Goal: Task Accomplishment & Management: Complete application form

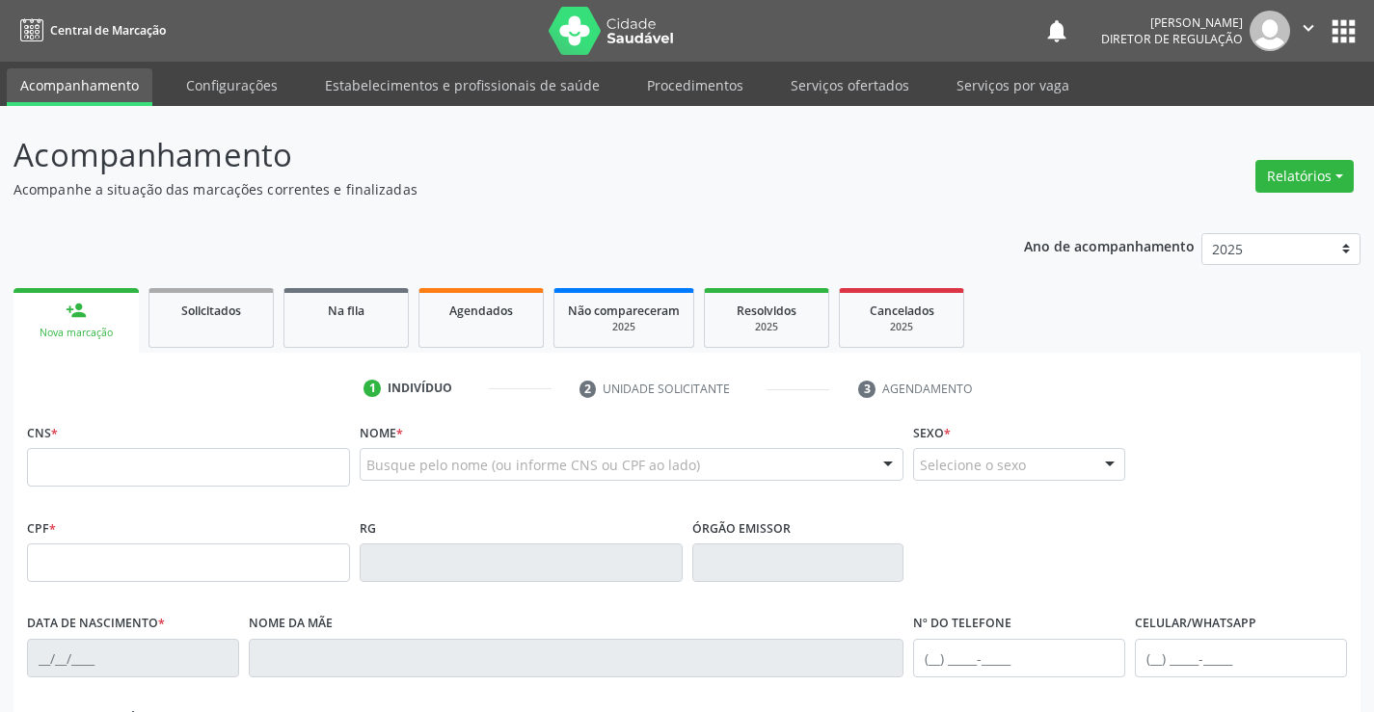
click at [110, 451] on input "text" at bounding box center [188, 467] width 323 height 39
type input "700 0079 9337 6801"
type input "103.794.275-24"
type input "13/02/2001"
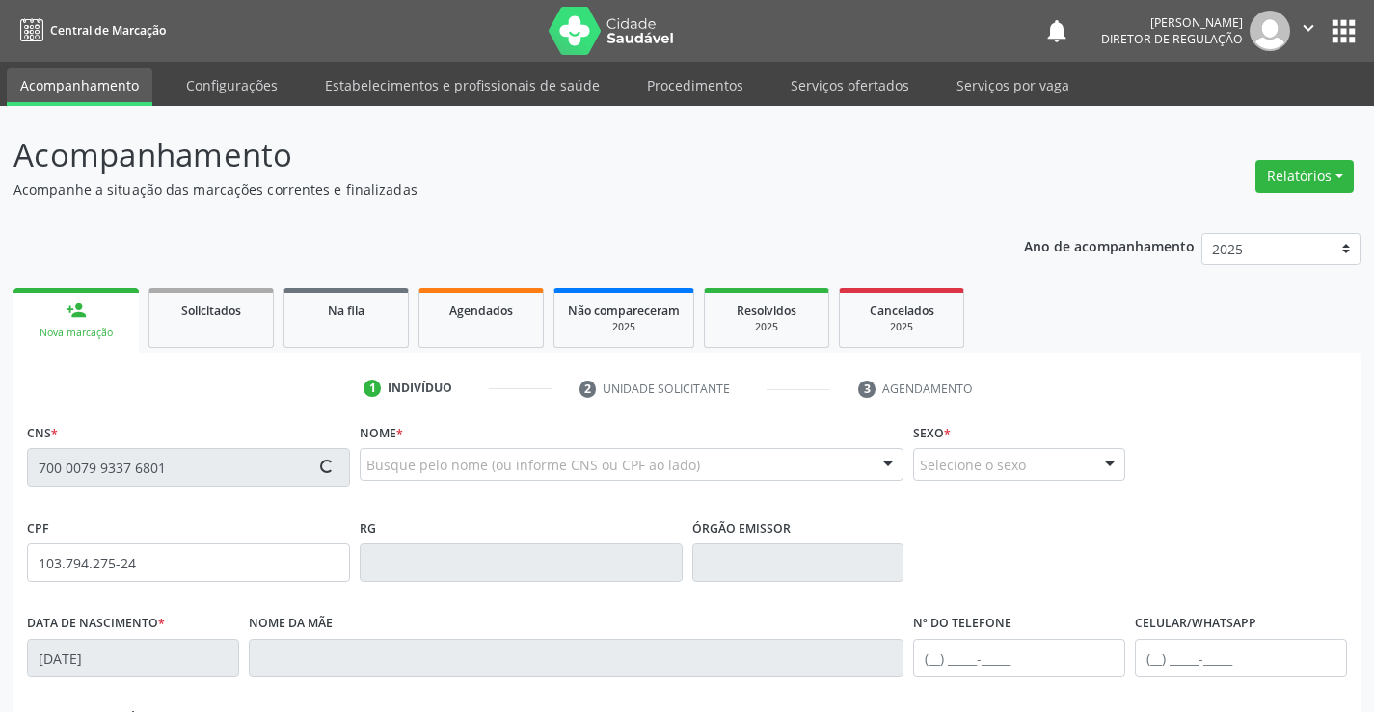
type input "Olga Maria Soares da Silva"
type input "(74) 98832-6187"
type input "S/N"
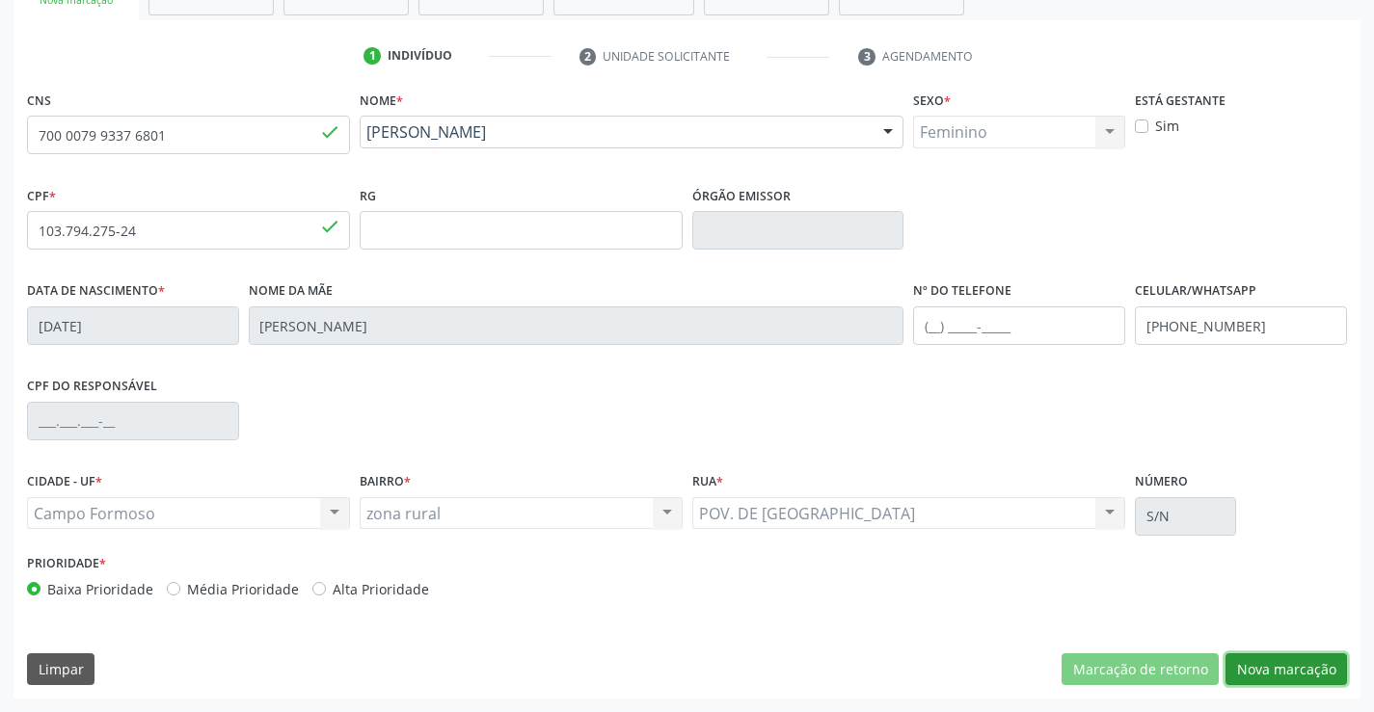
click at [1273, 668] on button "Nova marcação" at bounding box center [1285, 670] width 121 height 33
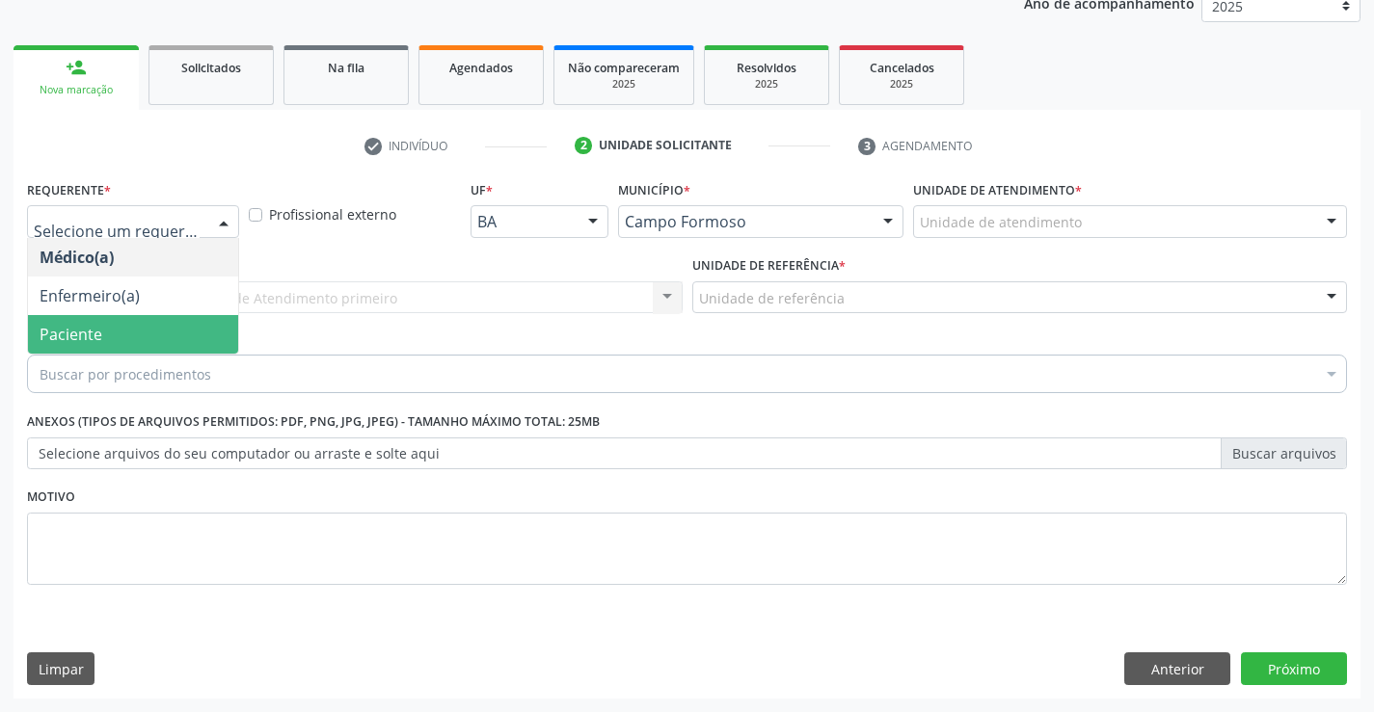
click at [150, 331] on span "Paciente" at bounding box center [133, 334] width 210 height 39
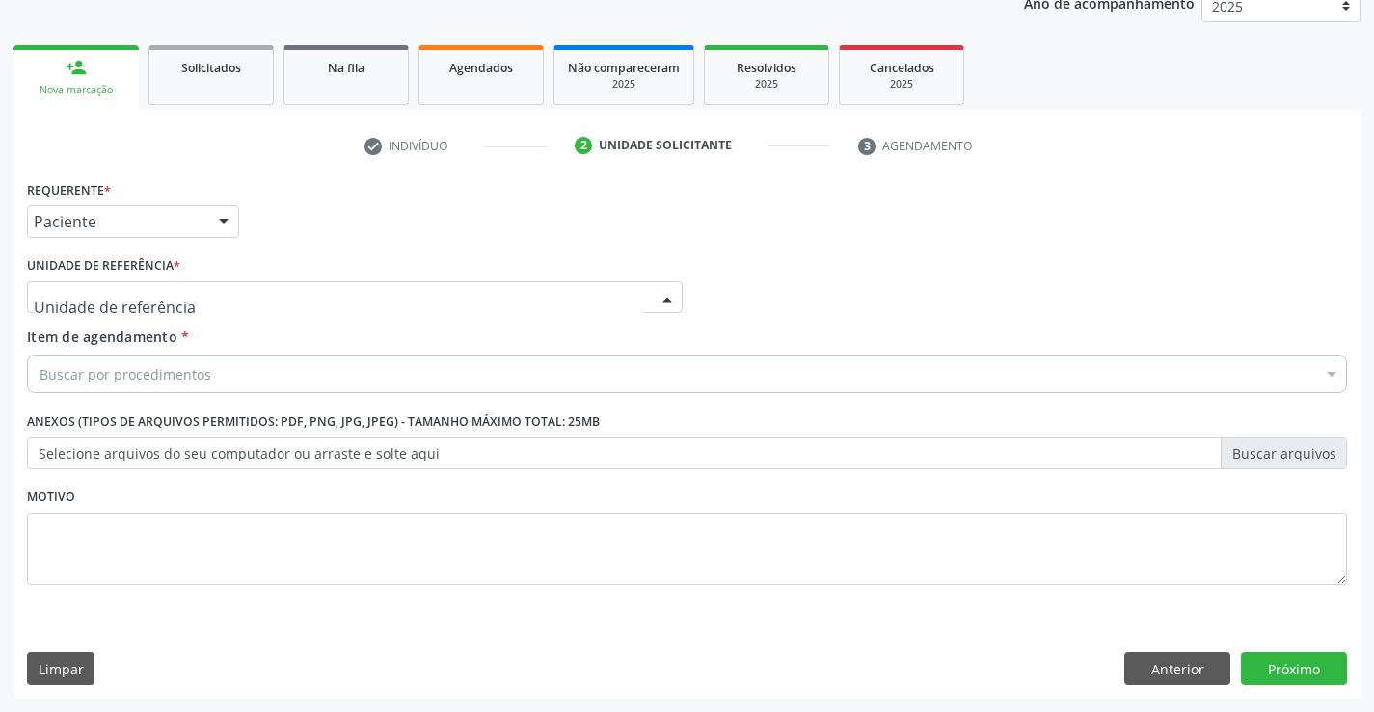
click at [282, 298] on div at bounding box center [354, 297] width 655 height 33
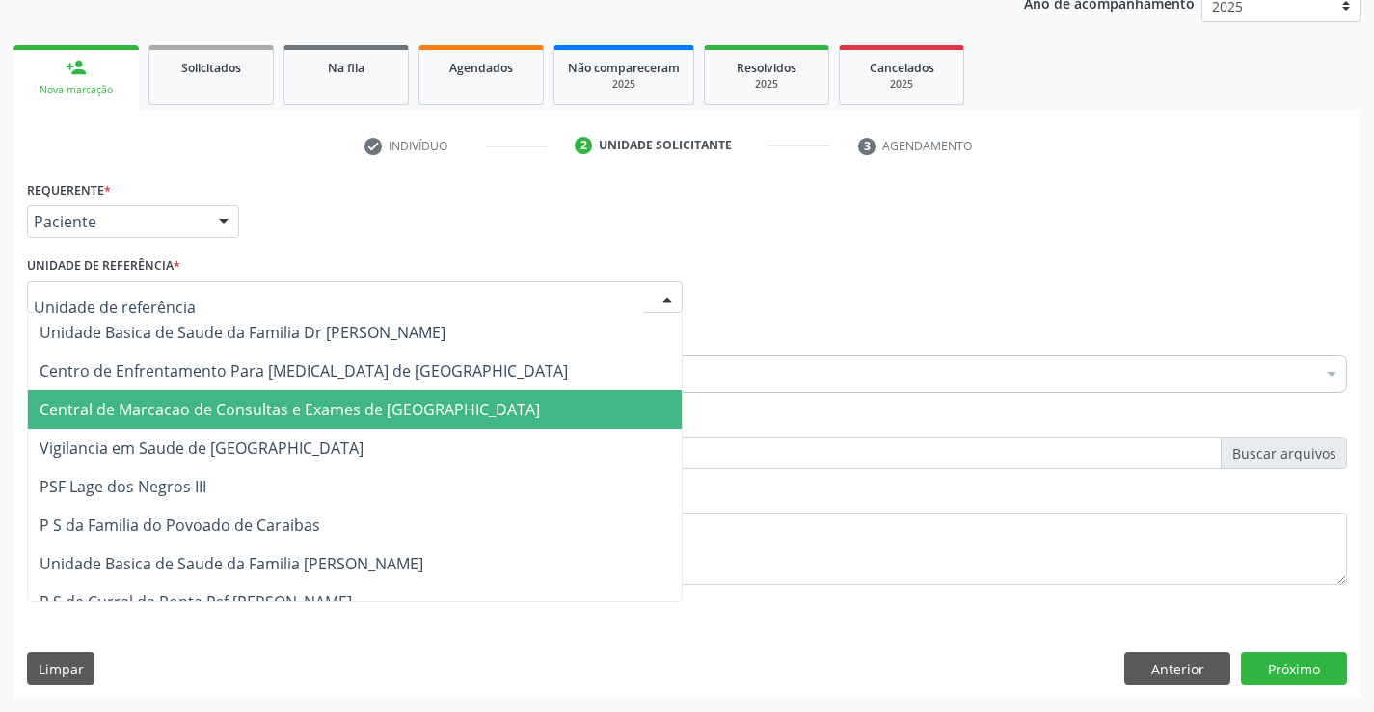
click at [285, 407] on span "Central de Marcacao de Consultas e Exames de [GEOGRAPHIC_DATA]" at bounding box center [290, 409] width 500 height 21
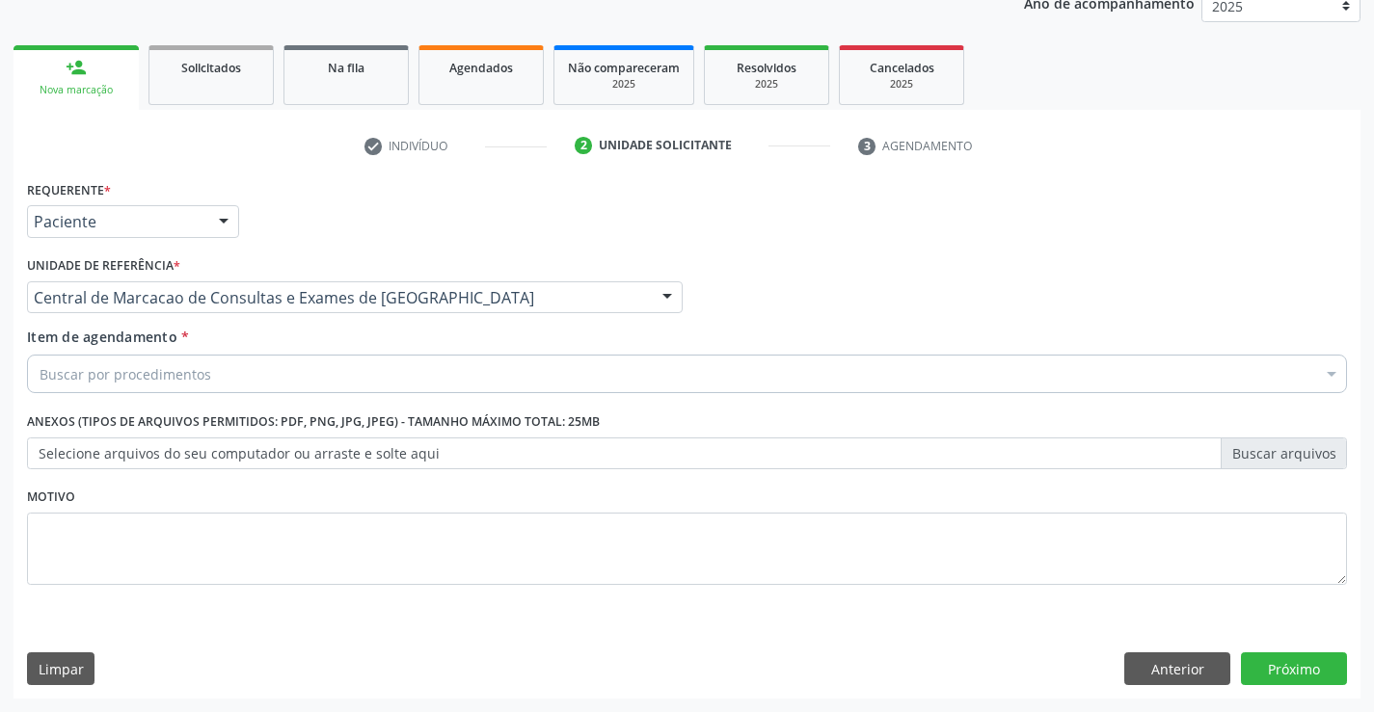
click at [421, 376] on div "Buscar por procedimentos" at bounding box center [687, 374] width 1320 height 39
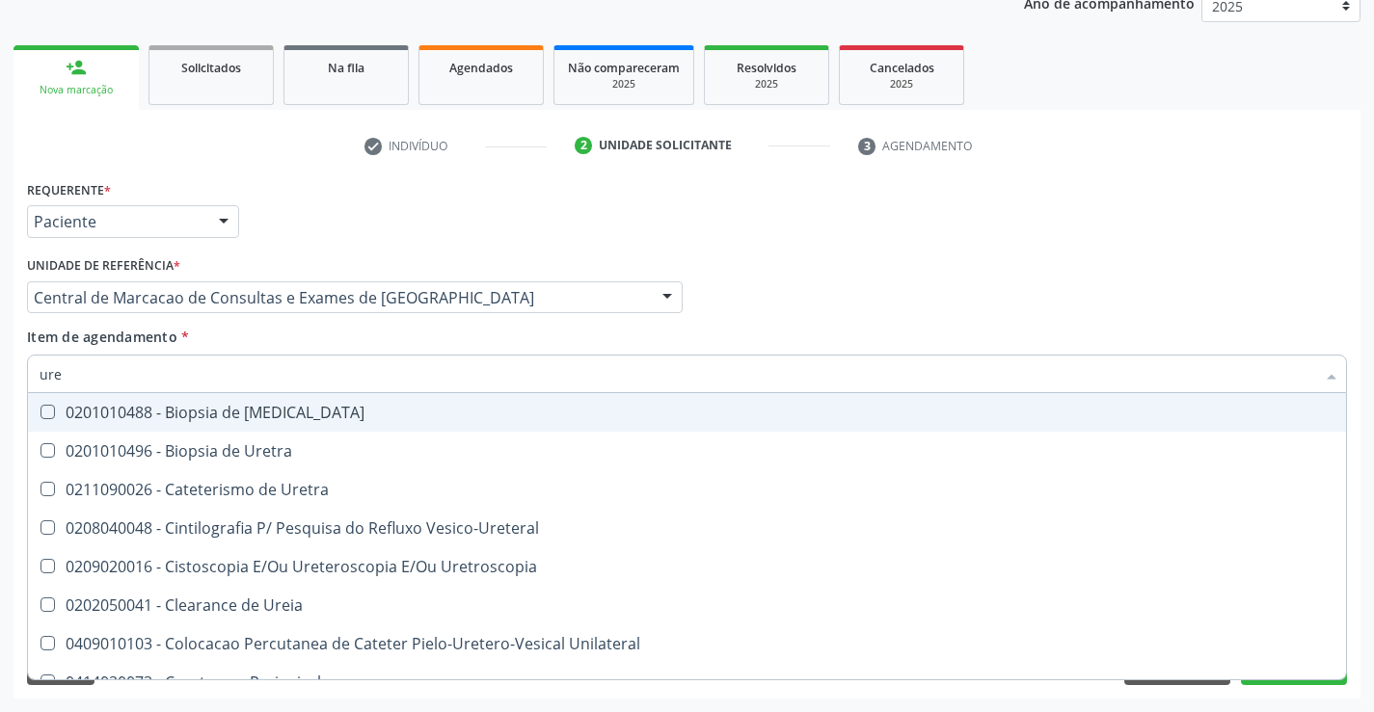
type input "urei"
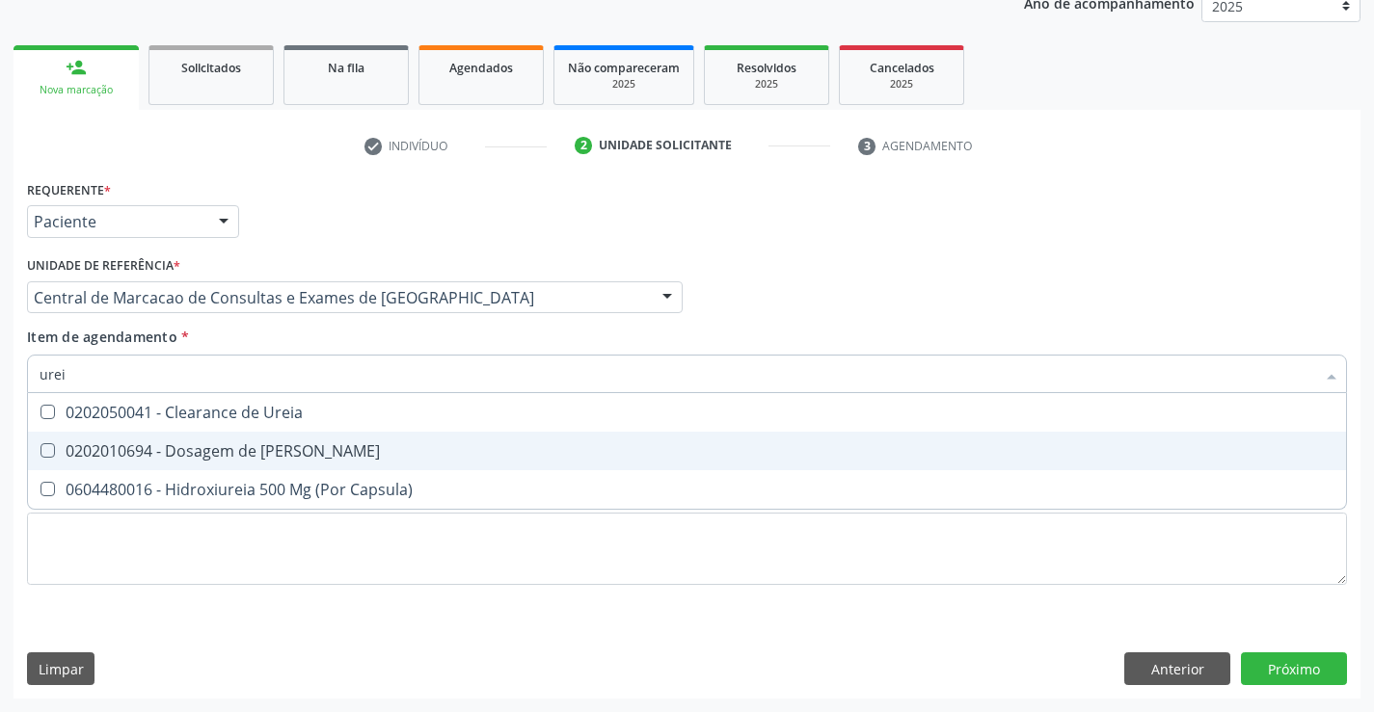
drag, startPoint x: 341, startPoint y: 430, endPoint x: 321, endPoint y: 440, distance: 22.8
click at [321, 440] on ul "Selecionar todos 0202050041 - Clearance de Ureia 0202010694 - Dosagem de Ureia …" at bounding box center [687, 451] width 1318 height 116
click at [321, 440] on span "0202010694 - Dosagem de [PERSON_NAME]" at bounding box center [687, 451] width 1318 height 39
checkbox Ureia "true"
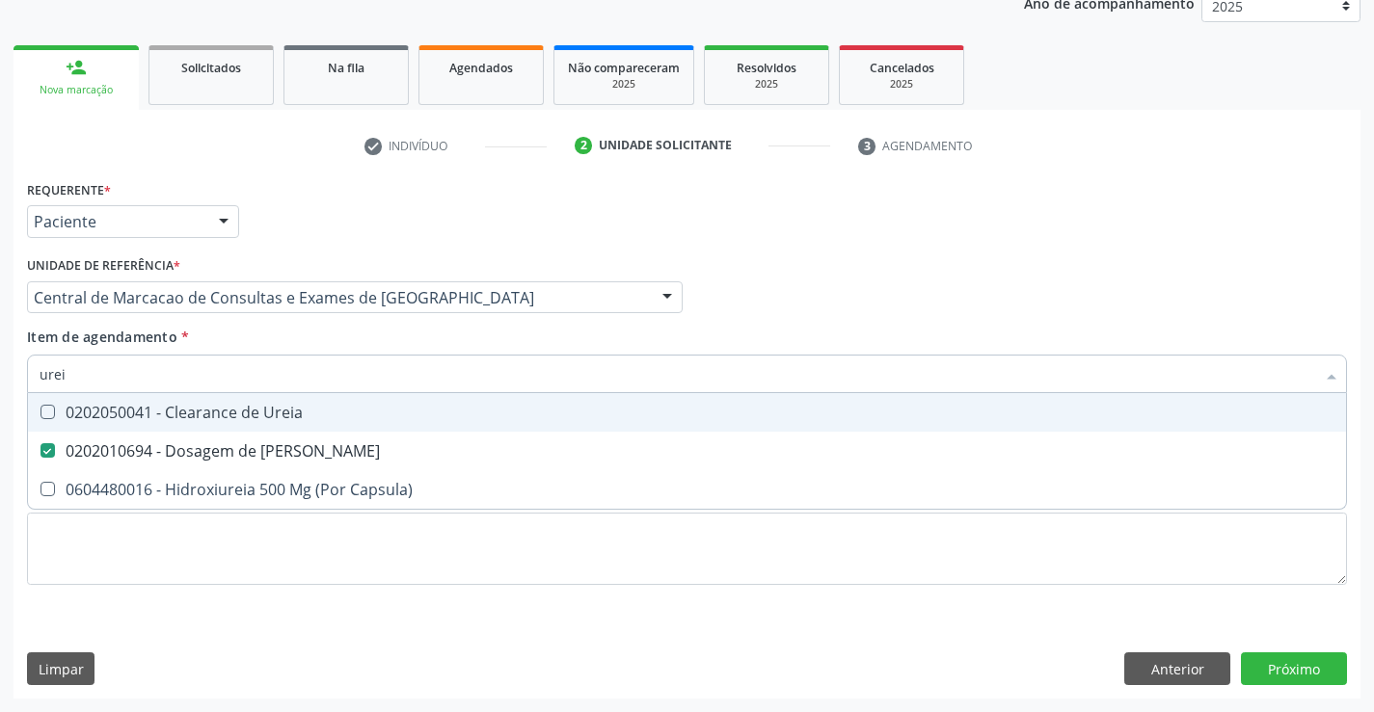
type input "urei"
click at [313, 348] on div "Item de agendamento * urei Desfazer seleção 0202050041 - Clearance de Ureia 020…" at bounding box center [687, 357] width 1320 height 61
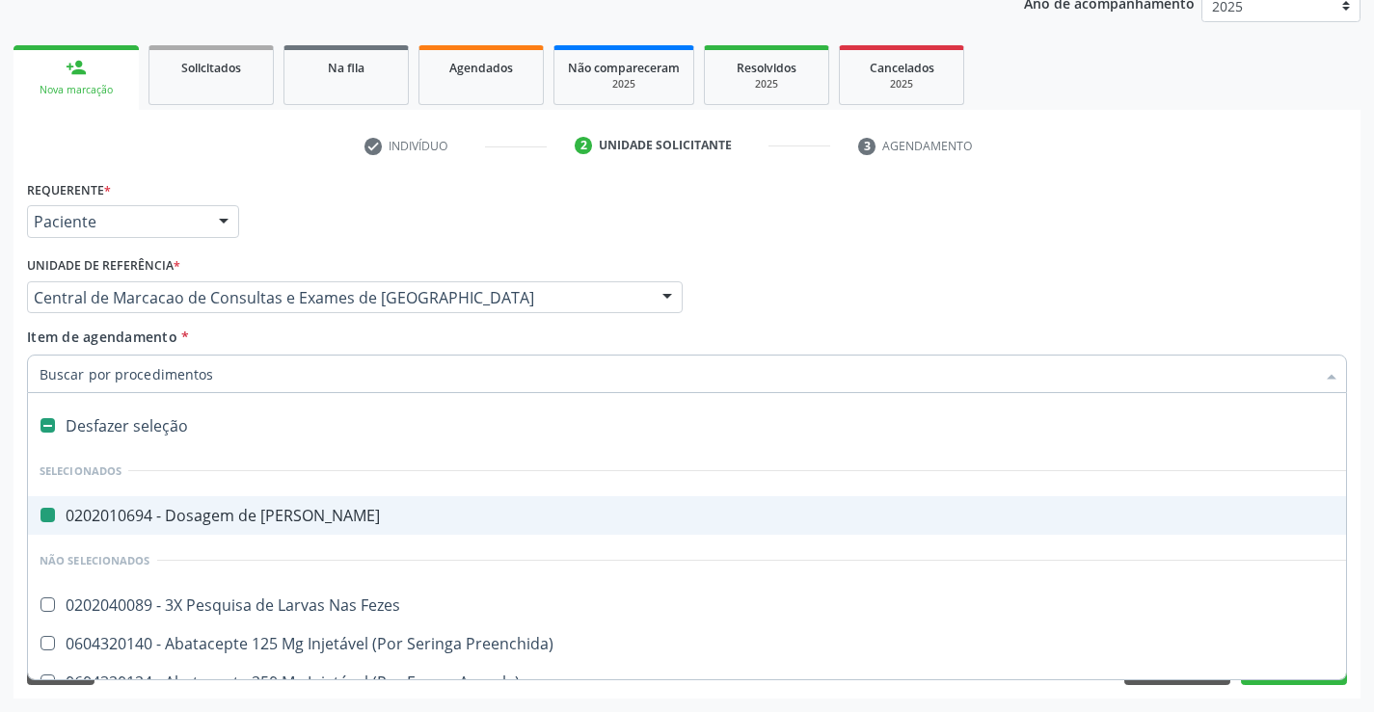
type input "c"
checkbox Ureia "false"
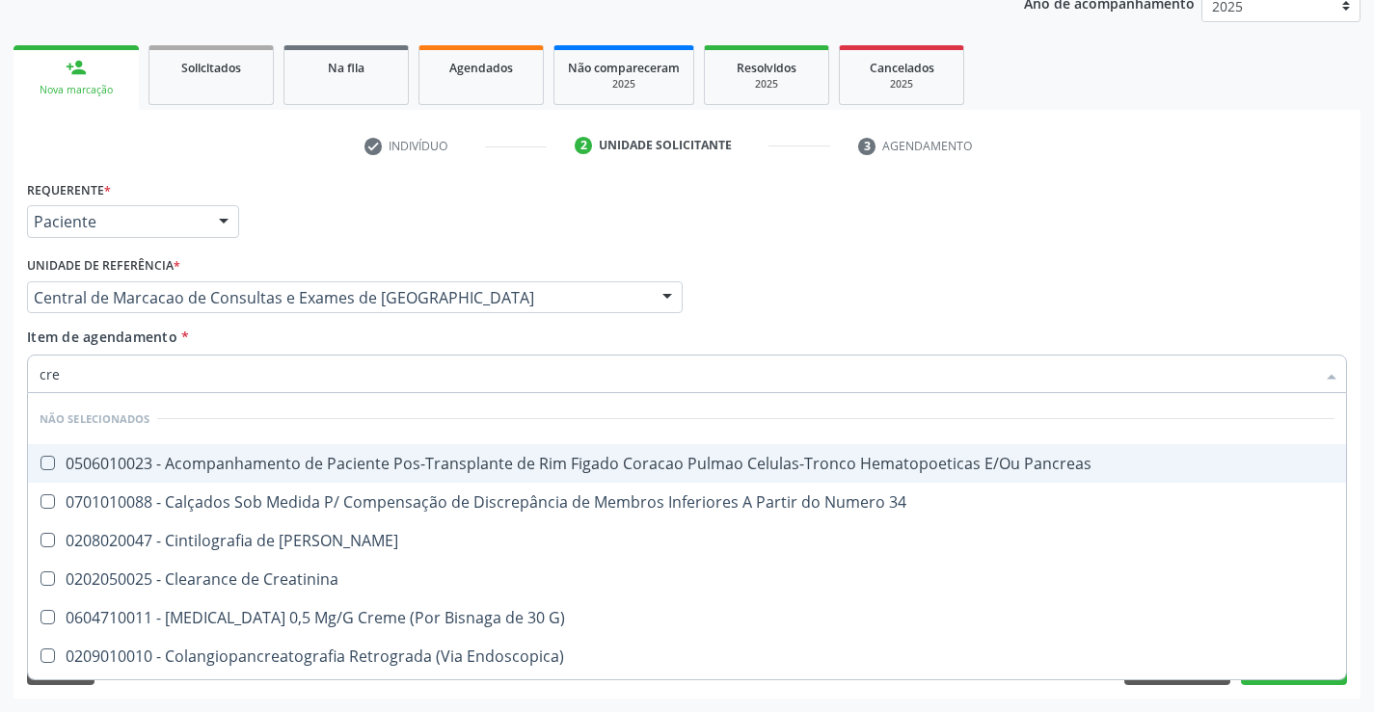
type input "crea"
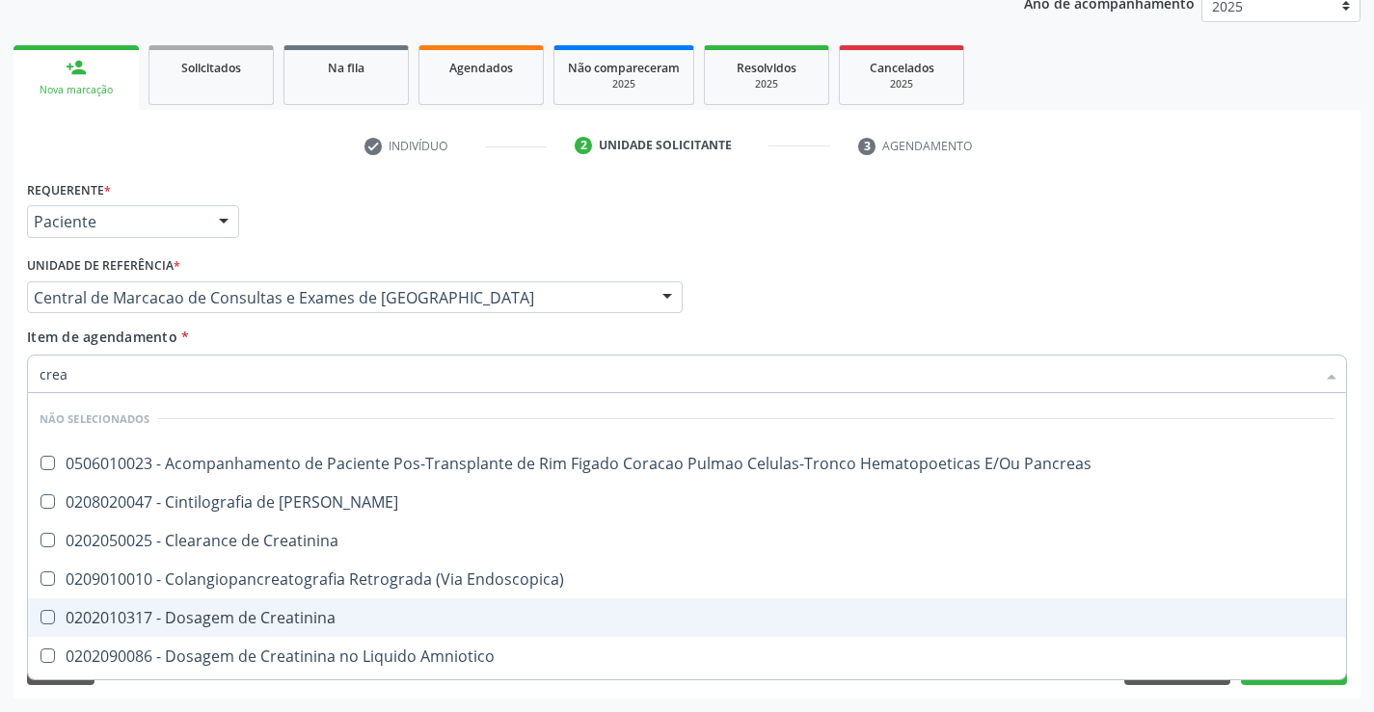
click at [228, 625] on div "0202010317 - Dosagem de Creatinina" at bounding box center [687, 617] width 1294 height 15
checkbox Creatinina "true"
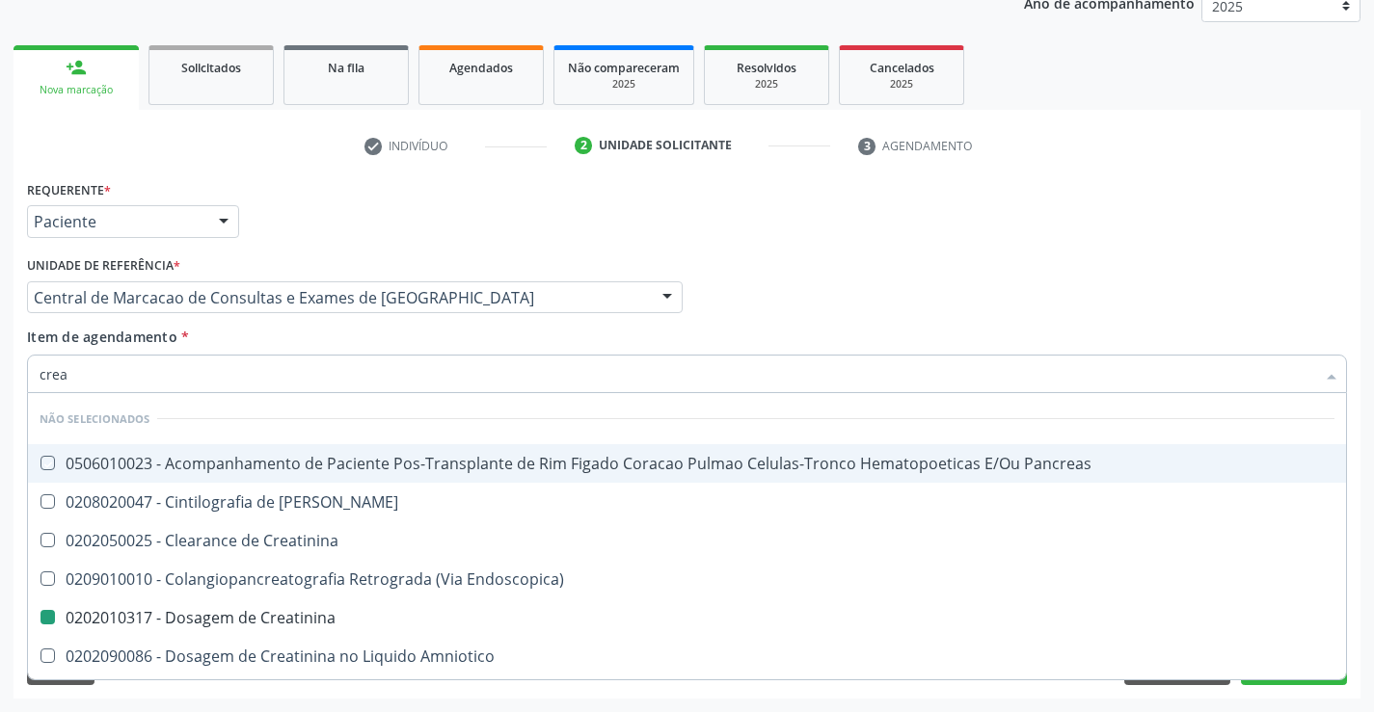
click at [229, 334] on div "Item de agendamento * crea Desfazer seleção Não selecionados 0506010023 - Acomp…" at bounding box center [687, 357] width 1320 height 61
checkbox Pancreas "true"
checkbox Creatinina "false"
checkbox Pancreas "true"
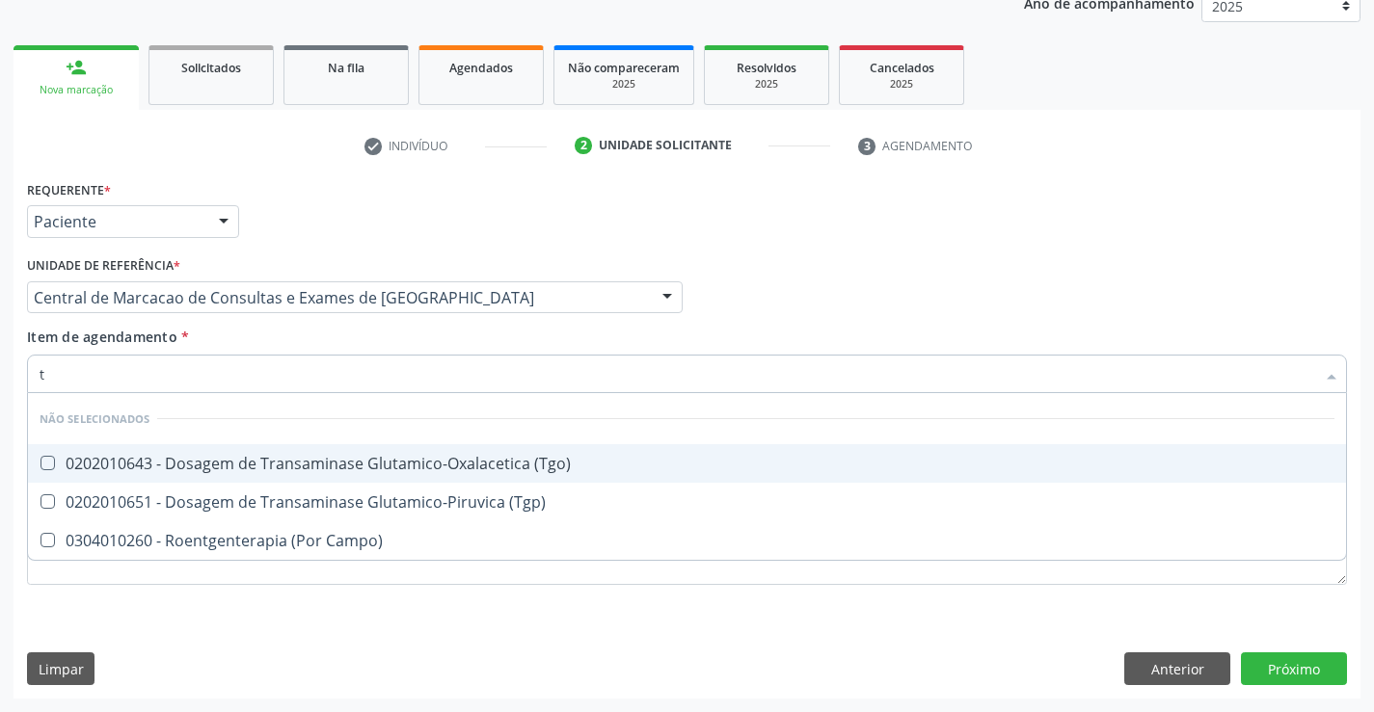
type input "tg"
click at [280, 457] on div "0202010643 - Dosagem de Transaminase Glutamico-Oxalacetica (Tgo)" at bounding box center [687, 463] width 1294 height 15
checkbox \(Tgo\) "true"
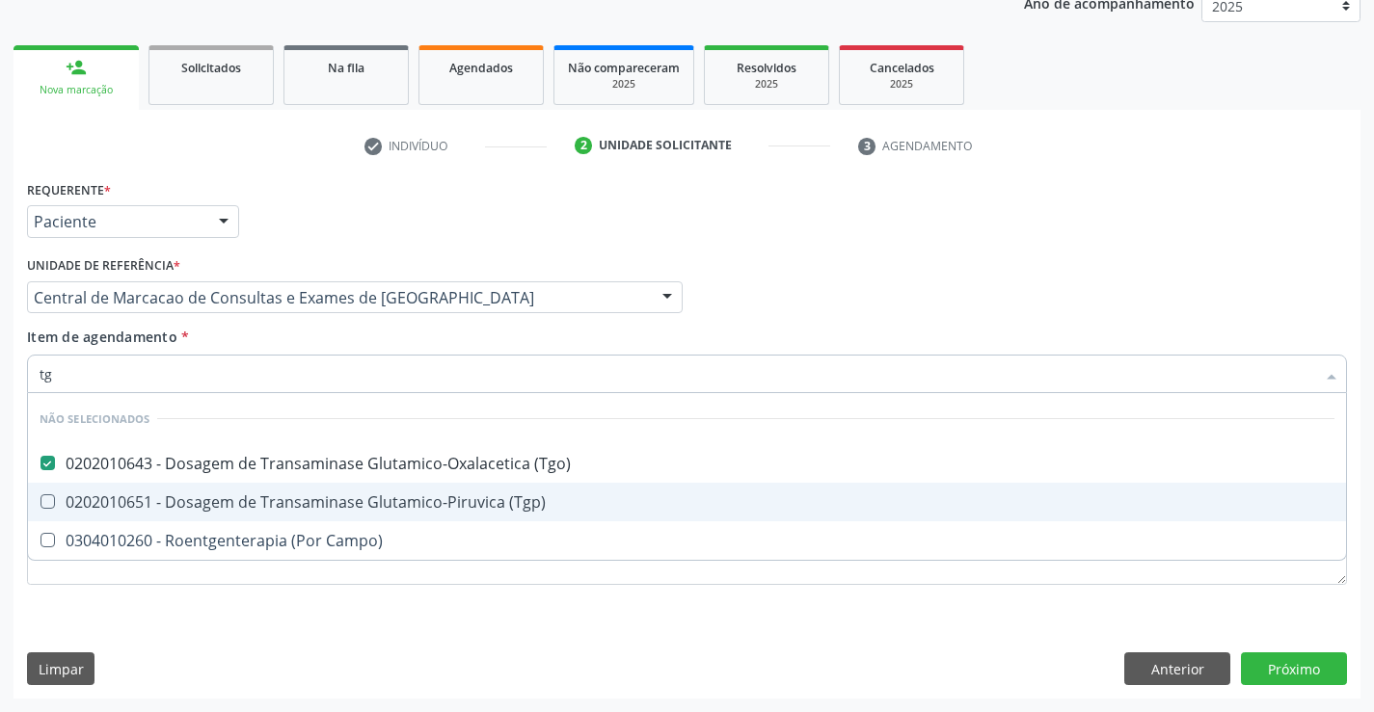
click at [286, 497] on div "0202010651 - Dosagem de Transaminase Glutamico-Piruvica (Tgp)" at bounding box center [687, 501] width 1294 height 15
checkbox \(Tgp\) "true"
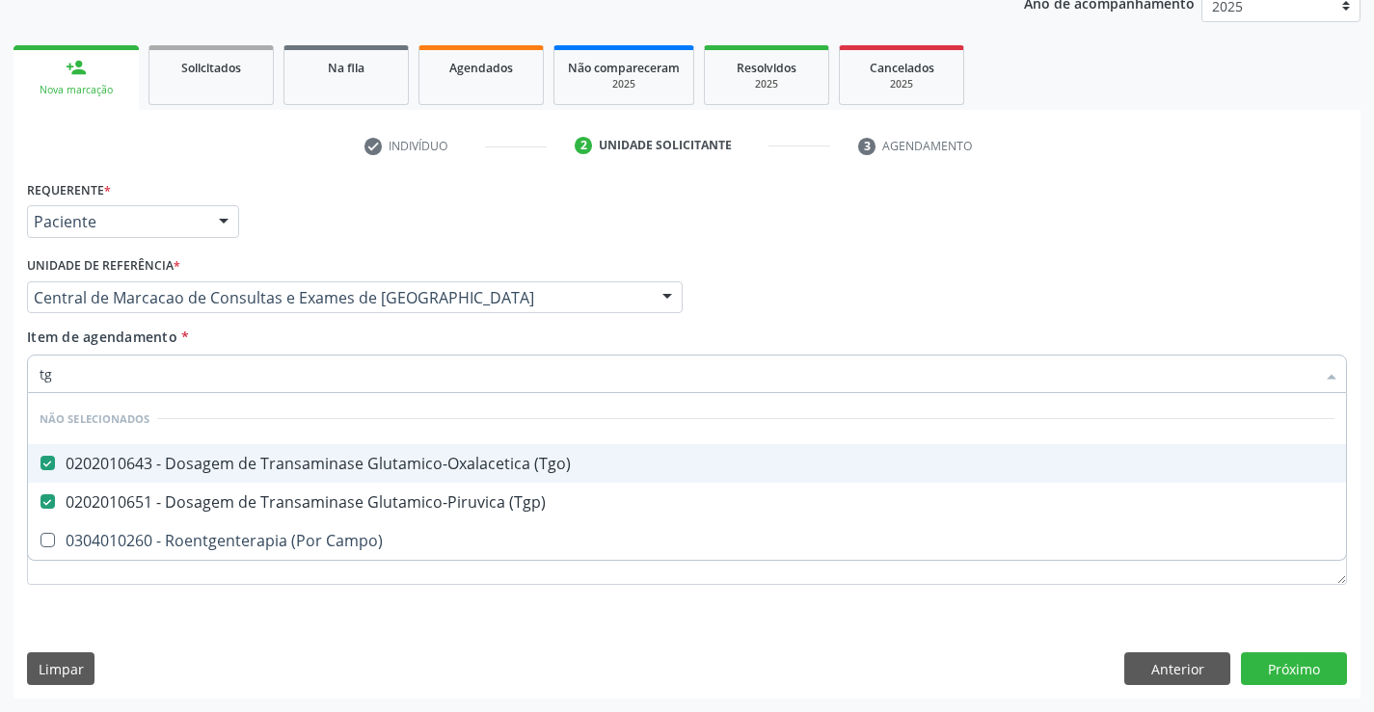
click at [257, 326] on div "Unidade de referência * Central de Marcacao de Consultas e Exames de [GEOGRAPHI…" at bounding box center [354, 289] width 665 height 75
checkbox Campo\) "true"
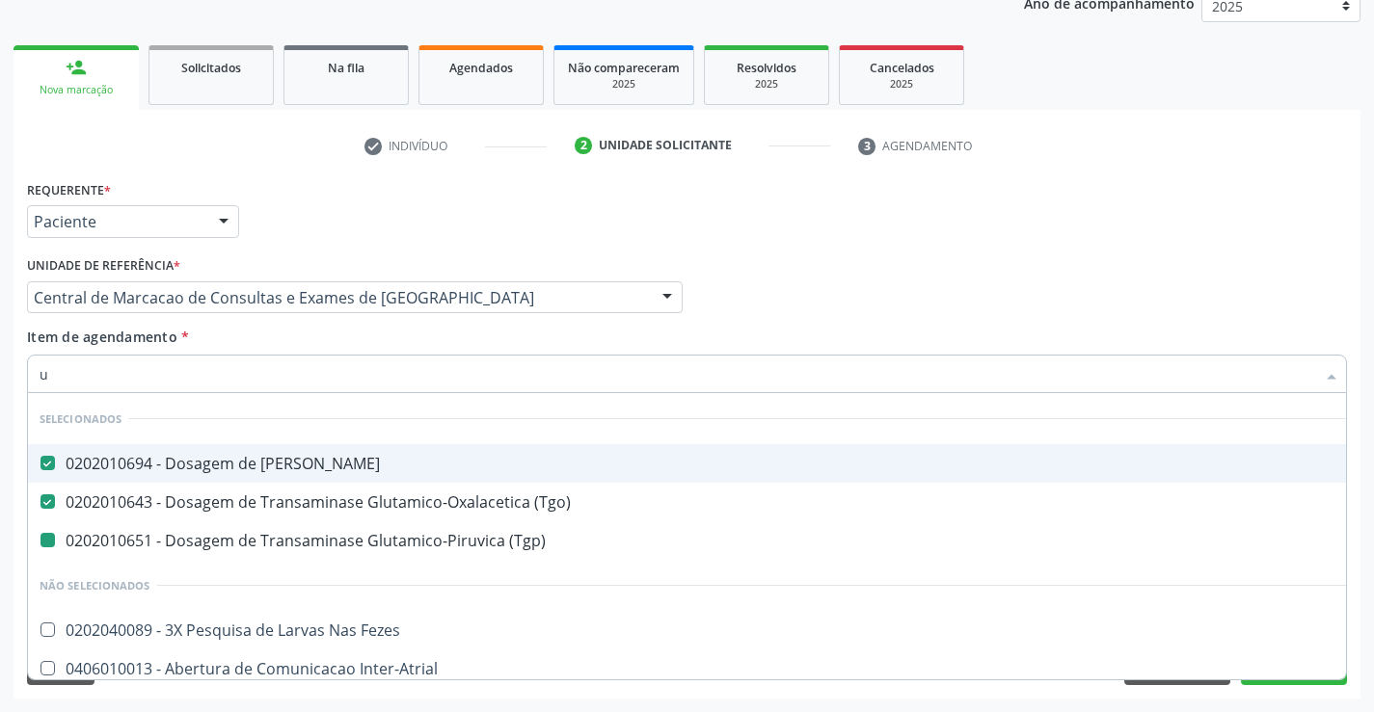
type input "ur"
checkbox \(Tgp\) "false"
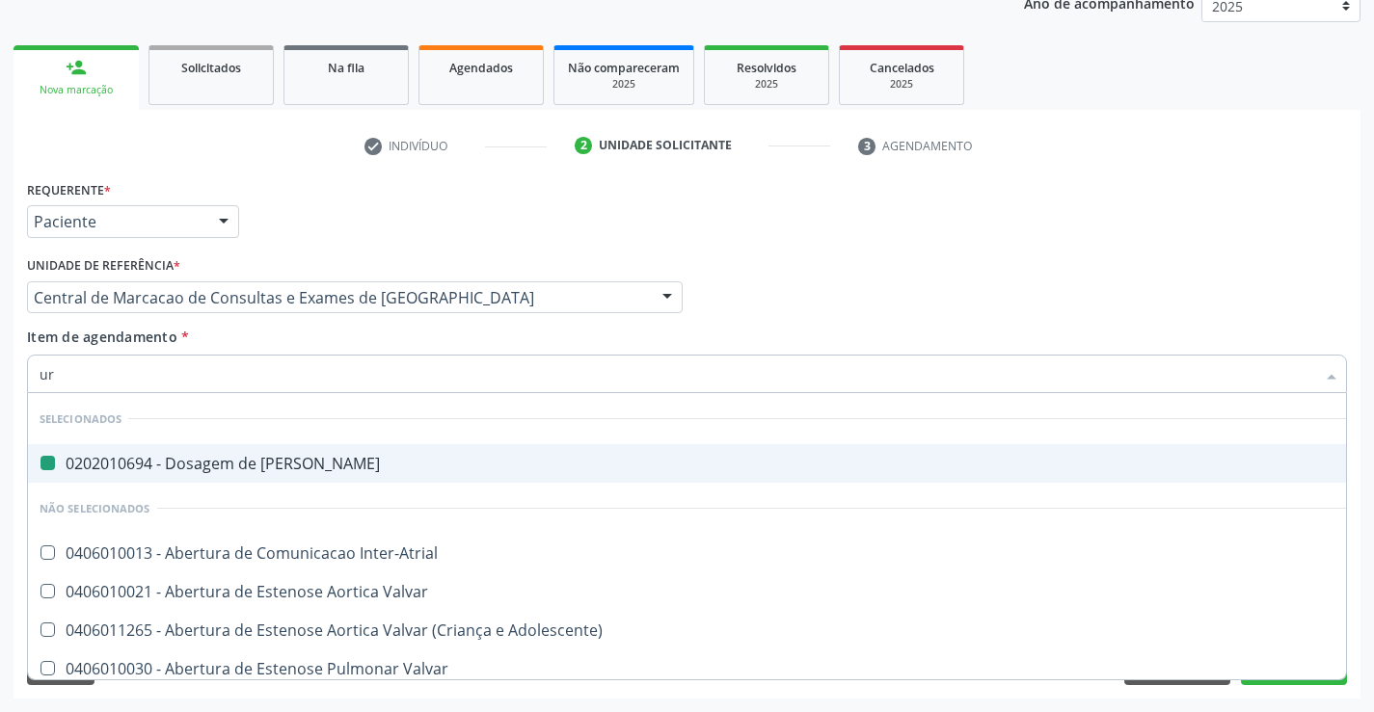
type input "uri"
checkbox Ureia "false"
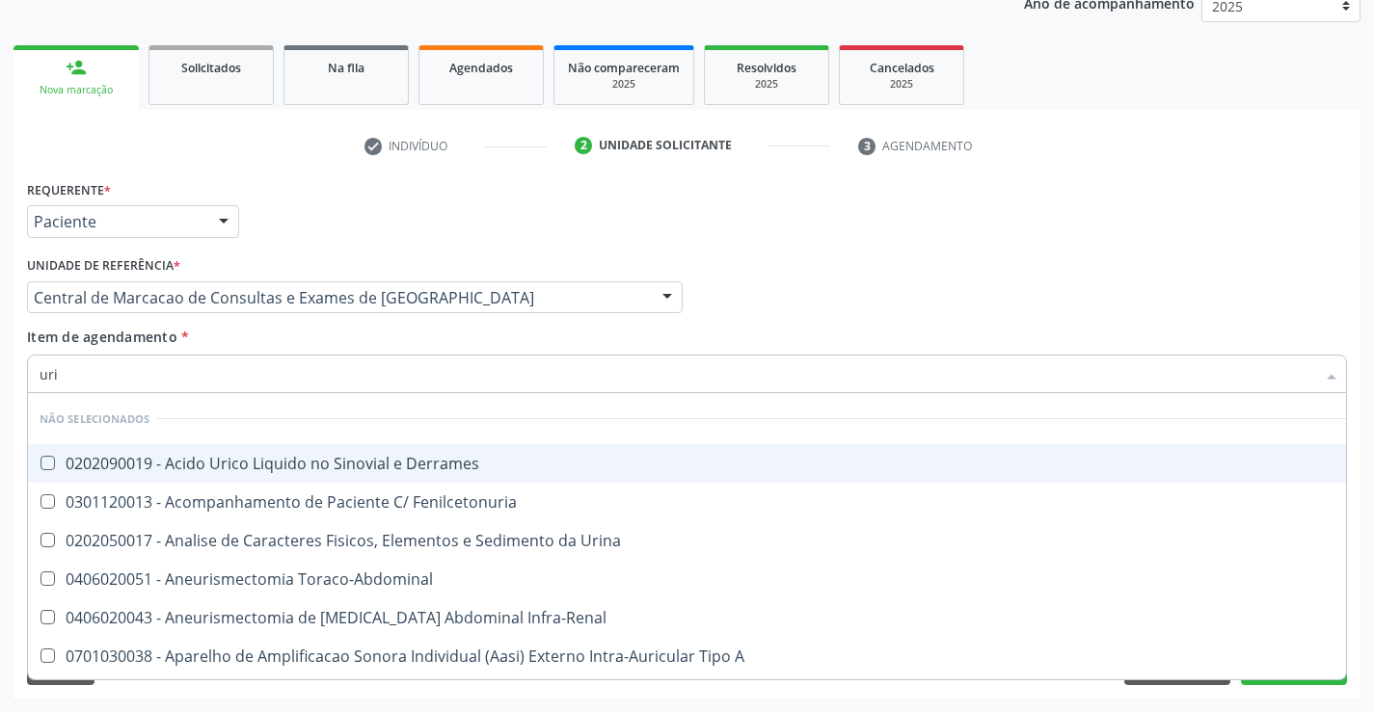
type input "urin"
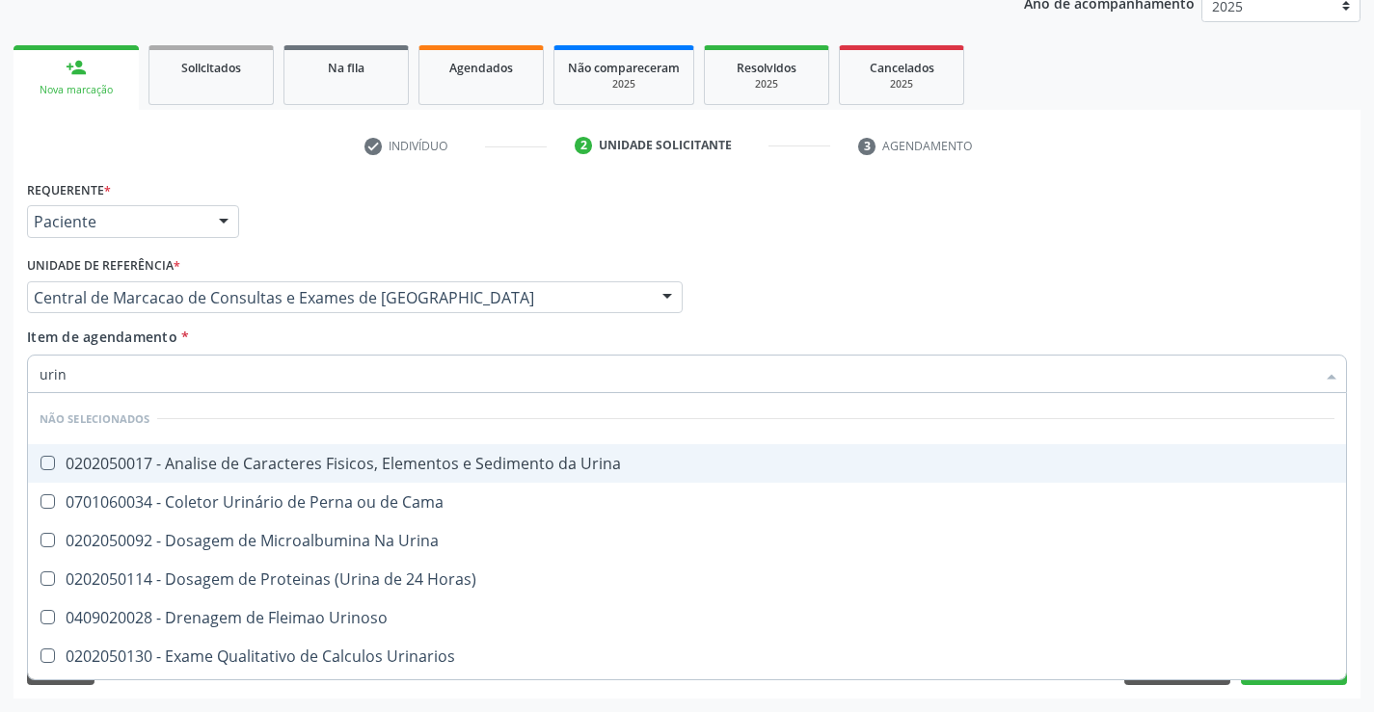
click at [266, 464] on div "0202050017 - Analise de Caracteres Fisicos, Elementos e Sedimento da Urina" at bounding box center [687, 463] width 1294 height 15
checkbox Urina "true"
click at [254, 333] on div "Item de agendamento * urin Desfazer seleção Não selecionados 0202050017 - Anali…" at bounding box center [687, 357] width 1320 height 61
checkbox Urina "true"
checkbox Urinoso "true"
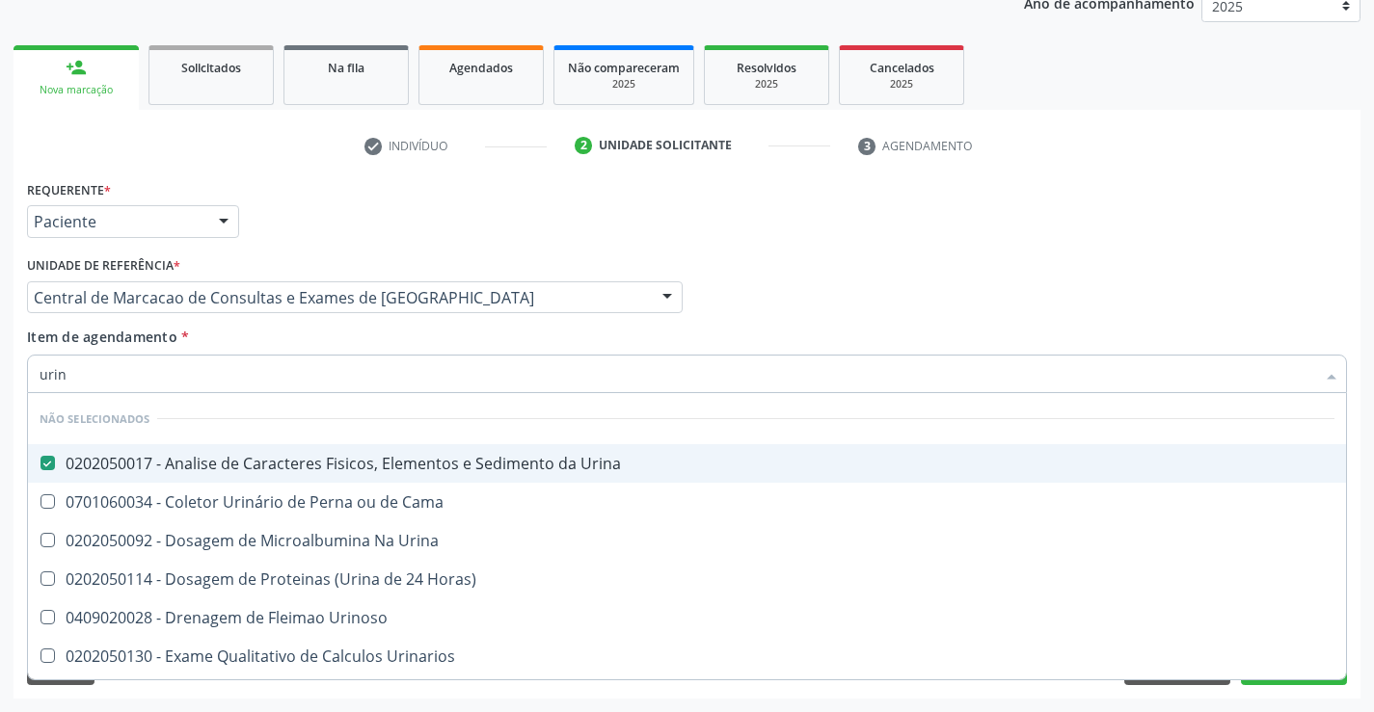
checkbox Horas\) "true"
checkbox Cama "true"
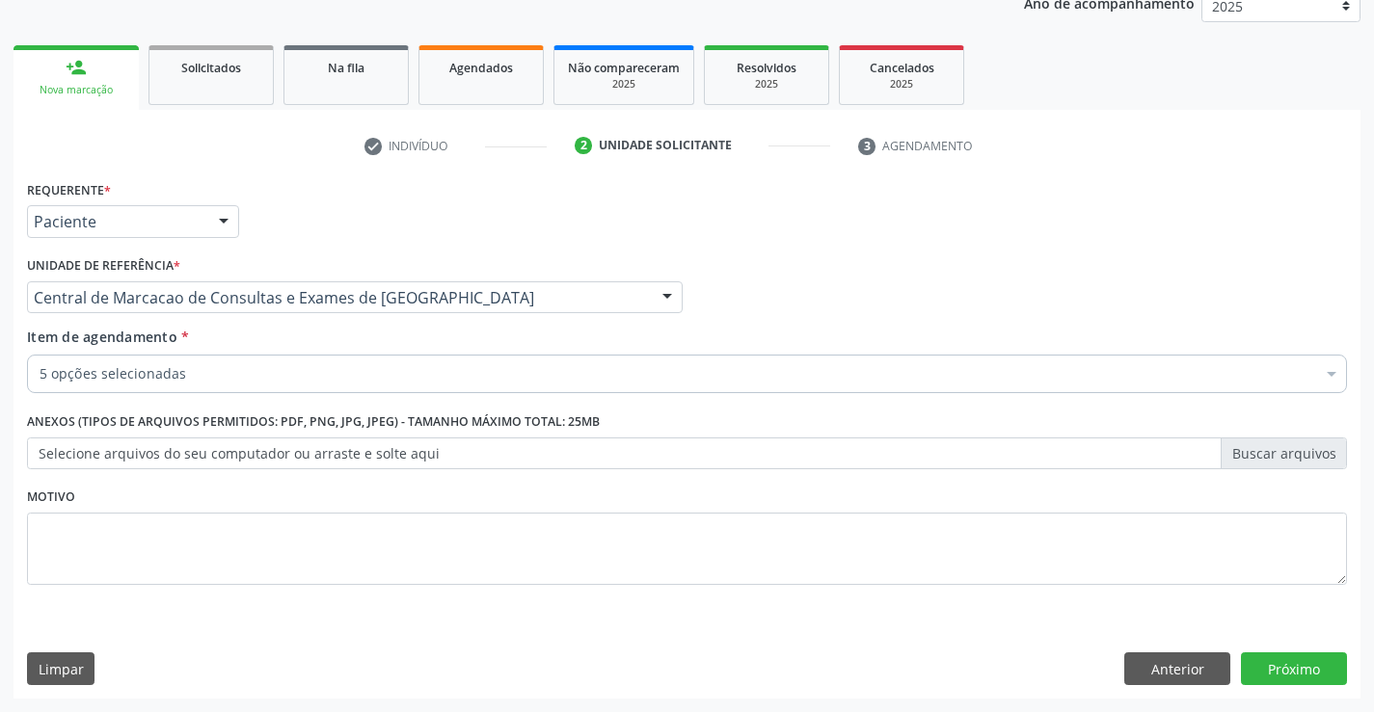
click at [234, 387] on div "5 opções selecionadas" at bounding box center [687, 374] width 1320 height 39
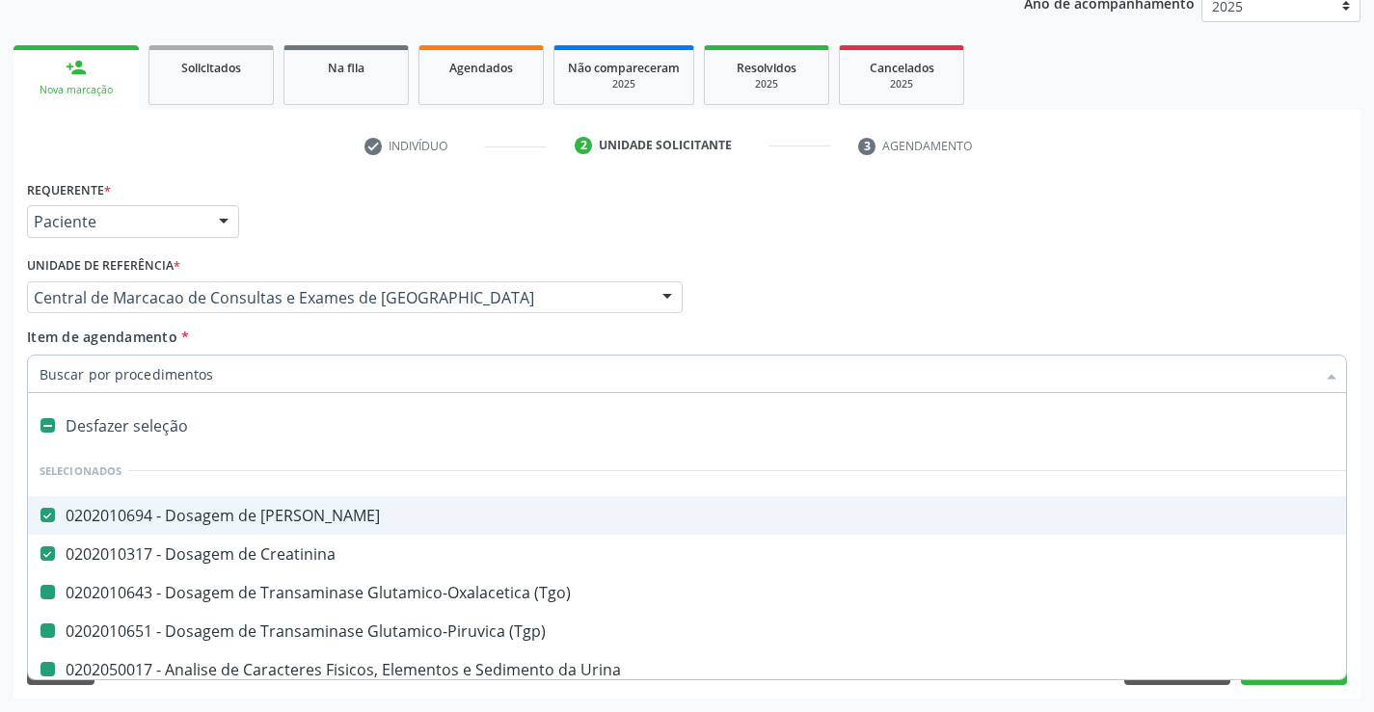
type input "f"
checkbox \(Tgo\) "false"
checkbox Urina "false"
checkbox \(Tgp\) "false"
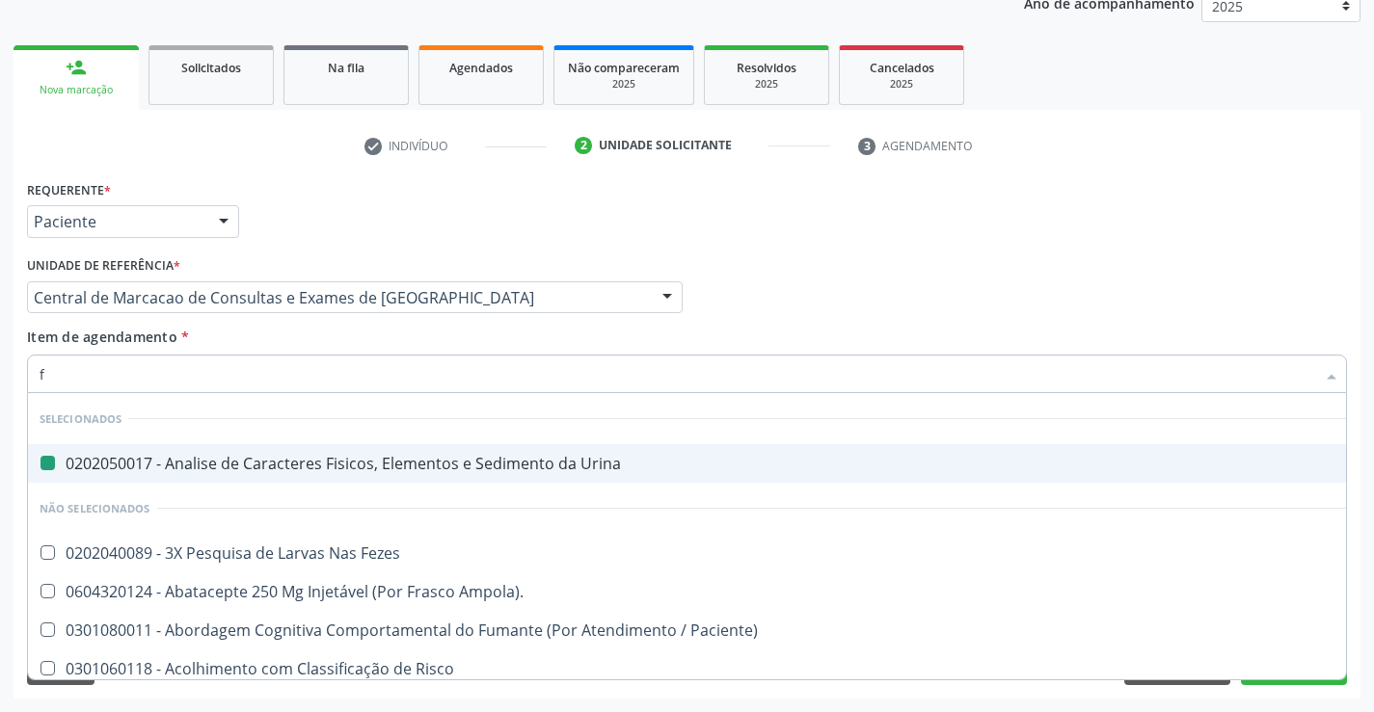
type input "fe"
checkbox Urina "false"
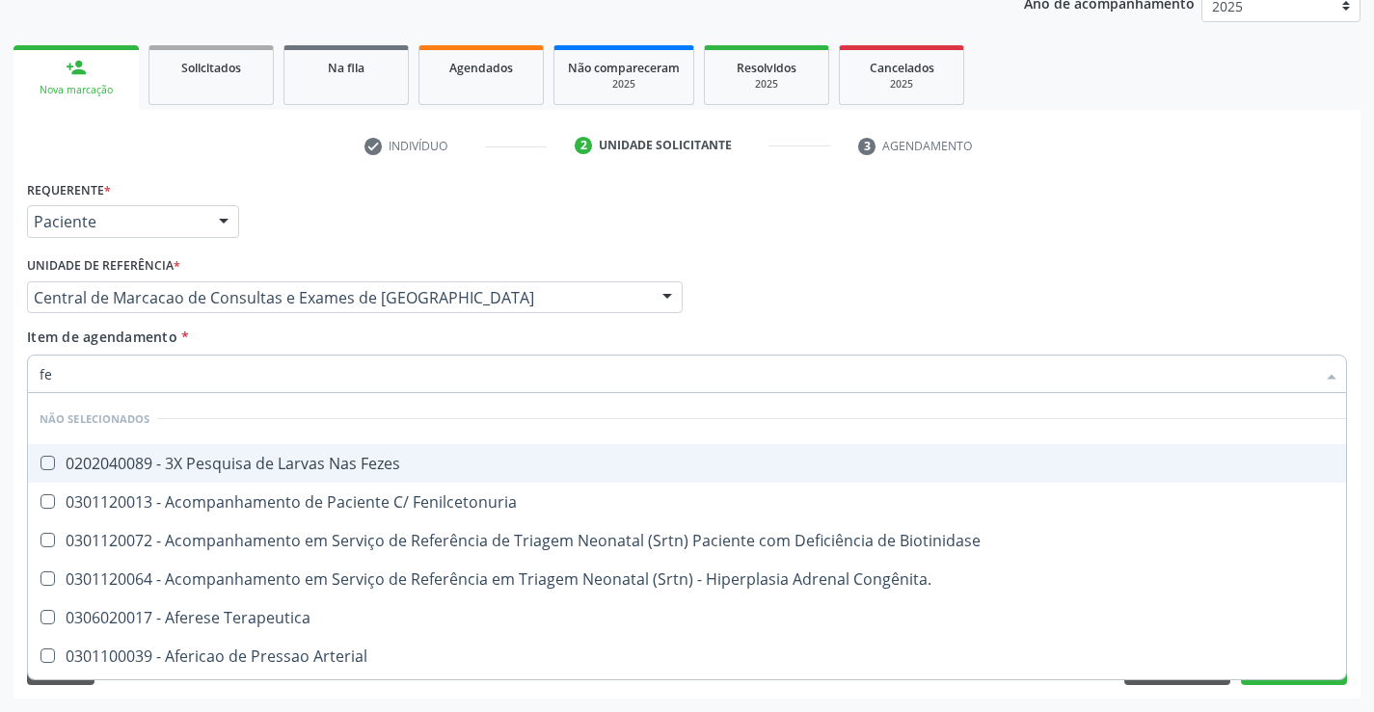
type input "fez"
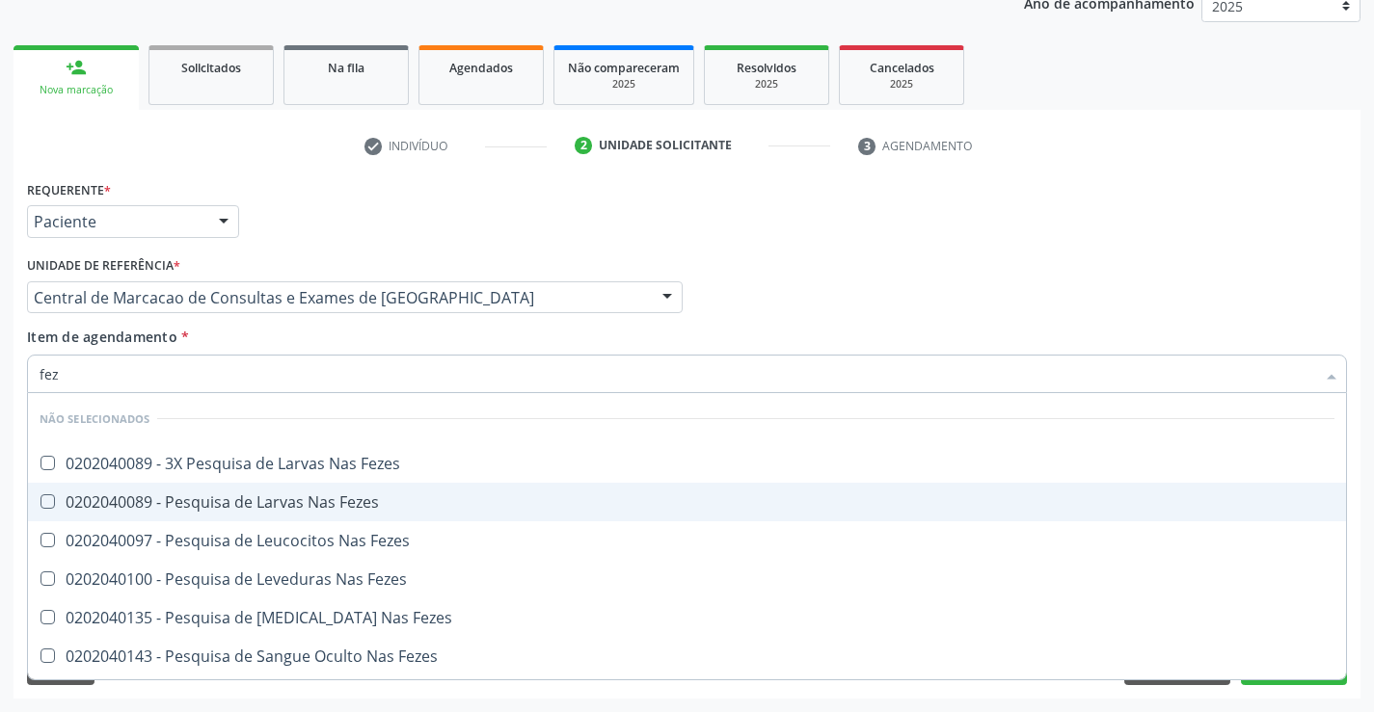
click at [265, 494] on div "0202040089 - Pesquisa de Larvas Nas Fezes" at bounding box center [687, 501] width 1294 height 15
checkbox Fezes "true"
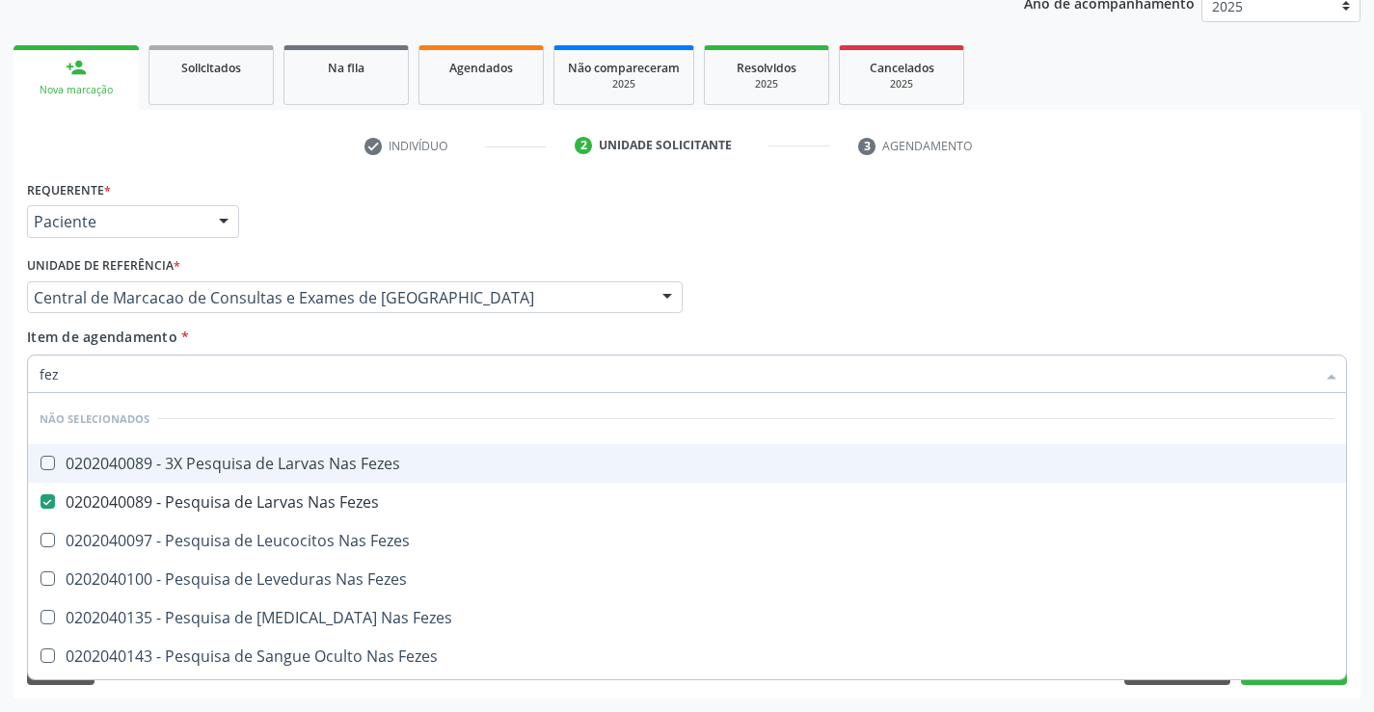
click at [238, 347] on div "Item de agendamento * fez [PERSON_NAME] seleção Não selecionados 0202040089 - 3…" at bounding box center [687, 357] width 1320 height 61
checkbox Fezes "true"
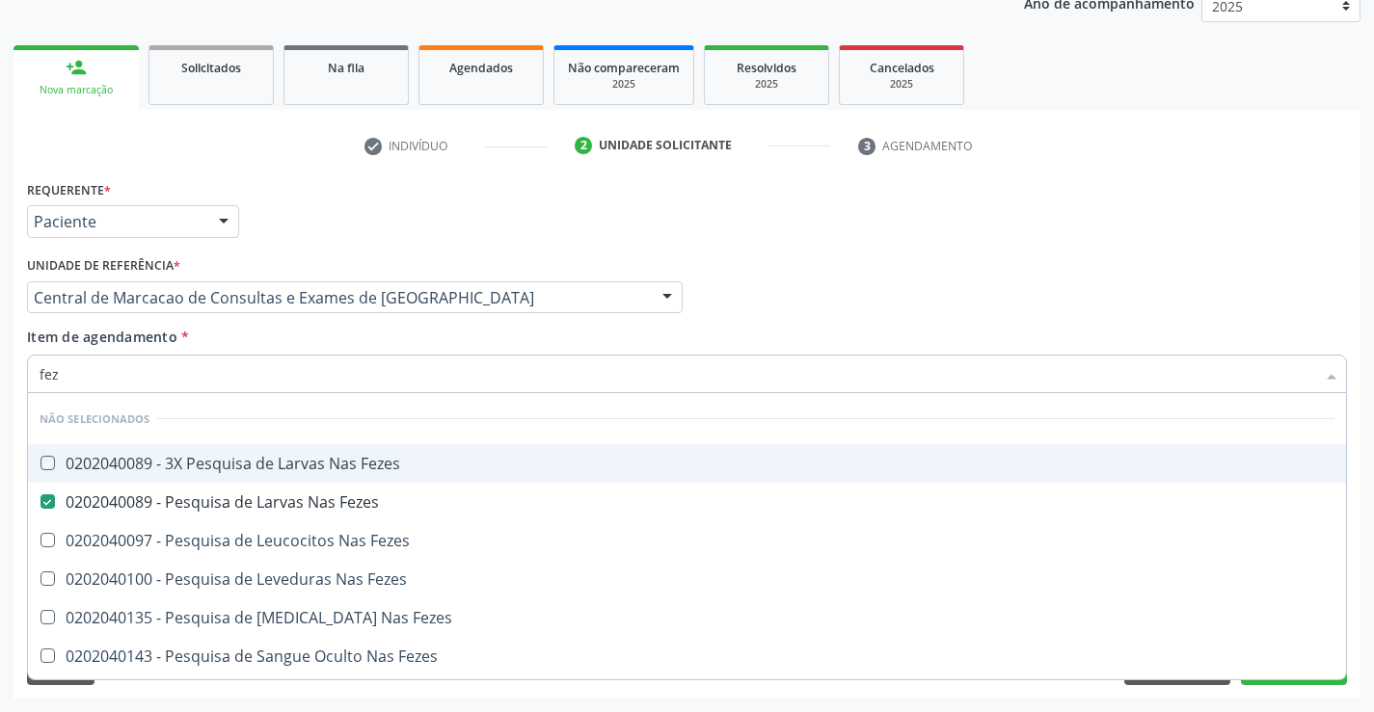
checkbox Fezes "true"
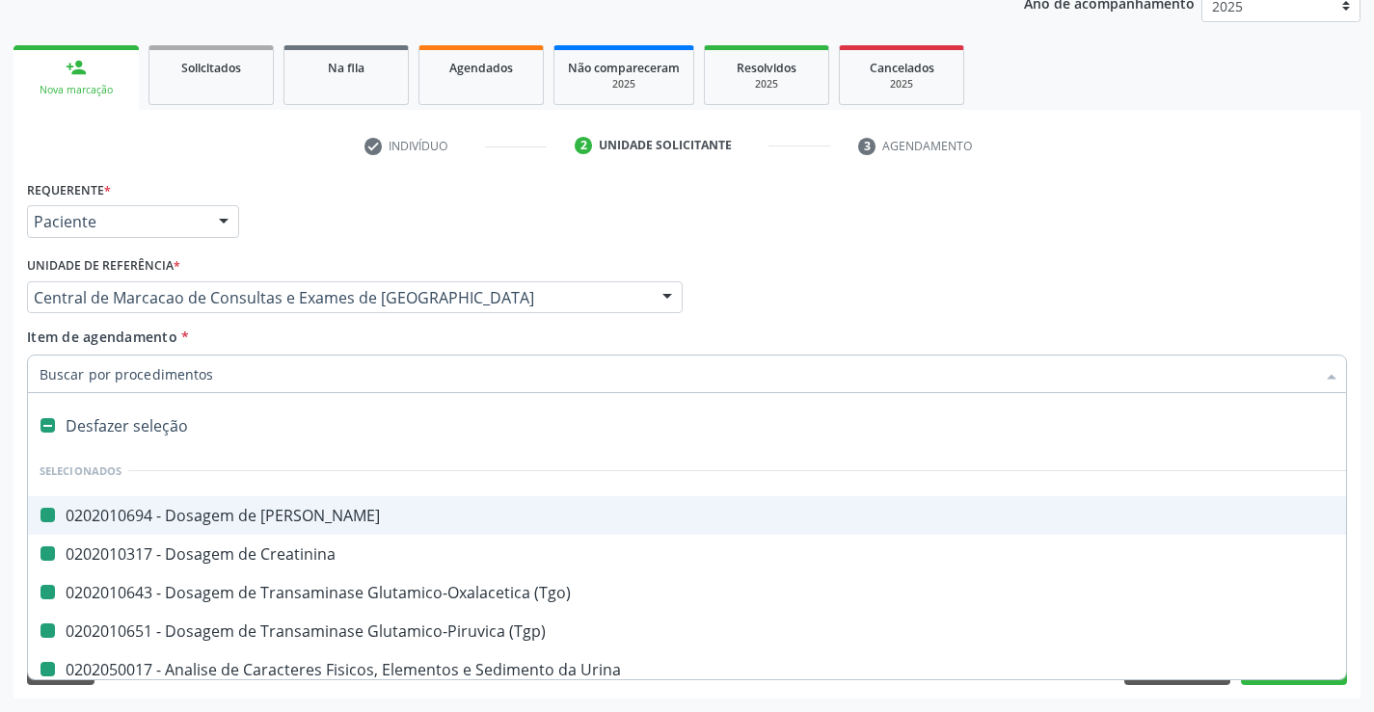
type input "h"
checkbox Ureia "false"
checkbox \(Tgo\) "false"
checkbox Urina "false"
checkbox \(Tgp\) "false"
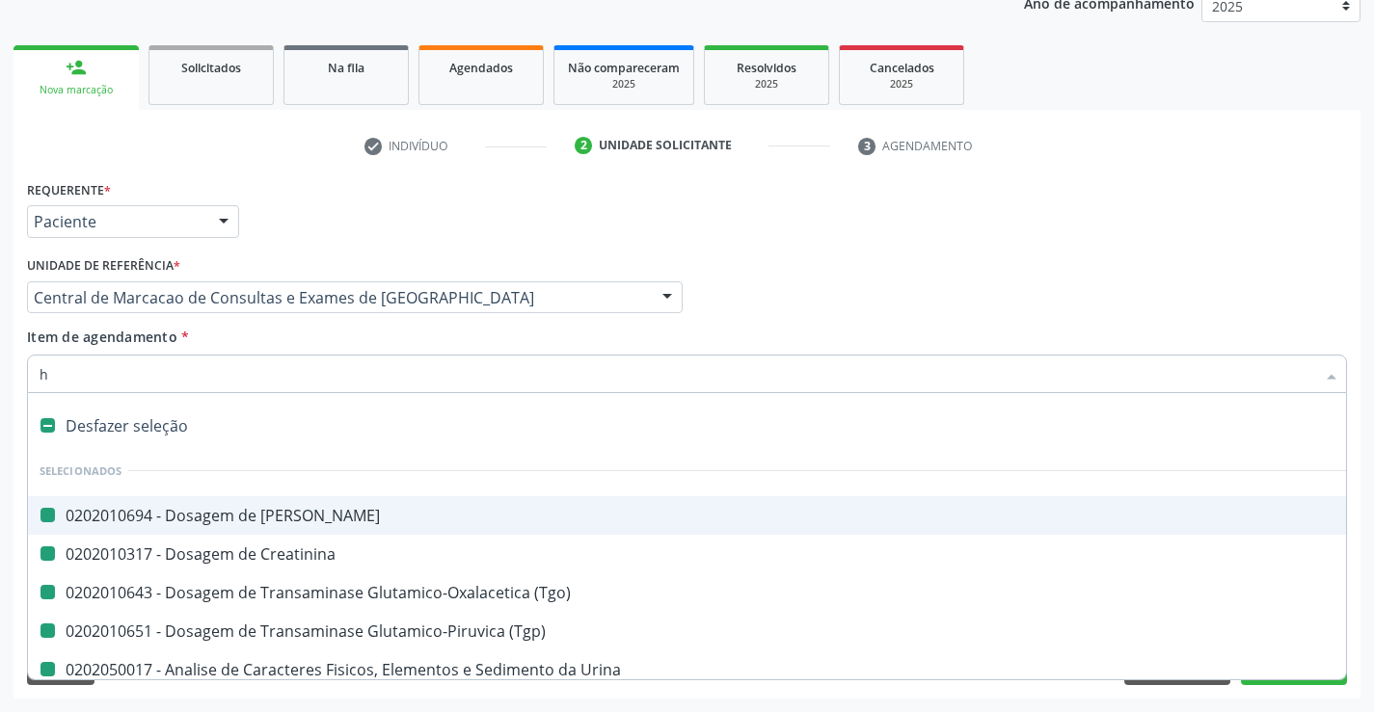
checkbox Fezes "false"
checkbox Creatinina "false"
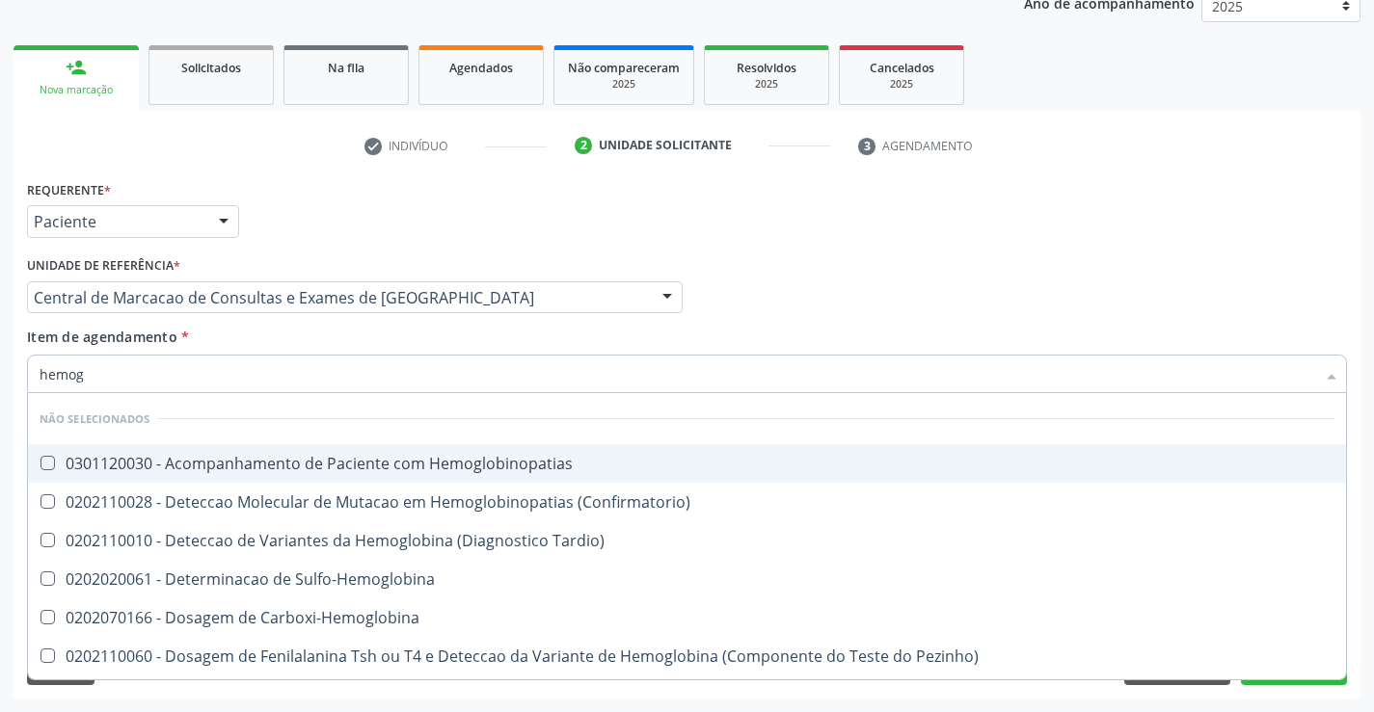
type input "hemogr"
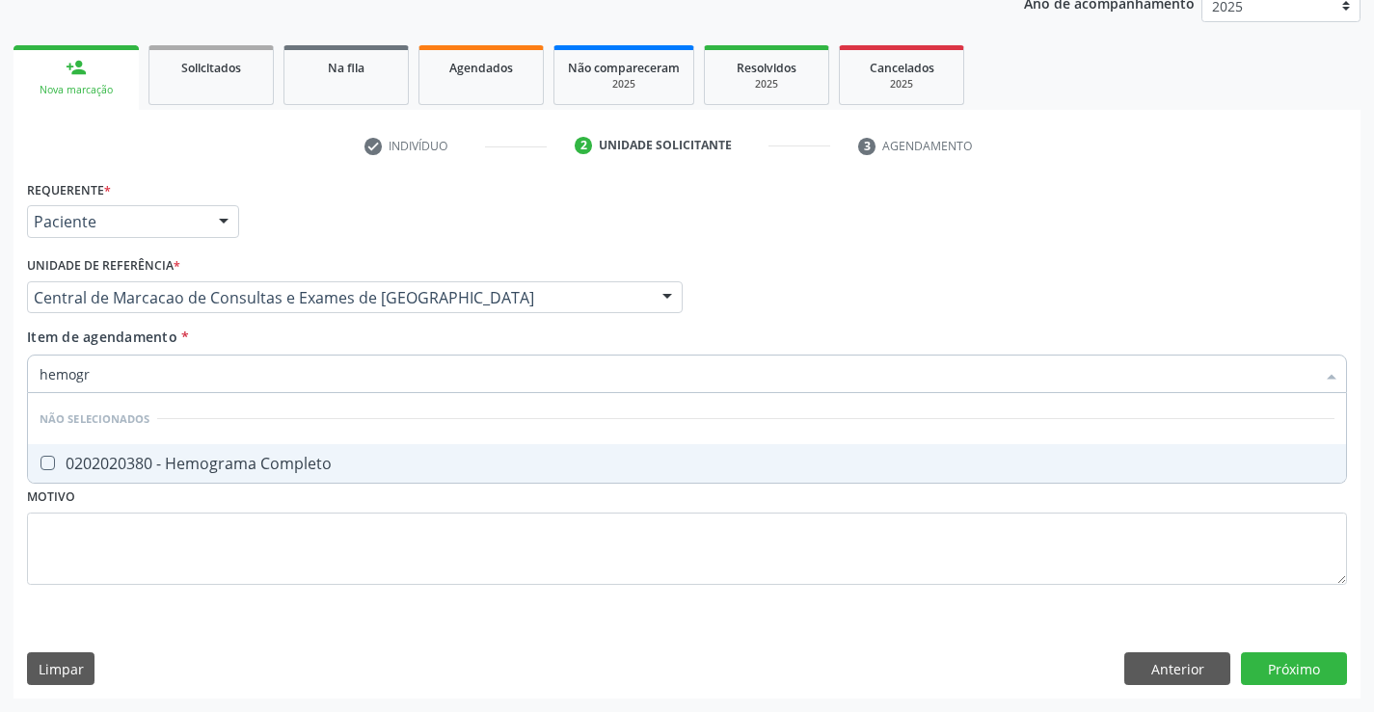
click at [212, 461] on div "0202020380 - Hemograma Completo" at bounding box center [687, 463] width 1294 height 15
checkbox Completo "true"
click at [214, 346] on div "Item de agendamento * hemogr Desfazer seleção Não selecionados 0202020380 - Hem…" at bounding box center [687, 357] width 1320 height 61
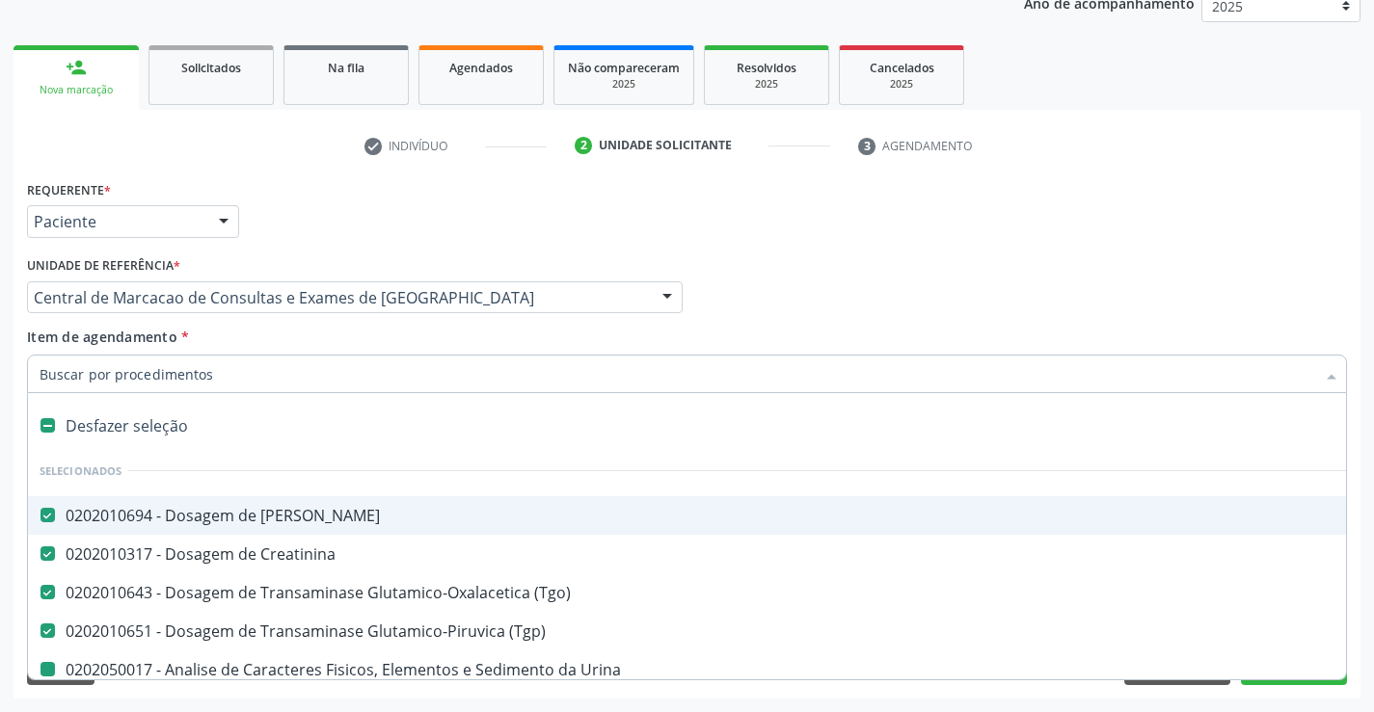
type input "p"
checkbox Urina "false"
checkbox Fezes "false"
checkbox Completo "false"
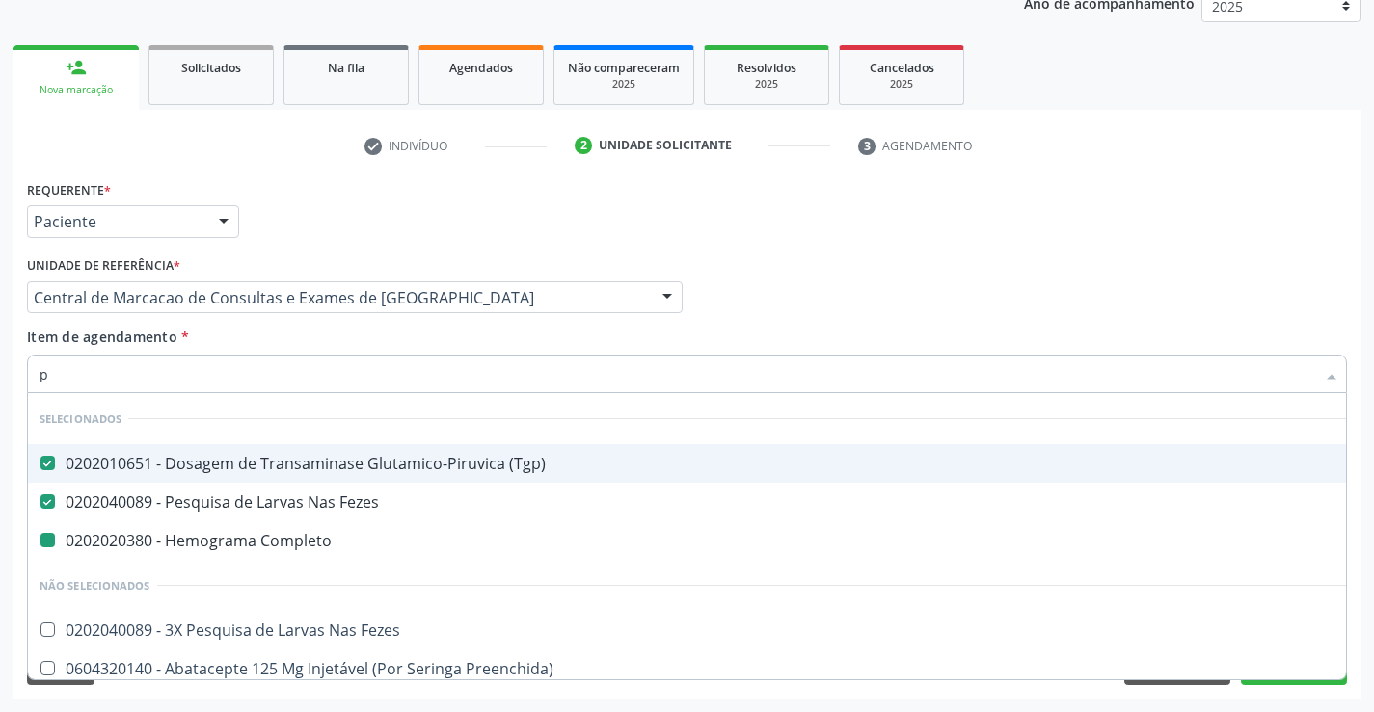
type input "pl"
checkbox Completo "false"
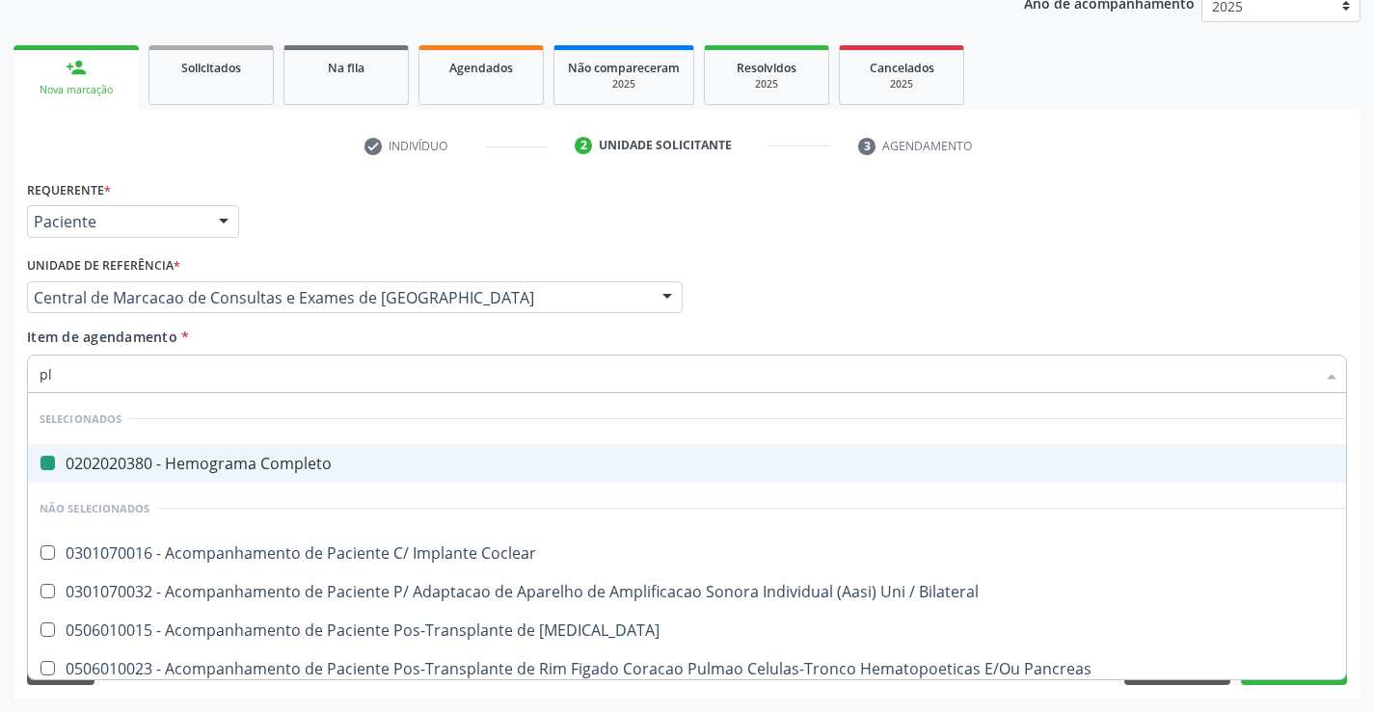
type input "pla"
checkbox Completo "false"
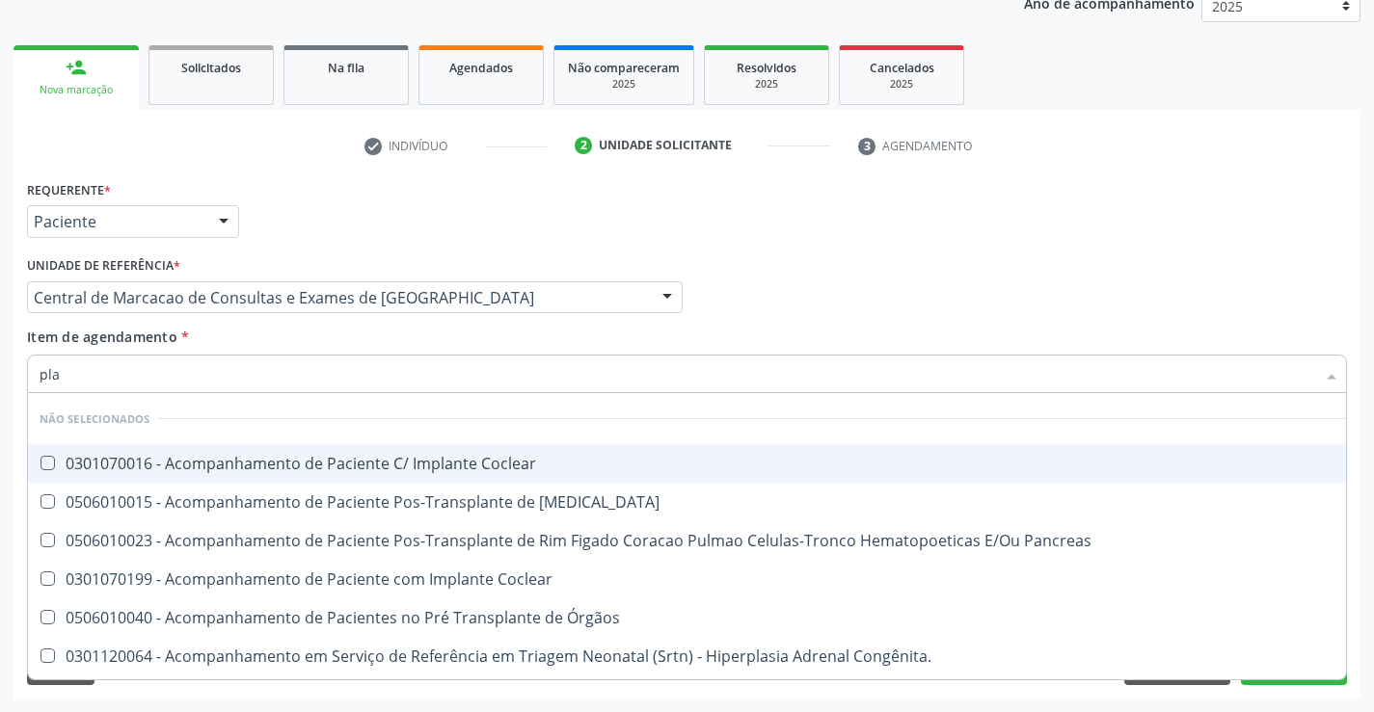
type input "plaq"
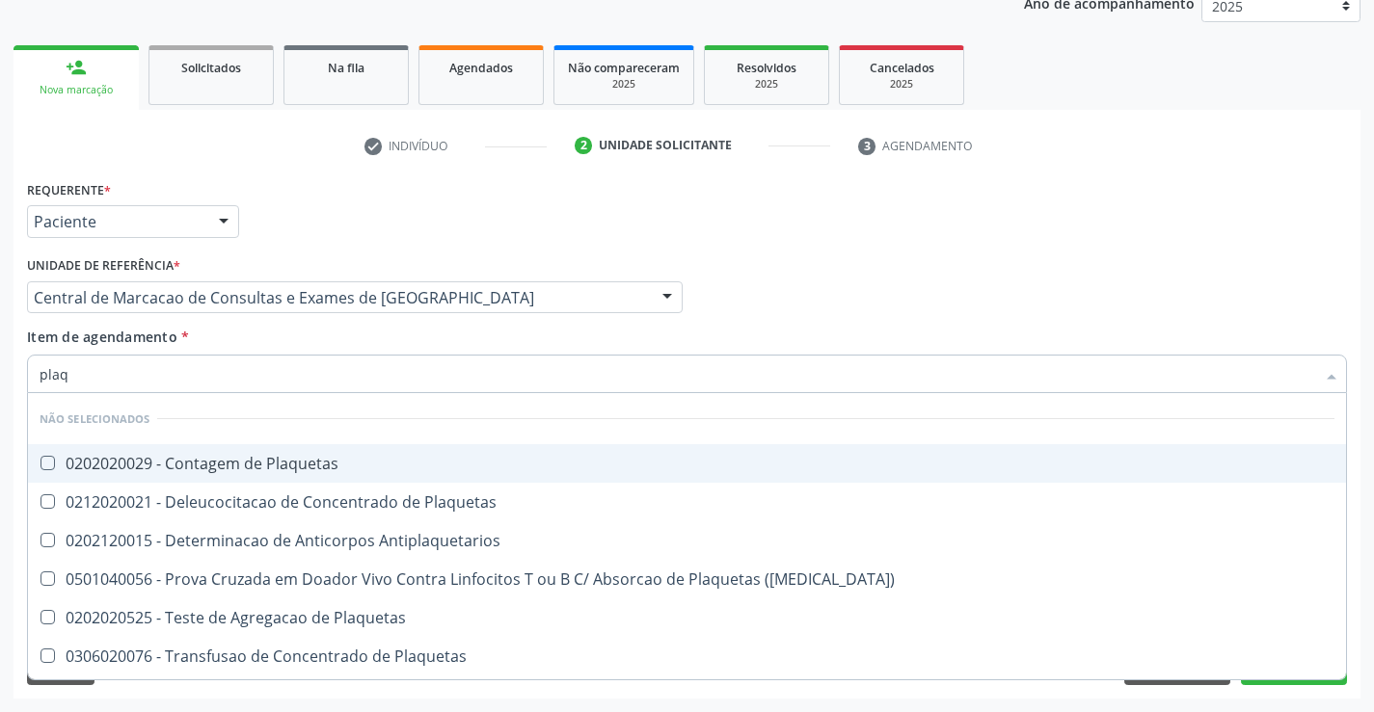
click at [217, 456] on div "0202020029 - Contagem de Plaquetas" at bounding box center [687, 463] width 1294 height 15
checkbox Plaquetas "true"
click at [241, 347] on div "Item de agendamento * plaq Desfazer seleção Não selecionados 0202020029 - Conta…" at bounding box center [687, 357] width 1320 height 61
checkbox Antiplaquetarios "true"
checkbox Plaquetas "true"
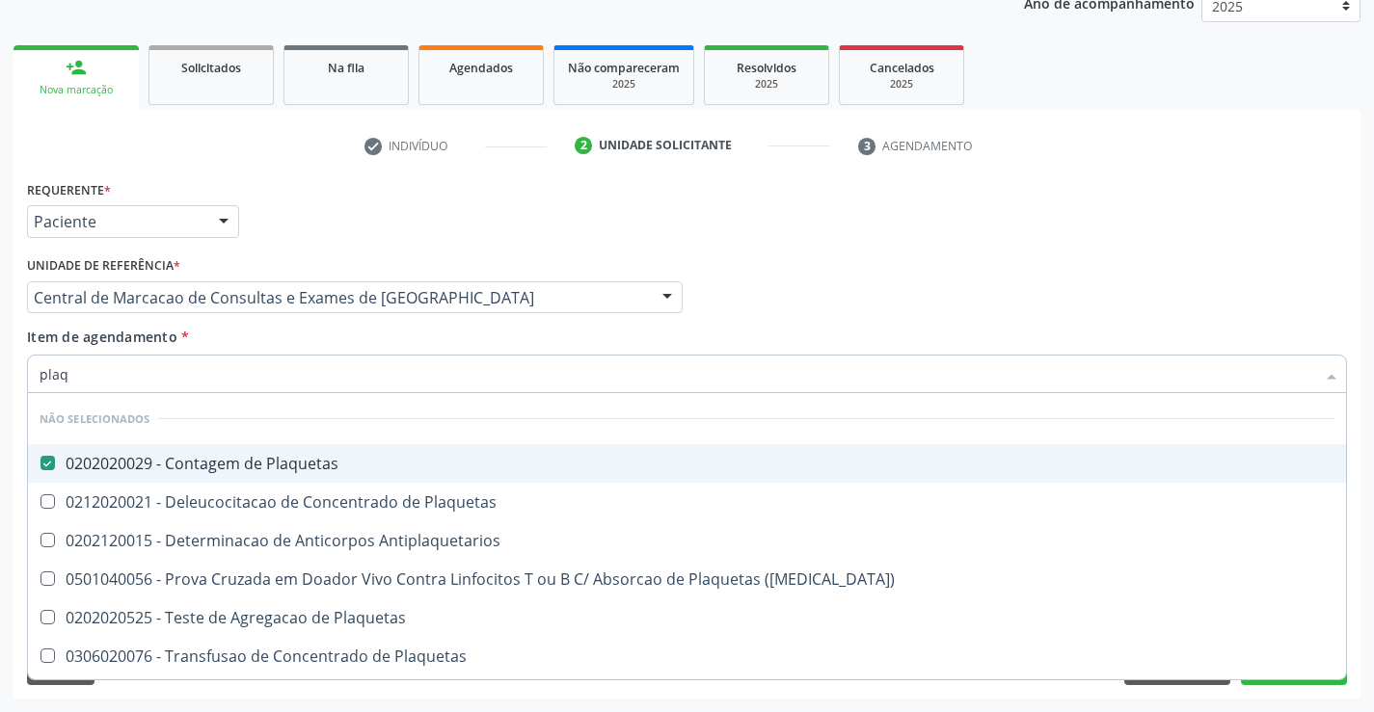
checkbox Plaquetas "true"
checkbox Aferese "true"
checkbox Match\) "true"
checkbox Plaquetas "true"
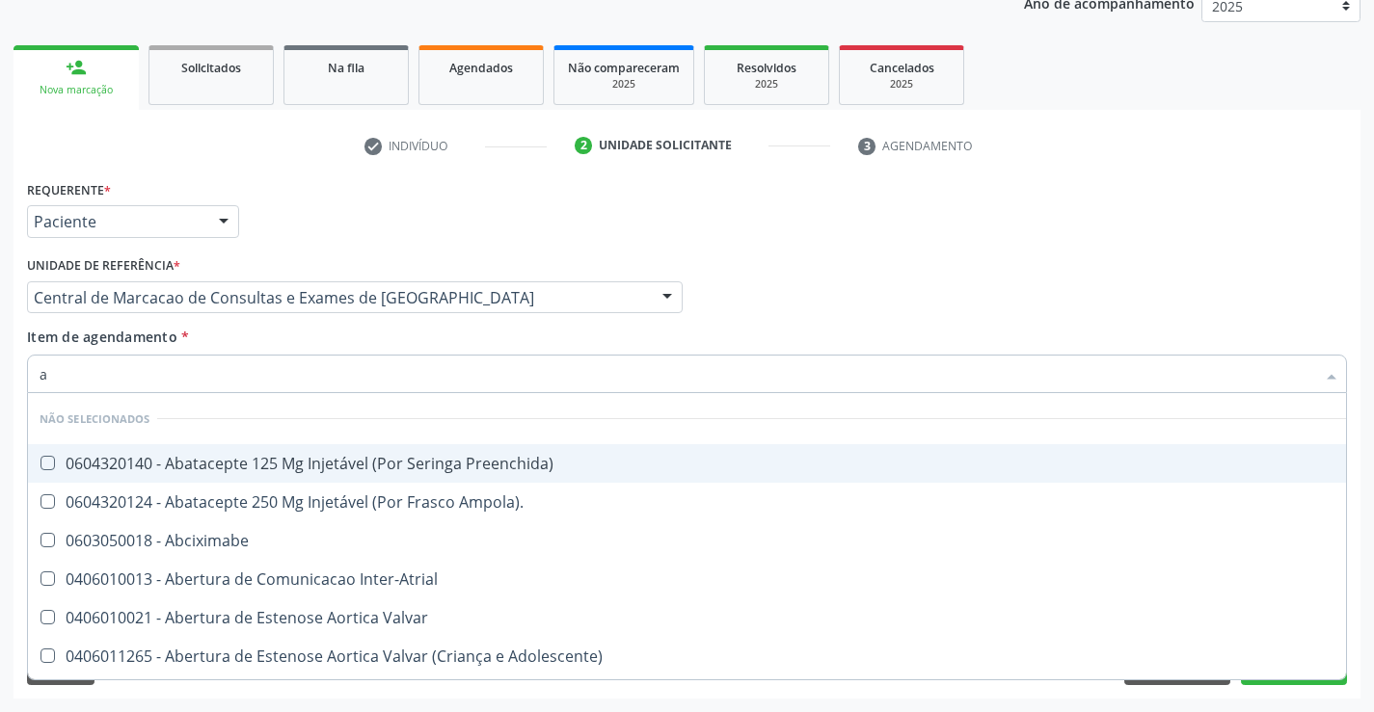
type input "ab"
checkbox Preenchida\) "false"
checkbox Abciximabe "false"
checkbox Valvar "false"
checkbox Adolescente\) "false"
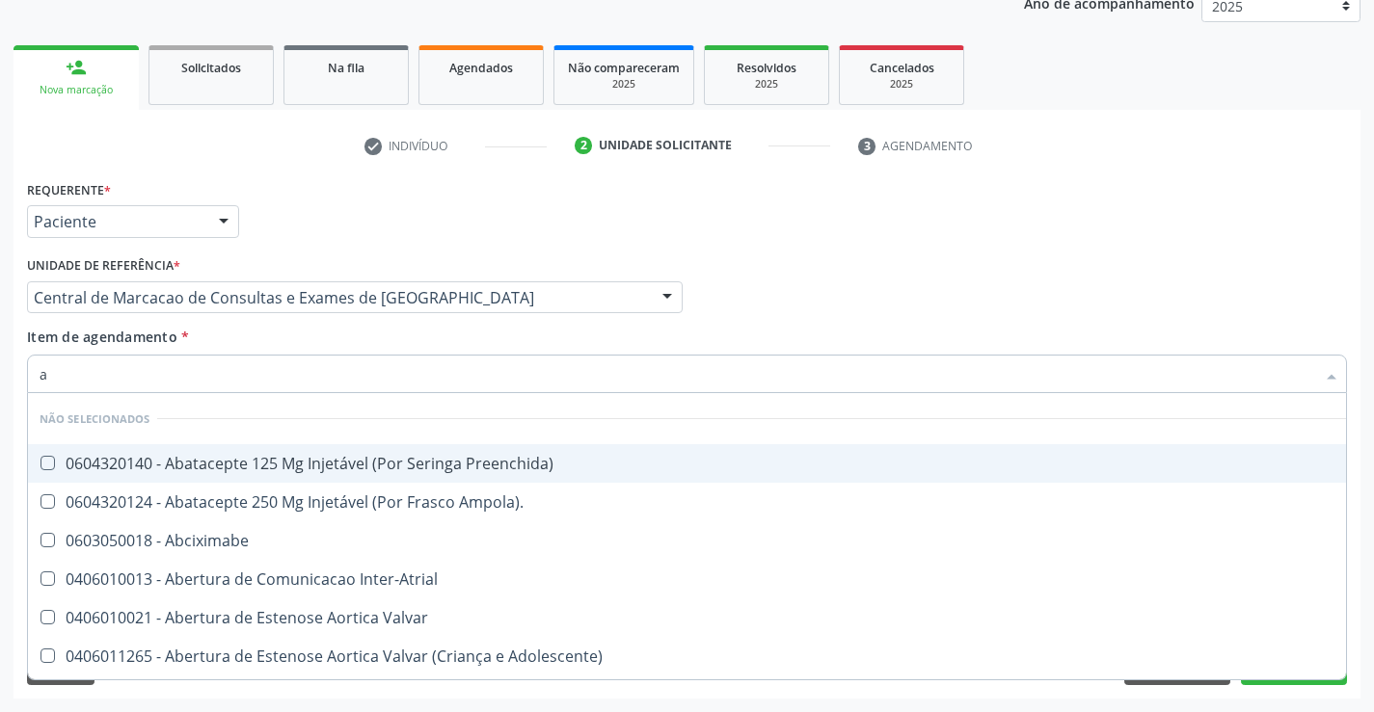
checkbox Valvar "false"
checkbox Inter-Atrial "false"
checkbox Ampola\)\ "false"
checkbox Adolescente\) "false"
type input "abo"
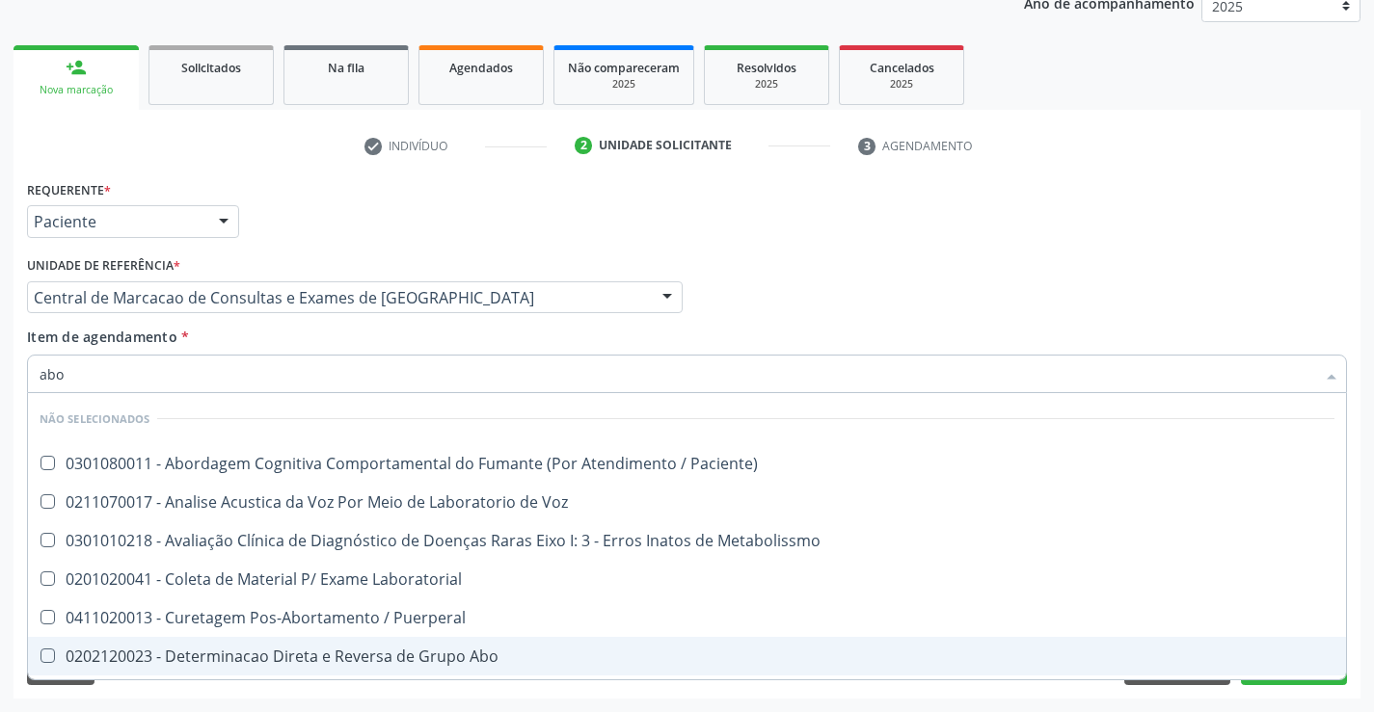
click at [405, 667] on span "0202120023 - Determinacao Direta e Reversa de Grupo Abo" at bounding box center [687, 656] width 1318 height 39
checkbox Abo "true"
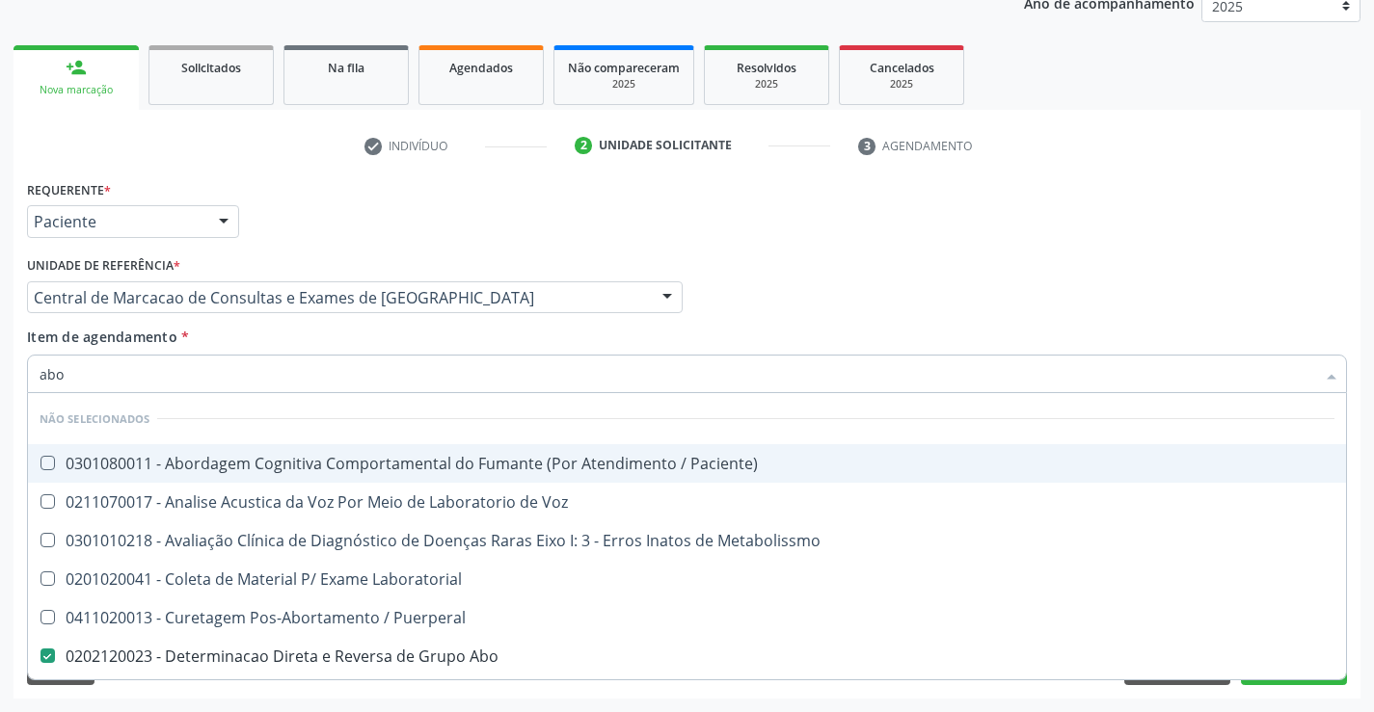
type input "abo"
click at [337, 347] on div "Item de agendamento * abo Desfazer seleção Não selecionados 0301080011 - Aborda…" at bounding box center [687, 357] width 1320 height 61
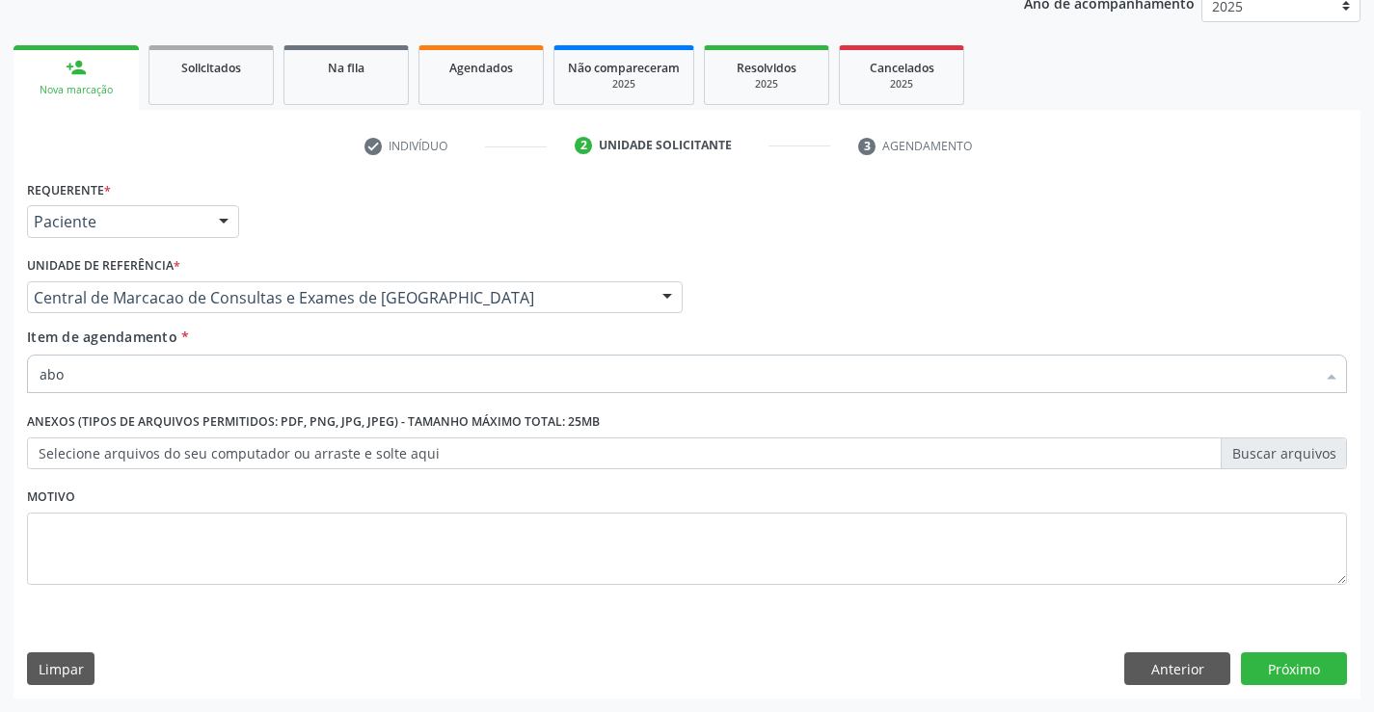
checkbox Ureia "true"
checkbox \(Tgo\) "true"
checkbox Urina "true"
checkbox Completo "true"
checkbox \(Tgp\) "true"
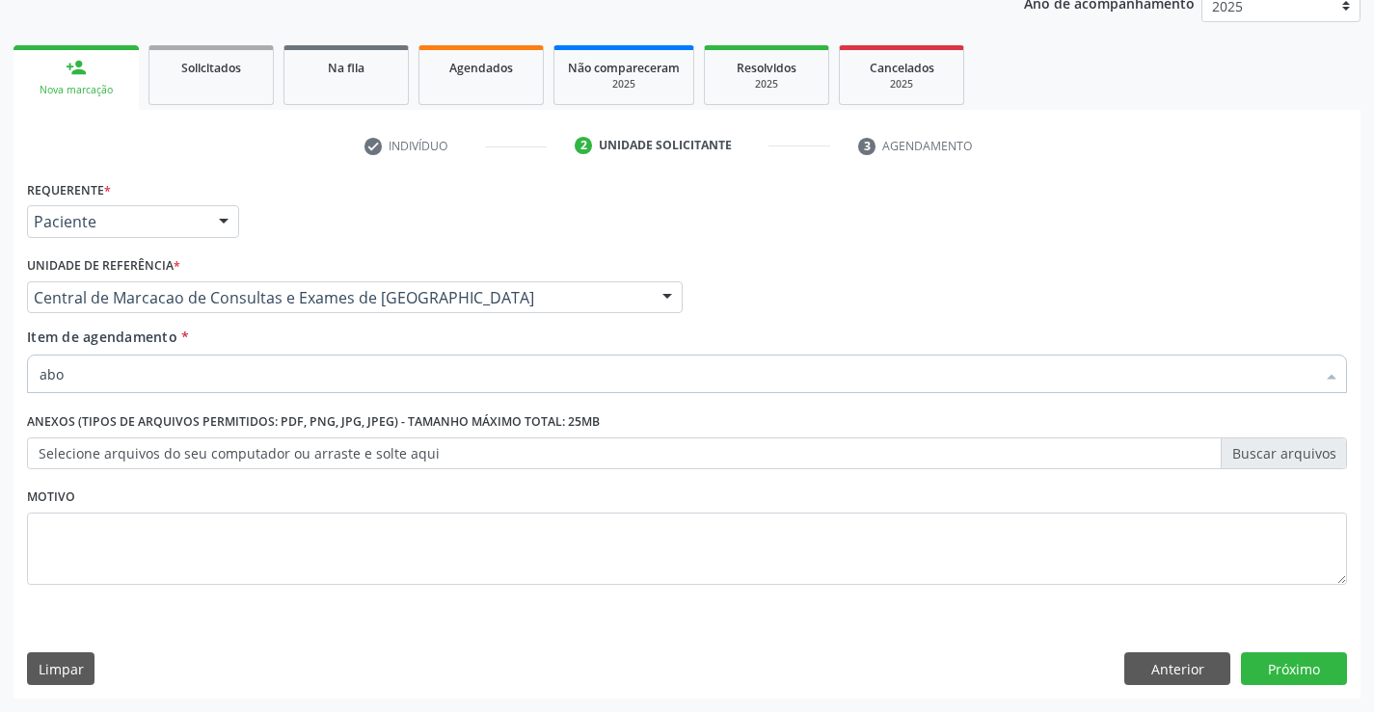
checkbox Creatinina "true"
checkbox Plaquetas "true"
checkbox Abo "true"
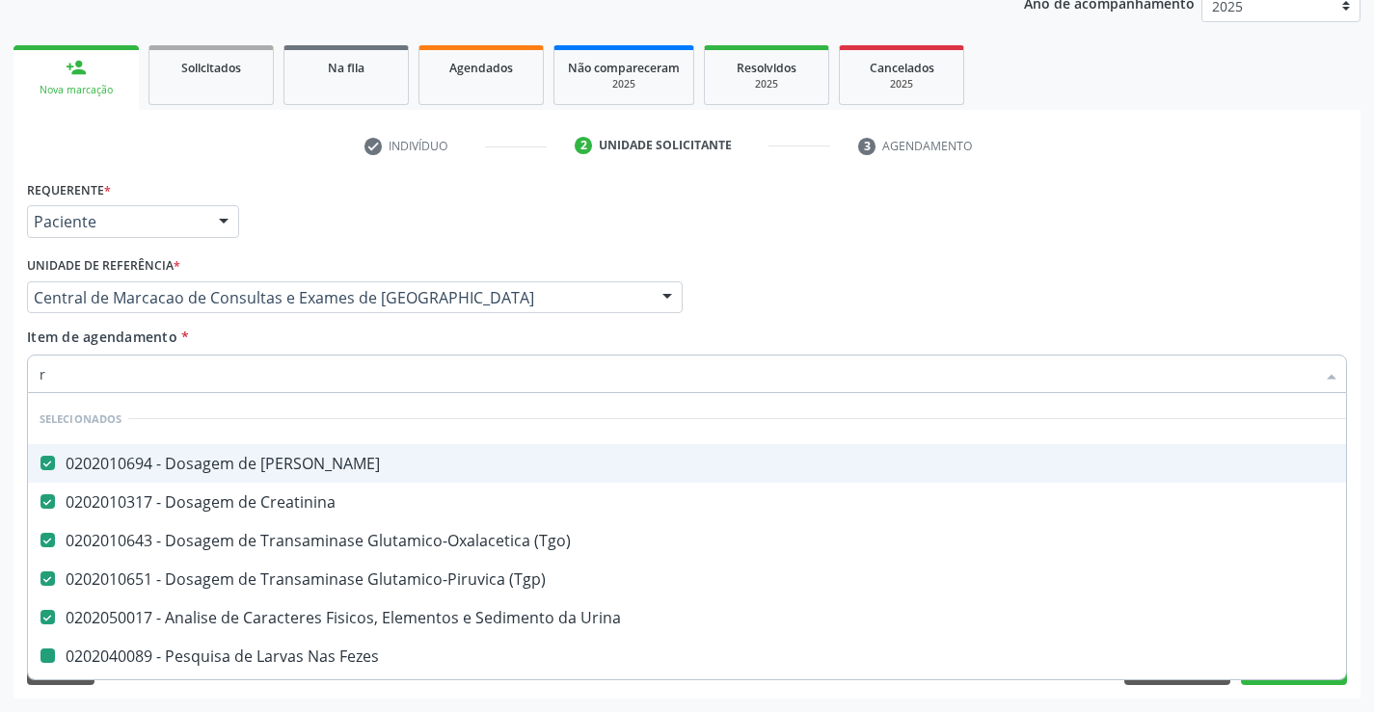
type input "rh"
checkbox Ureia "false"
checkbox \(Tgo\) "false"
checkbox Urina "false"
checkbox Fezes "false"
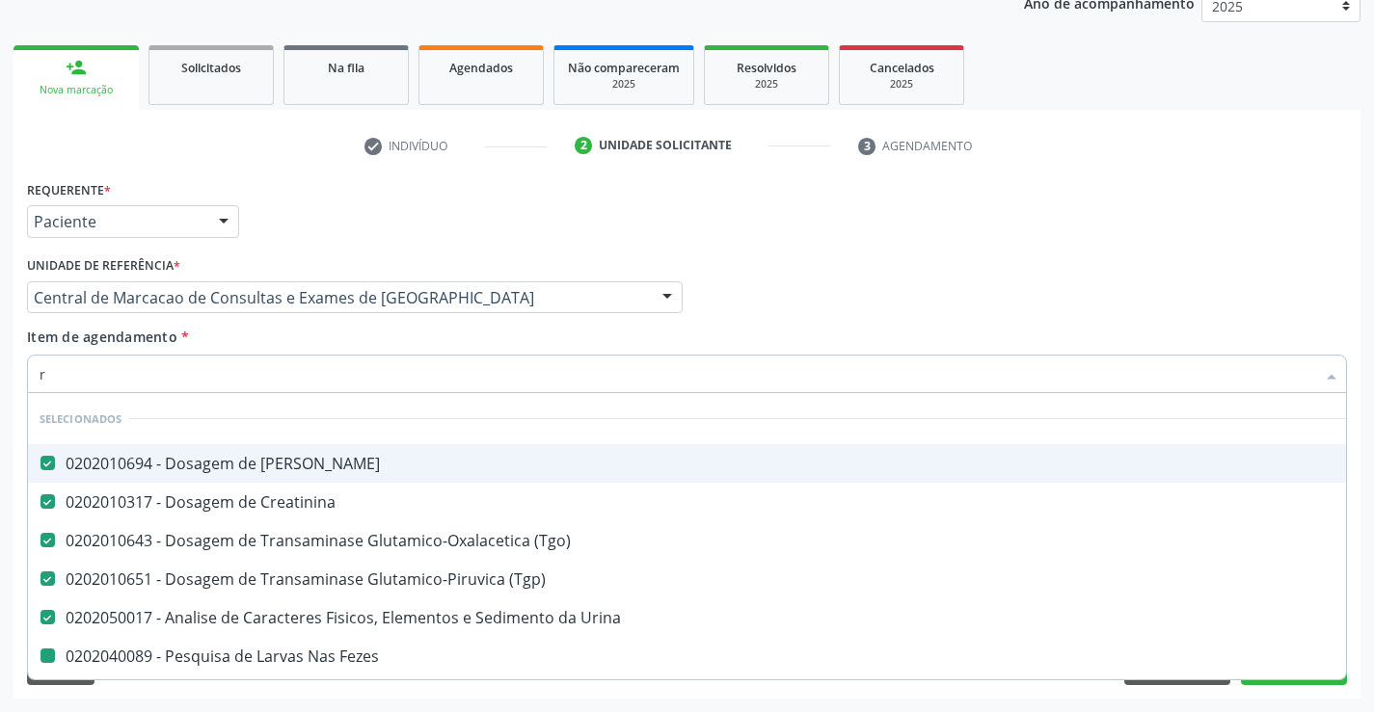
checkbox \(Tgp\) "false"
checkbox Creatinina "false"
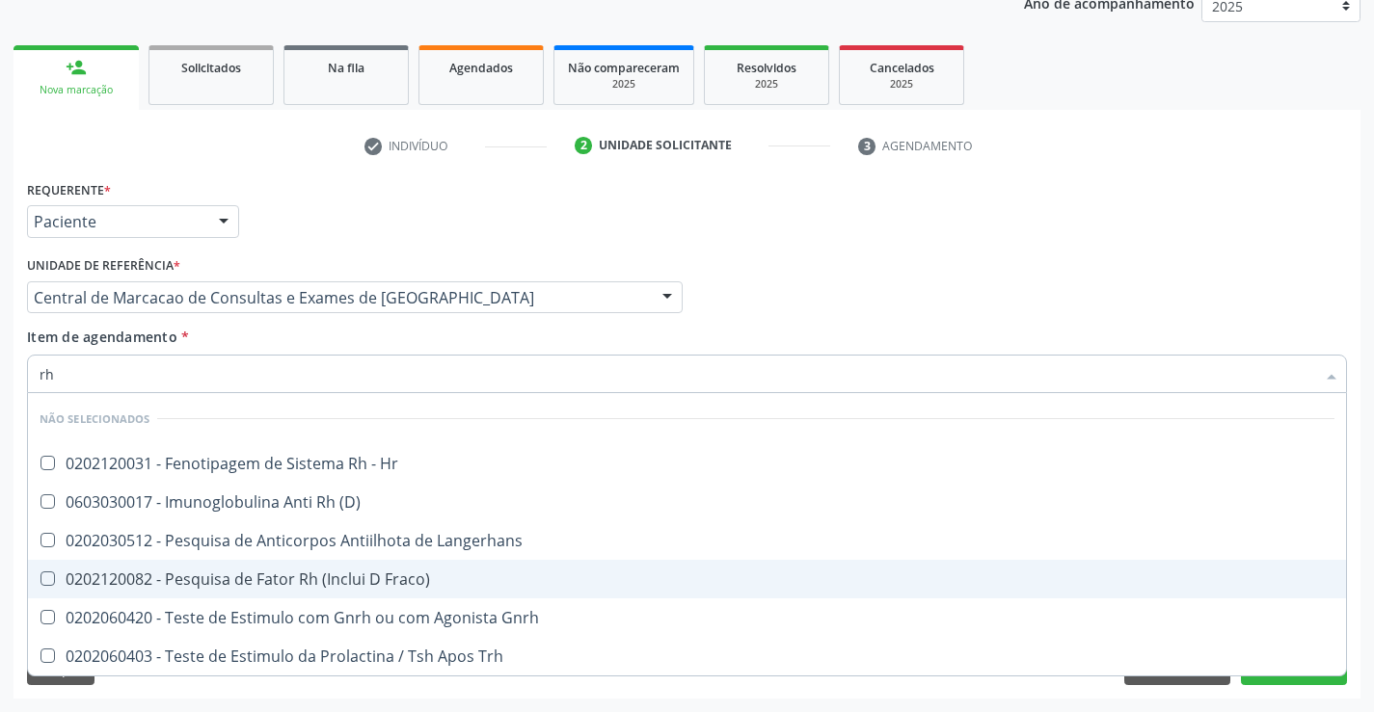
click at [414, 573] on div "0202120082 - Pesquisa de Fator Rh (Inclui D Fraco)" at bounding box center [687, 579] width 1294 height 15
checkbox Fraco\) "true"
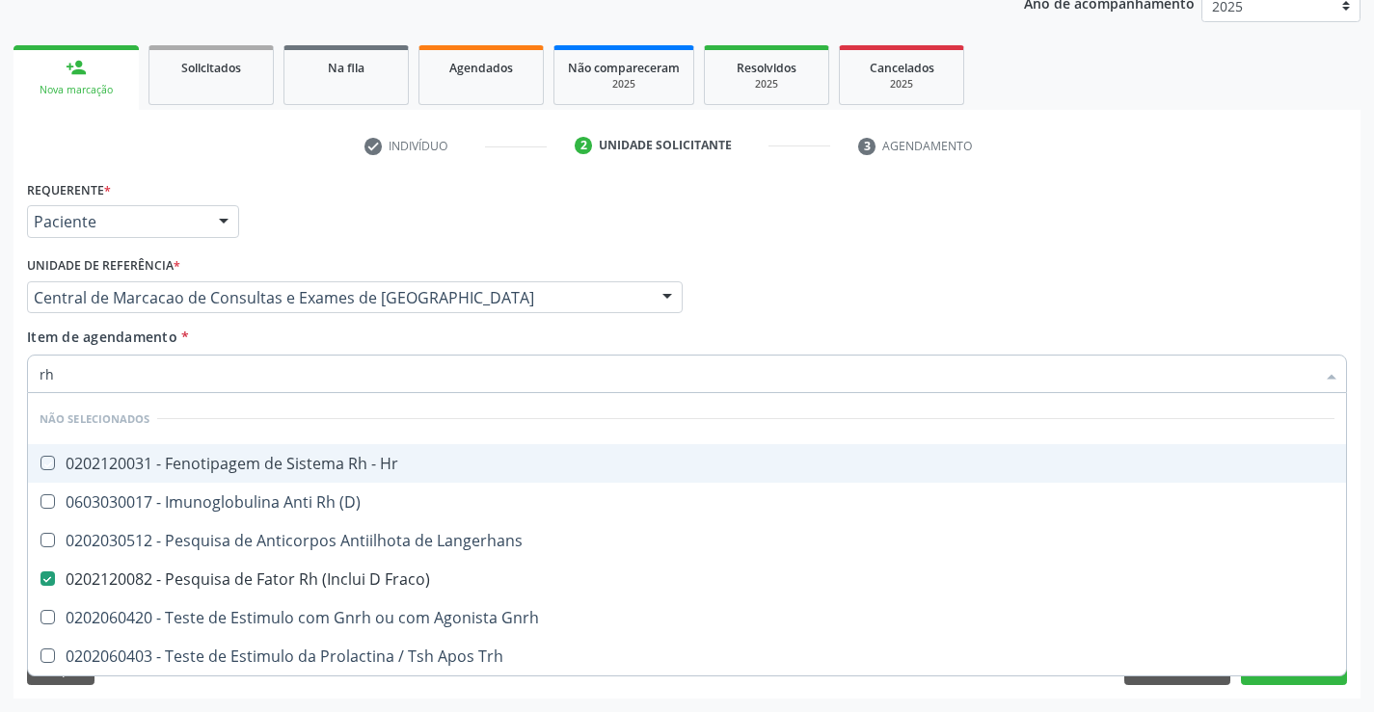
click at [377, 343] on div "Item de agendamento * rh Desfazer seleção Não selecionados 0202120031 - Fenotip…" at bounding box center [687, 357] width 1320 height 61
checkbox Hr "true"
checkbox Langerhans "true"
checkbox Gnrh "true"
checkbox Trh "true"
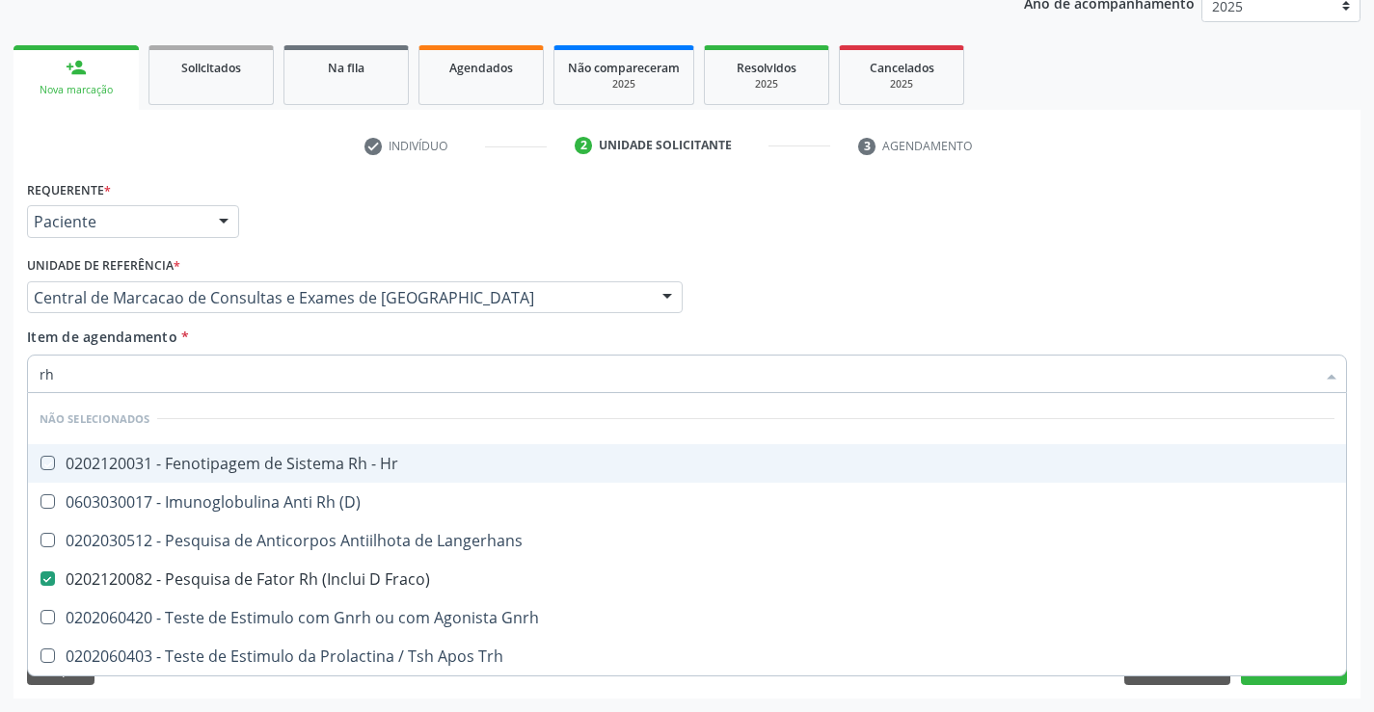
checkbox \(D\) "true"
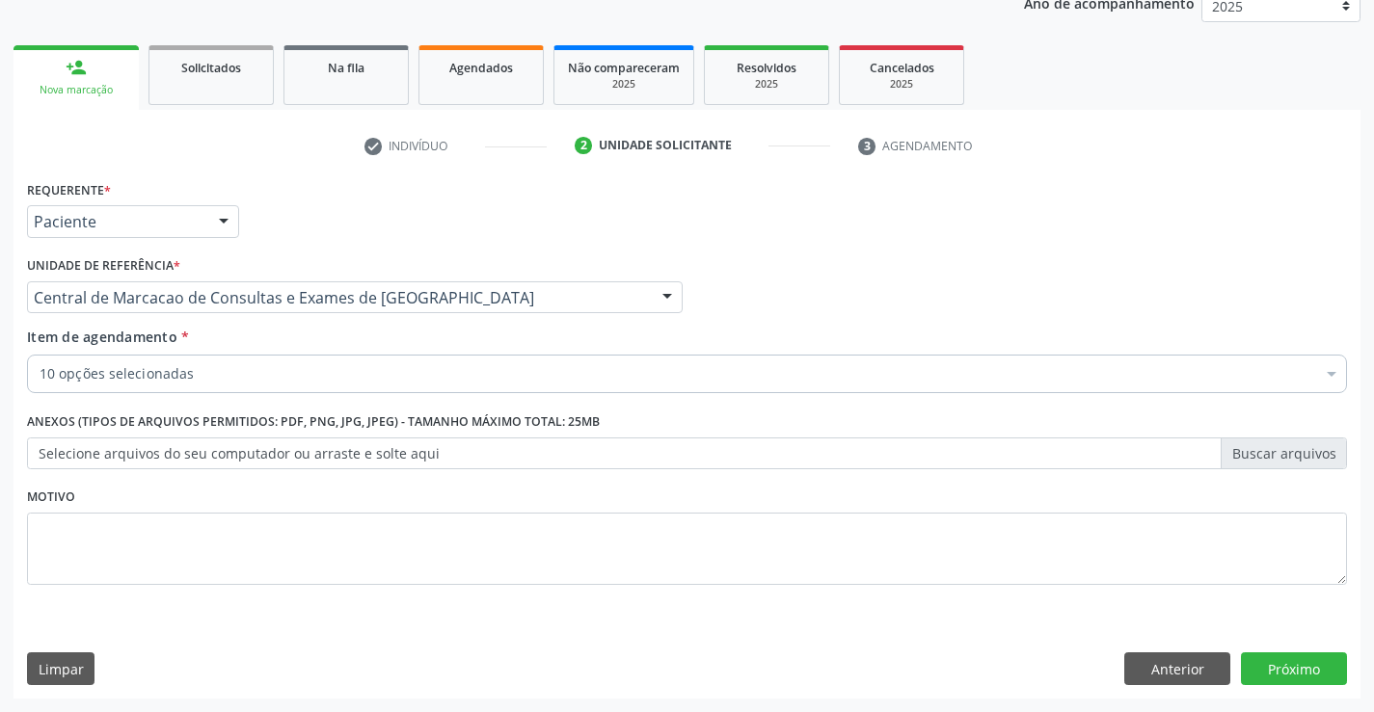
click at [334, 391] on div "10 opções selecionadas" at bounding box center [687, 374] width 1320 height 39
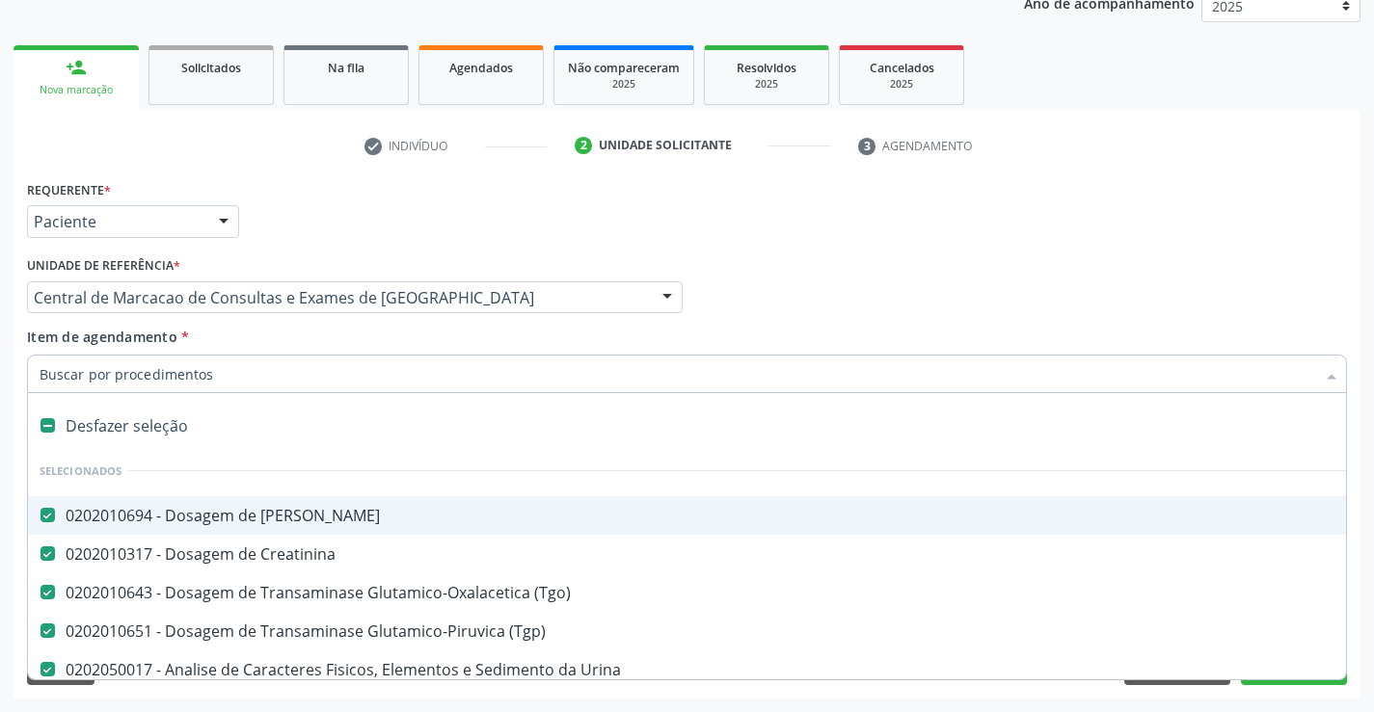
type input "g"
checkbox Abo "false"
checkbox Fraco\) "false"
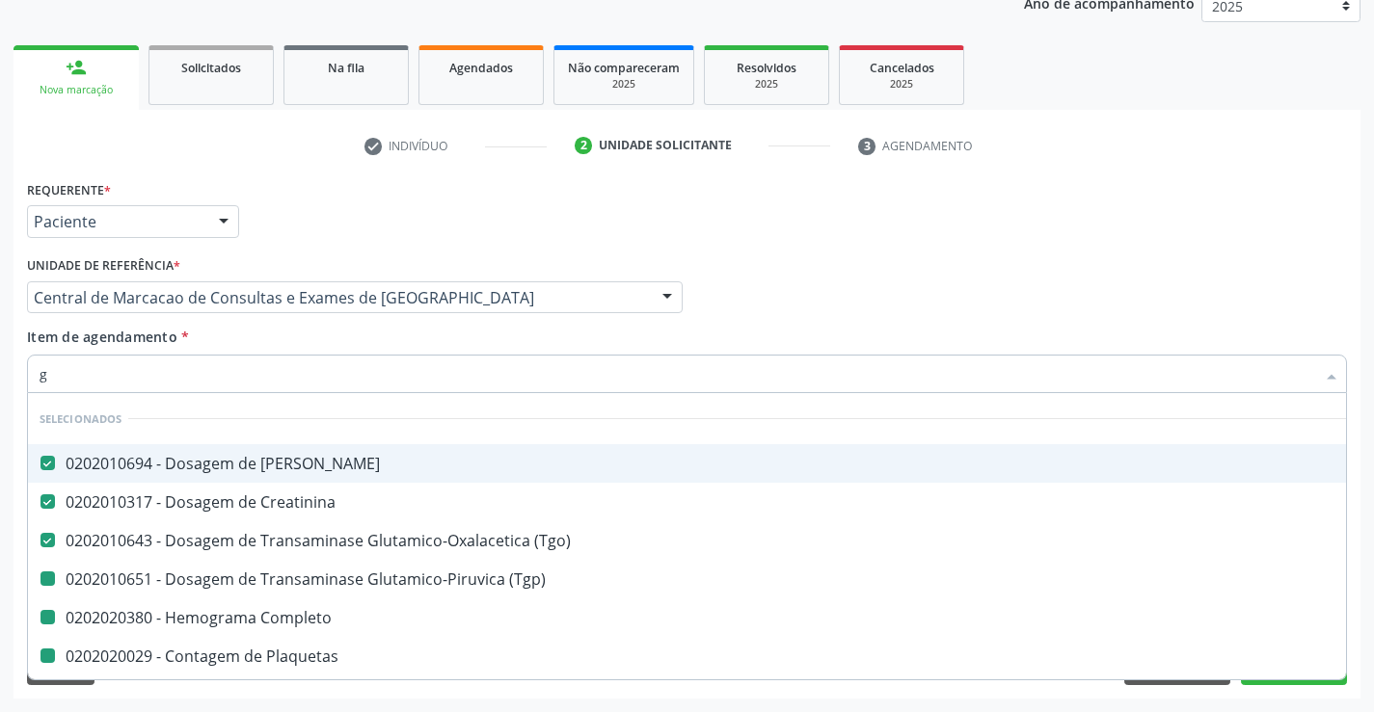
type input "gl"
checkbox Completo "false"
checkbox Plaquetas "false"
checkbox \(Tgp\) "false"
checkbox Abo "false"
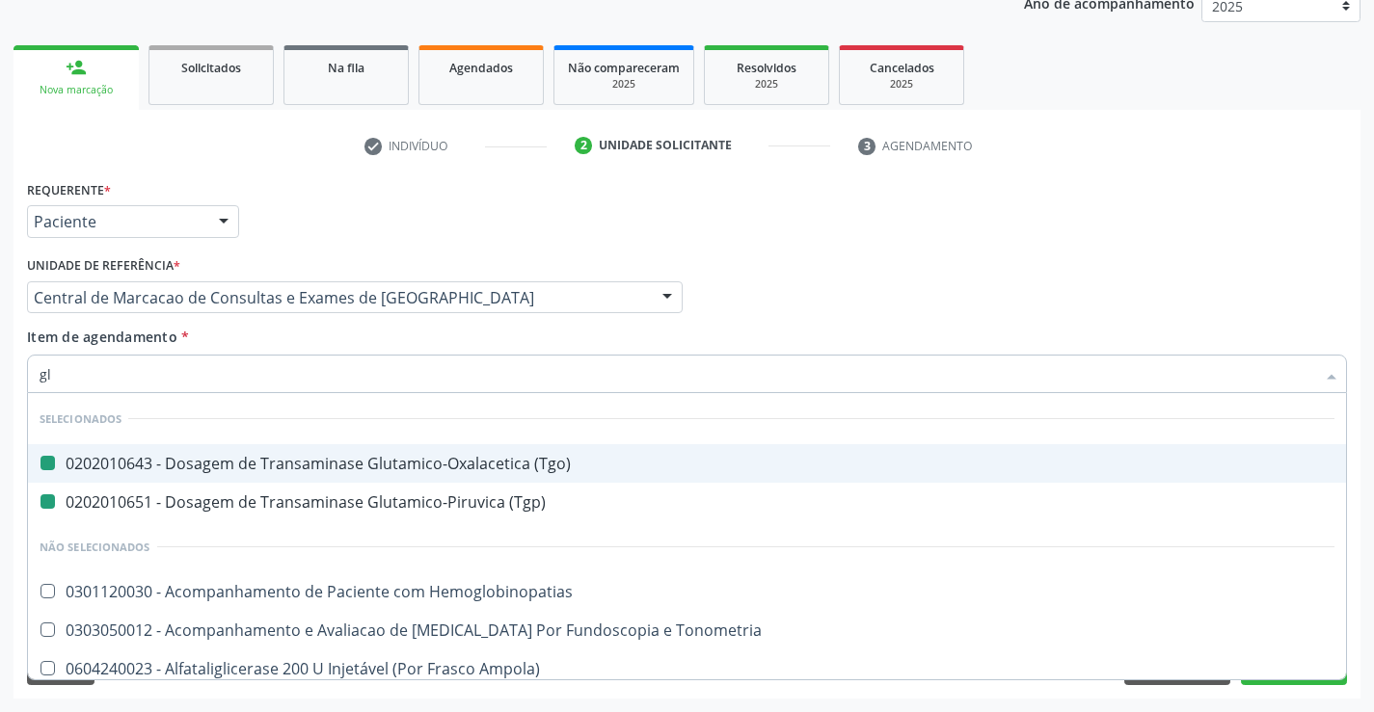
type input "gli"
checkbox \(Tgo\) "false"
checkbox \(Tgp\) "false"
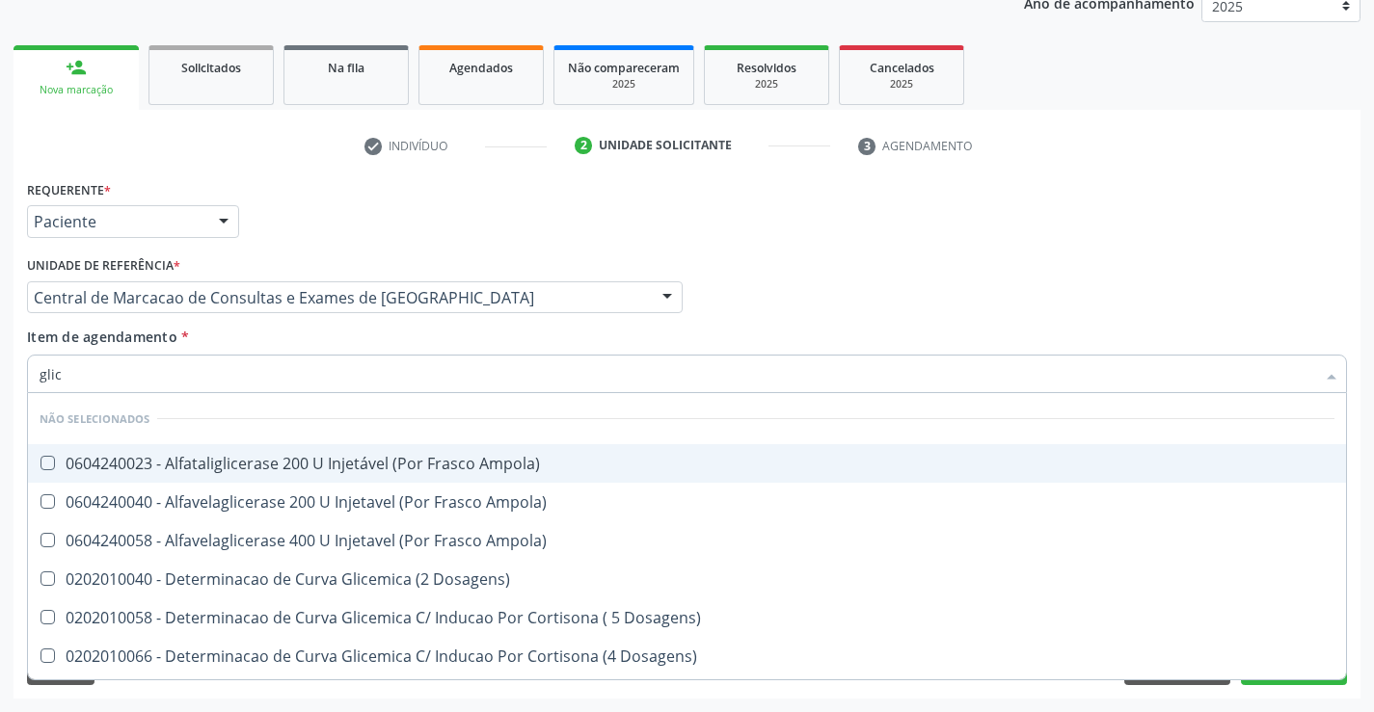
type input "glico"
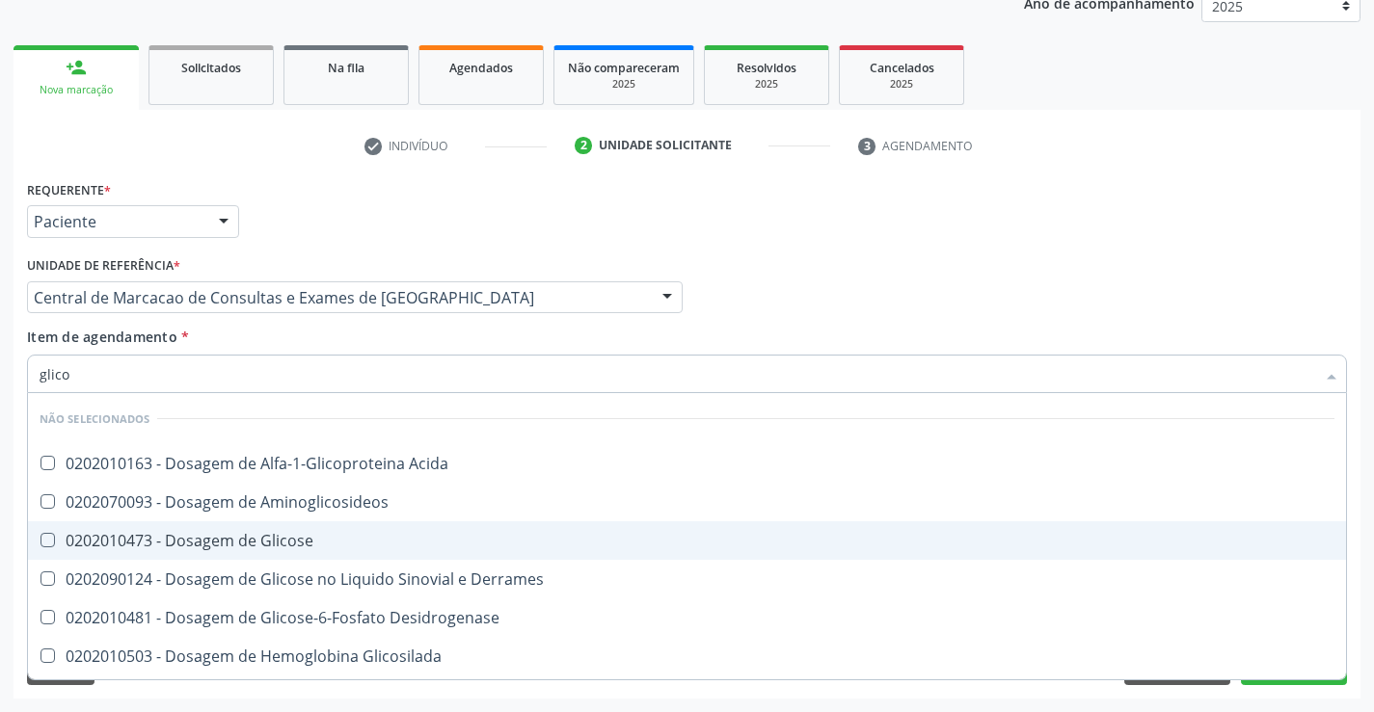
click at [336, 525] on span "0202010473 - Dosagem de Glicose" at bounding box center [687, 540] width 1318 height 39
checkbox Glicose "true"
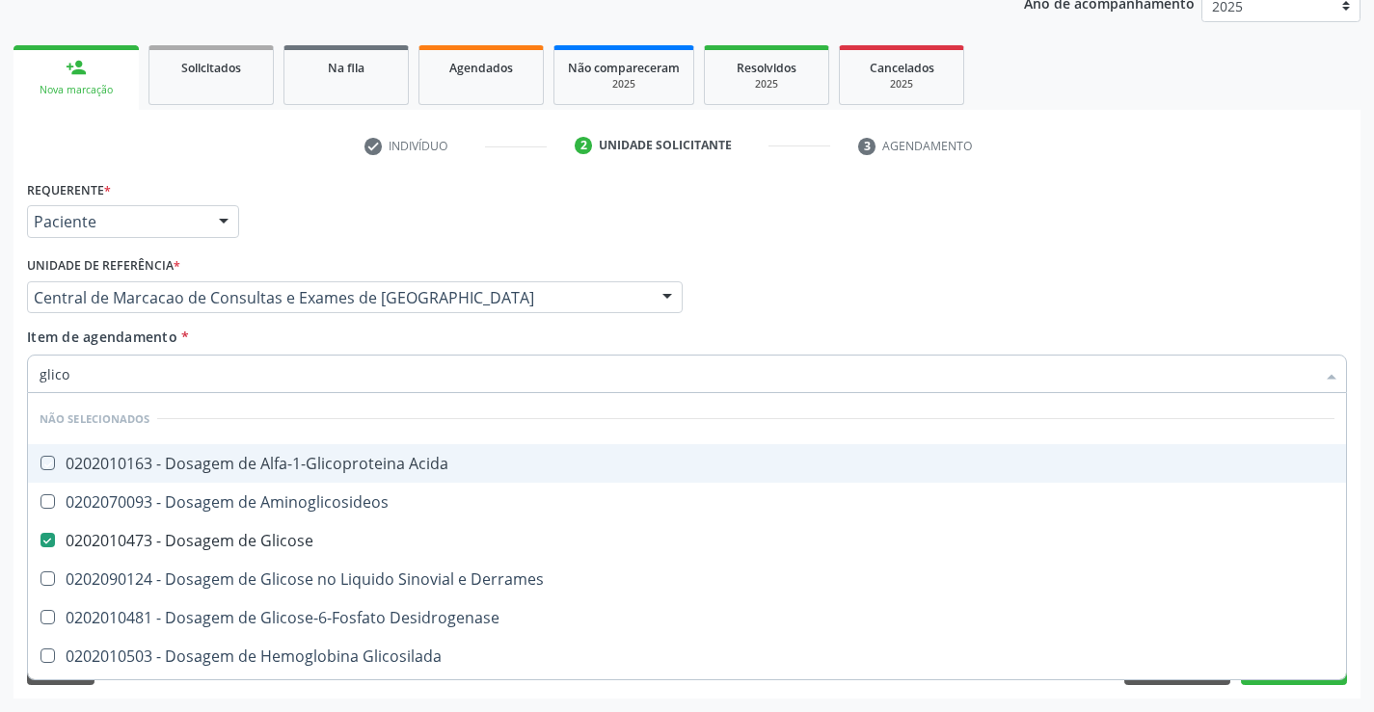
click at [315, 328] on div "Item de agendamento * glico Desfazer seleção Não selecionados 0202010163 - Dosa…" at bounding box center [687, 357] width 1320 height 61
checkbox Acida "true"
checkbox Desidrogenase "true"
checkbox Glicosilada "true"
checkbox Derrames "true"
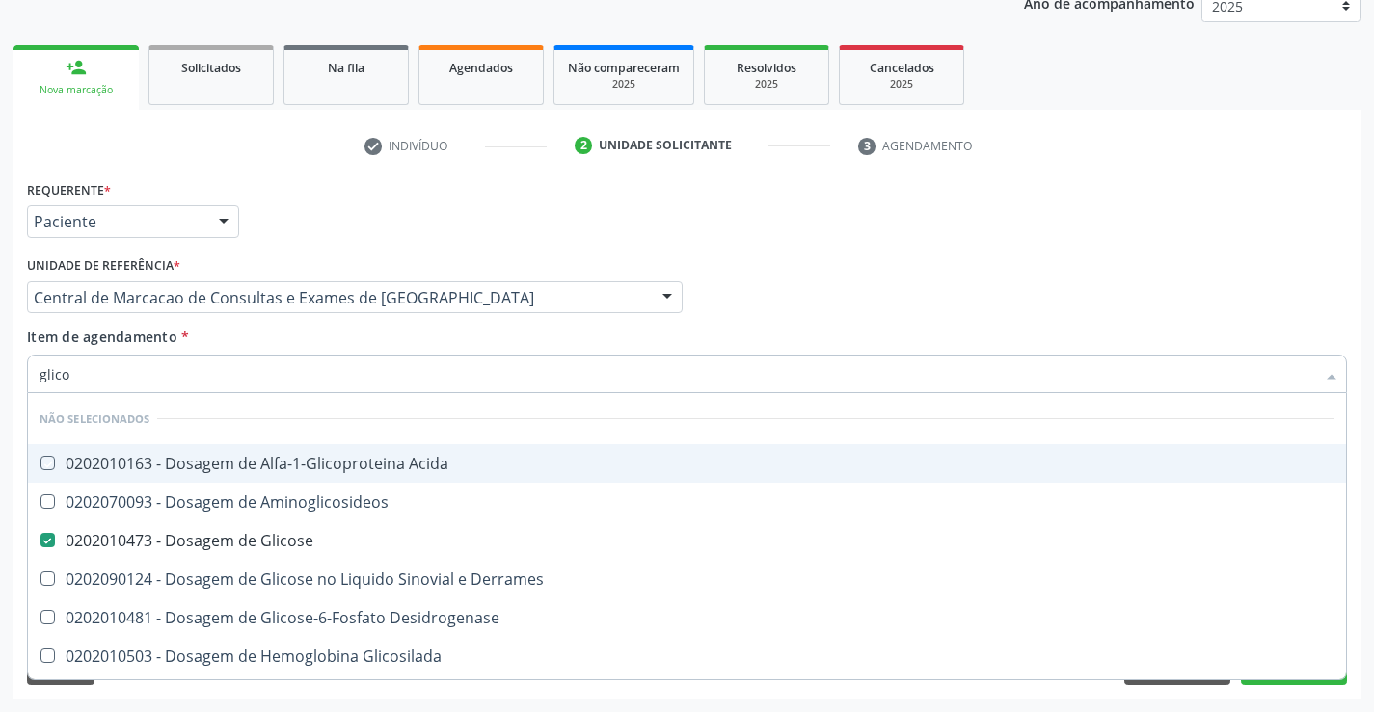
checkbox Aminoglicosideos "true"
checkbox Quantitativa "true"
checkbox Glicose "true"
checkbox Urina "true"
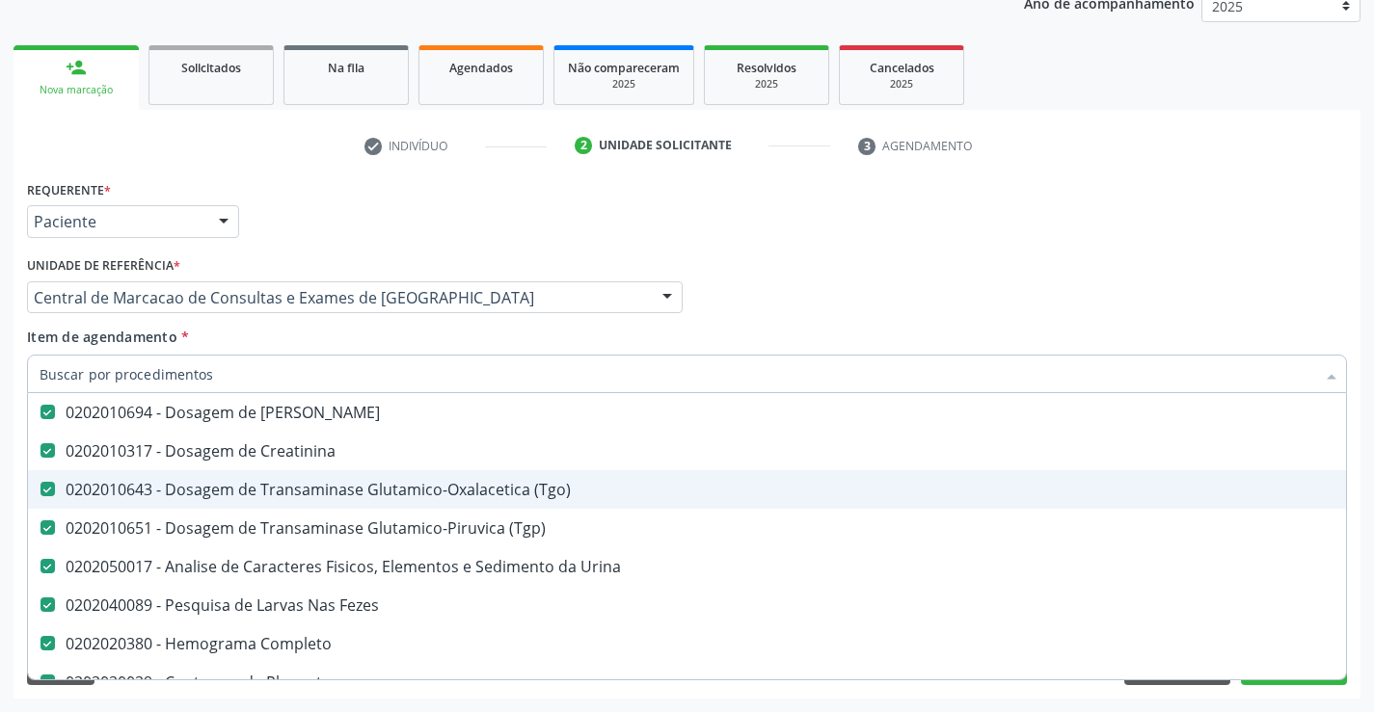
scroll to position [96, 0]
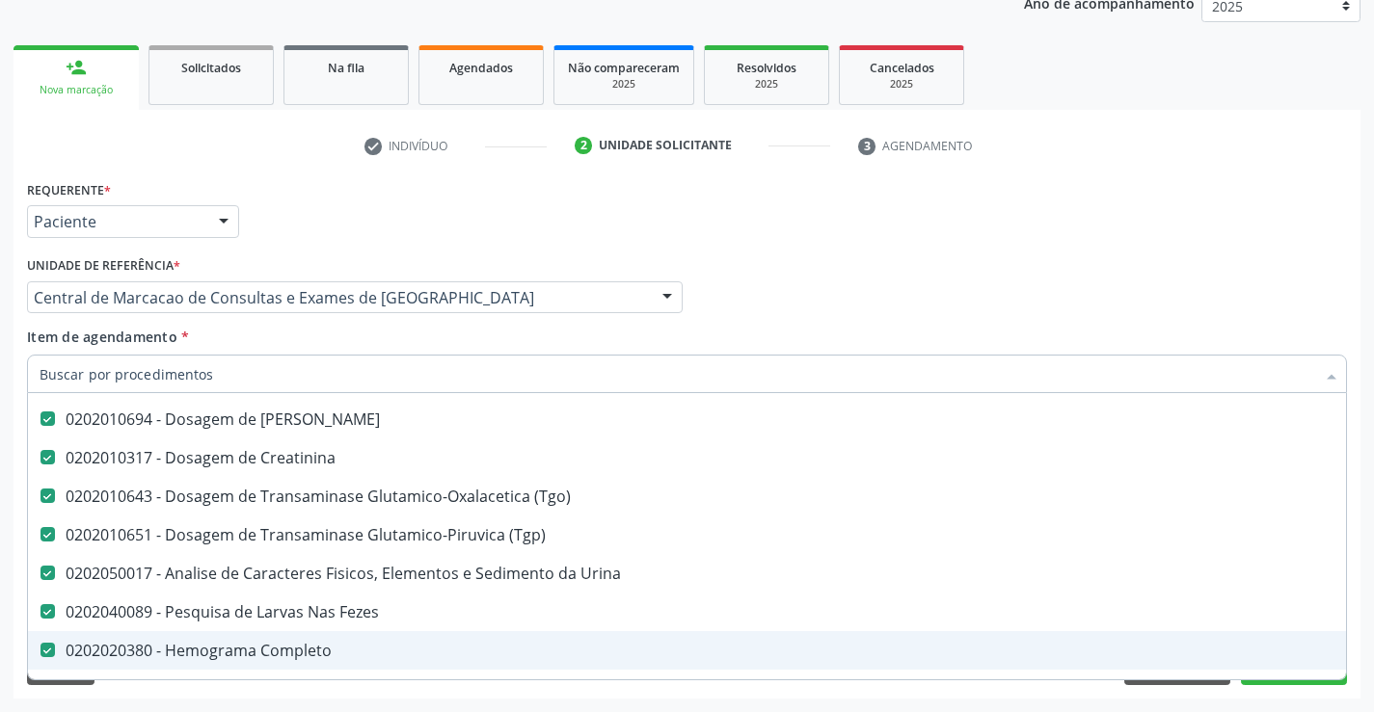
click at [1300, 692] on div "Requerente * Paciente Médico(a) Enfermeiro(a) Paciente Nenhum resultado encontr…" at bounding box center [686, 436] width 1347 height 523
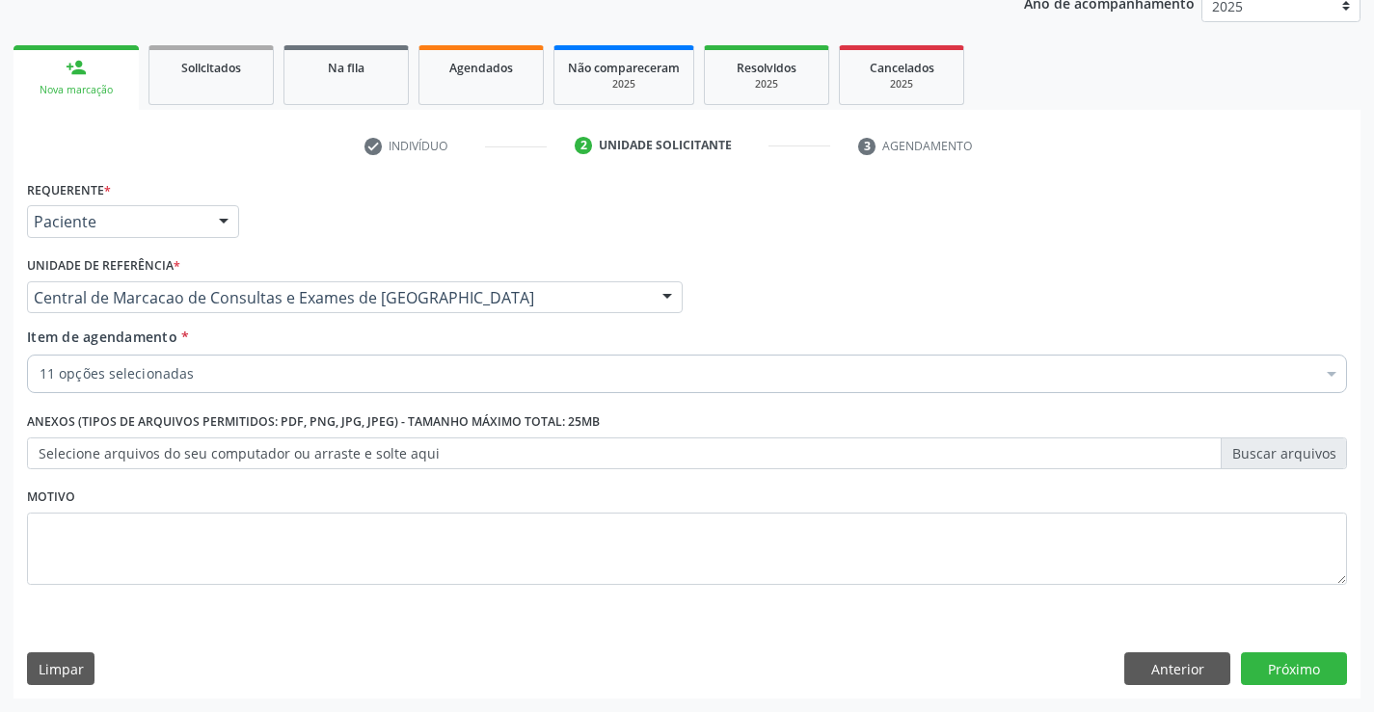
scroll to position [0, 0]
click at [1284, 678] on button "Próximo" at bounding box center [1293, 669] width 106 height 33
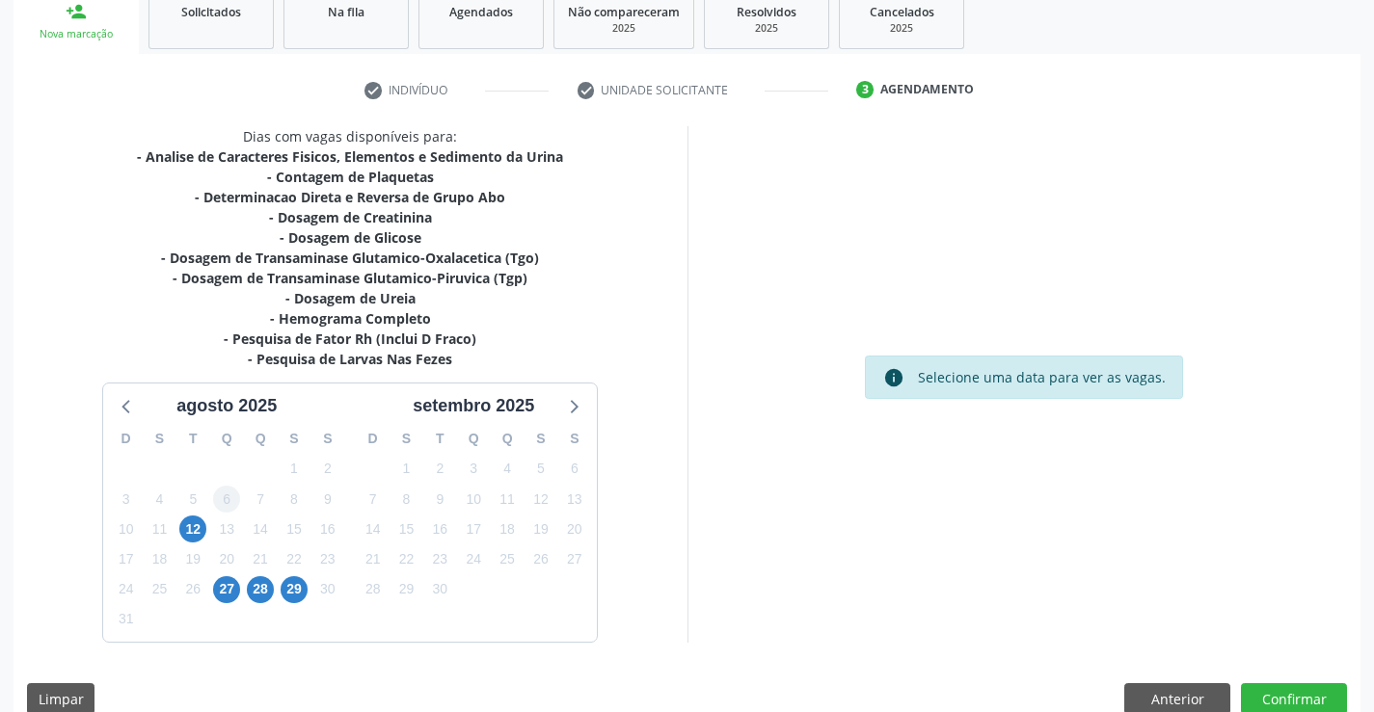
scroll to position [329, 0]
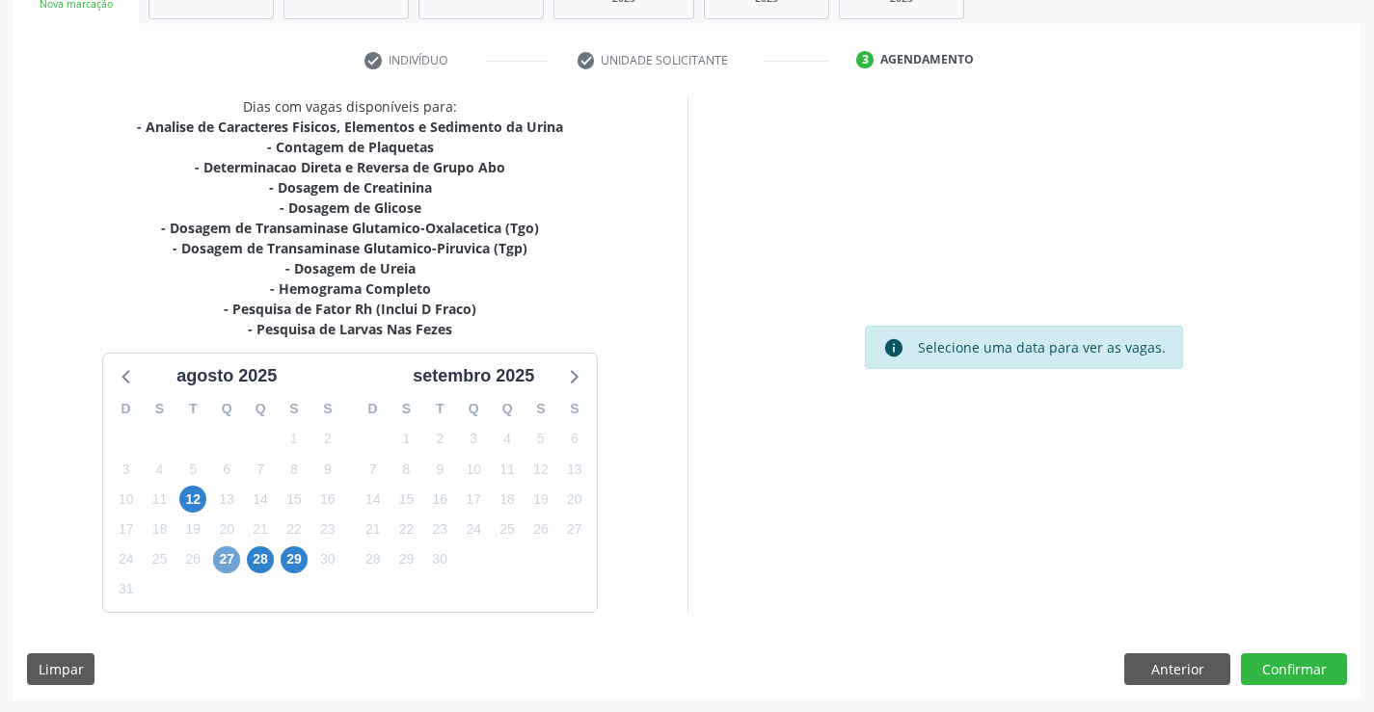
click at [216, 564] on span "27" at bounding box center [226, 560] width 27 height 27
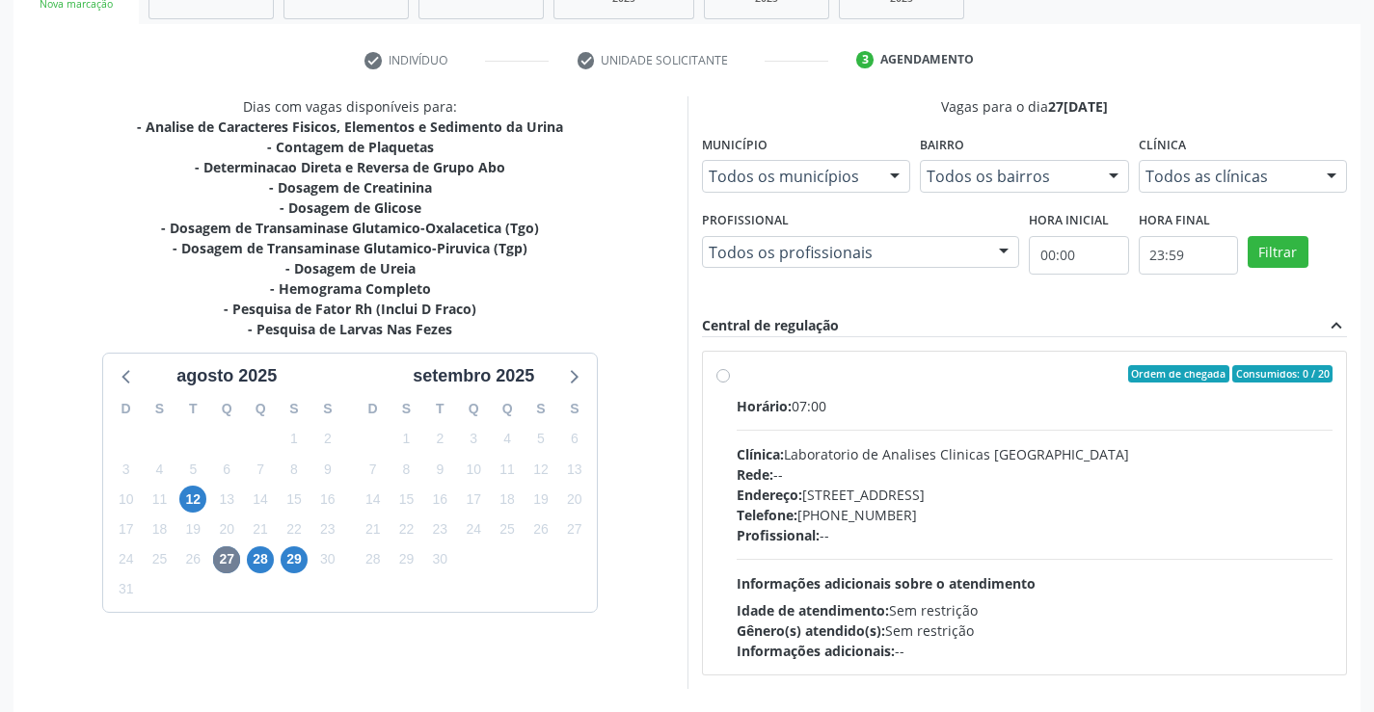
click at [958, 481] on div "Rede: --" at bounding box center [1034, 475] width 597 height 20
click at [730, 383] on input "Ordem de chegada Consumidos: 0 / 20 Horário: 07:00 Clínica: Laboratorio de Anal…" at bounding box center [722, 373] width 13 height 17
radio input "true"
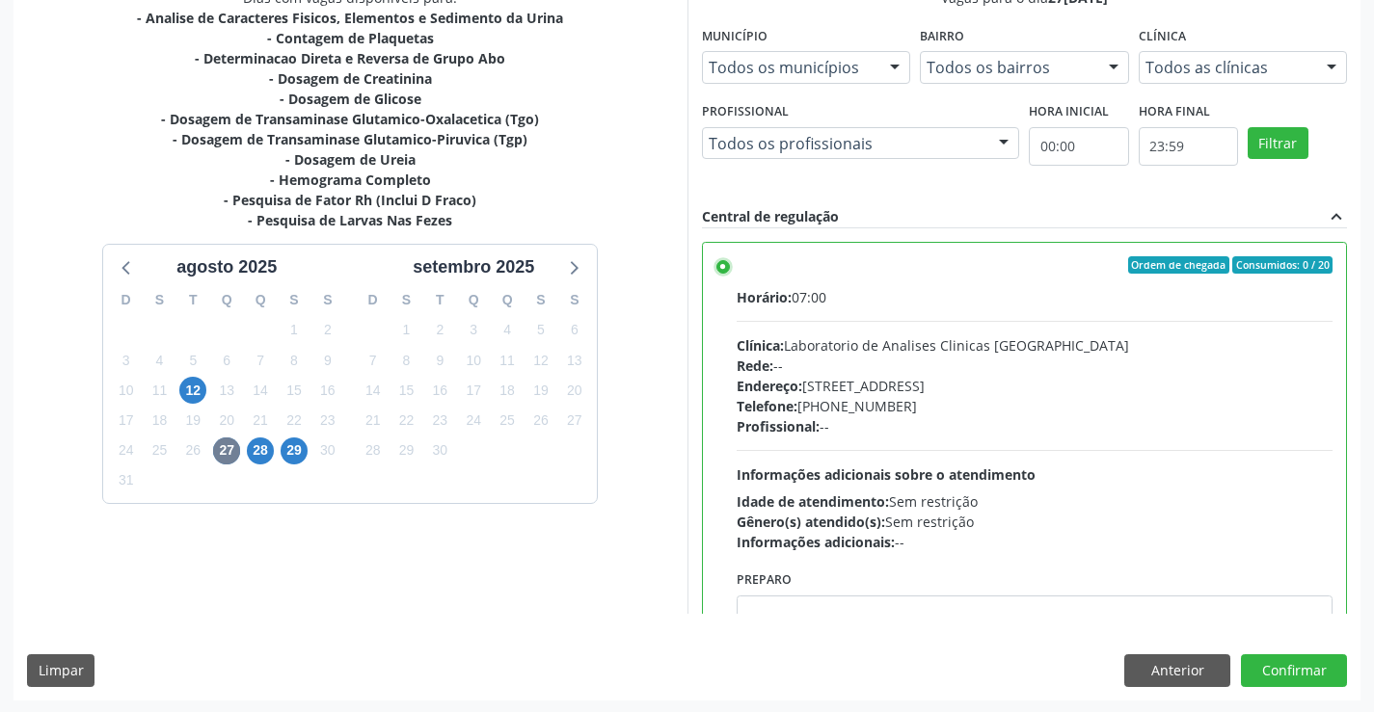
scroll to position [440, 0]
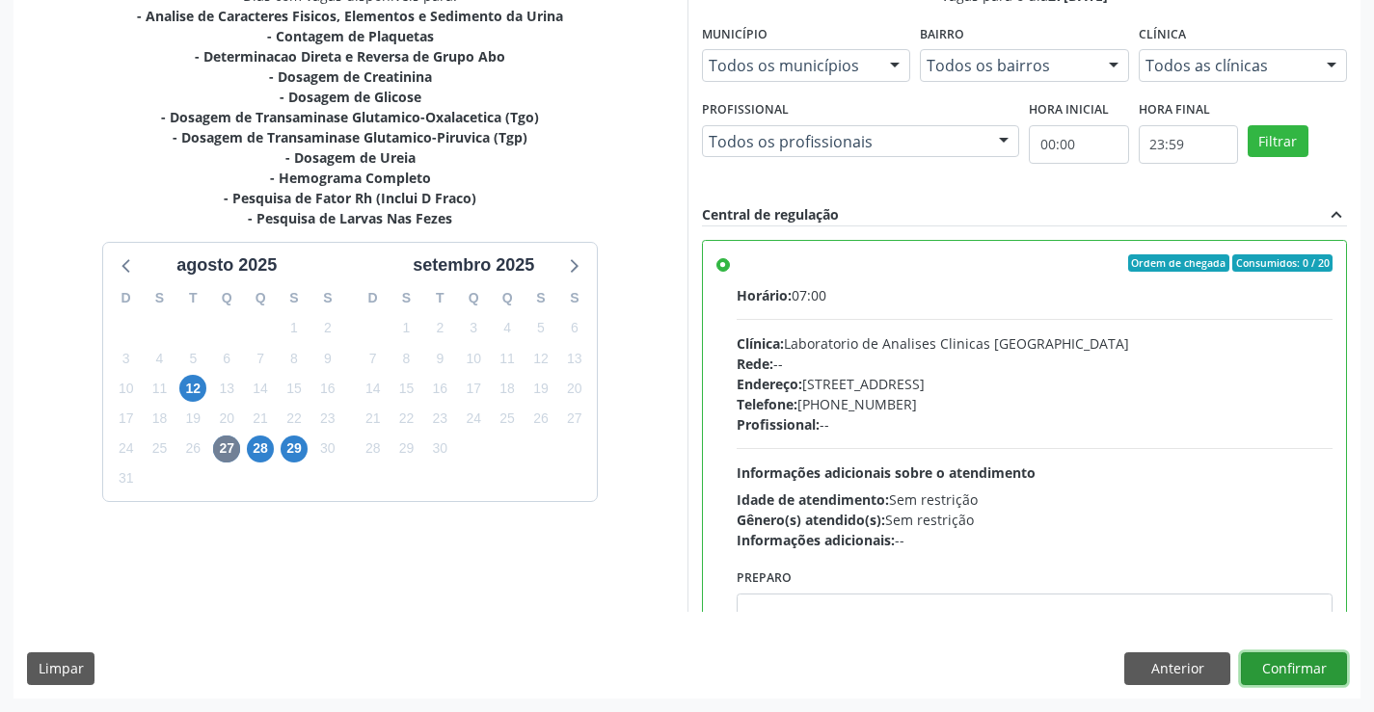
click at [1264, 668] on button "Confirmar" at bounding box center [1293, 669] width 106 height 33
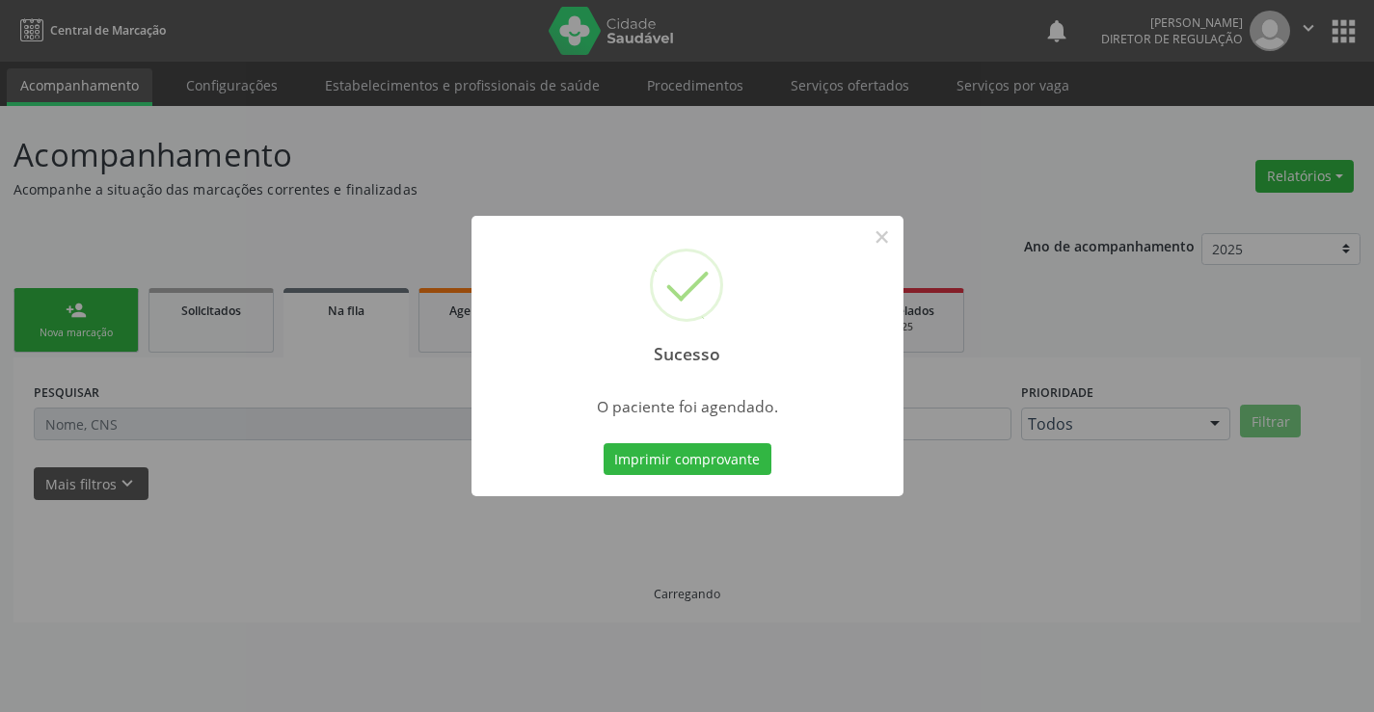
scroll to position [0, 0]
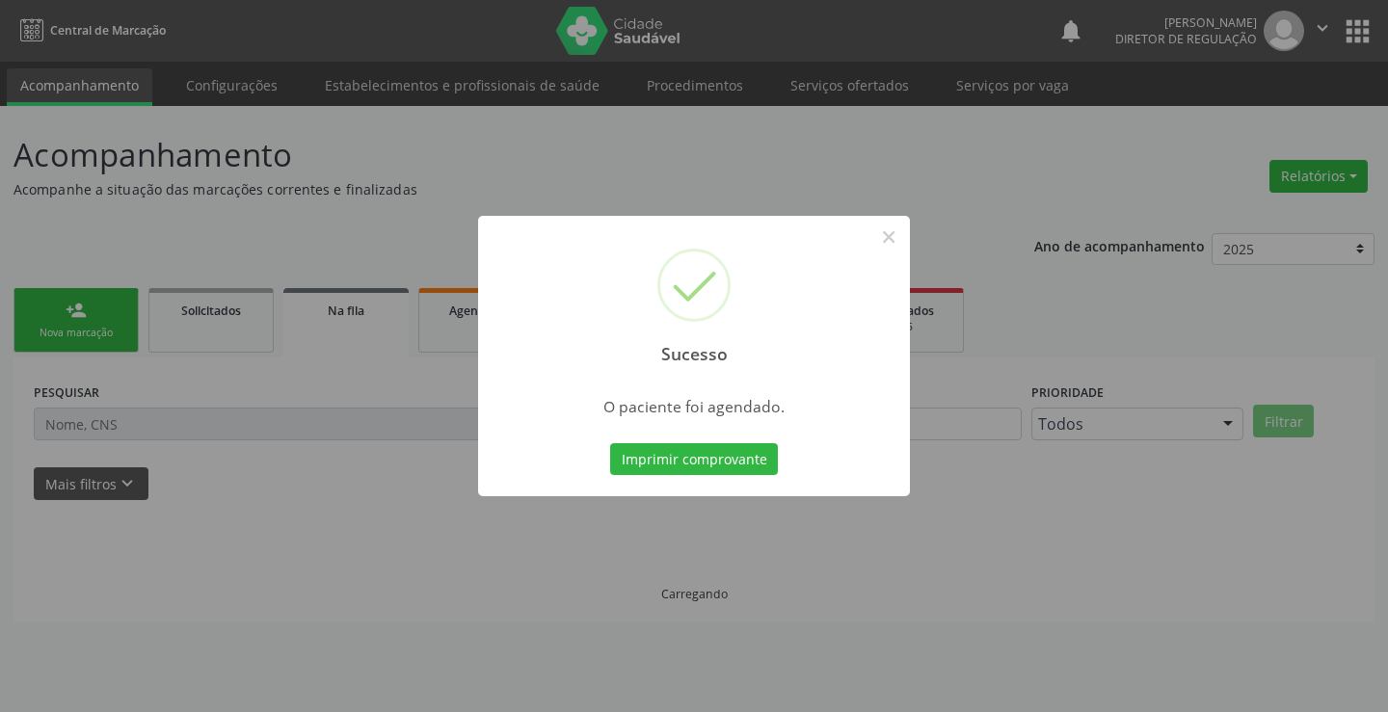
click at [610, 443] on button "Imprimir comprovante" at bounding box center [694, 459] width 168 height 33
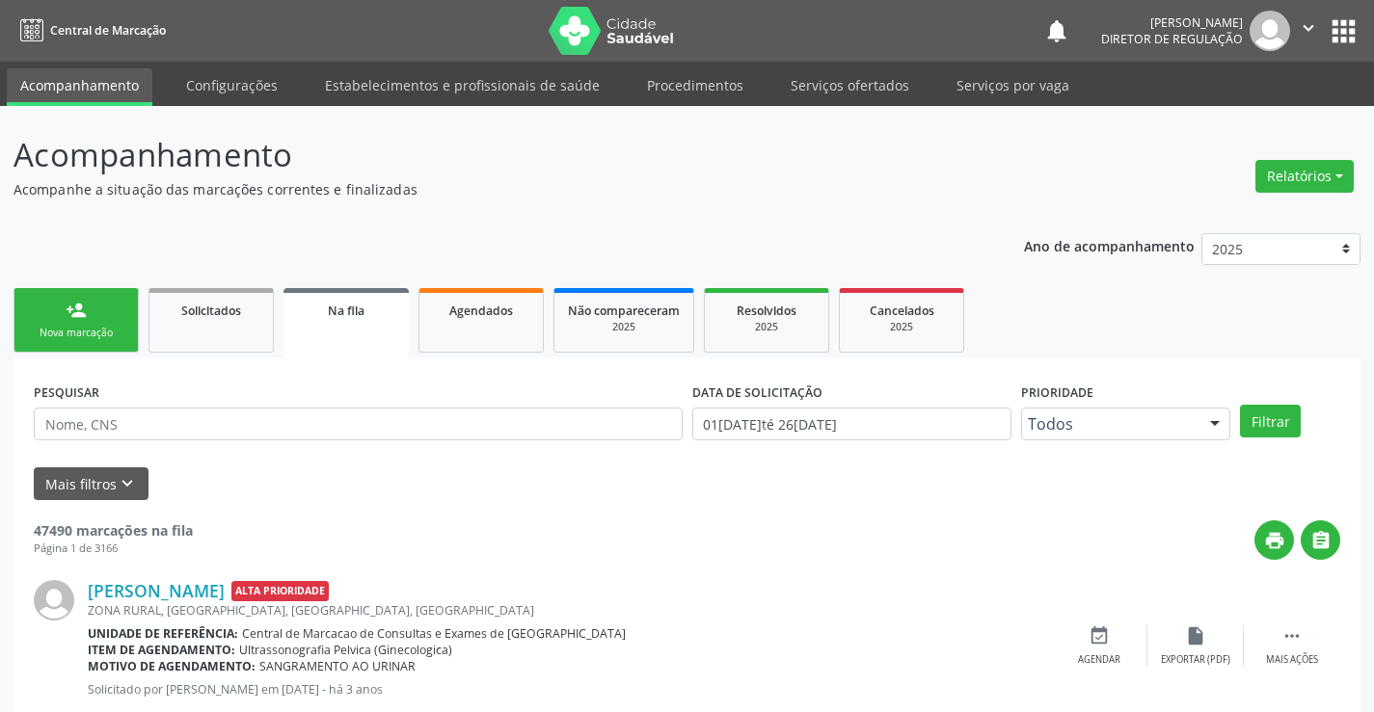
click at [68, 321] on link "person_add Nova marcação" at bounding box center [75, 320] width 125 height 65
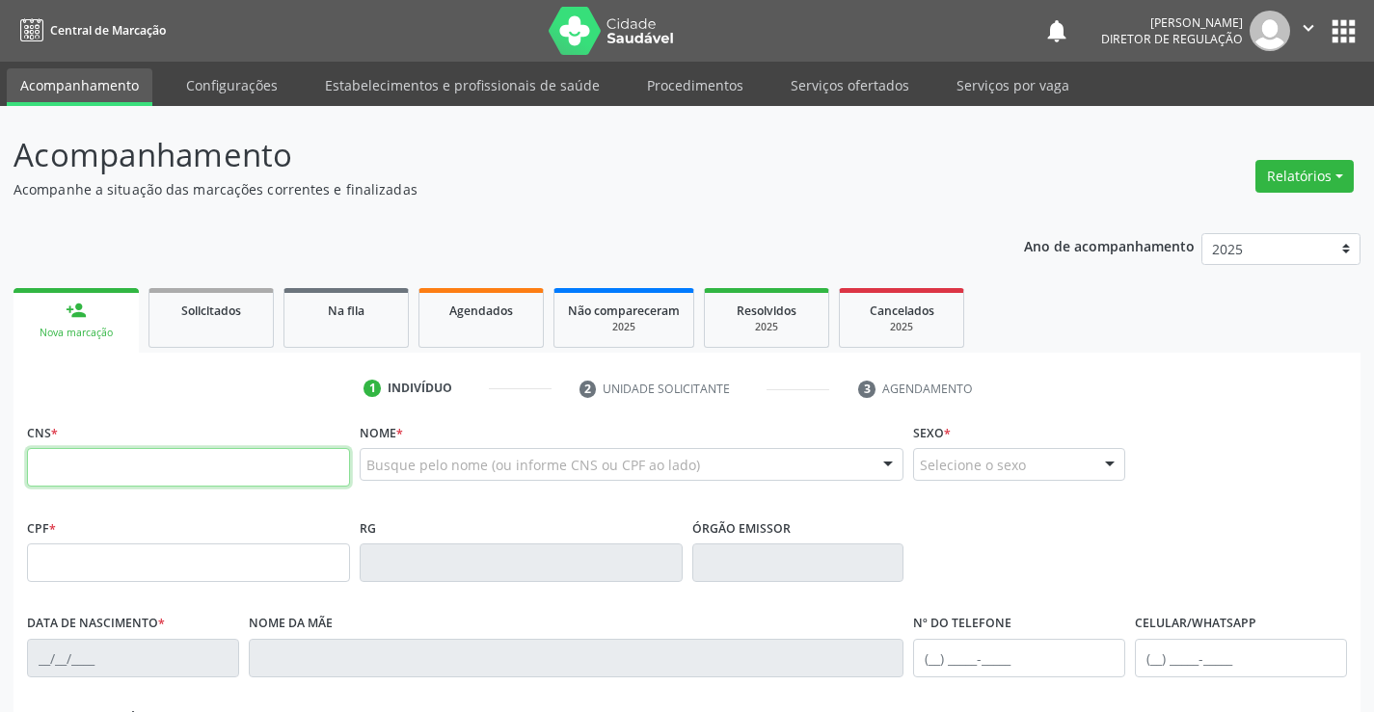
drag, startPoint x: 68, startPoint y: 321, endPoint x: 104, endPoint y: 449, distance: 133.1
click at [104, 449] on input "text" at bounding box center [188, 467] width 323 height 39
type input "704 1031 3887 1670"
type input "058.273.055-45"
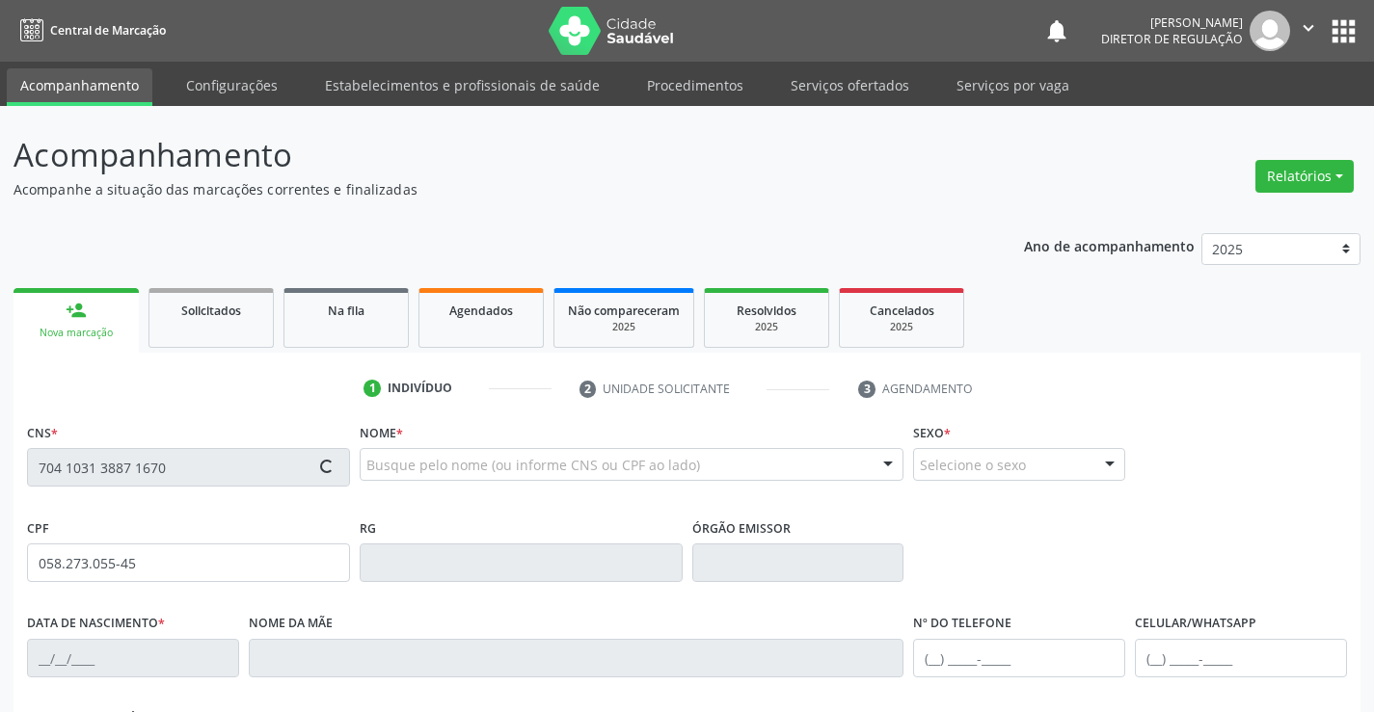
type input "21/01/1987"
type input "Eudalia Miranda da Silva"
type input "(00) 00000-0000"
type input "354"
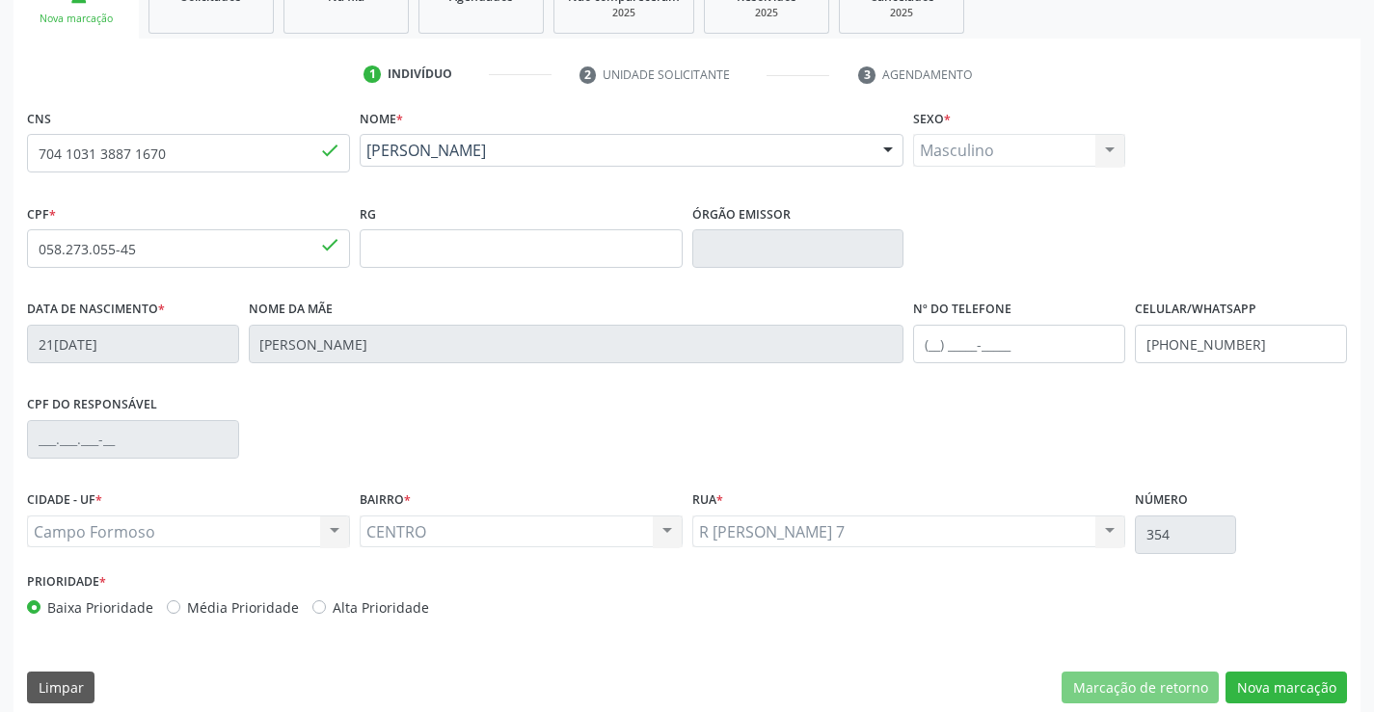
scroll to position [333, 0]
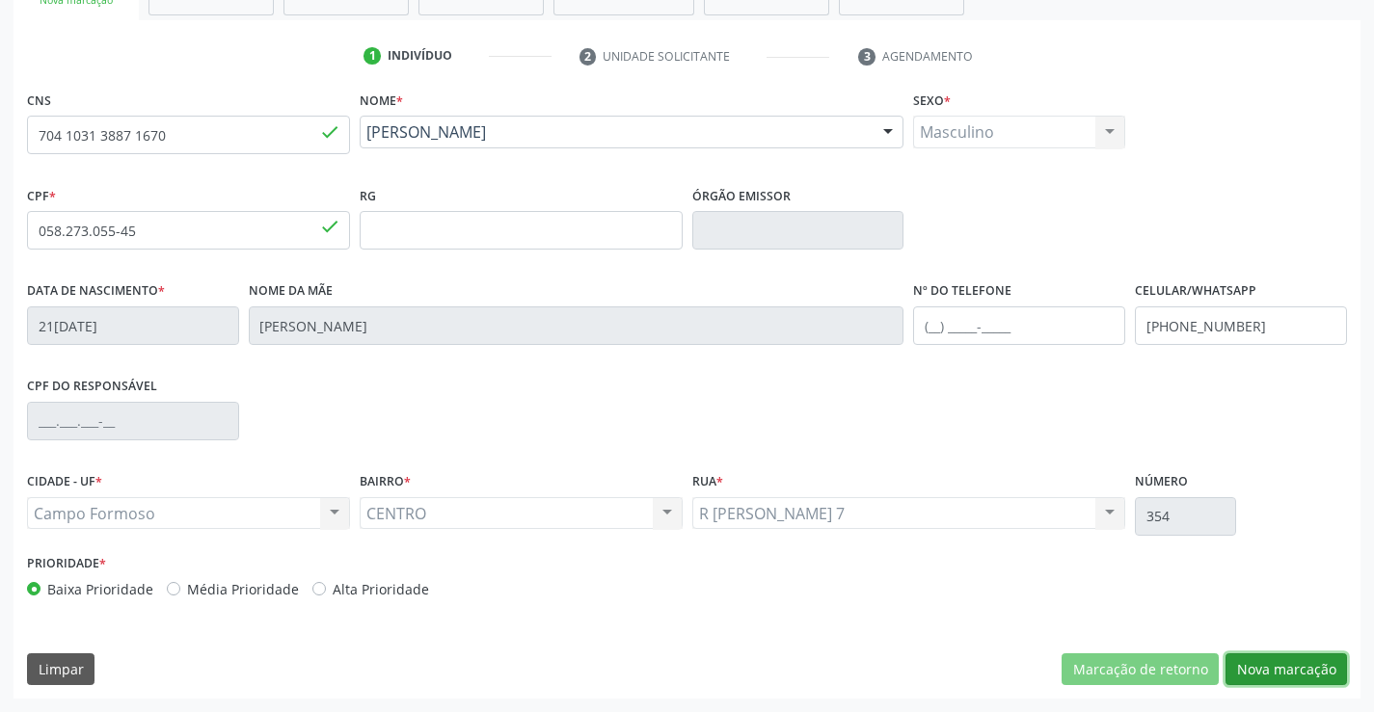
click at [1272, 664] on button "Nova marcação" at bounding box center [1285, 670] width 121 height 33
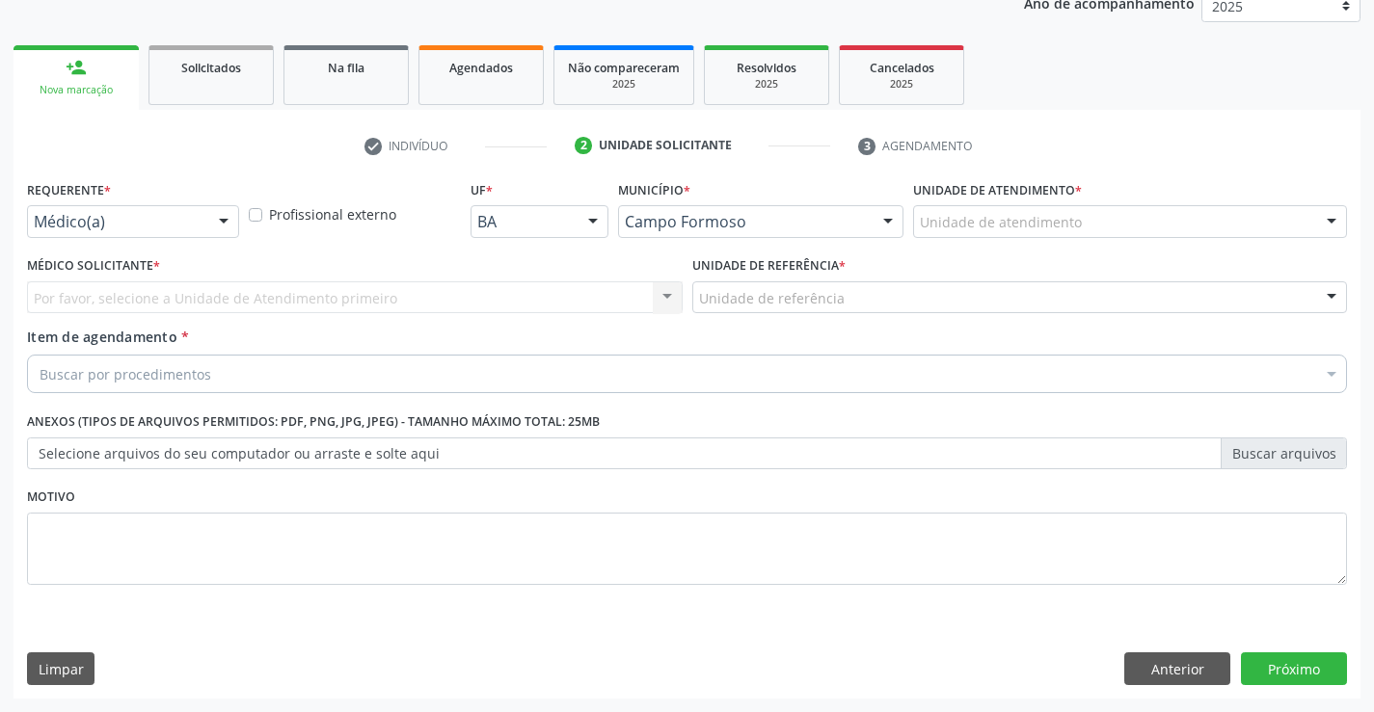
scroll to position [243, 0]
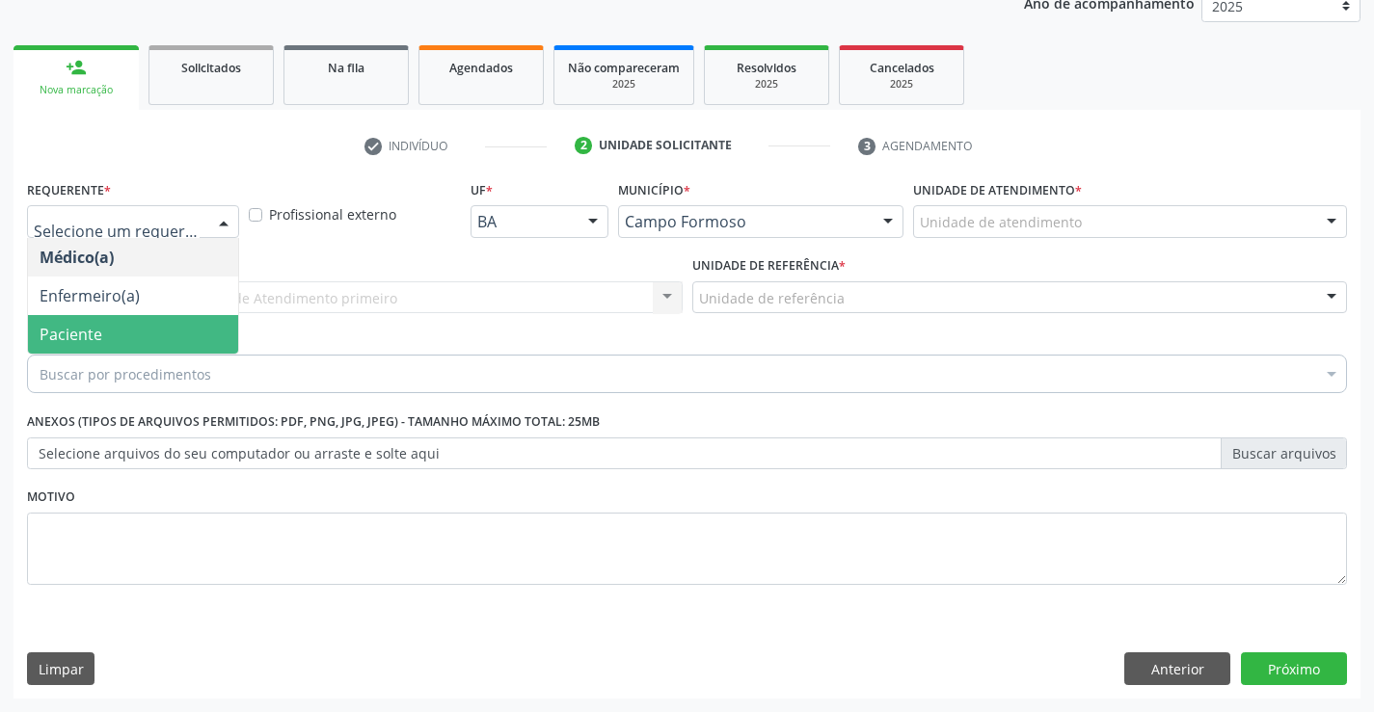
click at [178, 343] on span "Paciente" at bounding box center [133, 334] width 210 height 39
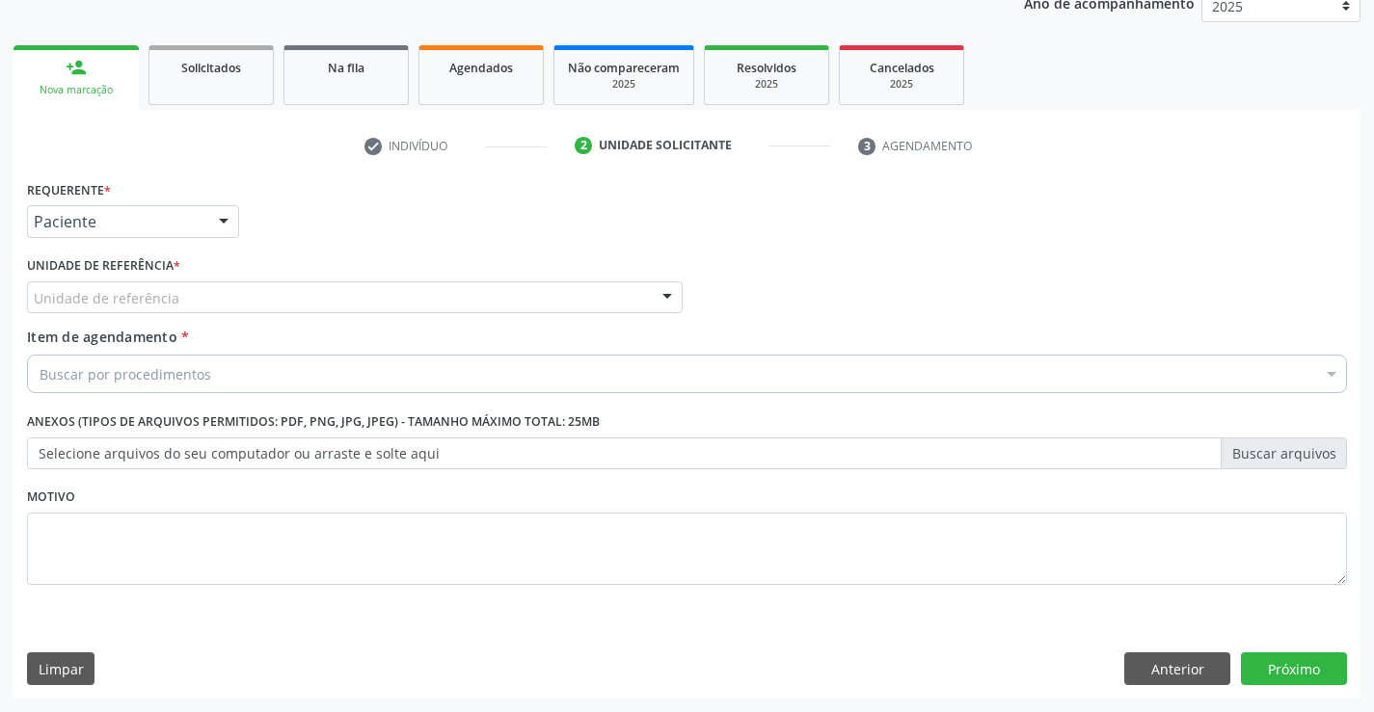
click at [358, 302] on div "Unidade de referência" at bounding box center [354, 297] width 655 height 33
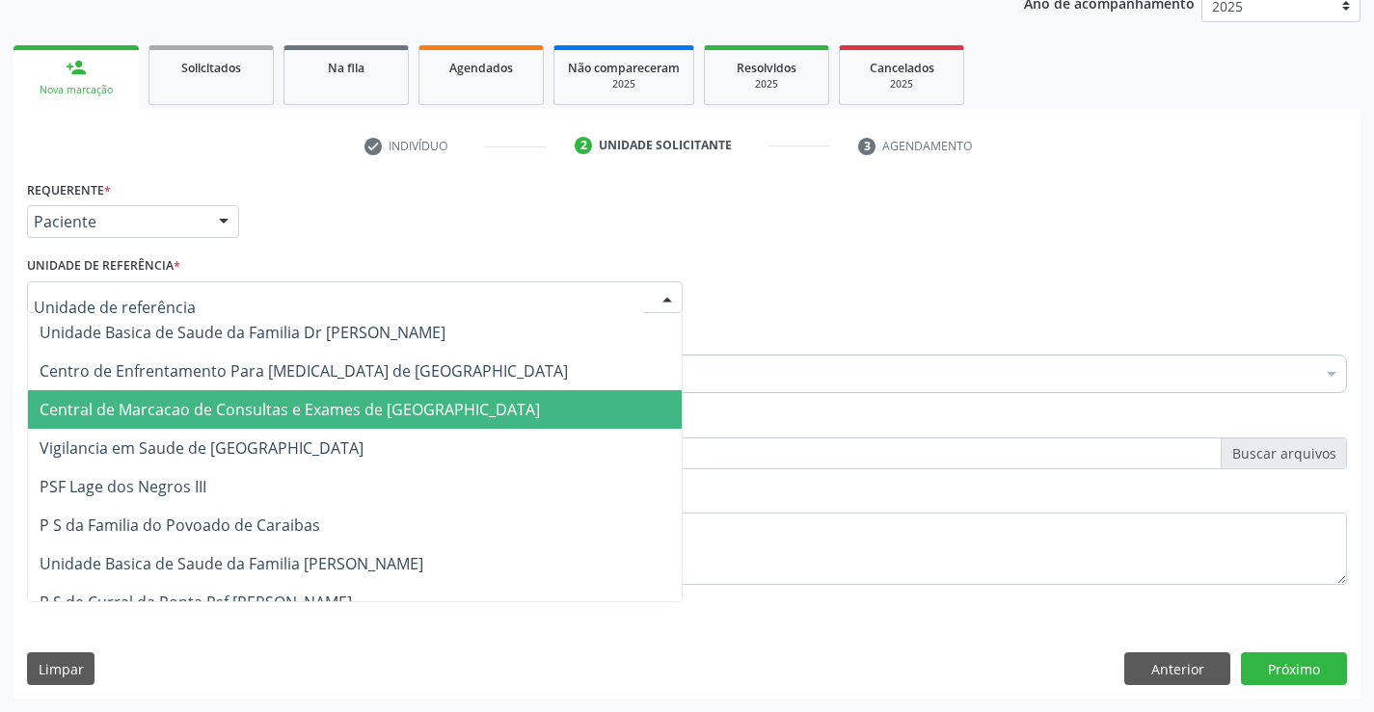
click at [392, 407] on span "Central de Marcacao de Consultas e Exames de [GEOGRAPHIC_DATA]" at bounding box center [290, 409] width 500 height 21
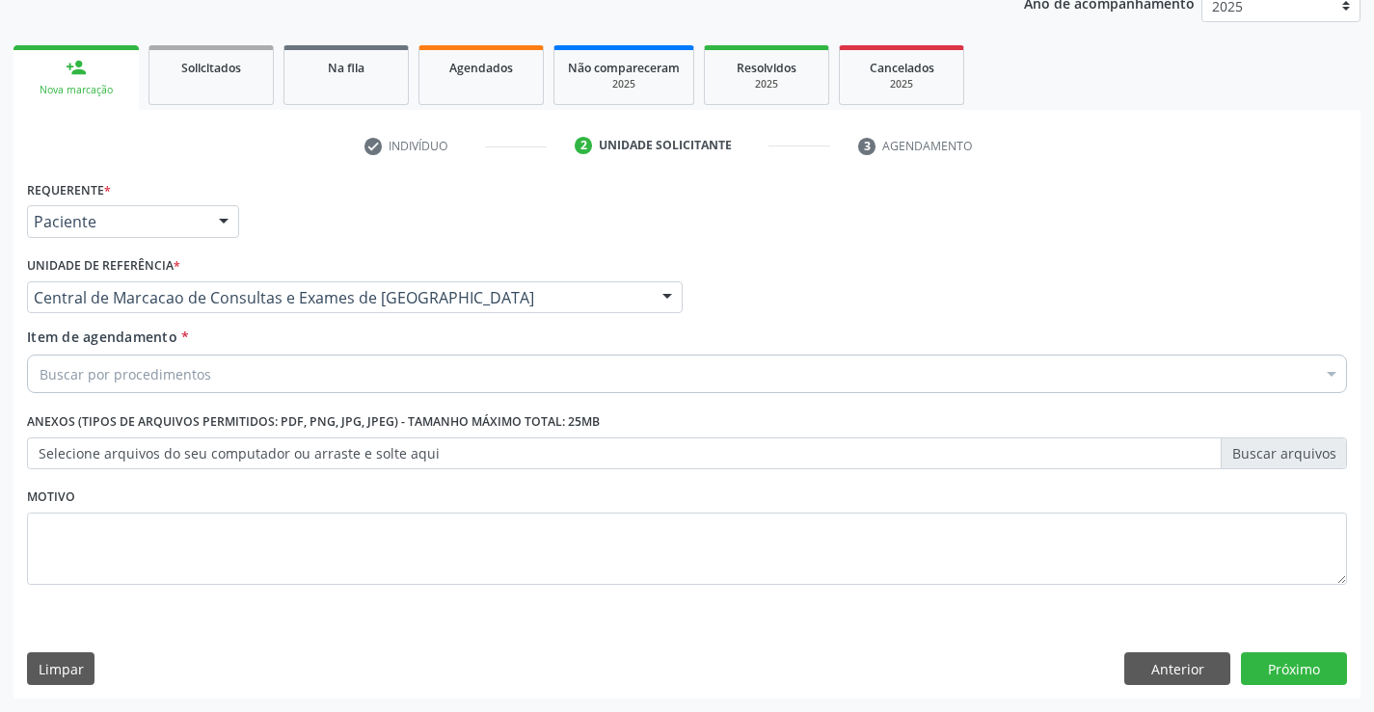
click at [490, 378] on div "Buscar por procedimentos" at bounding box center [687, 374] width 1320 height 39
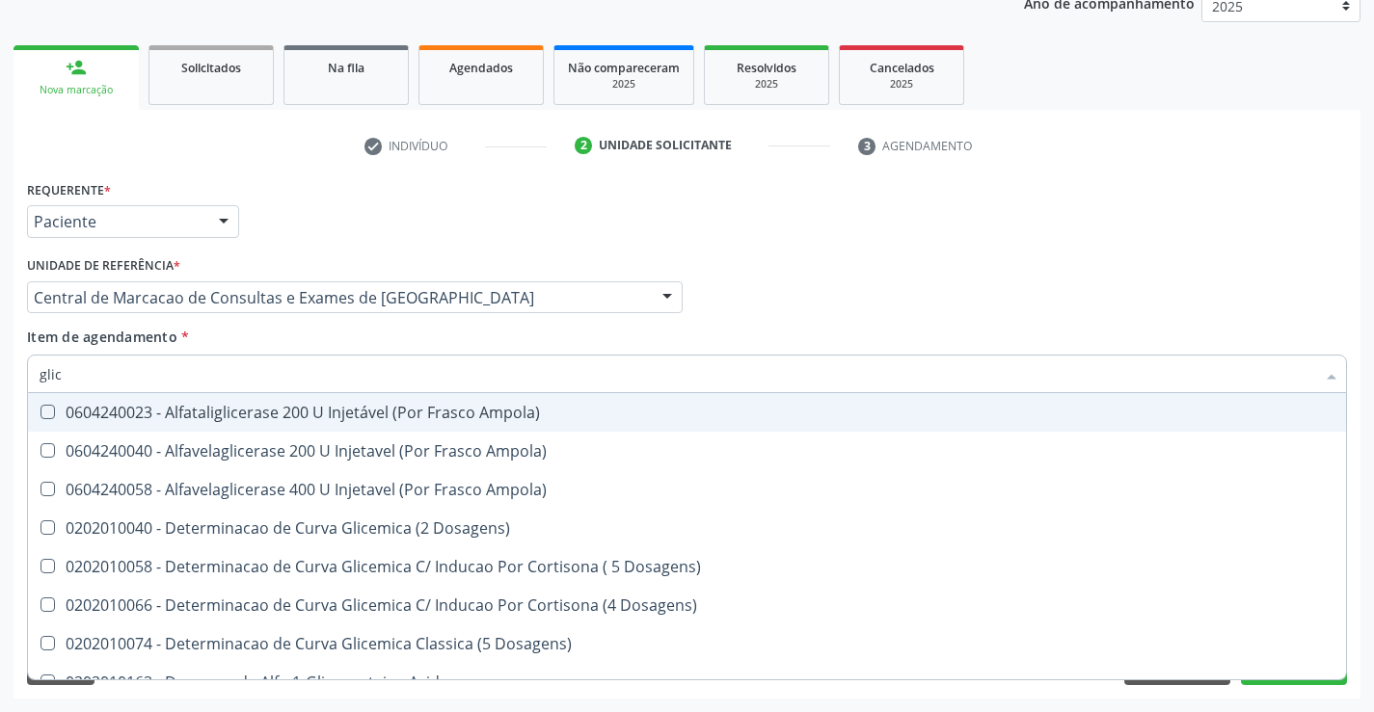
type input "glico"
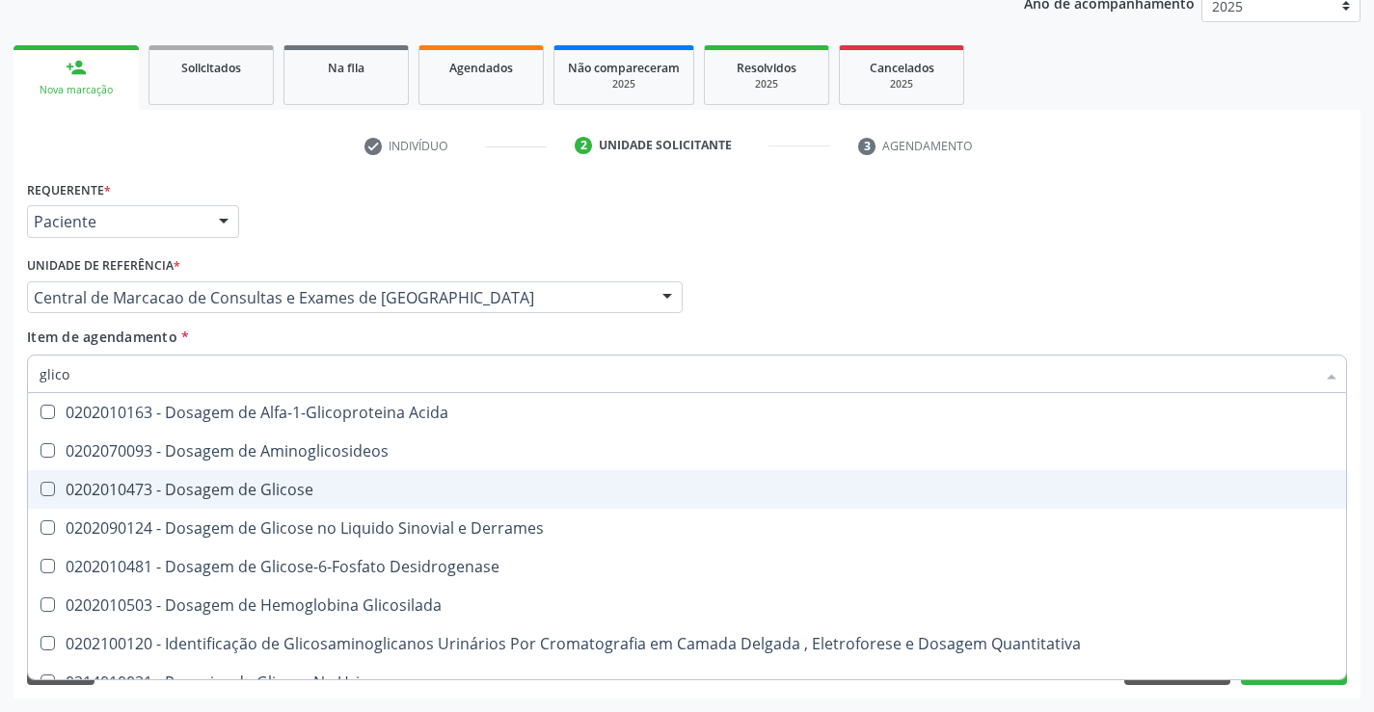
click at [381, 484] on div "0202010473 - Dosagem de Glicose" at bounding box center [687, 489] width 1294 height 15
checkbox Glicose "true"
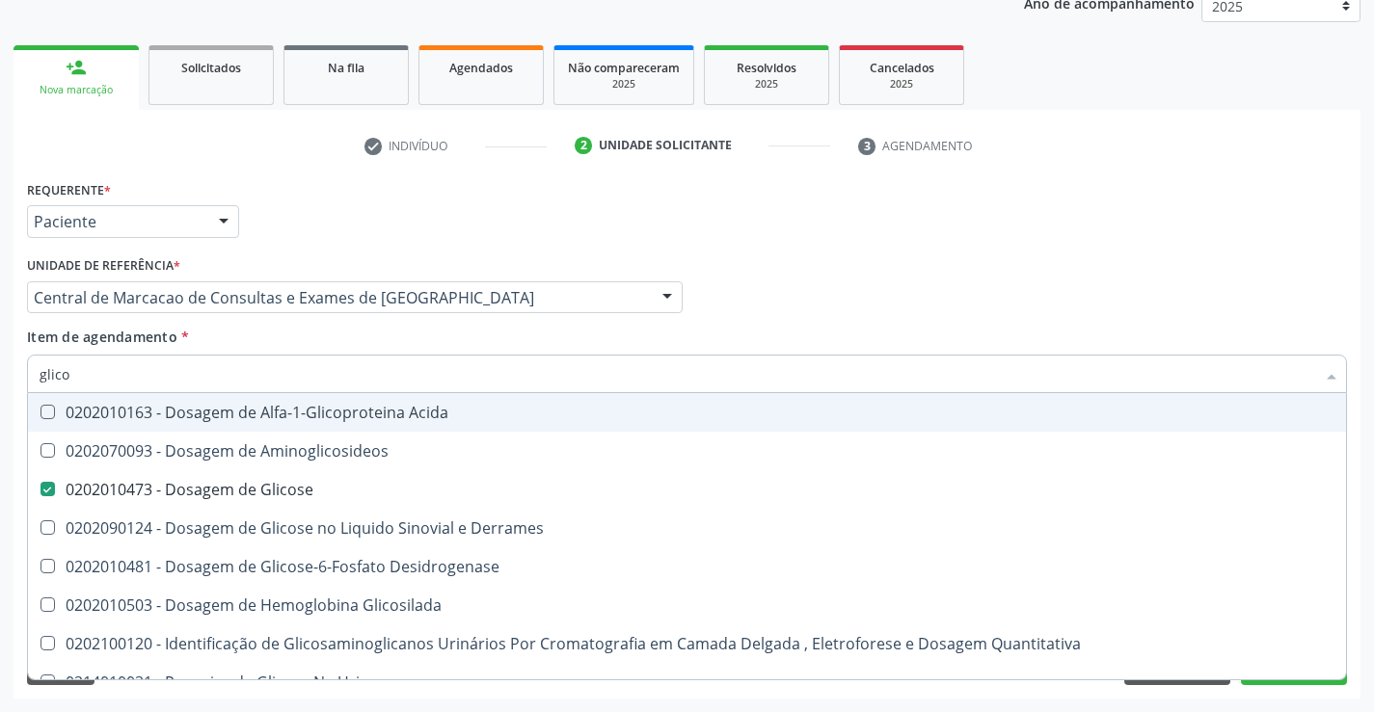
type input "glico"
click at [410, 330] on div "Item de agendamento * glico Desfazer seleção 0202010163 - Dosagem de Alfa-1-Gli…" at bounding box center [687, 357] width 1320 height 61
checkbox Aminoglicosideos "true"
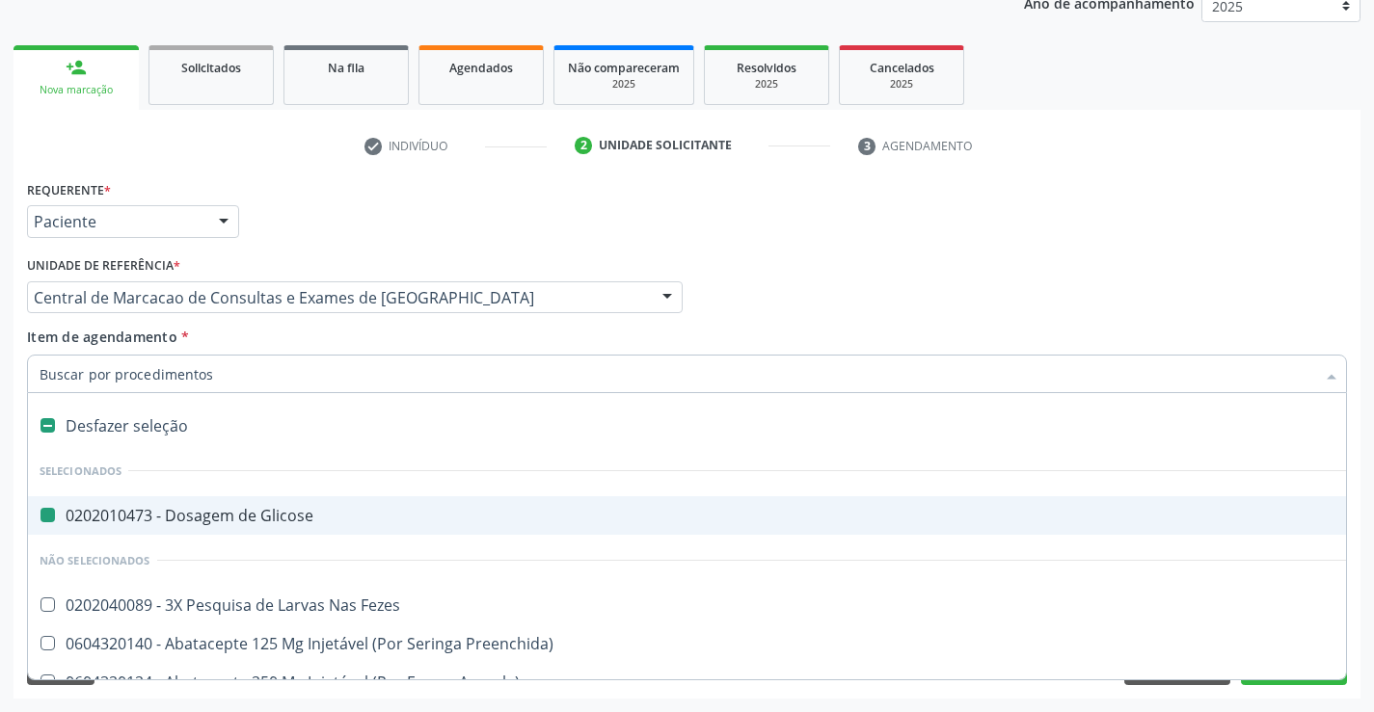
type input "f"
checkbox Glicose "false"
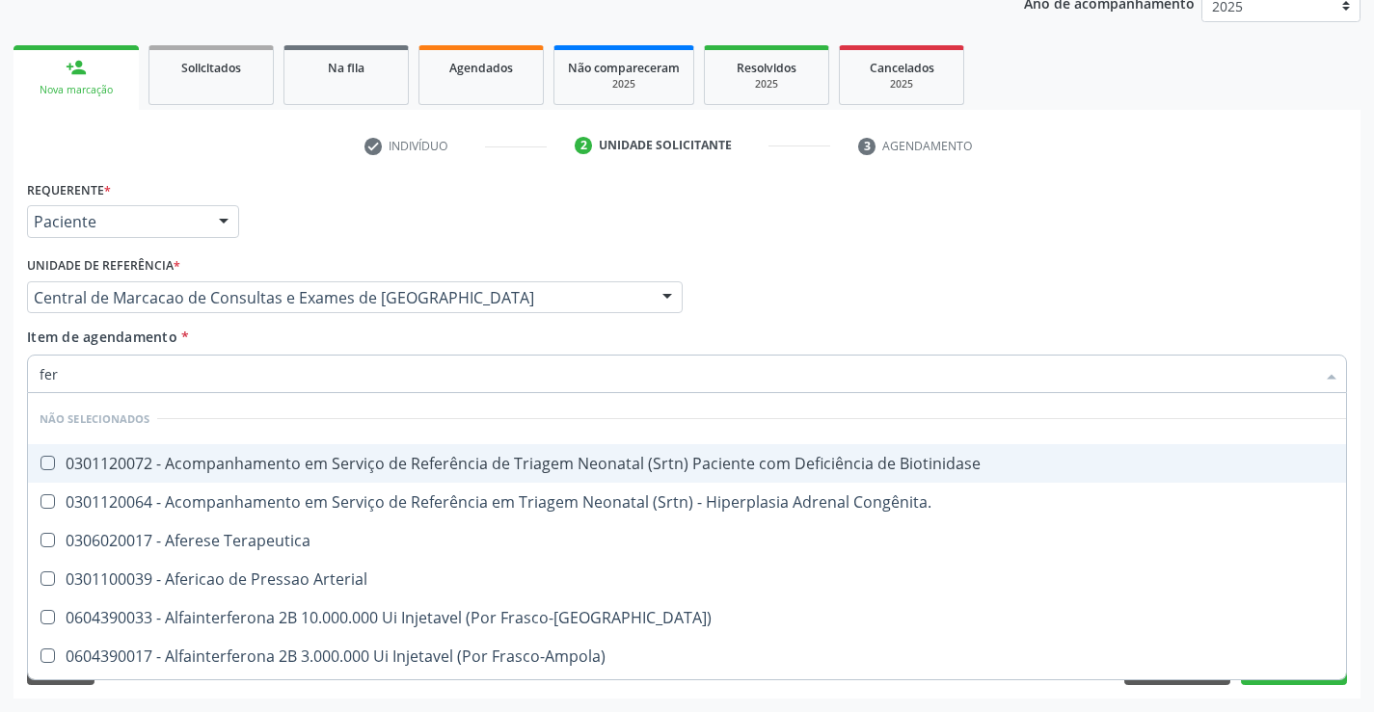
type input "ferr"
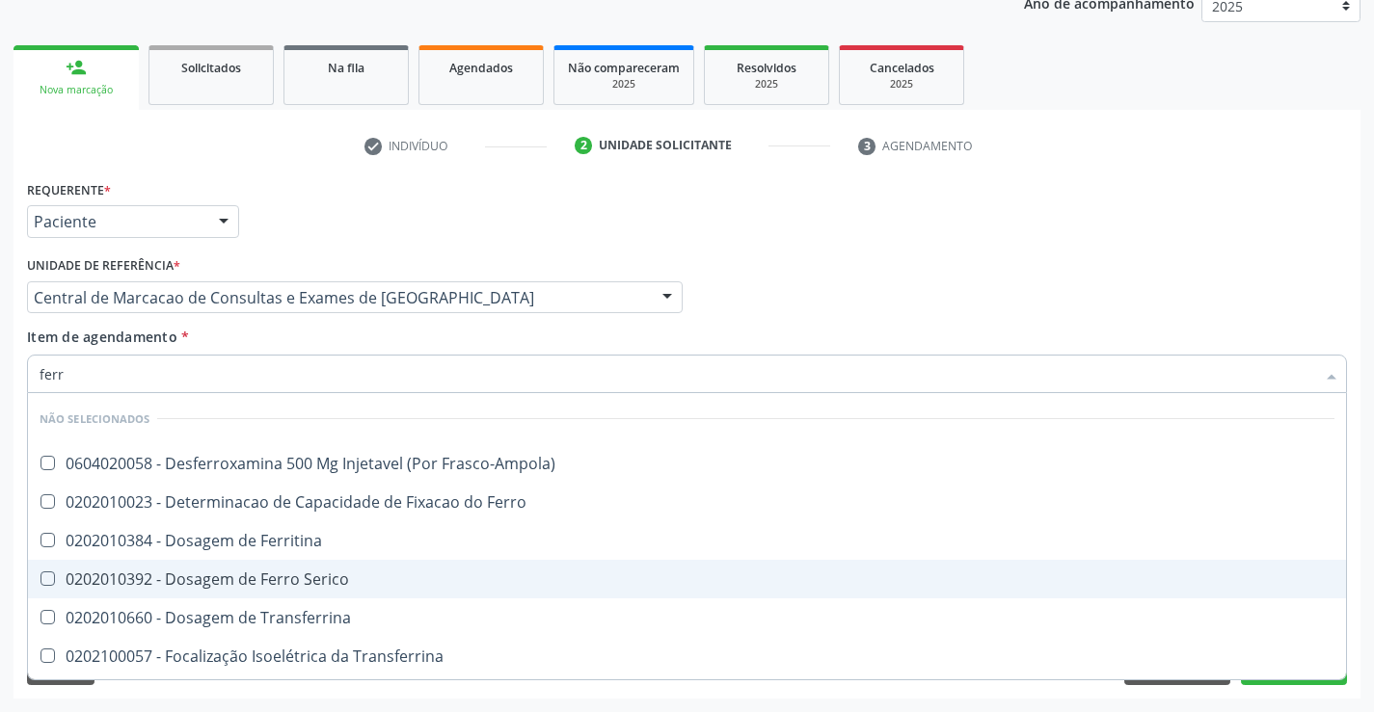
click at [359, 570] on span "0202010392 - Dosagem de Ferro Serico" at bounding box center [687, 579] width 1318 height 39
checkbox Serico "true"
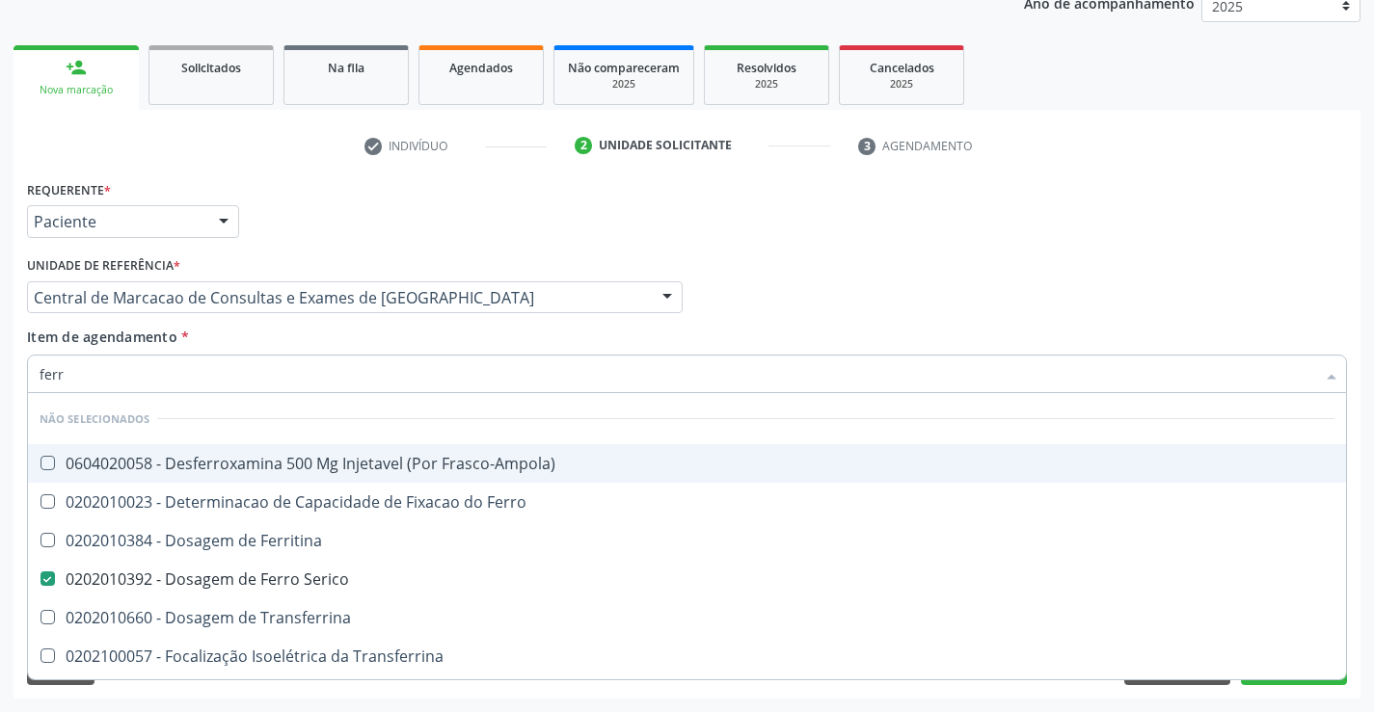
type input "ferr"
click at [354, 339] on div "Item de agendamento * ferr Desfazer seleção Não selecionados 0604020058 - Desfe…" at bounding box center [687, 357] width 1320 height 61
checkbox Frasco-Ampola\) "true"
checkbox Serico "false"
checkbox Ferro "true"
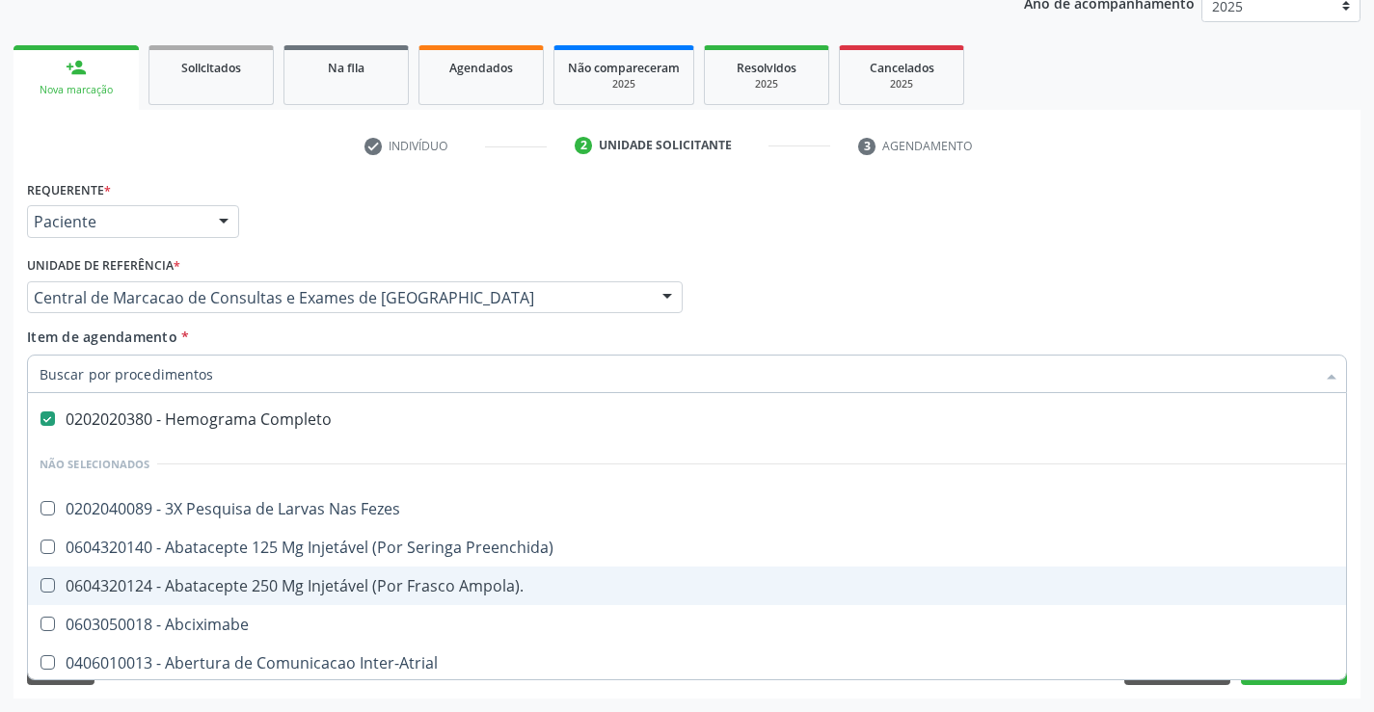
scroll to position [193, 0]
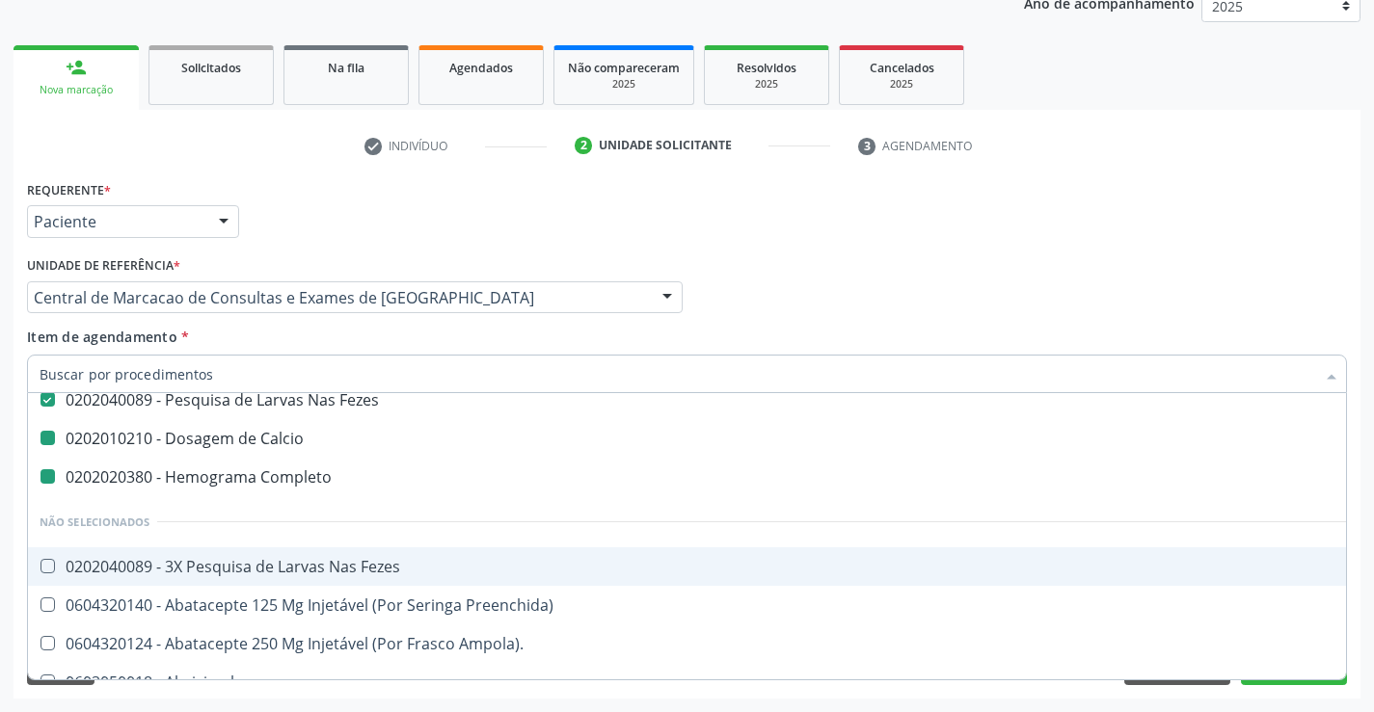
type input "p"
checkbox Calcio "false"
checkbox Completo "false"
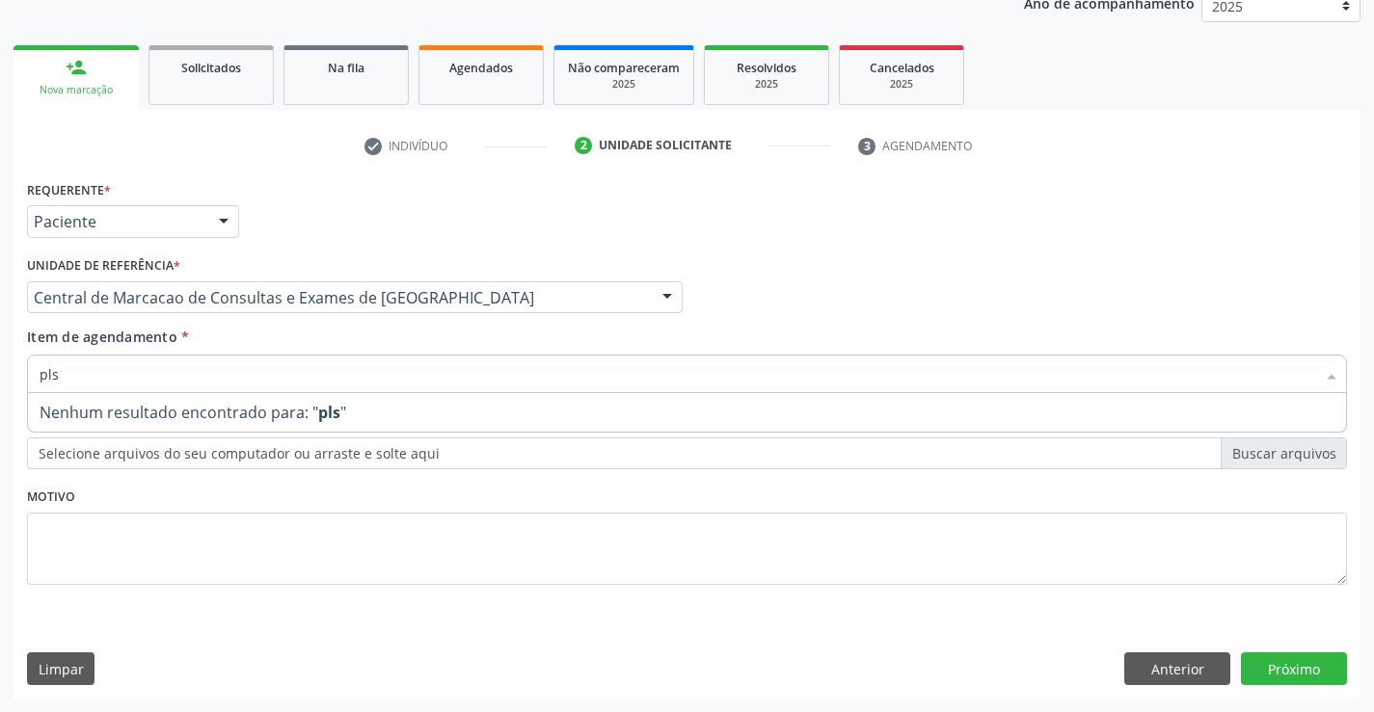
scroll to position [0, 0]
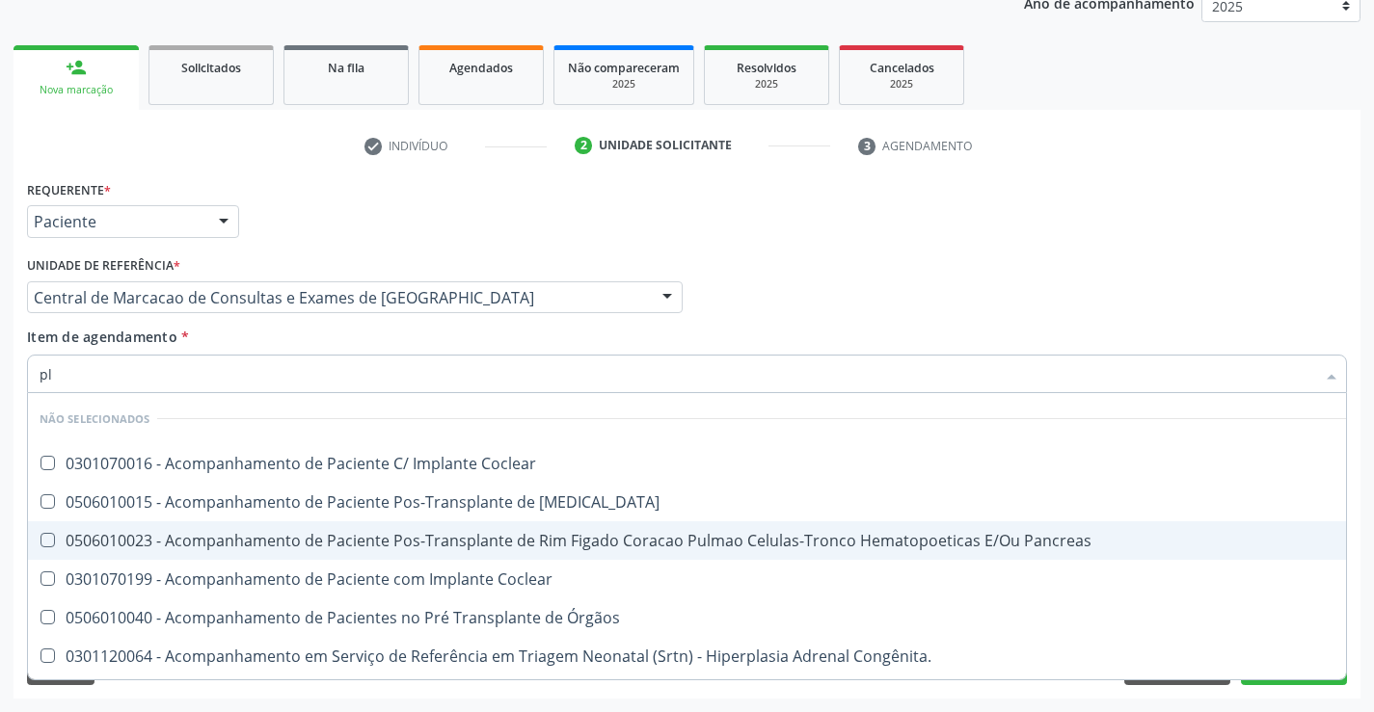
type input "pla"
checkbox Coclear "false"
type input "plaq"
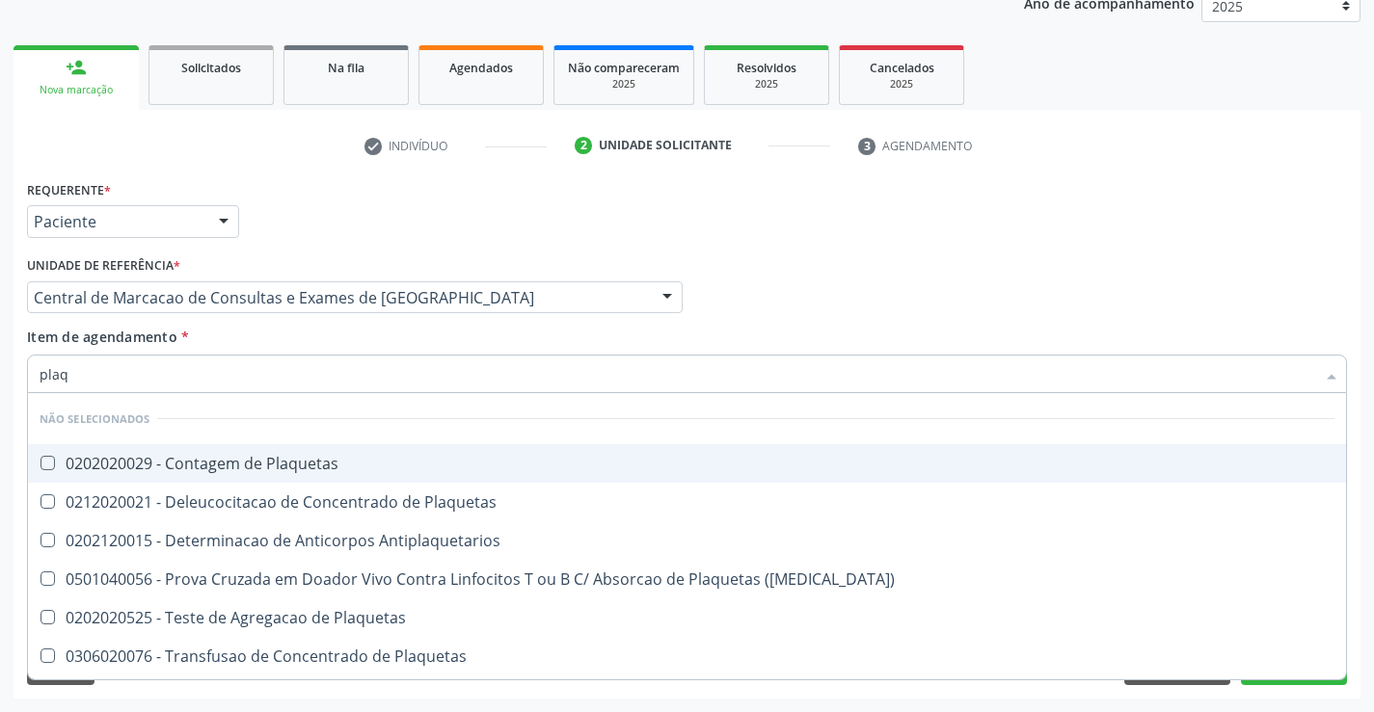
click at [321, 456] on div "0202020029 - Contagem de Plaquetas" at bounding box center [687, 463] width 1294 height 15
checkbox Plaquetas "true"
click at [327, 342] on div "Item de agendamento * plaq Desfazer seleção Não selecionados 0202020029 - Conta…" at bounding box center [687, 357] width 1320 height 61
checkbox Antiplaquetarios "true"
checkbox Match\) "true"
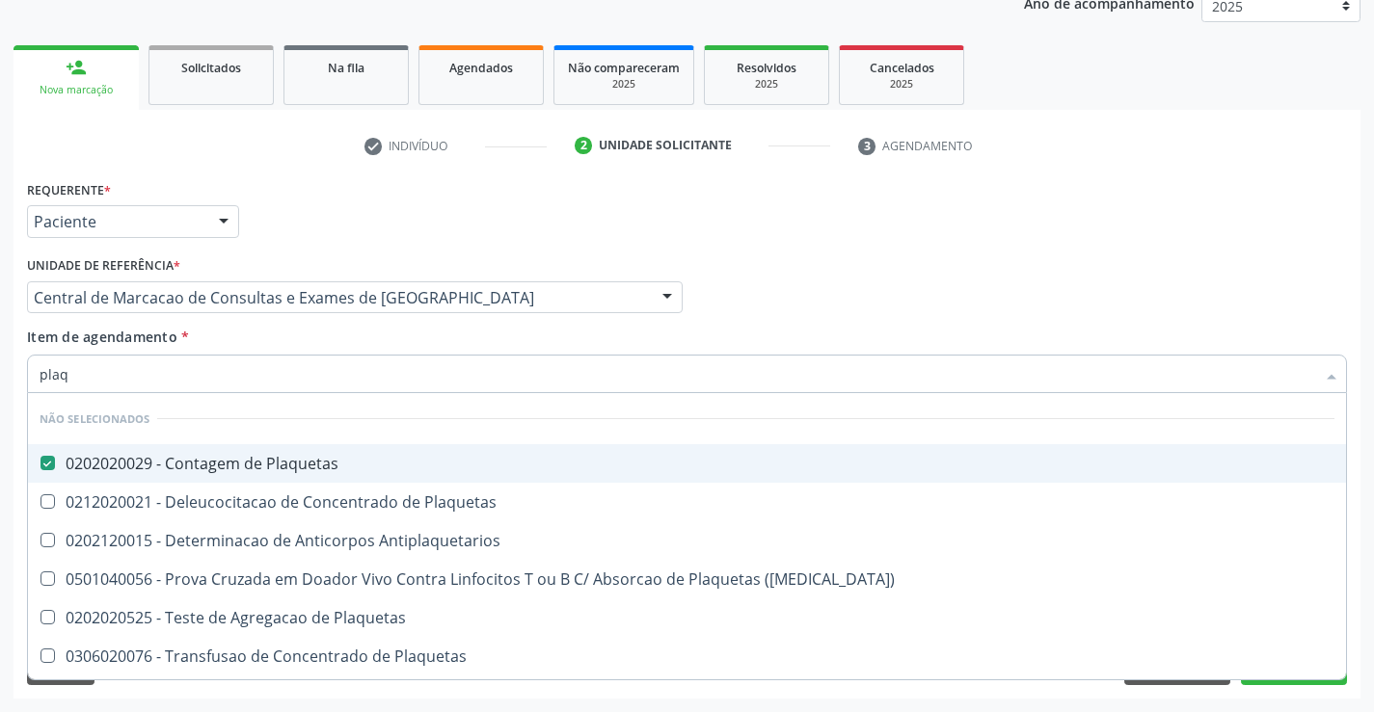
checkbox Plaquetas "true"
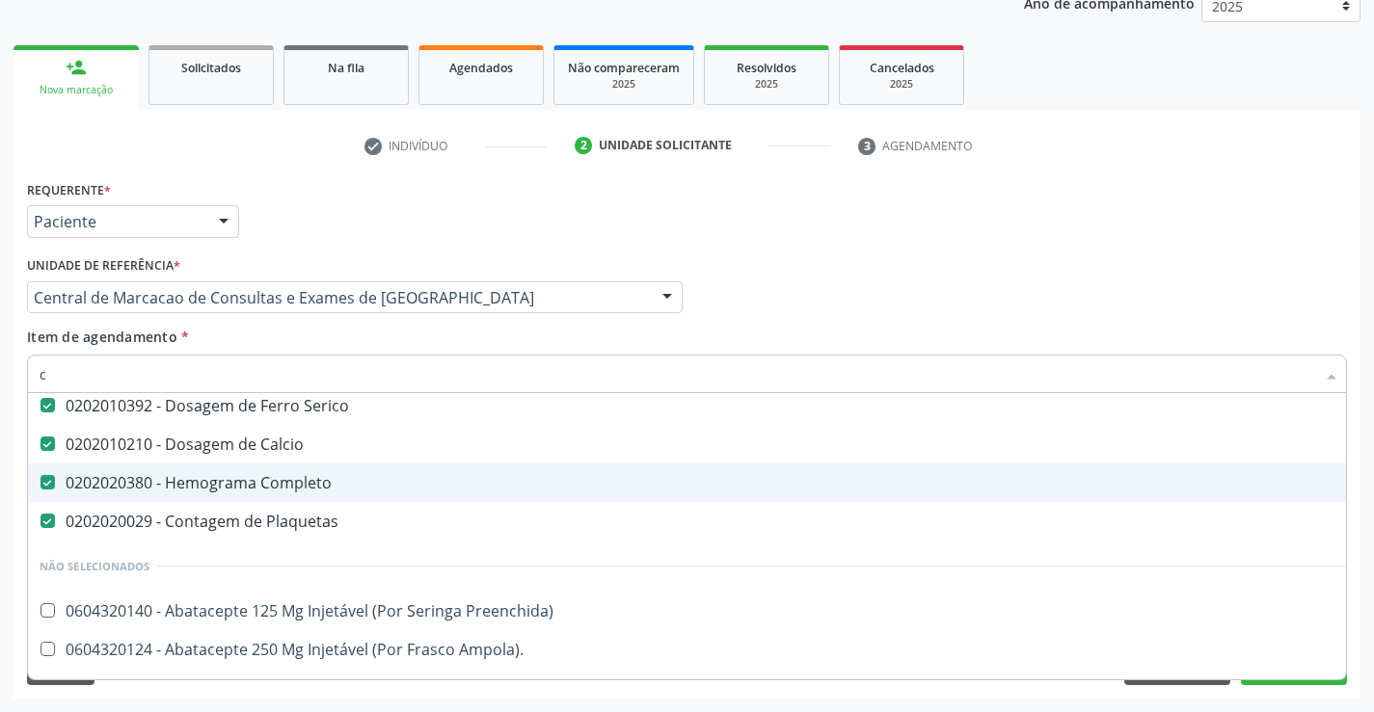
scroll to position [44, 0]
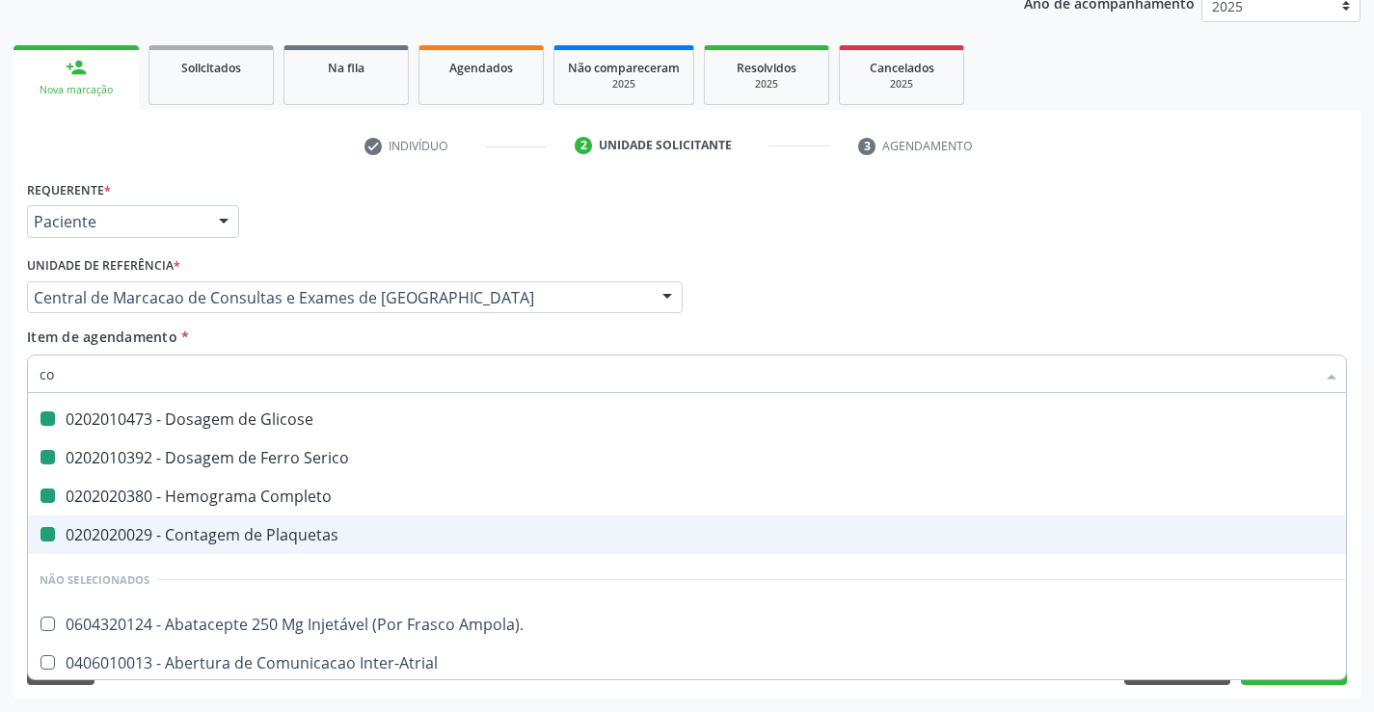
type input "col"
checkbox Glicose "false"
checkbox Completo "false"
checkbox Plaquetas "false"
checkbox Serico "false"
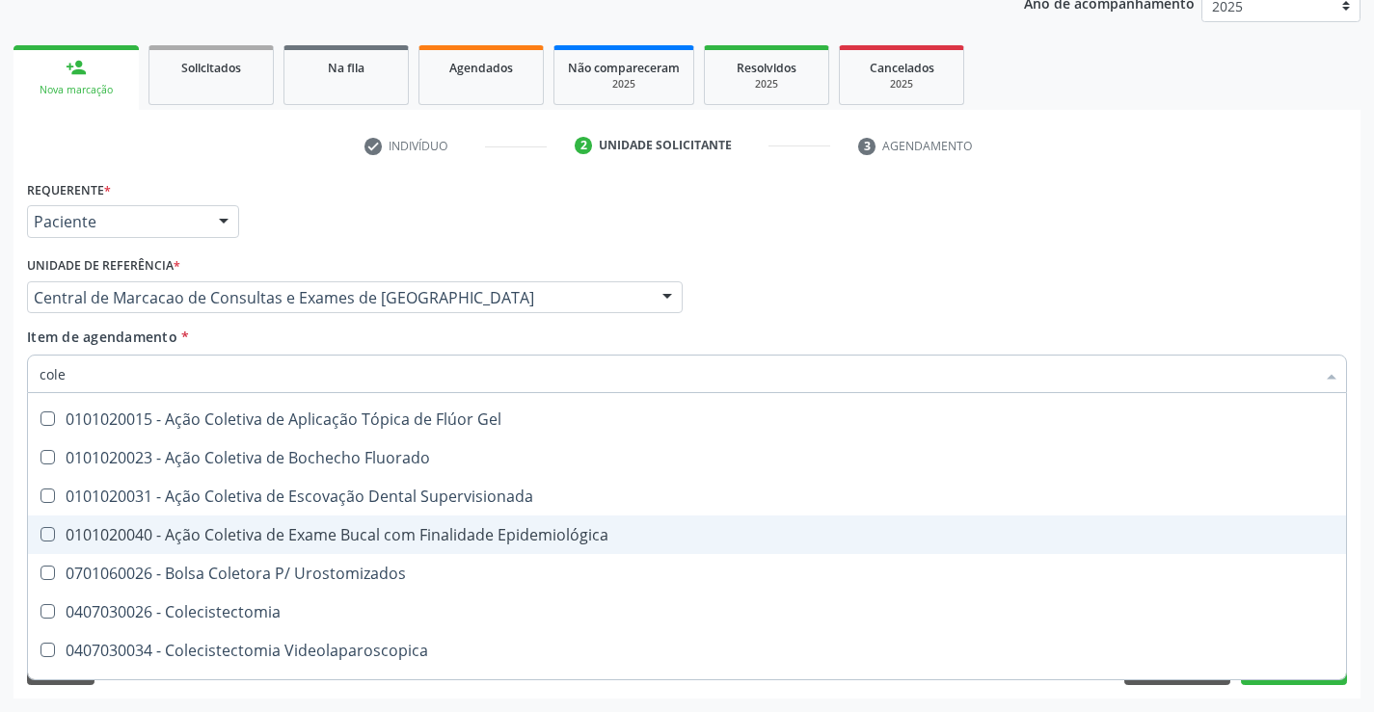
type input "coles"
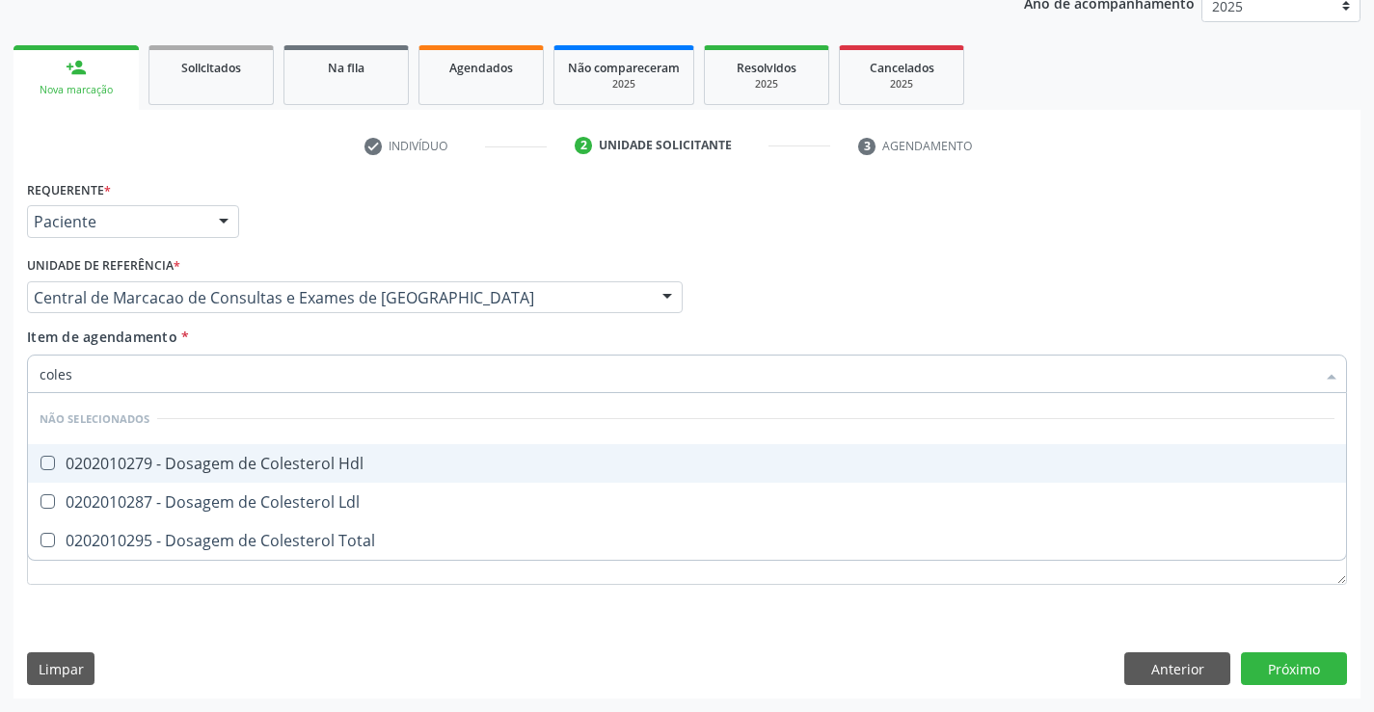
click at [318, 460] on div "0202010279 - Dosagem de Colesterol Hdl" at bounding box center [687, 463] width 1294 height 15
checkbox Hdl "true"
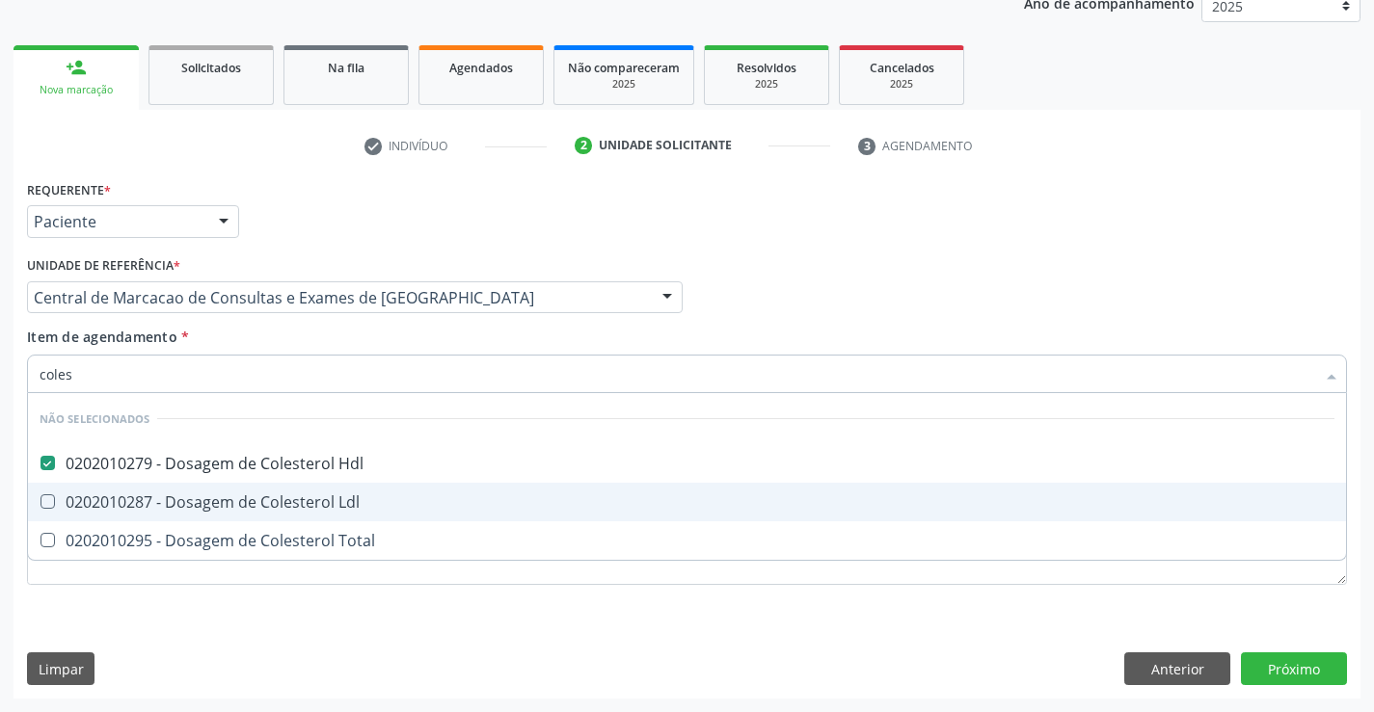
click at [306, 495] on div "0202010287 - Dosagem de Colesterol Ldl" at bounding box center [687, 501] width 1294 height 15
checkbox Ldl "true"
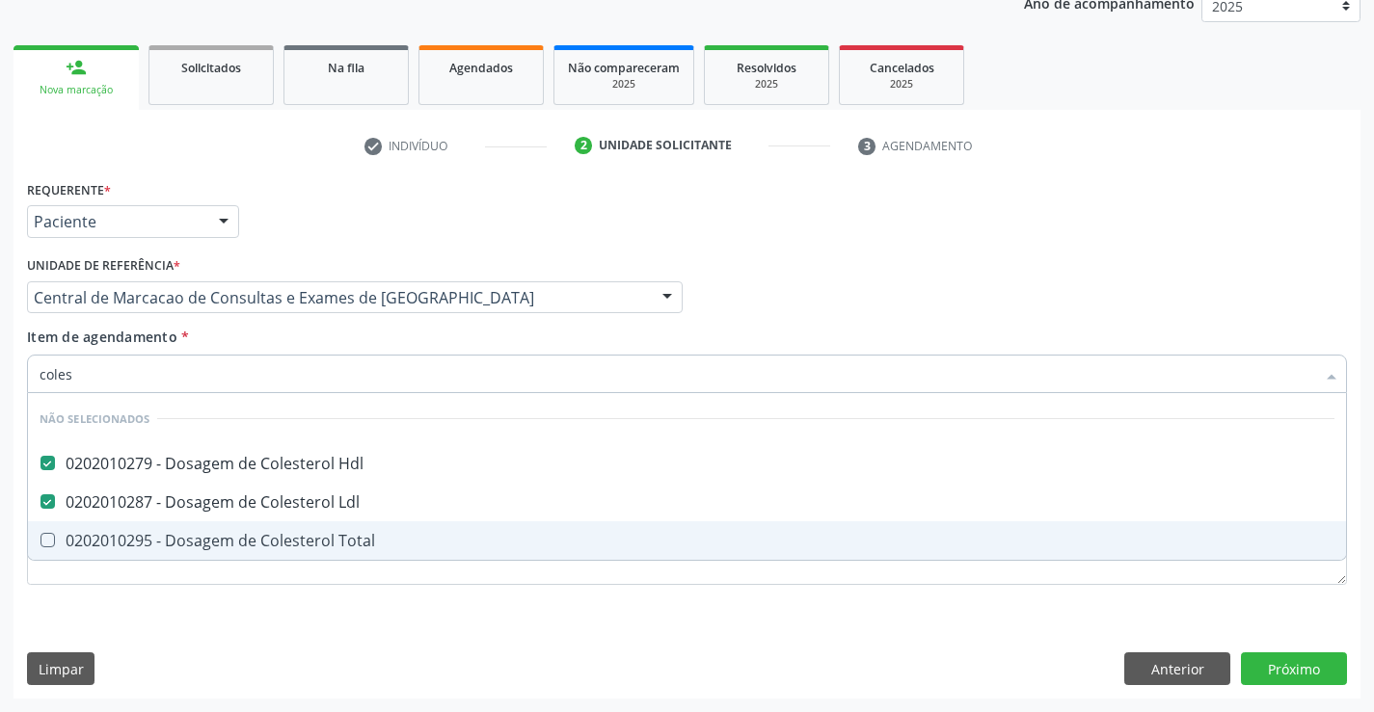
click at [298, 543] on div "0202010295 - Dosagem de Colesterol Total" at bounding box center [687, 540] width 1294 height 15
checkbox Total "true"
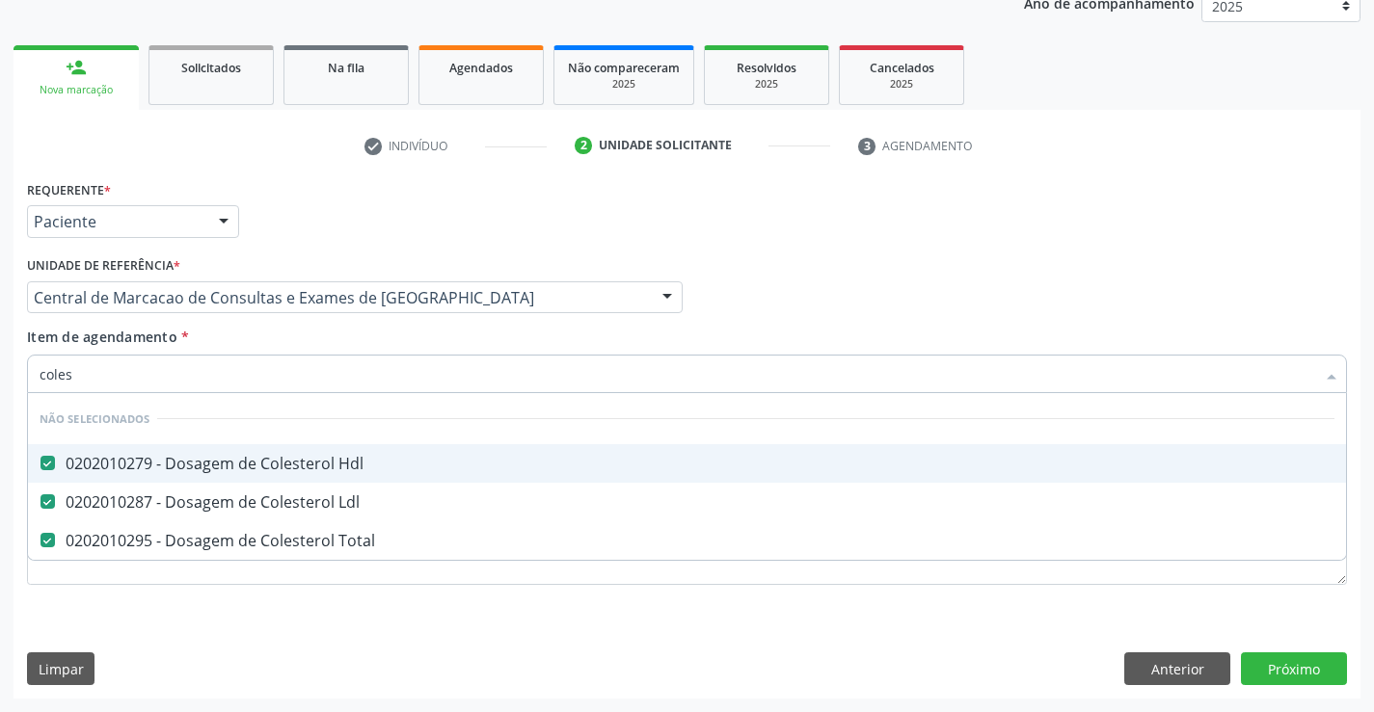
click at [300, 351] on div "Item de agendamento * coles Desfazer seleção Não selecionados 0202010279 - Dosa…" at bounding box center [687, 357] width 1320 height 61
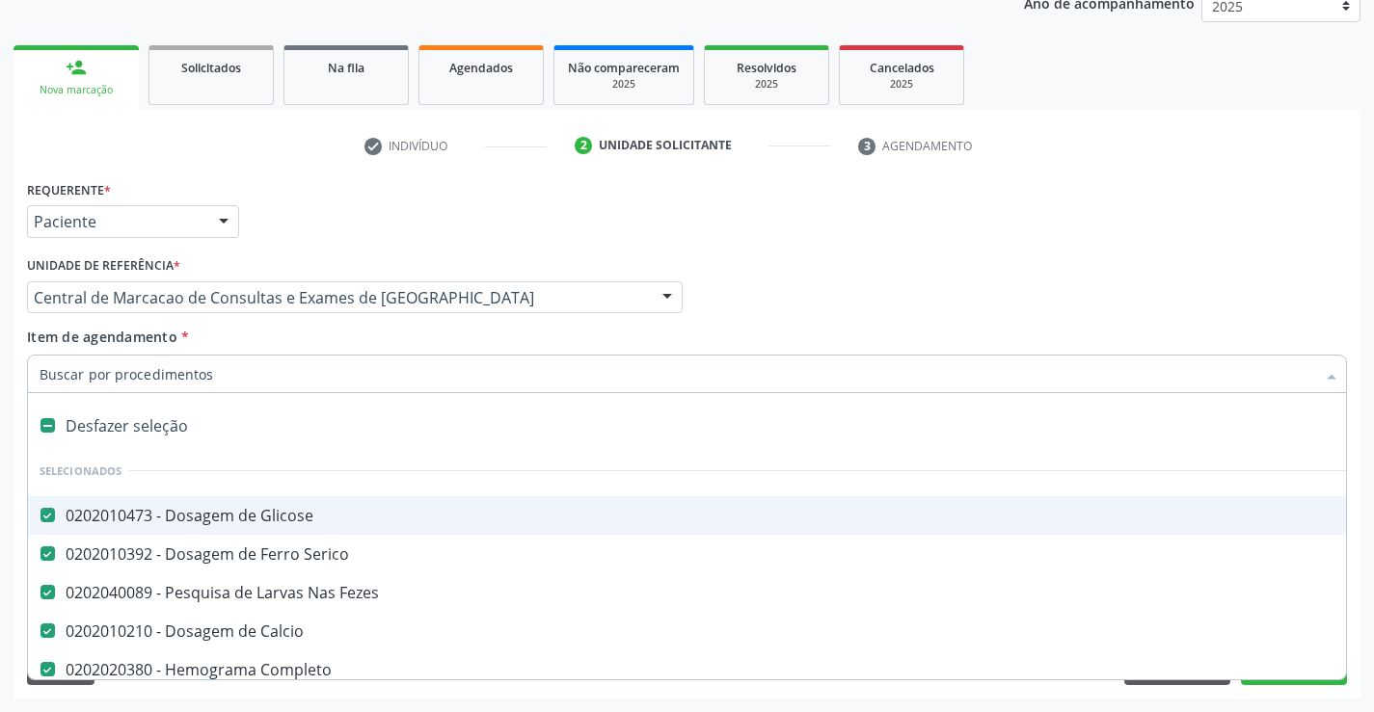
type input "t"
checkbox Hdl "false"
checkbox Ldl "false"
checkbox Total "false"
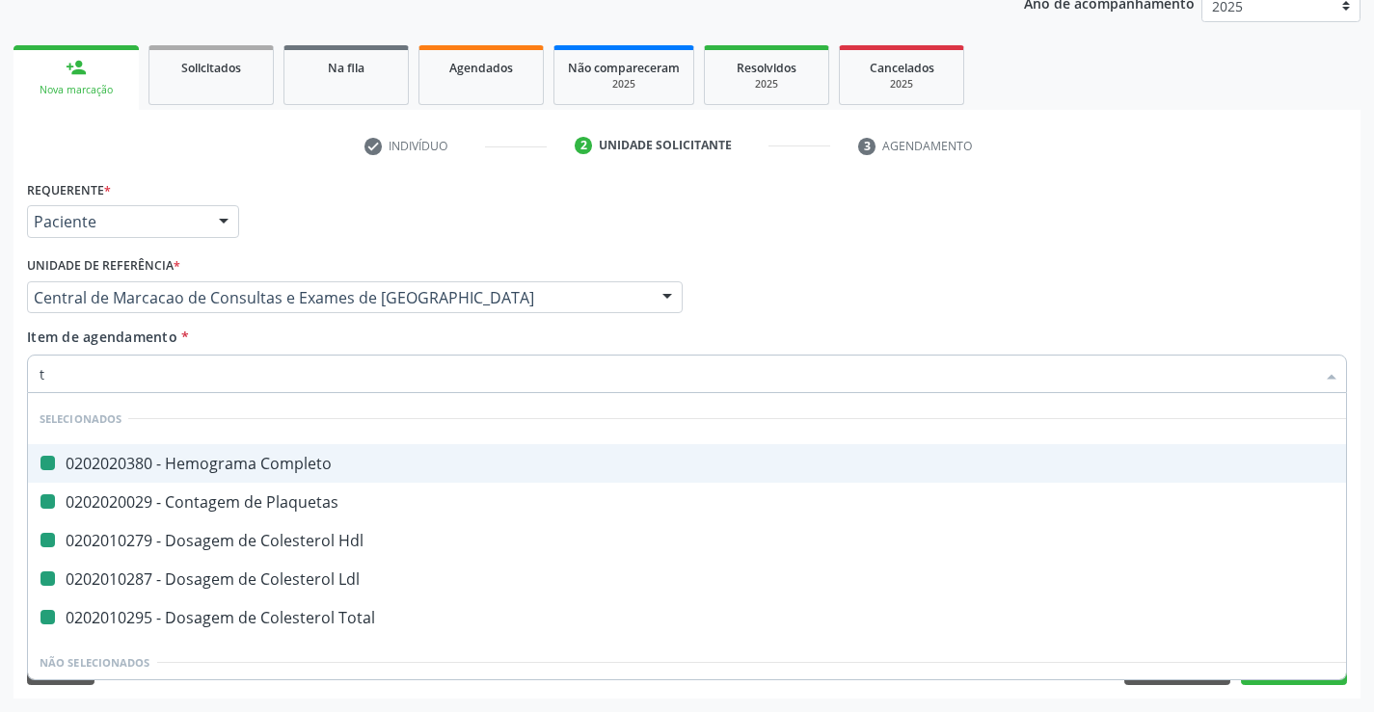
type input "tr"
checkbox Completo "false"
checkbox Hdl "false"
checkbox Plaquetas "false"
checkbox Ldl "false"
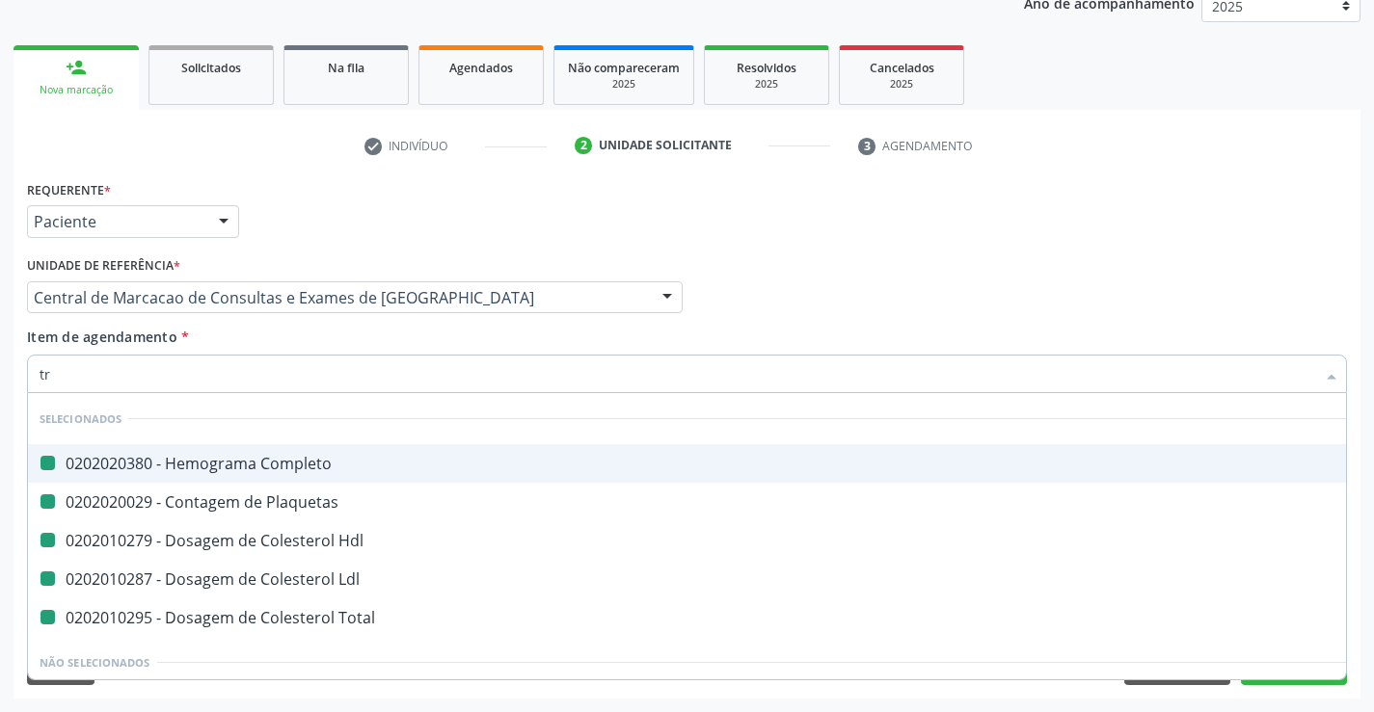
checkbox Total "false"
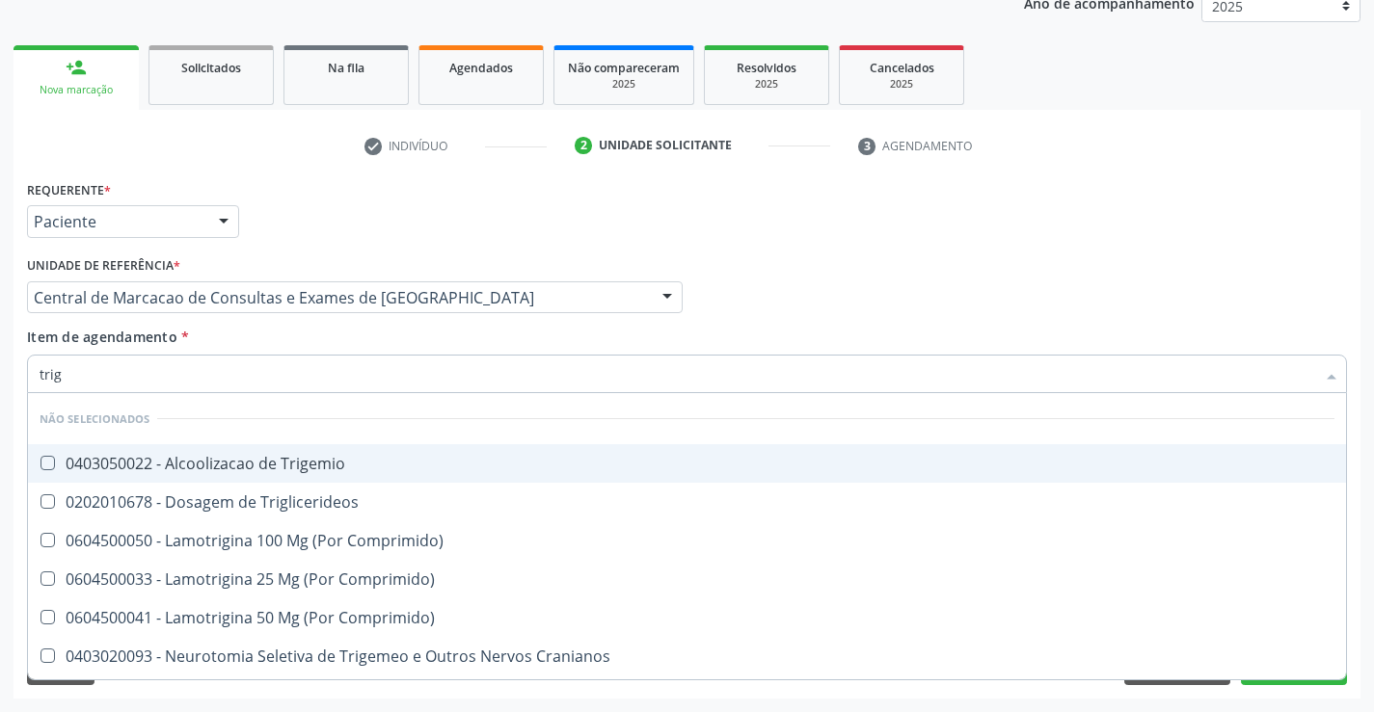
type input "trigl"
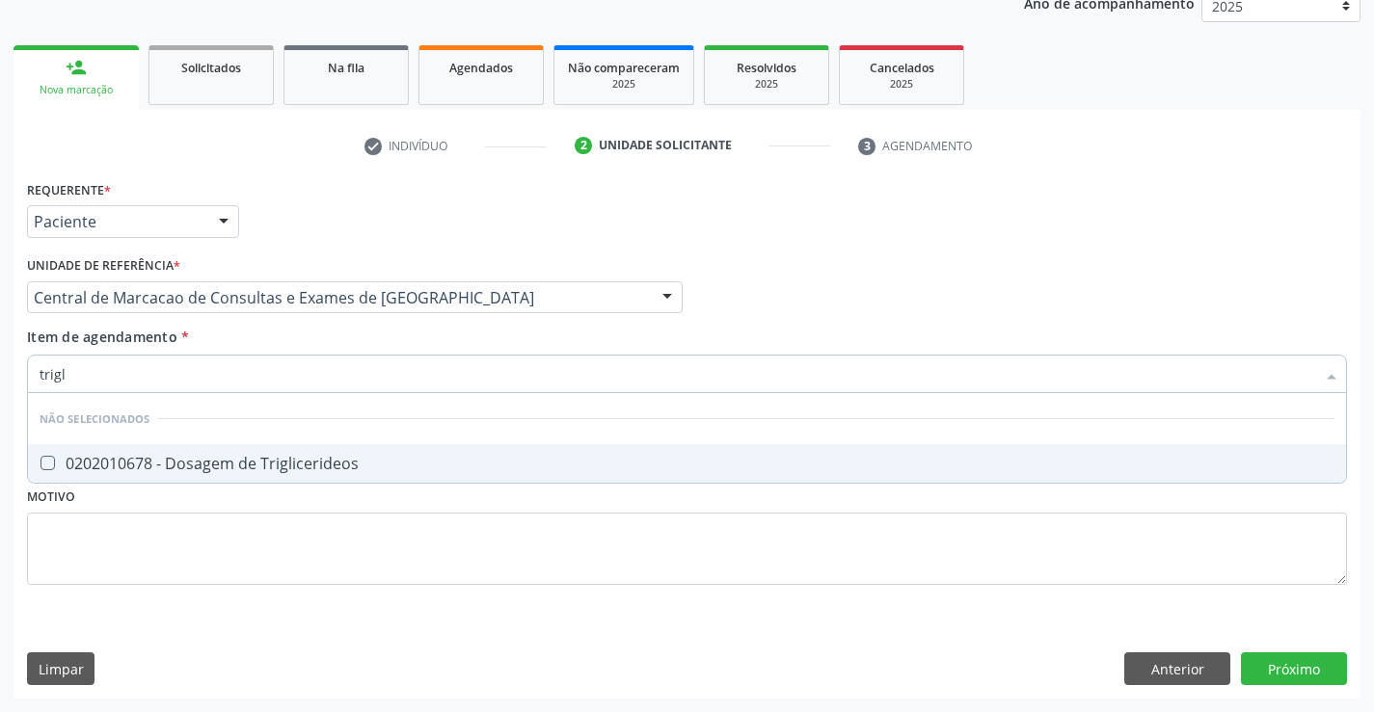
click at [310, 469] on div "0202010678 - Dosagem de Triglicerideos" at bounding box center [687, 463] width 1294 height 15
checkbox Triglicerideos "true"
click at [304, 338] on div "Item de agendamento * trigl Desfazer seleção Não selecionados 0202010678 - Dosa…" at bounding box center [687, 357] width 1320 height 61
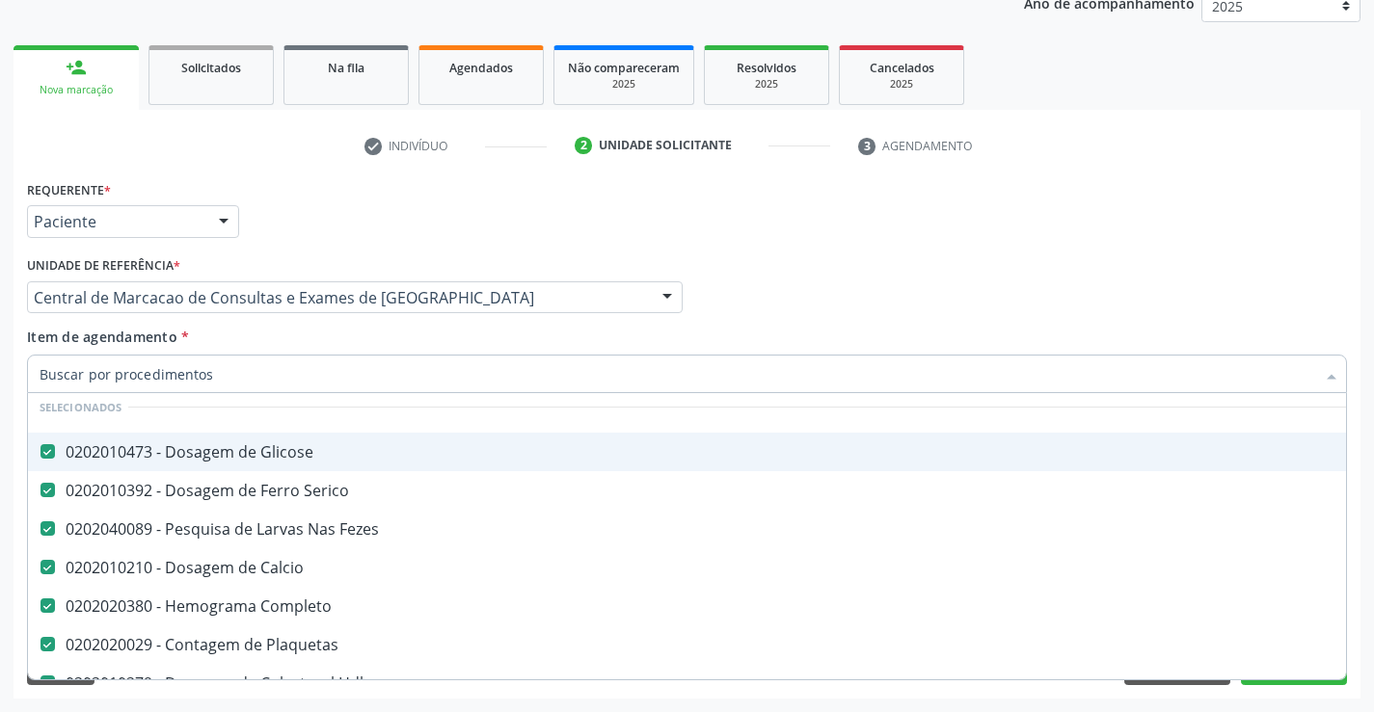
scroll to position [96, 0]
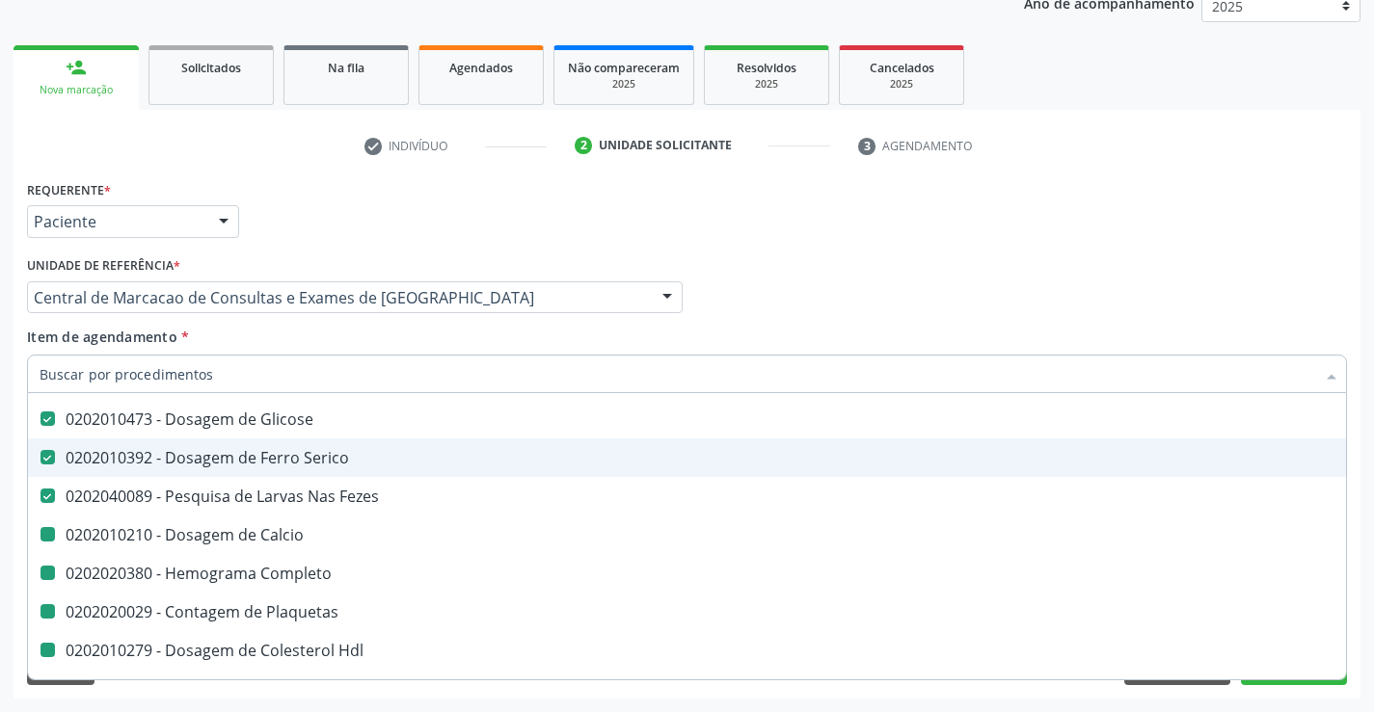
type input "u"
checkbox Calcio "false"
checkbox Completo "false"
checkbox Plaquetas "false"
checkbox Hdl "false"
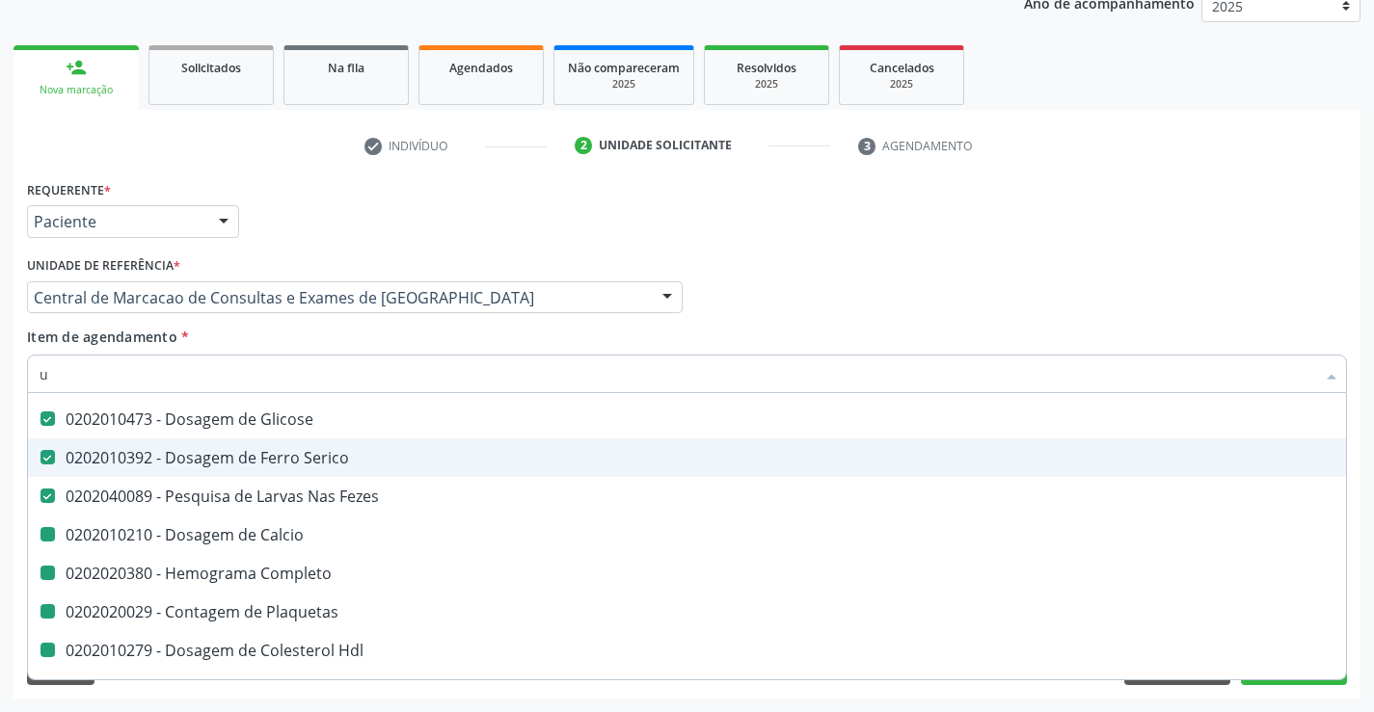
checkbox Ldl "false"
checkbox Total "false"
checkbox Triglicerideos "false"
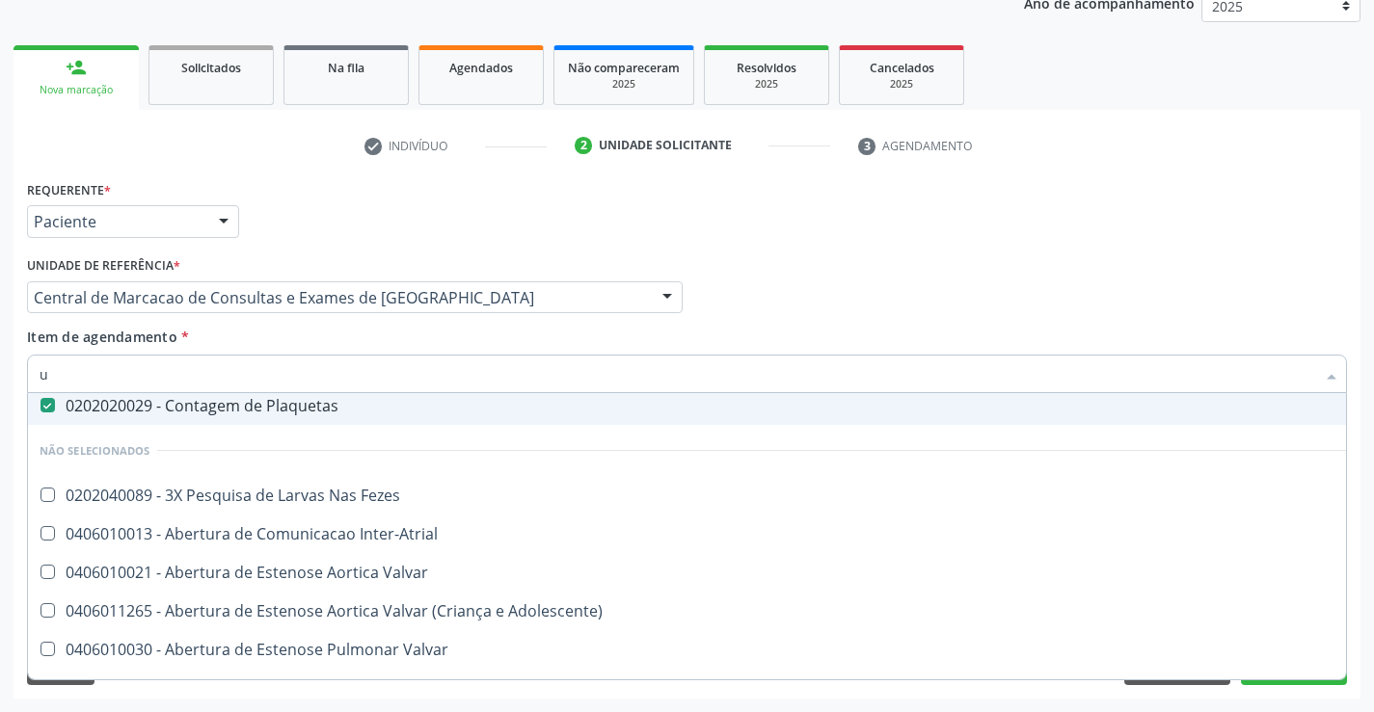
scroll to position [44, 0]
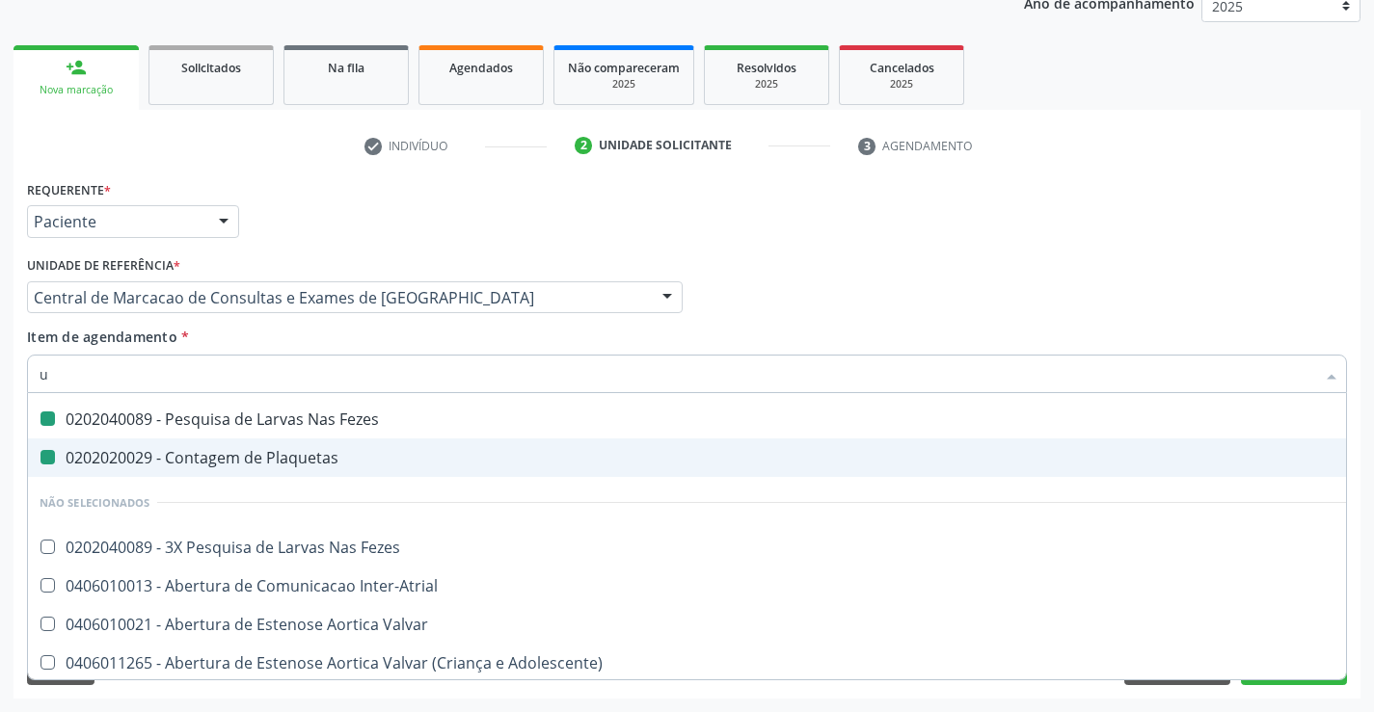
type input "ur"
checkbox Fezes "false"
checkbox Plaquetas "false"
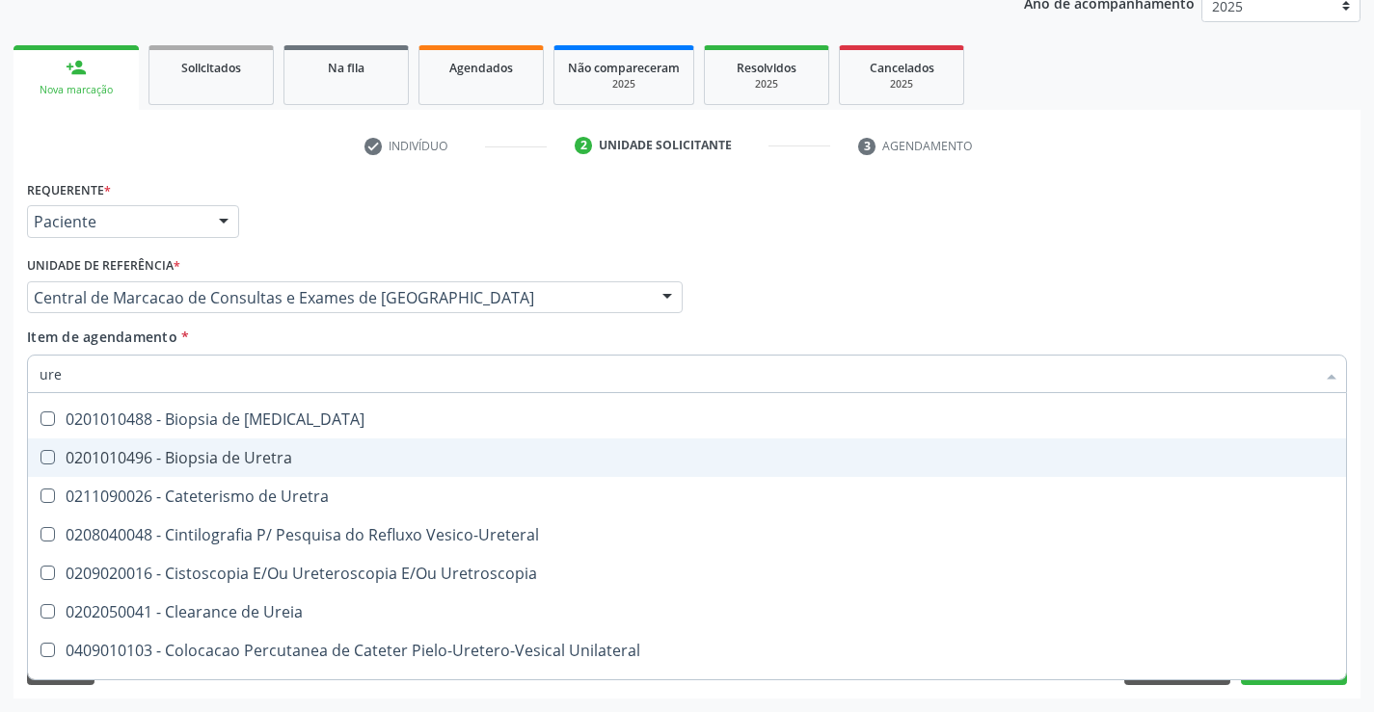
type input "urei"
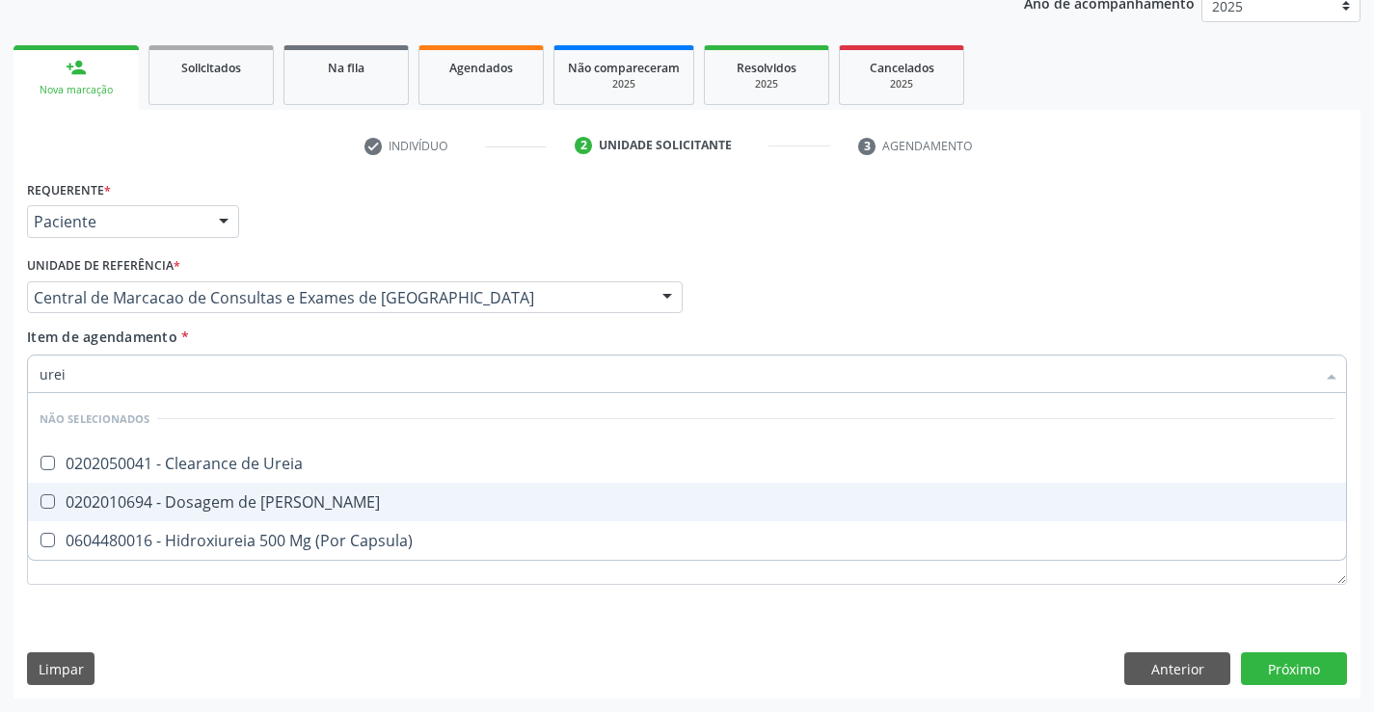
click at [325, 501] on div "0202010694 - Dosagem de [PERSON_NAME]" at bounding box center [687, 501] width 1294 height 15
checkbox Ureia "true"
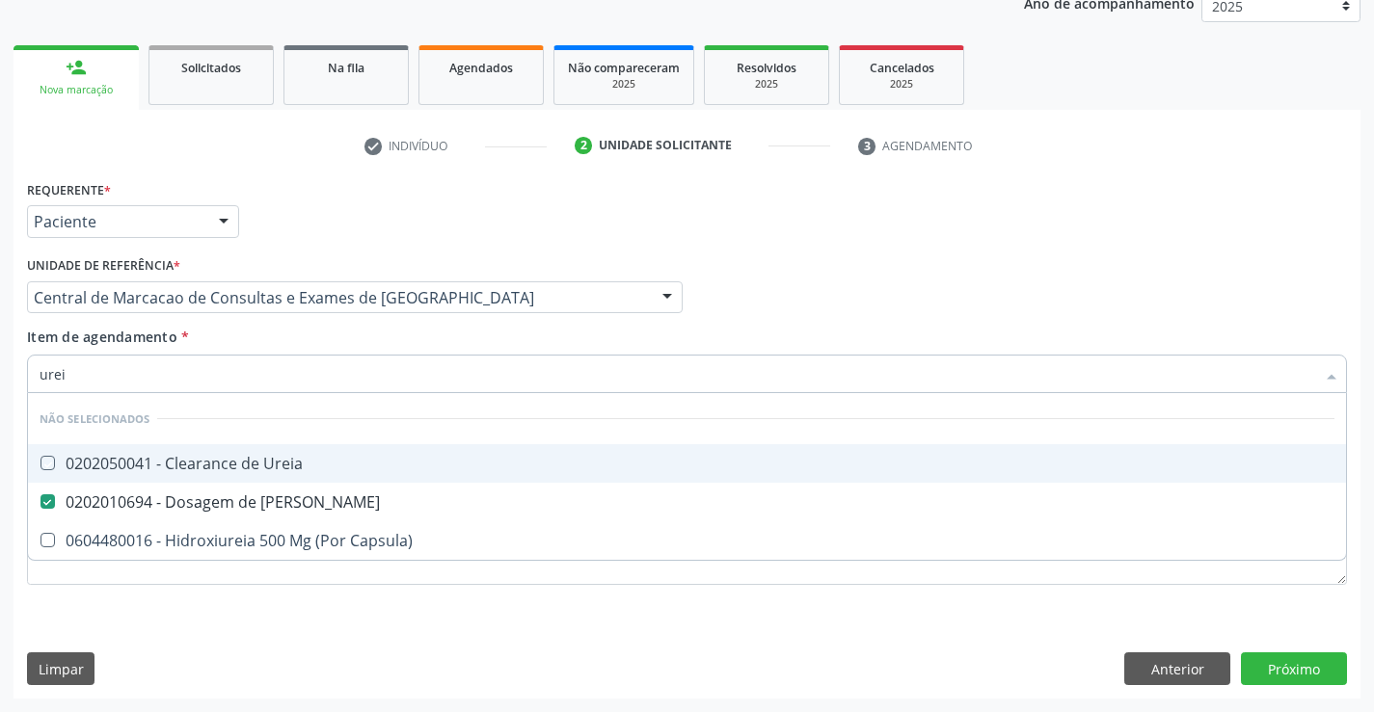
click at [320, 336] on div "Item de agendamento * urei Desfazer seleção Não selecionados 0202050041 - Clear…" at bounding box center [687, 357] width 1320 height 61
checkbox Ureia "true"
checkbox Capsula\) "true"
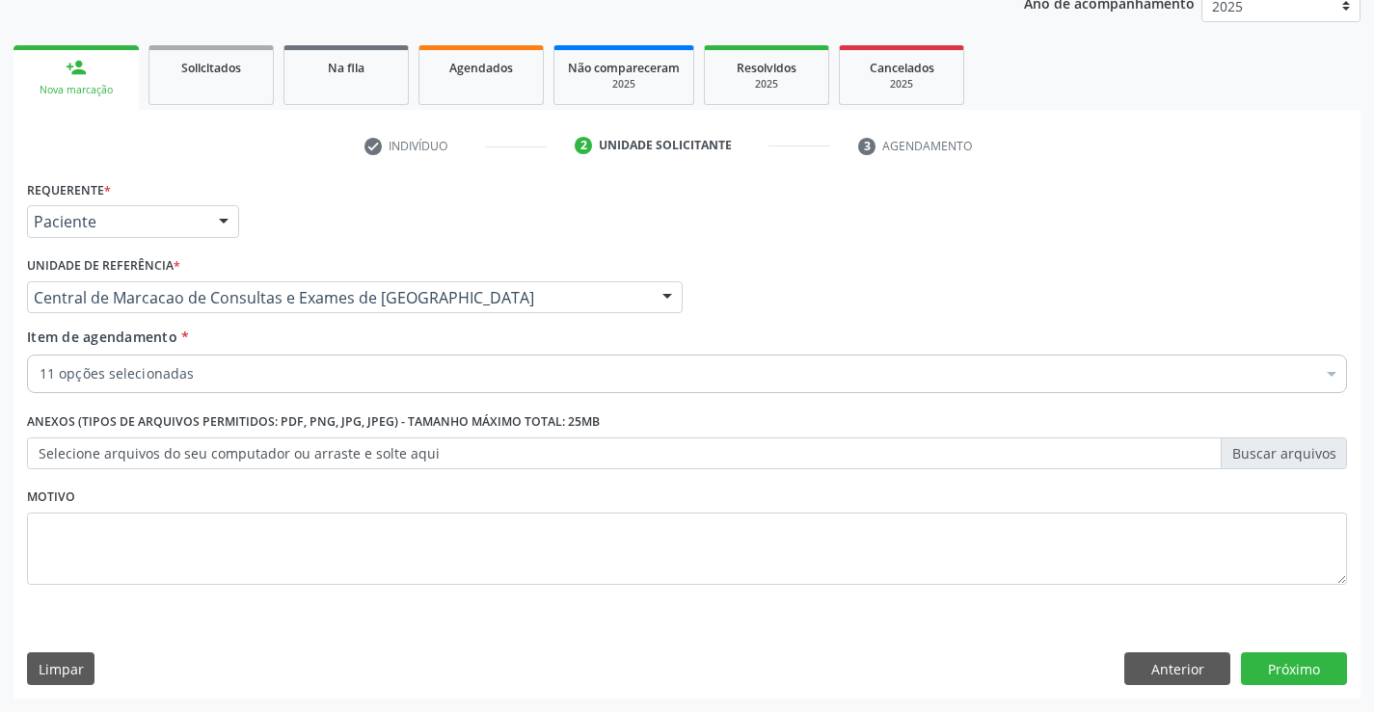
type input "c"
checkbox Ureia "false"
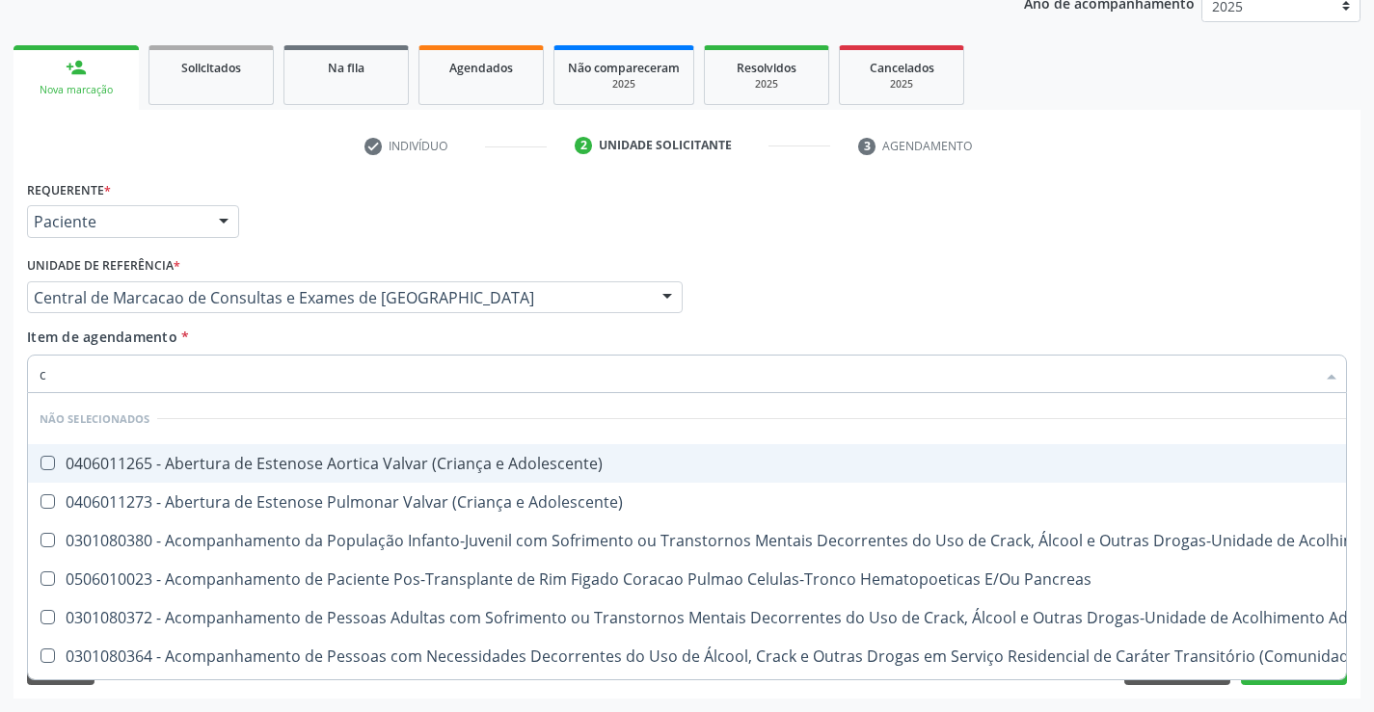
type input "cr"
checkbox Adolescente\) "false"
checkbox \(Uai\)\ "false"
checkbox Pancreas "false"
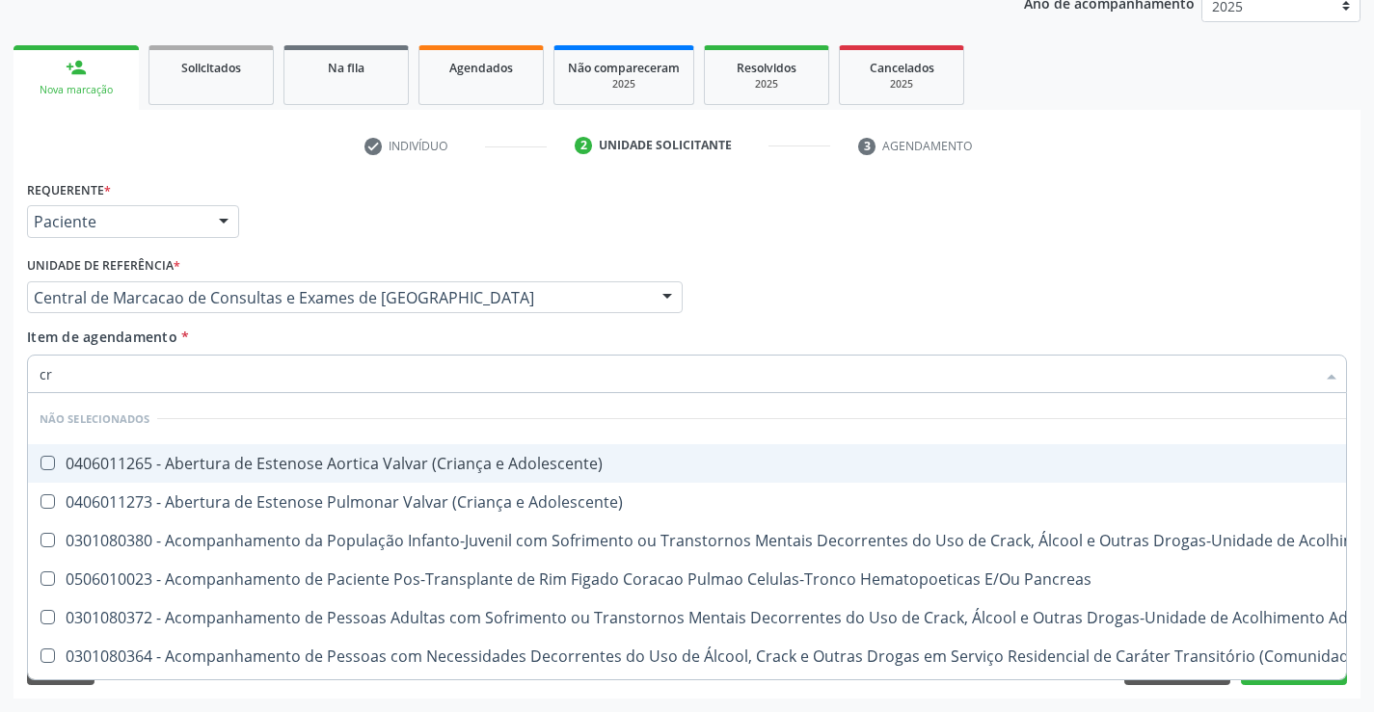
checkbox \(Uaa\)\ "false"
checkbox Terapêuticas\)\ "false"
checkbox Craniano "false"
checkbox Bucomaxilofacial "false"
checkbox Crâniofacial "false"
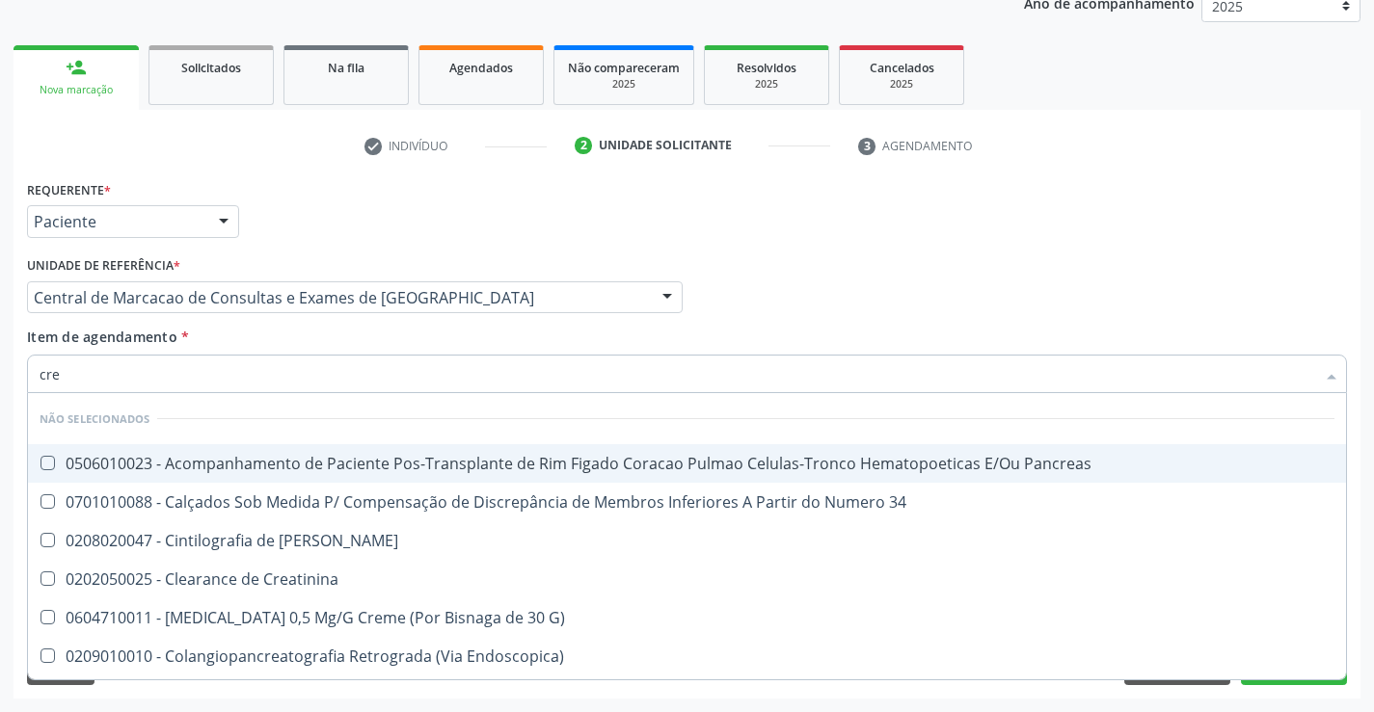
type input "crea"
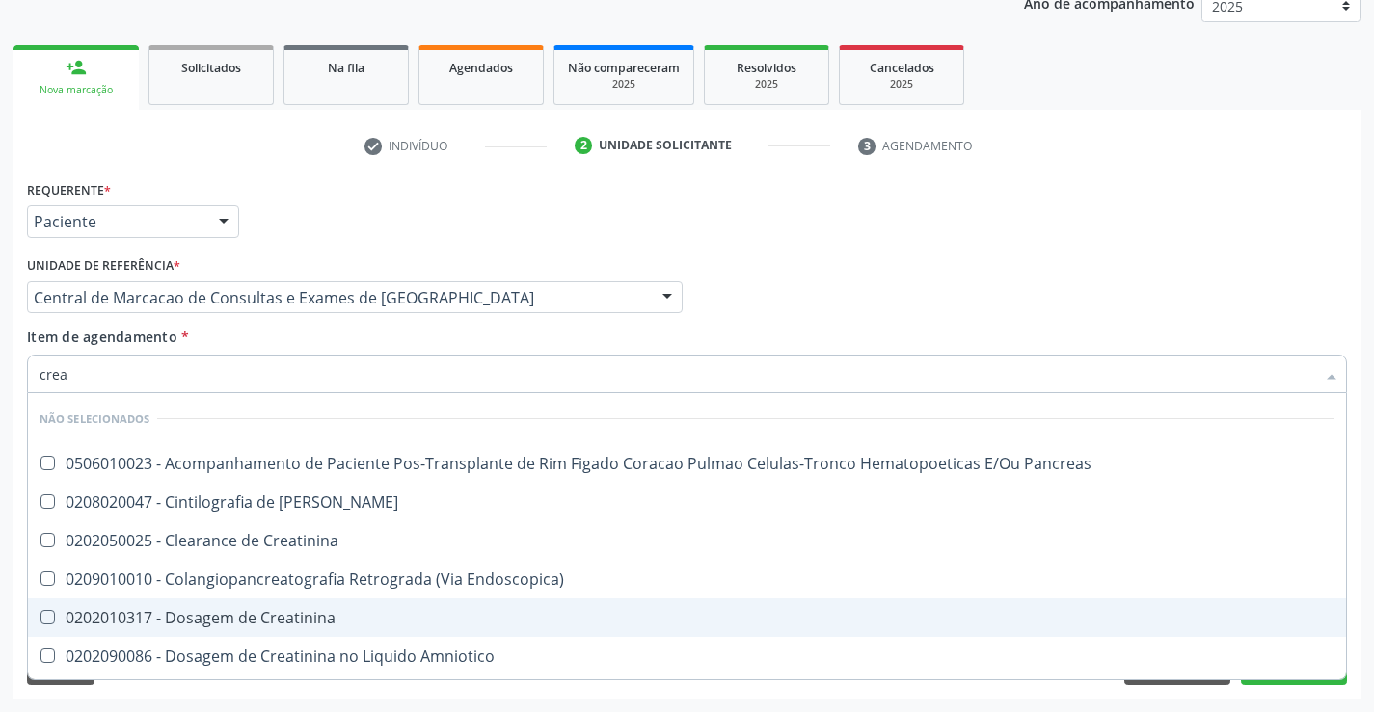
click at [317, 612] on div "0202010317 - Dosagem de Creatinina" at bounding box center [687, 617] width 1294 height 15
checkbox Creatinina "true"
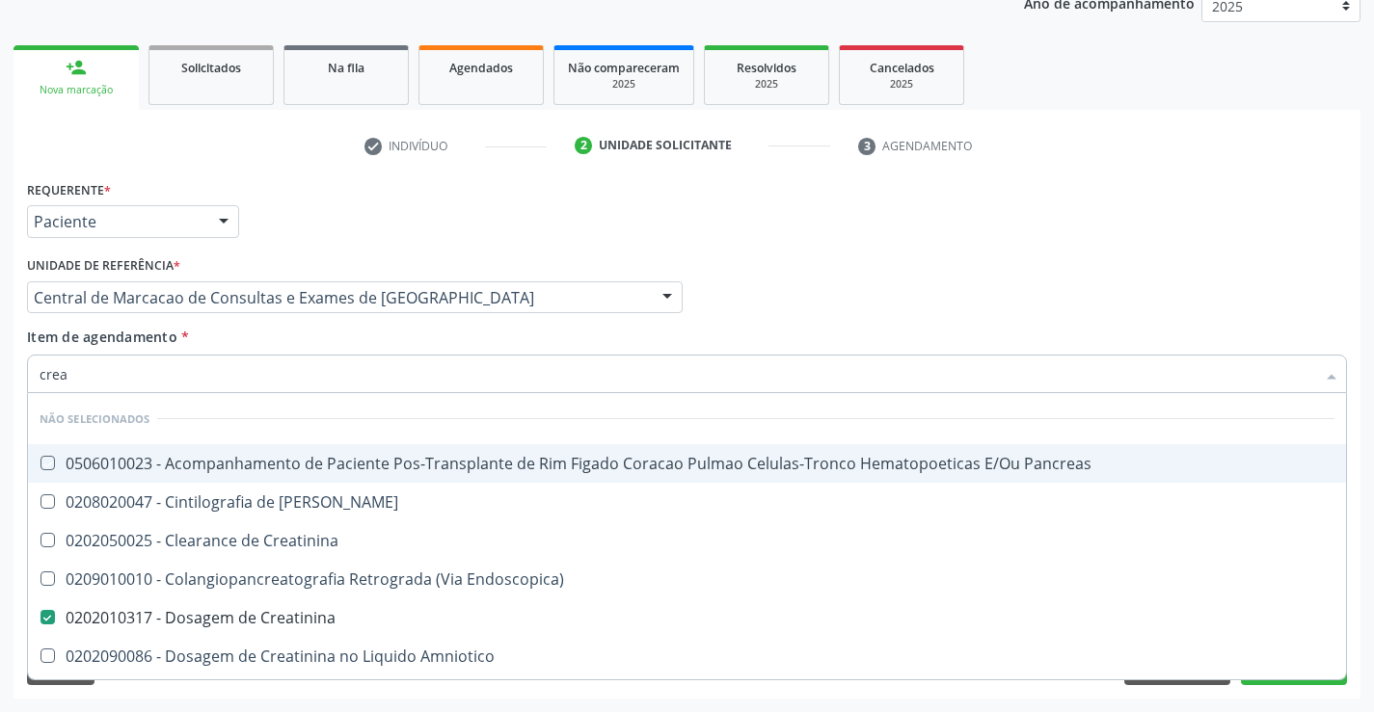
click at [361, 345] on div "Item de agendamento * crea Desfazer seleção Não selecionados 0506010023 - Acomp…" at bounding box center [687, 357] width 1320 height 61
checkbox Pancreas "true"
checkbox Creatinina "true"
checkbox Endoscopica\) "true"
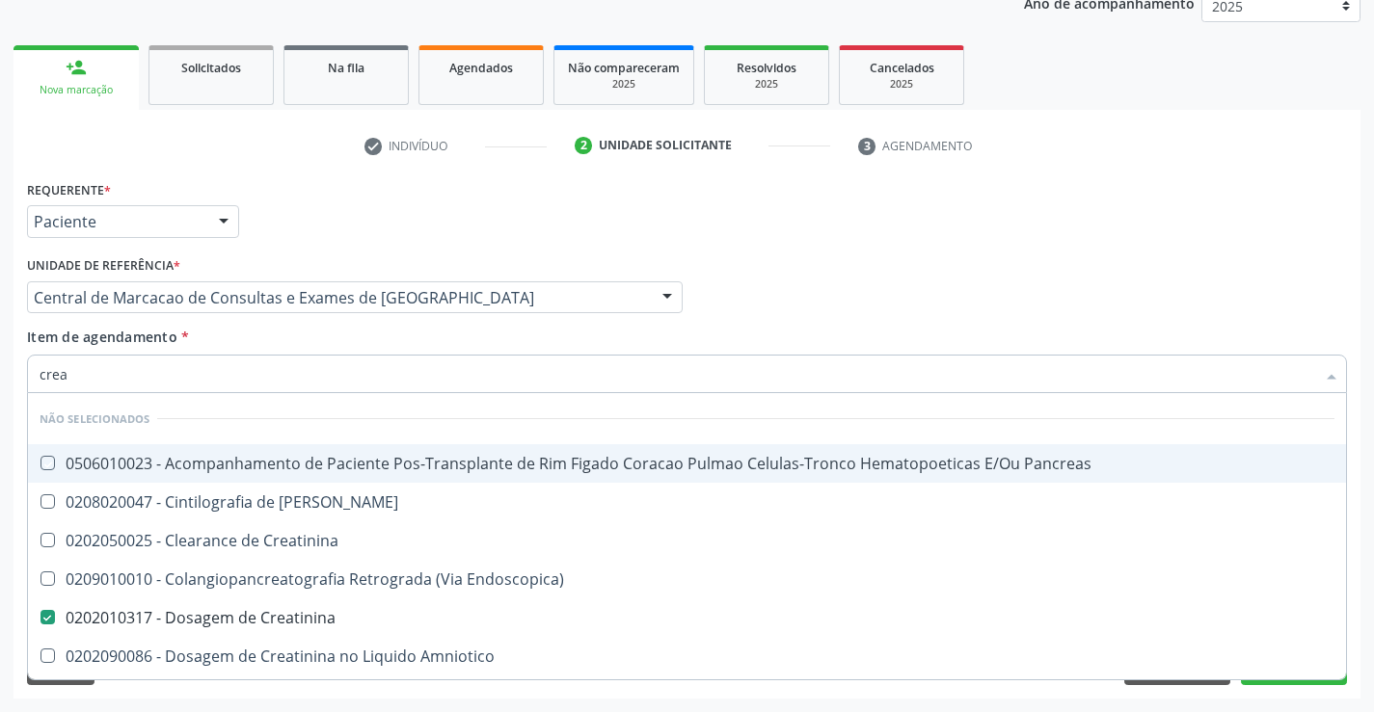
checkbox Amniotico "true"
checkbox \(Cpk\) "true"
checkbox Mb "true"
checkbox Oncologia "true"
checkbox Rim "true"
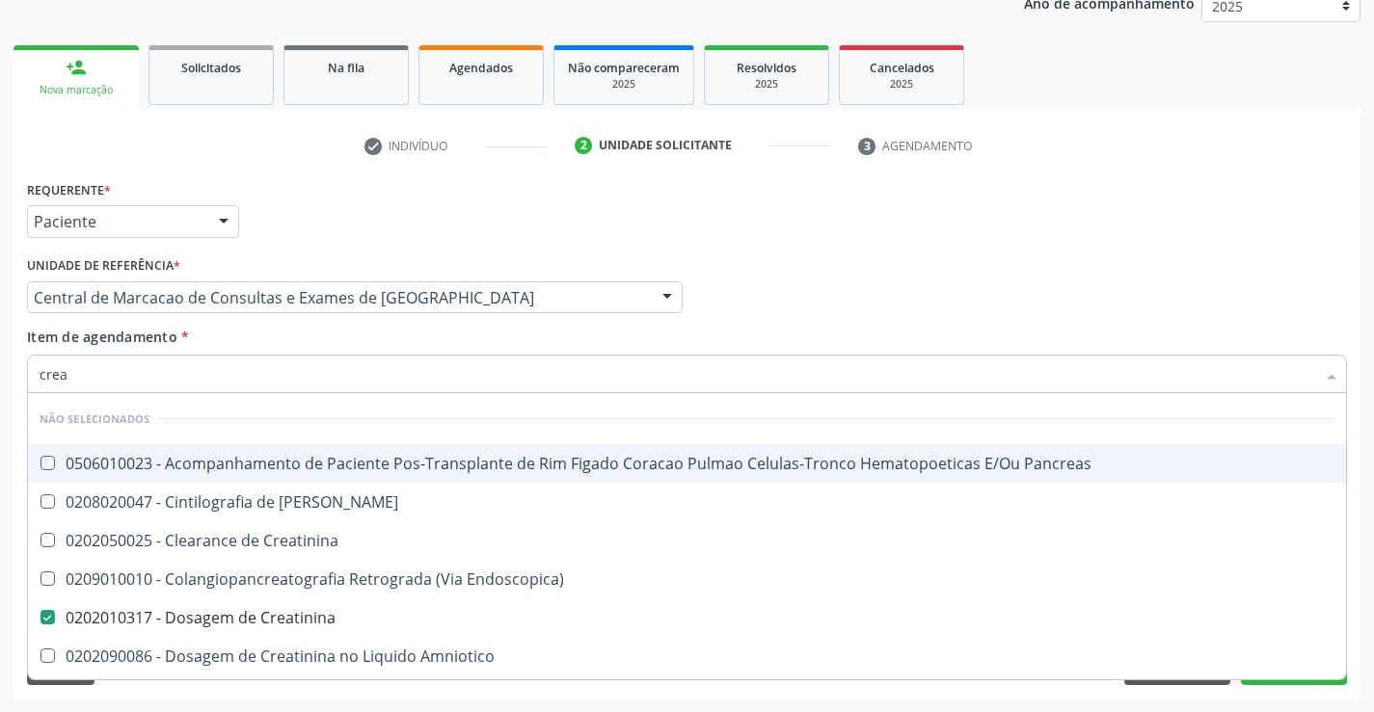
checkbox Rim-Pancreas "true"
checkbox Rim "true"
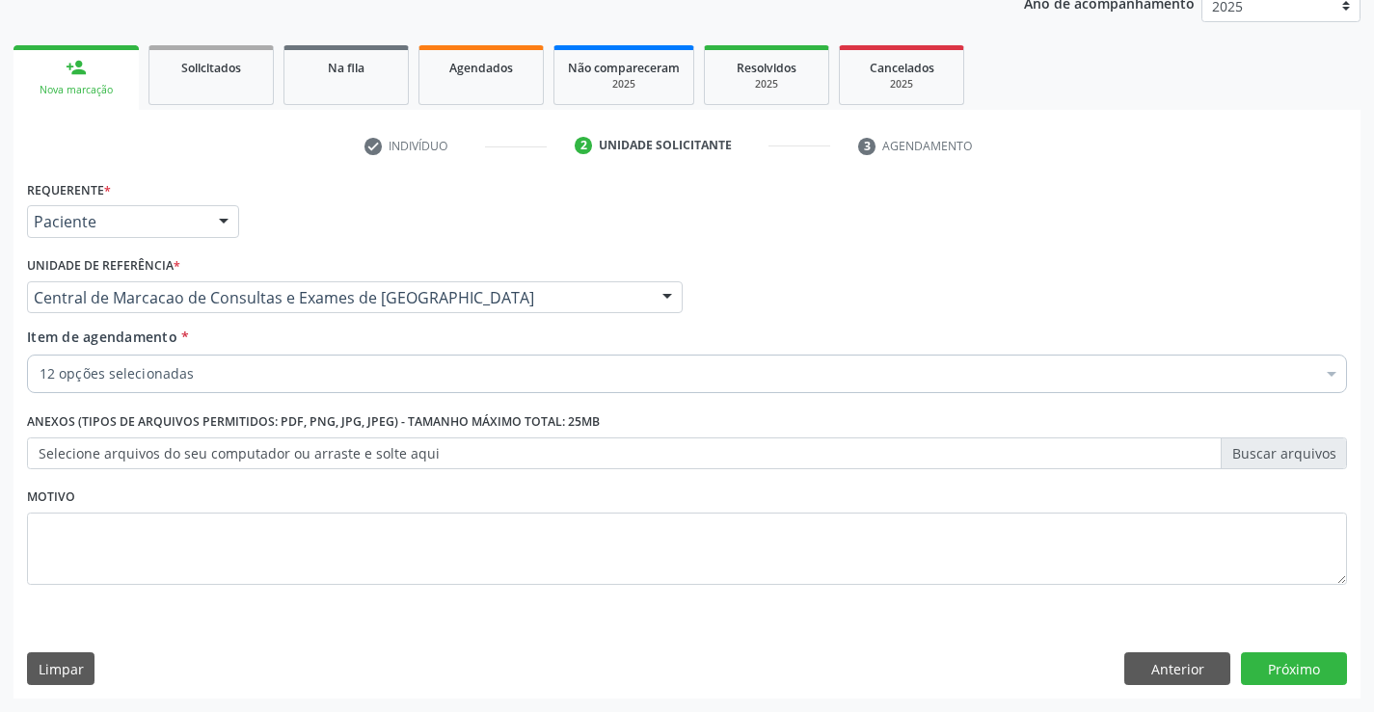
click at [353, 392] on div "12 opções selecionadas" at bounding box center [687, 374] width 1320 height 39
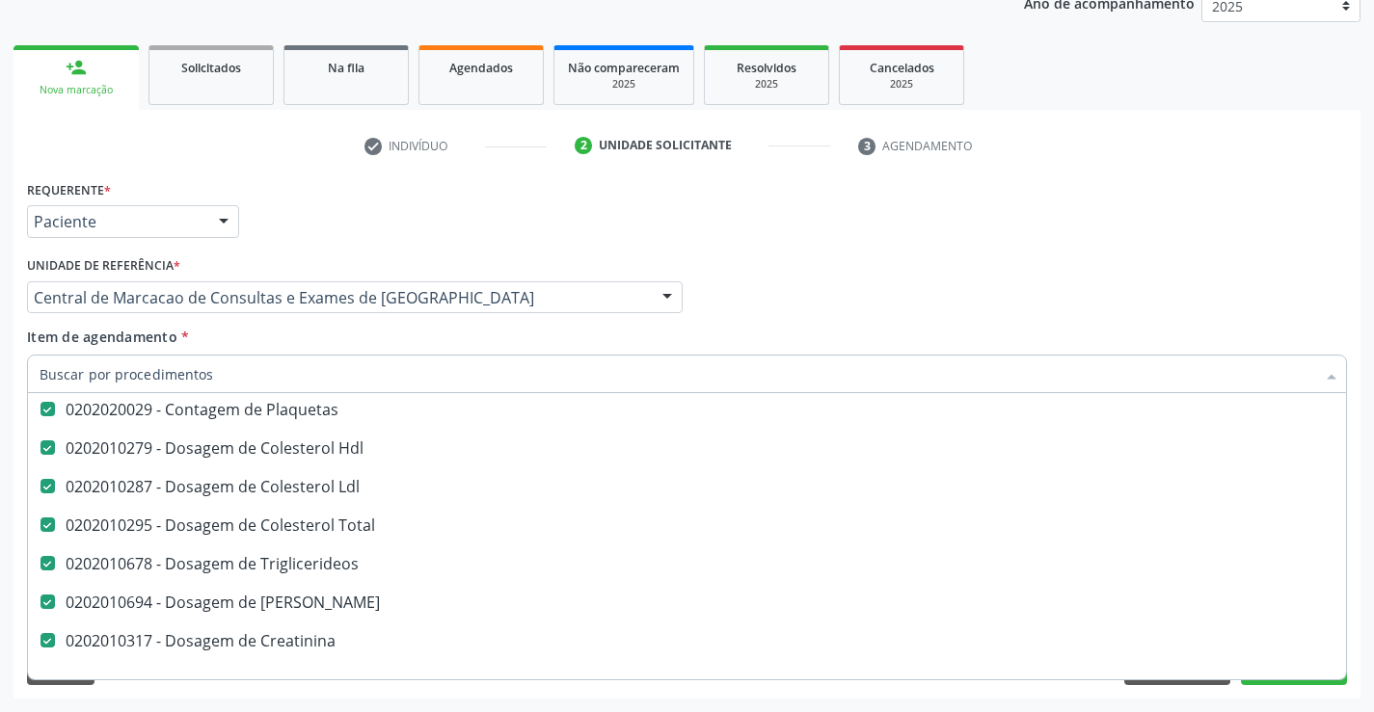
scroll to position [386, 0]
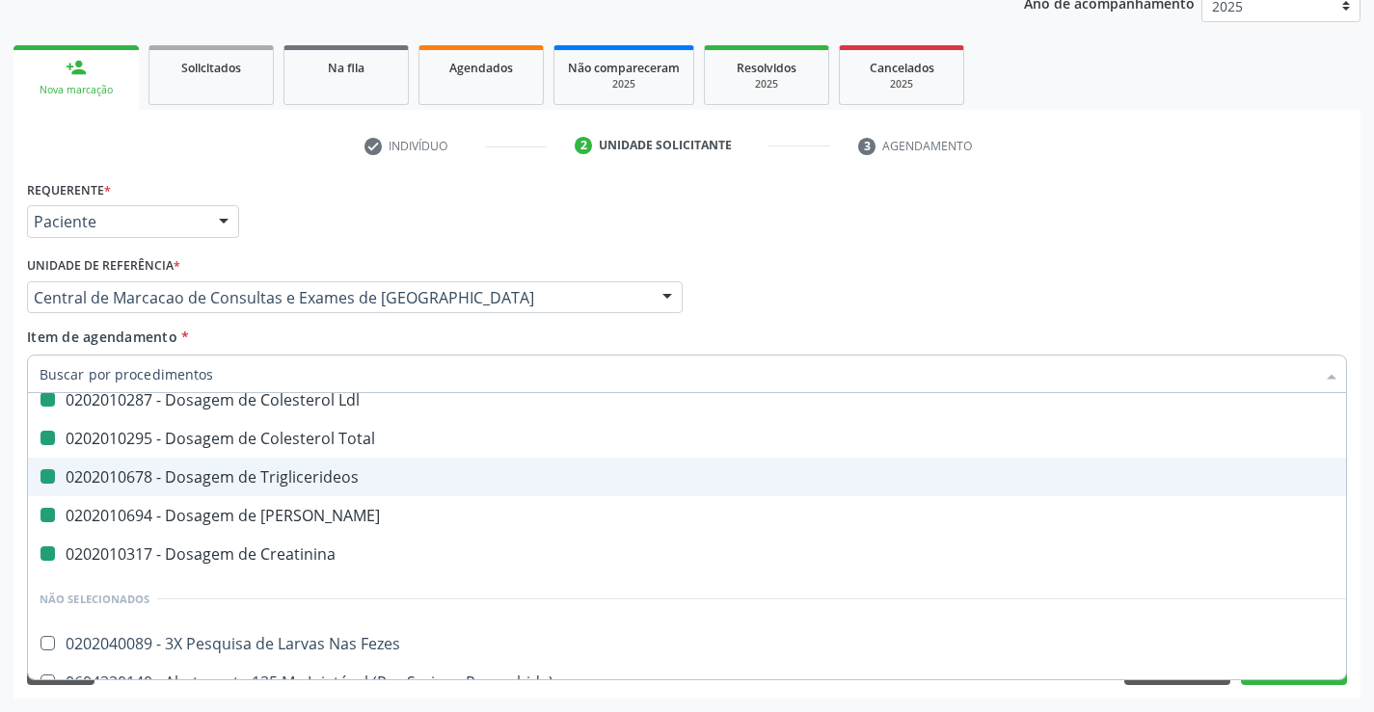
type input "u"
checkbox Completo "false"
checkbox Plaquetas "false"
checkbox Hdl "false"
checkbox Ldl "false"
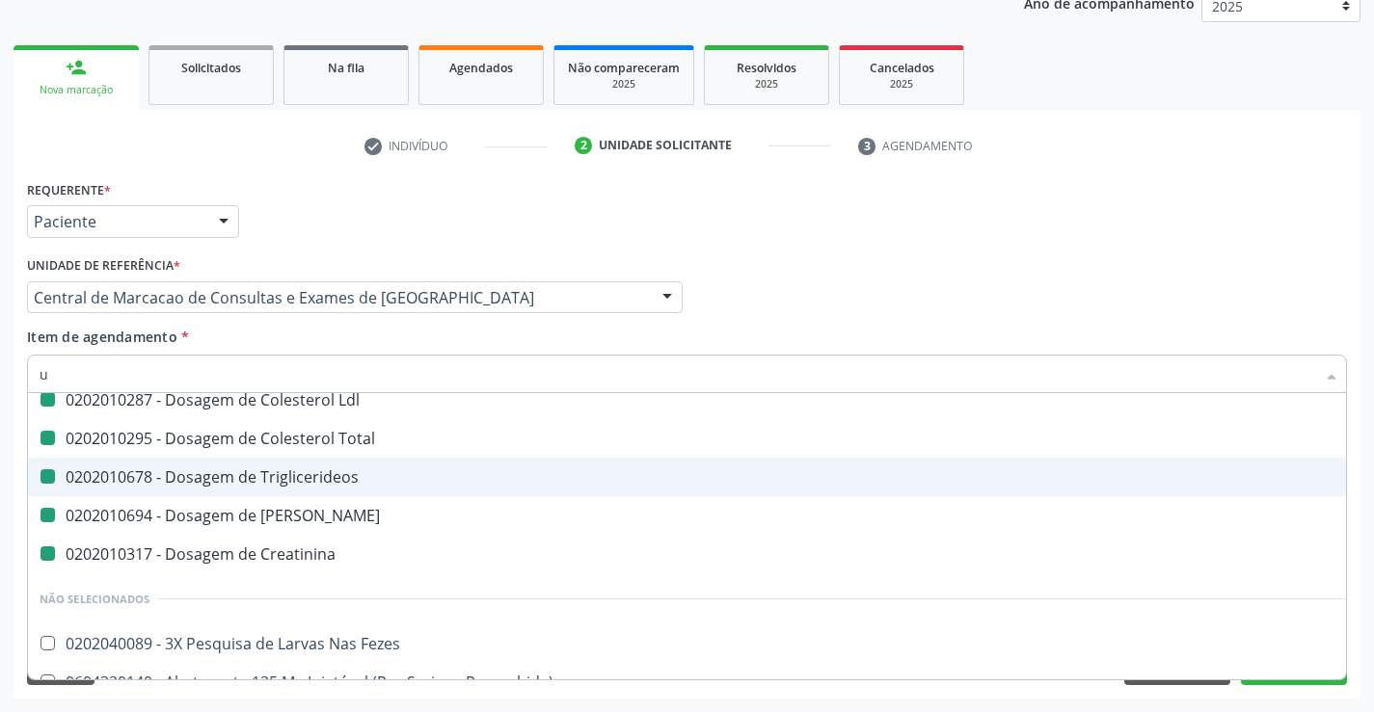
checkbox Total "false"
checkbox Ureia "false"
checkbox Creatinina "false"
checkbox Triglicerideos "false"
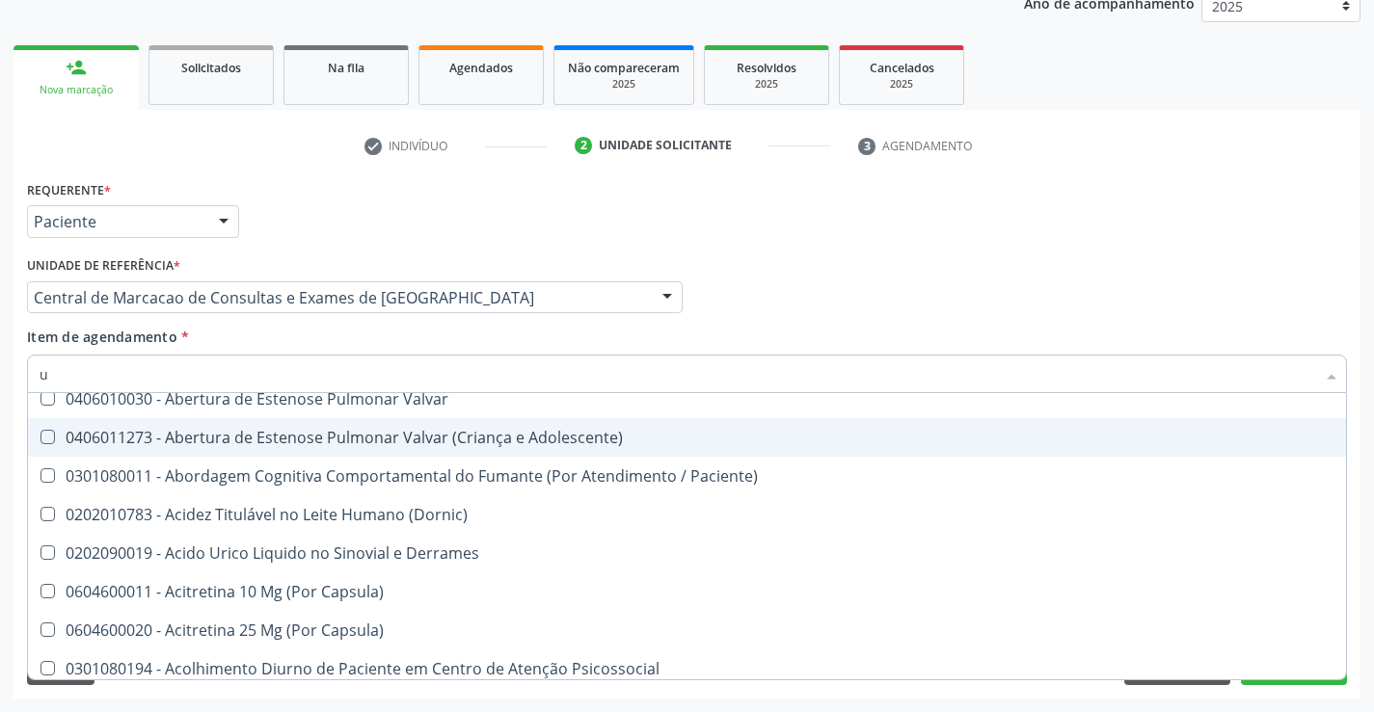
type input "ur"
checkbox Ureia "false"
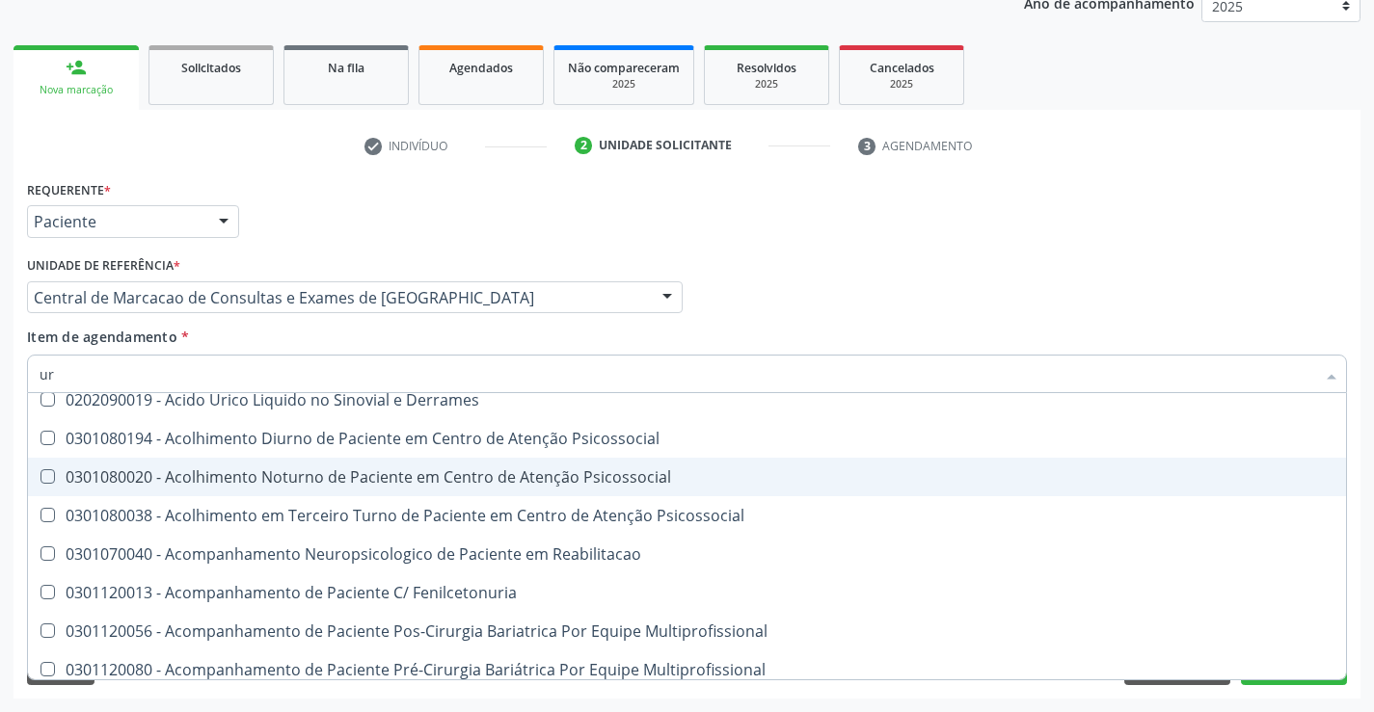
type input "uri"
checkbox Ureia "false"
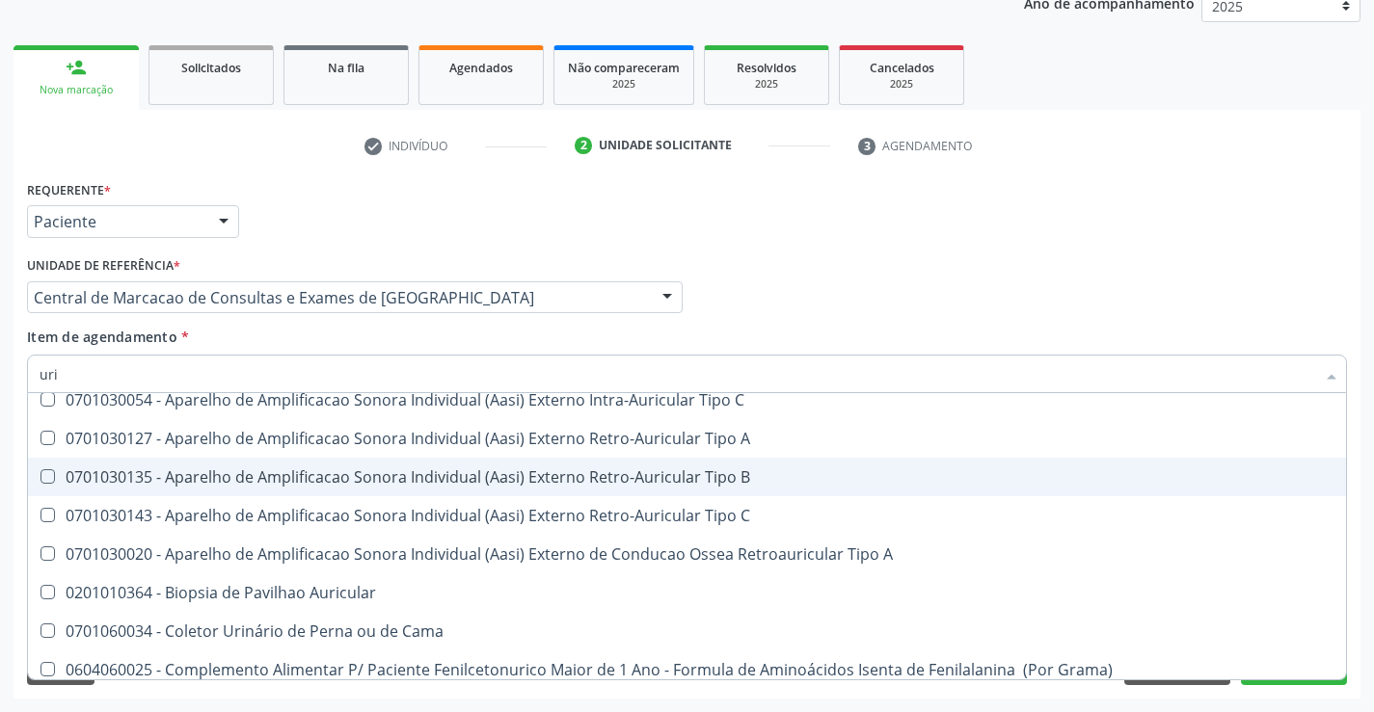
type input "urin"
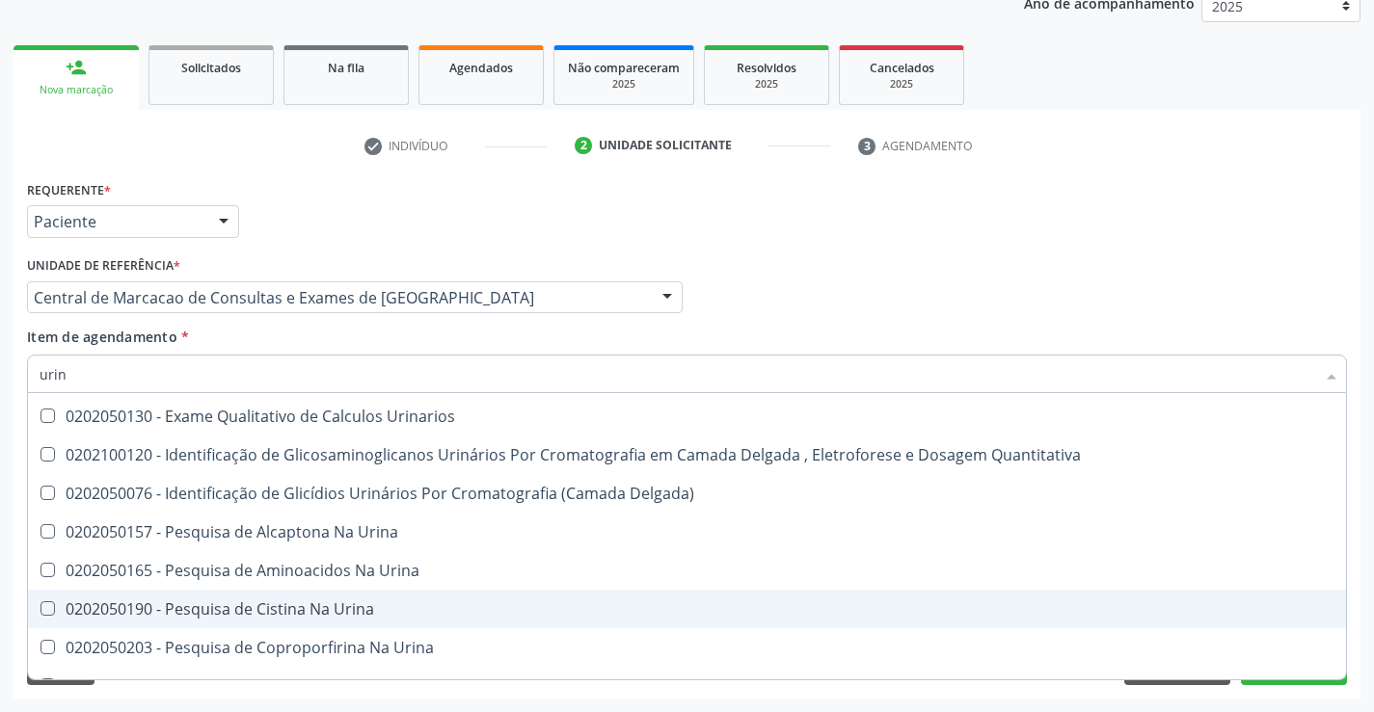
scroll to position [0, 0]
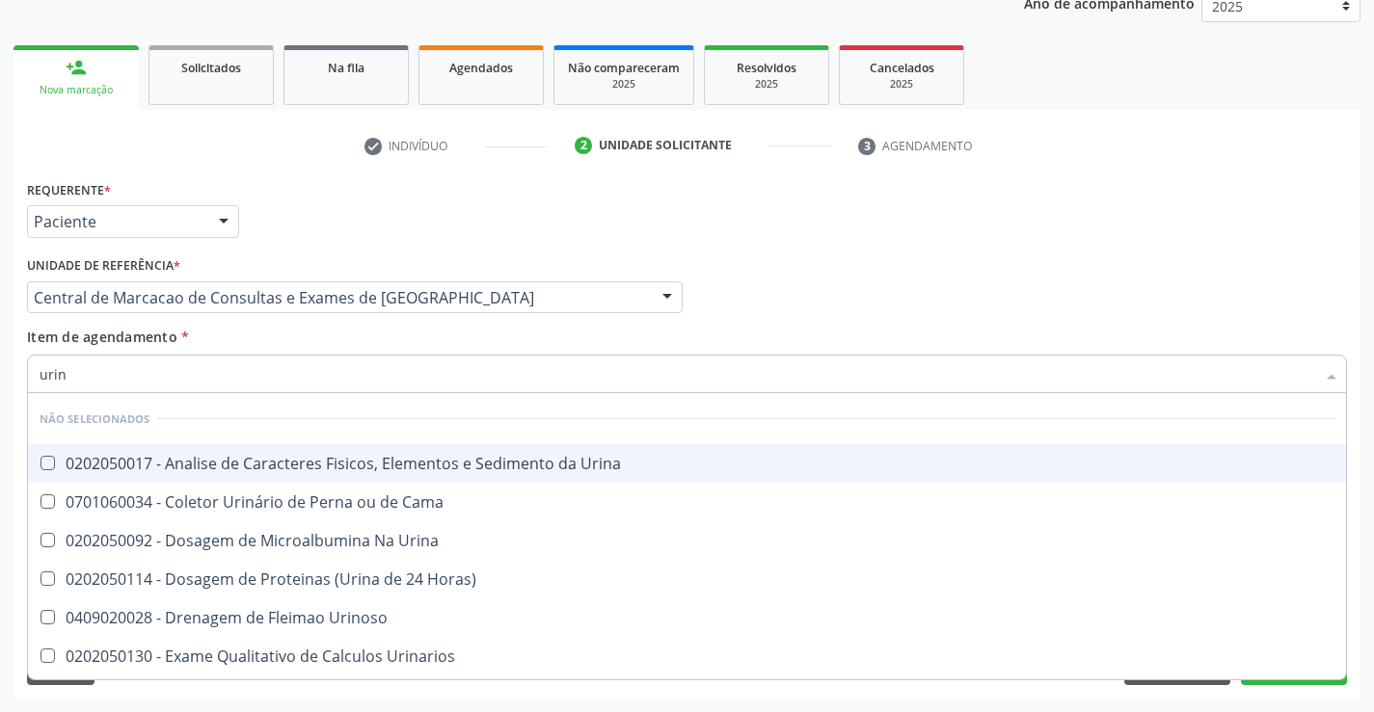
click at [353, 471] on div "0202050017 - Analise de Caracteres Fisicos, Elementos e Sedimento da Urina" at bounding box center [687, 463] width 1294 height 15
checkbox Urina "true"
click at [300, 331] on div "Item de agendamento * urin Desfazer seleção Não selecionados 0202050017 - Anali…" at bounding box center [687, 357] width 1320 height 61
checkbox Urina "true"
checkbox Urinoso "true"
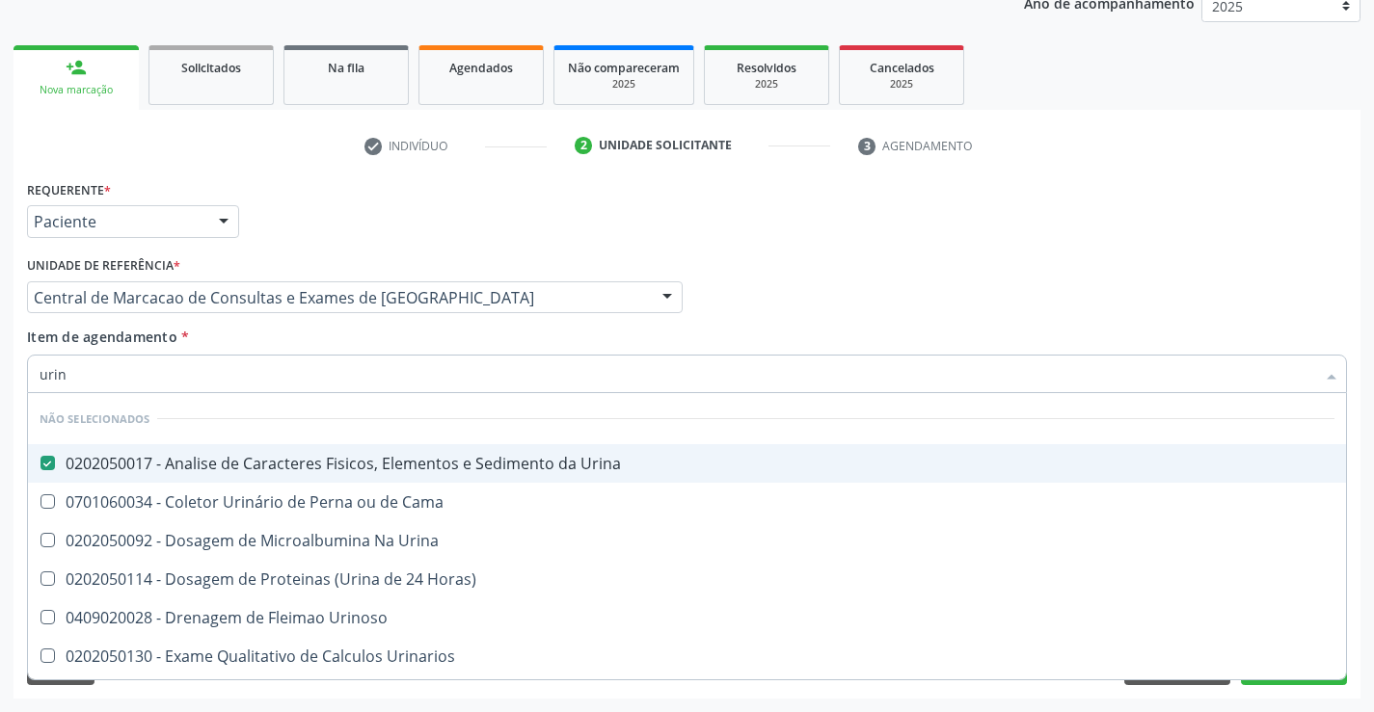
checkbox Urinarios "true"
checkbox Quantitativa "true"
checkbox Delgada\) "true"
checkbox Urina "true"
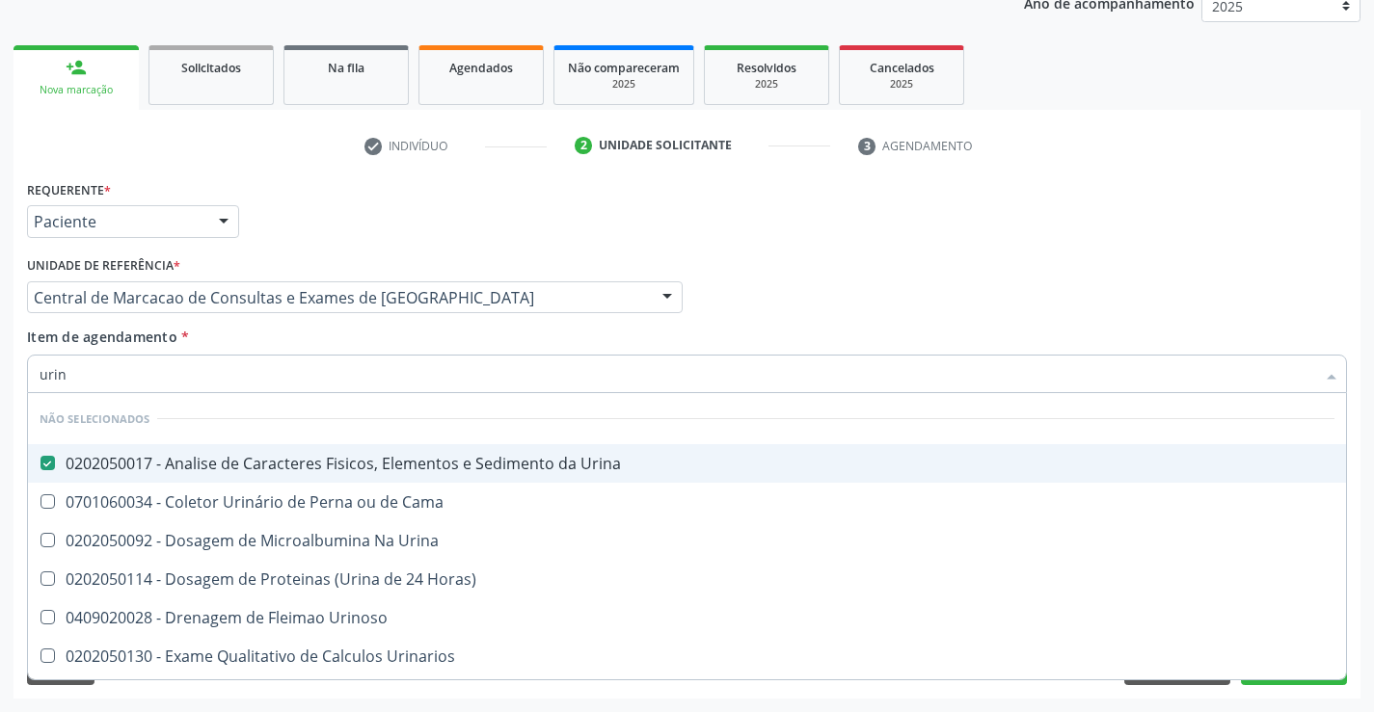
checkbox Urina "true"
checkbox Horas\) "true"
checkbox Cama "true"
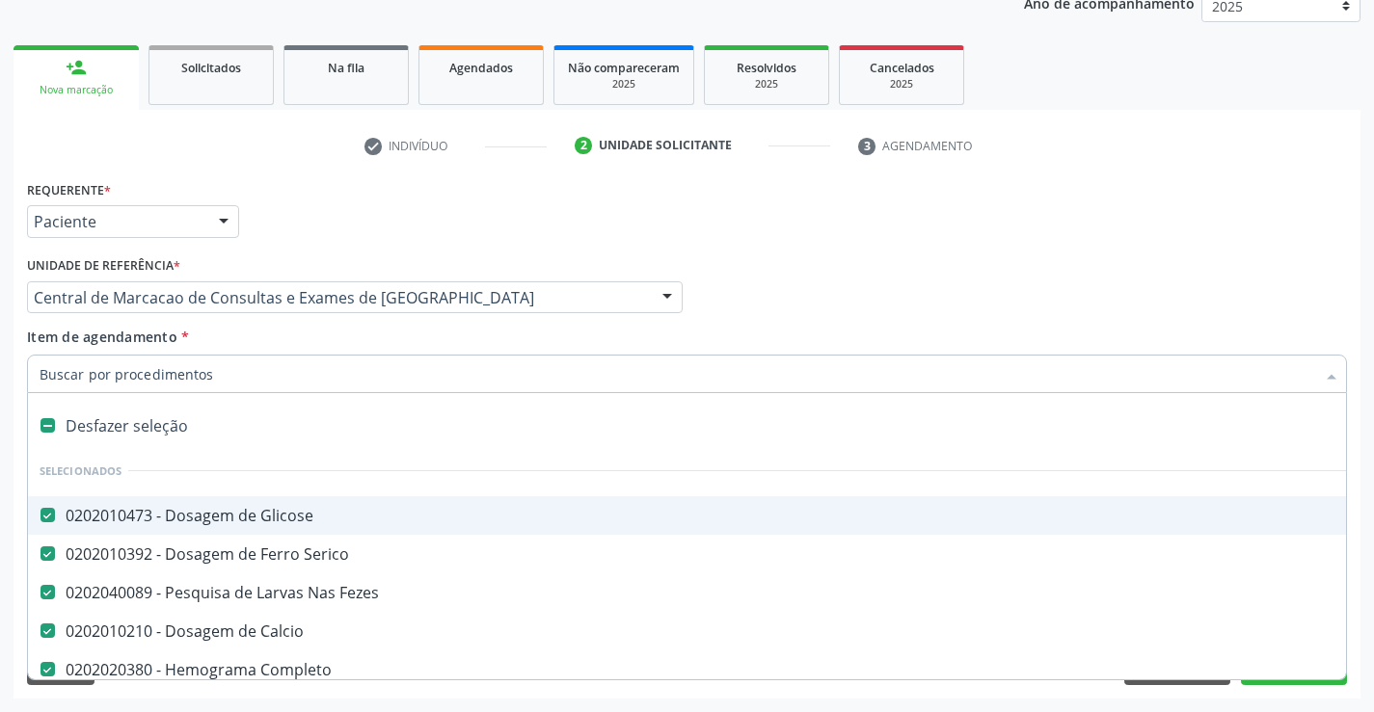
type input "t"
checkbox Ureia "false"
checkbox Creatinina "false"
checkbox Triglicerideos "false"
checkbox Urina "false"
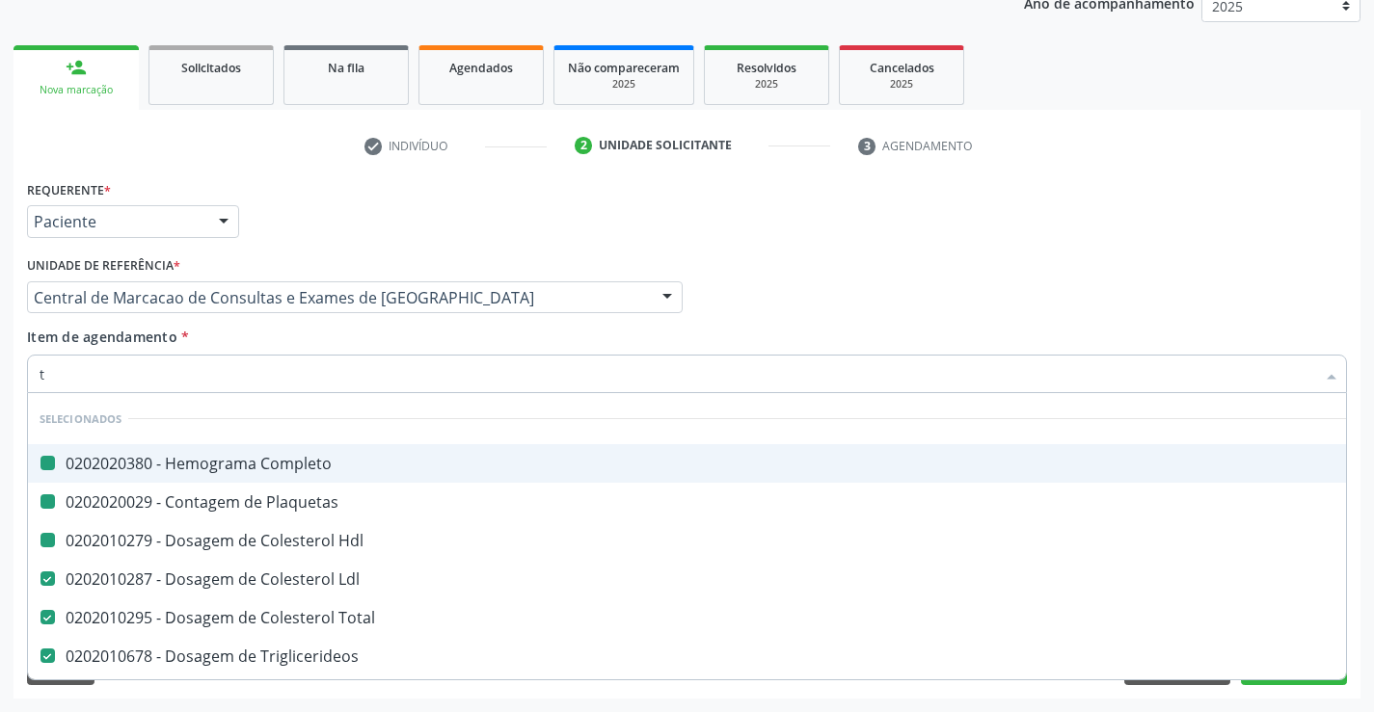
type input "tg"
checkbox Completo "false"
checkbox Hdl "false"
checkbox Plaquetas "false"
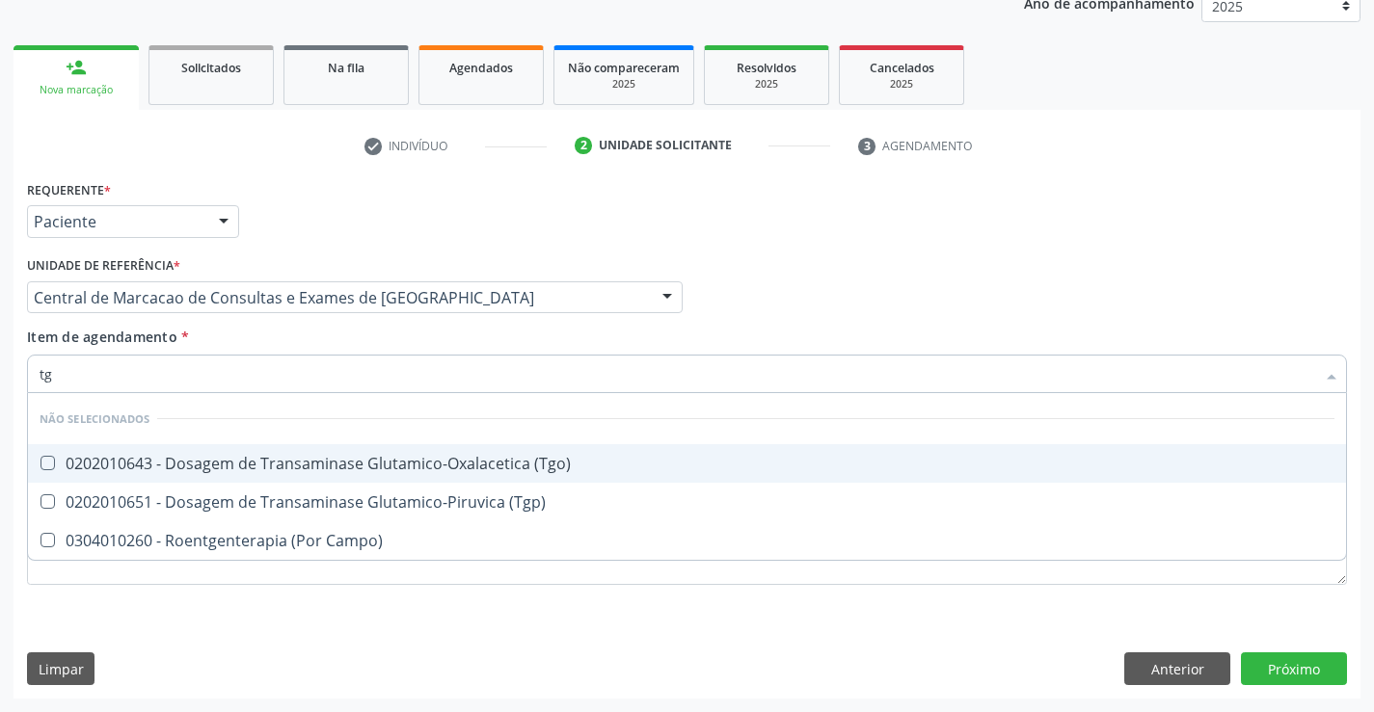
click at [325, 460] on div "0202010643 - Dosagem de Transaminase Glutamico-Oxalacetica (Tgo)" at bounding box center [687, 463] width 1294 height 15
checkbox \(Tgo\) "true"
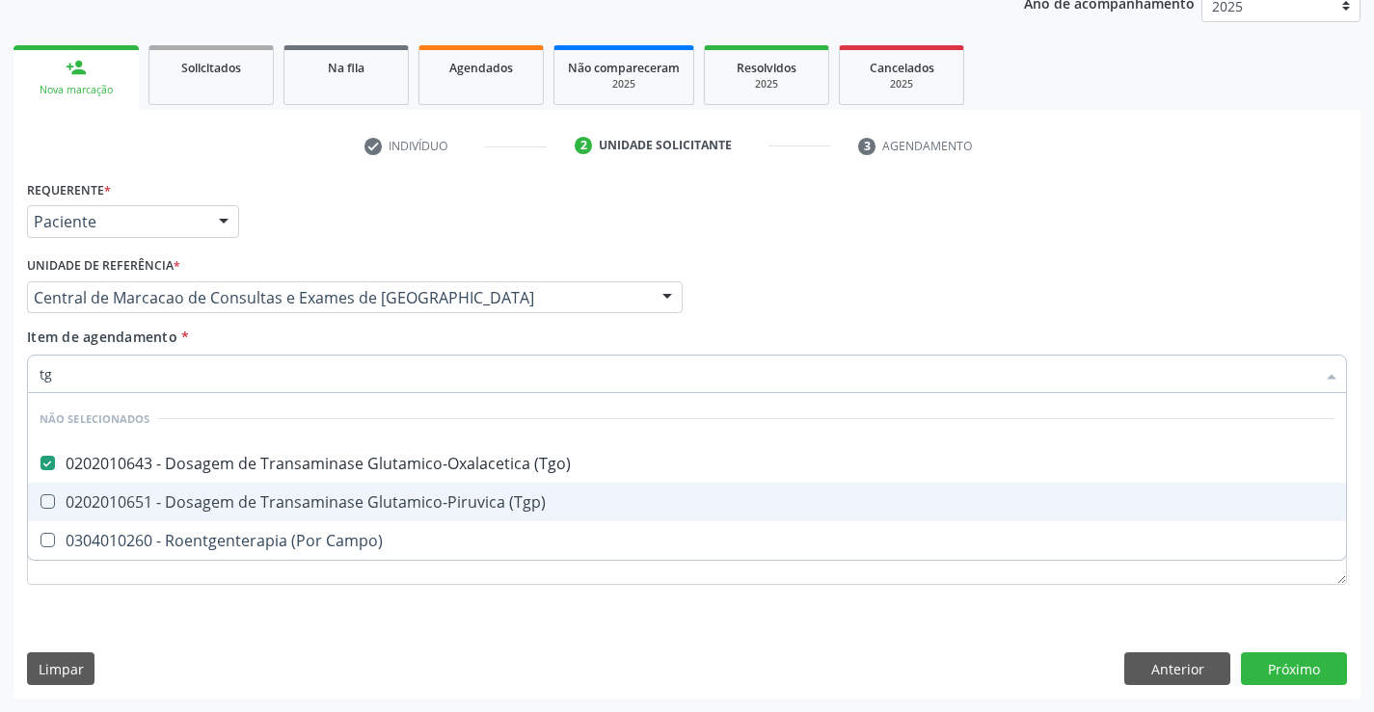
click at [338, 505] on div "0202010651 - Dosagem de Transaminase Glutamico-Piruvica (Tgp)" at bounding box center [687, 501] width 1294 height 15
checkbox \(Tgp\) "true"
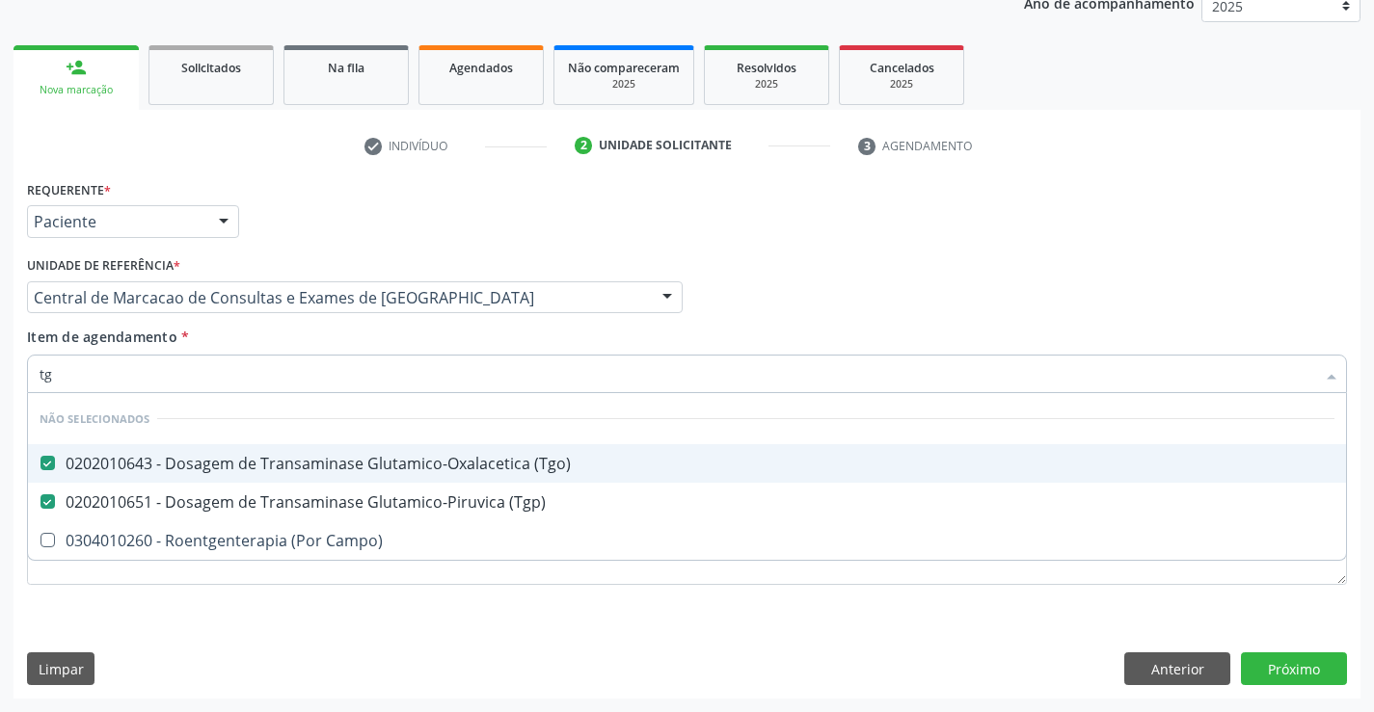
click at [326, 345] on div "Item de agendamento * tg Desfazer seleção Não selecionados 0202010643 - Dosagem…" at bounding box center [687, 357] width 1320 height 61
checkbox Campo\) "true"
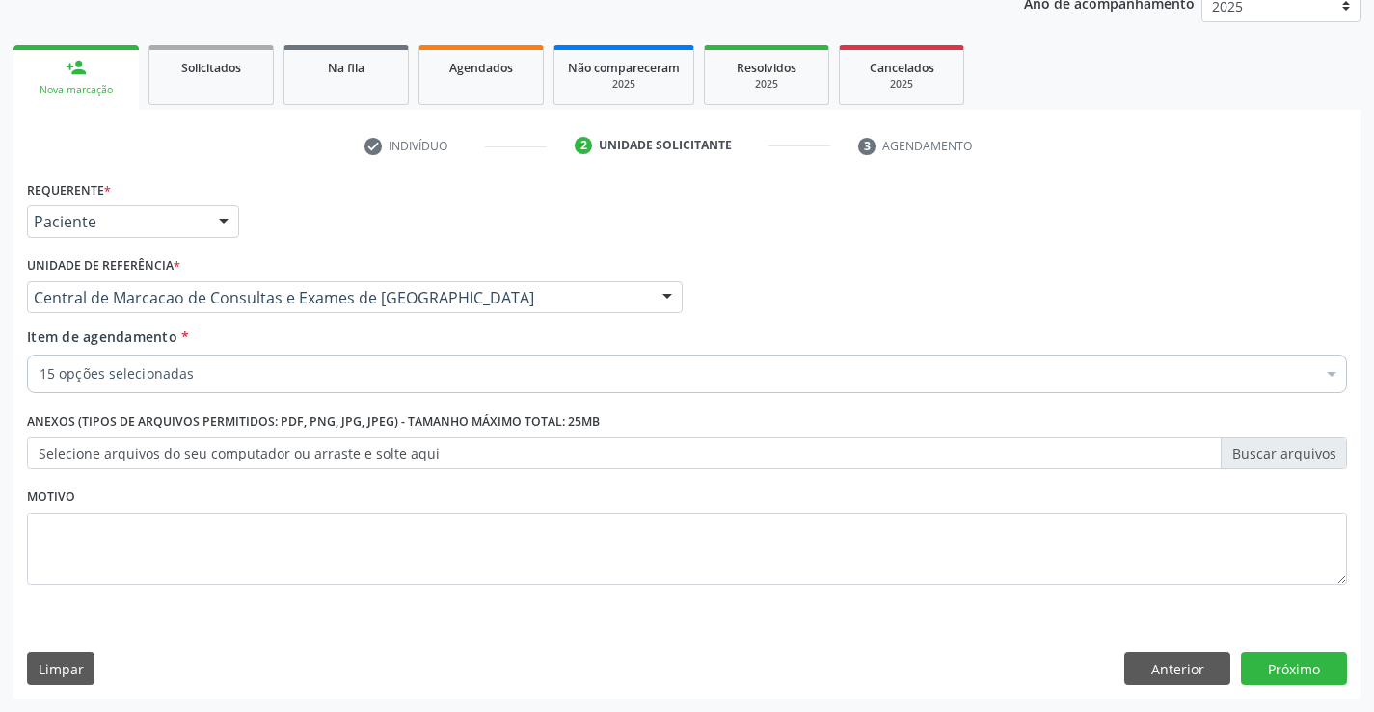
click at [298, 385] on div "15 opções selecionadas" at bounding box center [687, 374] width 1320 height 39
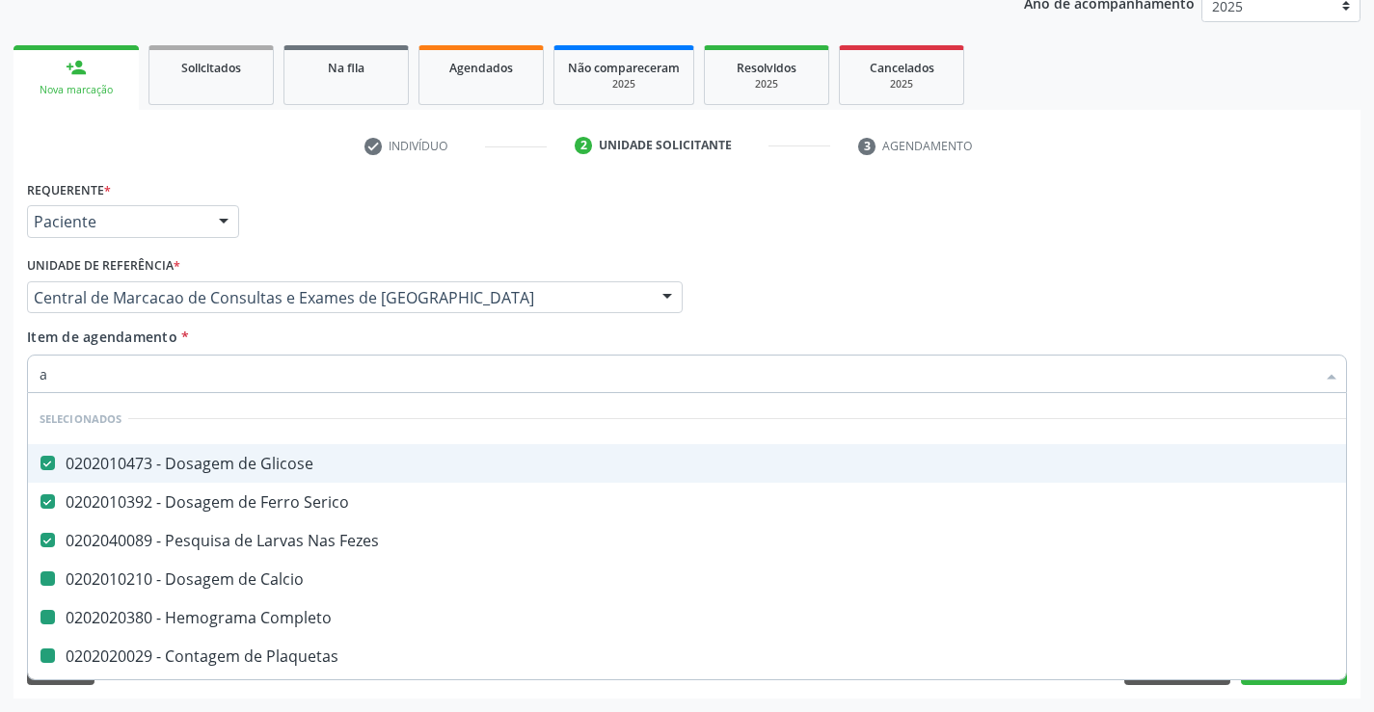
type input "ac"
checkbox Calcio "false"
checkbox Completo "false"
checkbox Plaquetas "false"
checkbox Hdl "false"
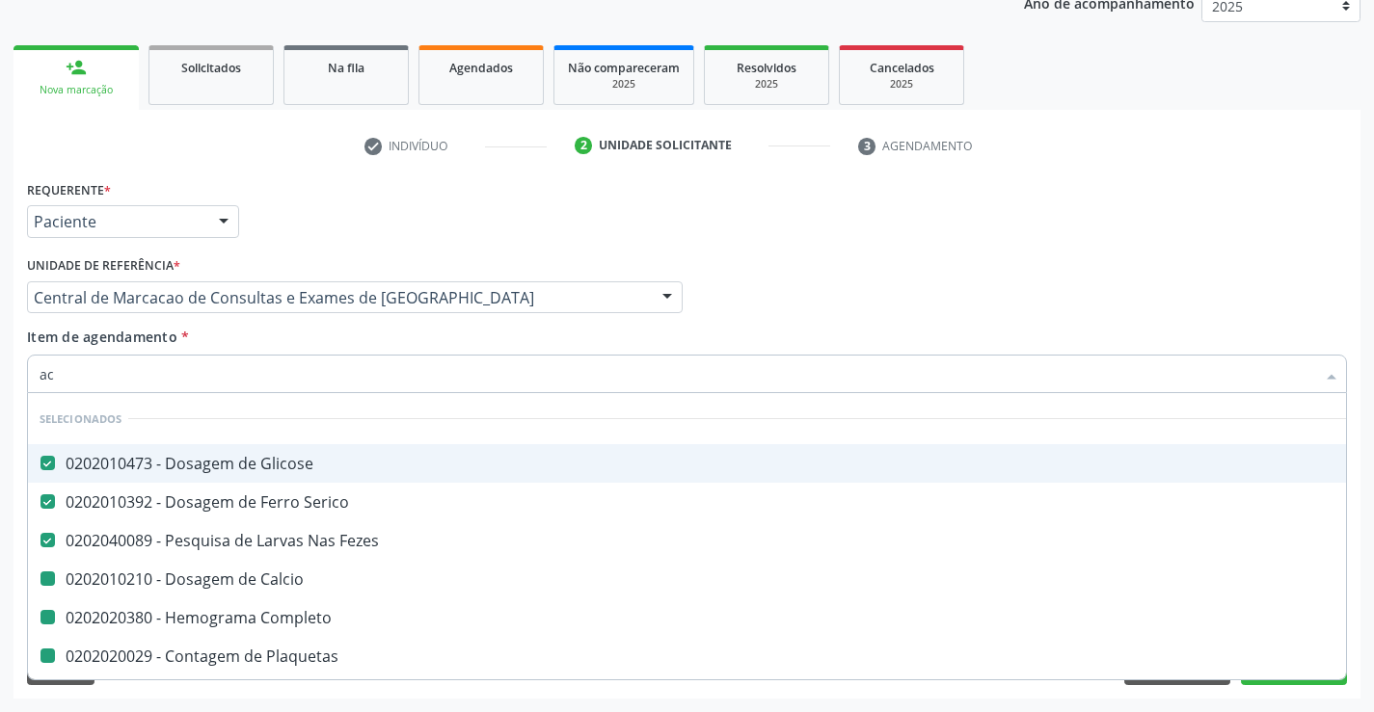
checkbox Ldl "false"
checkbox Total "false"
checkbox Triglicerideos "false"
checkbox Ureia "false"
checkbox Creatinina "false"
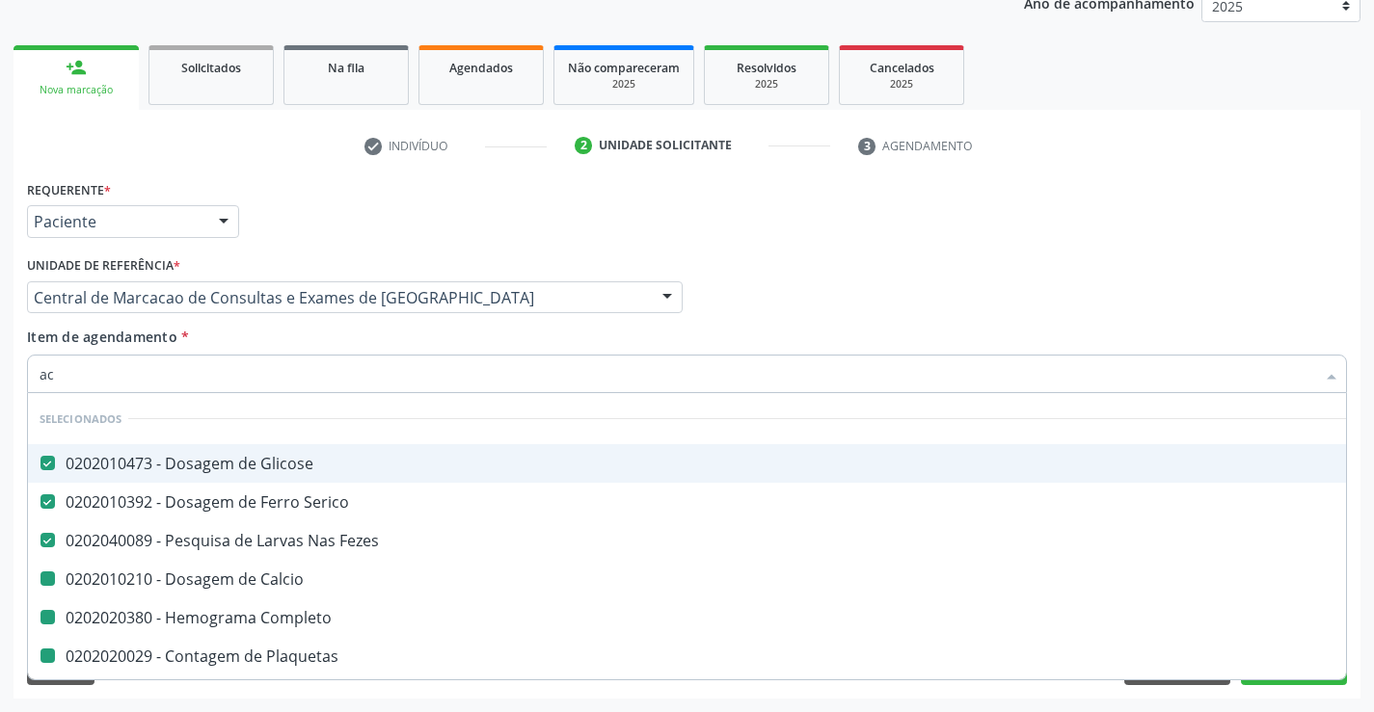
checkbox Urina "false"
checkbox \(Tgo\) "false"
checkbox \(Tgp\) "false"
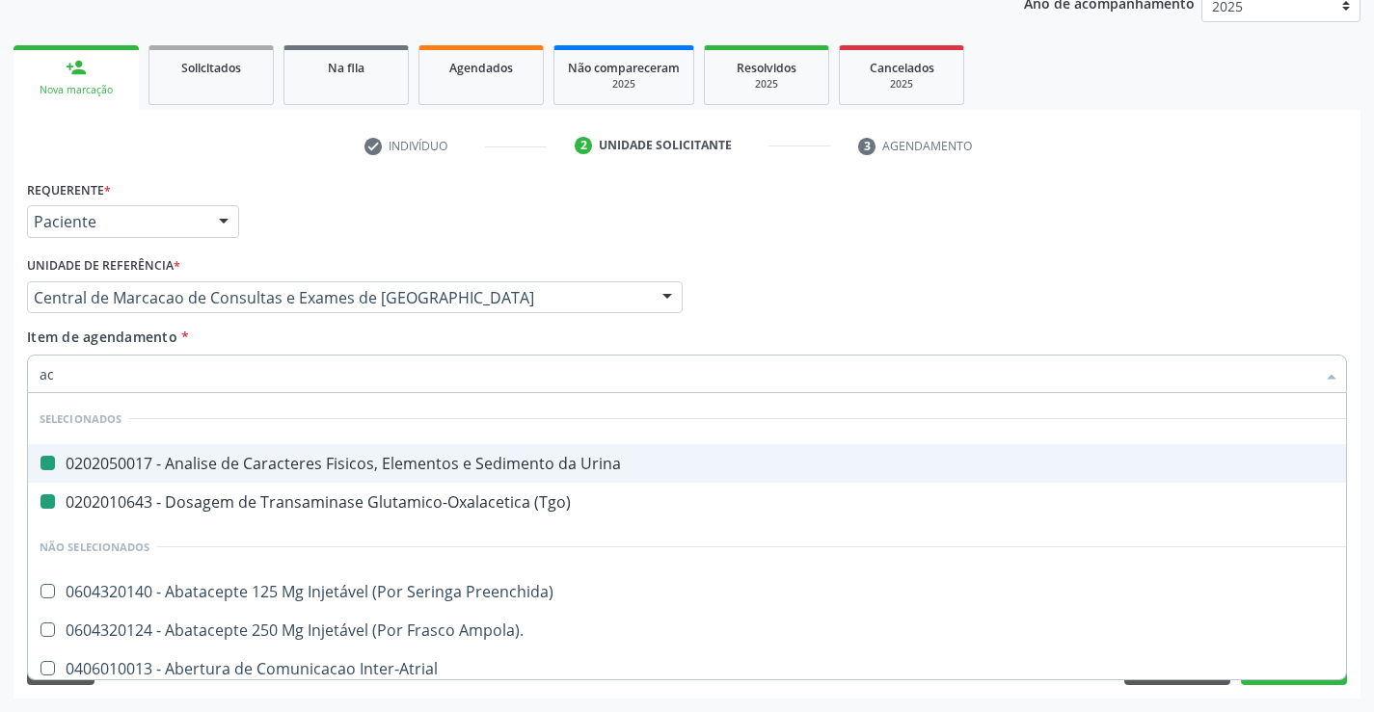
type input "aci"
checkbox Urina "false"
checkbox \(Tgo\) "false"
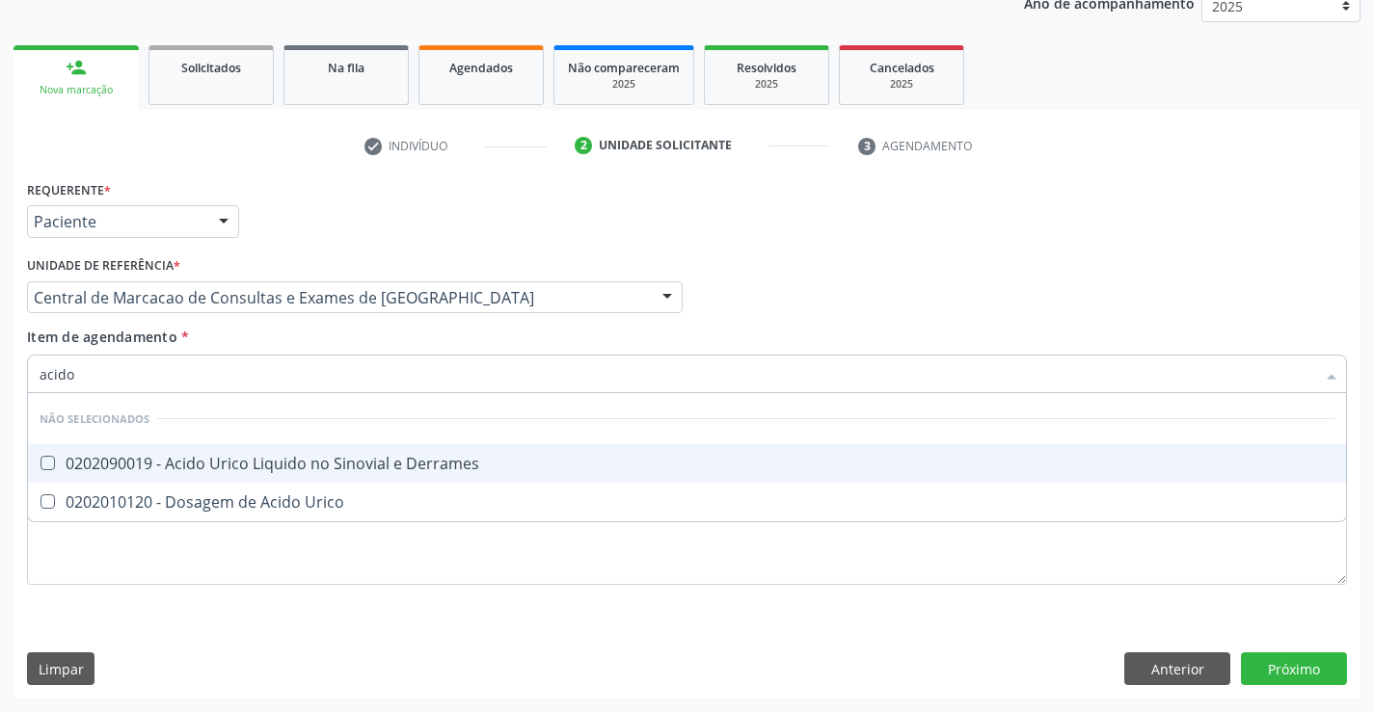
type input "acido u"
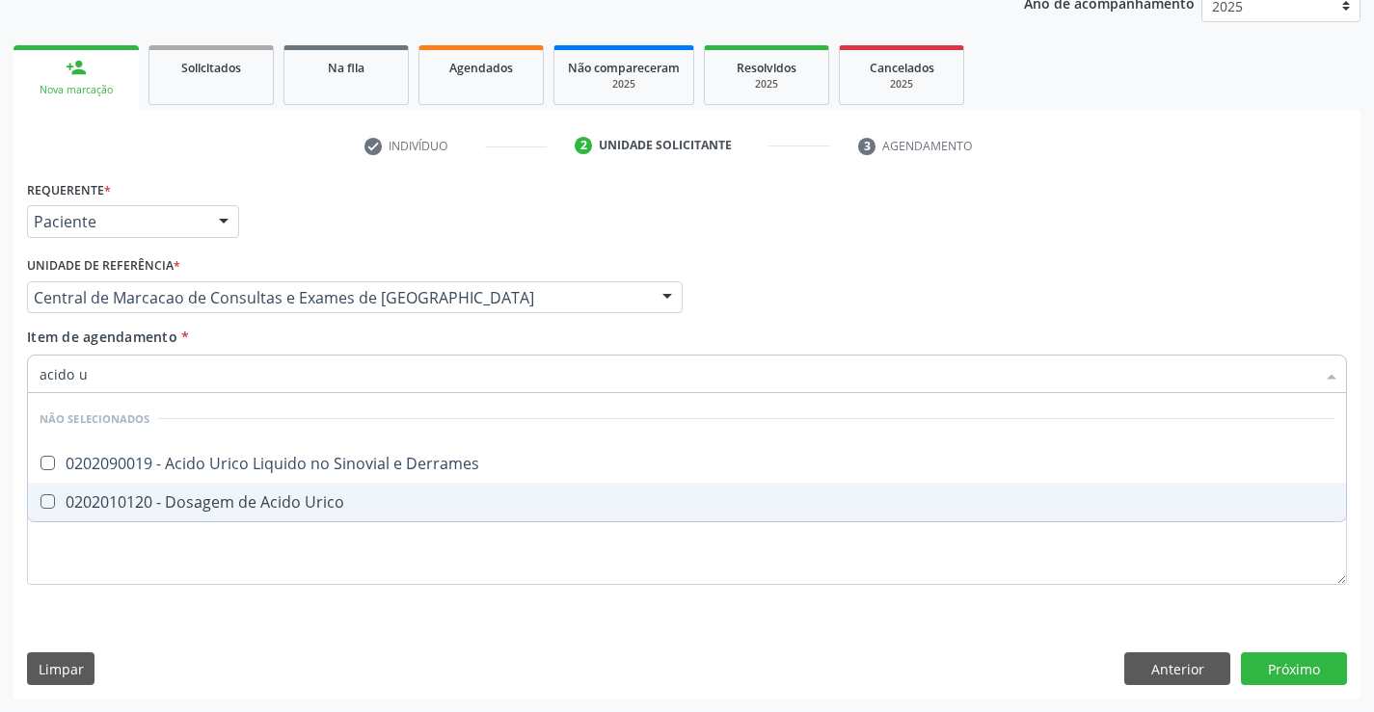
click at [307, 485] on span "0202010120 - Dosagem de Acido Urico" at bounding box center [687, 502] width 1318 height 39
checkbox Urico "true"
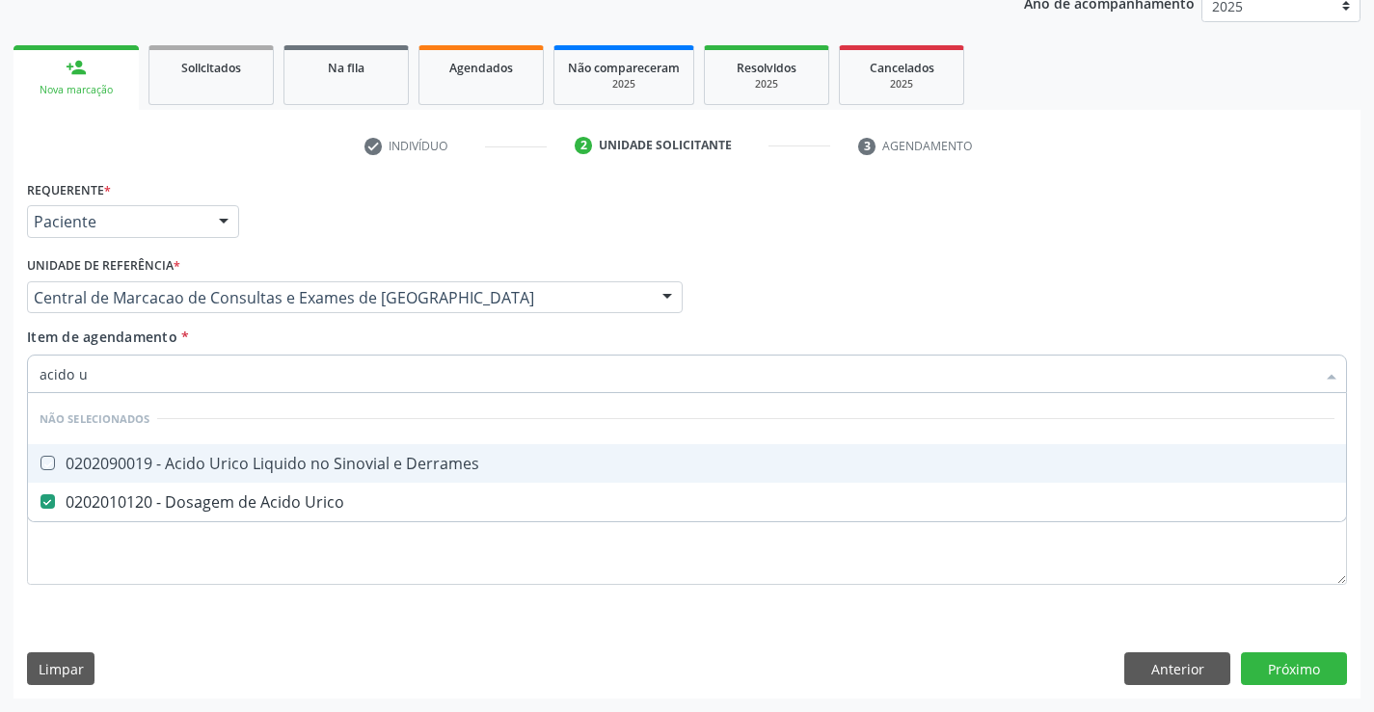
click at [315, 344] on div "Item de agendamento * acido u Desfazer seleção Não selecionados 0202090019 - Ac…" at bounding box center [687, 357] width 1320 height 61
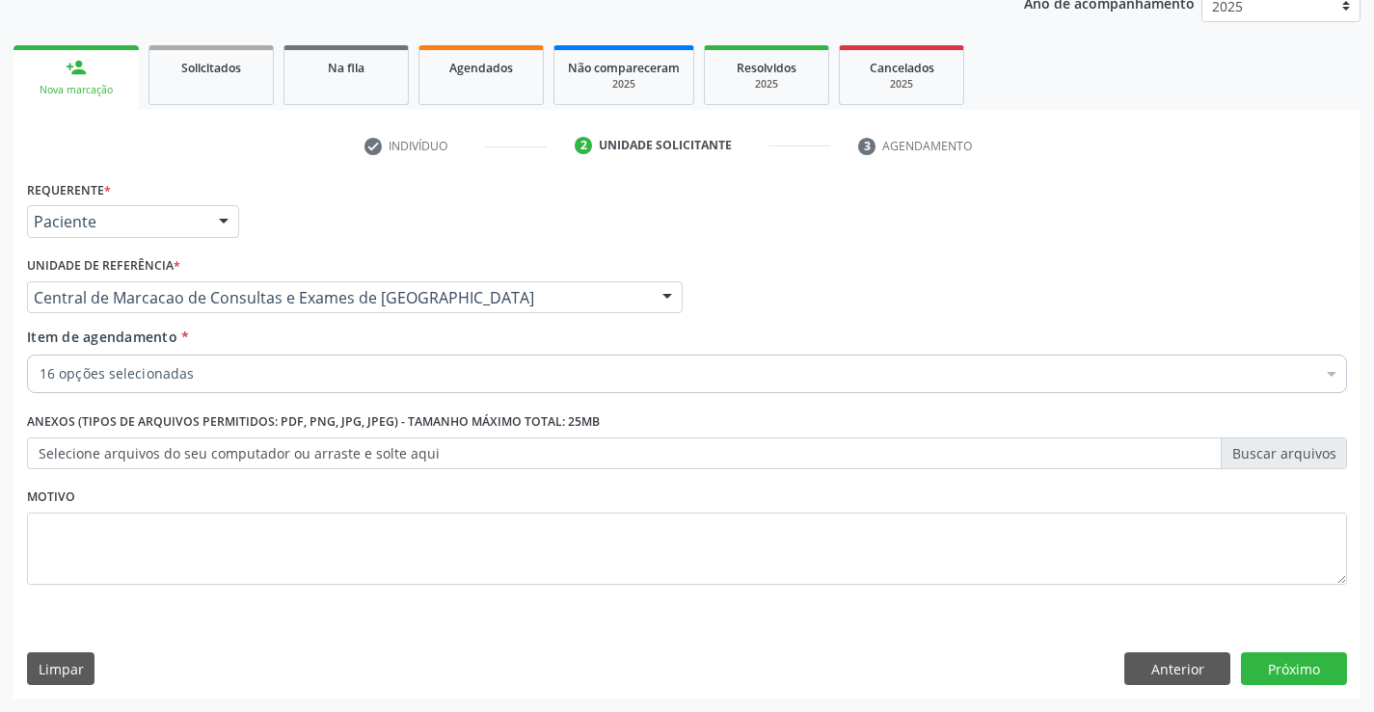
checkbox Glicose "true"
click at [1265, 665] on button "Próximo" at bounding box center [1293, 669] width 106 height 33
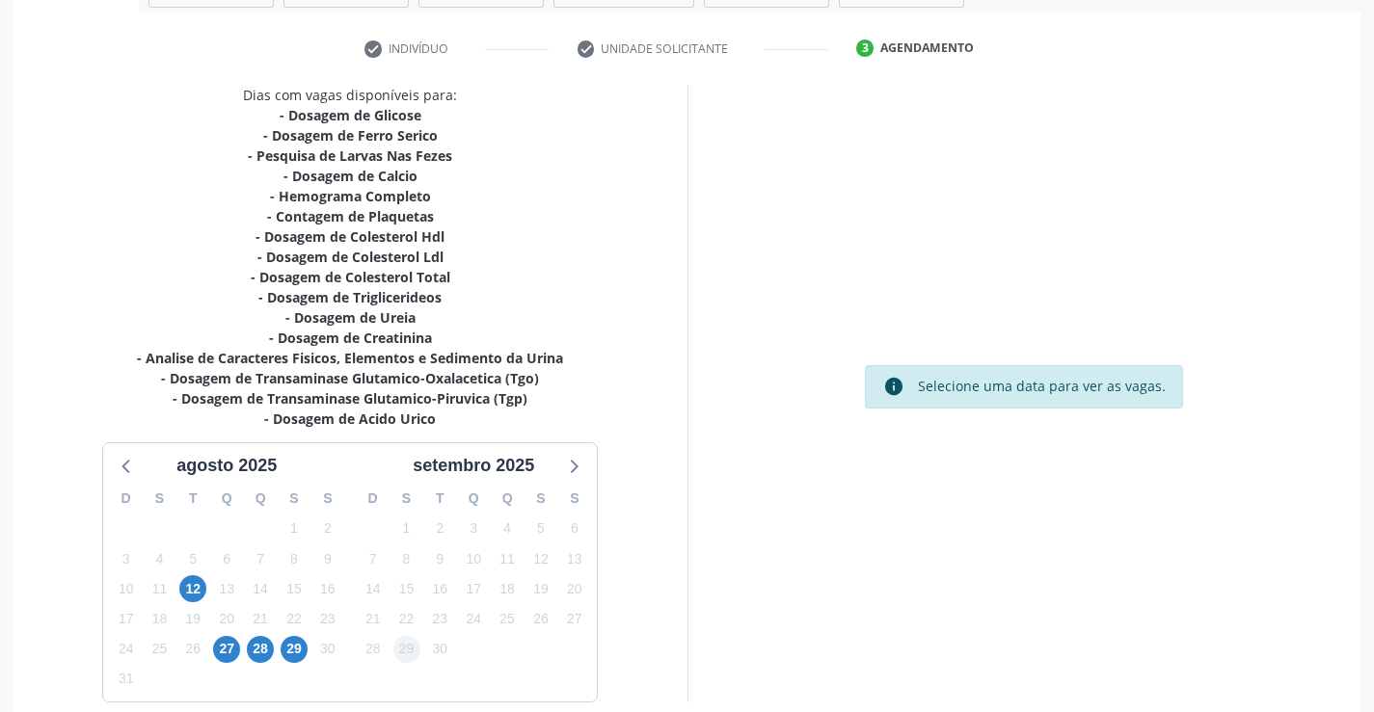
scroll to position [430, 0]
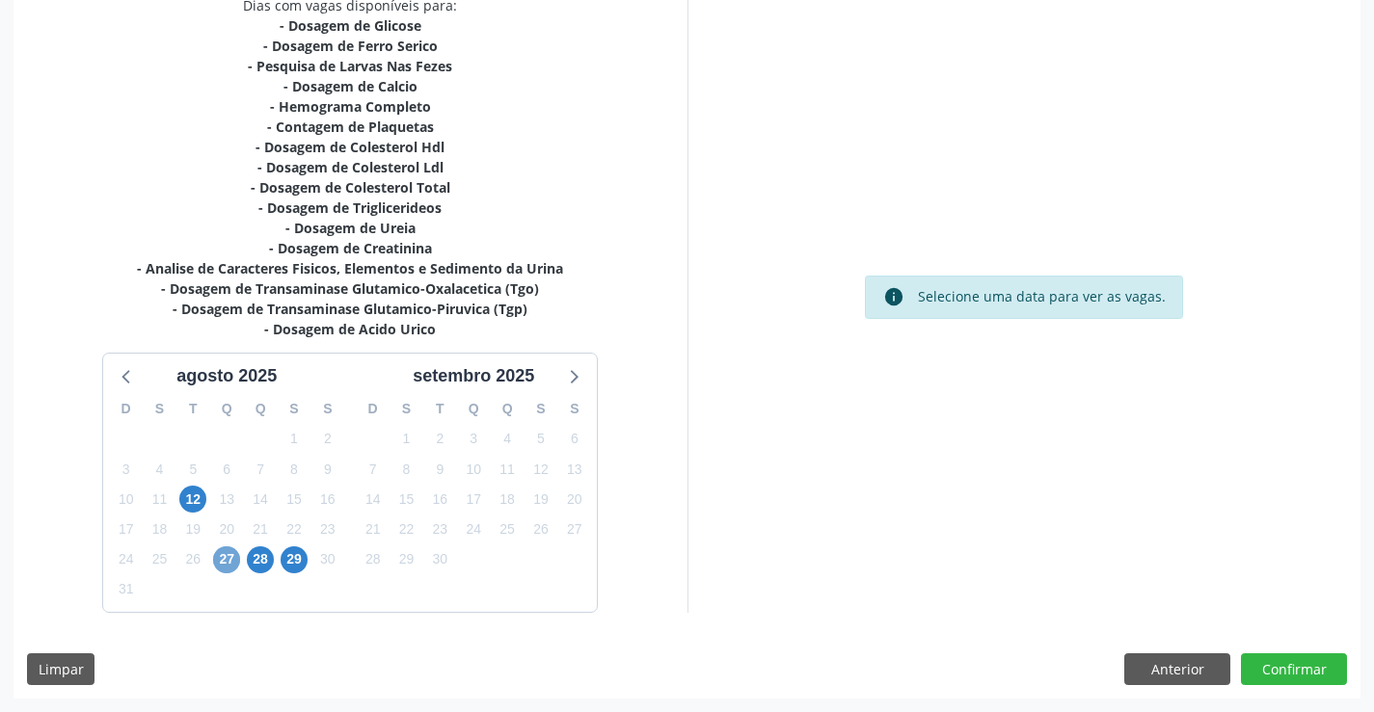
click at [221, 556] on span "27" at bounding box center [226, 560] width 27 height 27
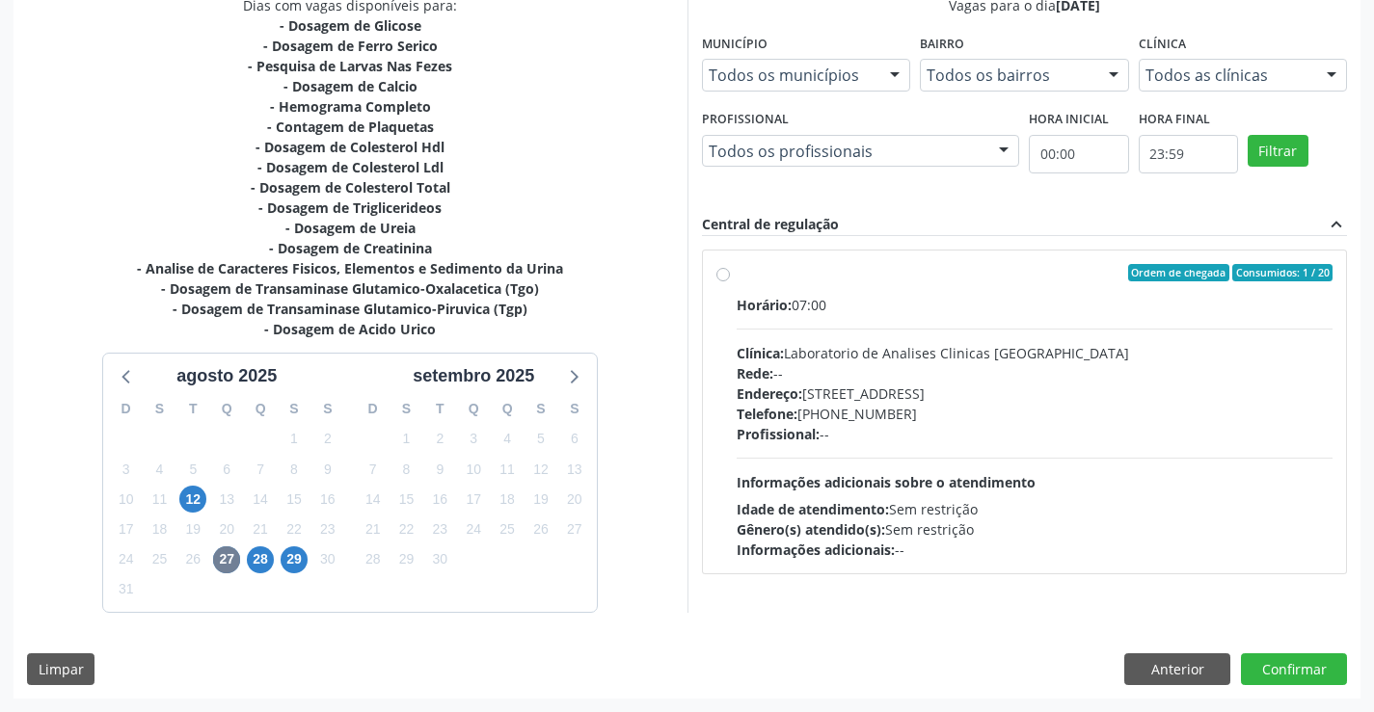
click at [1053, 434] on div "Profissional: --" at bounding box center [1034, 434] width 597 height 20
click at [730, 281] on input "Ordem de chegada Consumidos: 1 / 20 Horário: 07:00 Clínica: Laboratorio de Anal…" at bounding box center [722, 272] width 13 height 17
radio input "true"
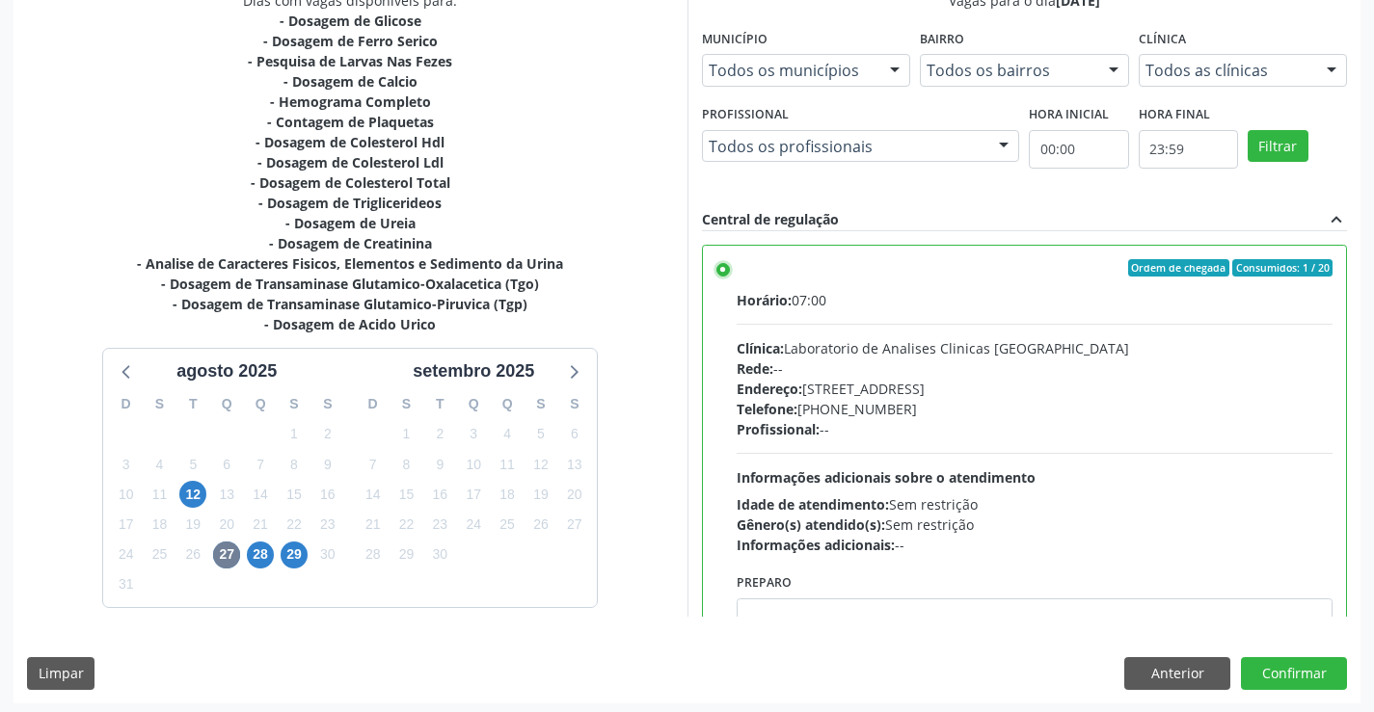
scroll to position [440, 0]
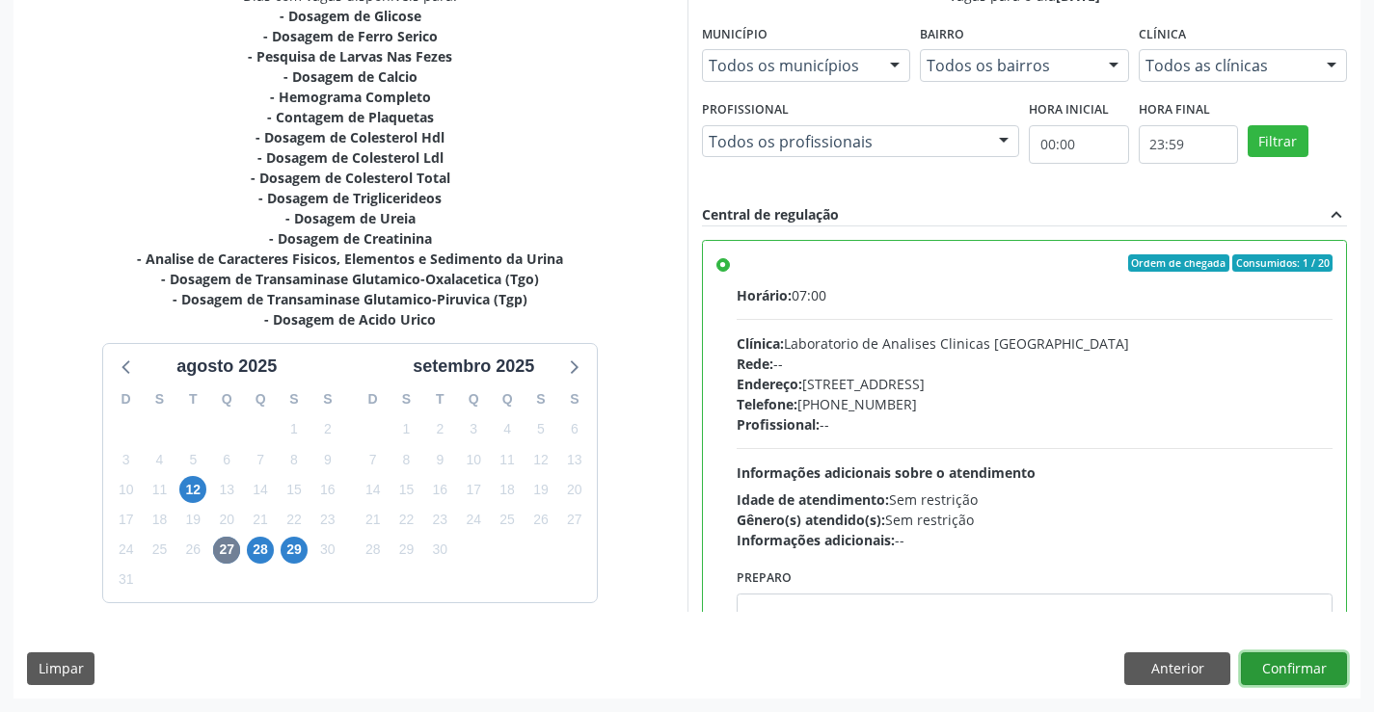
click at [1293, 654] on button "Confirmar" at bounding box center [1293, 669] width 106 height 33
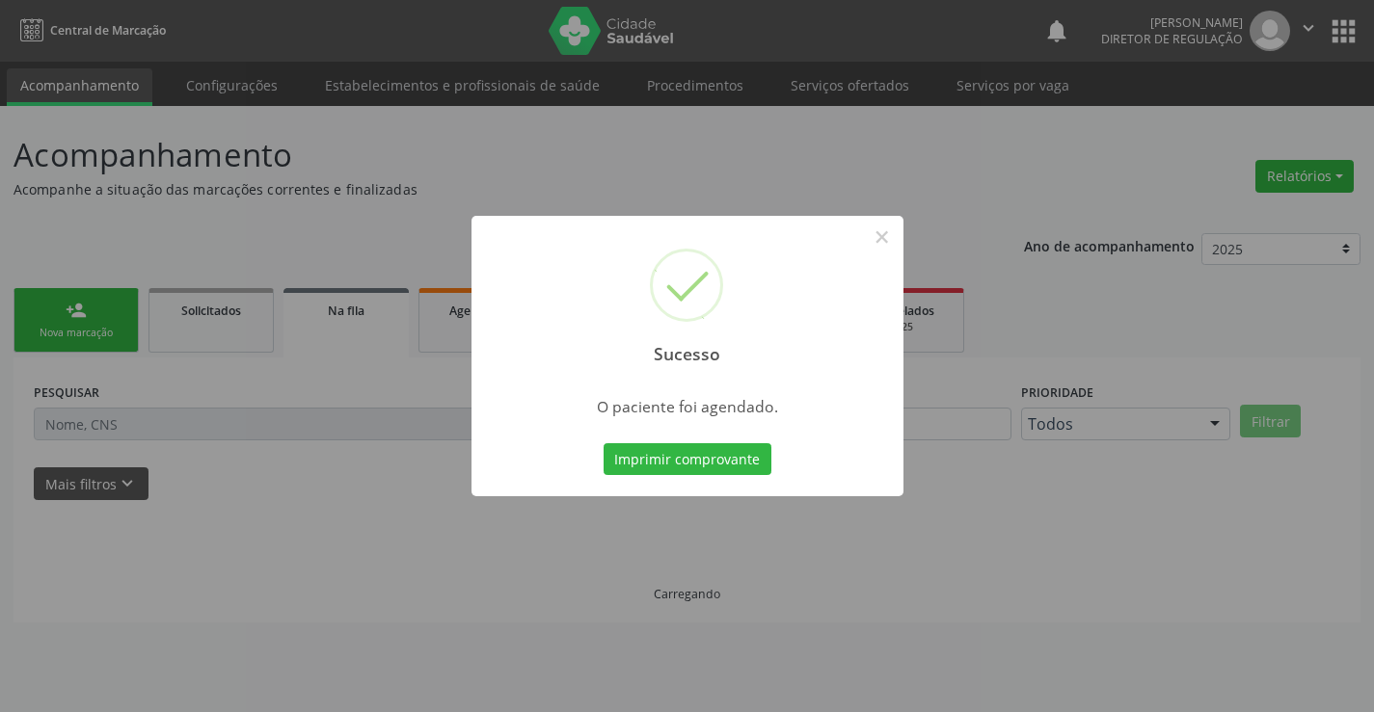
scroll to position [0, 0]
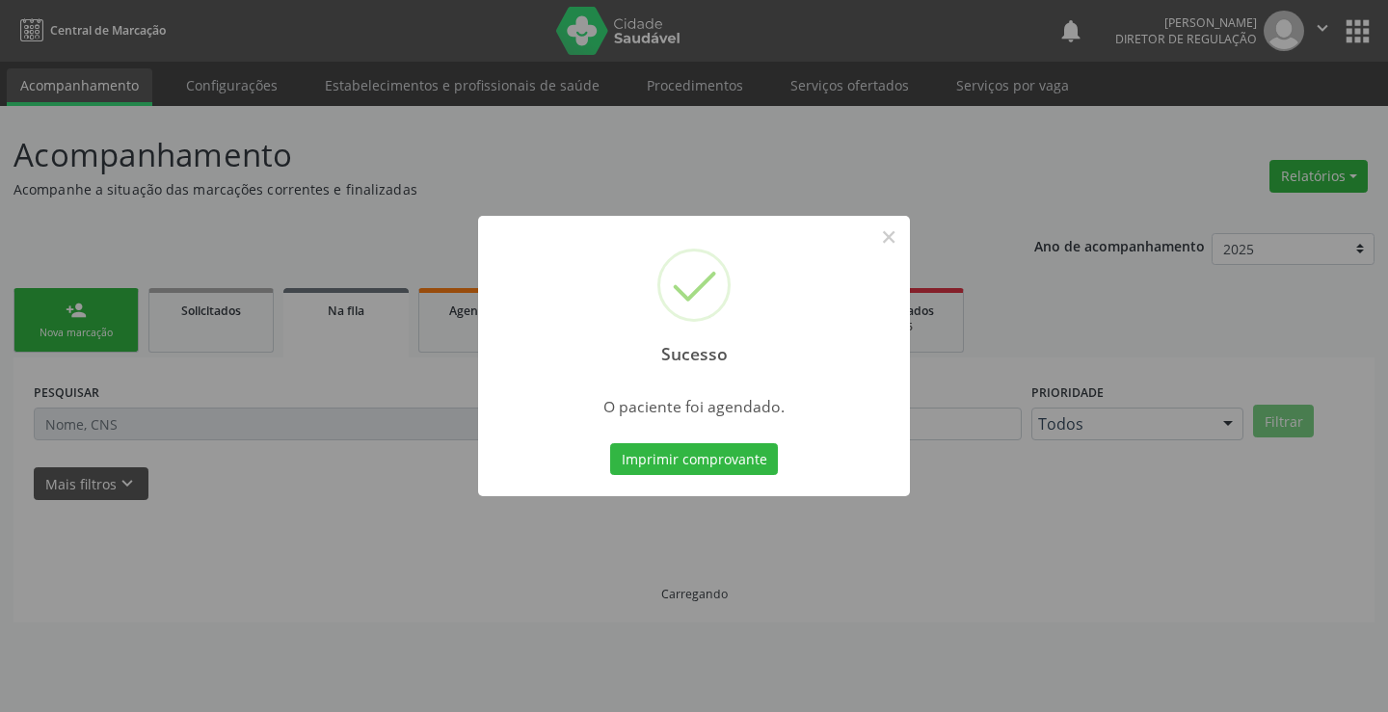
click at [610, 443] on button "Imprimir comprovante" at bounding box center [694, 459] width 168 height 33
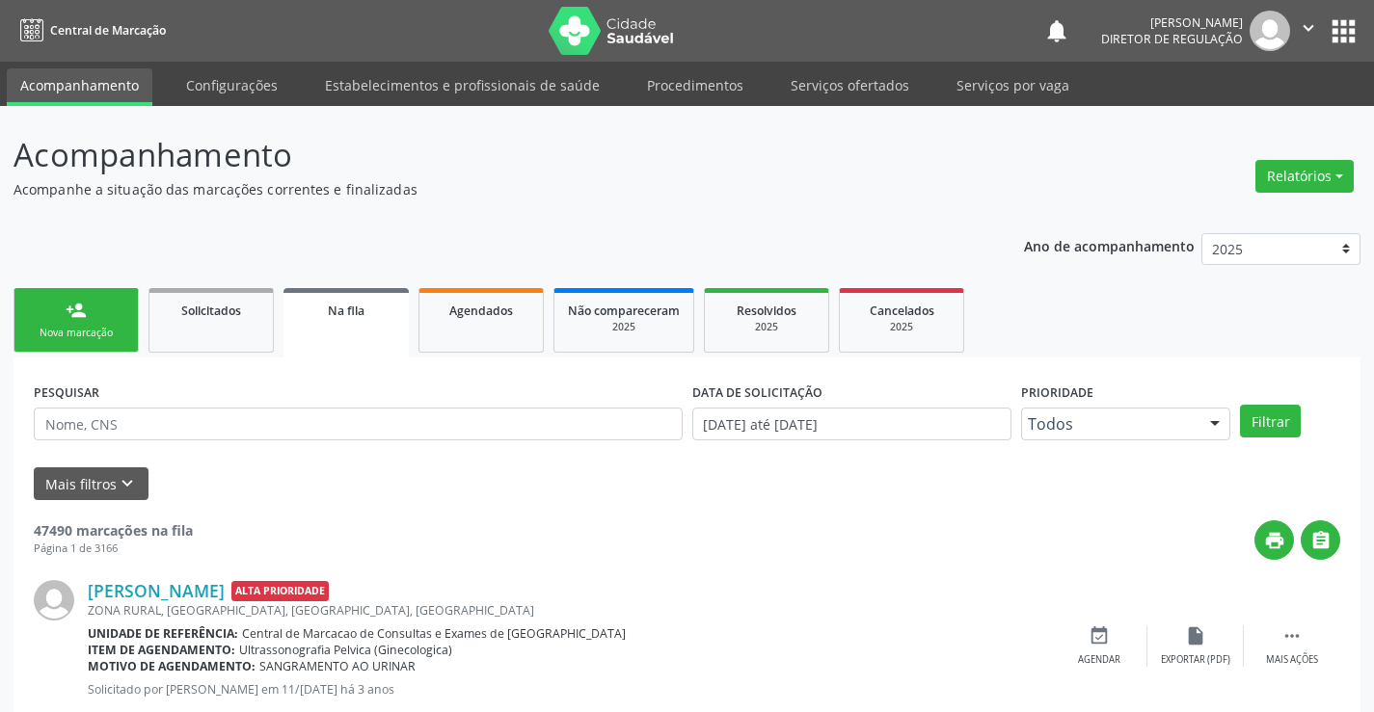
click at [101, 326] on div "Nova marcação" at bounding box center [76, 333] width 96 height 14
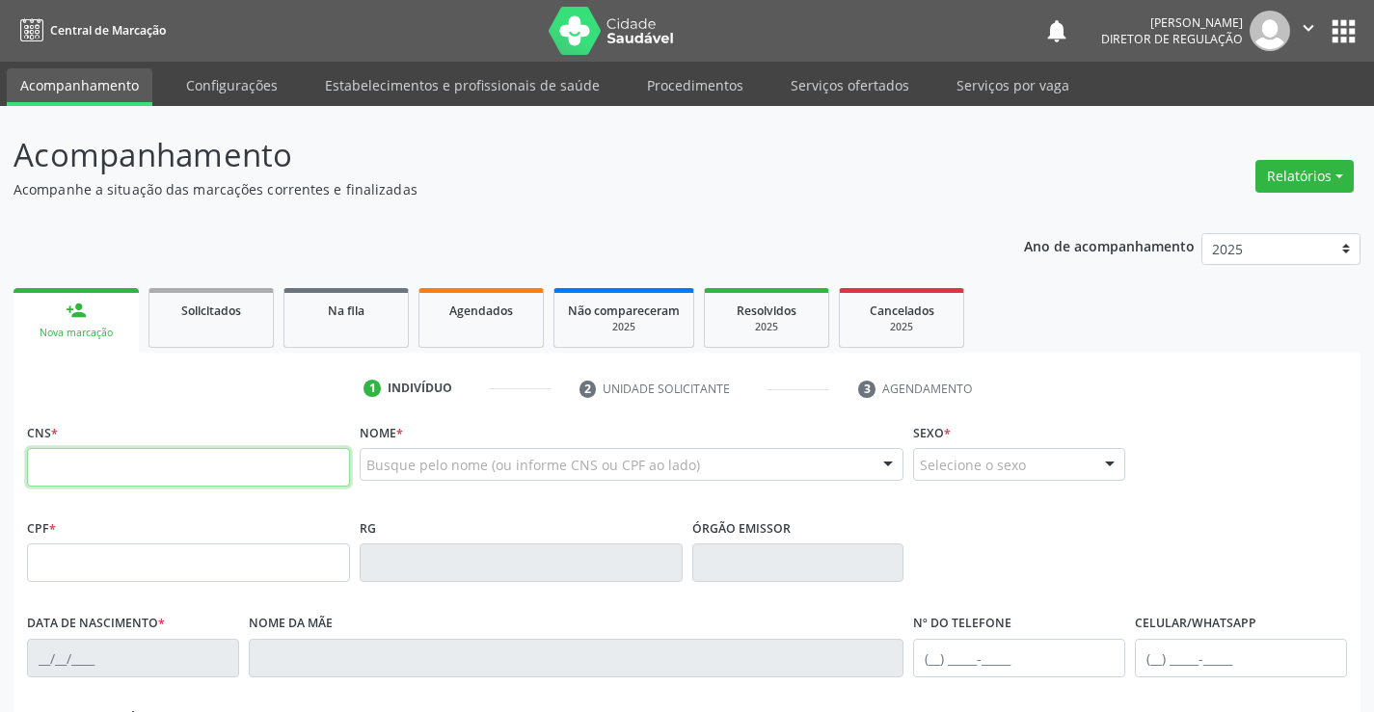
click at [75, 465] on input "text" at bounding box center [188, 467] width 323 height 39
type input "706 3097 0351 6476"
type input "29[DATE]"
type input "S/N"
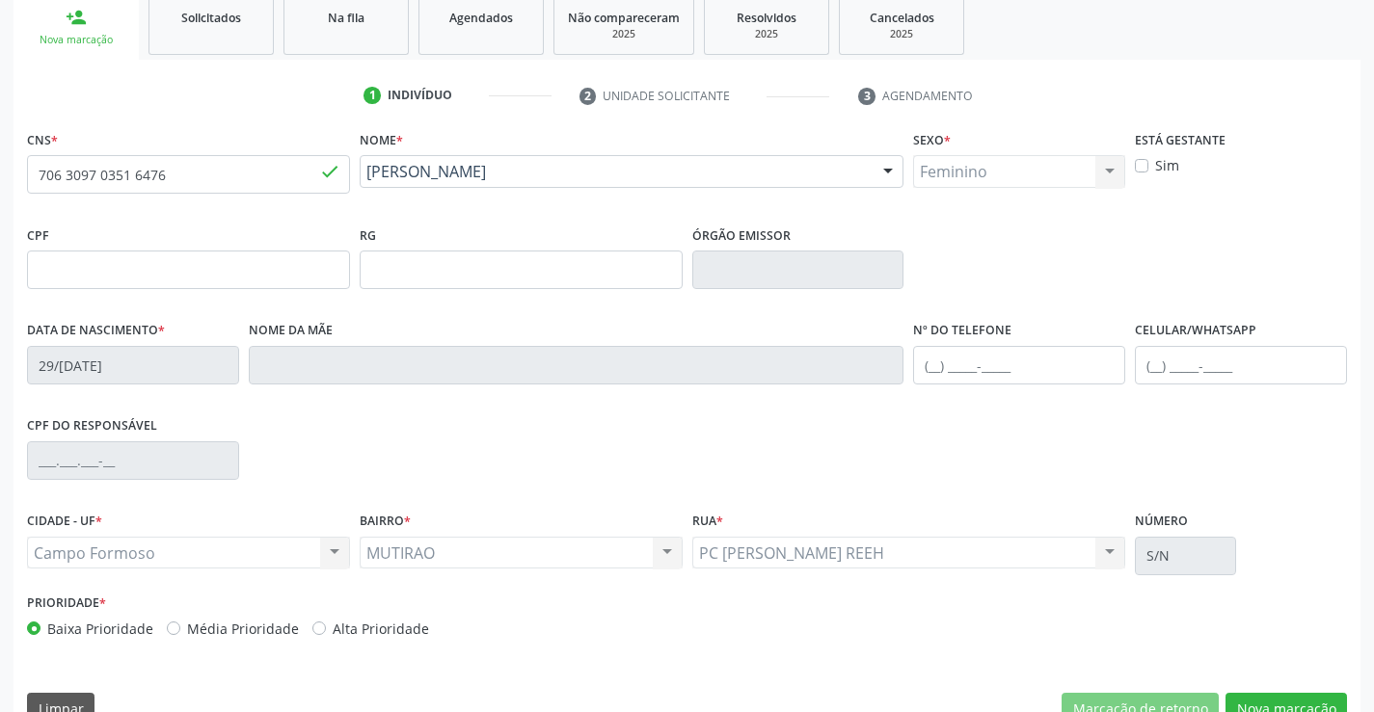
scroll to position [333, 0]
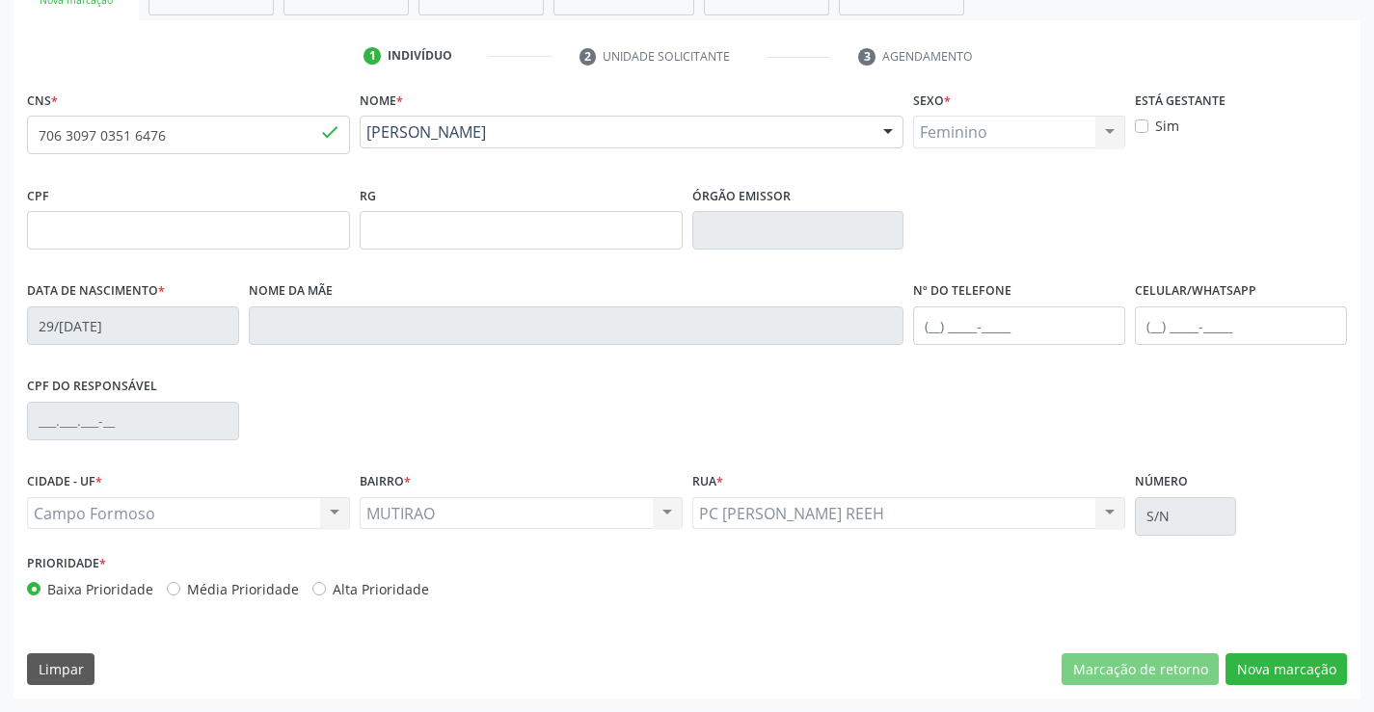
click at [1260, 697] on div "CNS * 706 3097 0351 6476 done Nome * Nadia Esmeralda da Cruz Martinez Nadia Esm…" at bounding box center [686, 392] width 1347 height 613
click at [1275, 682] on button "Nova marcação" at bounding box center [1285, 670] width 121 height 33
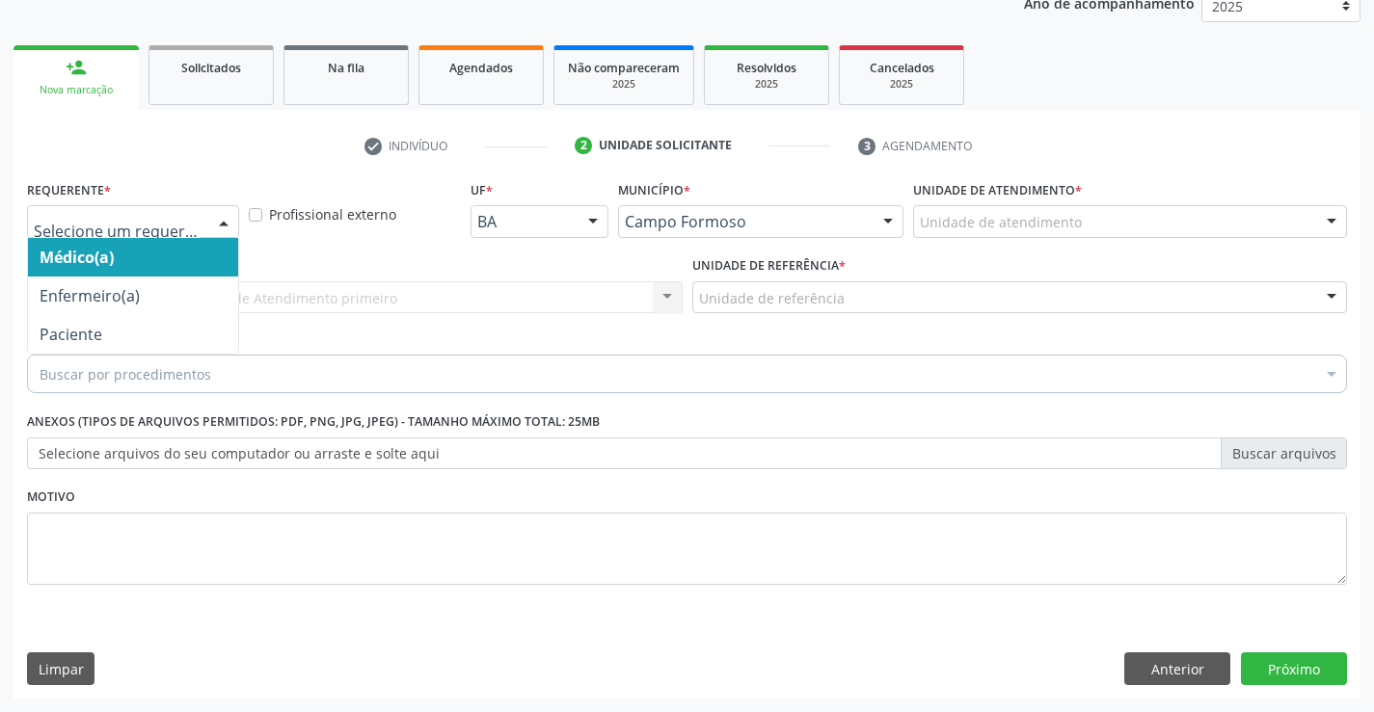
click at [203, 224] on div "Médico(a) Enfermeiro(a) Paciente Nenhum resultado encontrado para: " " Não há n…" at bounding box center [133, 221] width 212 height 33
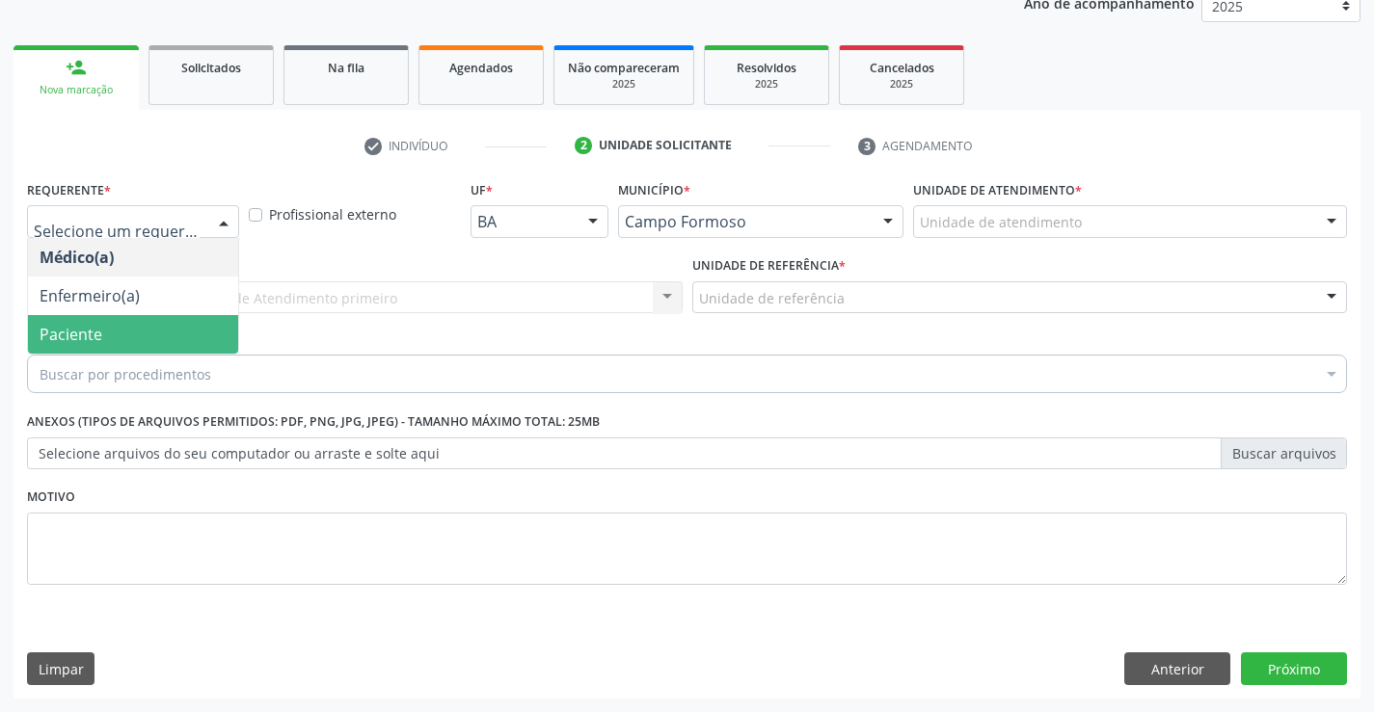
click at [166, 318] on span "Paciente" at bounding box center [133, 334] width 210 height 39
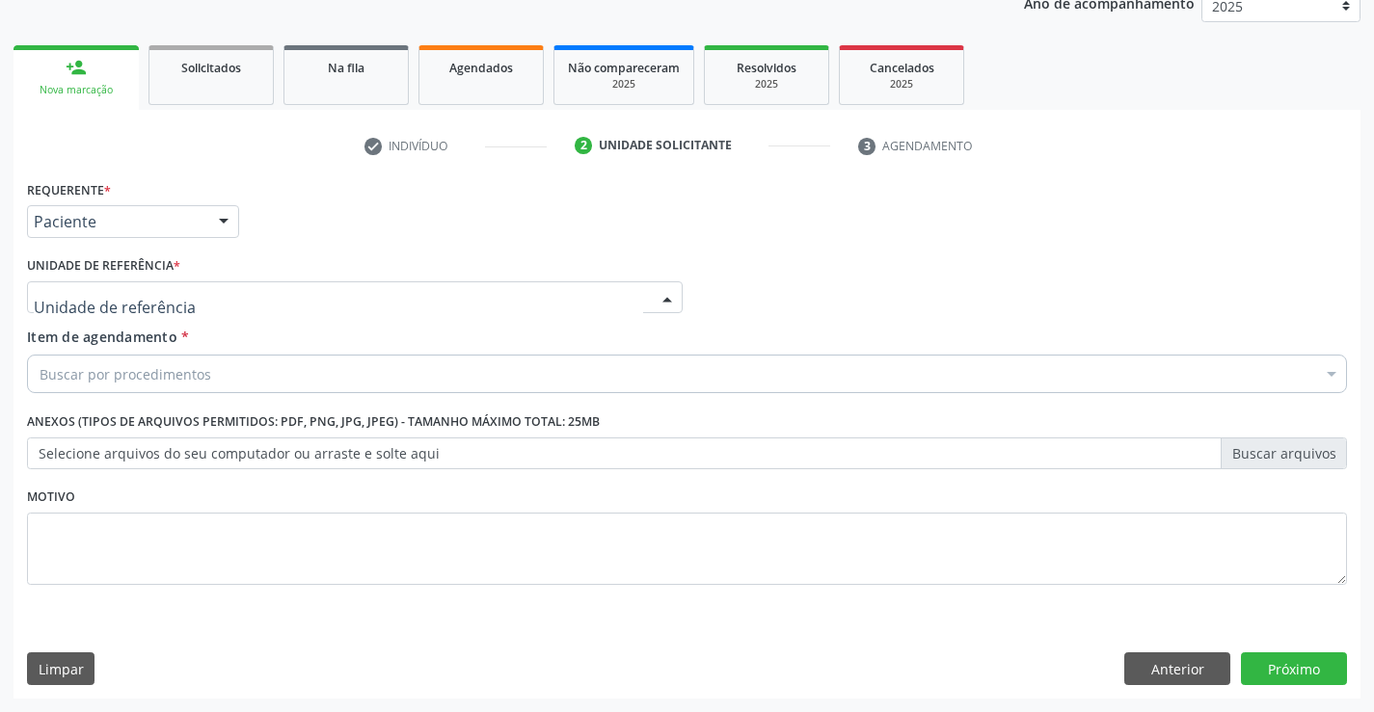
click at [262, 306] on div at bounding box center [354, 297] width 655 height 33
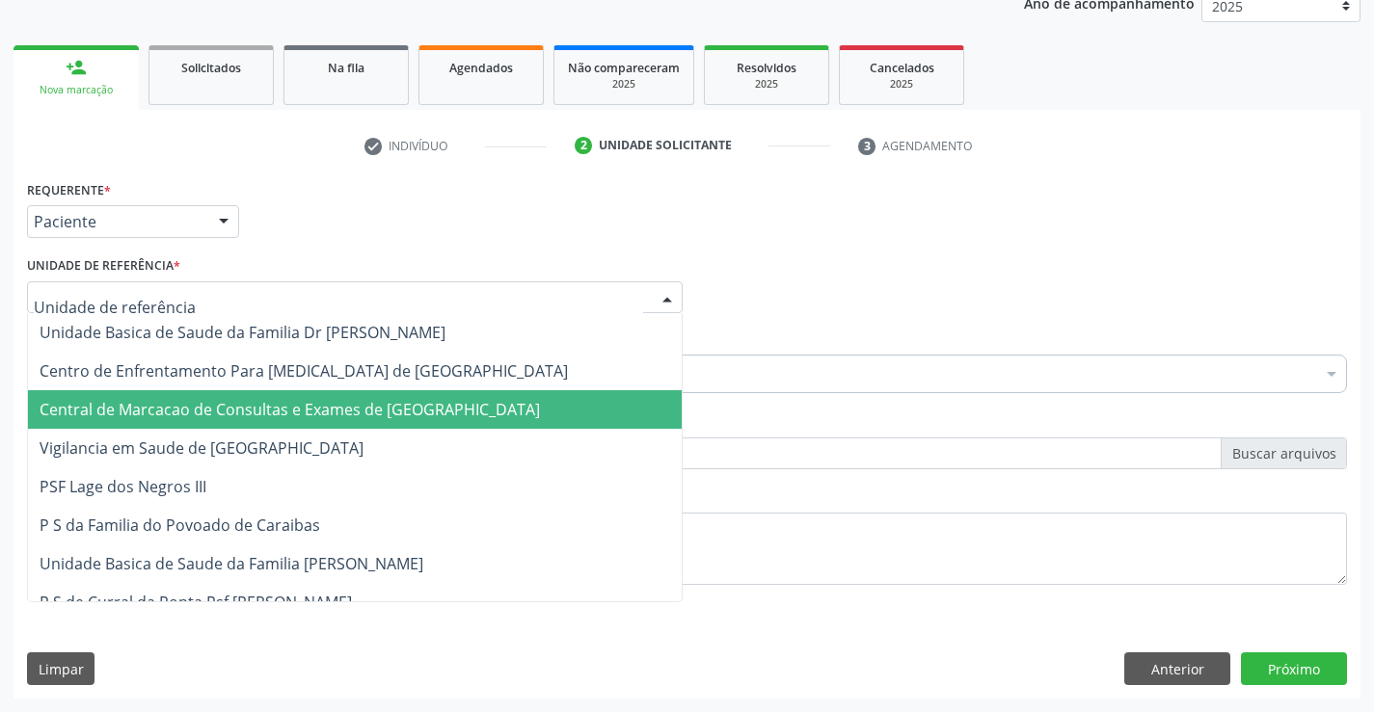
click at [300, 397] on span "Central de Marcacao de Consultas e Exames de [GEOGRAPHIC_DATA]" at bounding box center [355, 409] width 654 height 39
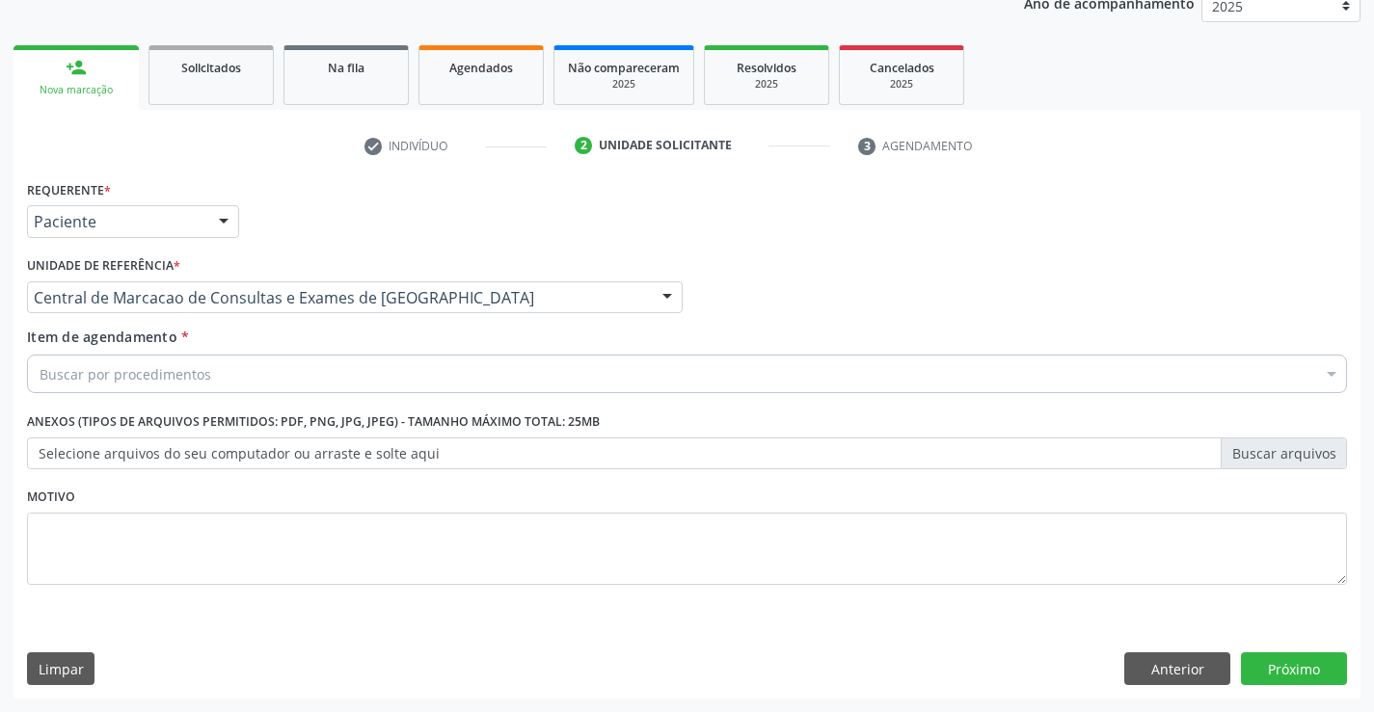
click at [386, 378] on div "Buscar por procedimentos" at bounding box center [687, 374] width 1320 height 39
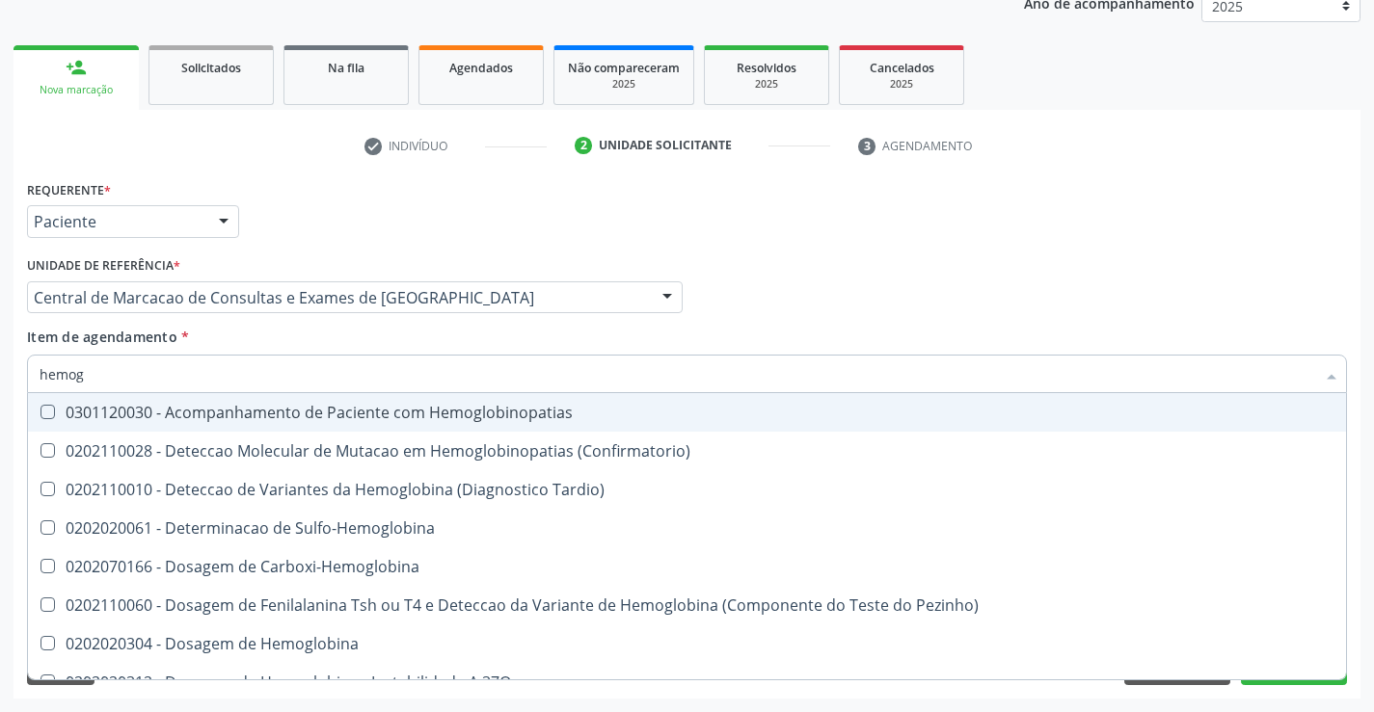
type input "hemogr"
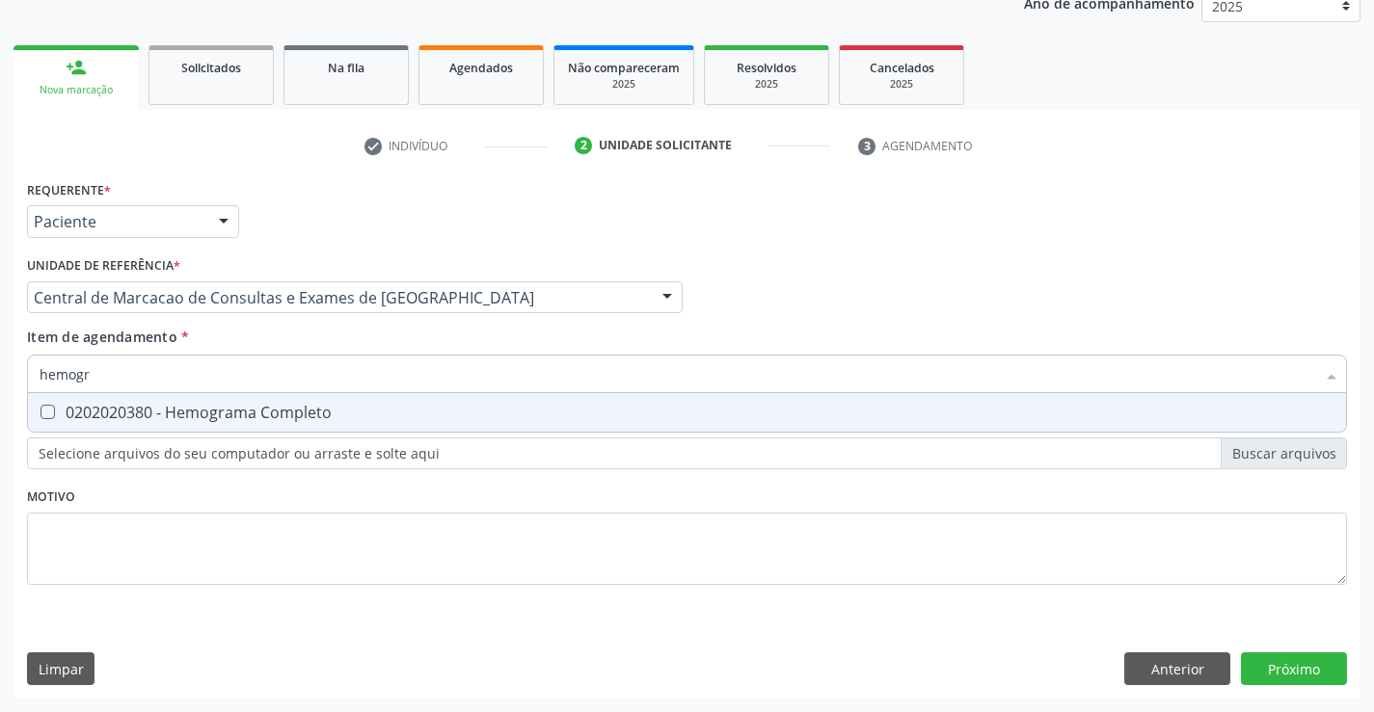
click at [467, 411] on div "0202020380 - Hemograma Completo" at bounding box center [687, 412] width 1294 height 15
checkbox Completo "true"
type input "hemogr"
click at [391, 333] on div "Item de agendamento * hemogr Desfazer seleção 0202020380 - Hemograma Completo N…" at bounding box center [687, 357] width 1320 height 61
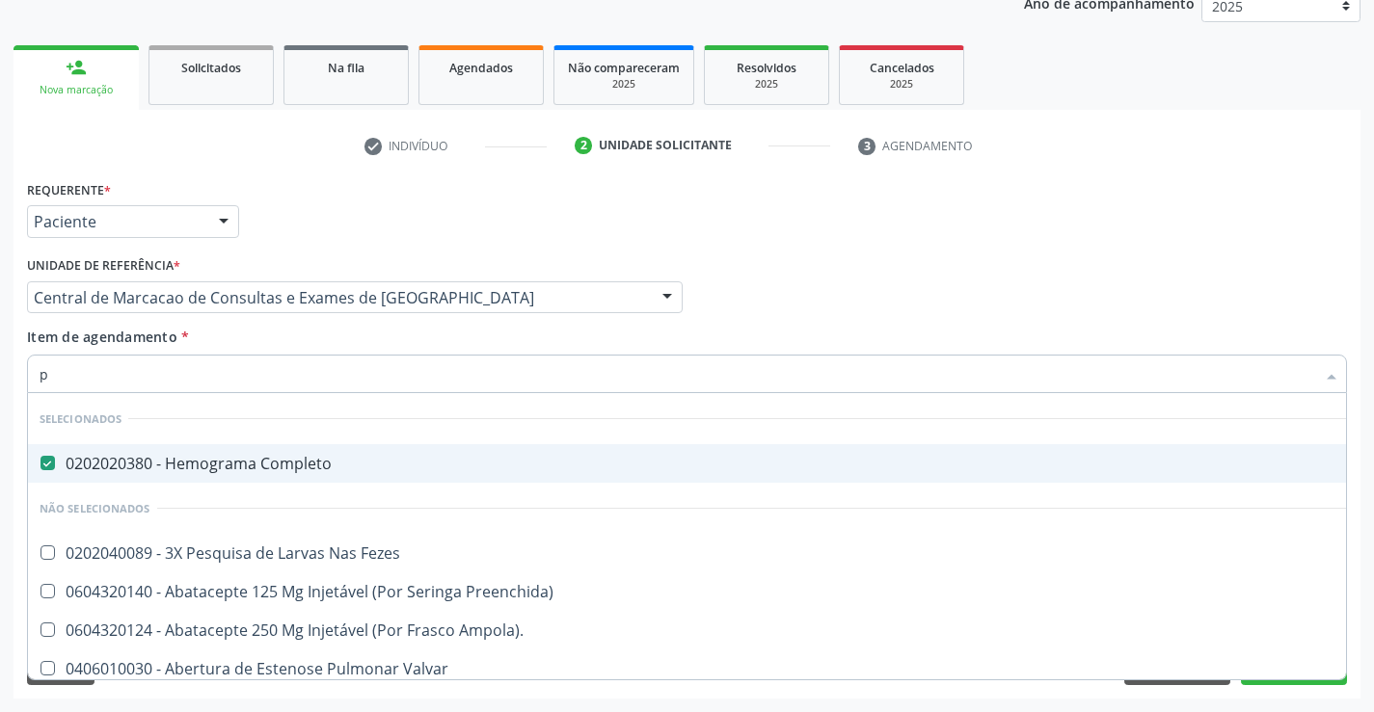
type input "pl"
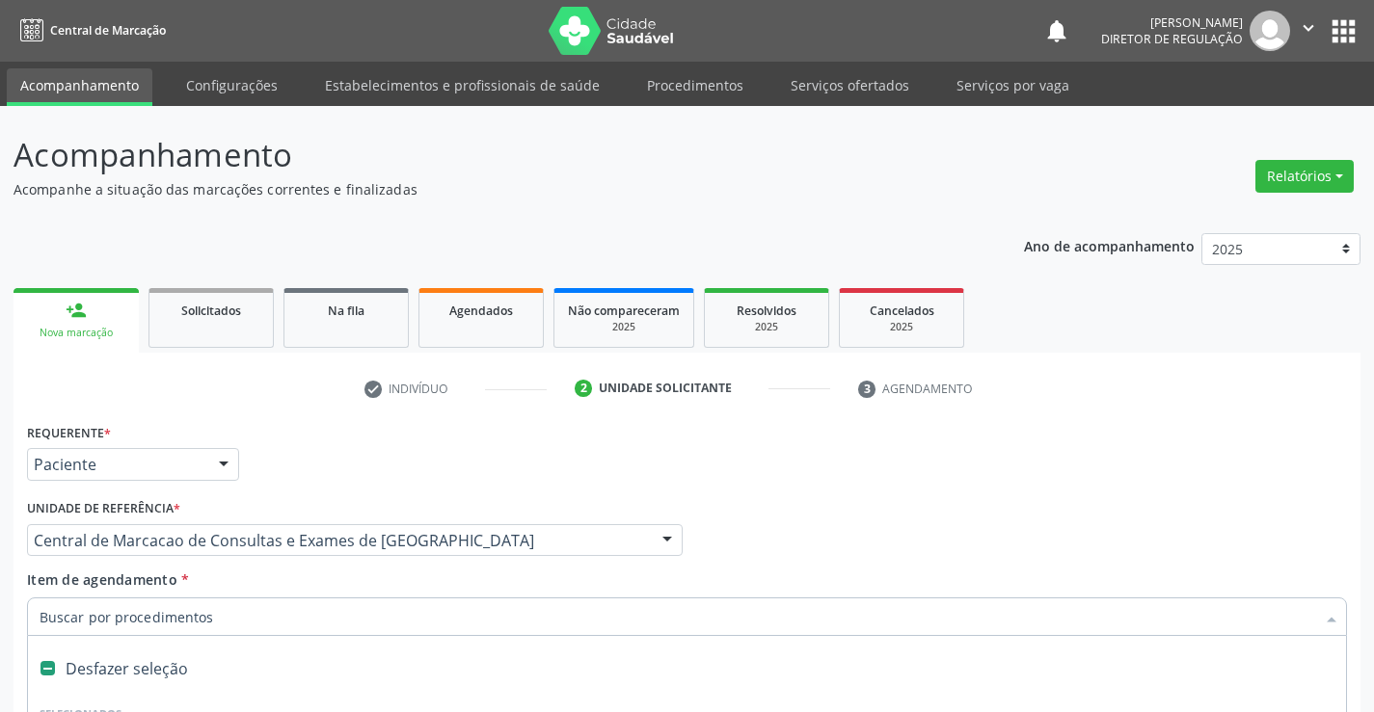
scroll to position [243, 0]
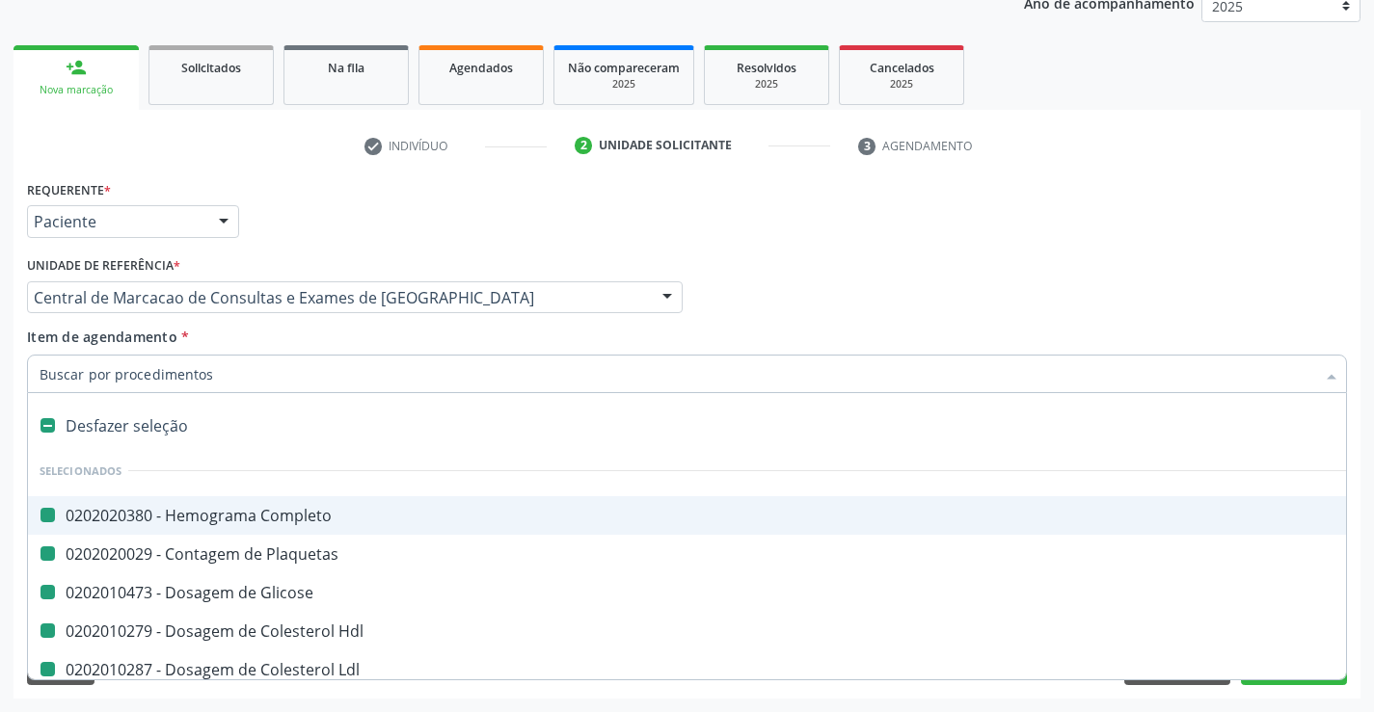
type input "f"
checkbox Completo "false"
checkbox Plaquetas "false"
checkbox Glicose "false"
checkbox Hdl "false"
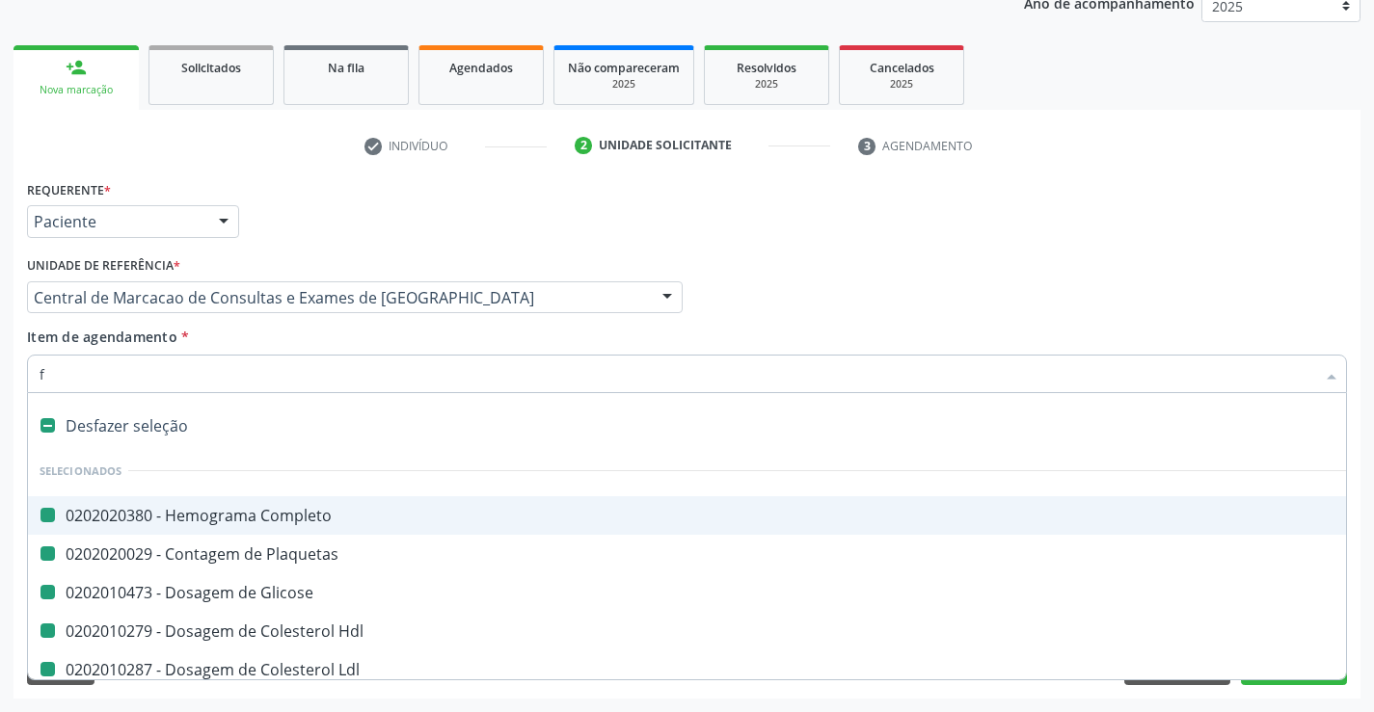
checkbox Ldl "false"
checkbox Total "false"
checkbox Triglicerideos "false"
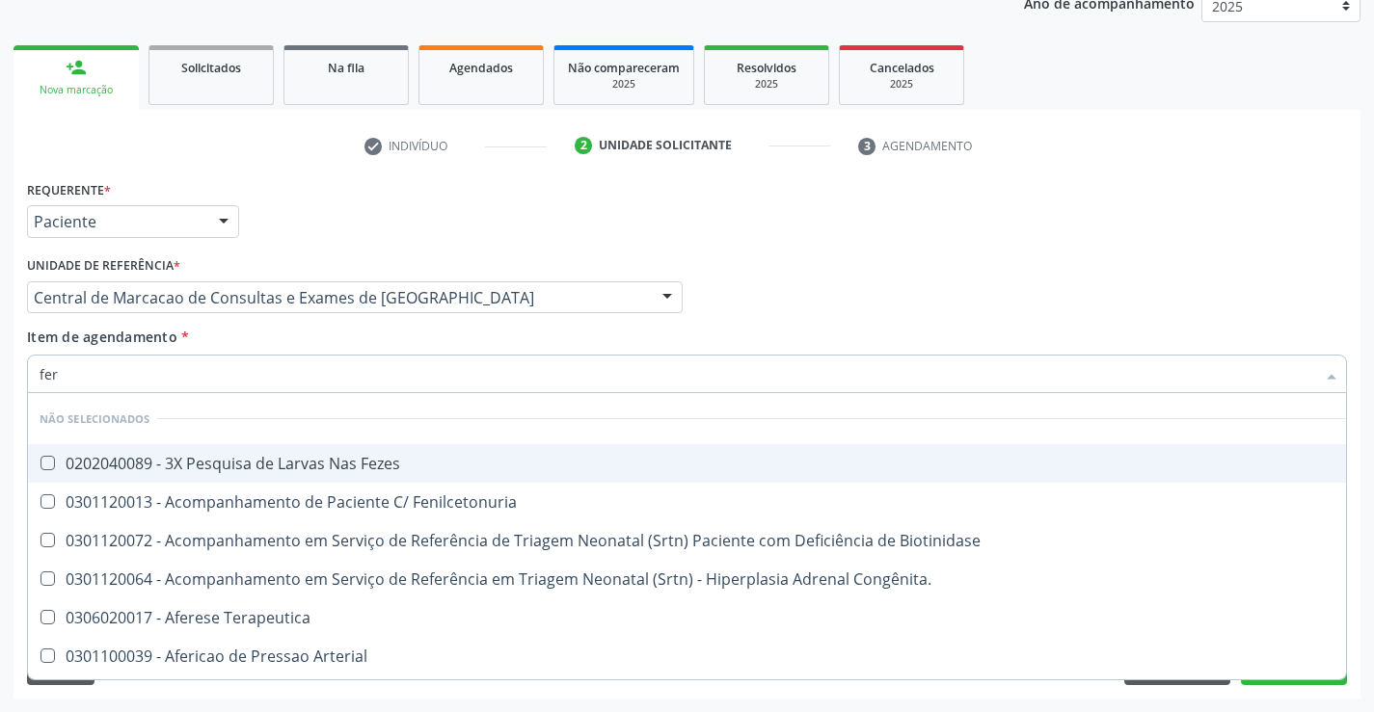
type input "ferr"
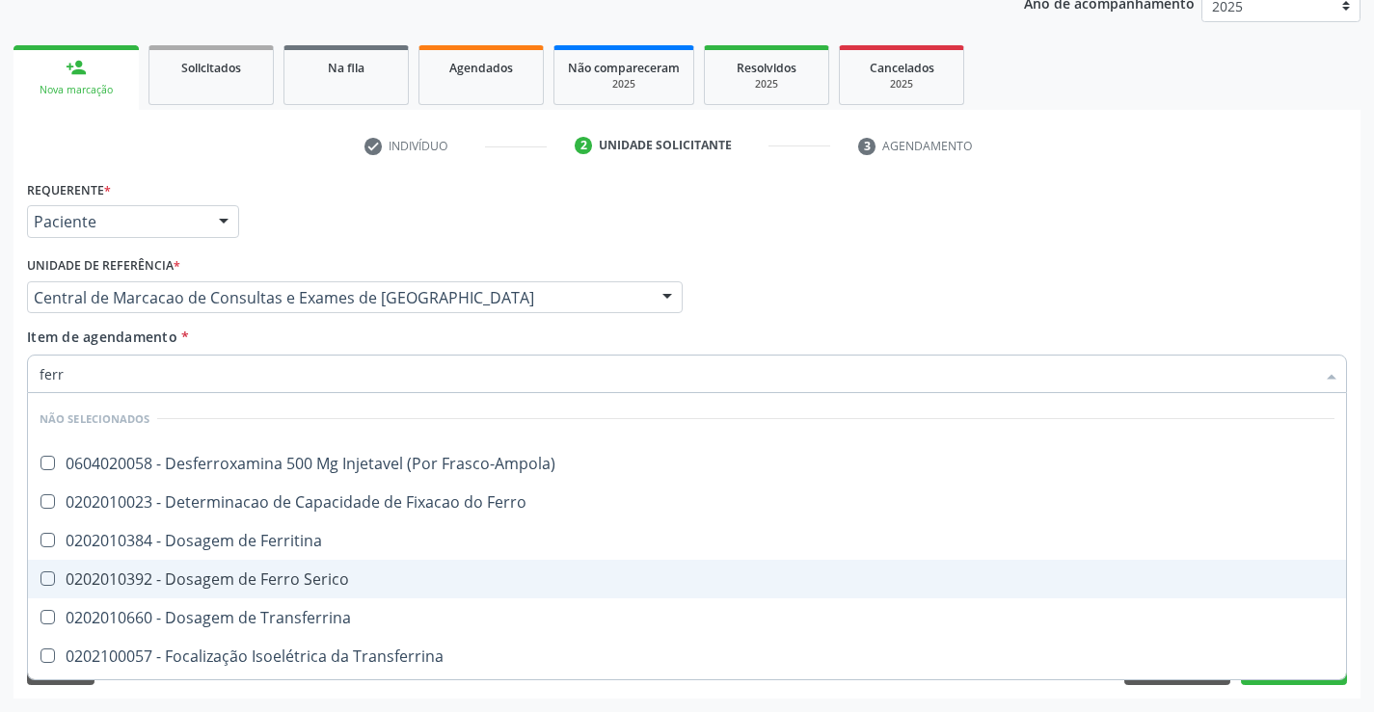
click at [301, 596] on span "0202010392 - Dosagem de Ferro Serico" at bounding box center [687, 579] width 1318 height 39
checkbox Serico "true"
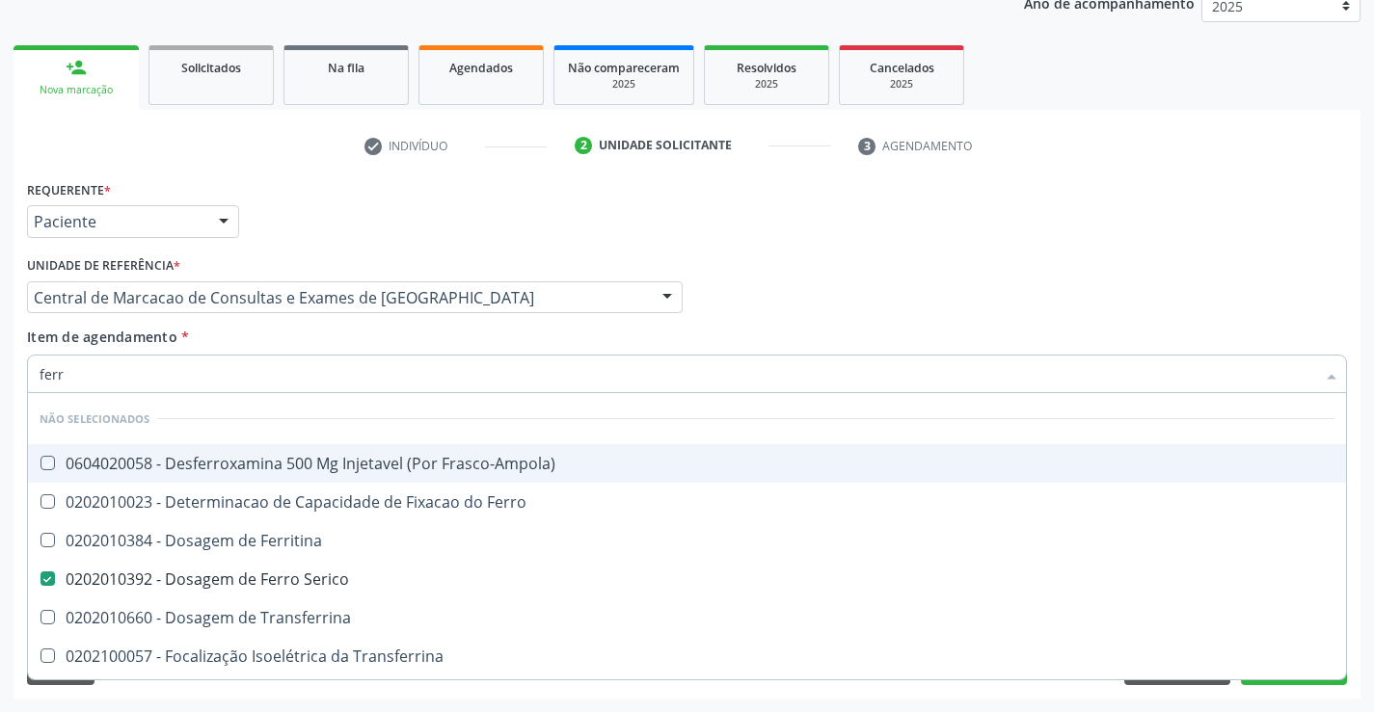
click at [336, 335] on div "Item de agendamento * ferr Desfazer seleção Não selecionados 0604020058 - Desfe…" at bounding box center [687, 357] width 1320 height 61
checkbox Frasco-Ampola\) "true"
checkbox Ferro "true"
checkbox Ferritina "true"
checkbox Transferrina "true"
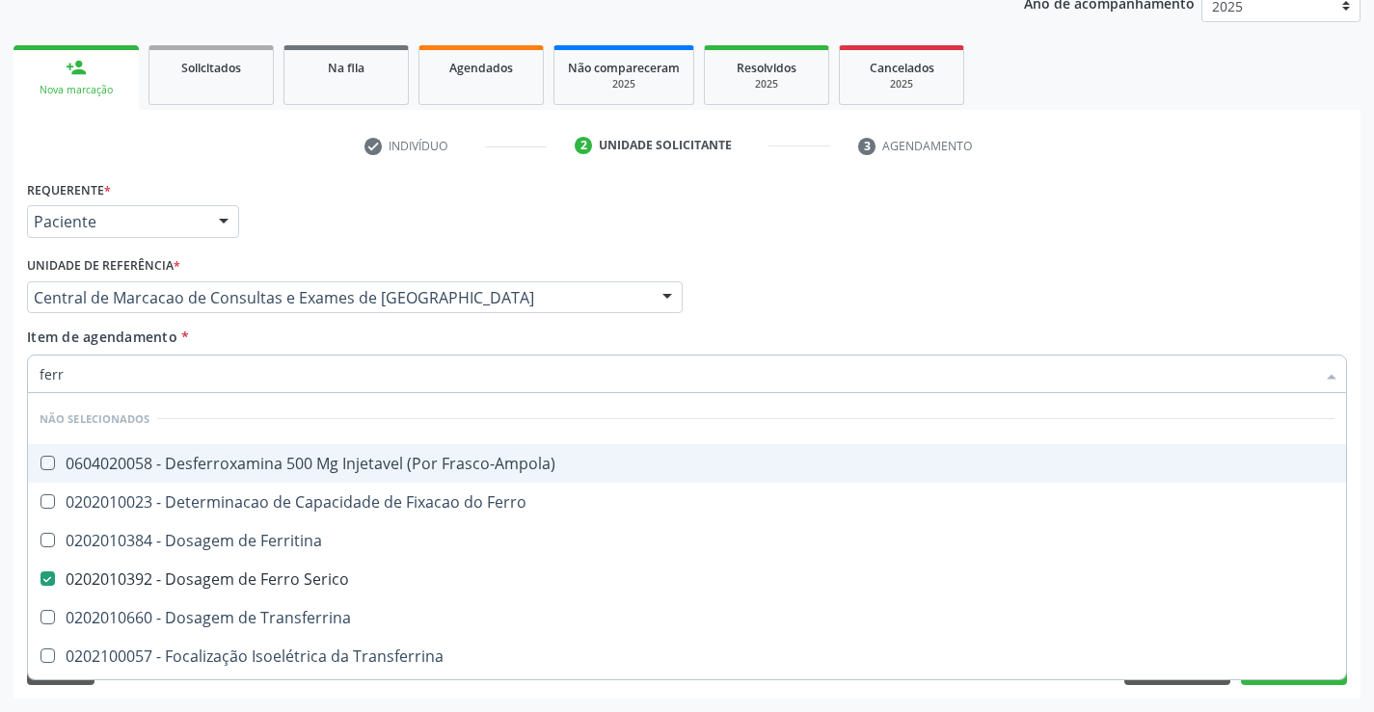
checkbox Transferrina "true"
checkbox Ml\) "true"
checkbox \(Nefroplastia\) "true"
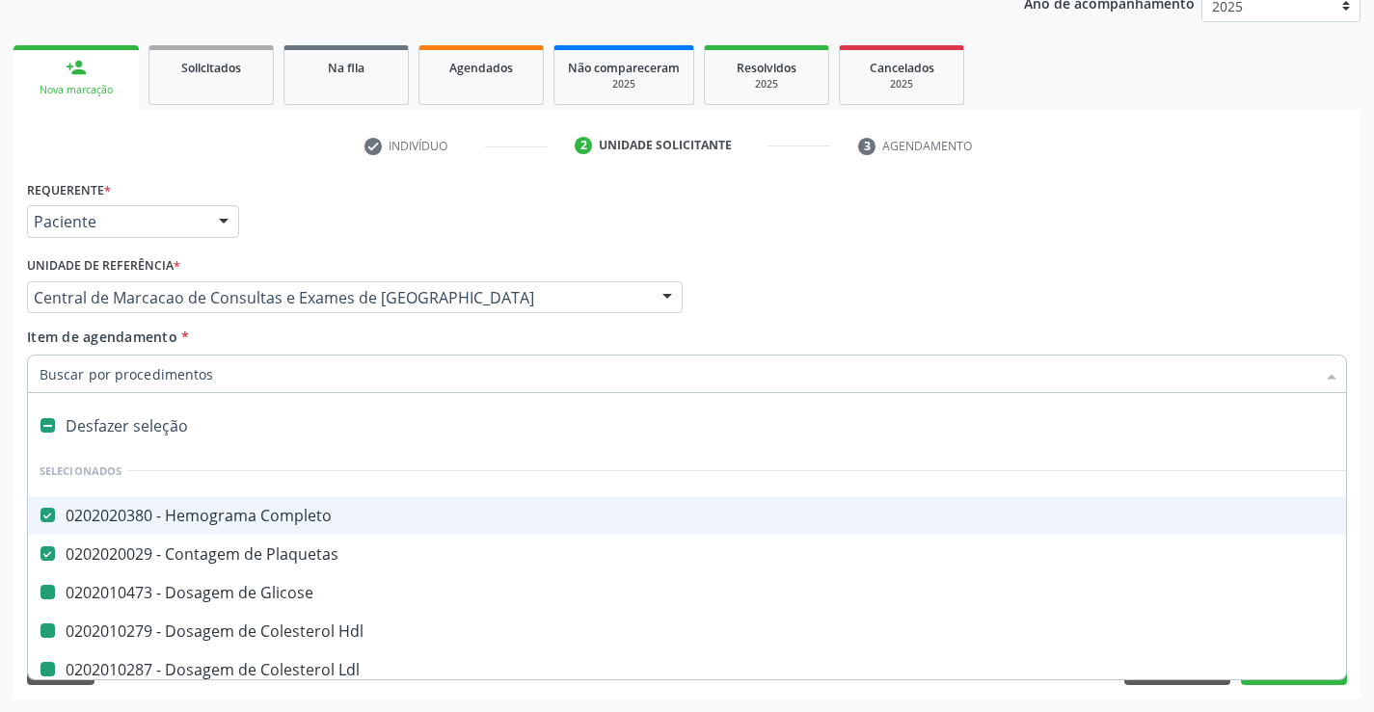
type input "u"
checkbox Glicose "false"
checkbox Hdl "false"
checkbox Ldl "false"
checkbox Total "false"
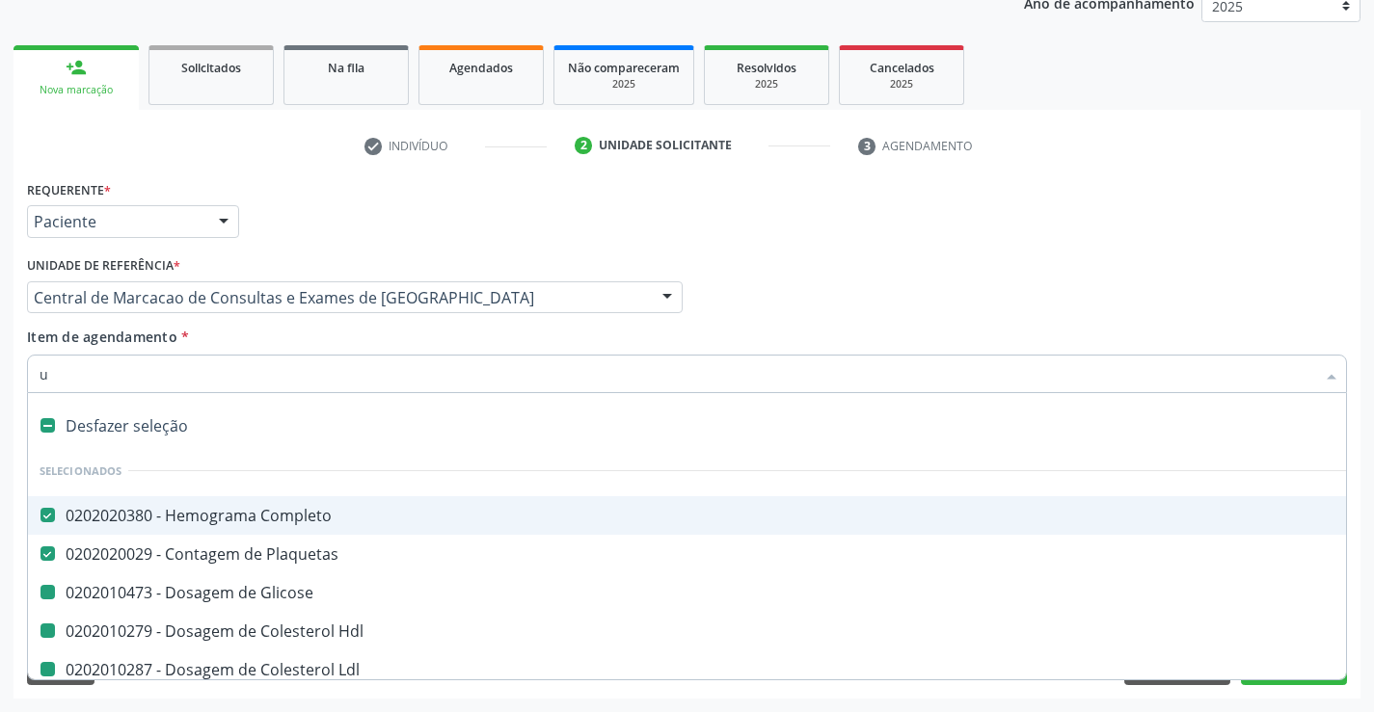
checkbox Triglicerideos "false"
checkbox Serico "false"
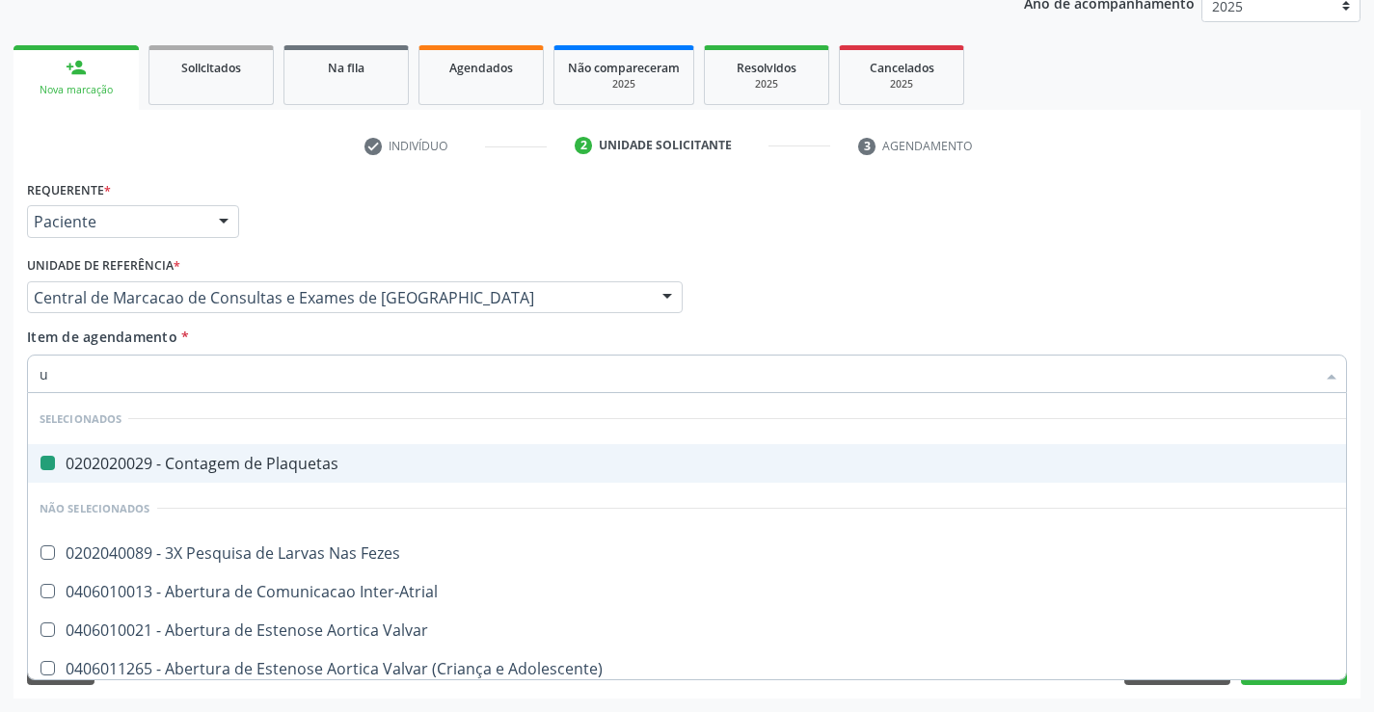
type input "ur"
checkbox Plaquetas "false"
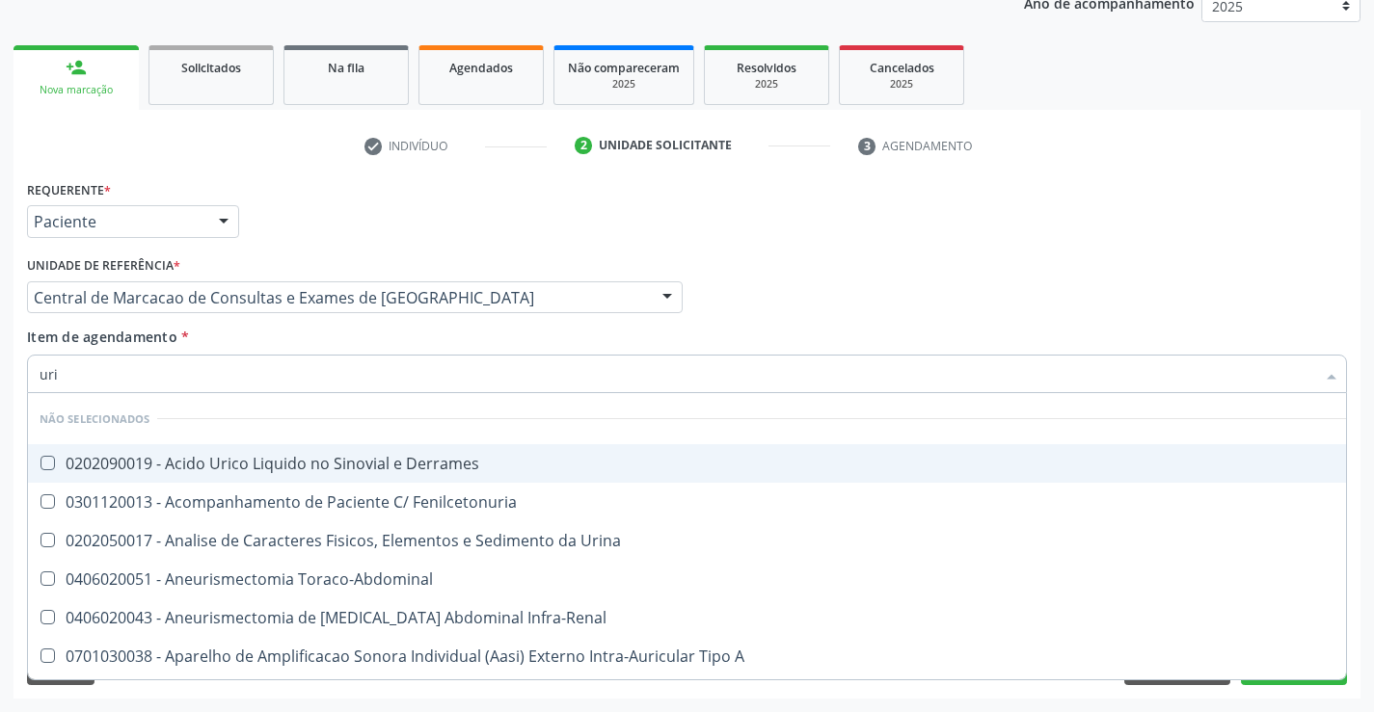
type input "urin"
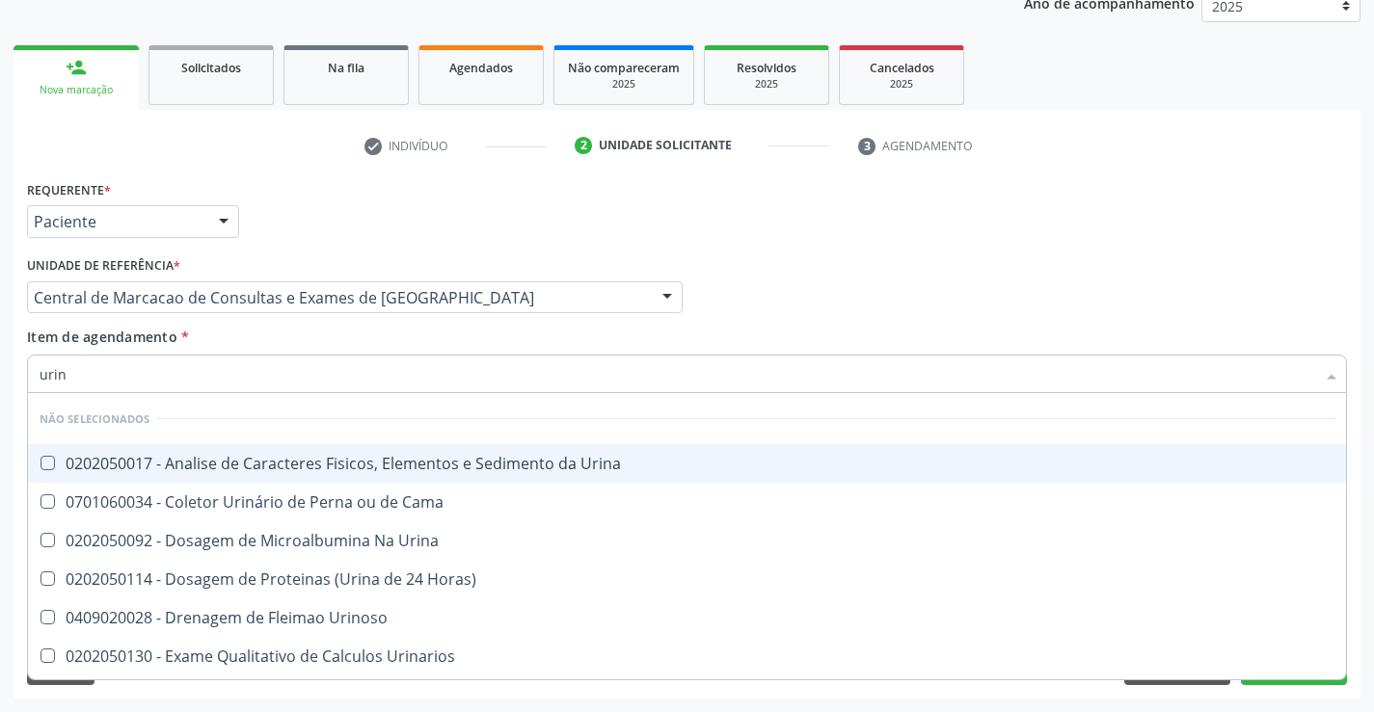
click at [346, 461] on div "0202050017 - Analise de Caracteres Fisicos, Elementos e Sedimento da Urina" at bounding box center [687, 463] width 1294 height 15
checkbox Urina "true"
click at [298, 332] on div "Item de agendamento * urin Desfazer seleção Não selecionados 0202050017 - Anali…" at bounding box center [687, 357] width 1320 height 61
checkbox Urina "true"
checkbox Horas\) "true"
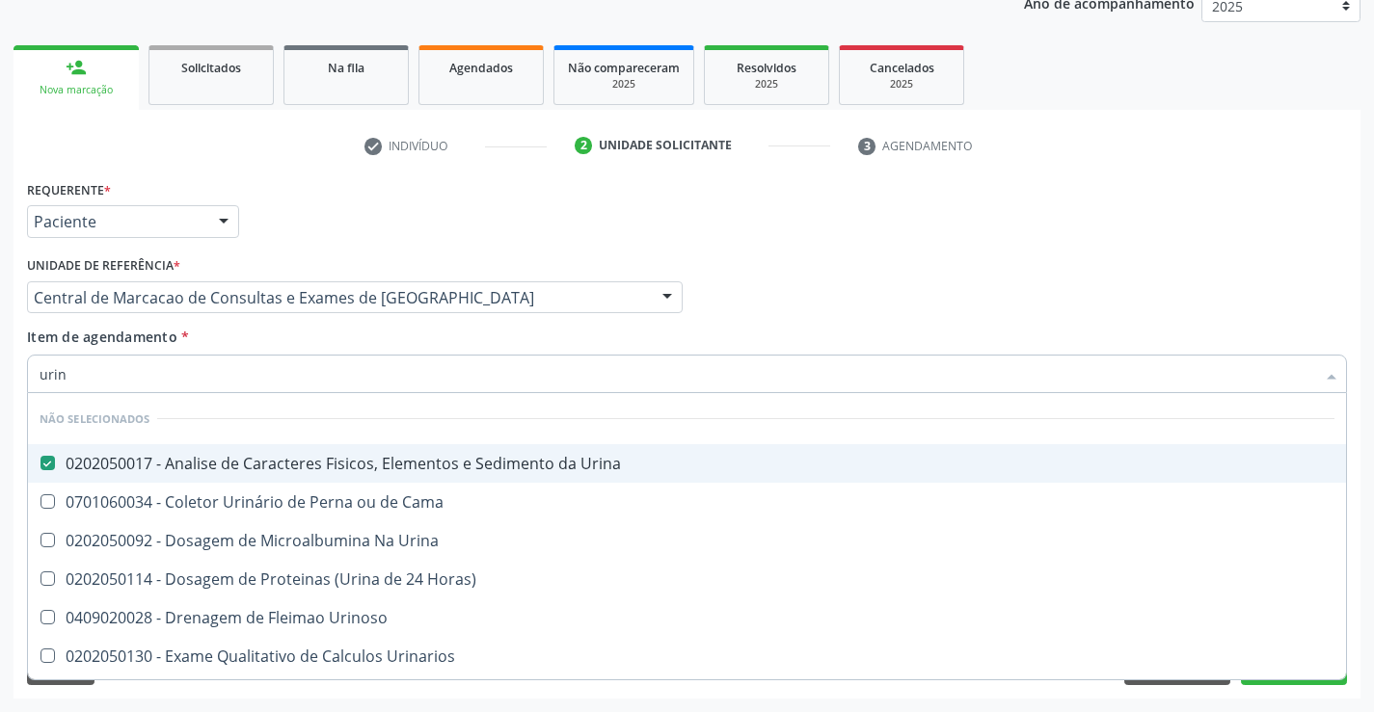
checkbox Urinoso "true"
checkbox Urinarios "true"
checkbox Quantitativa "true"
checkbox Delgada\) "true"
checkbox Urina "true"
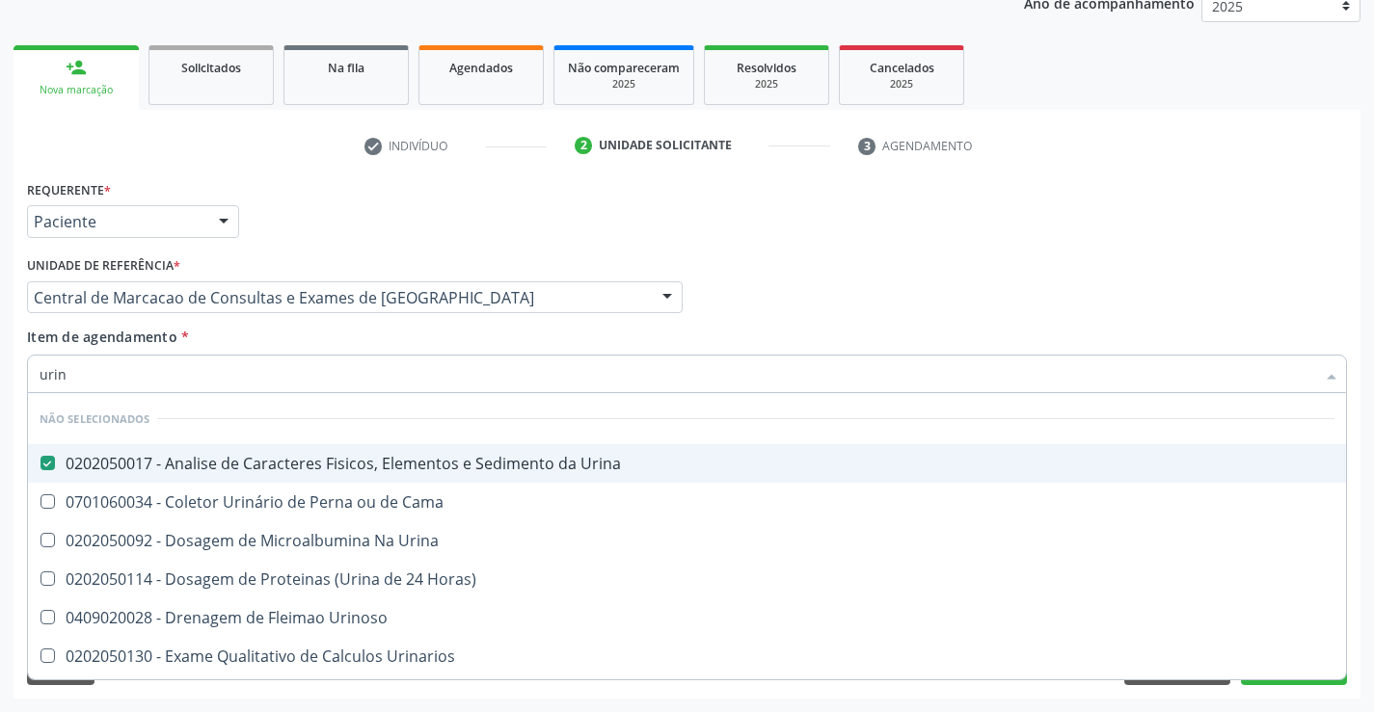
checkbox Cama "true"
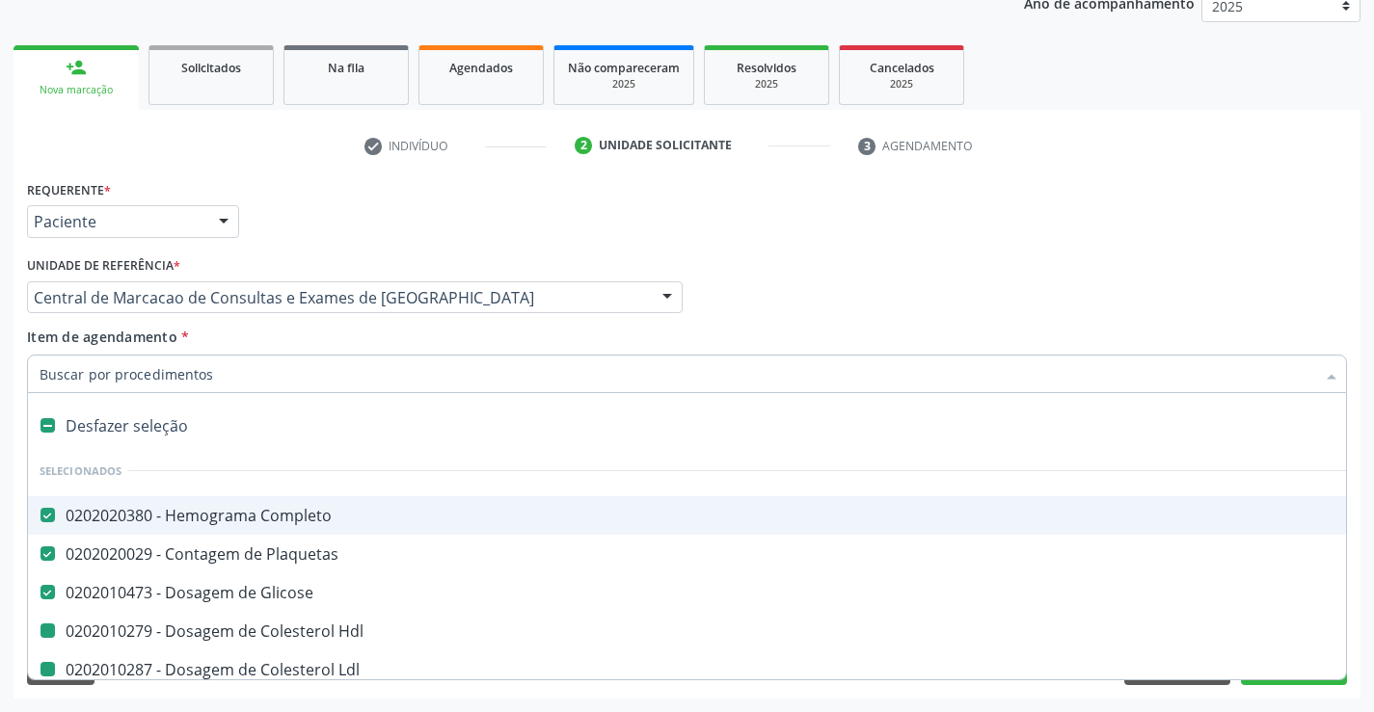
type input "f"
checkbox Hdl "false"
checkbox Ldl "false"
checkbox Total "false"
checkbox Triglicerideos "false"
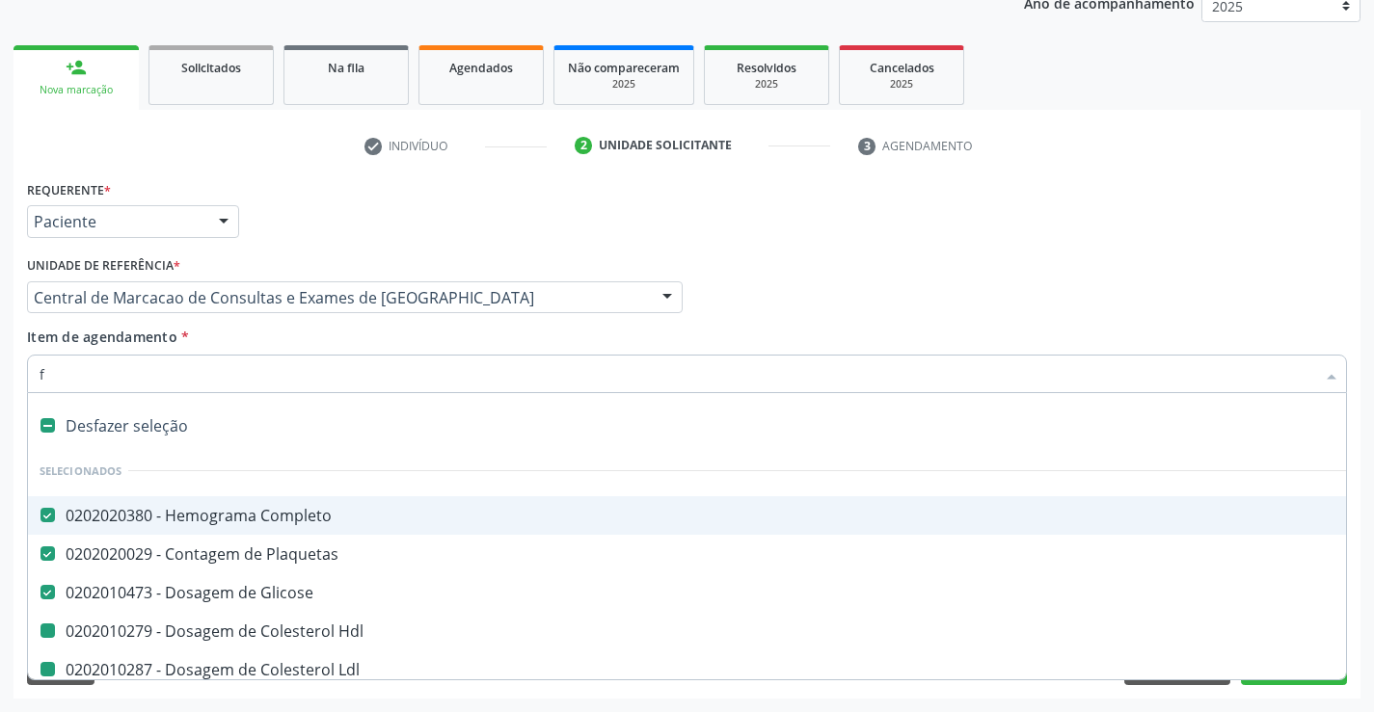
checkbox Serico "false"
checkbox Urina "false"
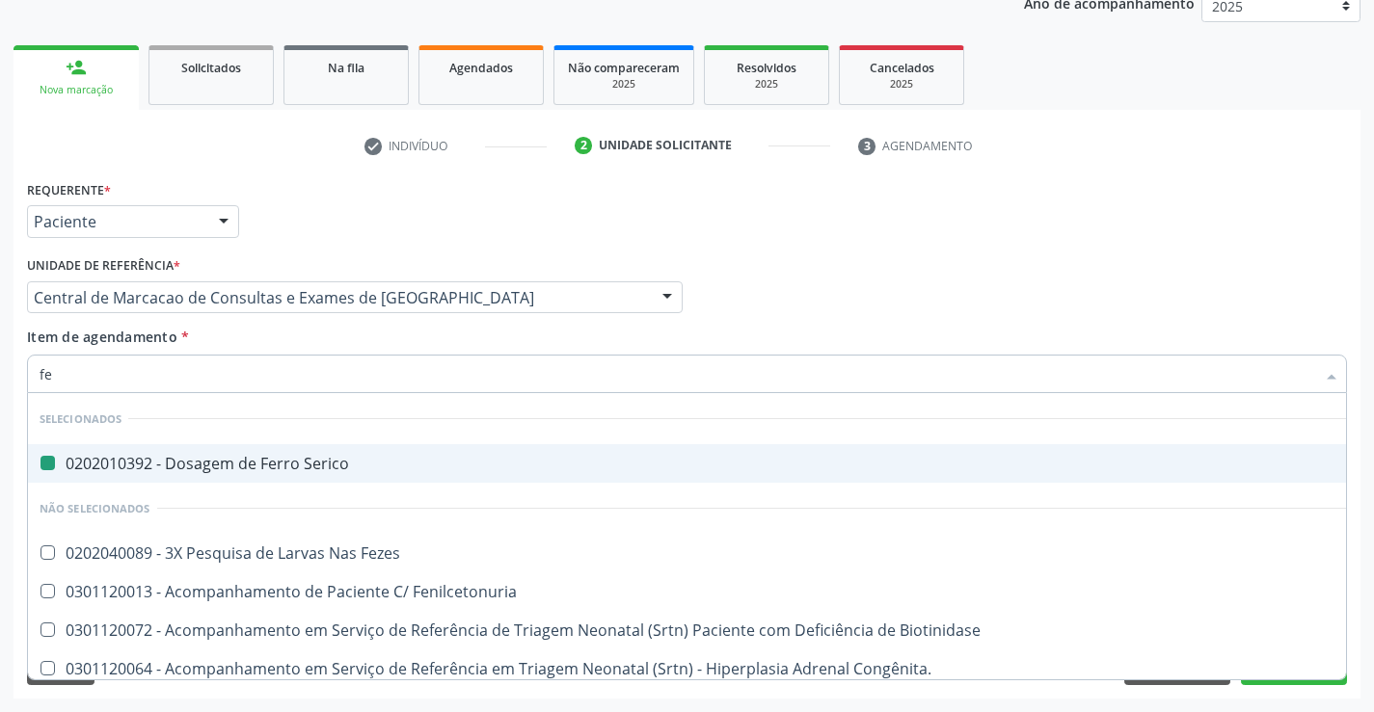
type input "fez"
checkbox Serico "false"
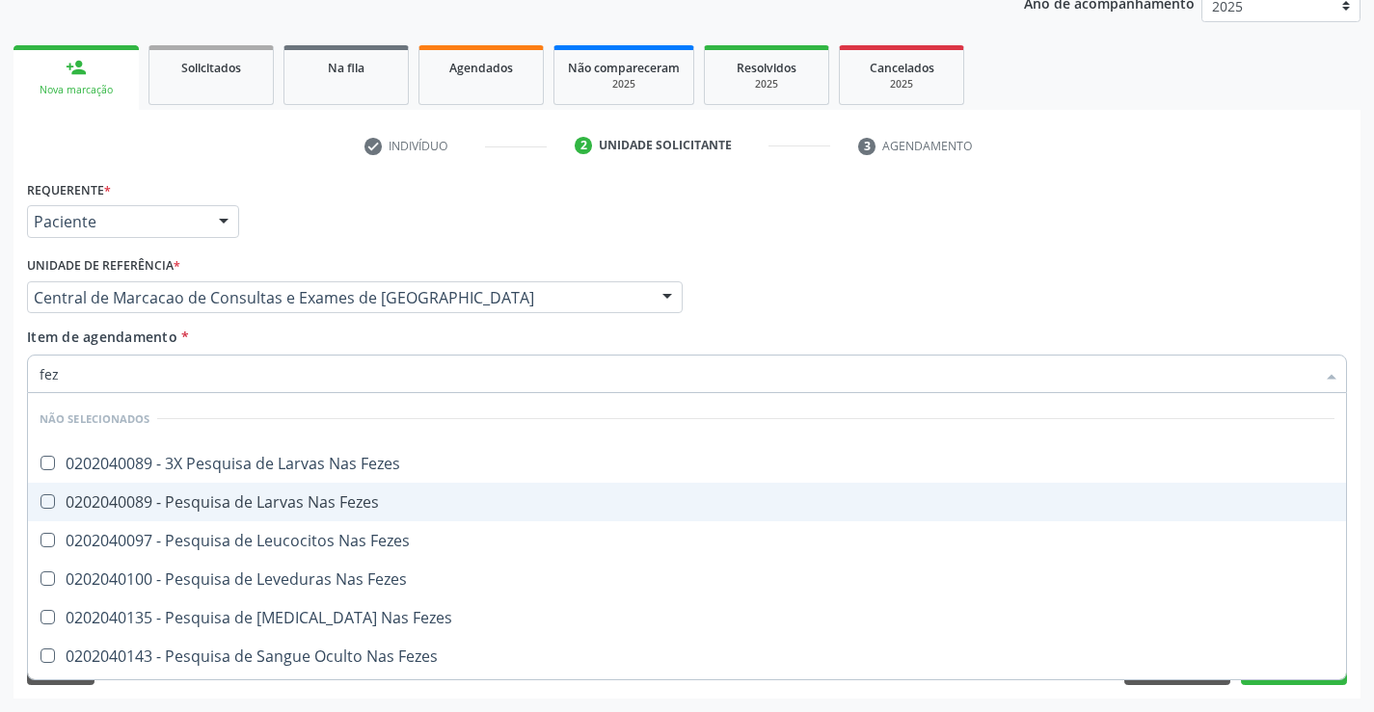
click at [285, 489] on span "0202040089 - Pesquisa de Larvas Nas Fezes" at bounding box center [687, 502] width 1318 height 39
checkbox Fezes "true"
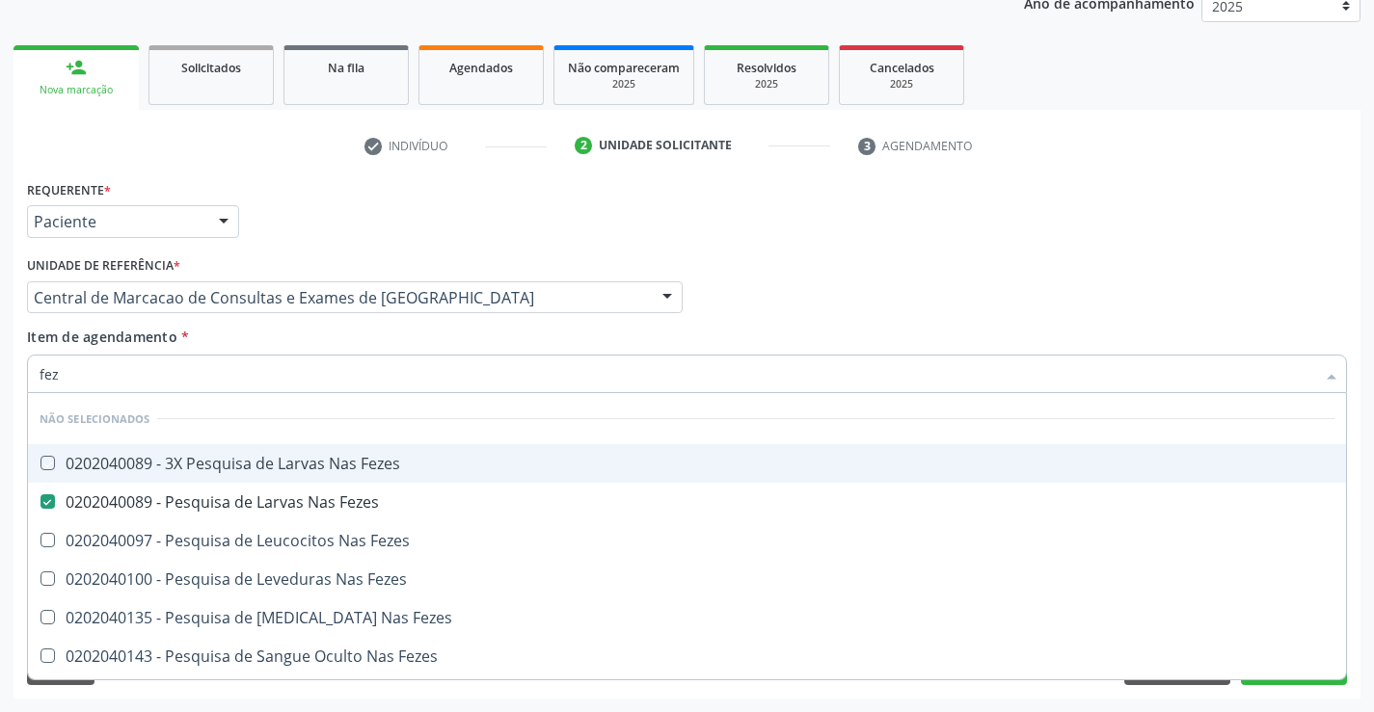
click at [245, 334] on div "Item de agendamento * fez [PERSON_NAME] seleção Não selecionados 0202040089 - 3…" at bounding box center [687, 357] width 1320 height 61
checkbox Fezes "true"
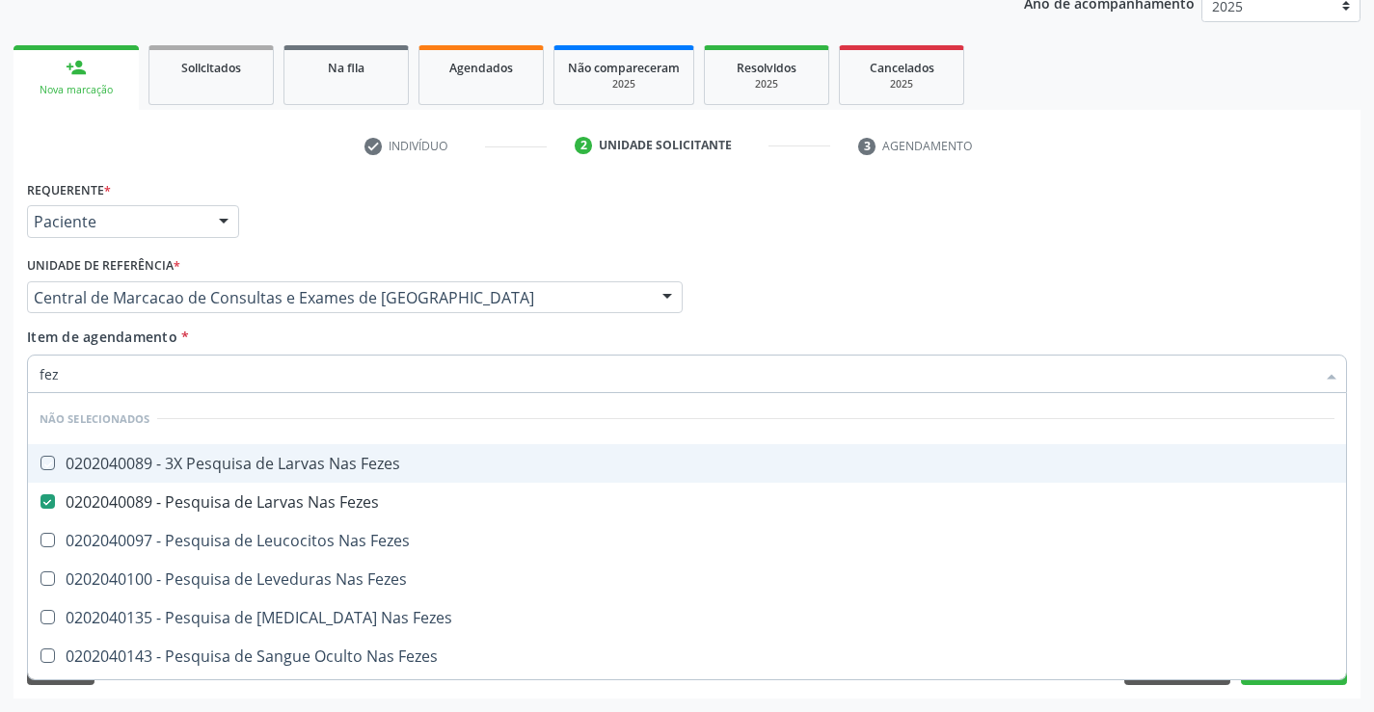
checkbox Fezes "true"
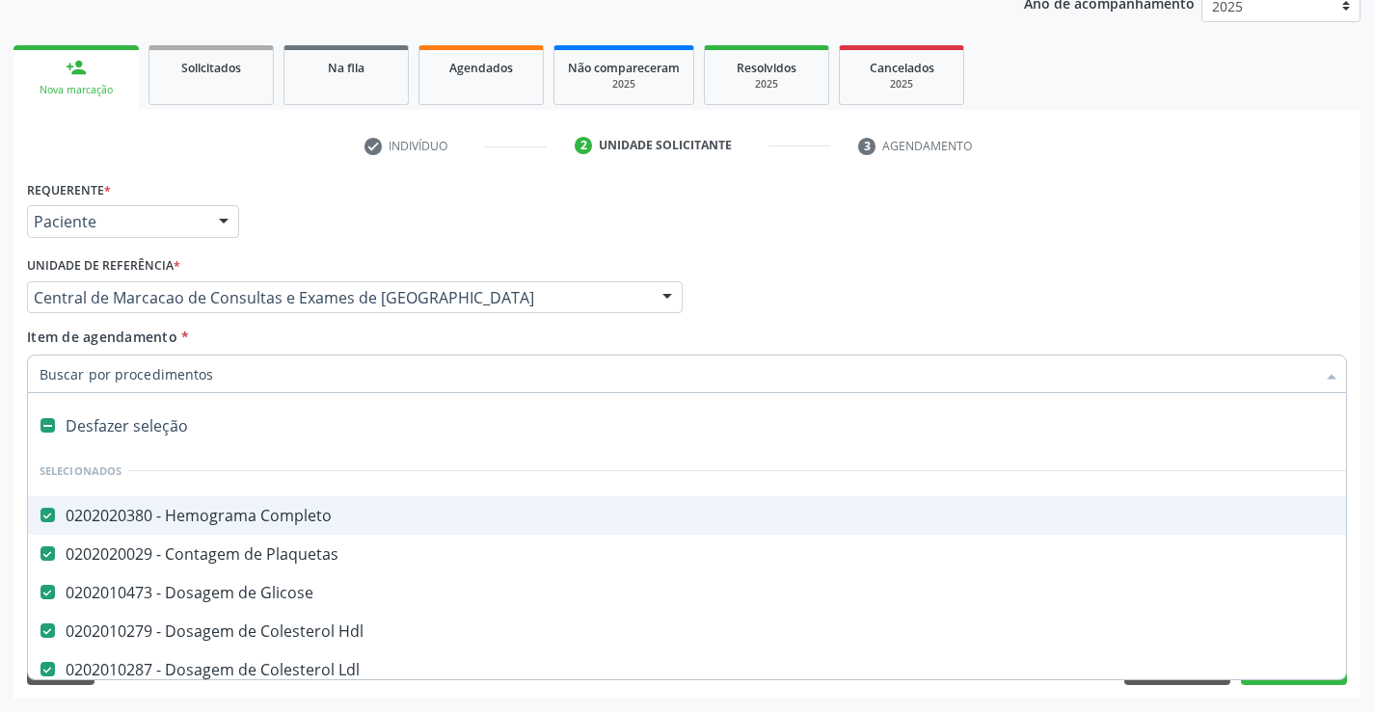
type input "r"
checkbox Fezes "false"
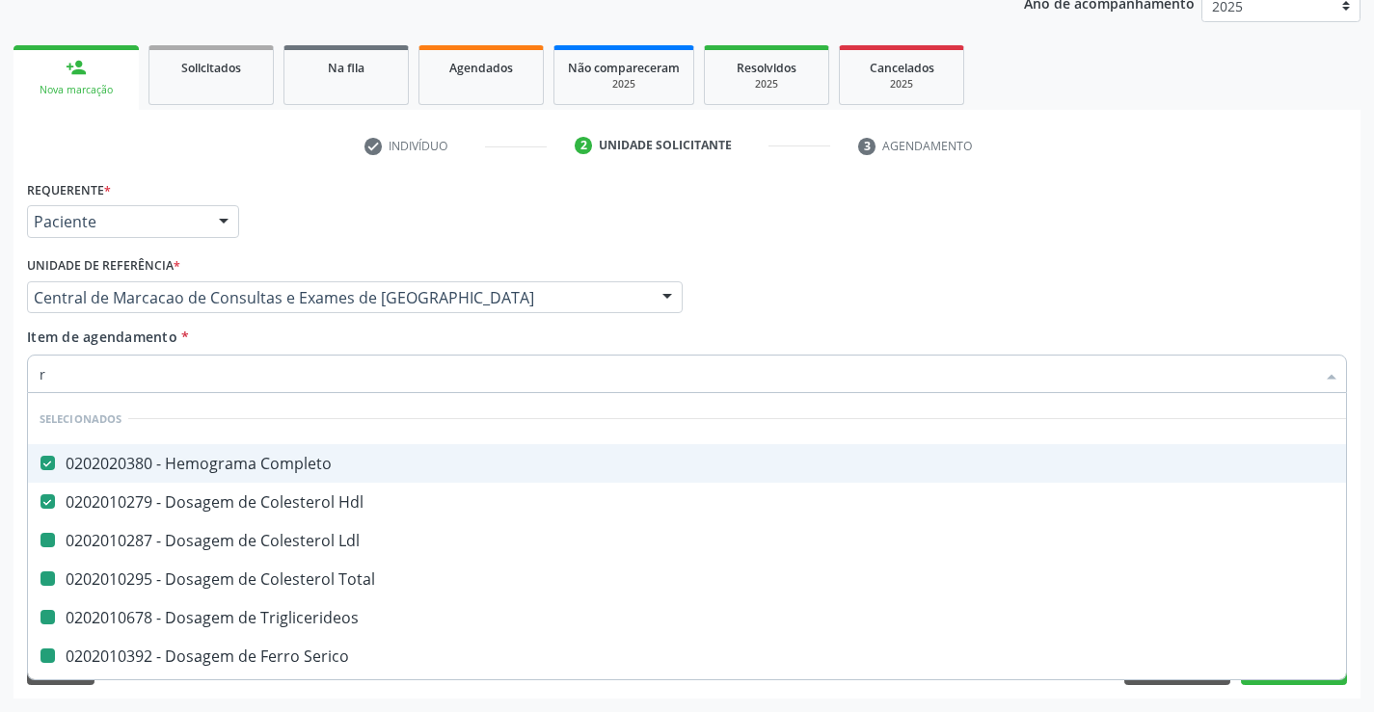
type input "re"
checkbox Total "false"
checkbox Triglicerideos "false"
checkbox Serico "false"
checkbox Urina "false"
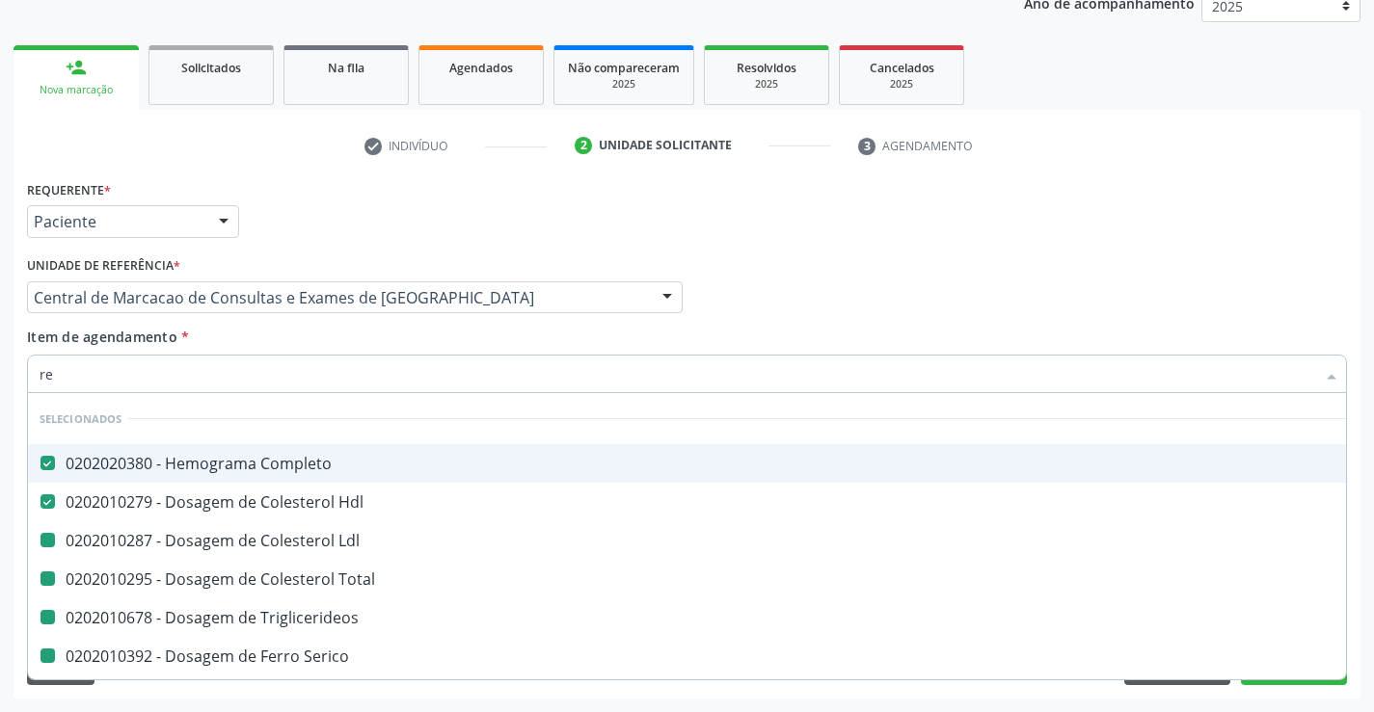
checkbox Fezes "false"
checkbox Ldl "false"
type input "rea"
checkbox Completo "false"
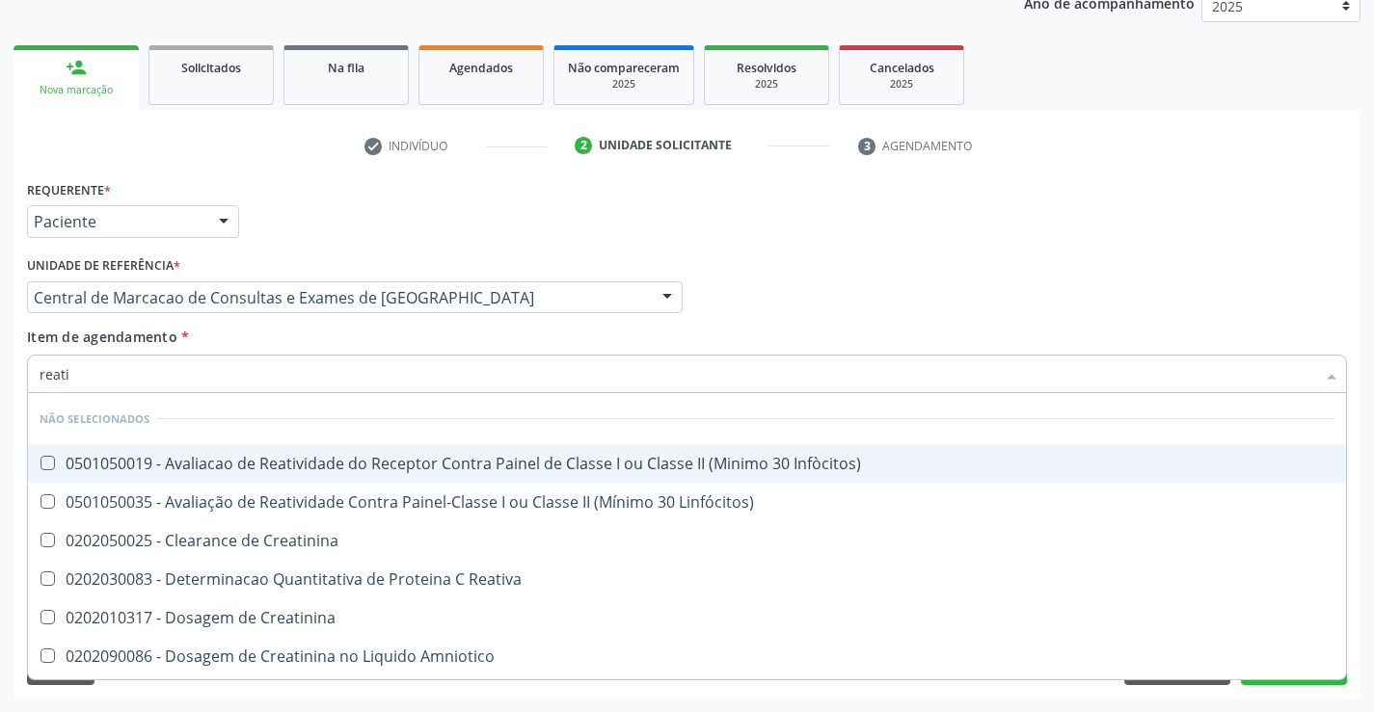
type input "reativ"
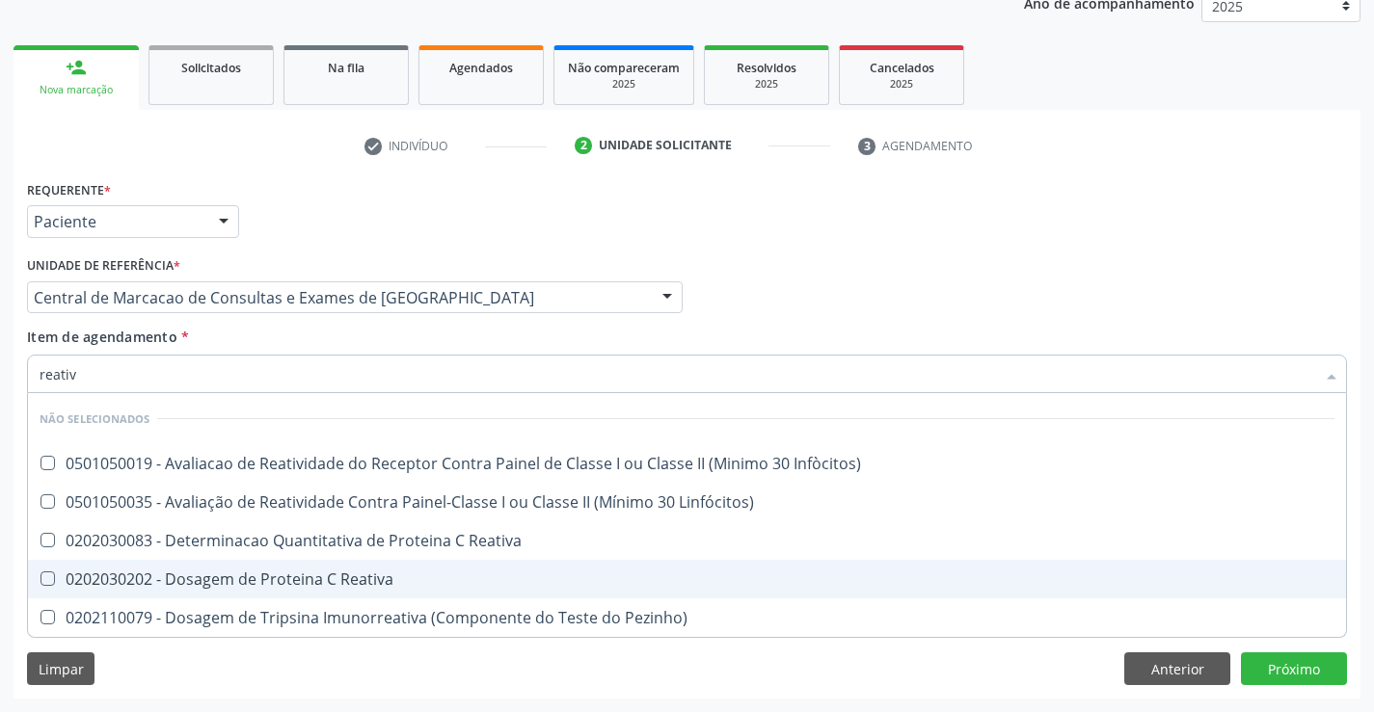
click at [316, 572] on div "0202030202 - Dosagem de Proteina C Reativa" at bounding box center [687, 579] width 1294 height 15
checkbox Reativa "true"
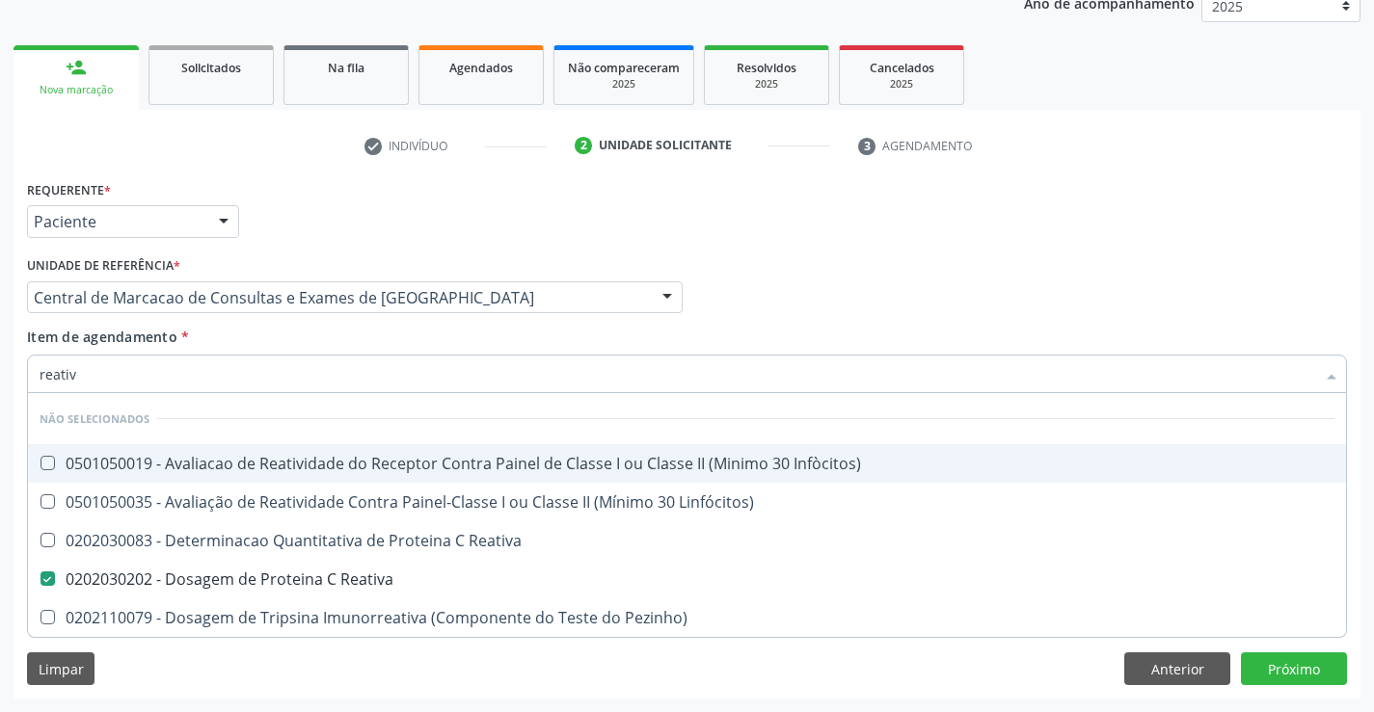
click at [343, 340] on div "Item de agendamento * reativ Desfazer seleção Não selecionados 0501050019 - Ava…" at bounding box center [687, 357] width 1320 height 61
checkbox Infòcitos\) "true"
checkbox Pezinho\) "true"
checkbox Reativa "true"
checkbox Linfócitos\) "true"
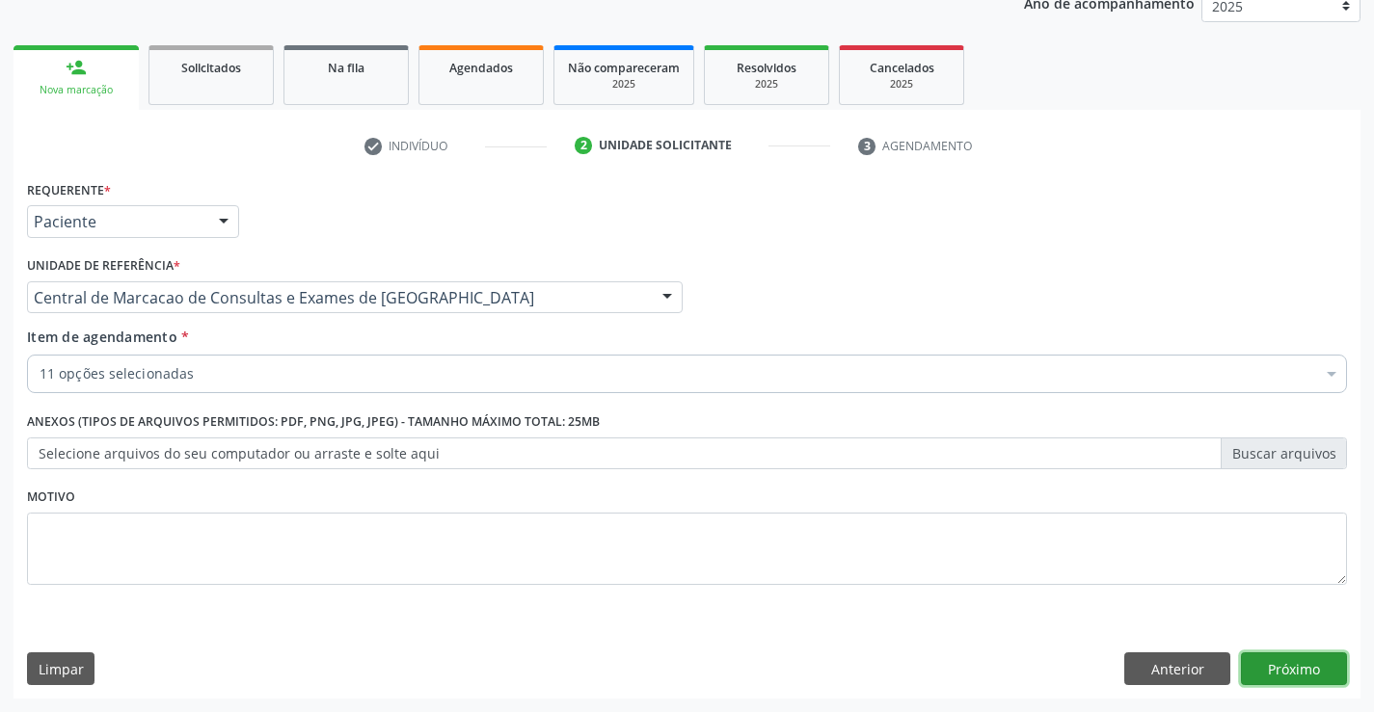
click at [1301, 674] on button "Próximo" at bounding box center [1293, 669] width 106 height 33
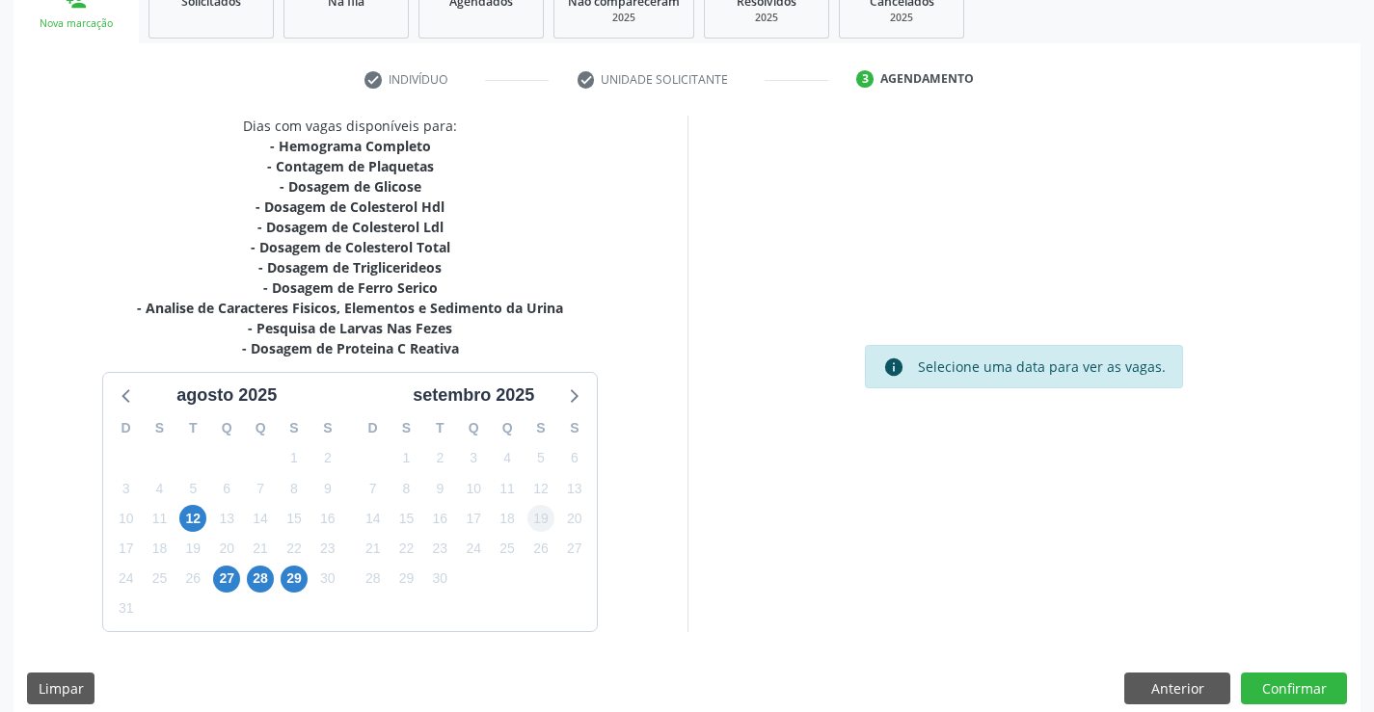
scroll to position [329, 0]
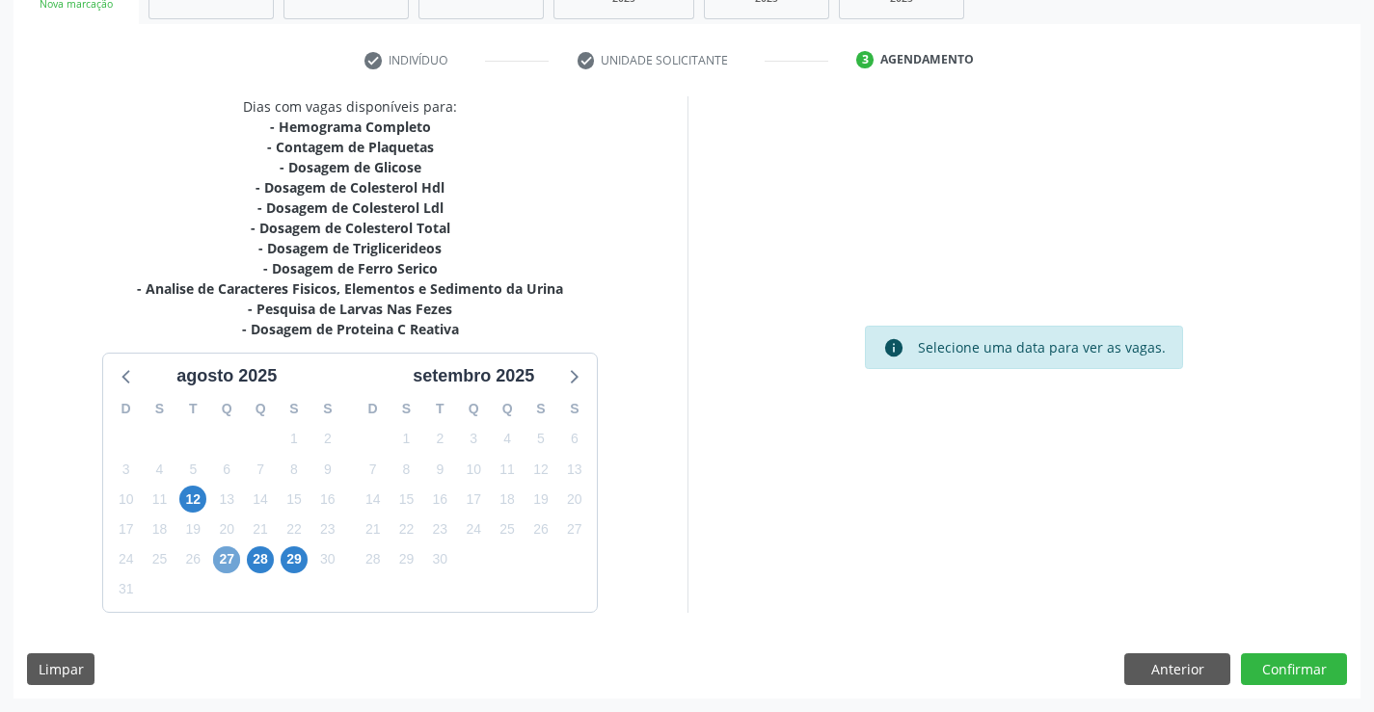
click at [227, 553] on span "27" at bounding box center [226, 560] width 27 height 27
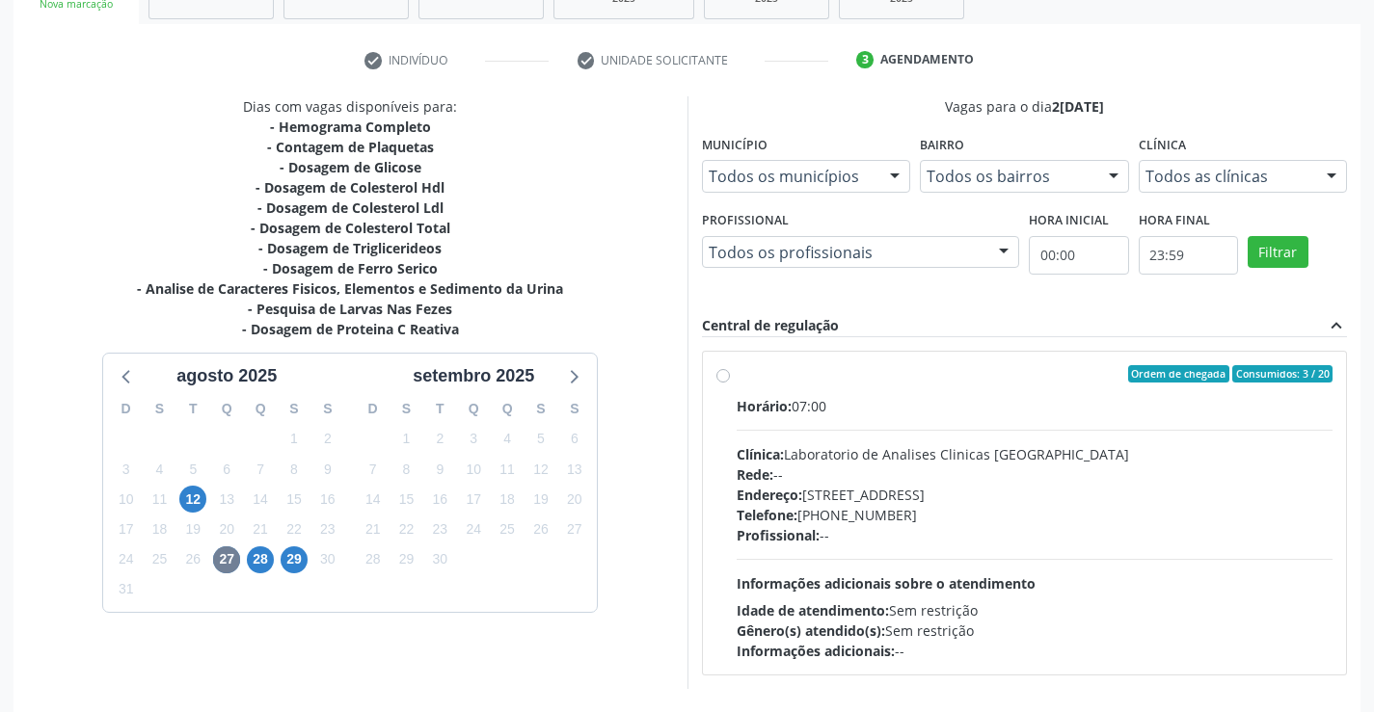
click at [972, 508] on div "Telefone: [PHONE_NUMBER]" at bounding box center [1034, 515] width 597 height 20
click at [730, 383] on input "Ordem de chegada Consumidos: 3 / 20 Horário: 07:00 Clínica: Laboratorio de Anal…" at bounding box center [722, 373] width 13 height 17
radio input "true"
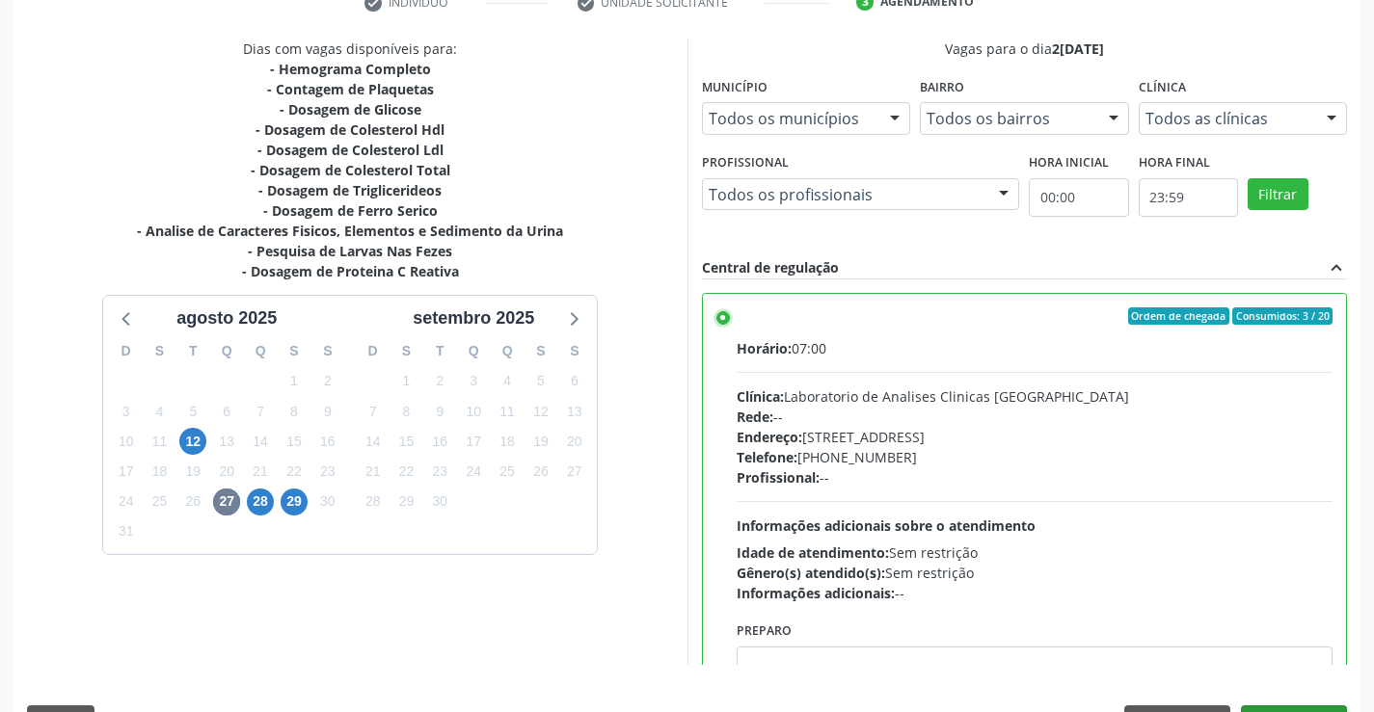
scroll to position [440, 0]
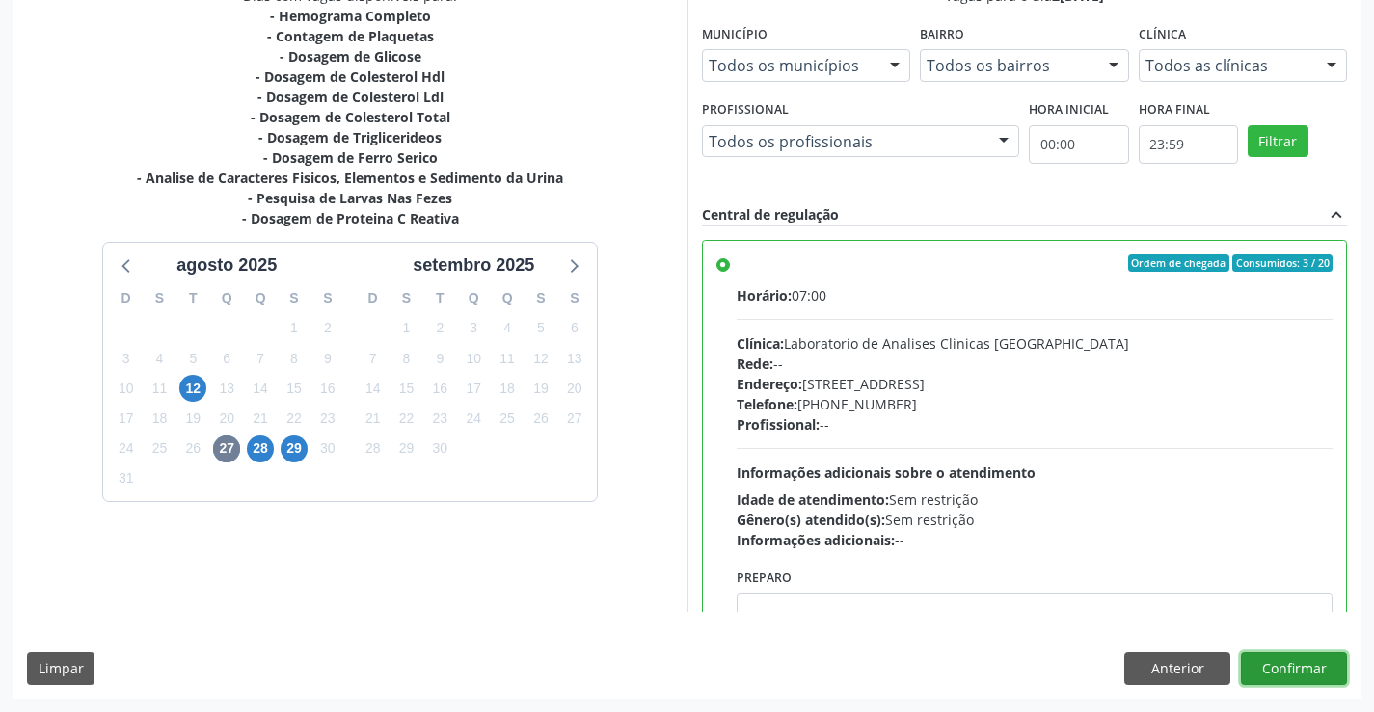
click at [1321, 679] on button "Confirmar" at bounding box center [1293, 669] width 106 height 33
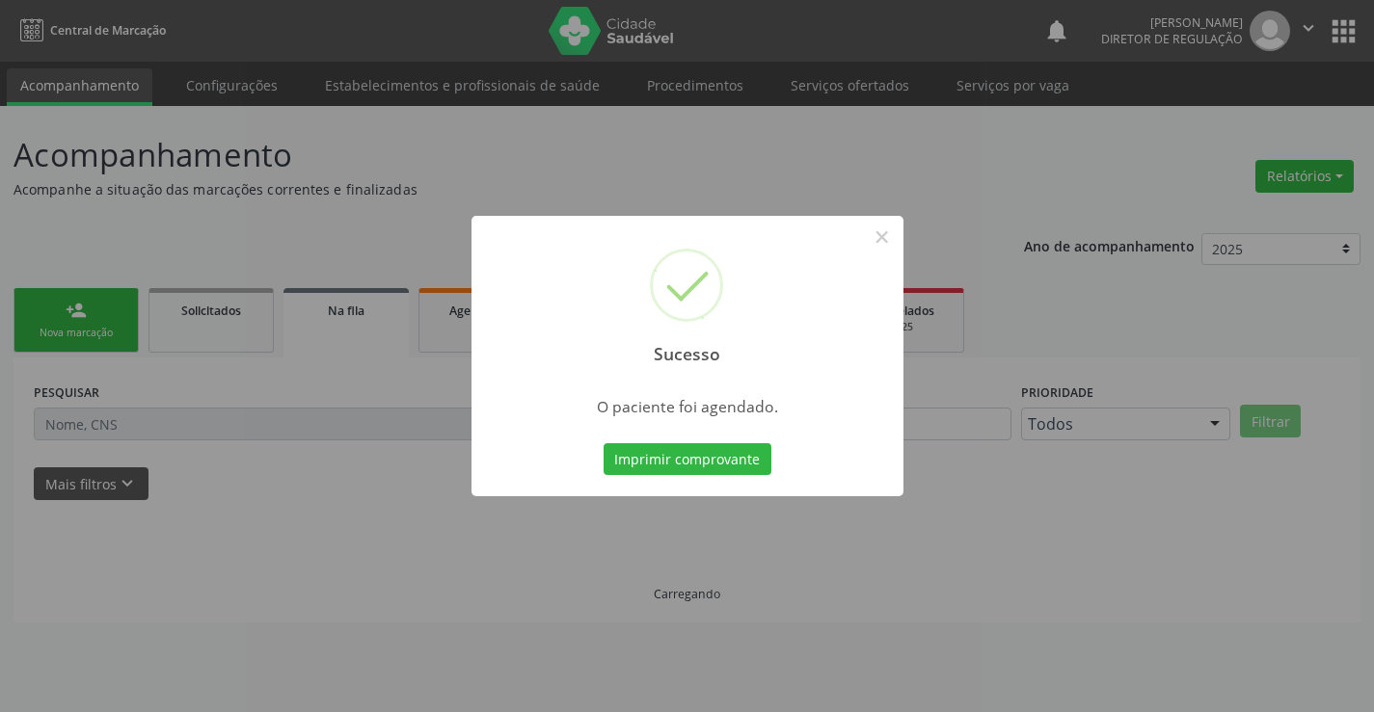
scroll to position [0, 0]
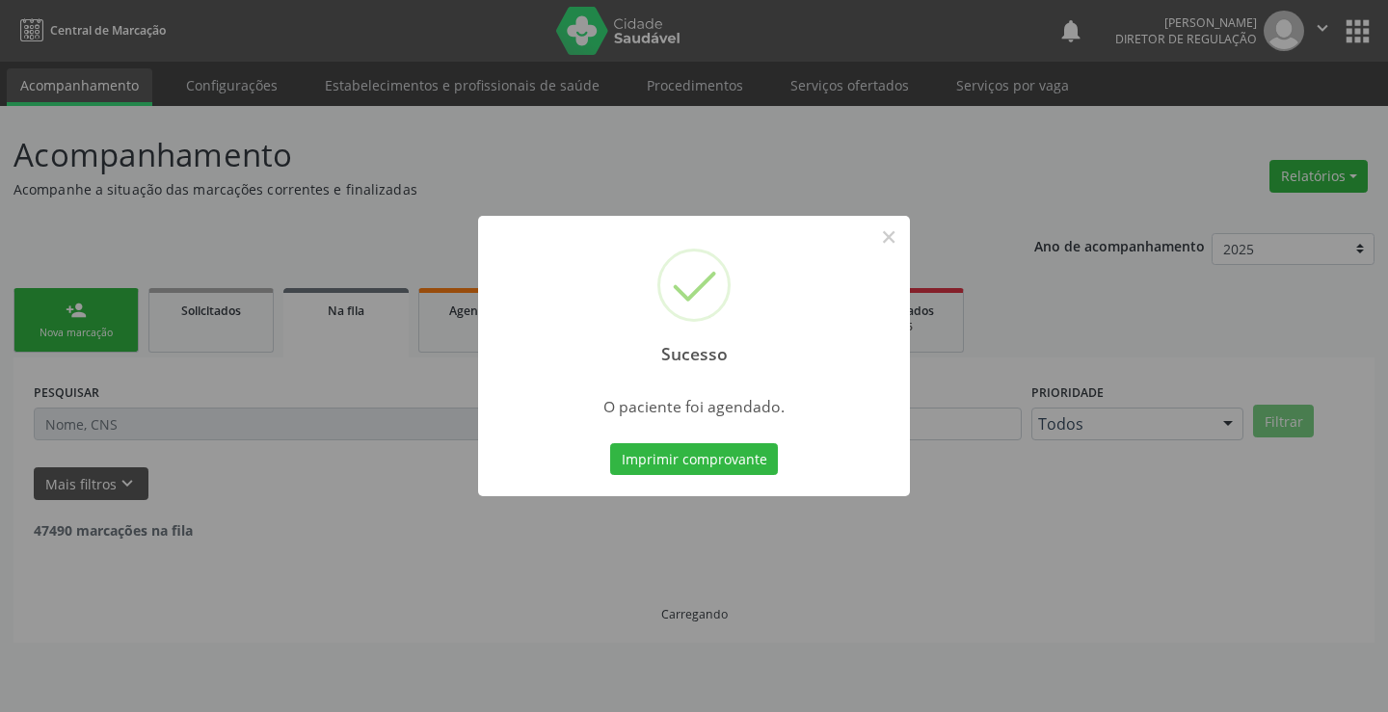
click at [610, 443] on button "Imprimir comprovante" at bounding box center [694, 459] width 168 height 33
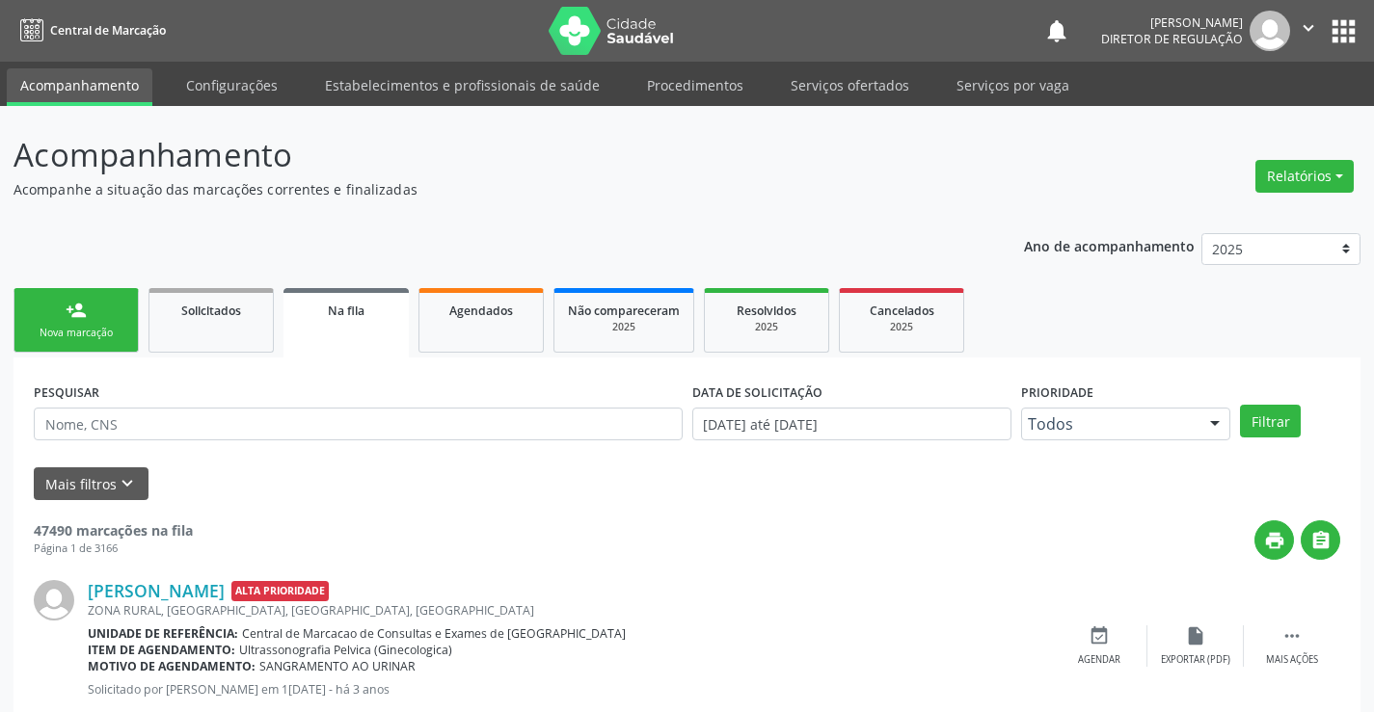
click at [108, 334] on div "Nova marcação" at bounding box center [76, 333] width 96 height 14
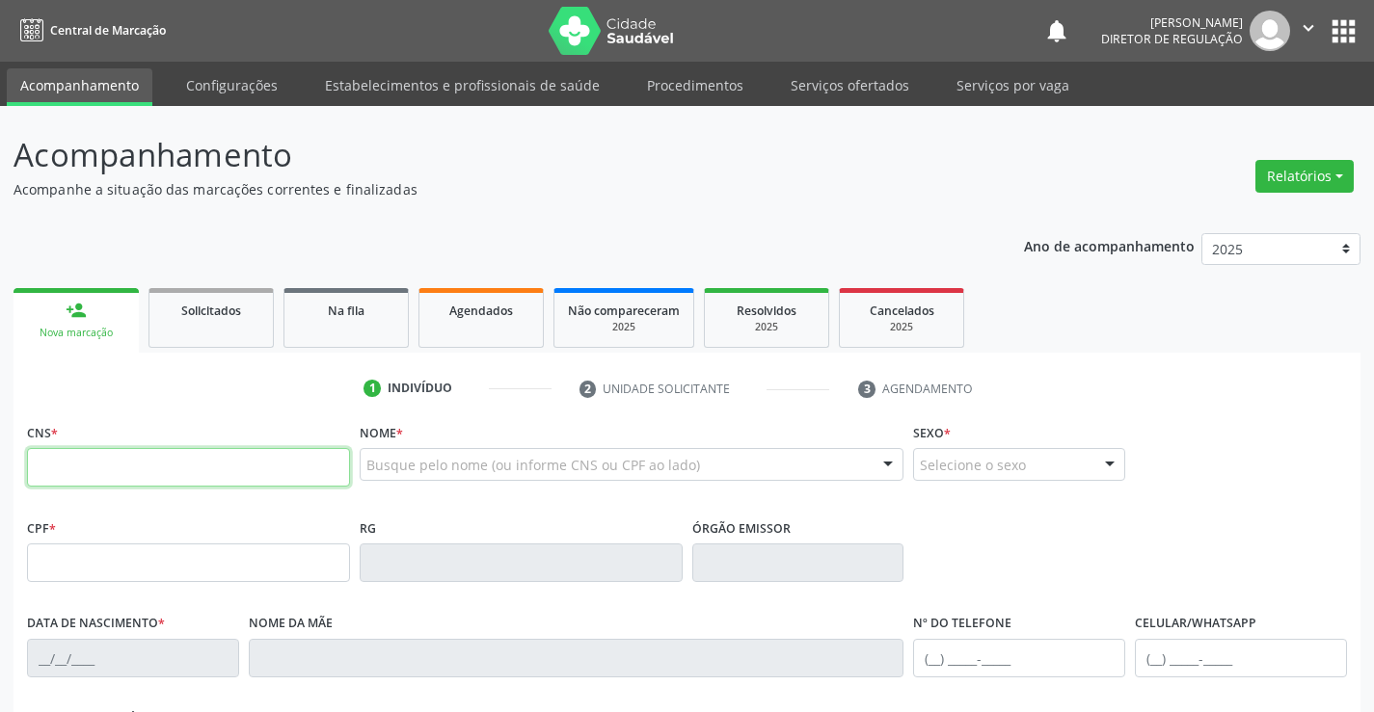
click at [68, 470] on input "text" at bounding box center [188, 467] width 323 height 39
type input "708 3062 5558 9460"
type input "0816035172"
type input "0[DATE]"
type input "[PHONE_NUMBER]"
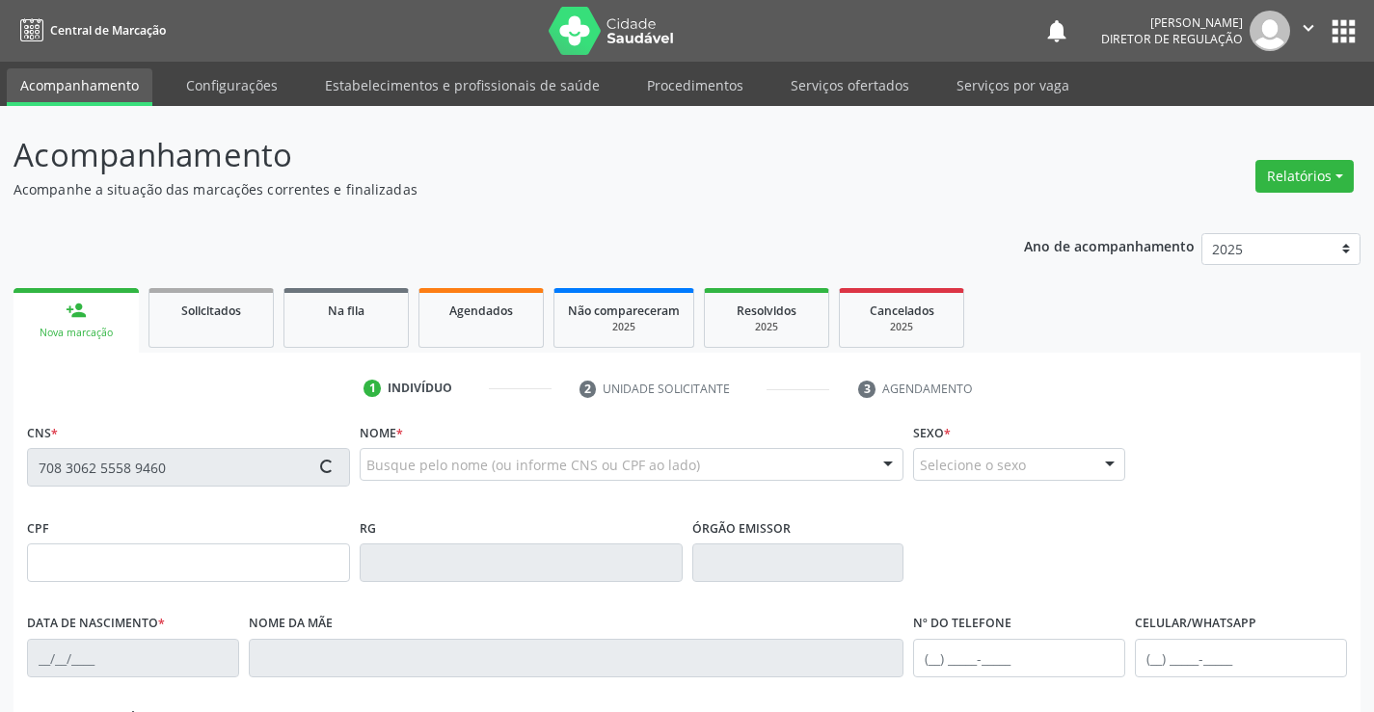
type input "sn"
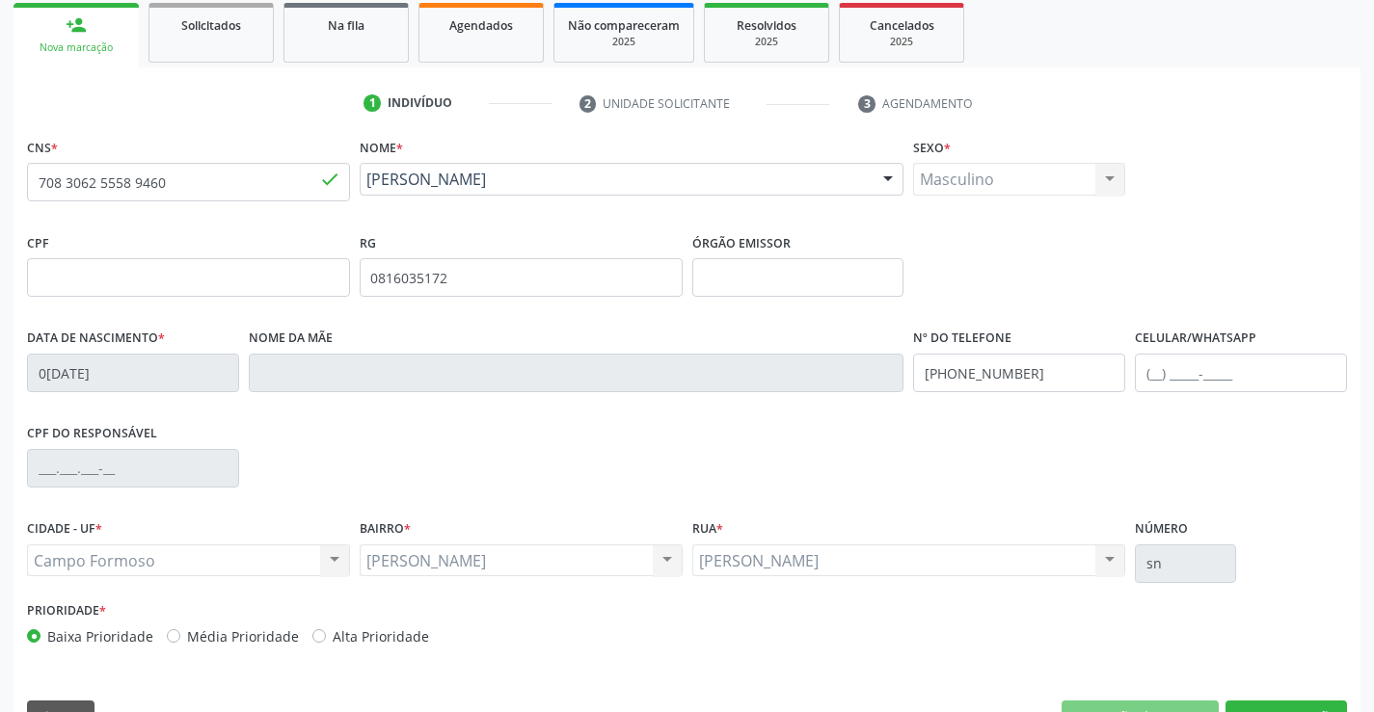
scroll to position [333, 0]
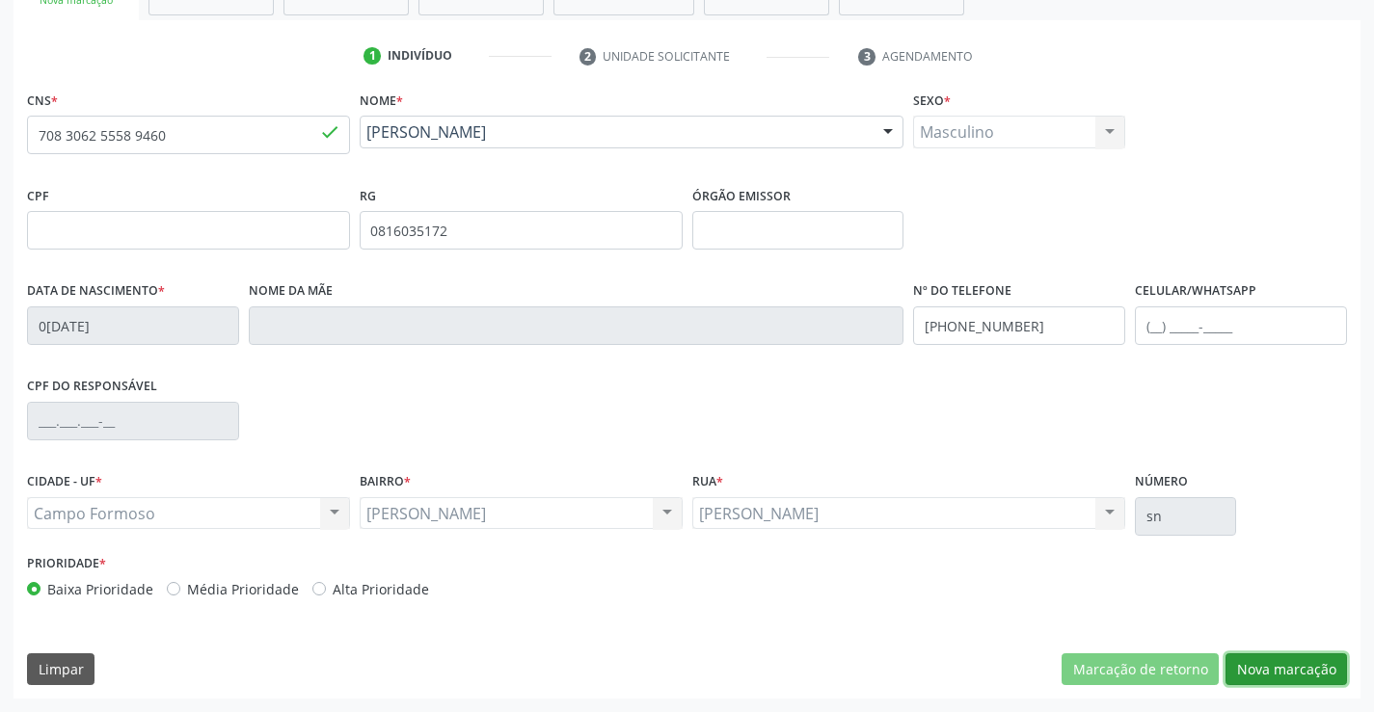
click at [1271, 660] on button "Nova marcação" at bounding box center [1285, 670] width 121 height 33
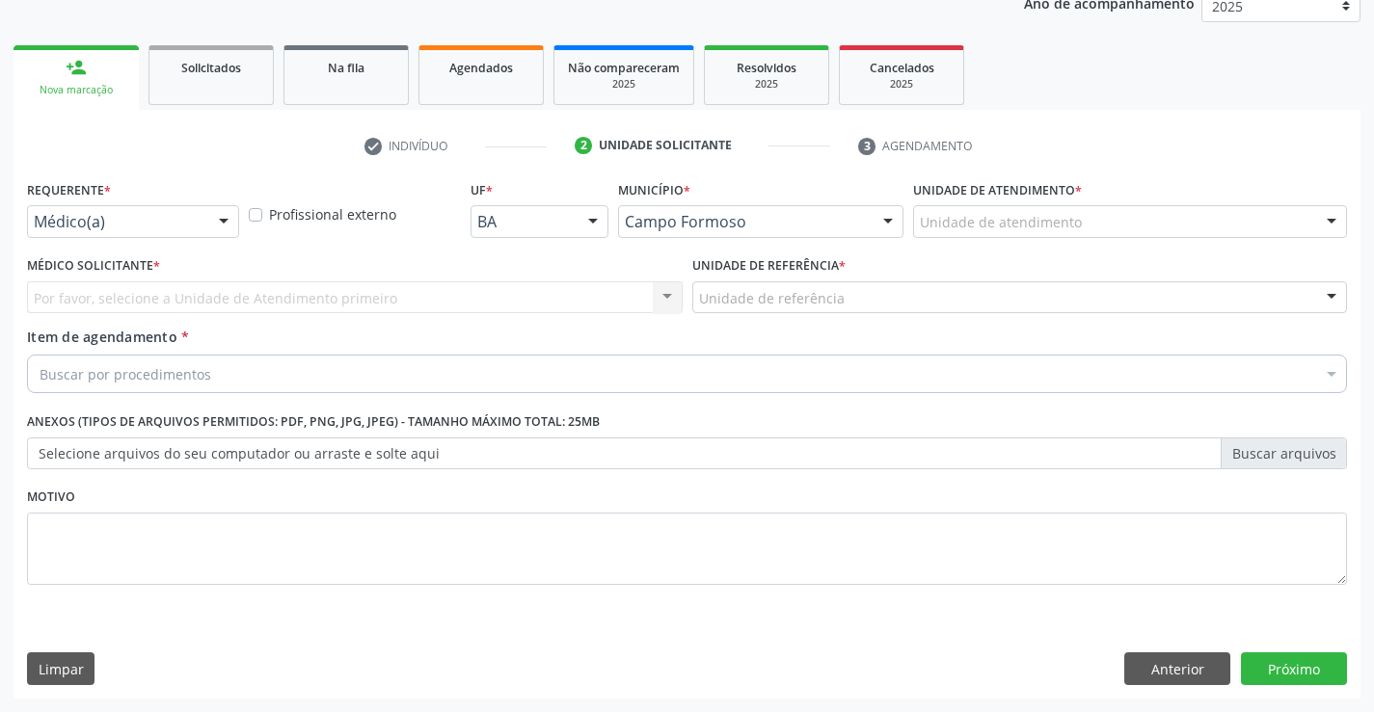
scroll to position [243, 0]
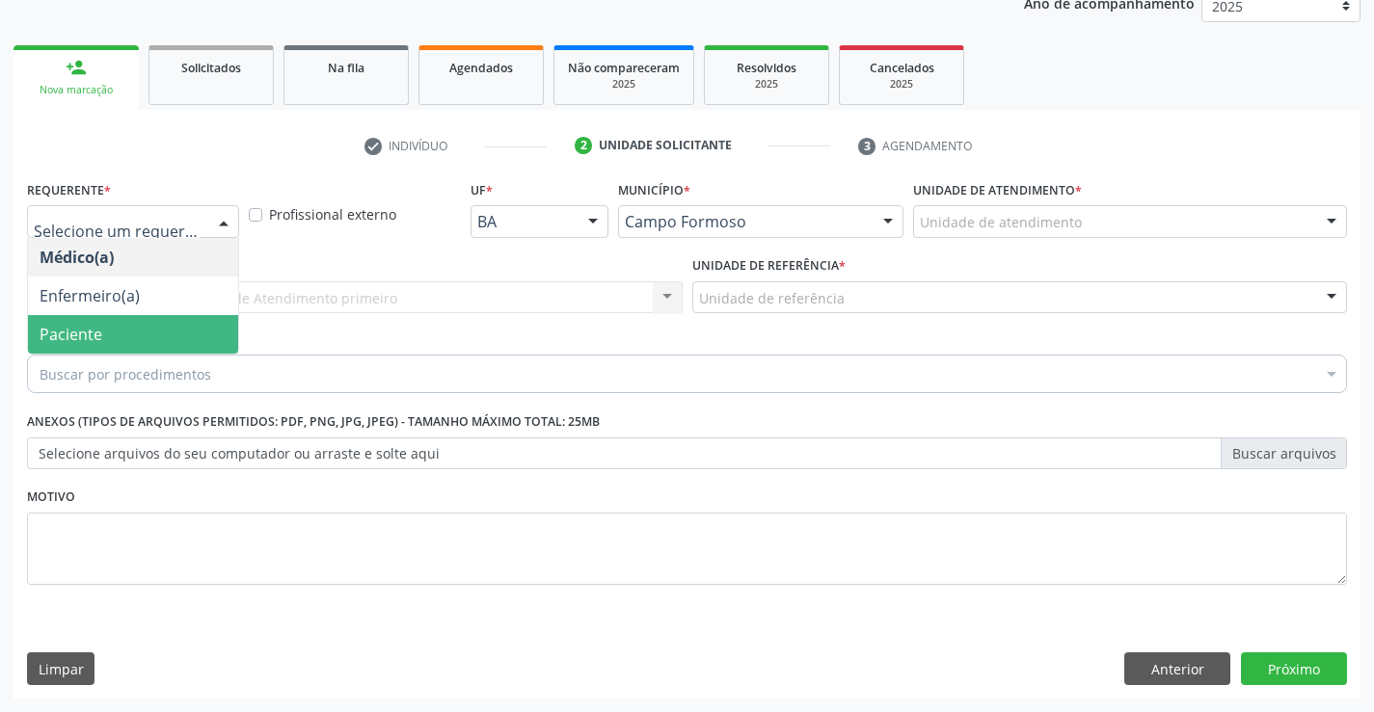
click at [161, 327] on span "Paciente" at bounding box center [133, 334] width 210 height 39
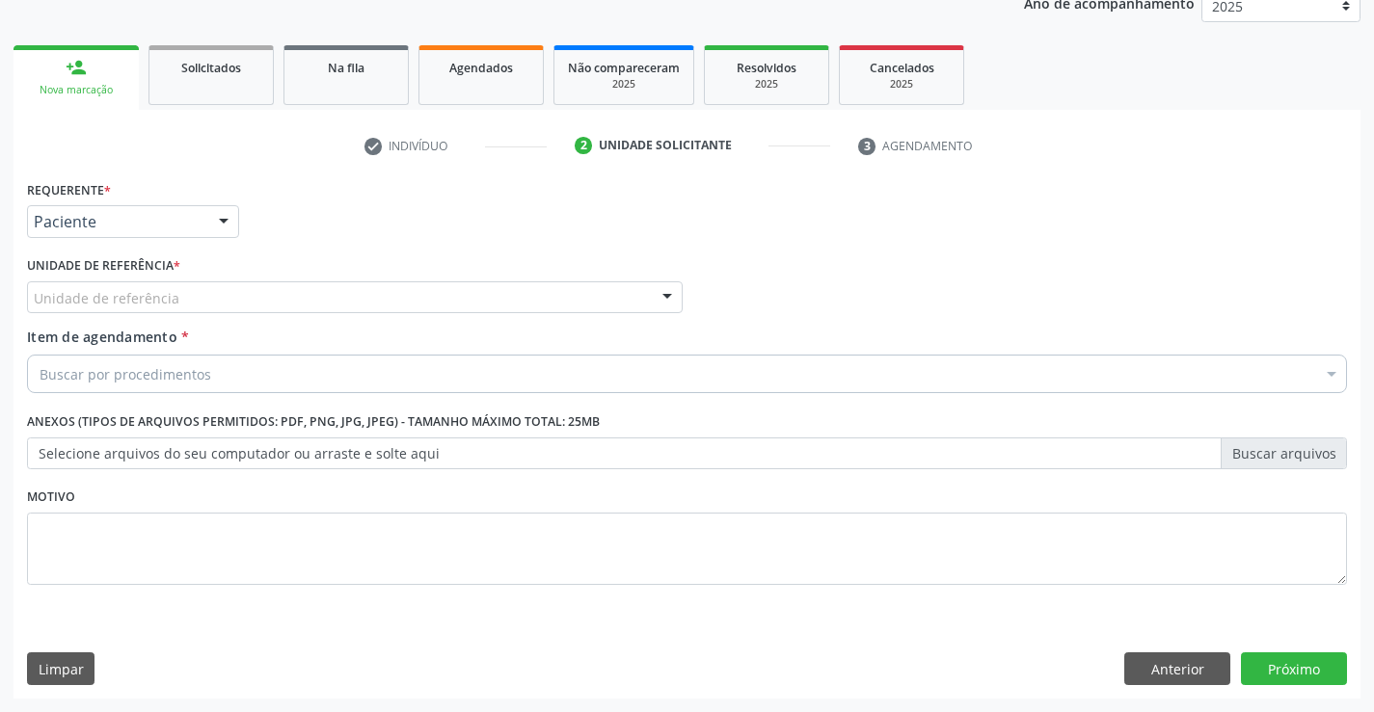
click at [346, 291] on div "Unidade de referência" at bounding box center [354, 297] width 655 height 33
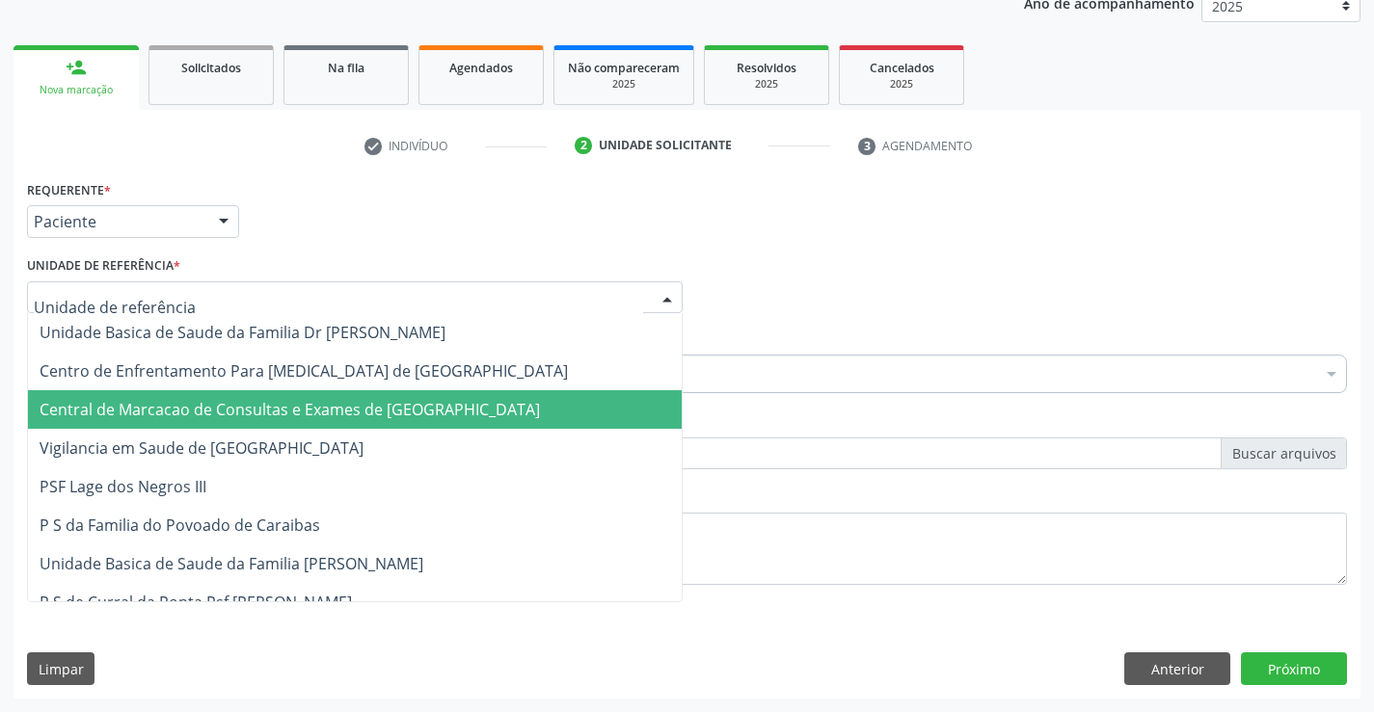
click at [346, 396] on span "Central de Marcacao de Consultas e Exames de [GEOGRAPHIC_DATA]" at bounding box center [355, 409] width 654 height 39
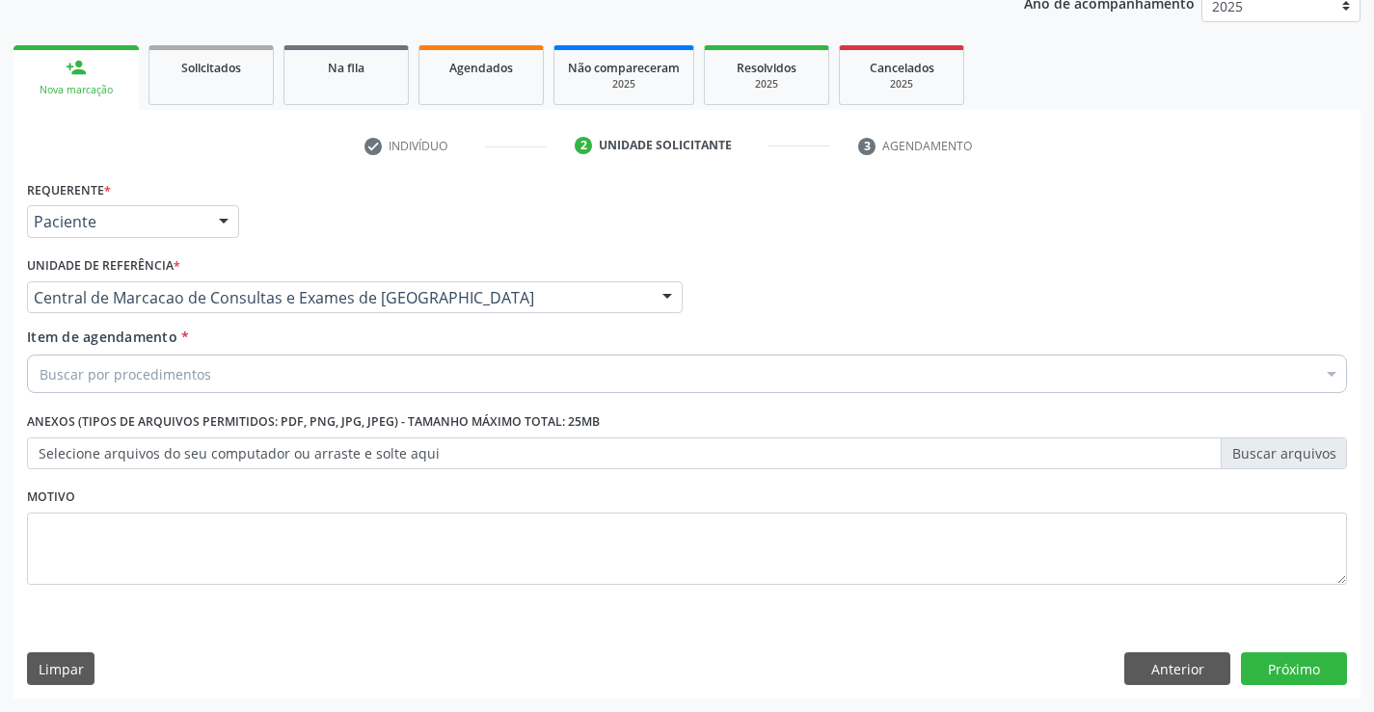
click at [406, 377] on div "Buscar por procedimentos" at bounding box center [687, 374] width 1320 height 39
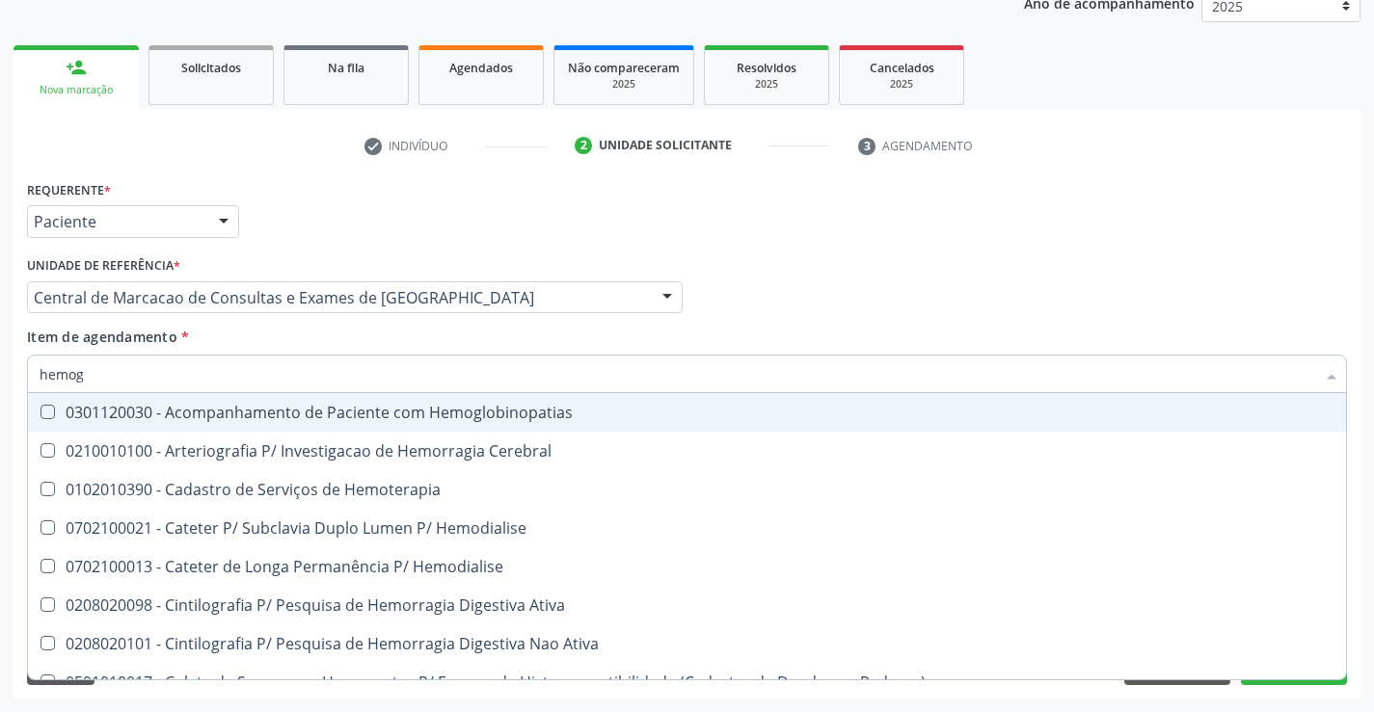
type input "hemogr"
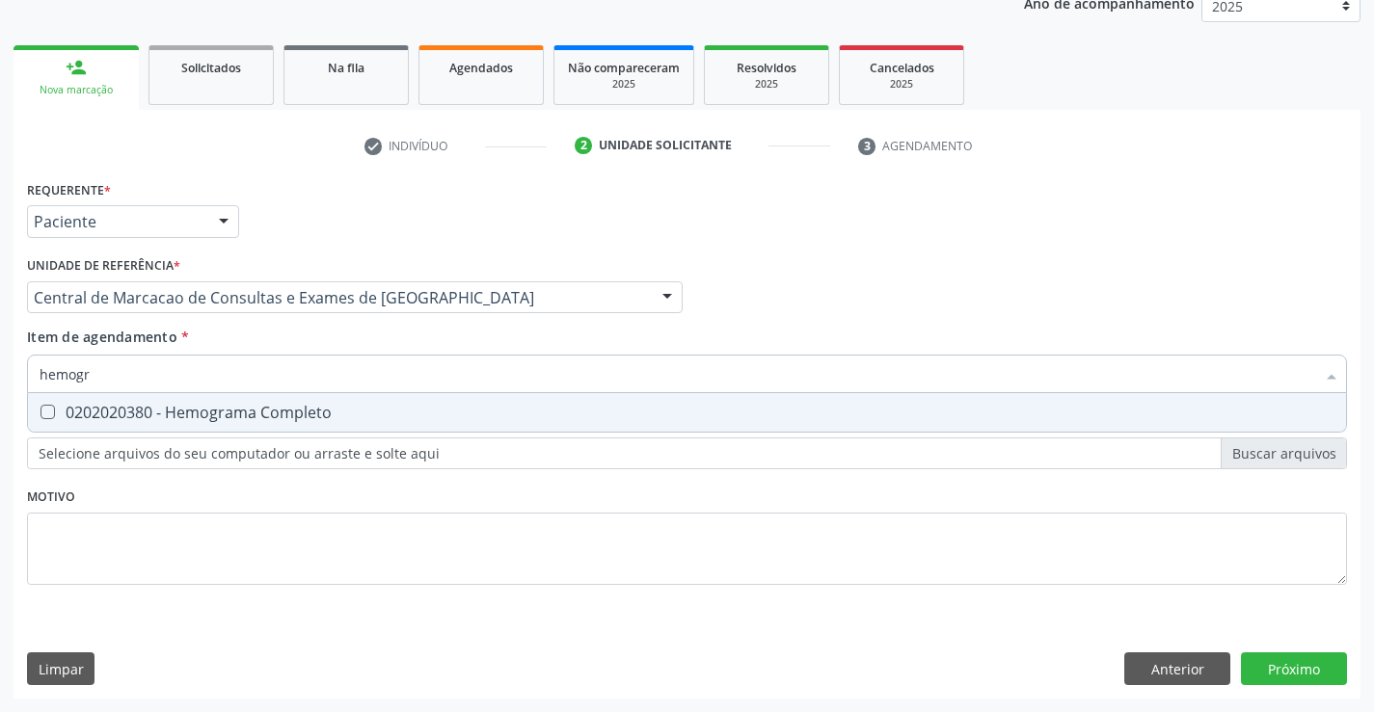
click at [399, 427] on span "0202020380 - Hemograma Completo" at bounding box center [687, 412] width 1318 height 39
checkbox Completo "true"
type input "hemogr"
click at [352, 324] on div "Unidade de referência * Central de Marcacao de Consultas e Exames de [GEOGRAPHI…" at bounding box center [354, 289] width 665 height 75
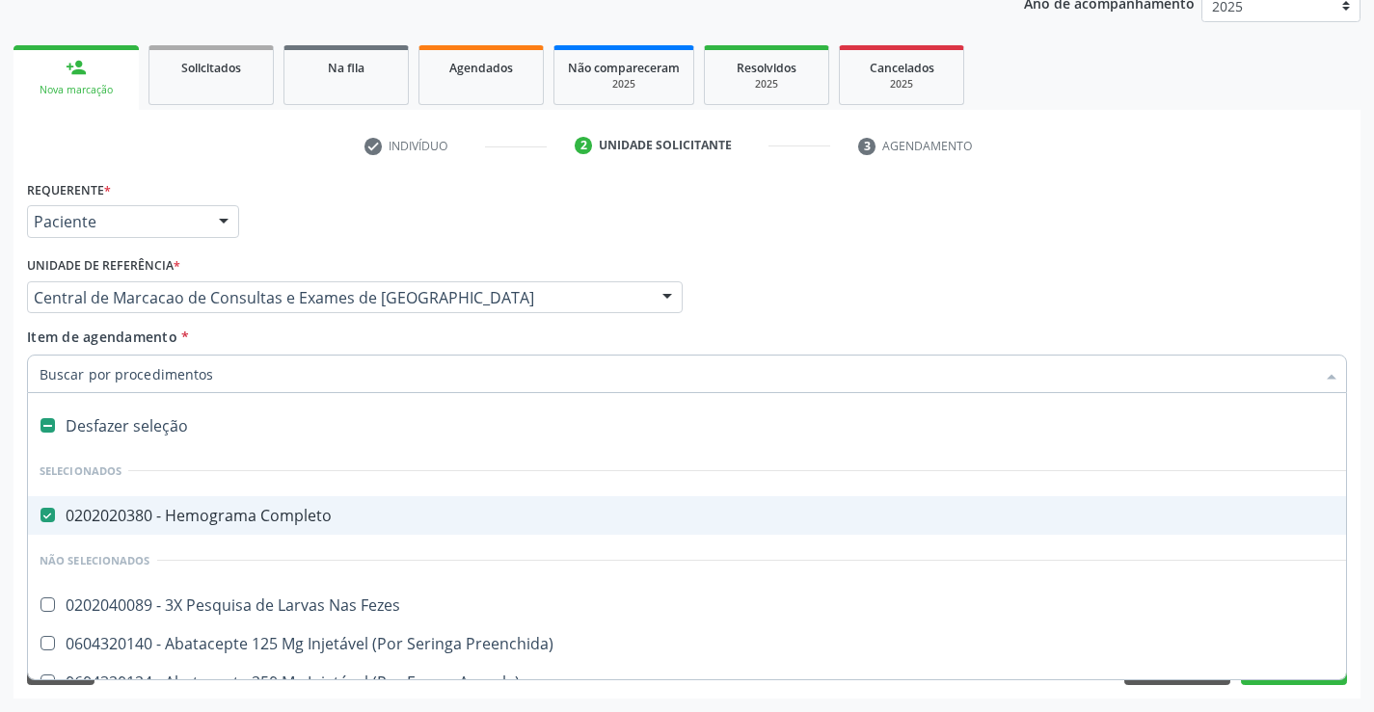
type input "o"
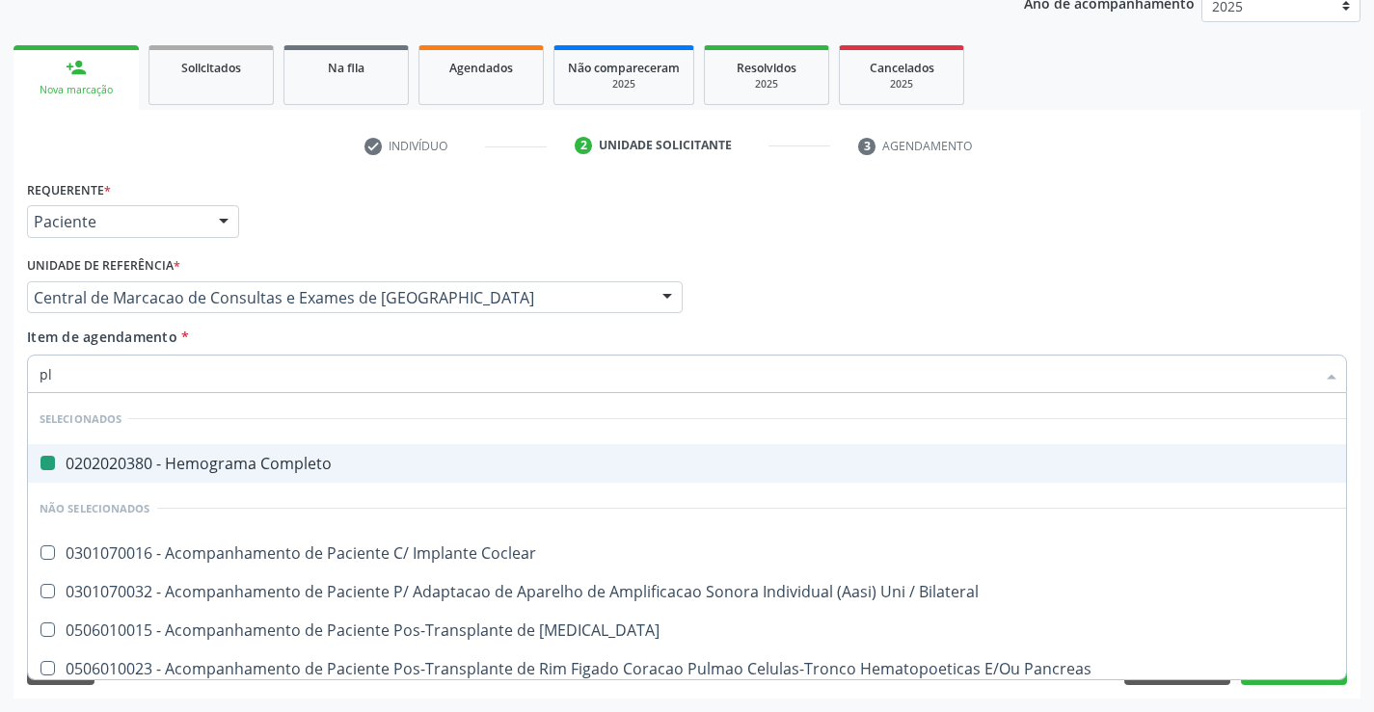
type input "pla"
checkbox Completo "false"
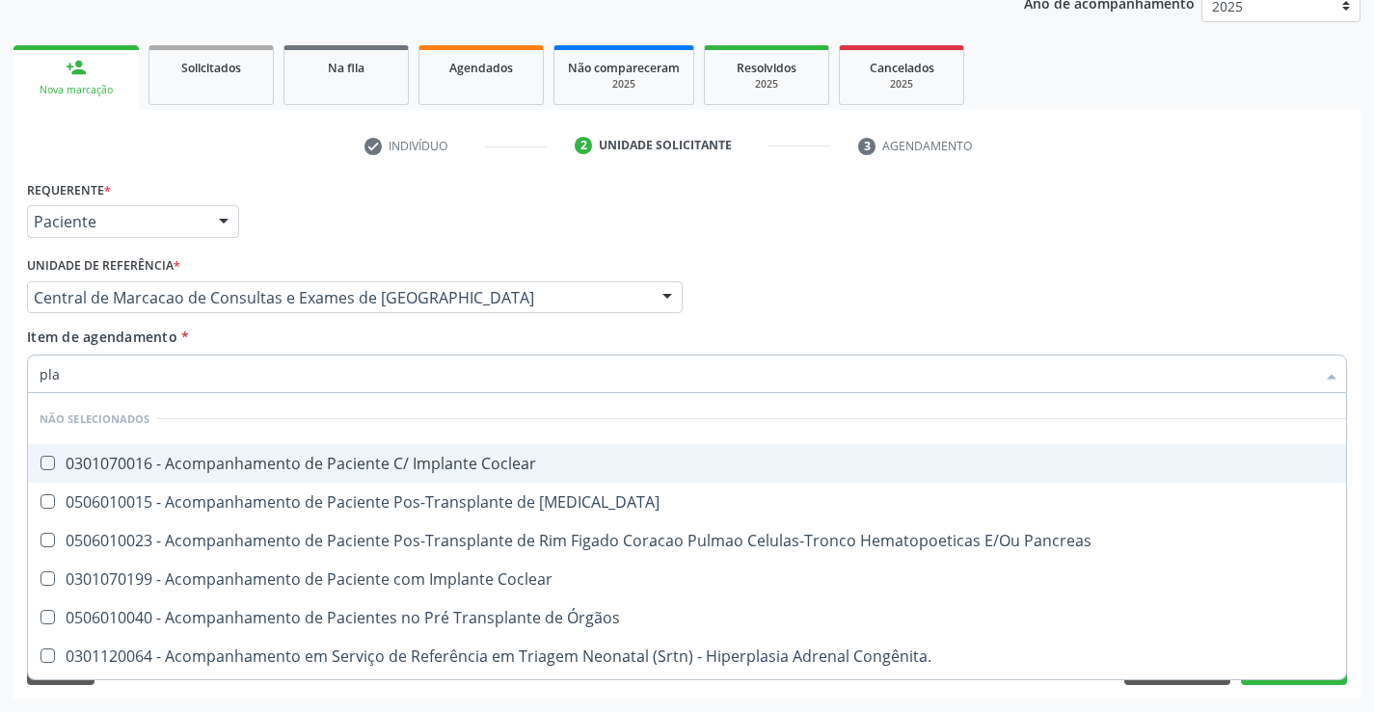
type input "plaq"
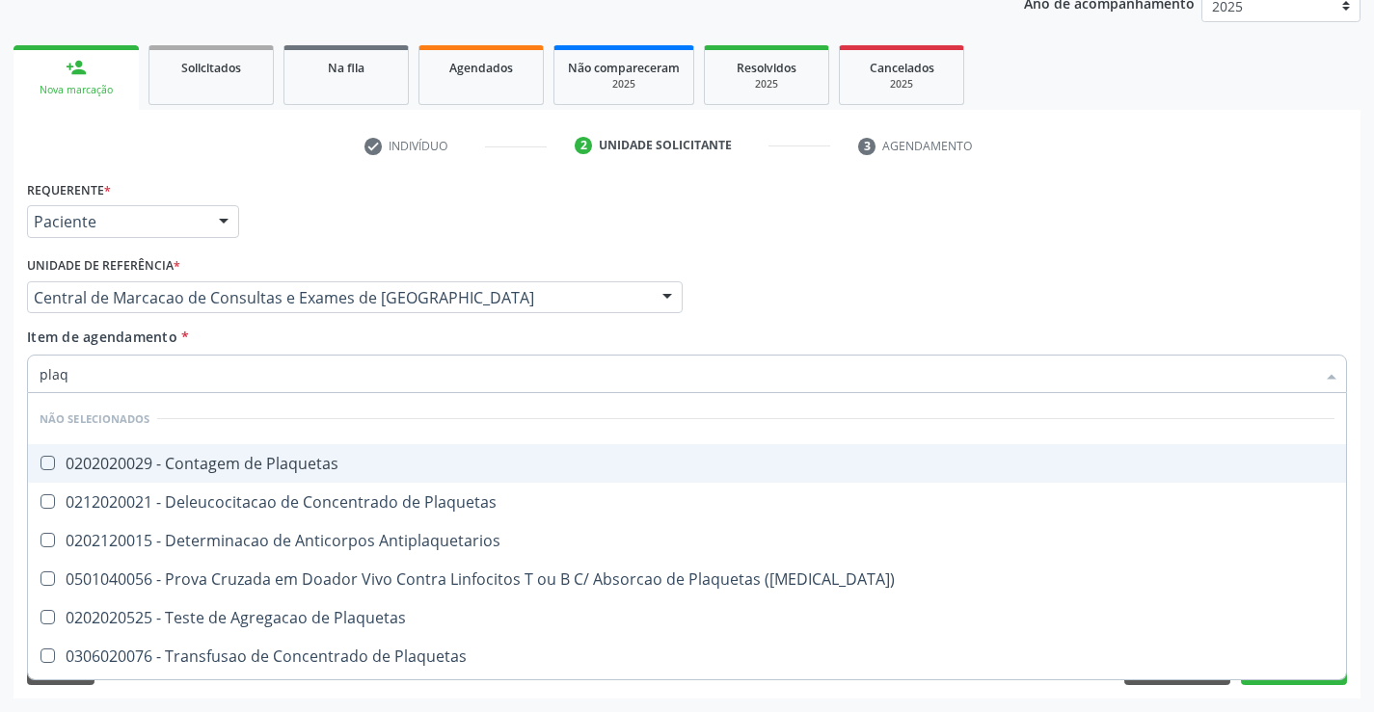
click at [341, 458] on div "0202020029 - Contagem de Plaquetas" at bounding box center [687, 463] width 1294 height 15
checkbox Plaquetas "true"
click at [329, 341] on div "Item de agendamento * plaq Desfazer seleção Não selecionados 0202020029 - Conta…" at bounding box center [687, 357] width 1320 height 61
checkbox Plaquetas "true"
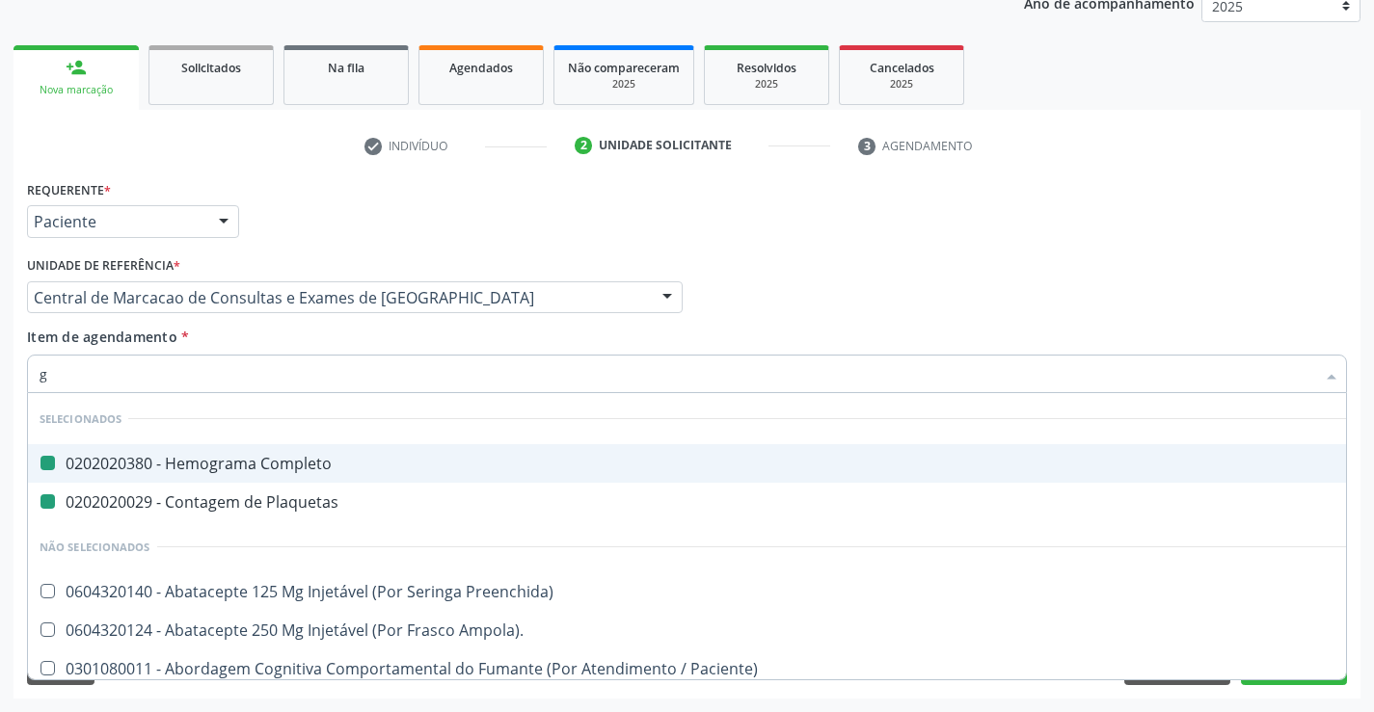
type input "gl"
checkbox Completo "false"
checkbox Plaquetas "false"
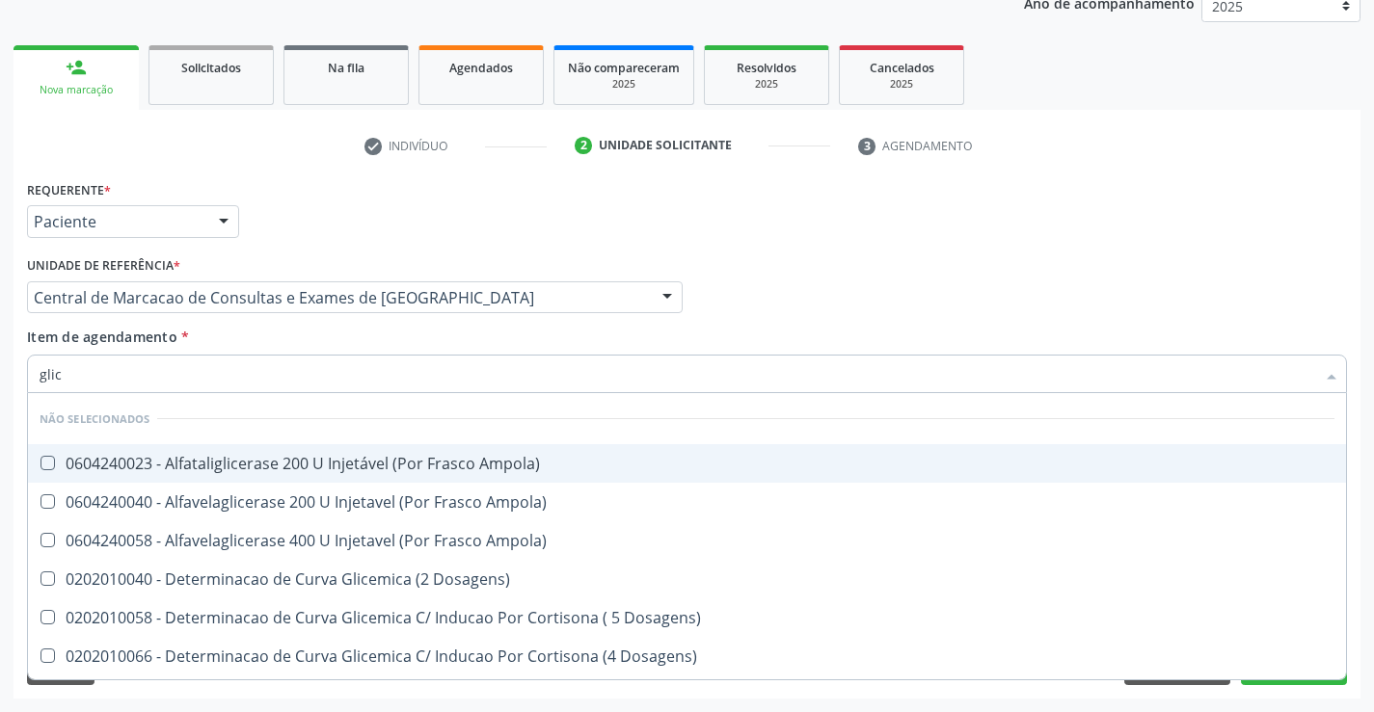
type input "glico"
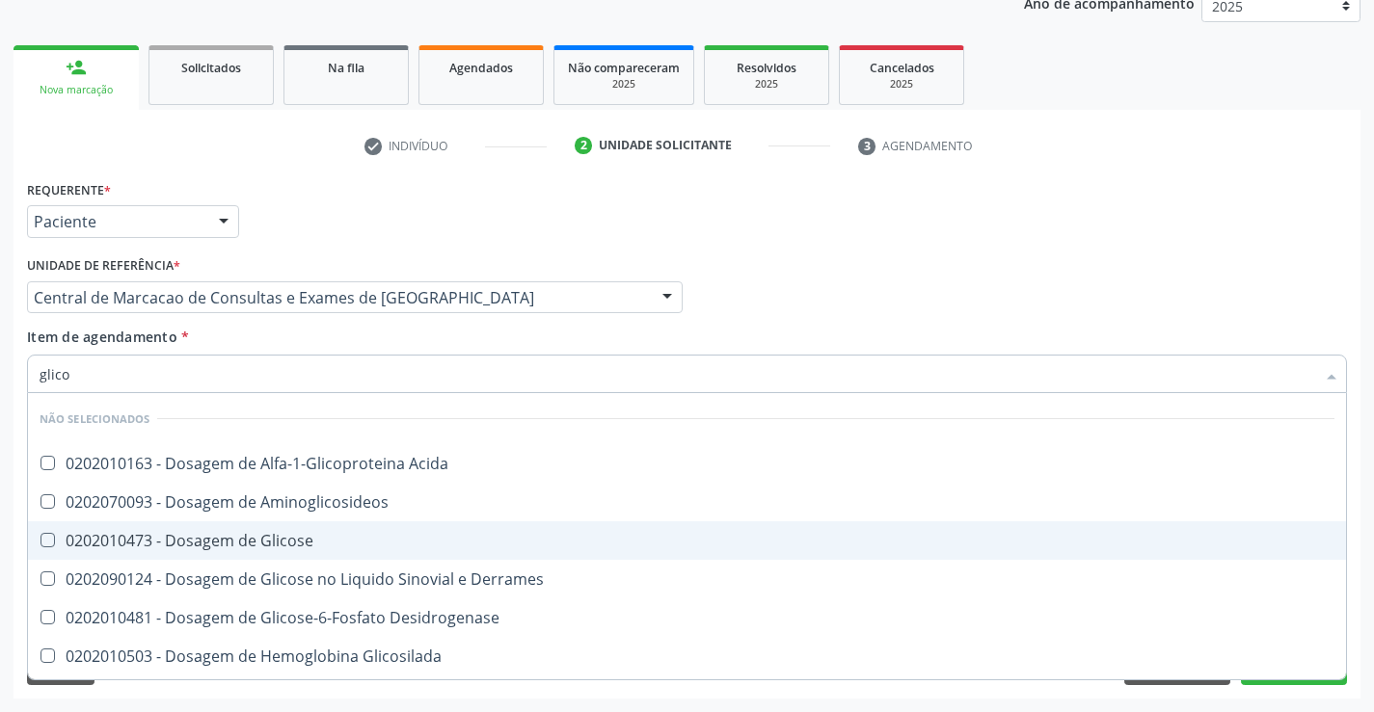
click at [339, 522] on span "0202010473 - Dosagem de Glicose" at bounding box center [687, 540] width 1318 height 39
checkbox Glicose "true"
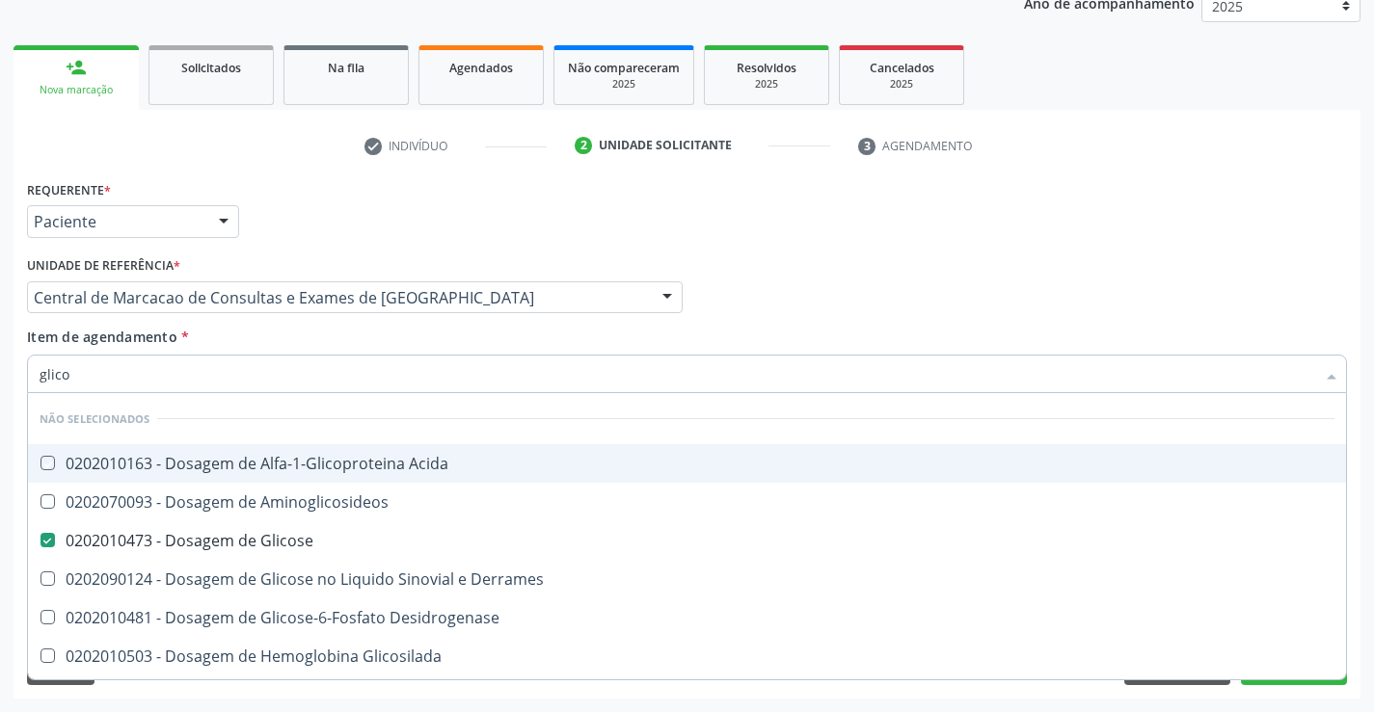
click at [327, 345] on div "Item de agendamento * glico Desfazer seleção Não selecionados 0202010163 - Dosa…" at bounding box center [687, 357] width 1320 height 61
checkbox Acida "true"
checkbox Aminoglicosideos "true"
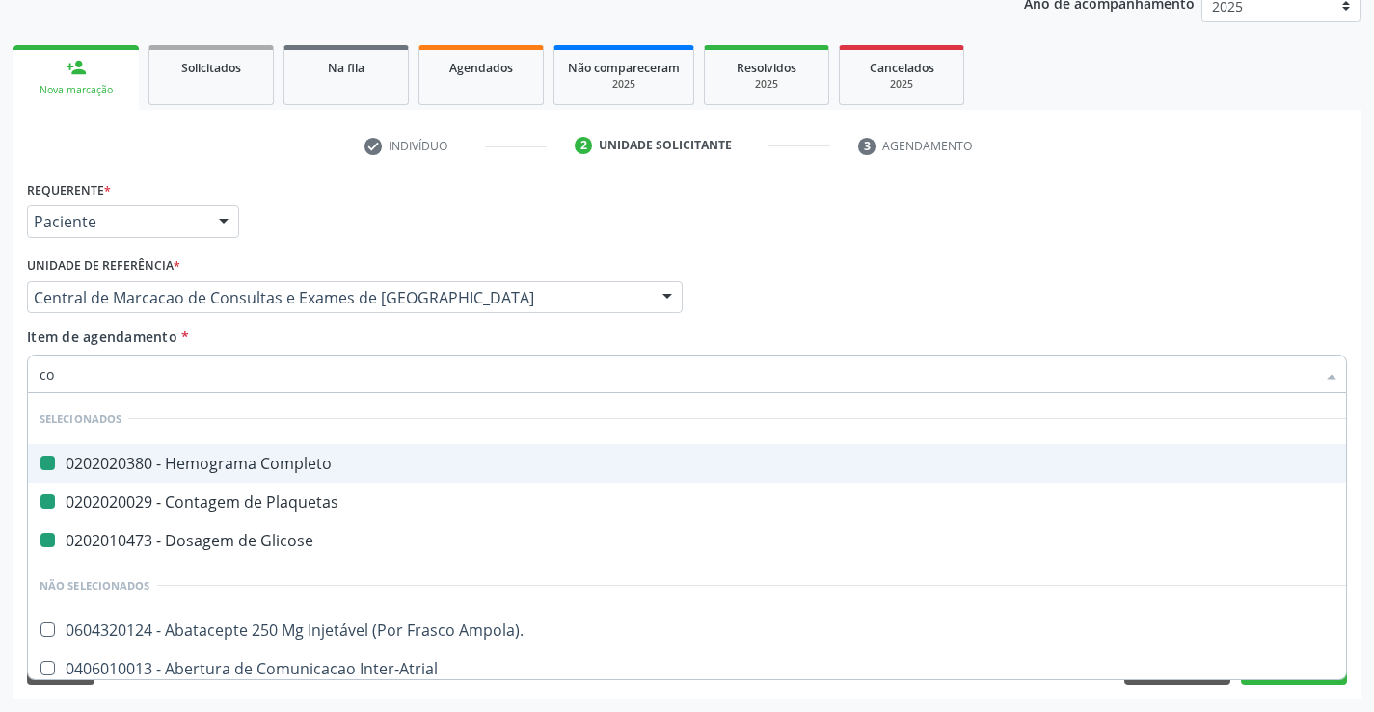
type input "col"
checkbox Completo "false"
checkbox Plaquetas "false"
checkbox Glicose "false"
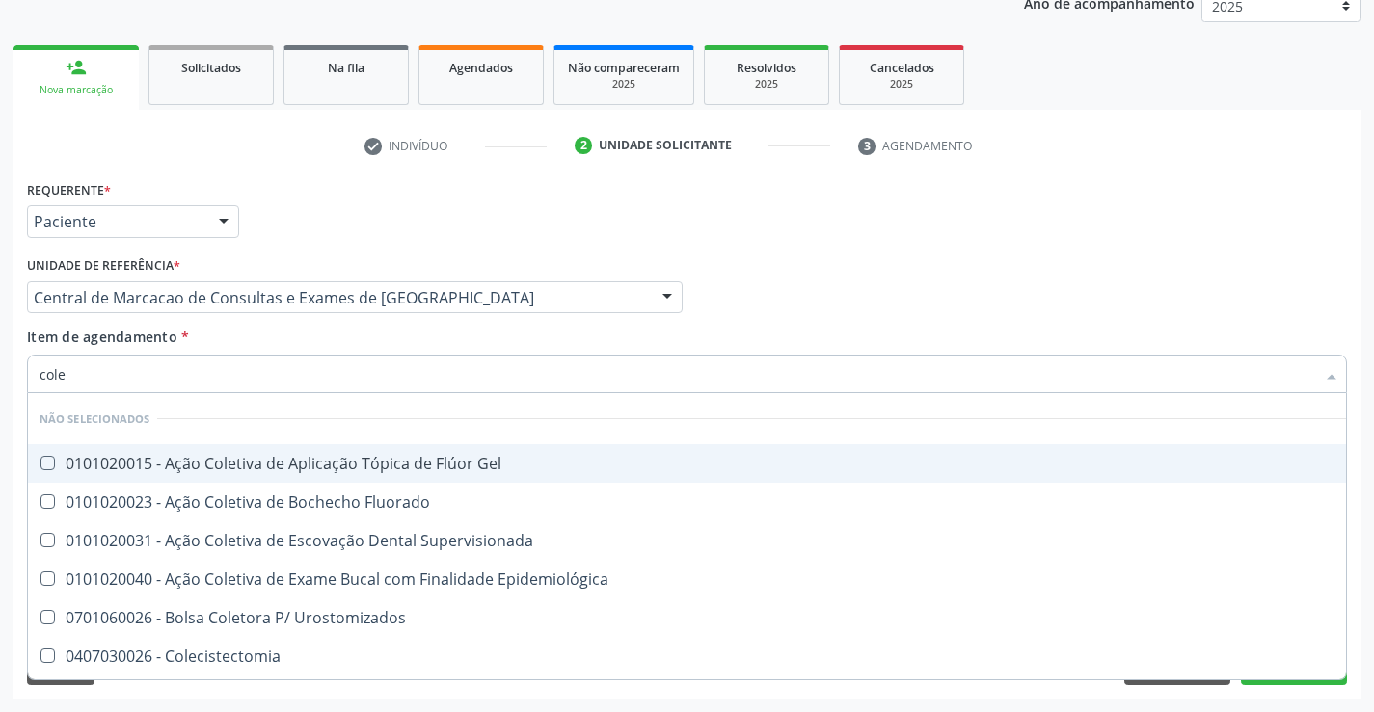
type input "coles"
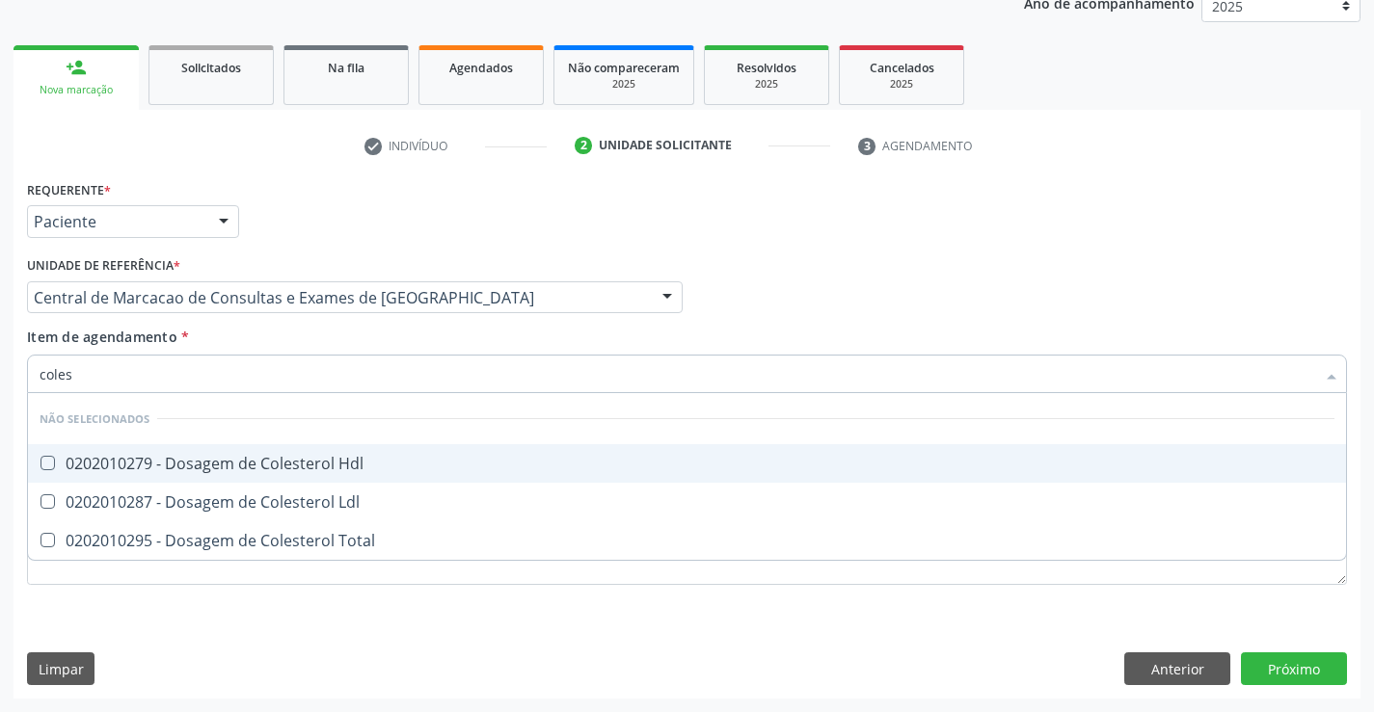
click at [335, 456] on div "0202010279 - Dosagem de Colesterol Hdl" at bounding box center [687, 463] width 1294 height 15
checkbox Hdl "true"
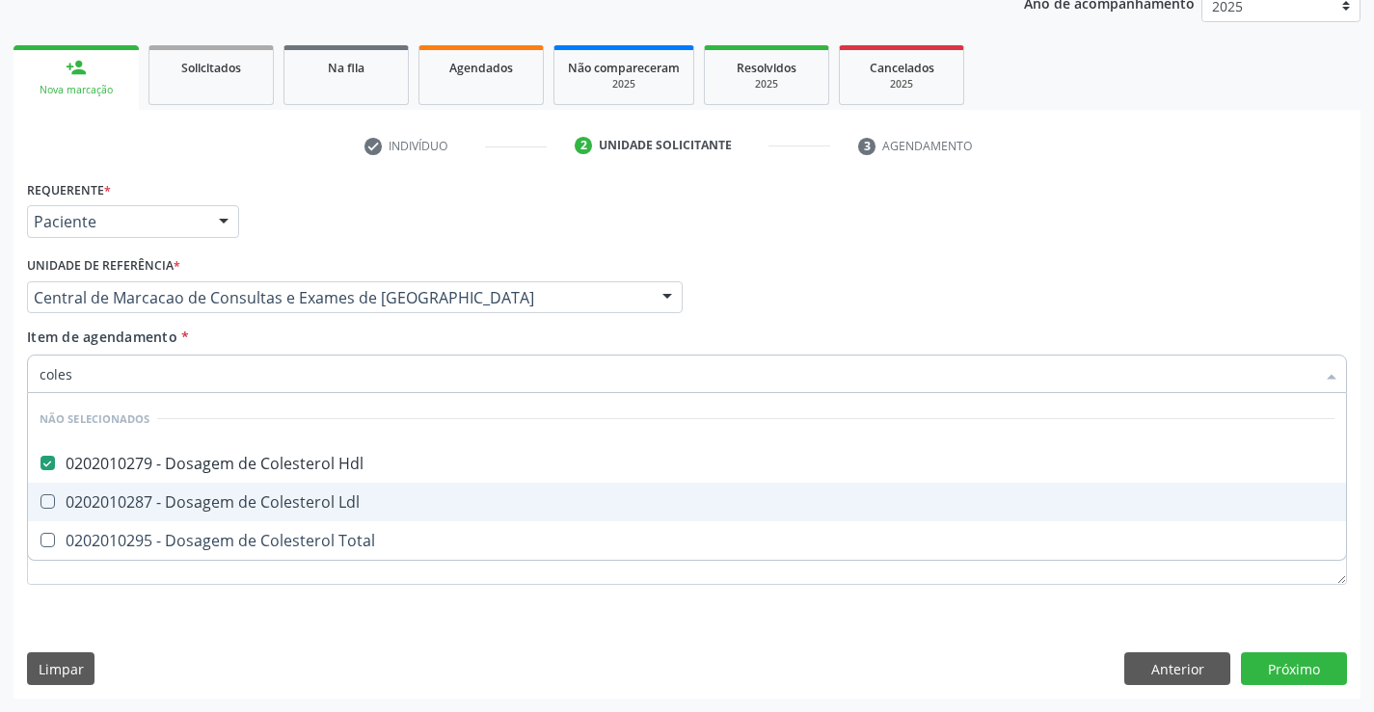
click at [335, 515] on span "0202010287 - Dosagem de Colesterol Ldl" at bounding box center [687, 502] width 1318 height 39
checkbox Ldl "true"
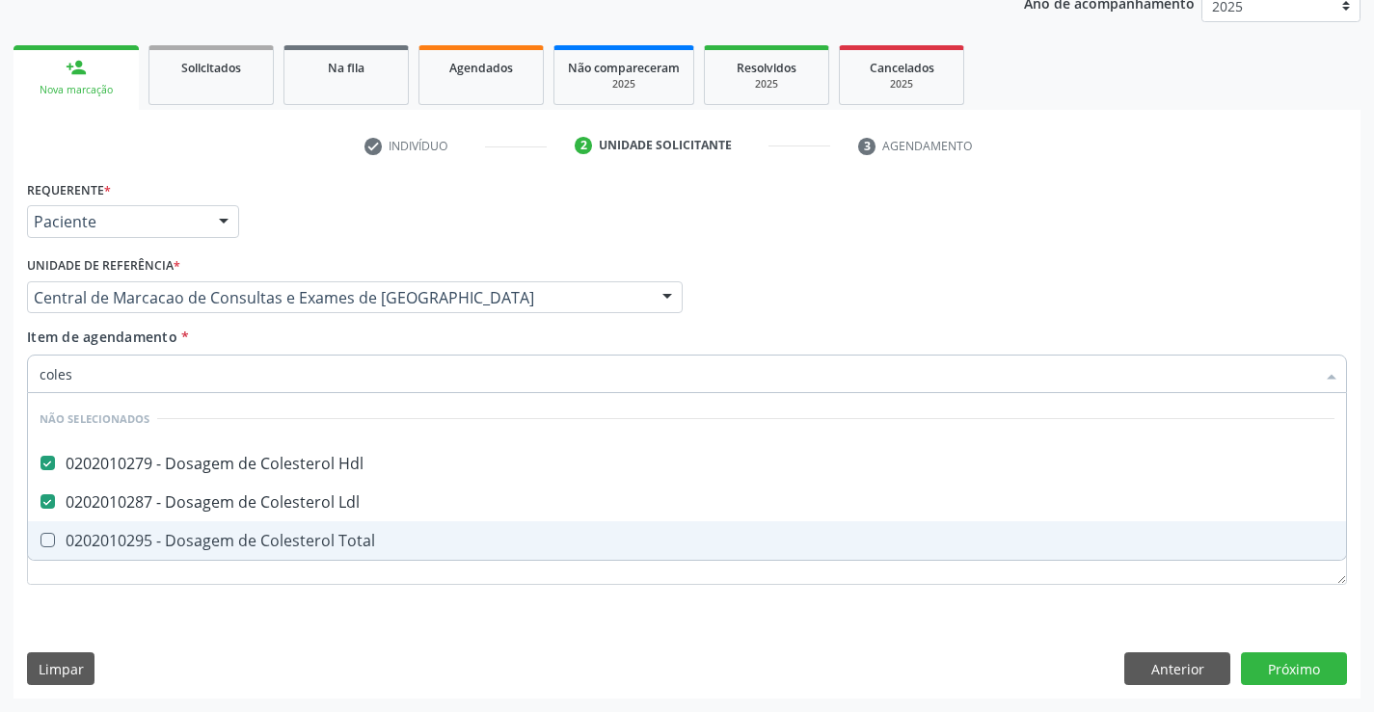
click at [331, 547] on div "0202010295 - Dosagem de Colesterol Total" at bounding box center [687, 540] width 1294 height 15
checkbox Total "true"
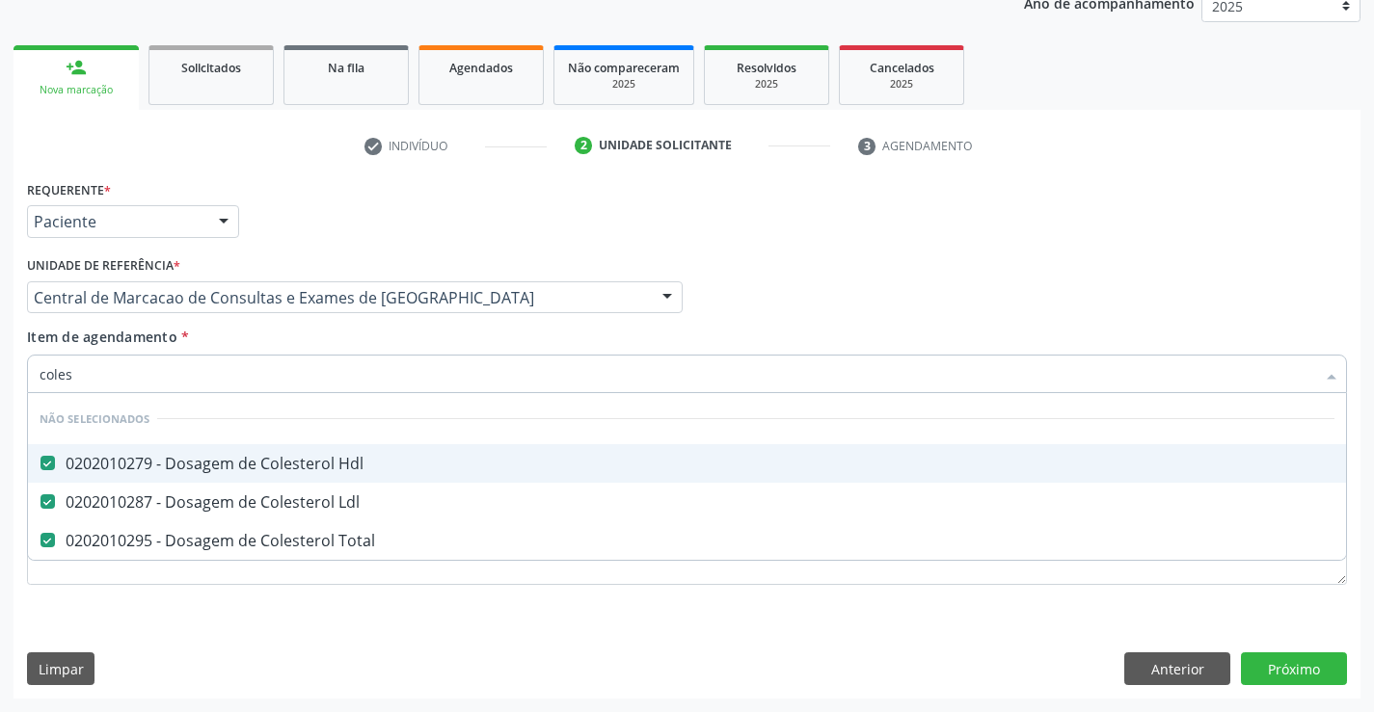
click at [282, 342] on div "Item de agendamento * coles Desfazer seleção Não selecionados 0202010279 - Dosa…" at bounding box center [687, 357] width 1320 height 61
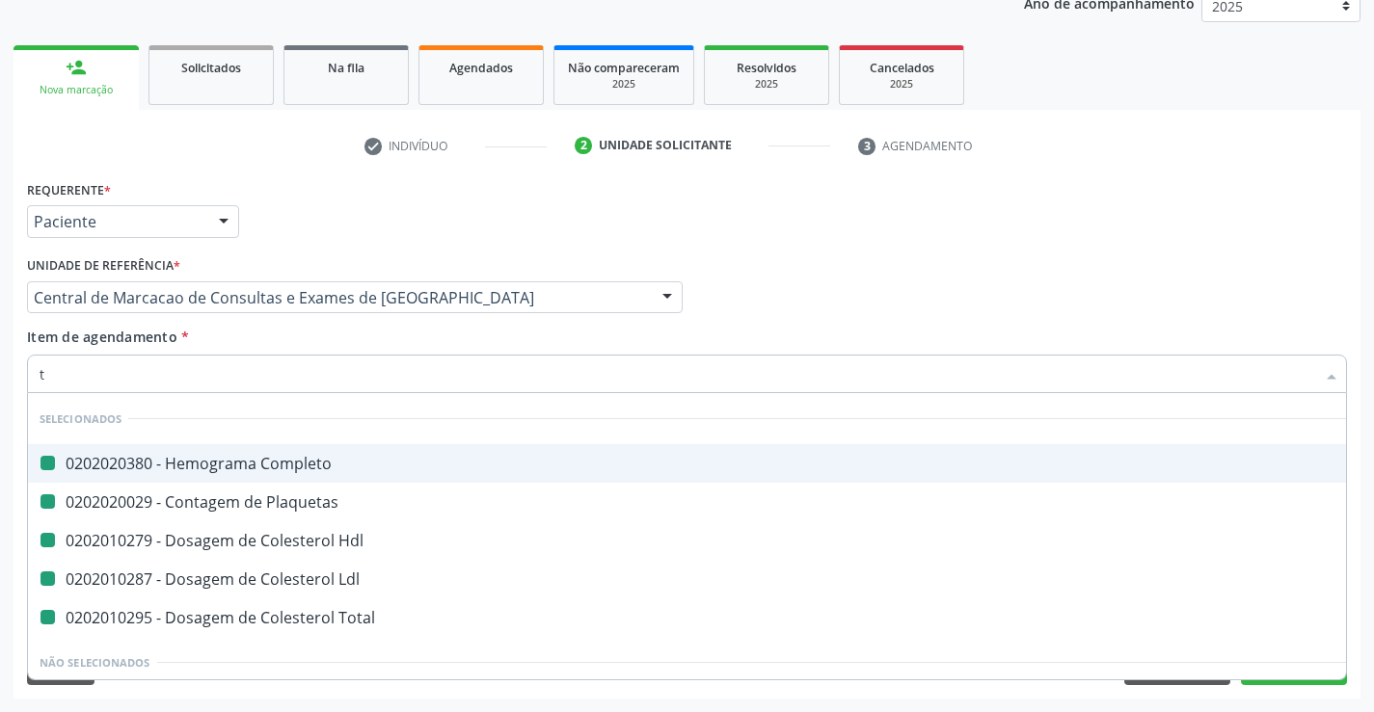
type input "tr"
checkbox Completo "false"
checkbox Plaquetas "false"
checkbox Hdl "false"
checkbox Ldl "false"
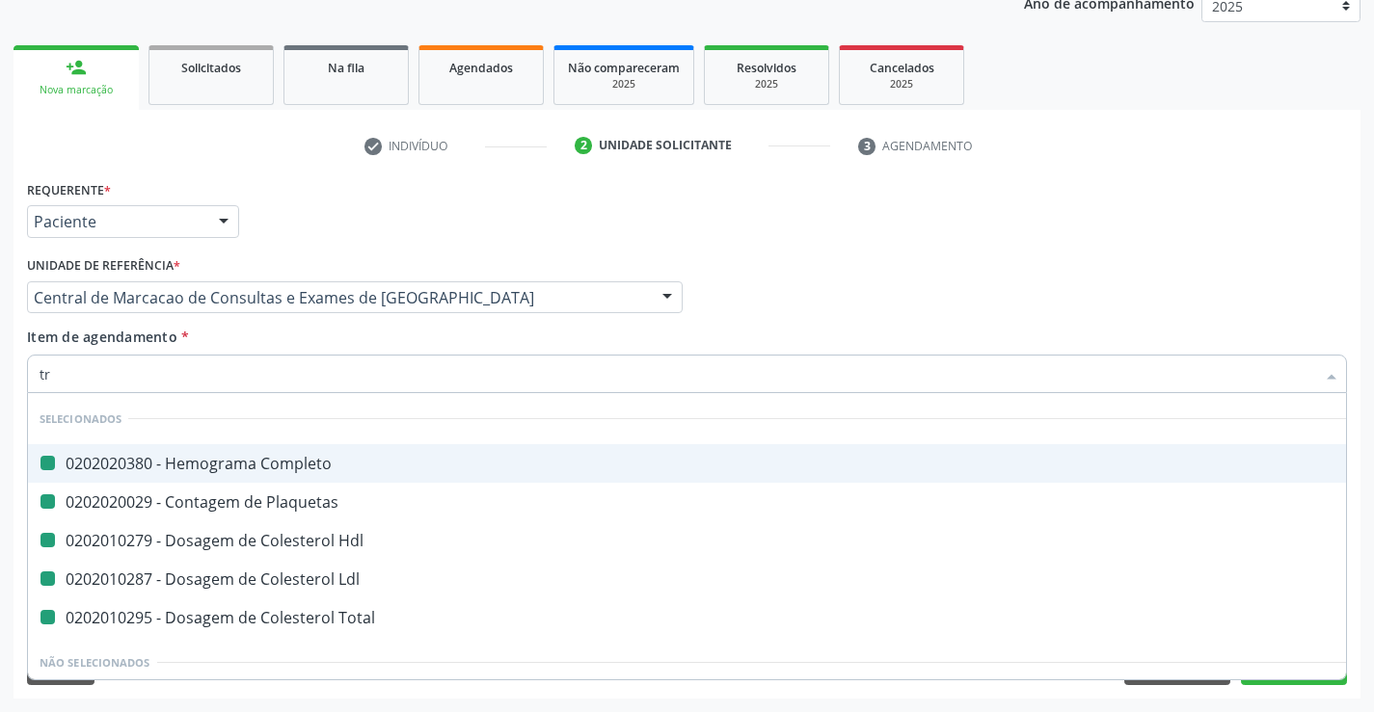
checkbox Total "false"
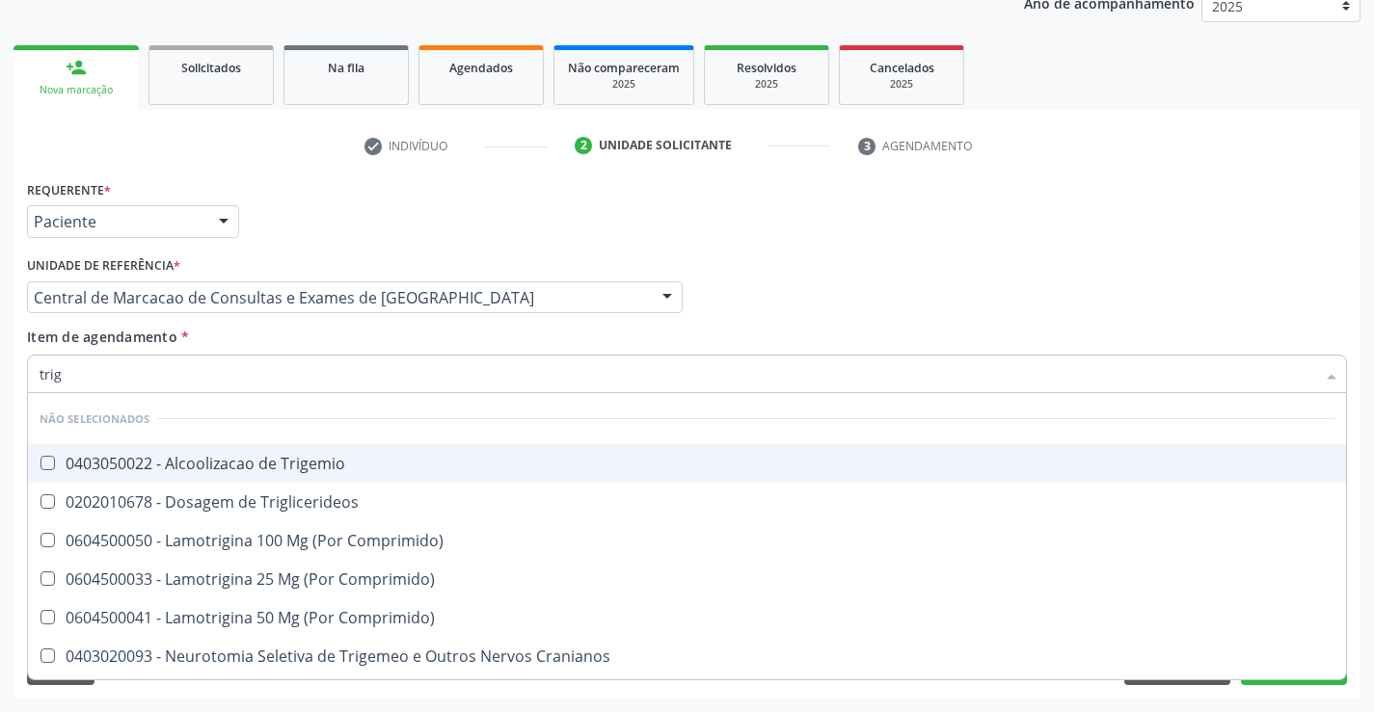
type input "trigl"
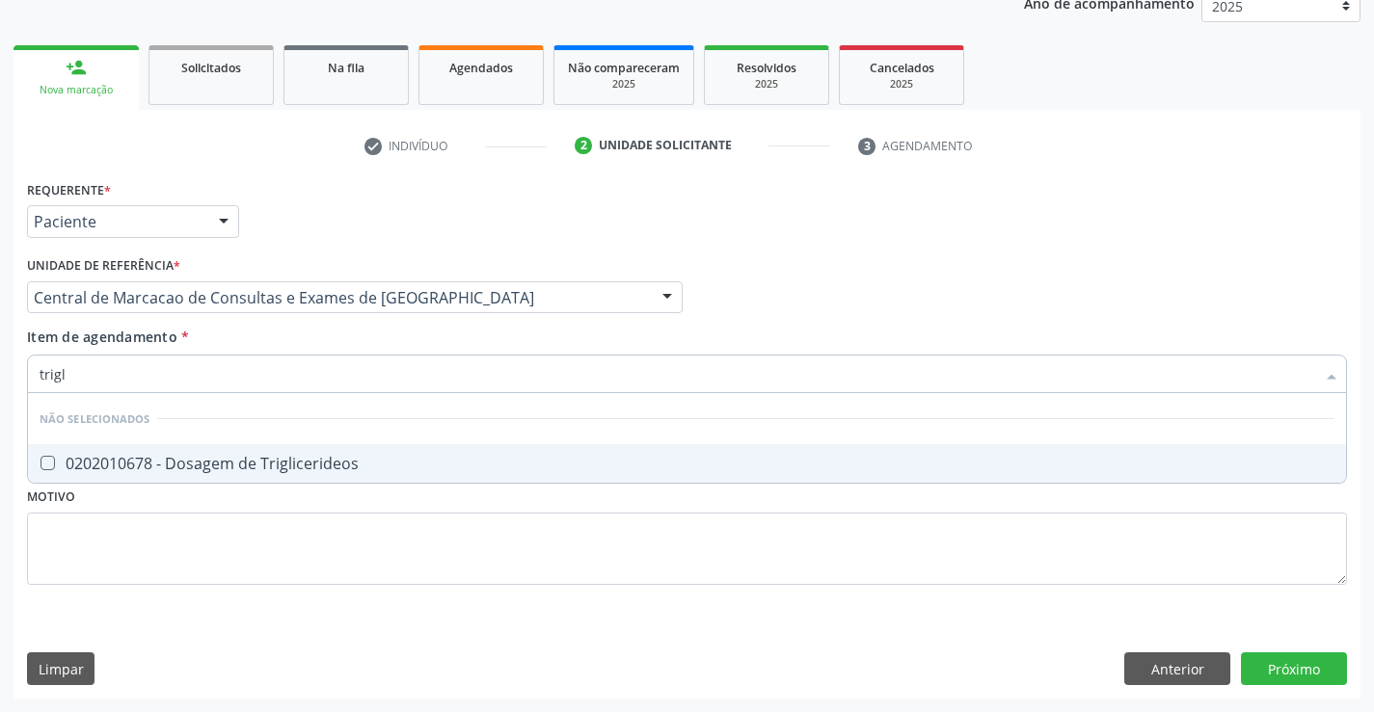
click at [292, 456] on div "0202010678 - Dosagem de Triglicerideos" at bounding box center [687, 463] width 1294 height 15
checkbox Triglicerideos "true"
click at [300, 344] on div "Item de agendamento * trigl Desfazer seleção Não selecionados 0202010678 - Dosa…" at bounding box center [687, 357] width 1320 height 61
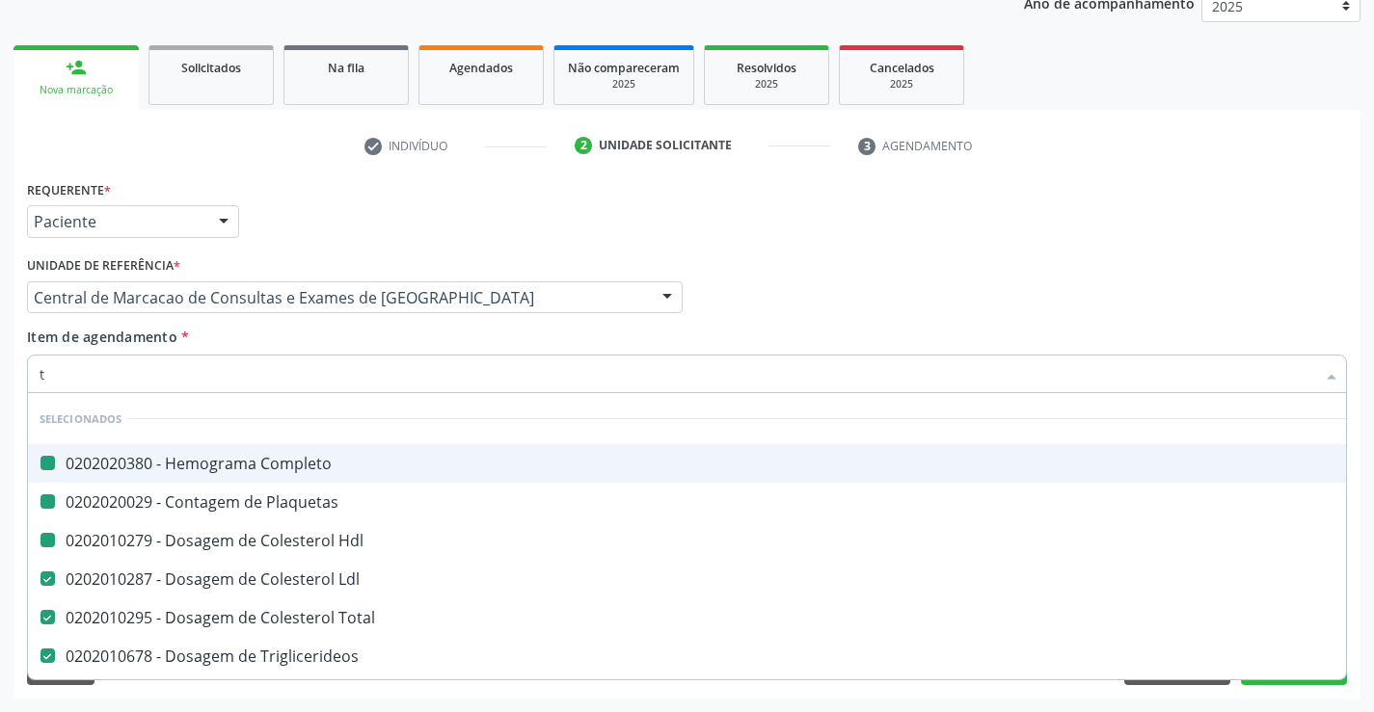
type input "tg"
checkbox Completo "false"
checkbox Plaquetas "false"
checkbox Hdl "false"
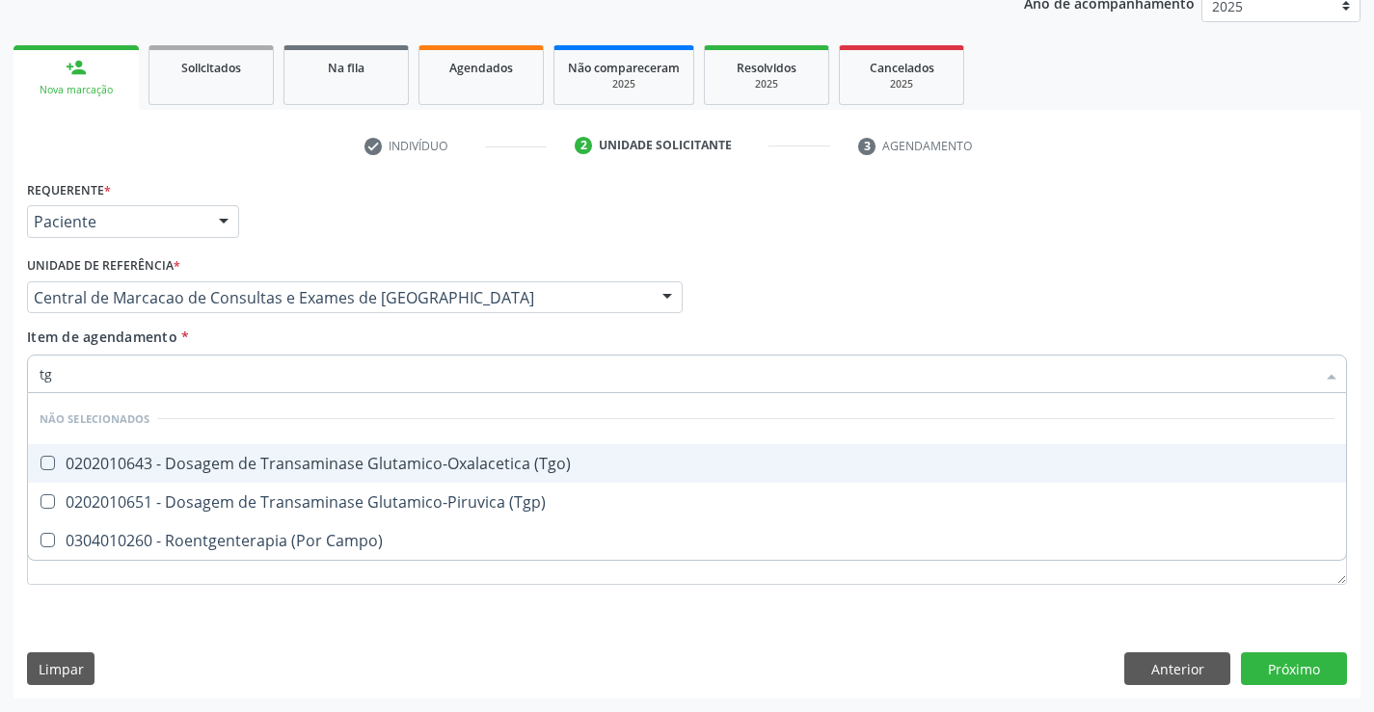
click at [307, 456] on div "0202010643 - Dosagem de Transaminase Glutamico-Oxalacetica (Tgo)" at bounding box center [687, 463] width 1294 height 15
checkbox \(Tgo\) "true"
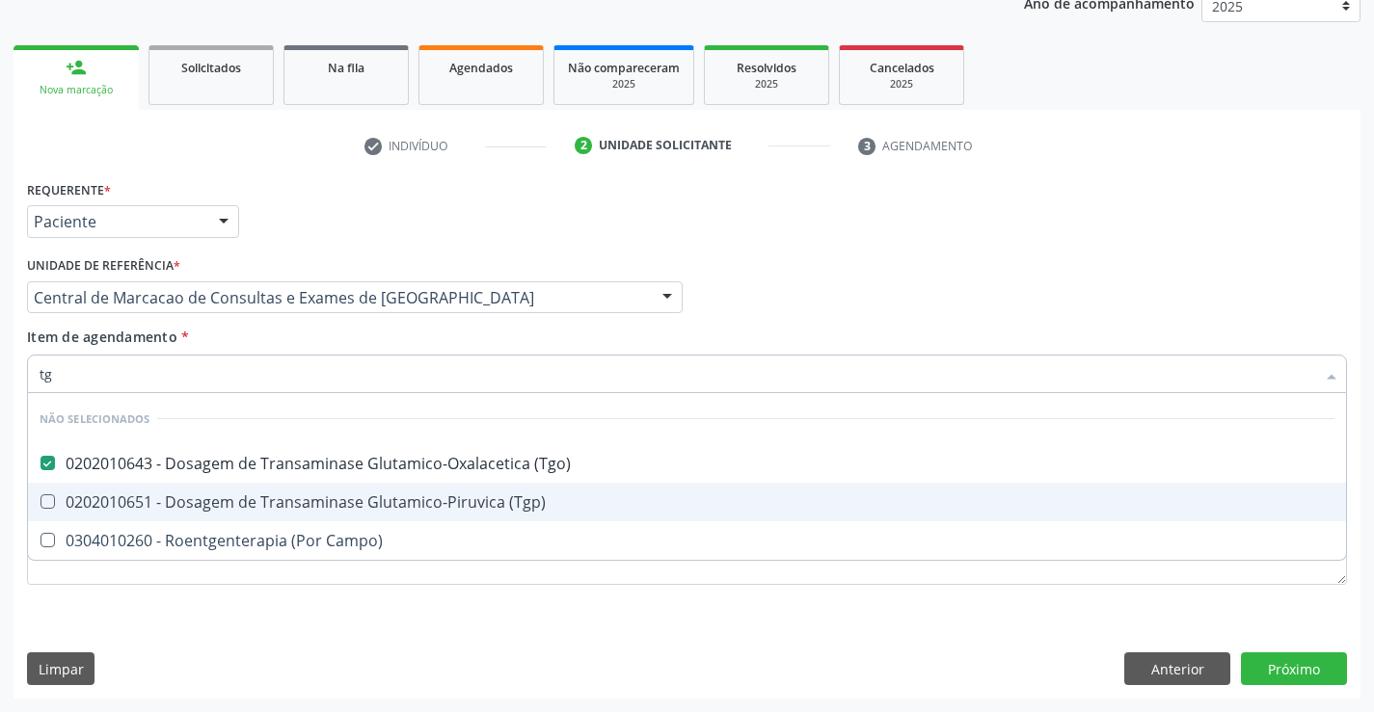
drag, startPoint x: 304, startPoint y: 482, endPoint x: 304, endPoint y: 494, distance: 12.5
click at [304, 494] on ul "Desfazer seleção Não selecionados 0202010643 - Dosagem de Transaminase Glutamic…" at bounding box center [687, 476] width 1318 height 167
click at [304, 494] on div "0202010651 - Dosagem de Transaminase Glutamico-Piruvica (Tgp)" at bounding box center [687, 501] width 1294 height 15
checkbox \(Tgp\) "true"
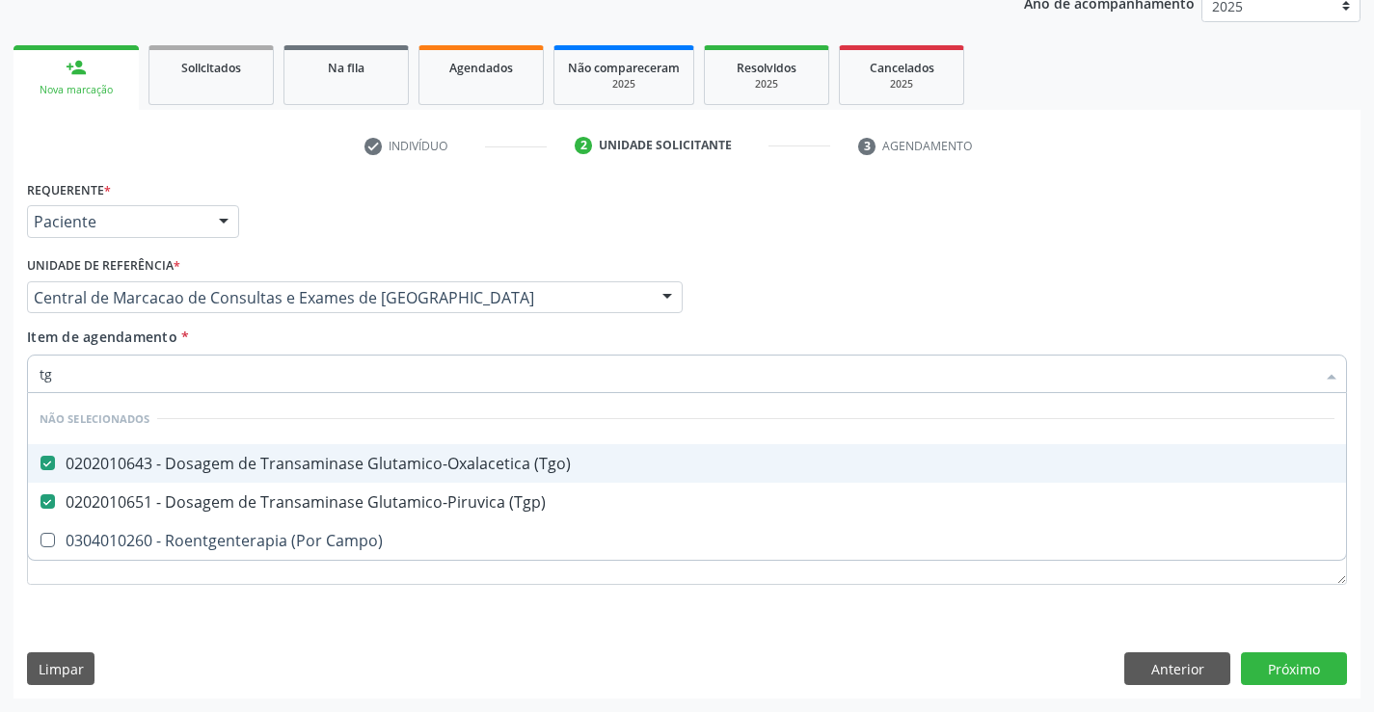
click at [279, 330] on div "Item de agendamento * tg Desfazer seleção Não selecionados 0202010643 - Dosagem…" at bounding box center [687, 357] width 1320 height 61
checkbox Campo\) "true"
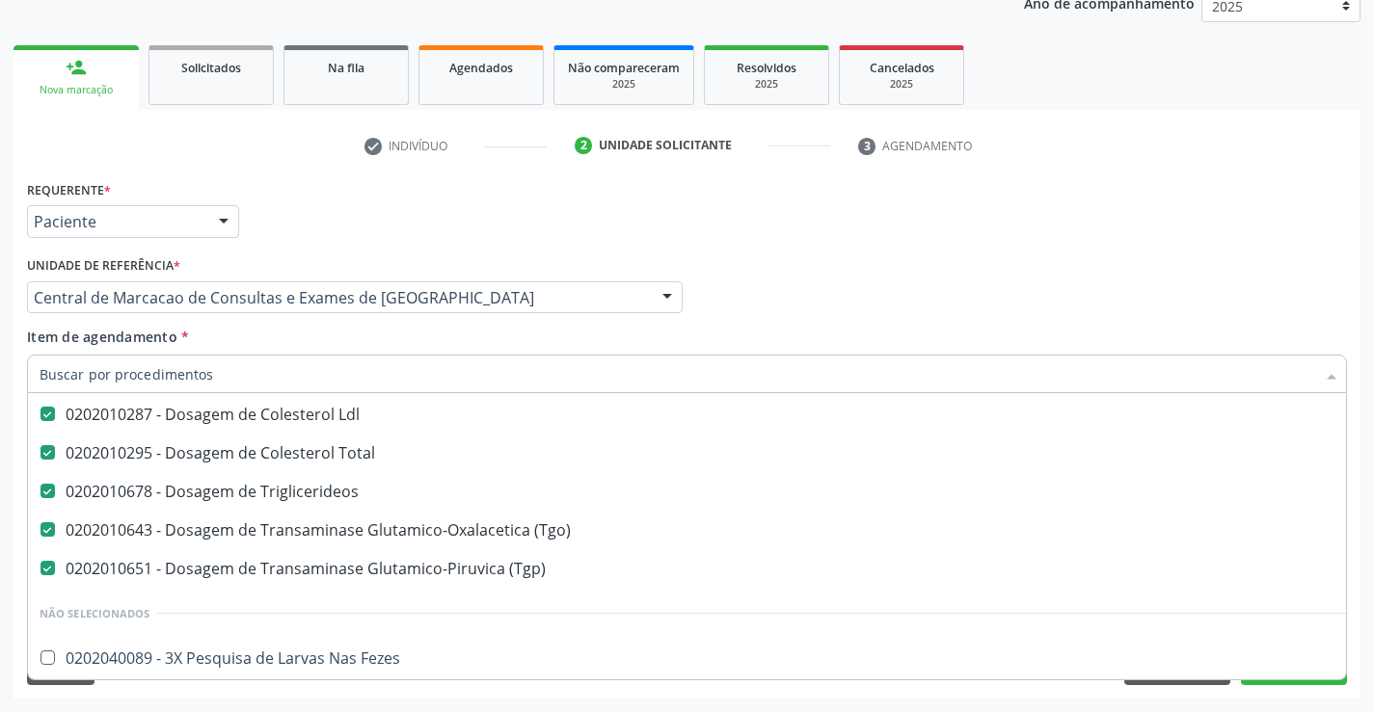
scroll to position [289, 0]
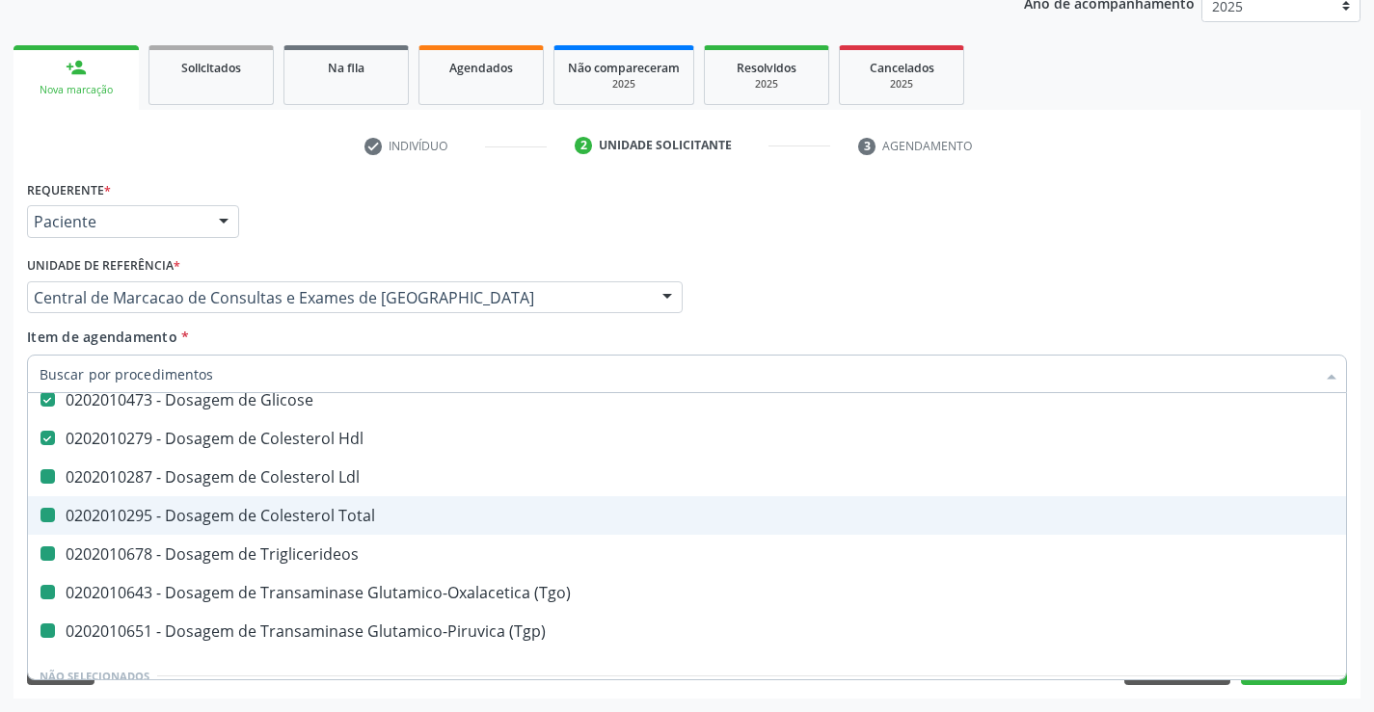
type input "u"
checkbox Ldl "false"
checkbox Total "false"
checkbox Triglicerideos "false"
checkbox \(Tgo\) "false"
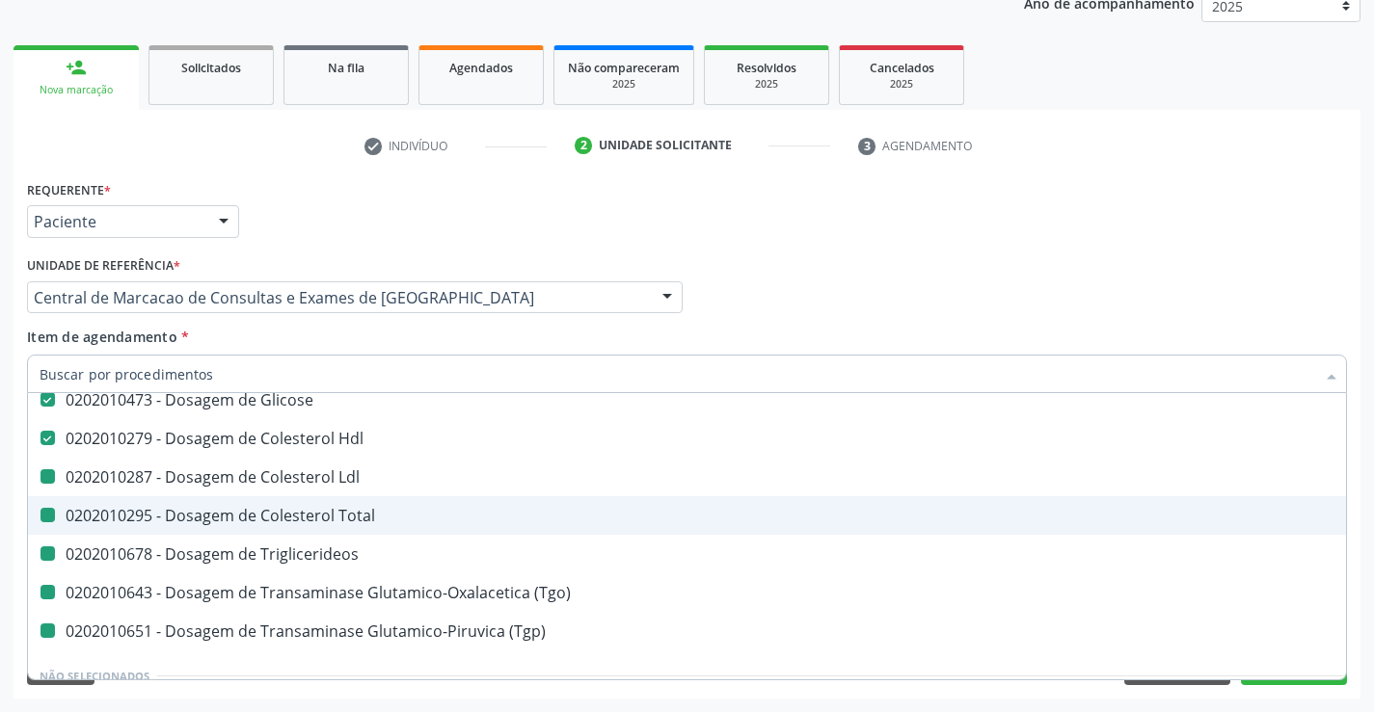
checkbox \(Tgp\) "false"
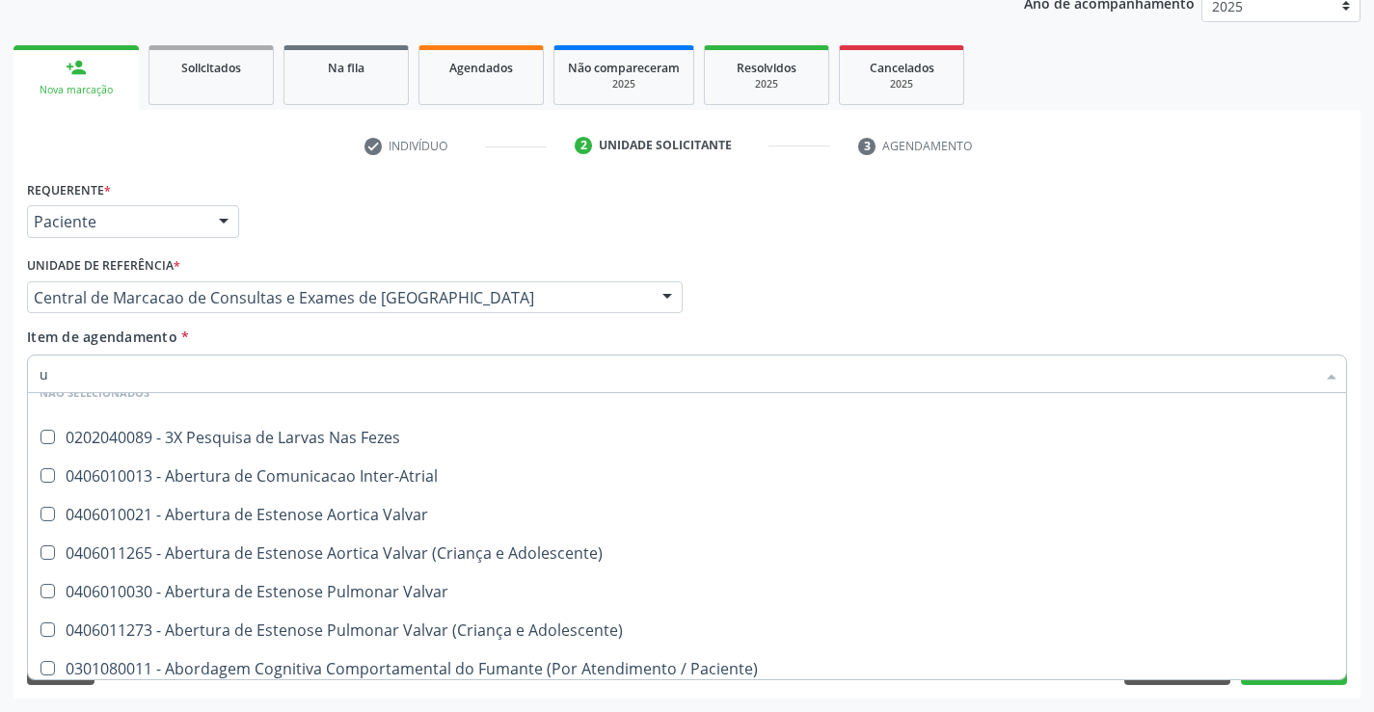
scroll to position [141, 0]
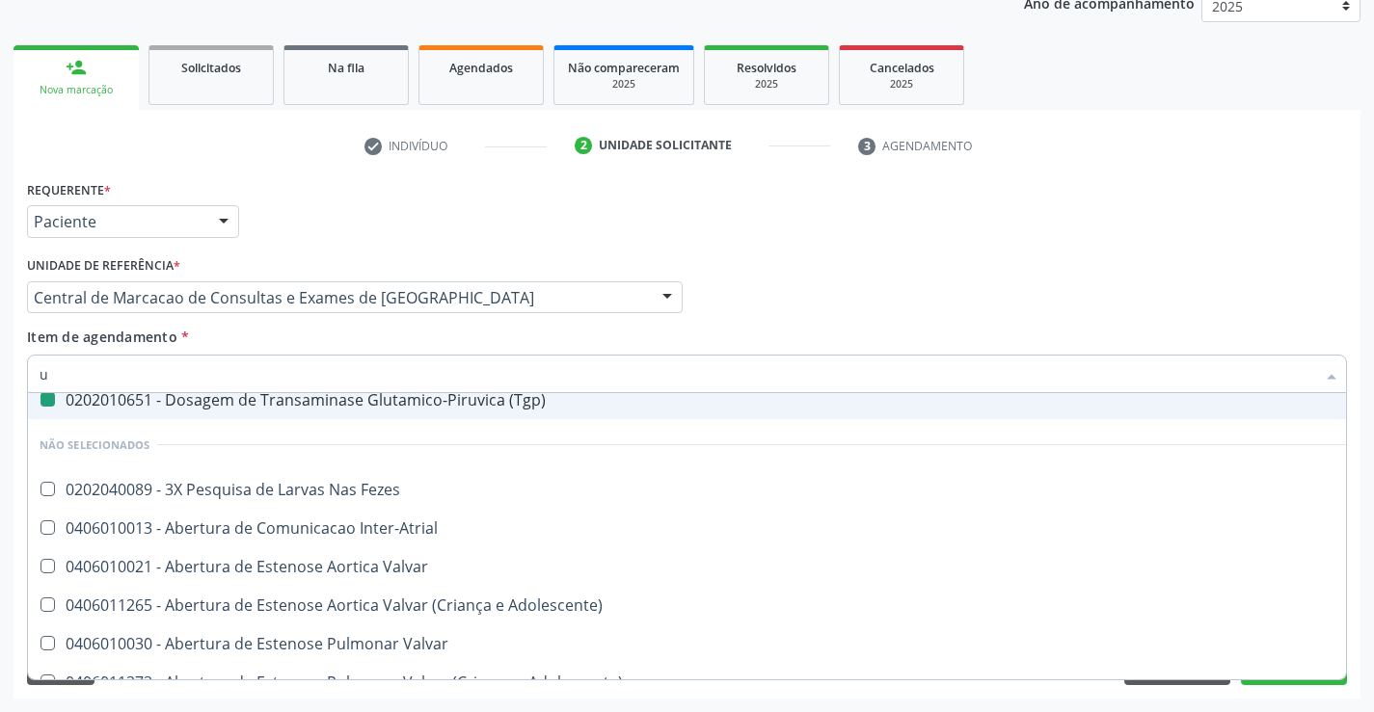
type input "ur"
checkbox Plaquetas "false"
checkbox \(Tgo\) "false"
checkbox \(Tgp\) "false"
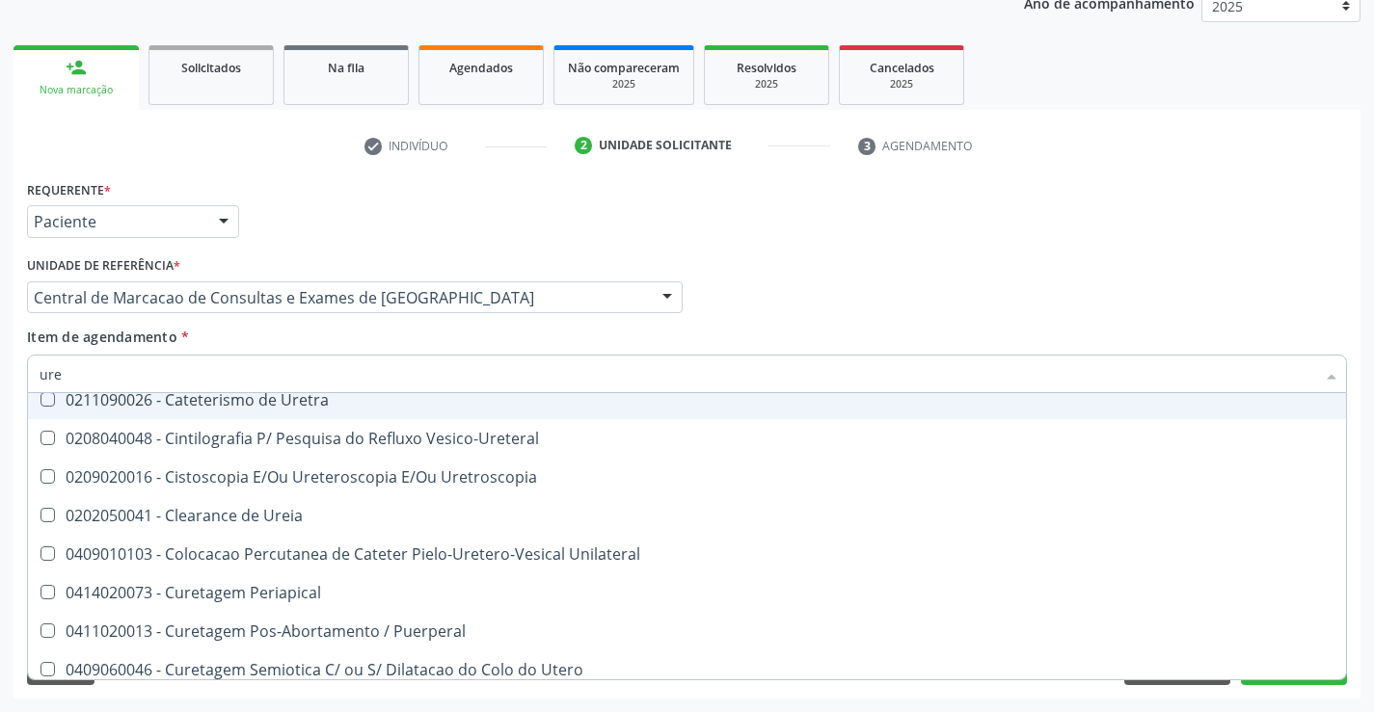
type input "urei"
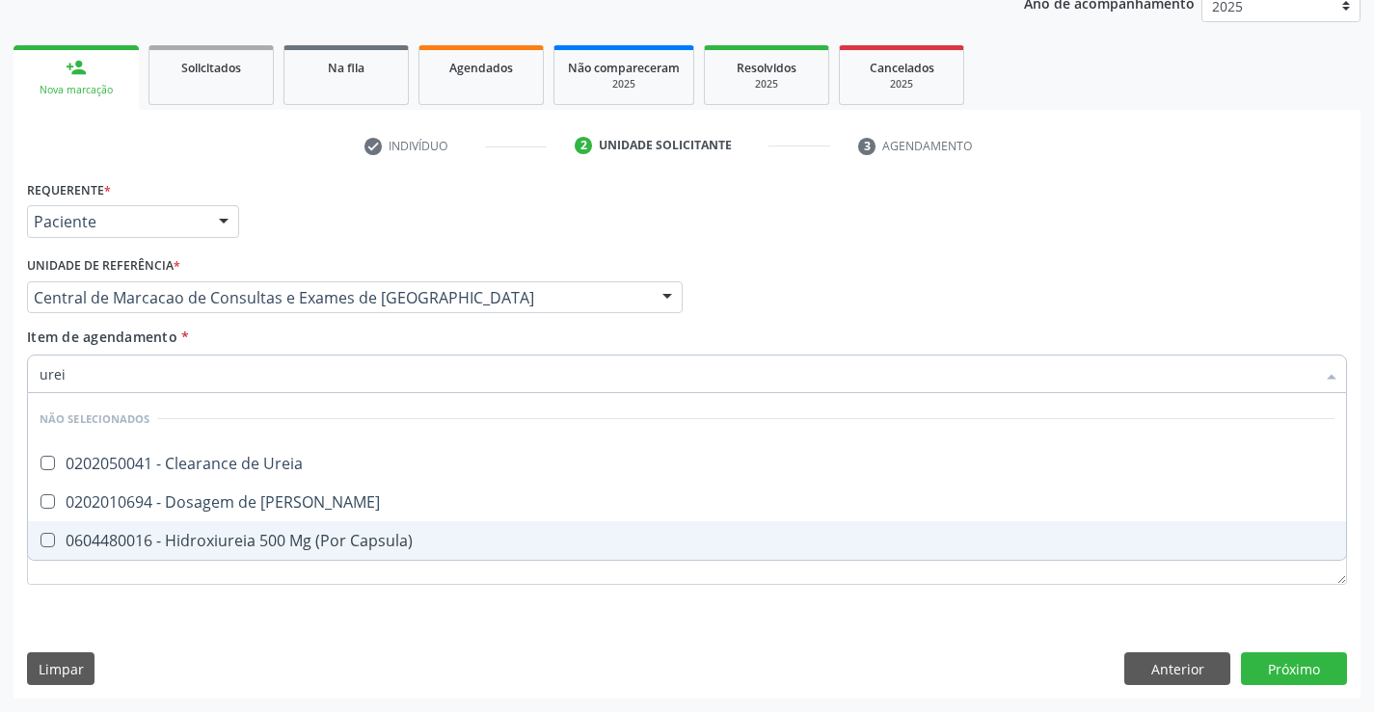
scroll to position [0, 0]
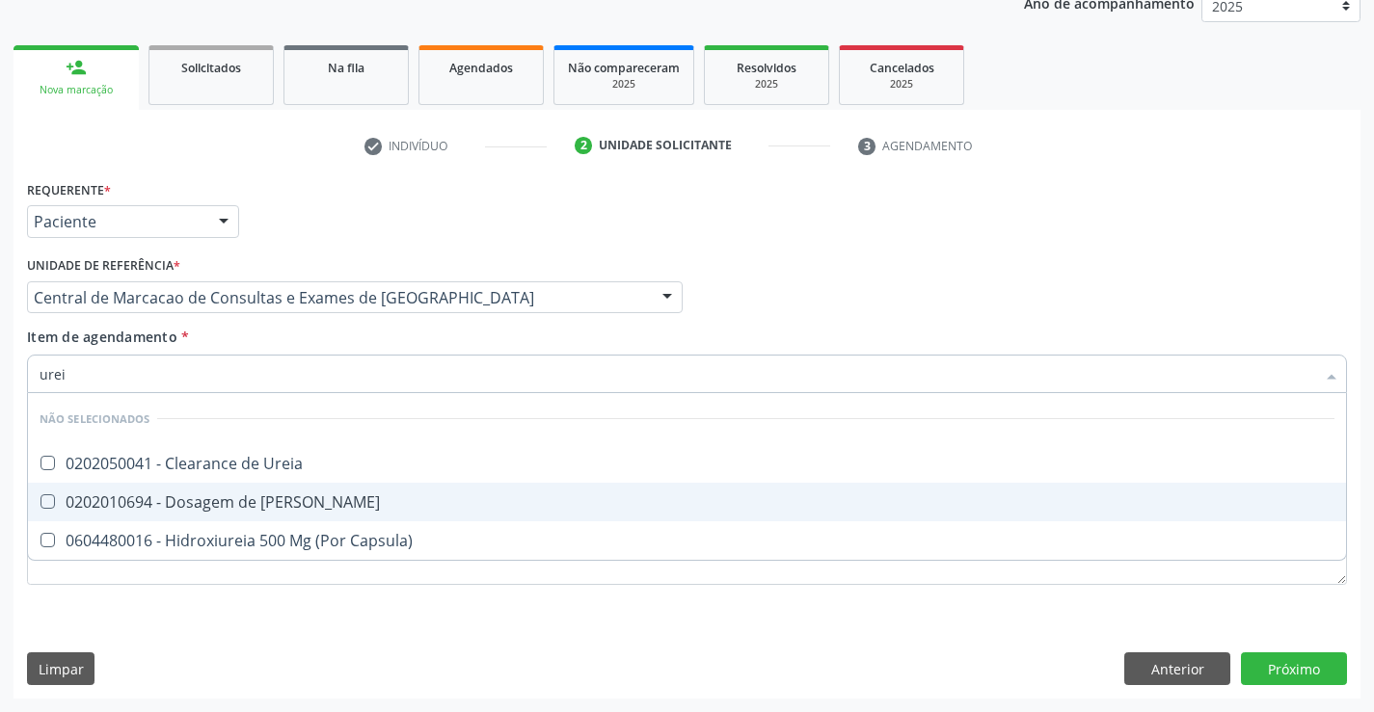
click at [285, 498] on div "0202010694 - Dosagem de Ureia" at bounding box center [687, 501] width 1294 height 15
checkbox Ureia "true"
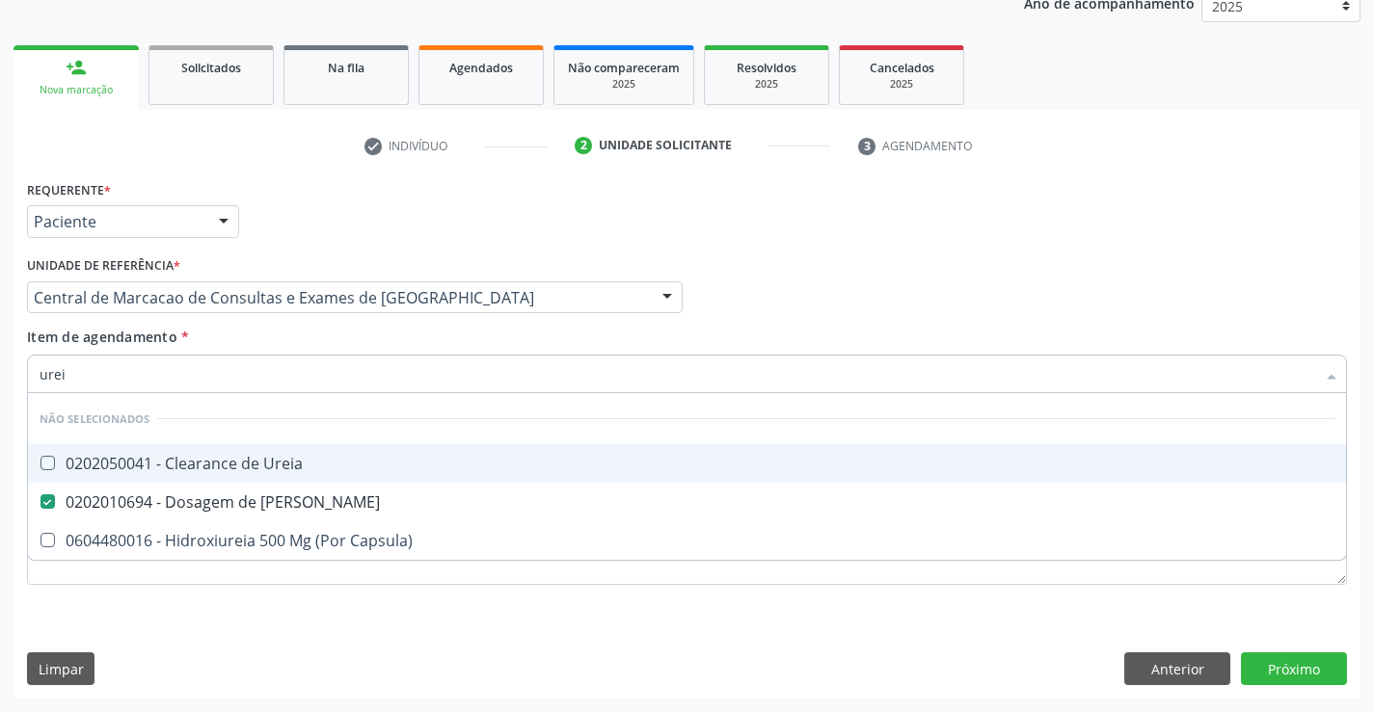
click at [288, 340] on div "Item de agendamento * urei Desfazer seleção Não selecionados 0202050041 - Clear…" at bounding box center [687, 357] width 1320 height 61
checkbox Ureia "true"
checkbox Capsula\) "true"
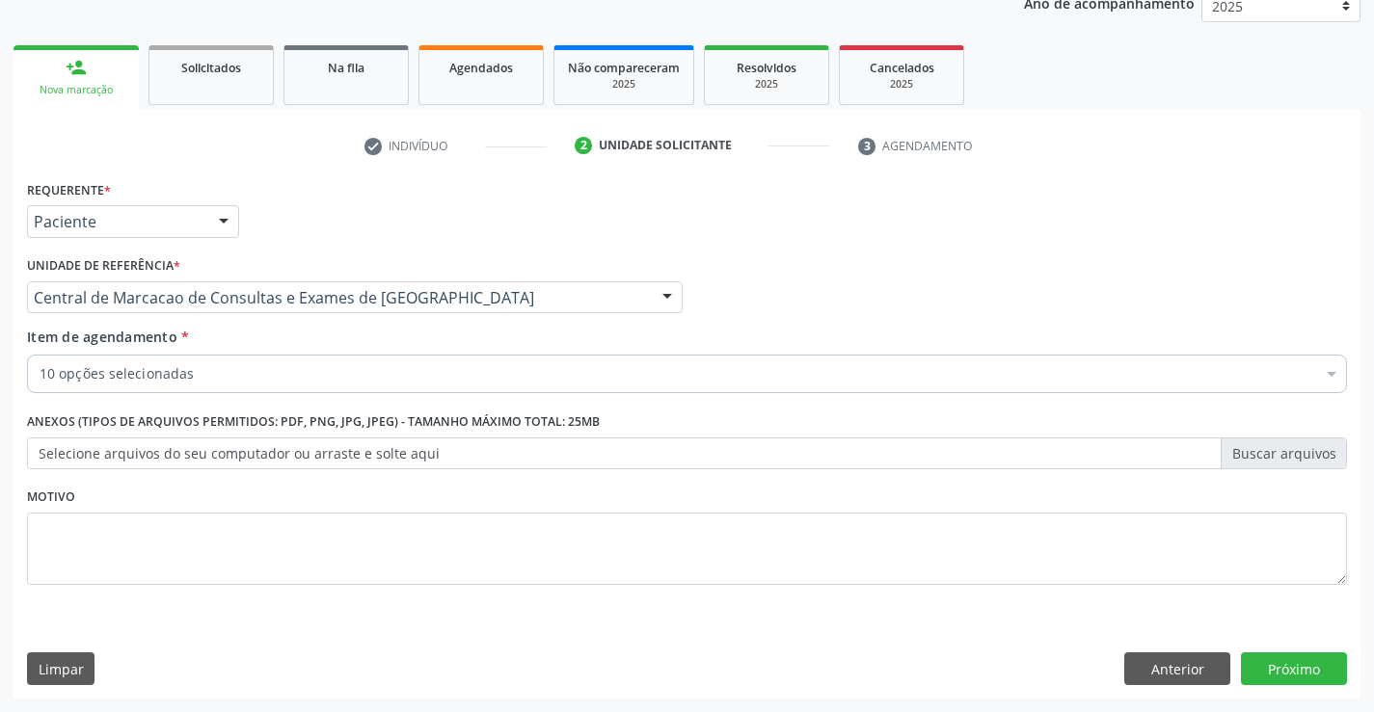
click at [283, 391] on div "10 opções selecionadas" at bounding box center [687, 374] width 1320 height 39
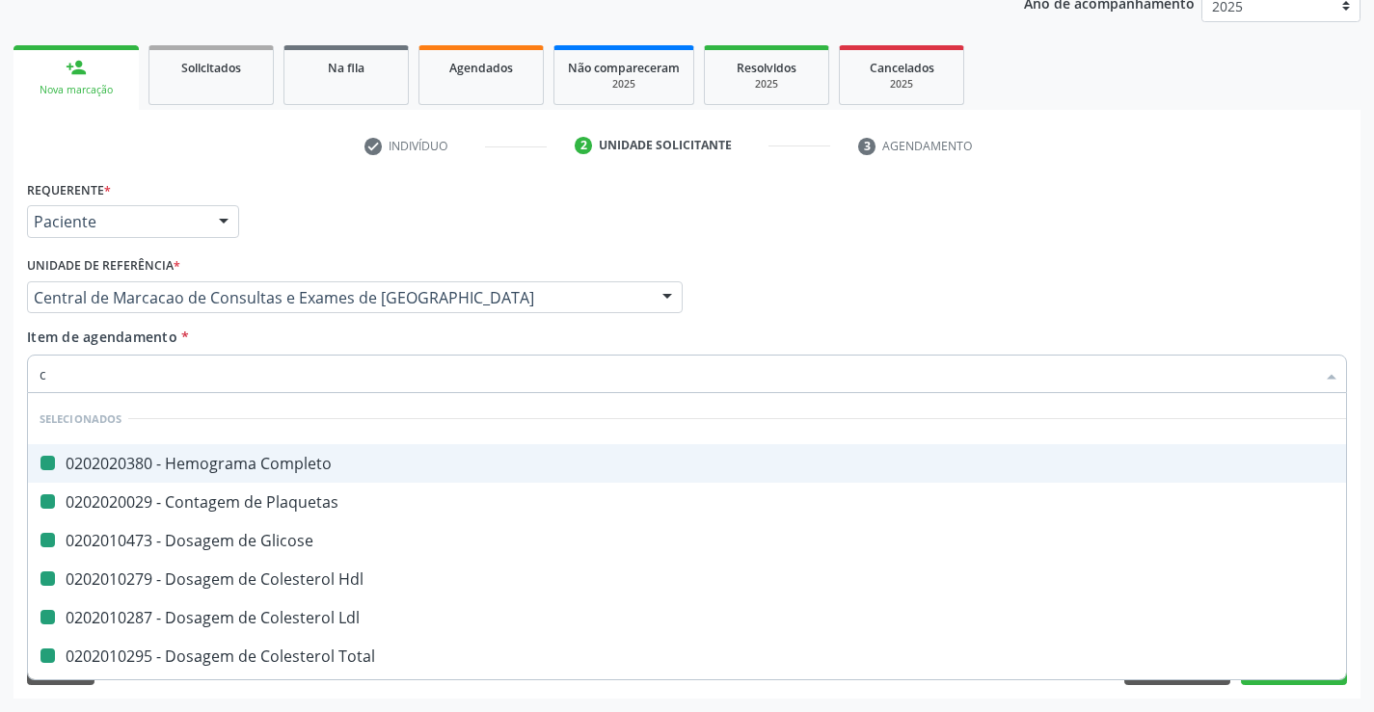
type input "cr"
checkbox Completo "false"
checkbox Plaquetas "false"
checkbox Glicose "false"
checkbox Hdl "false"
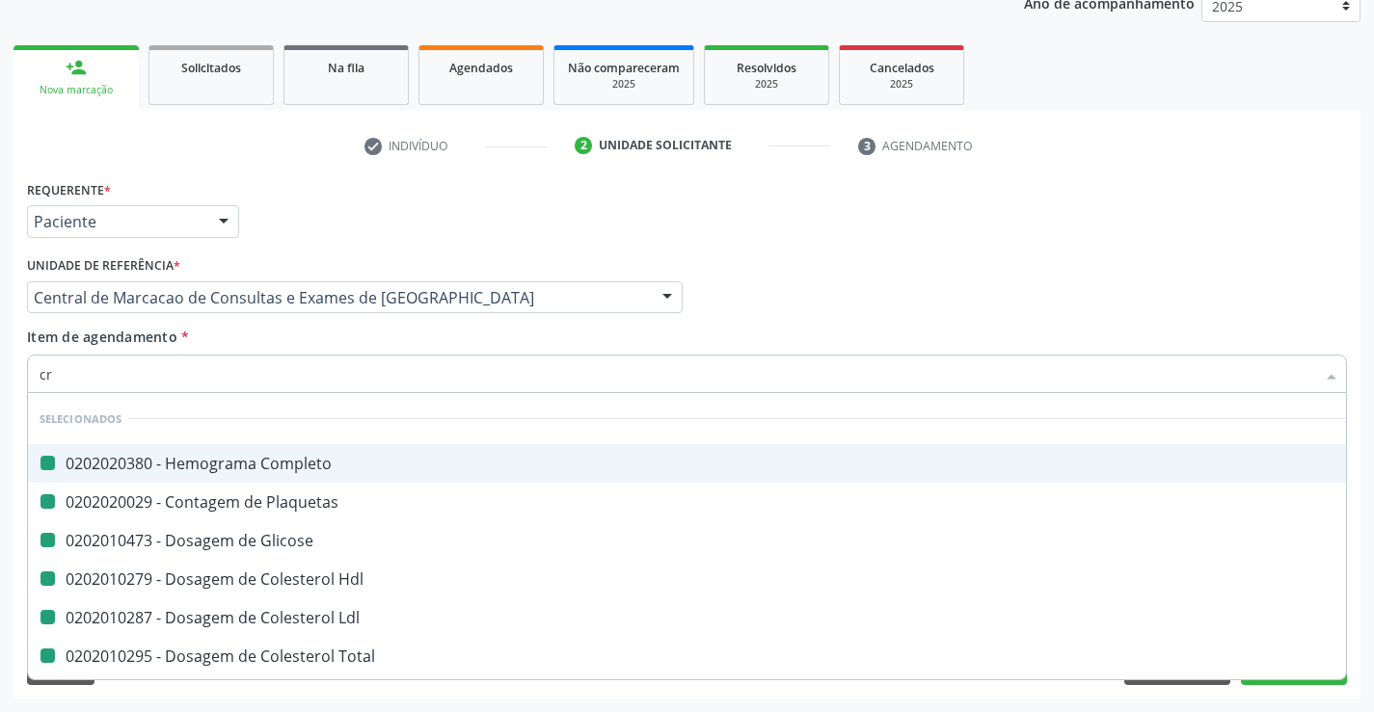
checkbox Ldl "false"
checkbox Total "false"
checkbox Triglicerideos "false"
checkbox \(Tgo\) "false"
checkbox \(Tgp\) "false"
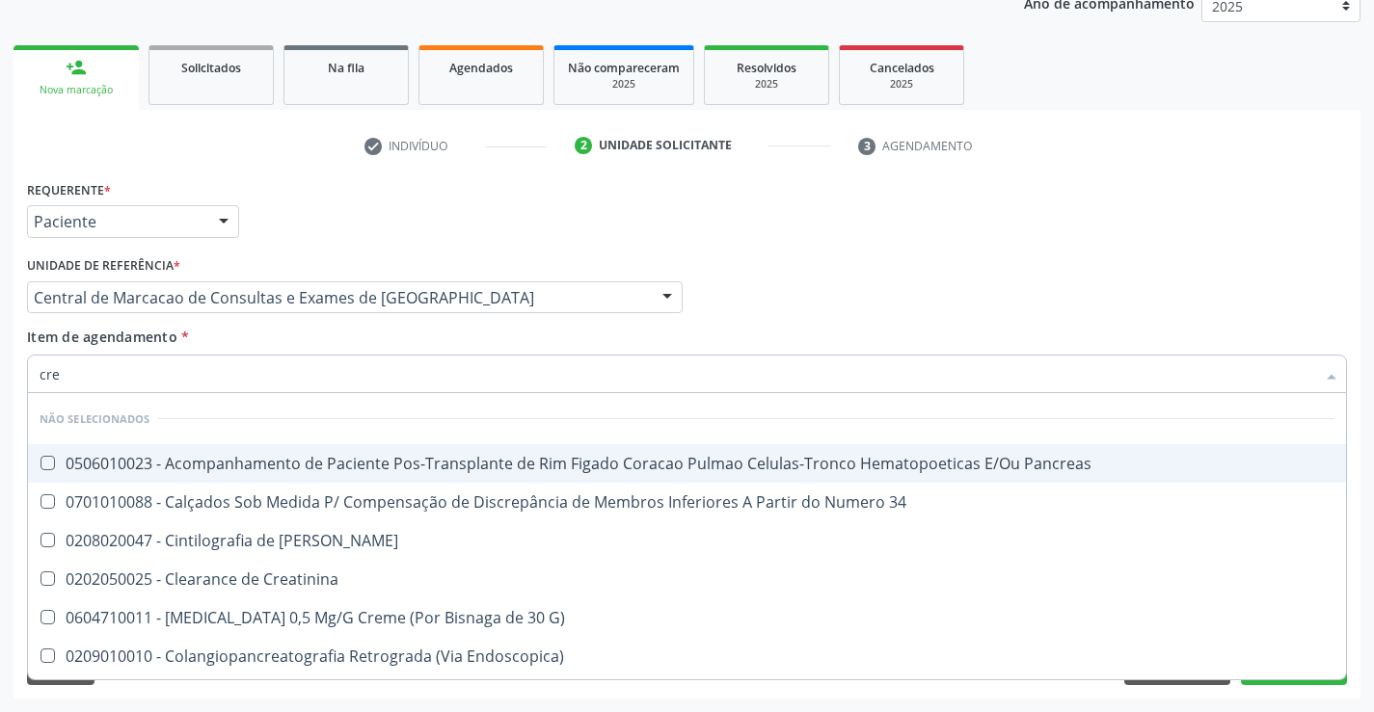
type input "crea"
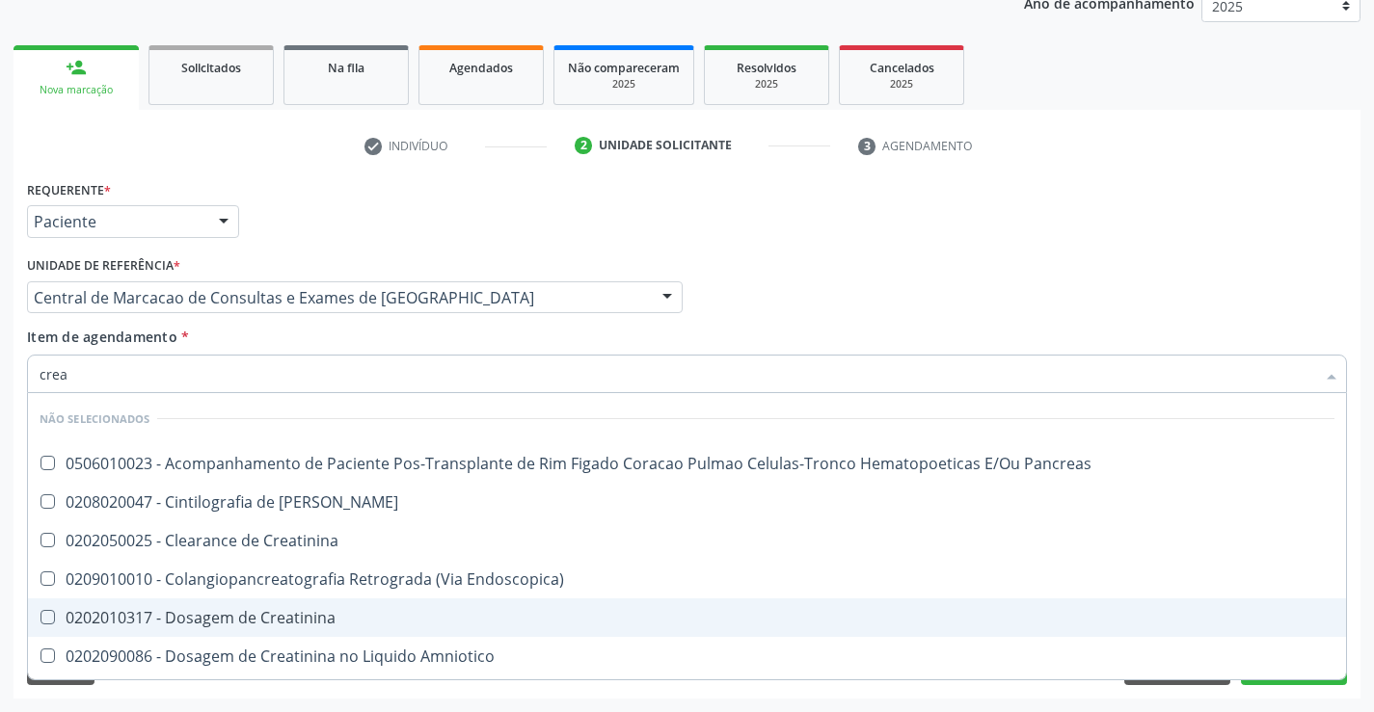
click at [266, 611] on div "0202010317 - Dosagem de Creatinina" at bounding box center [687, 617] width 1294 height 15
checkbox Creatinina "true"
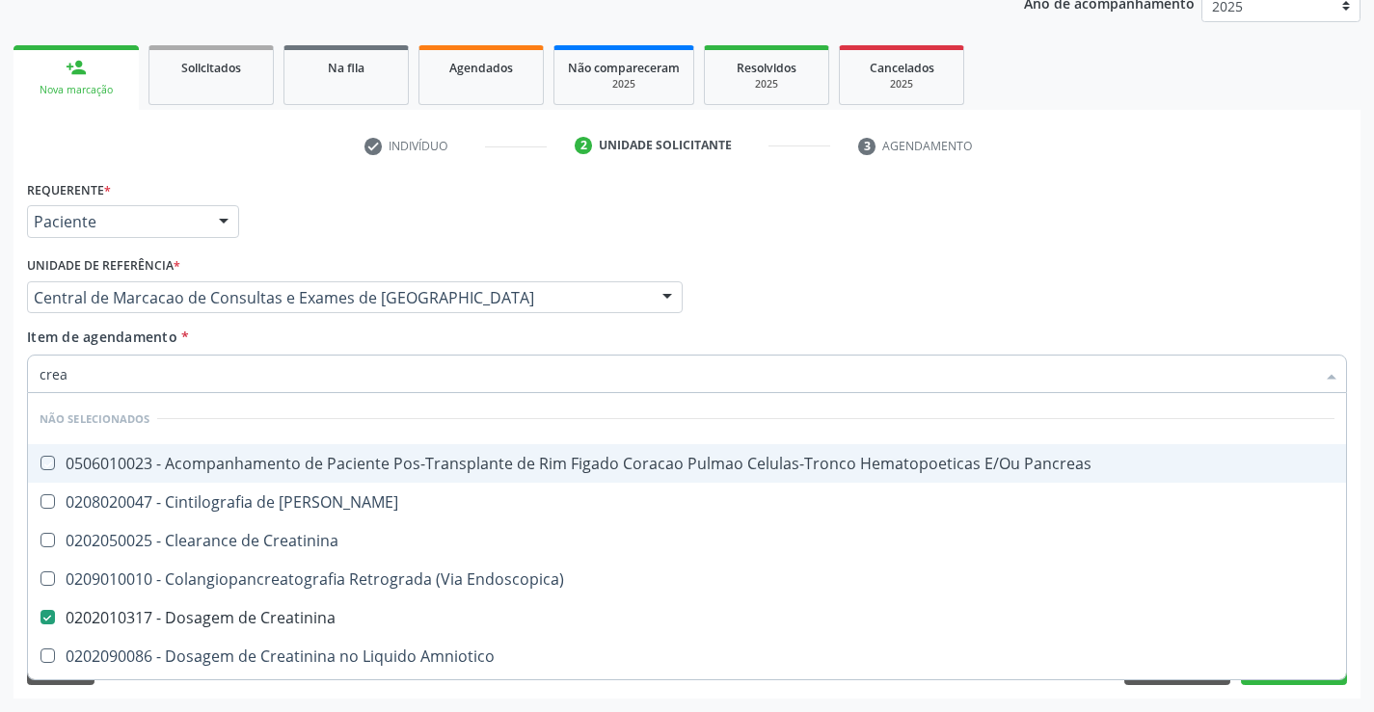
click at [253, 342] on div "Item de agendamento * crea Desfazer seleção Não selecionados 0506010023 - Acomp…" at bounding box center [687, 357] width 1320 height 61
checkbox Pancreas "true"
checkbox Creatinina "true"
checkbox Endoscopica\) "true"
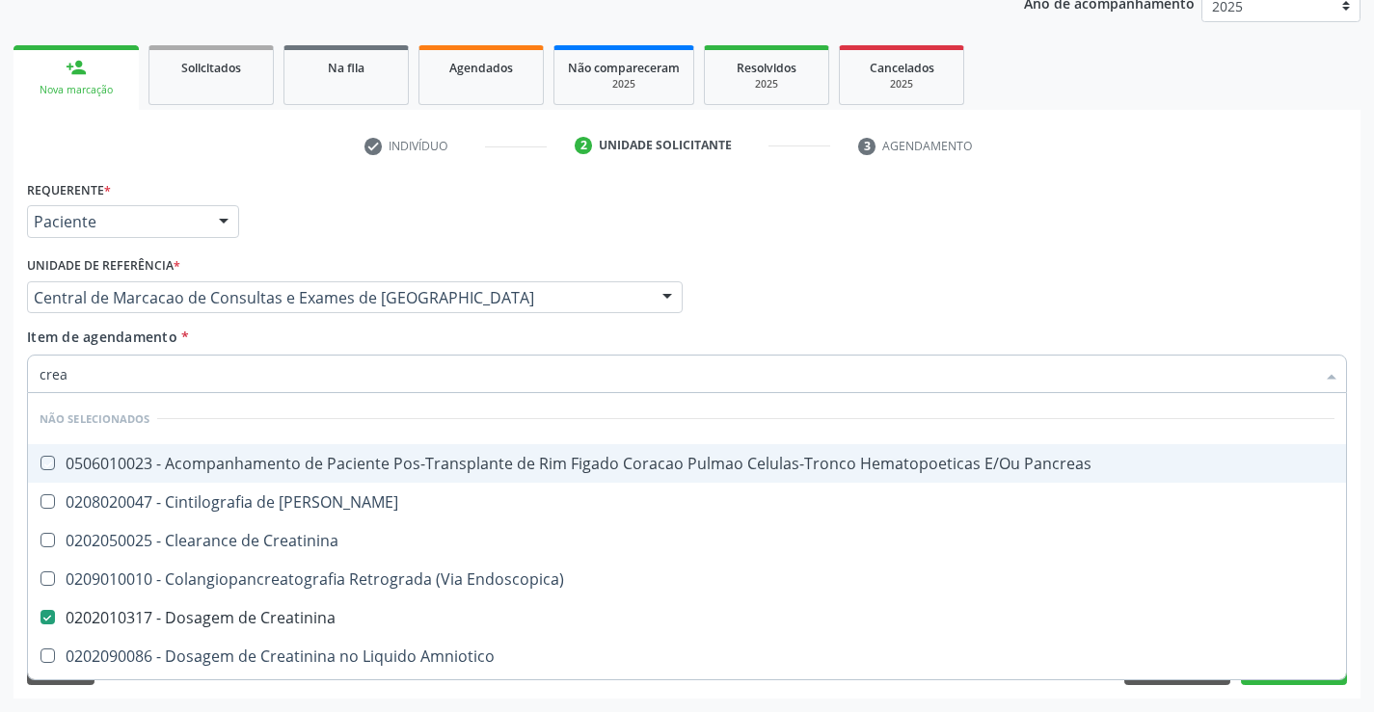
checkbox Amniotico "true"
checkbox \(Cpk\) "true"
checkbox Mb "true"
checkbox Oncologia "true"
checkbox Rim "true"
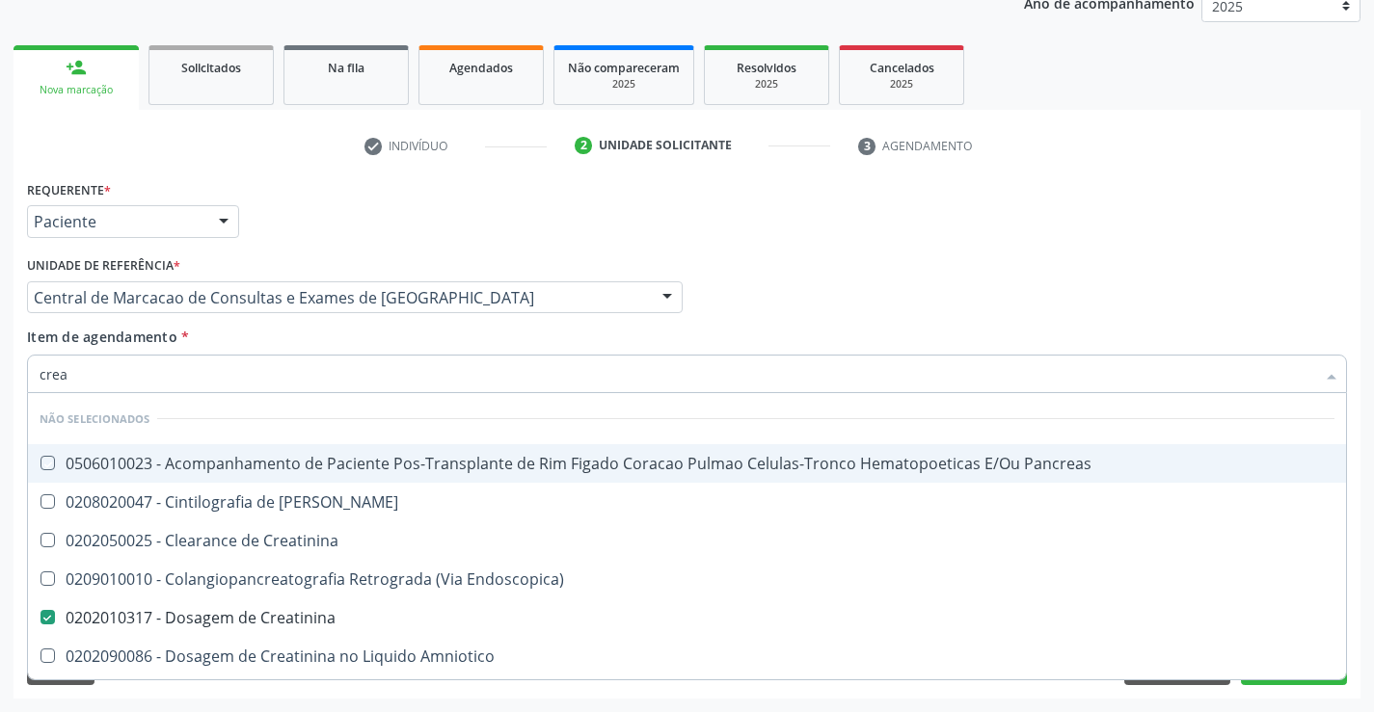
checkbox Rim "true"
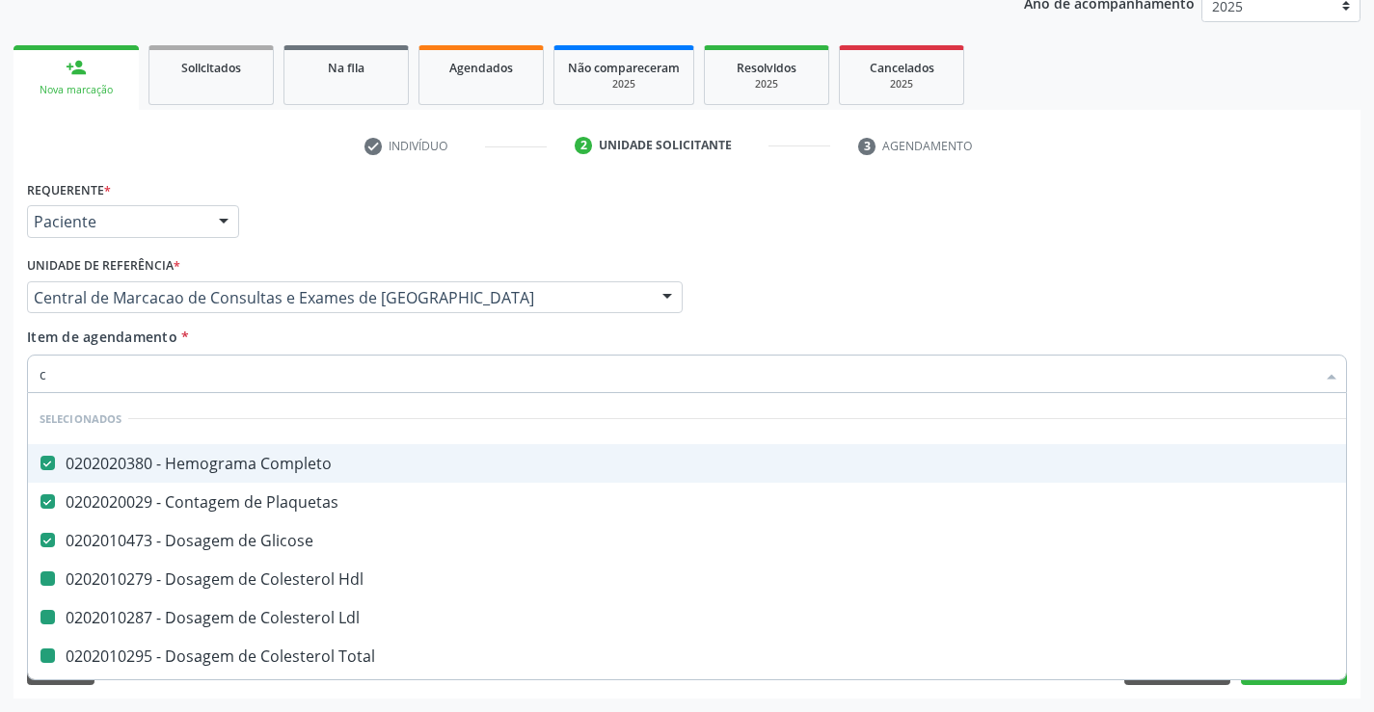
type input "ca"
checkbox Hdl "false"
checkbox Ldl "false"
checkbox Total "false"
checkbox Triglicerideos "false"
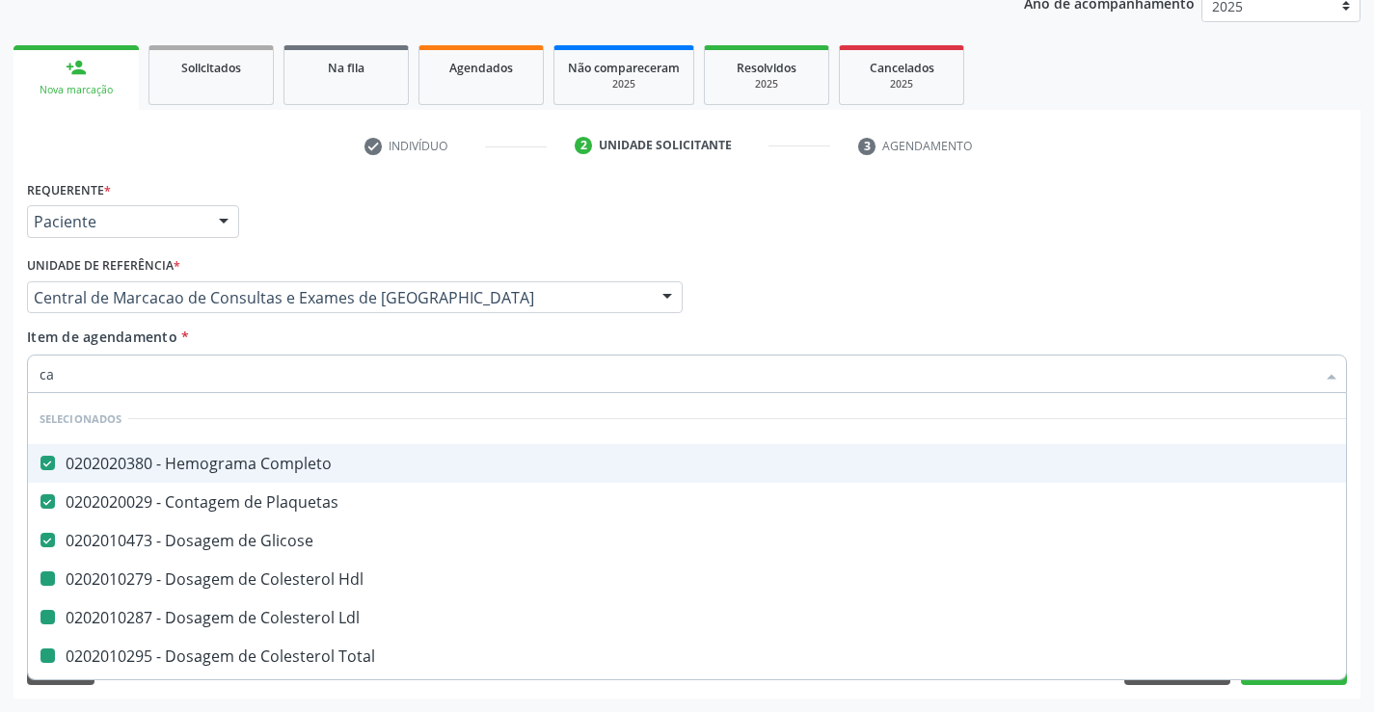
checkbox \(Tgo\) "false"
checkbox \(Tgp\) "false"
checkbox Creatinina "false"
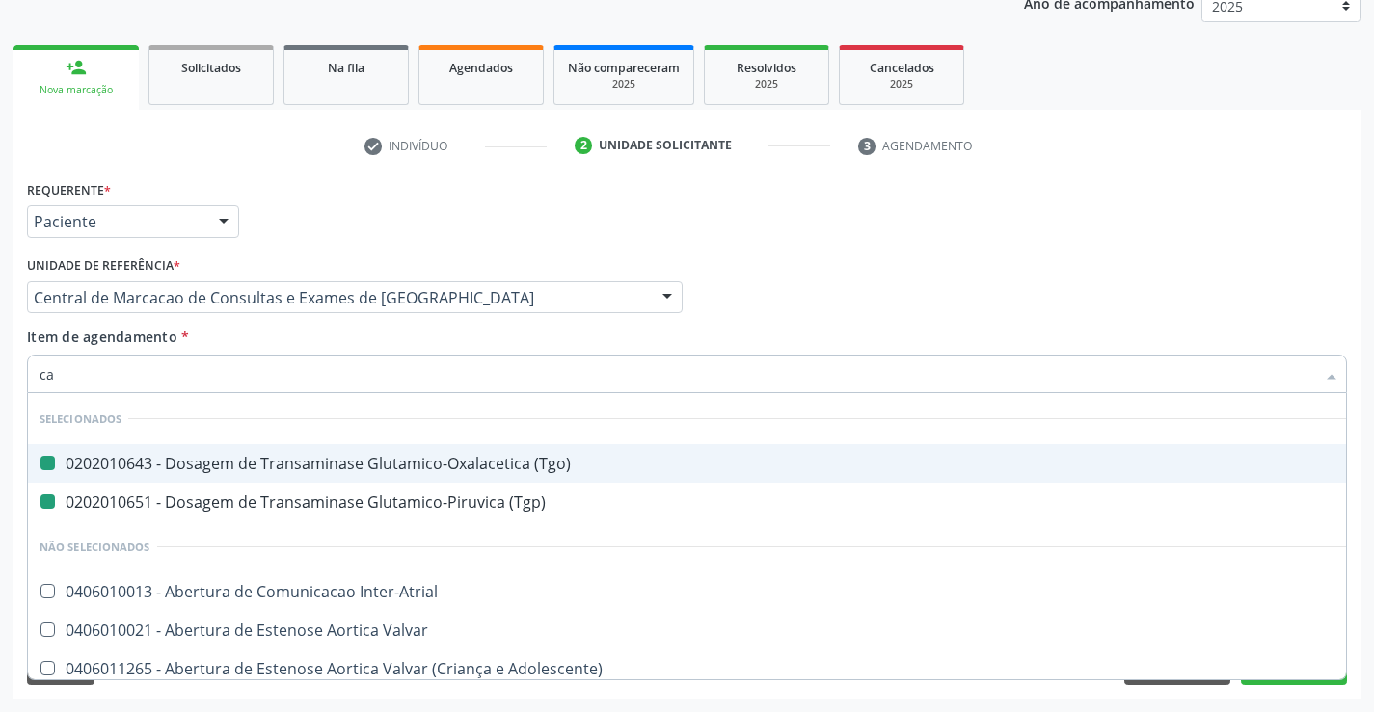
type input "cal"
checkbox \(Tgo\) "false"
checkbox \(Tgp\) "false"
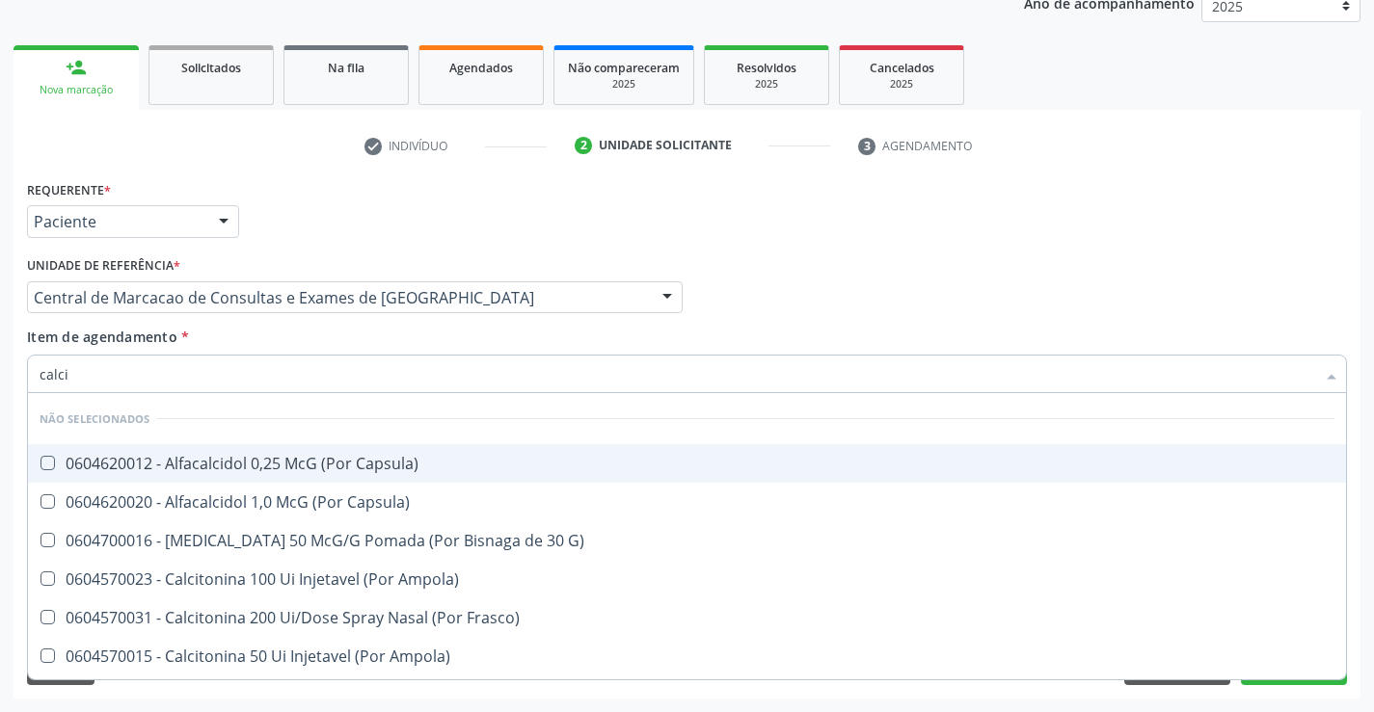
type input "calcio"
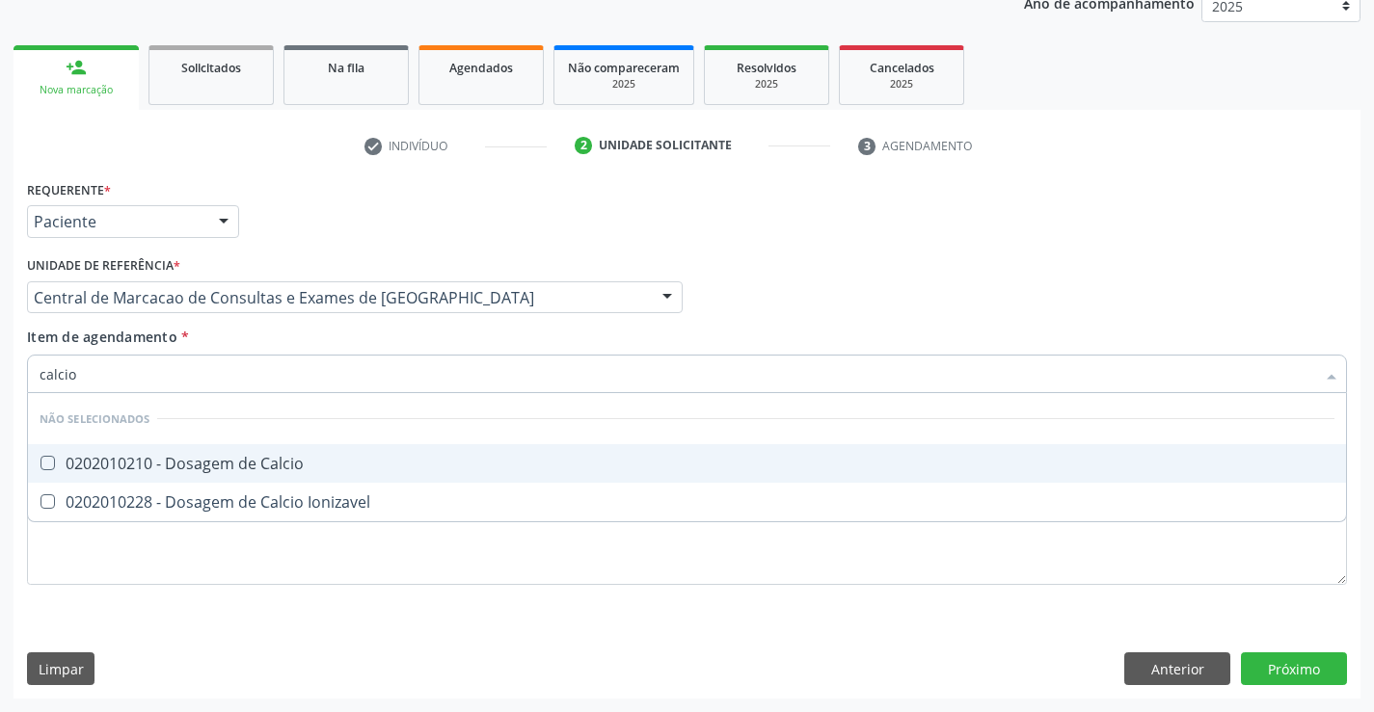
click at [285, 464] on div "0202010210 - Dosagem de Calcio" at bounding box center [687, 463] width 1294 height 15
checkbox Calcio "true"
click at [280, 324] on div "Unidade de referência * Central de Marcacao de Consultas e Exames de Campo Form…" at bounding box center [354, 289] width 665 height 75
checkbox Ionizavel "true"
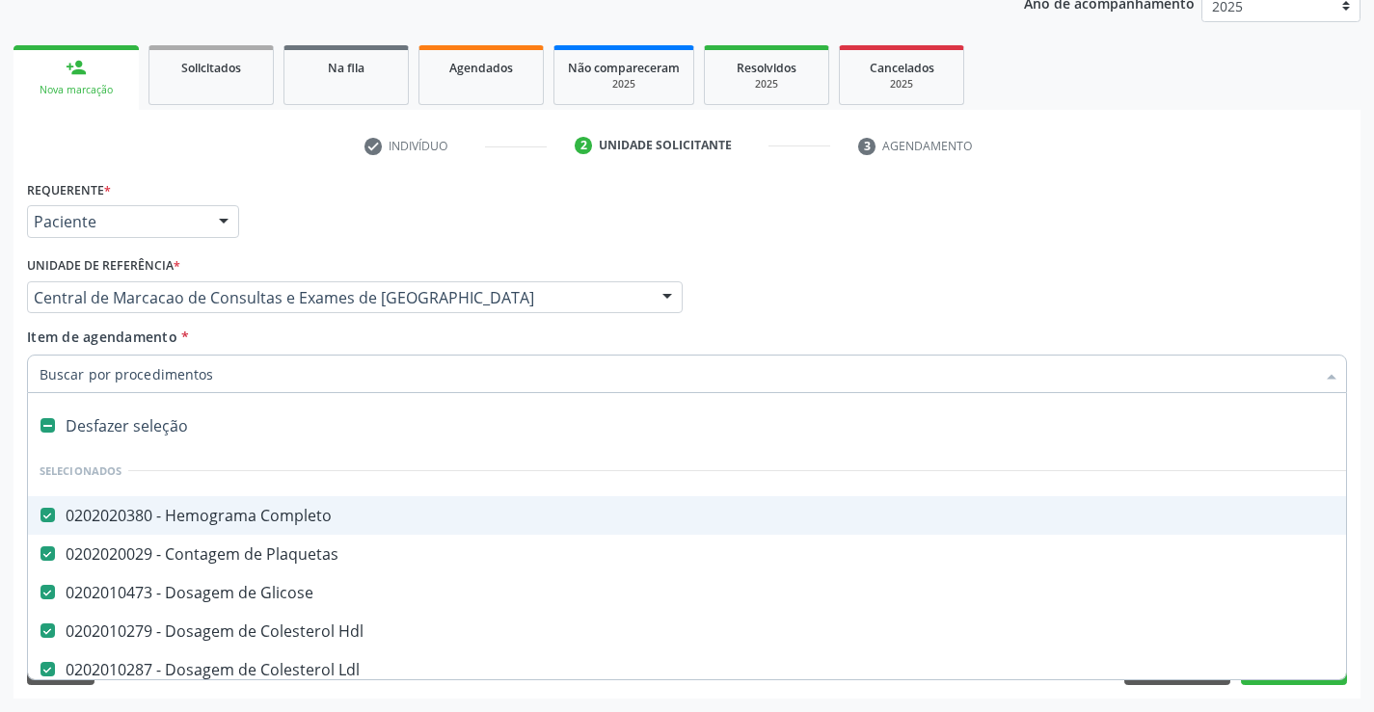
type input "u"
checkbox Total "false"
checkbox Triglicerideos "false"
checkbox \(Tgo\) "false"
checkbox \(Tgp\) "false"
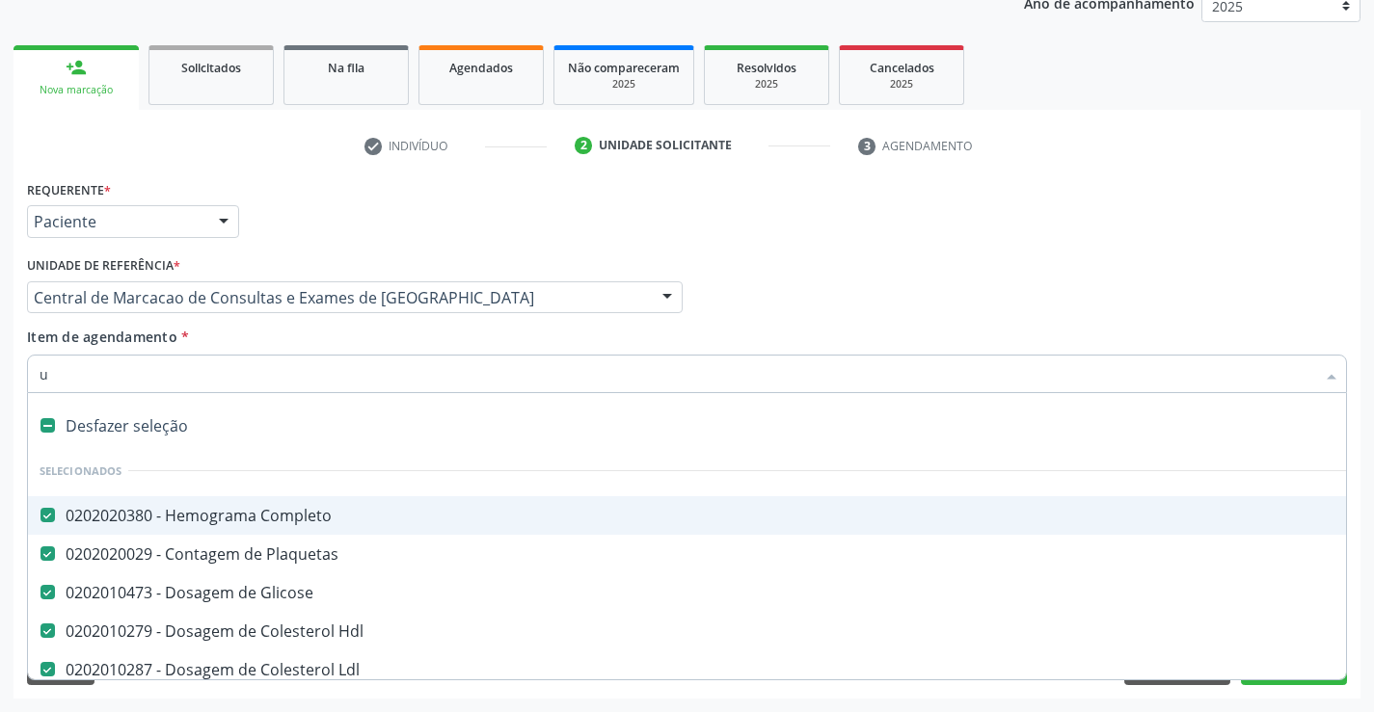
checkbox Ureia "false"
checkbox Creatinina "false"
checkbox Calcio "false"
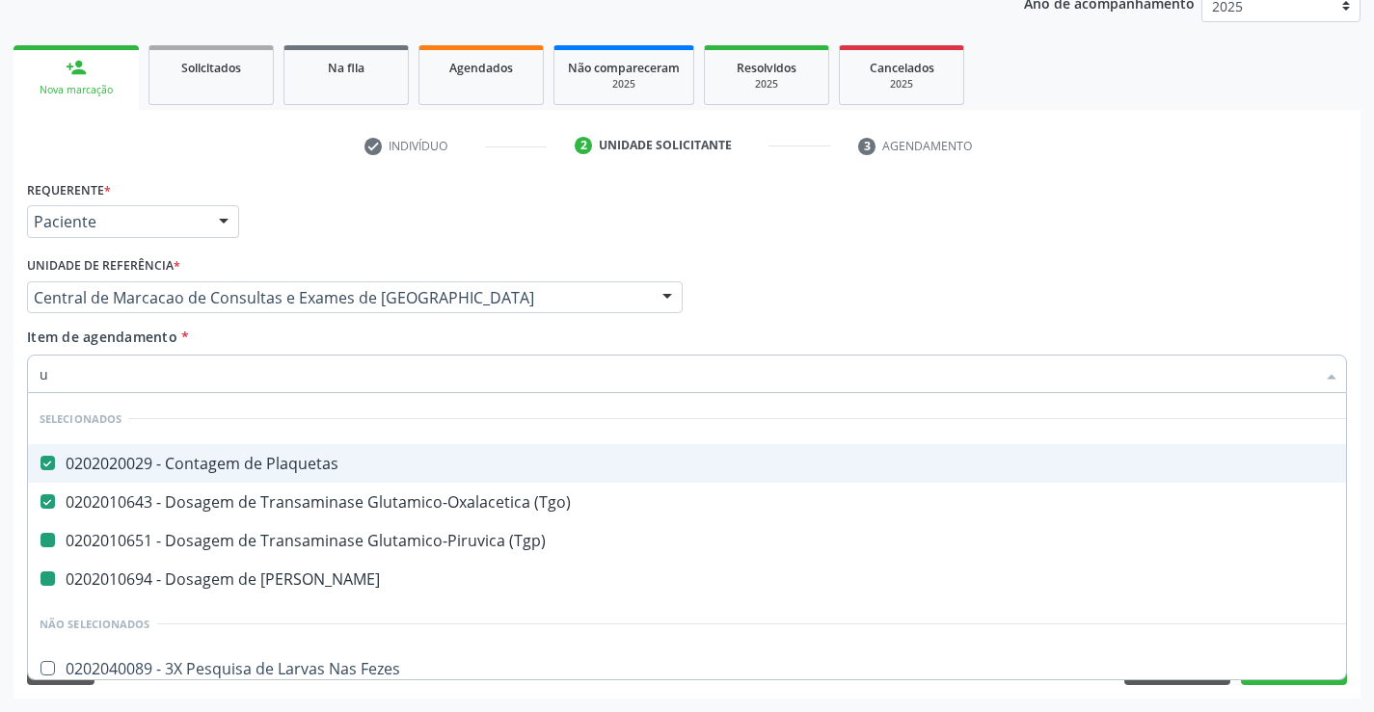
type input "ur"
checkbox \(Tgp\) "false"
checkbox Ureia "false"
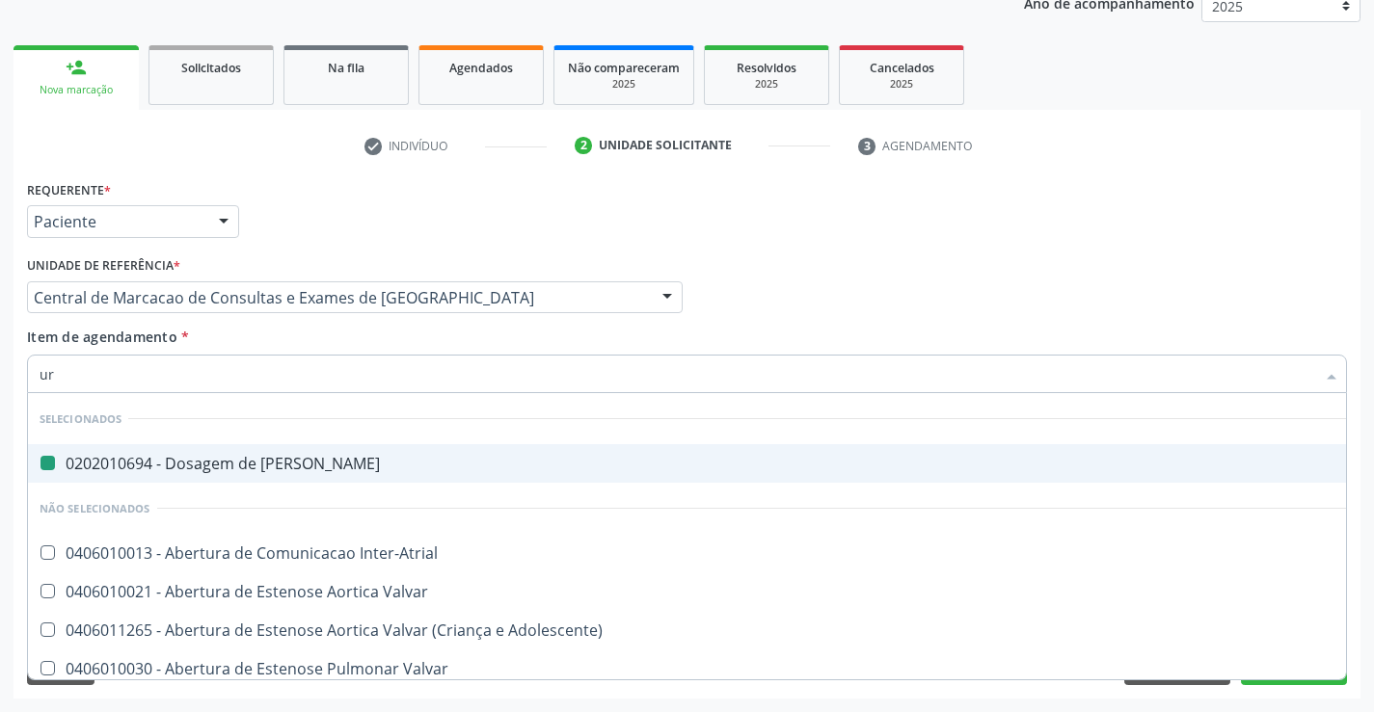
type input "uri"
checkbox Ureia "false"
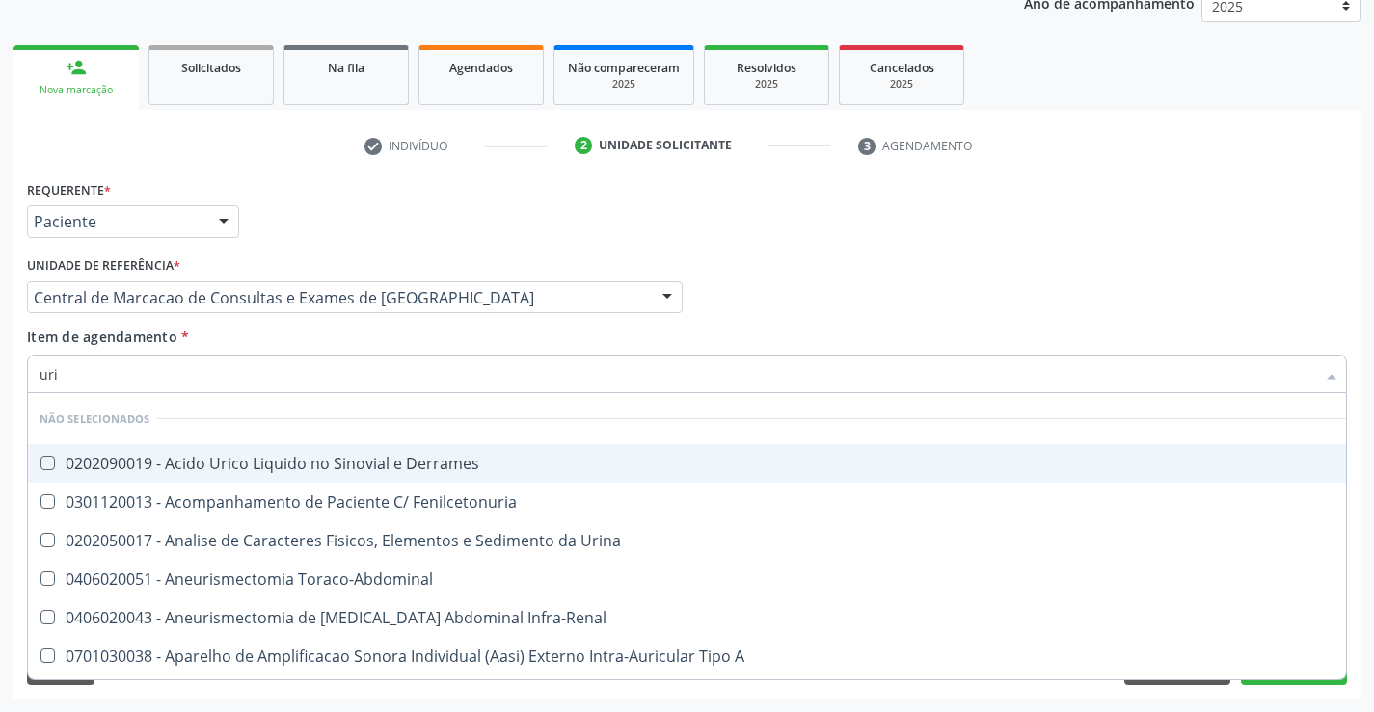
type input "urin"
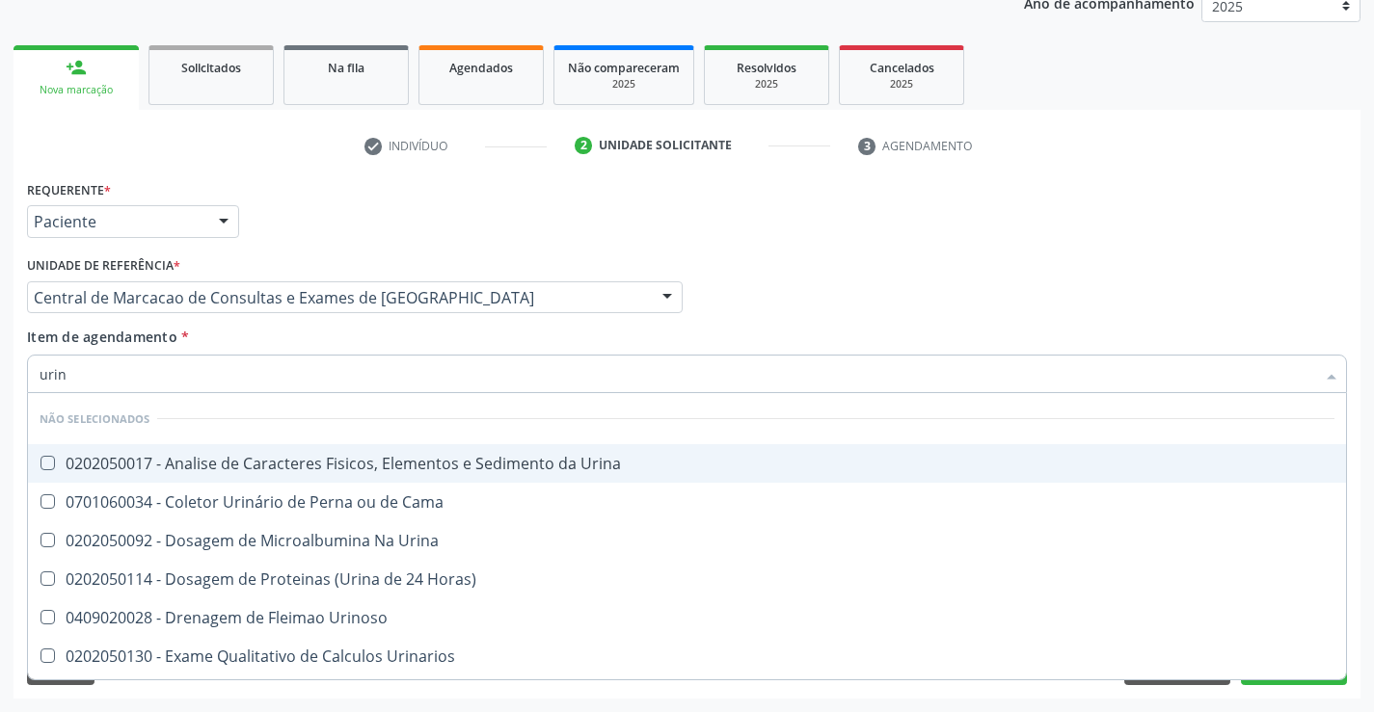
click at [288, 474] on span "0202050017 - Analise de Caracteres Fisicos, Elementos e Sedimento da Urina" at bounding box center [687, 463] width 1318 height 39
checkbox Urina "true"
click at [290, 342] on div "Item de agendamento * urin Desfazer seleção Não selecionados 0202050017 - Anali…" at bounding box center [687, 357] width 1320 height 61
checkbox Urina "true"
checkbox Horas\) "true"
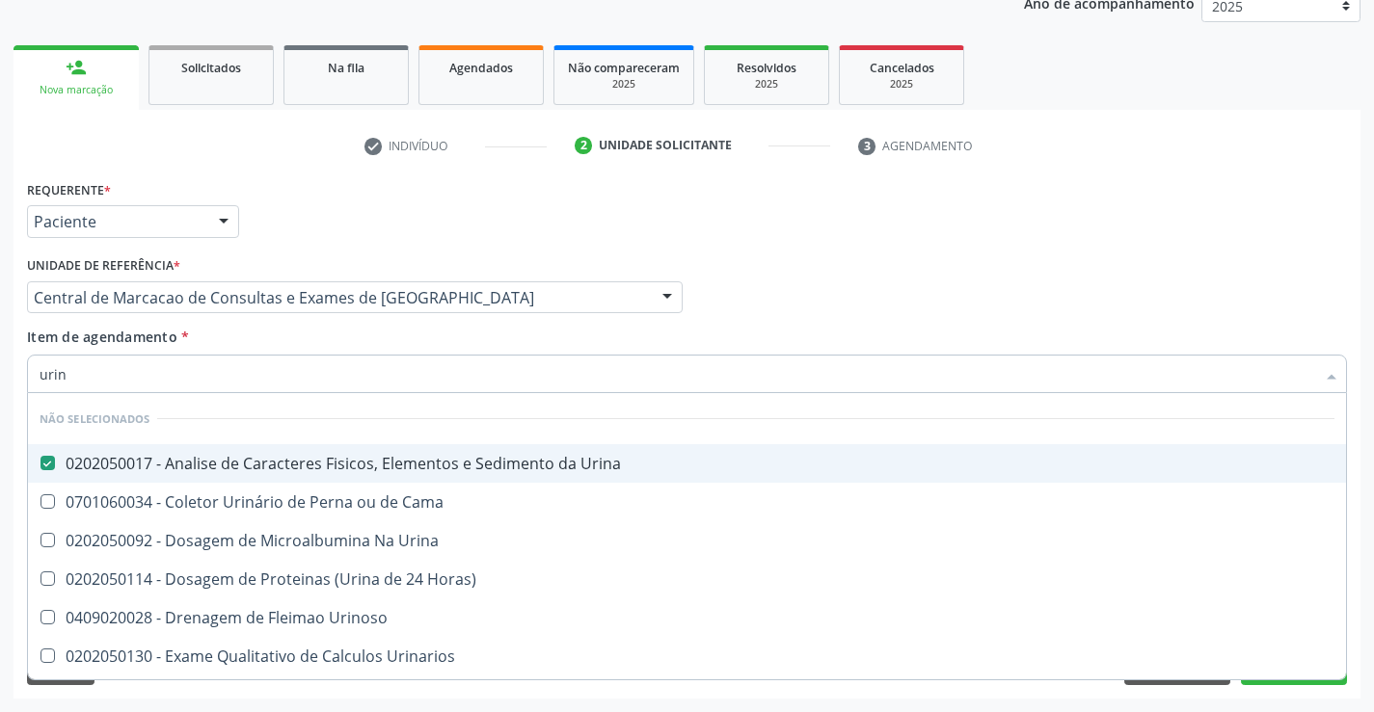
checkbox Urinarios "true"
checkbox Quantitativa "true"
checkbox Delgada\) "true"
checkbox Urina "true"
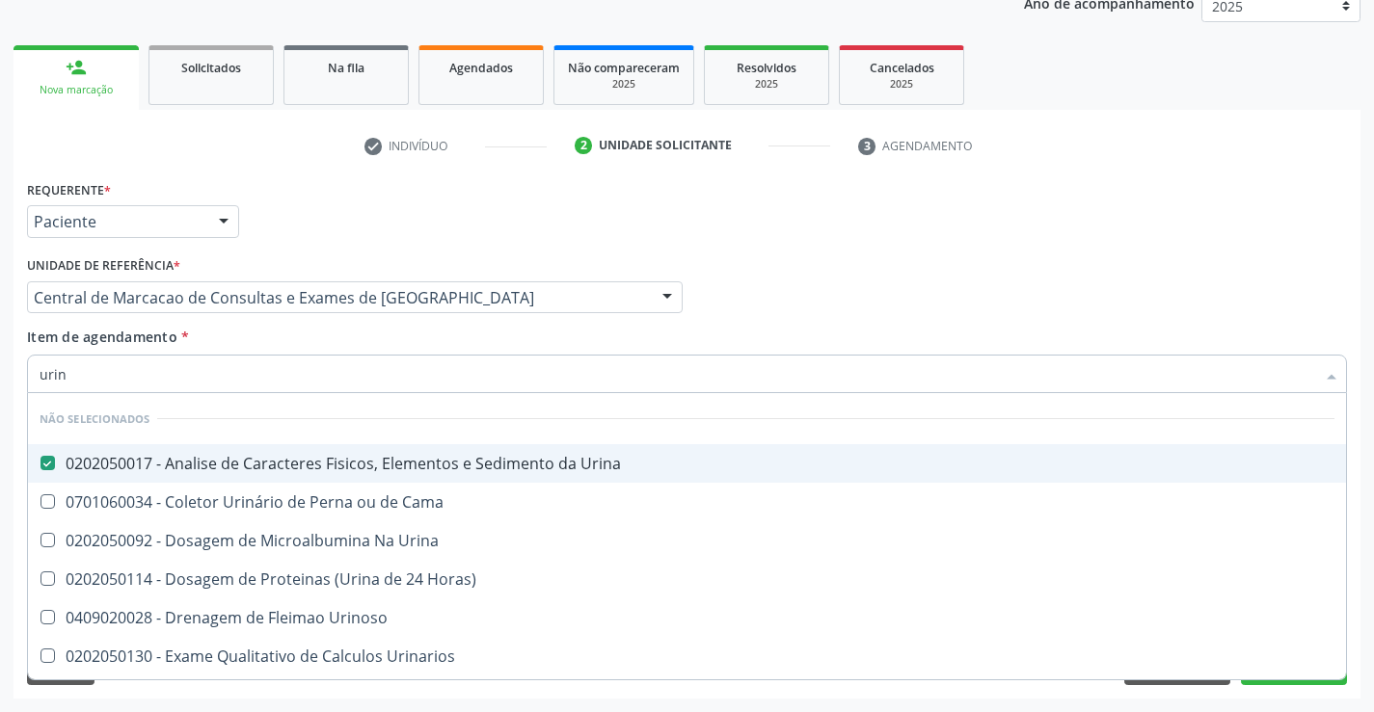
checkbox Urina "true"
checkbox Urinoso "true"
checkbox Cama "true"
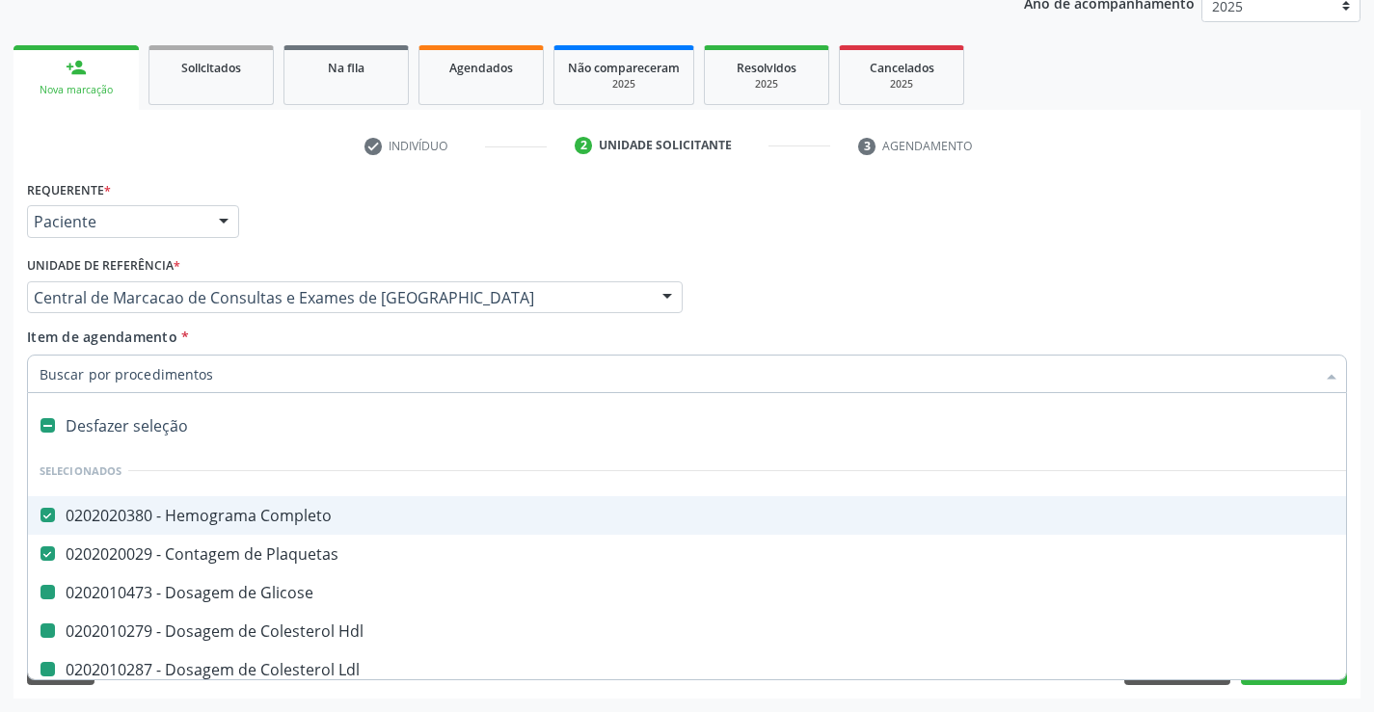
type input "f"
checkbox Glicose "false"
checkbox Hdl "false"
checkbox Total "false"
checkbox Triglicerideos "false"
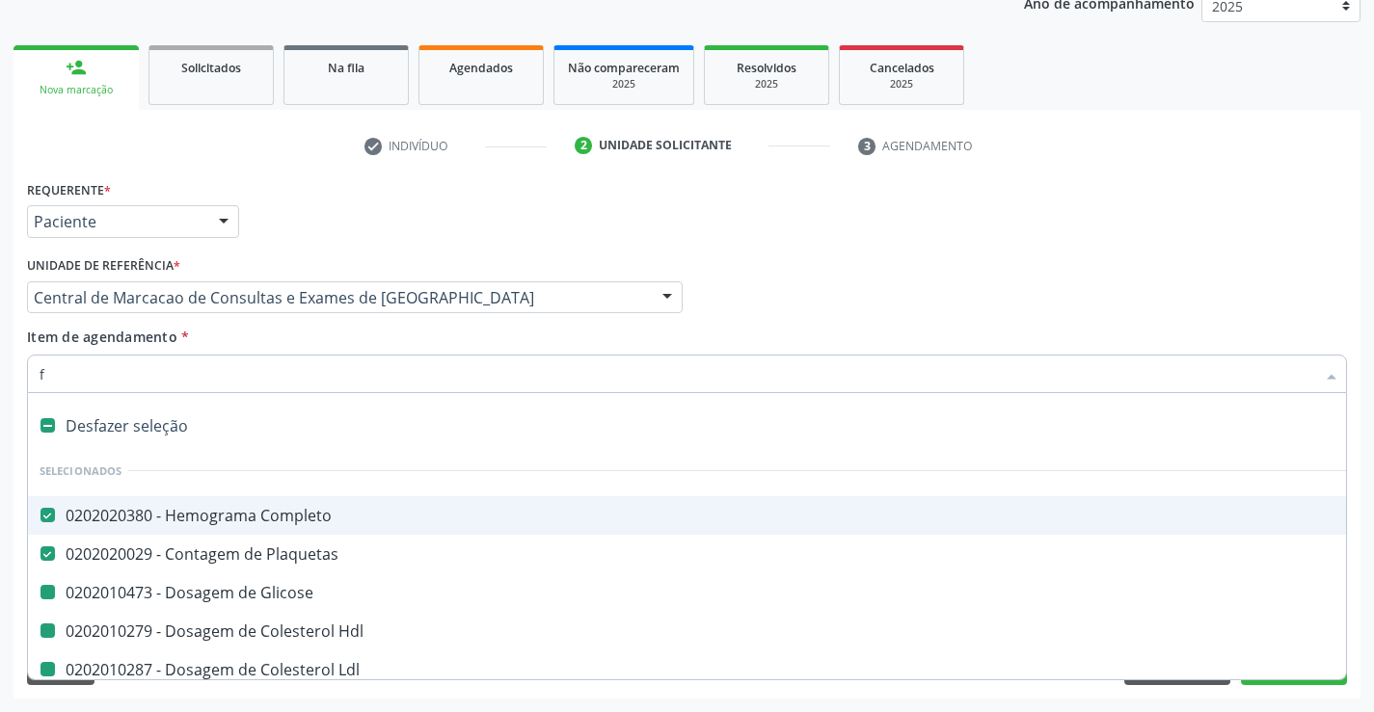
checkbox \(Tgo\) "false"
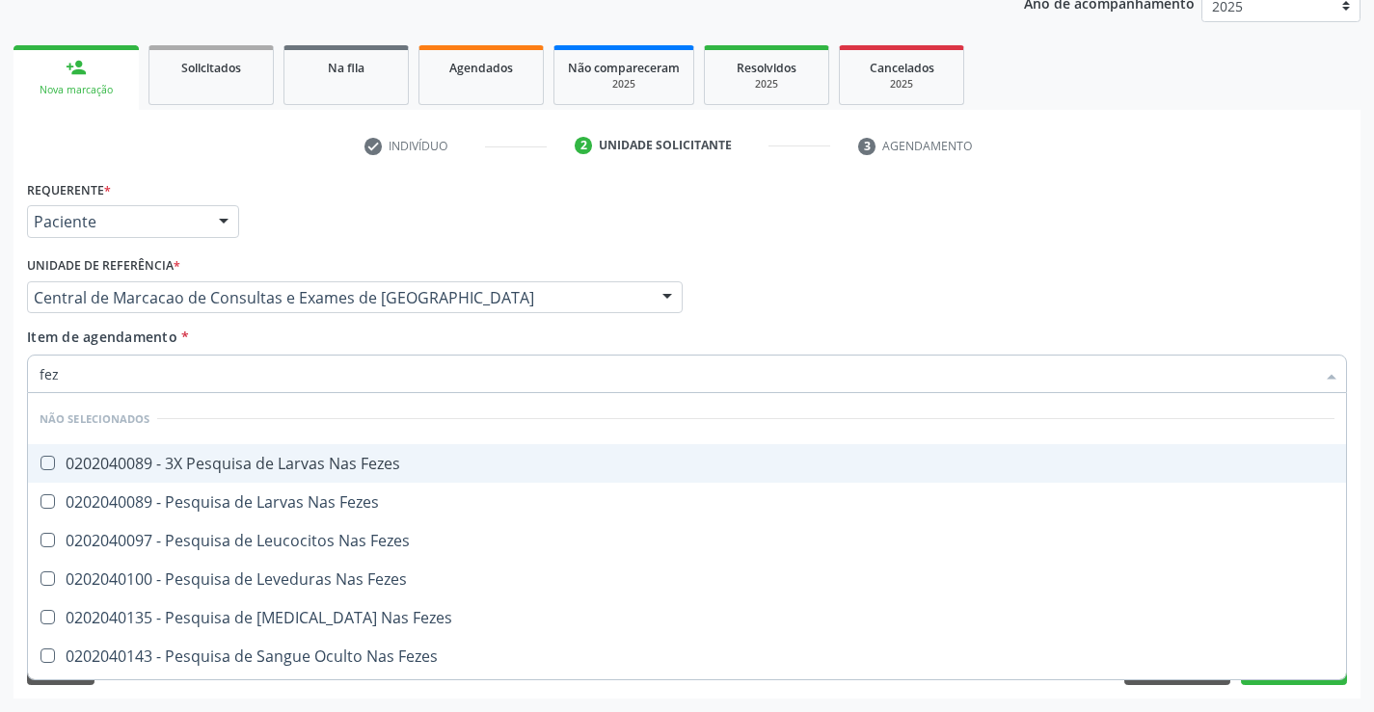
click at [307, 457] on div "0202040089 - 3X Pesquisa de Larvas Nas Fezes" at bounding box center [687, 463] width 1294 height 15
click at [284, 342] on div "Item de agendamento * fez Desfazer seleção Não selecionados 0202040089 - 3X Pes…" at bounding box center [687, 357] width 1320 height 61
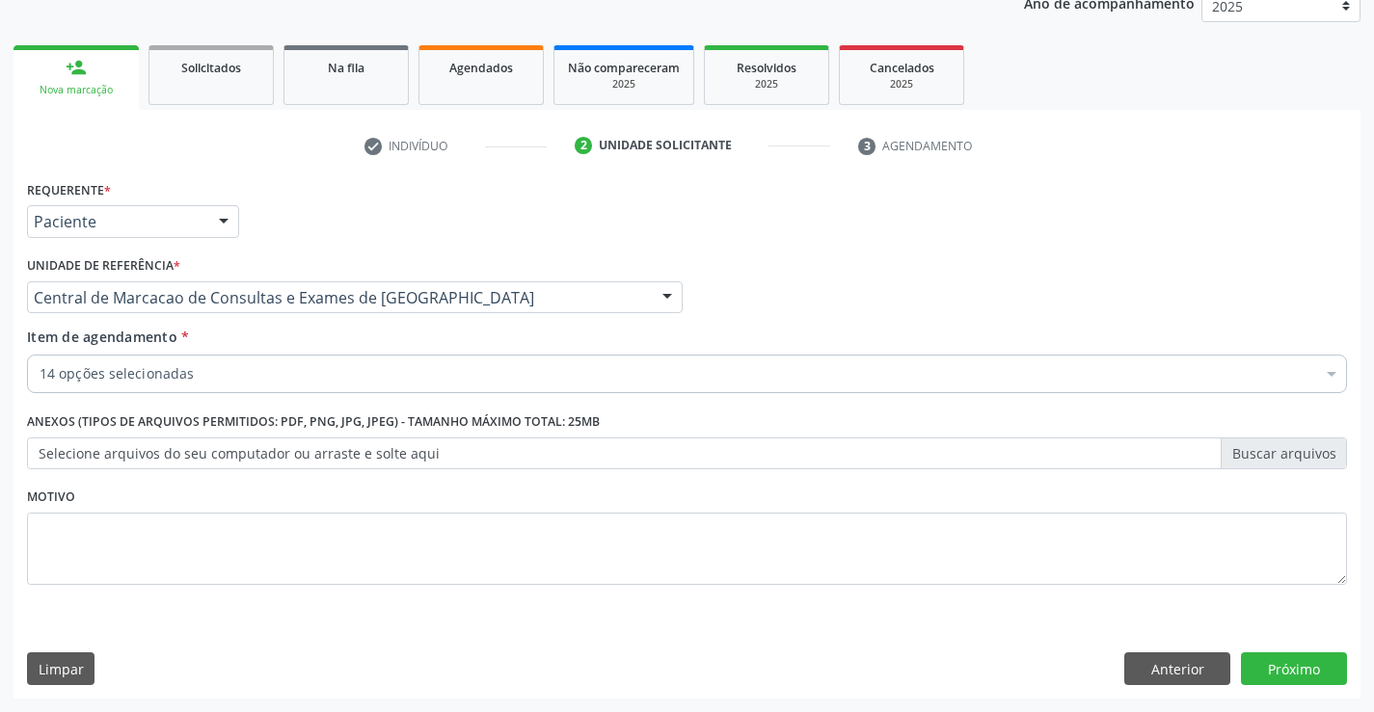
click at [291, 386] on div "14 opções selecionadas" at bounding box center [687, 374] width 1320 height 39
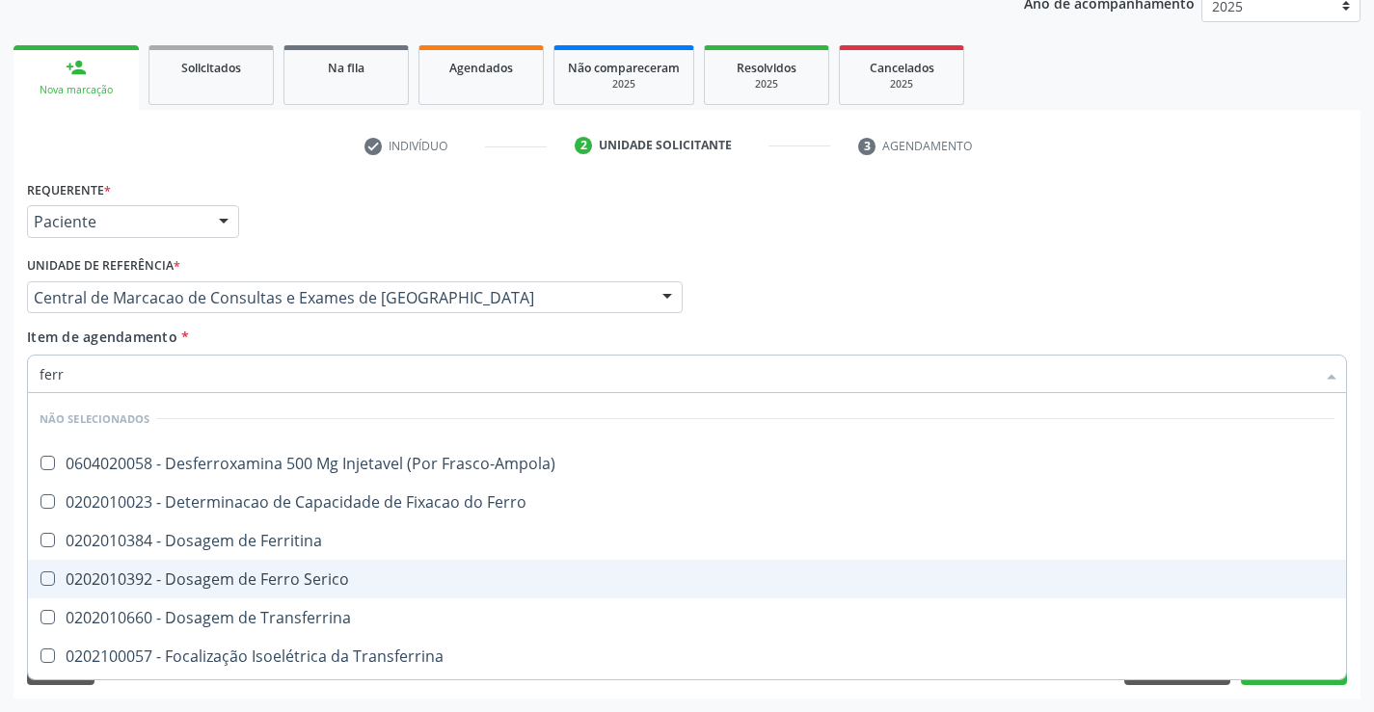
click at [325, 572] on div "0202010392 - Dosagem de Ferro Serico" at bounding box center [687, 579] width 1294 height 15
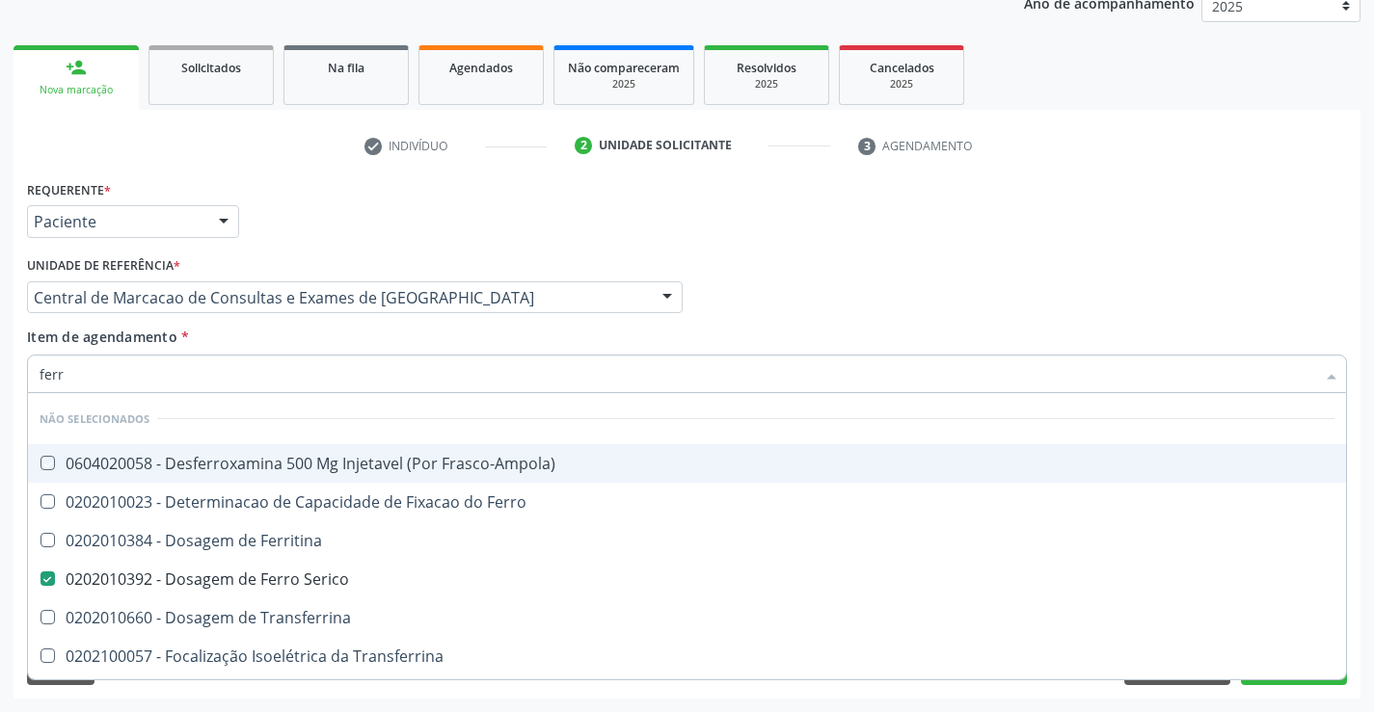
click at [823, 331] on div "Item de agendamento * ferr Desfazer seleção Não selecionados 0604020058 - Desfe…" at bounding box center [687, 357] width 1320 height 61
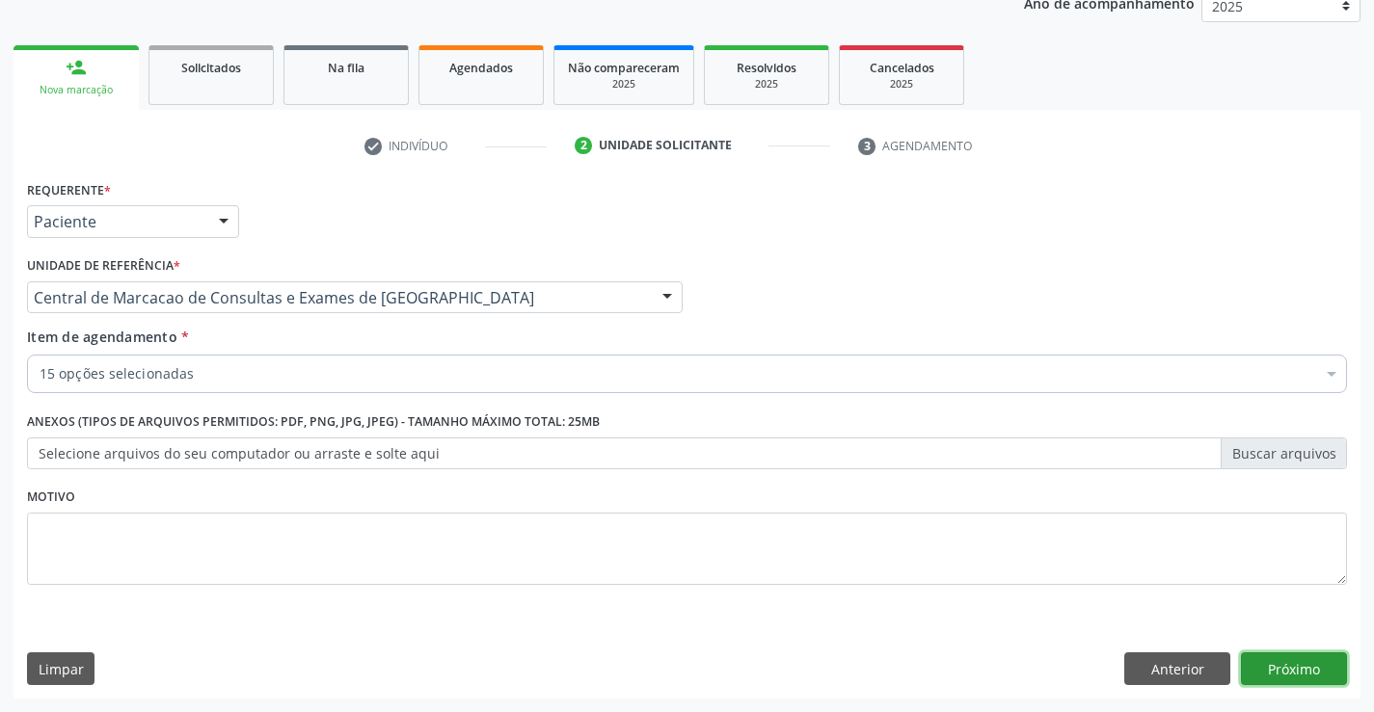
click at [1323, 676] on button "Próximo" at bounding box center [1293, 669] width 106 height 33
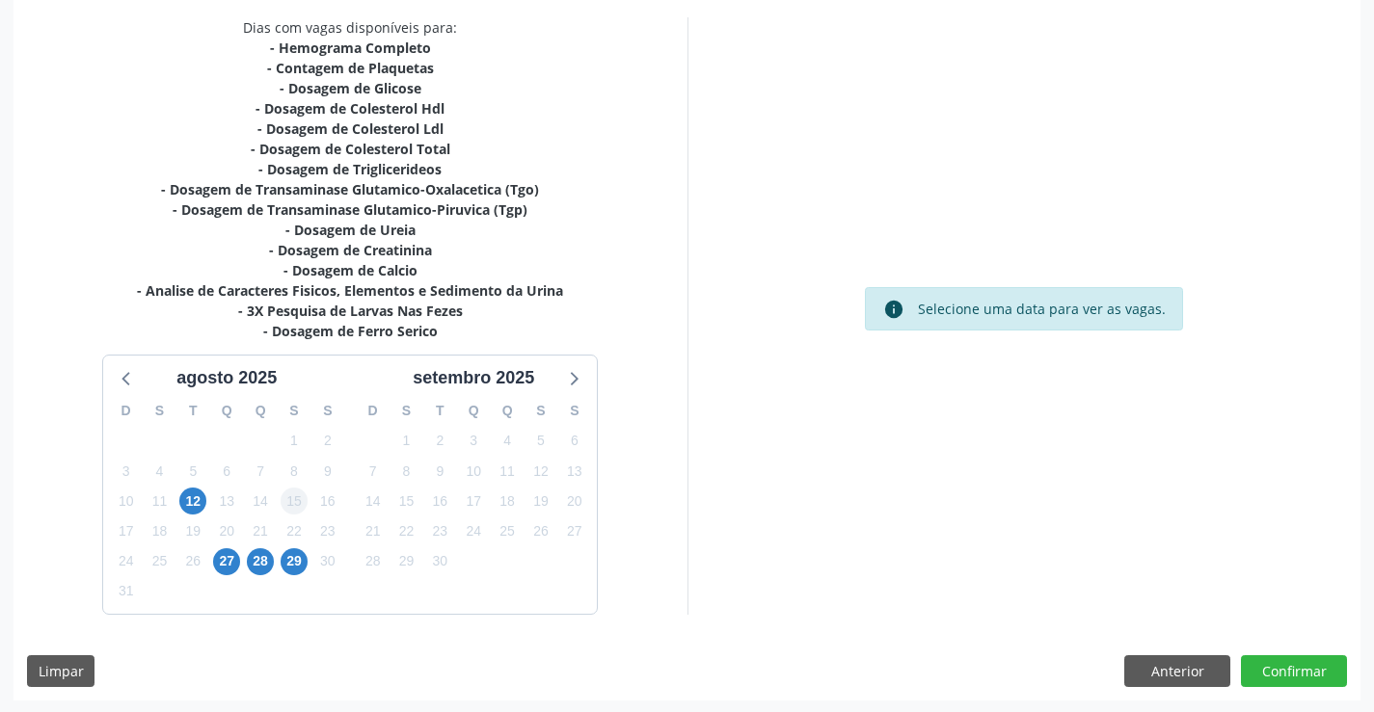
scroll to position [410, 0]
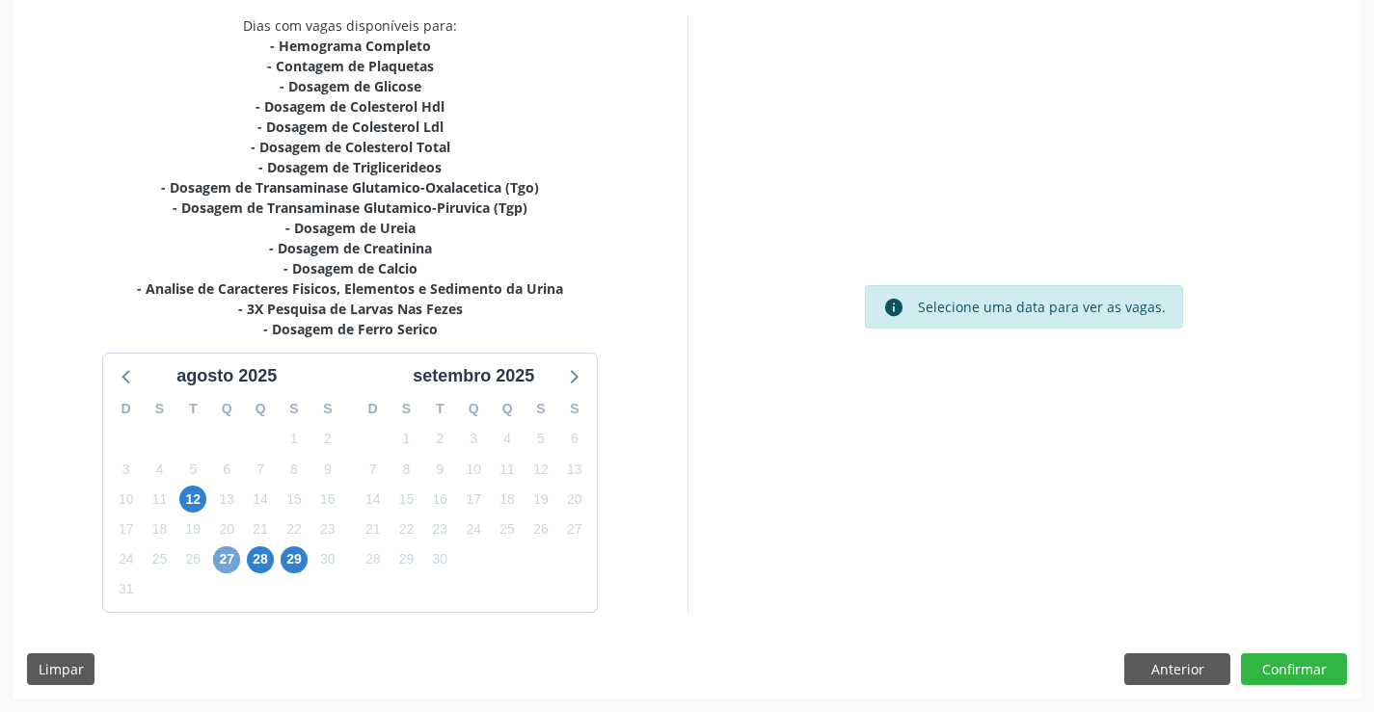
click at [227, 552] on span "27" at bounding box center [226, 560] width 27 height 27
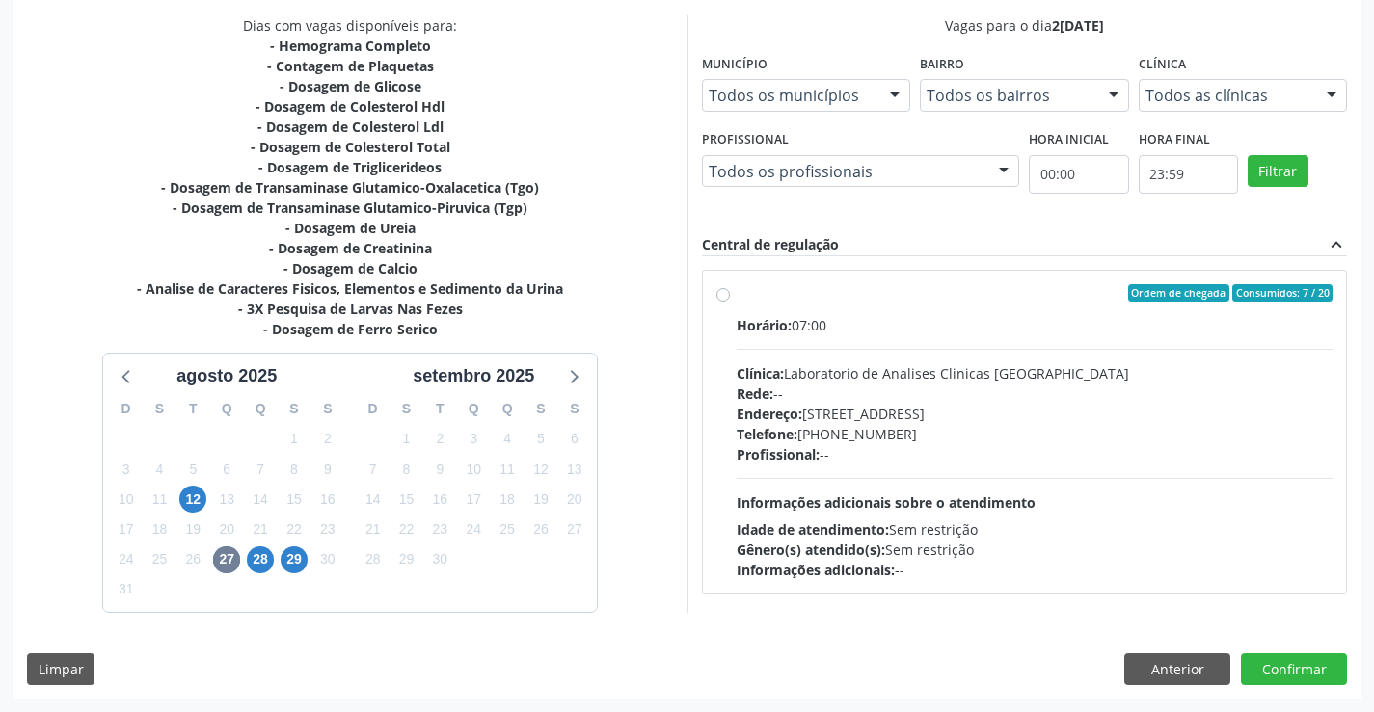
drag, startPoint x: 1021, startPoint y: 486, endPoint x: 1387, endPoint y: 473, distance: 366.5
click at [1026, 483] on div "Horário: 07:00 Clínica: Laboratorio de Analises Clinicas Sao Francisco Rede: --…" at bounding box center [1034, 447] width 597 height 265
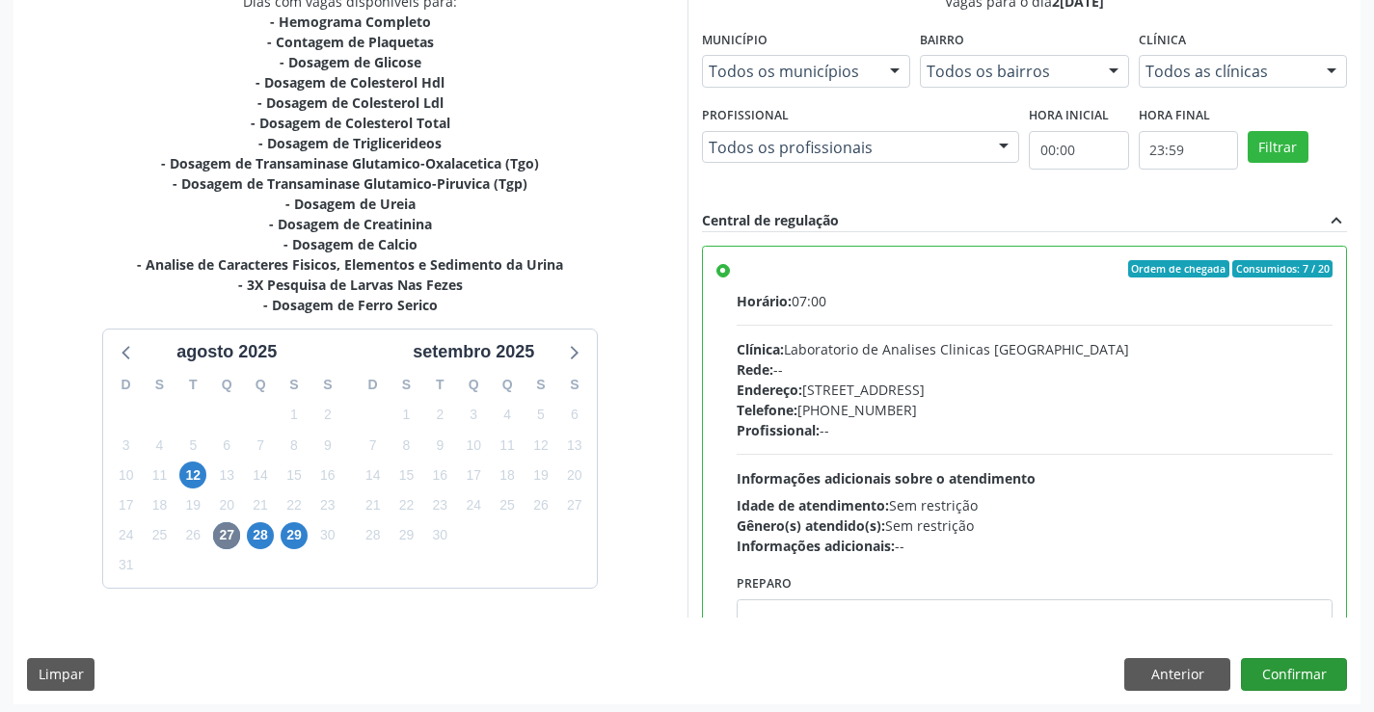
scroll to position [440, 0]
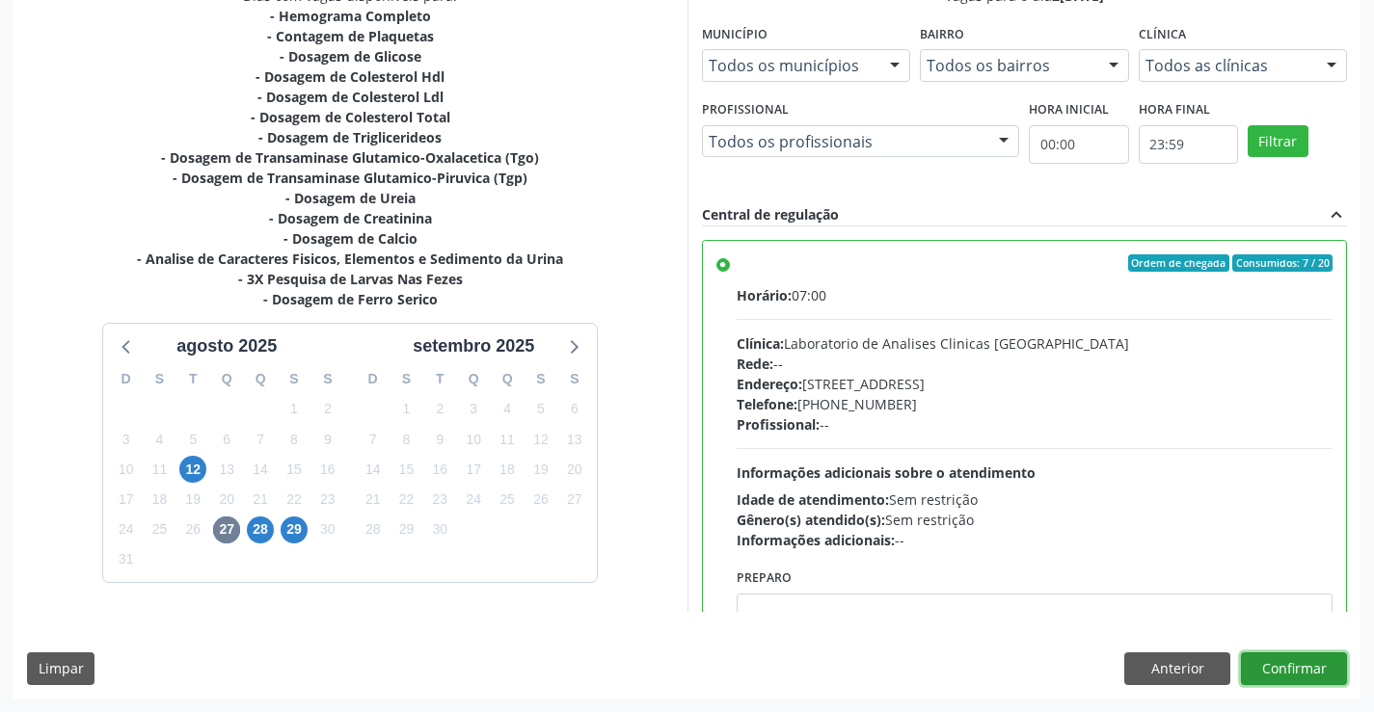
click at [1291, 663] on button "Confirmar" at bounding box center [1293, 669] width 106 height 33
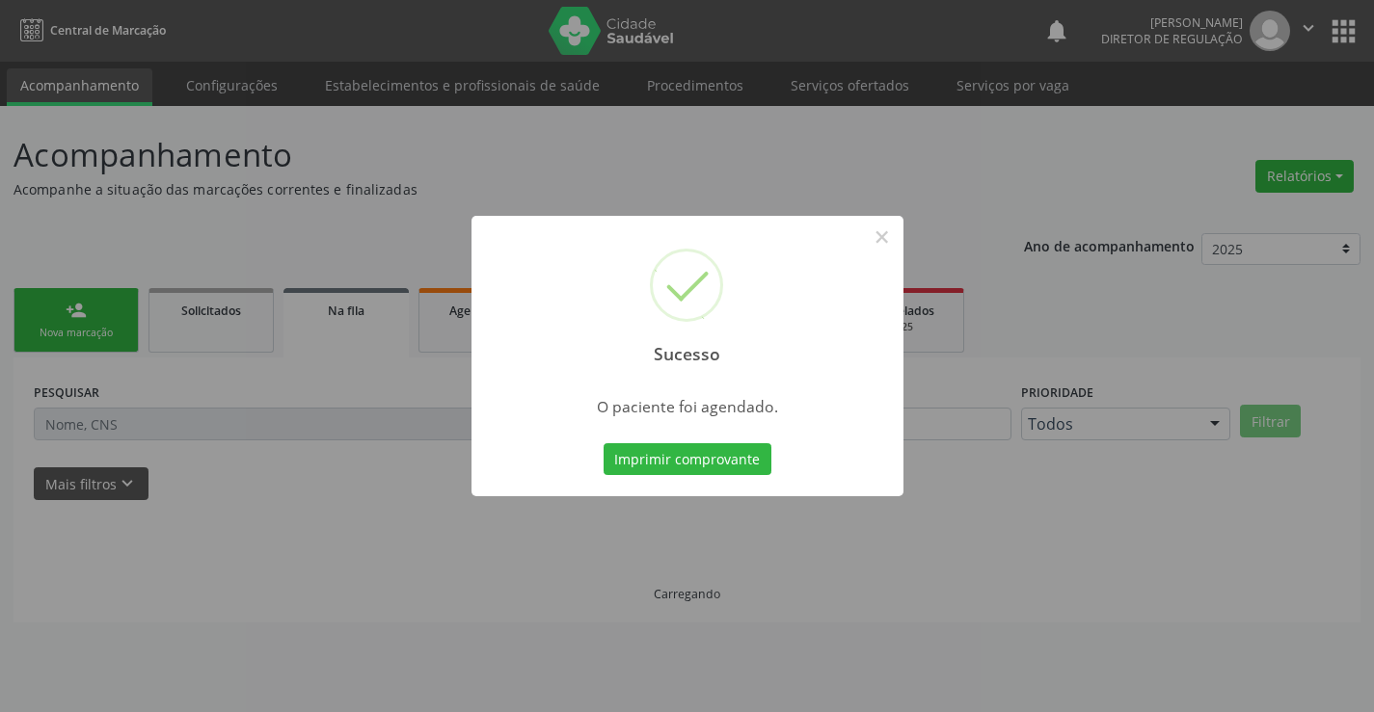
scroll to position [0, 0]
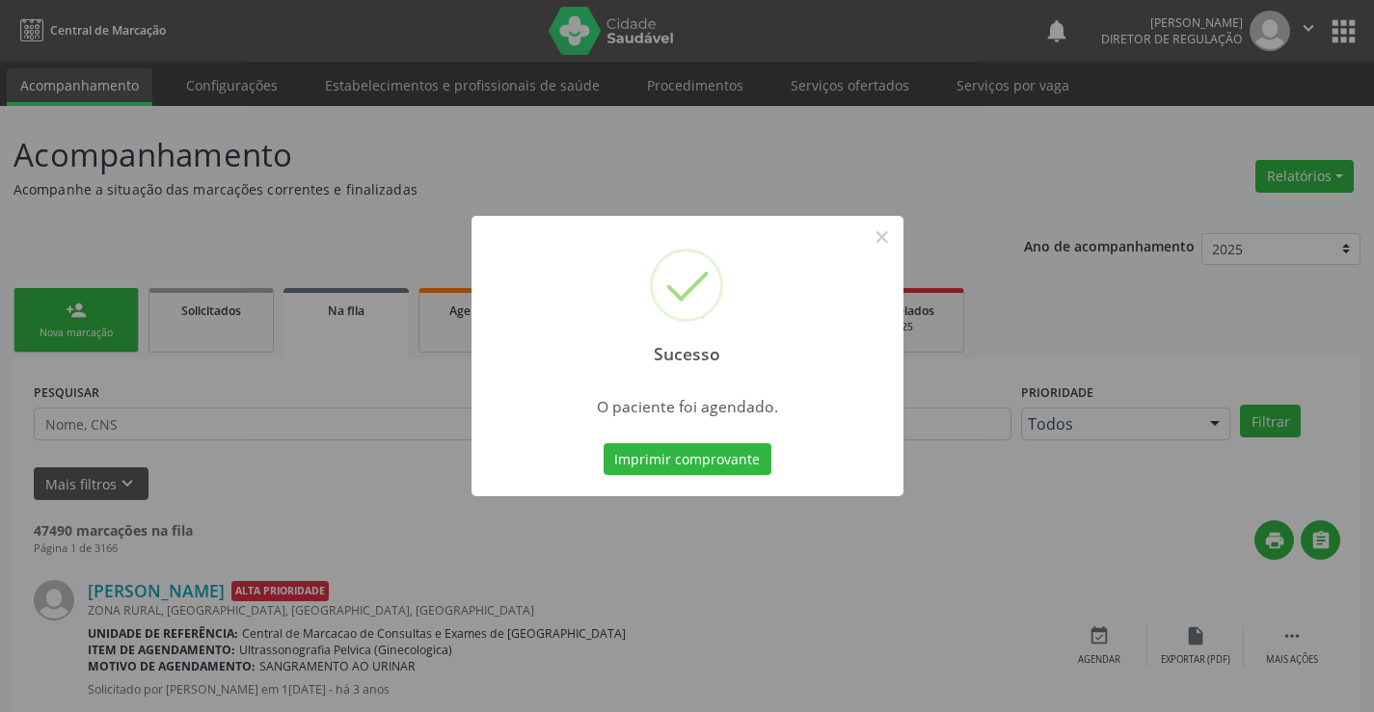
click at [603, 443] on button "Imprimir comprovante" at bounding box center [687, 459] width 168 height 33
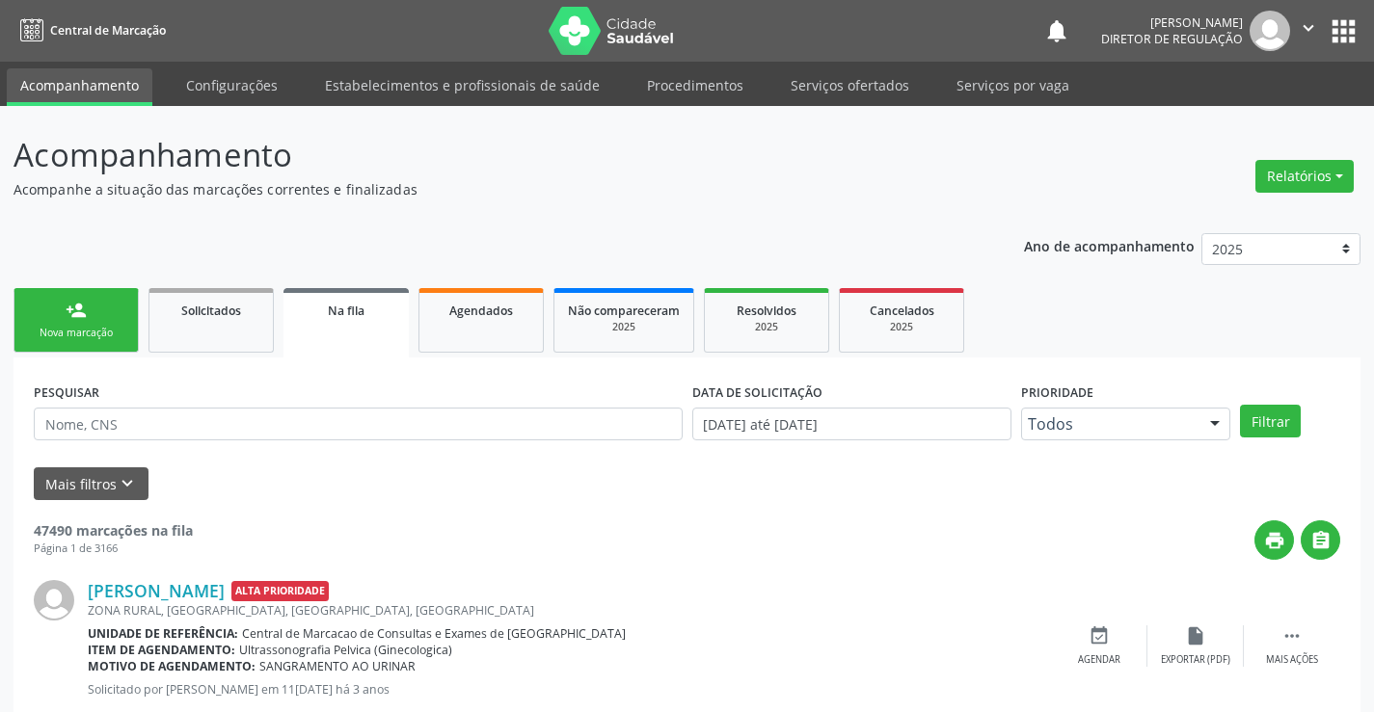
click at [77, 315] on div "person_add" at bounding box center [76, 310] width 21 height 21
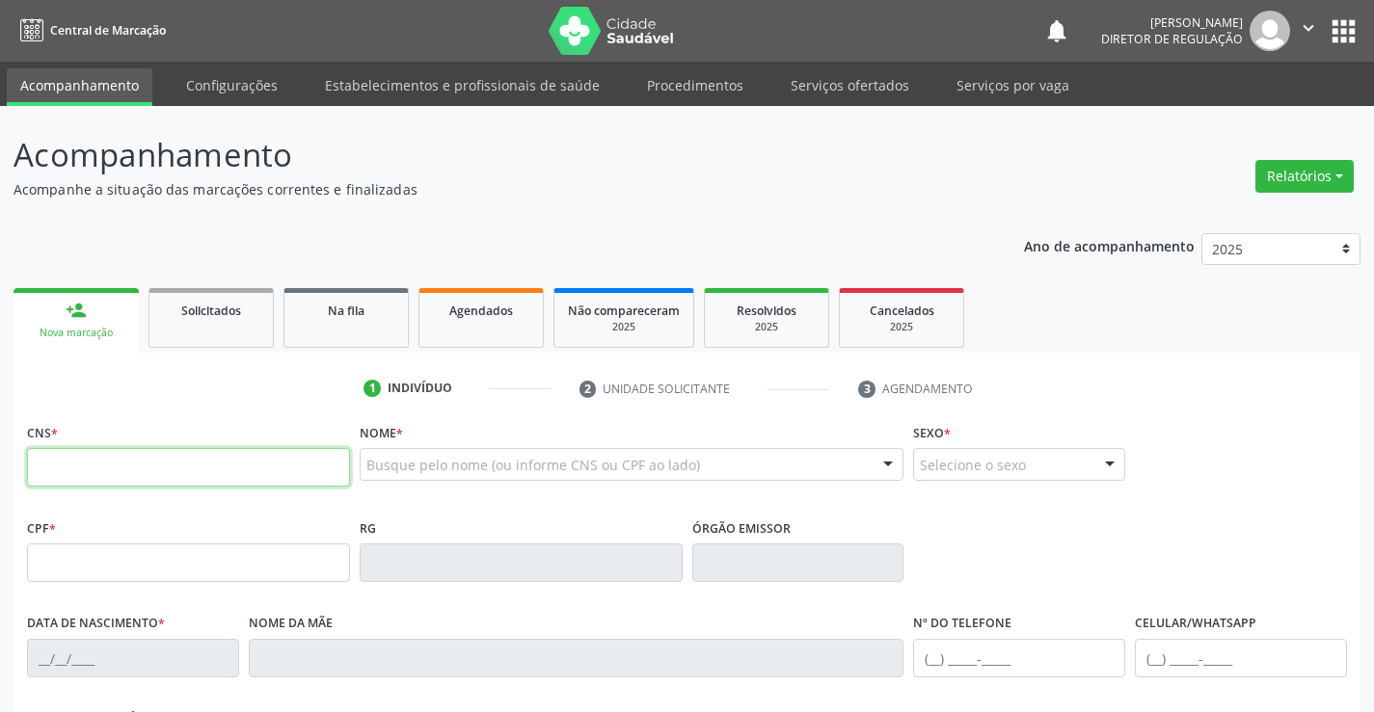
click at [206, 471] on input "text" at bounding box center [188, 467] width 323 height 39
type input "701 4026 0112 3337"
type input "979622360"
type input "06/12/1972"
type input "(74) 98804-0686"
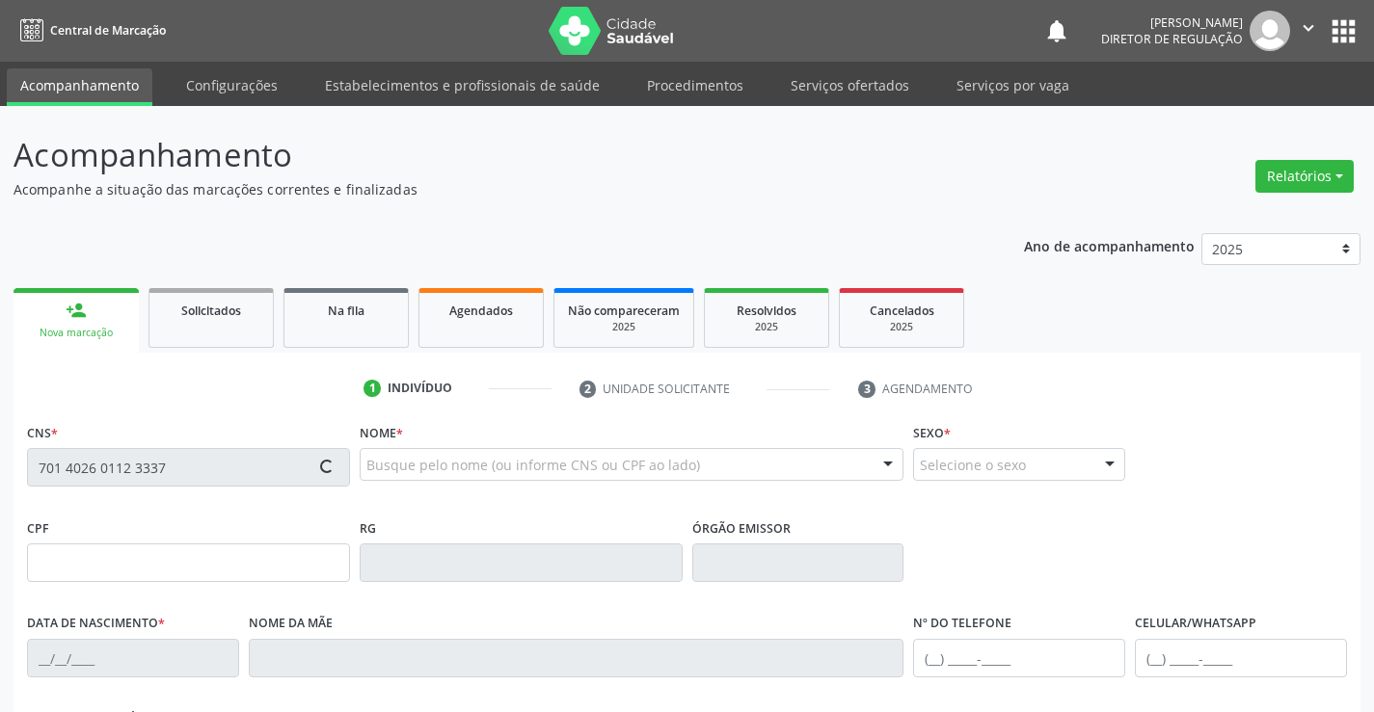
type input "(74) 98804-0686"
type input "259"
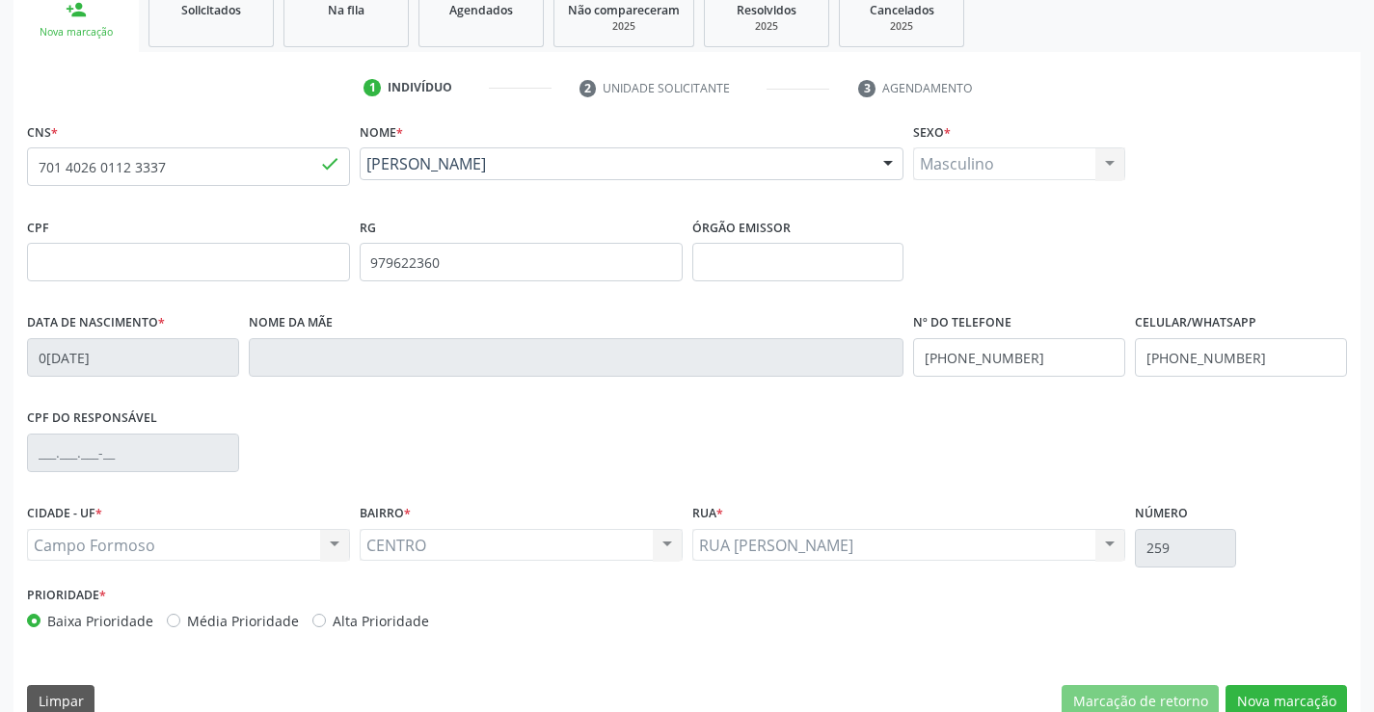
scroll to position [333, 0]
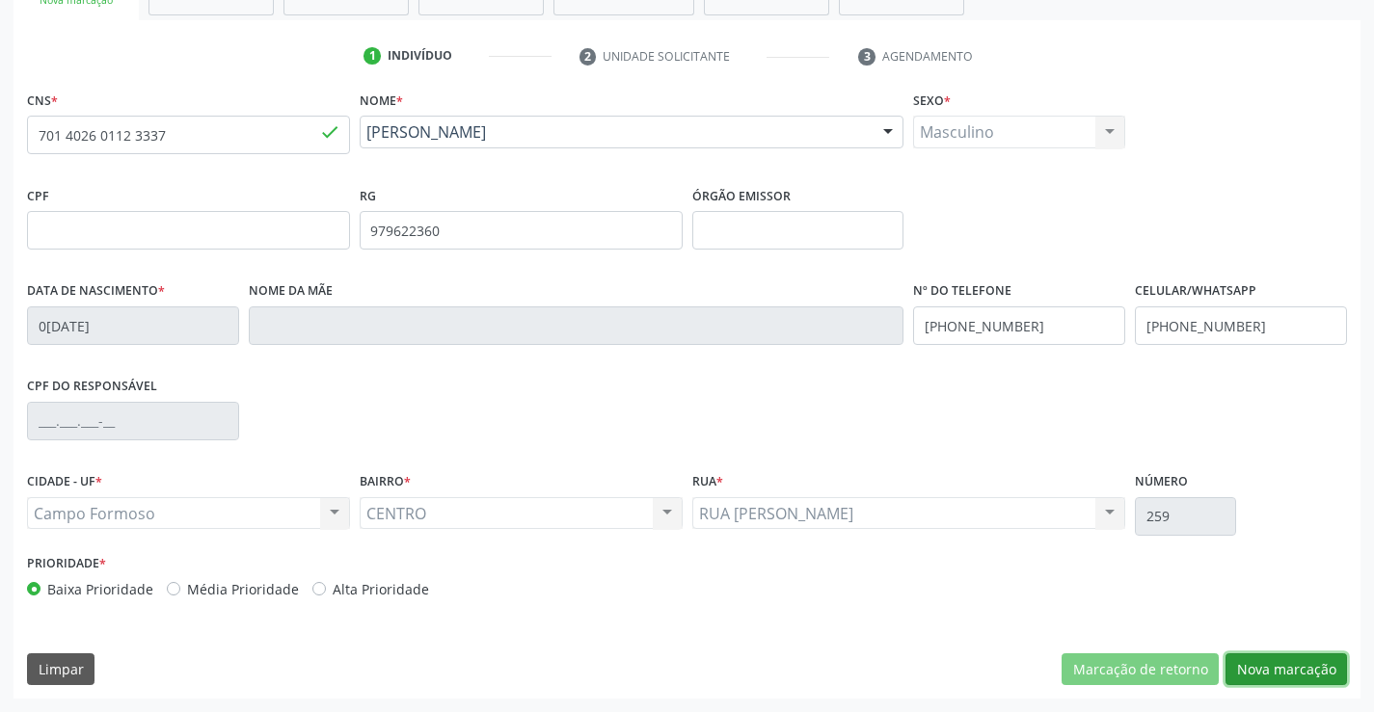
click at [1250, 675] on button "Nova marcação" at bounding box center [1285, 670] width 121 height 33
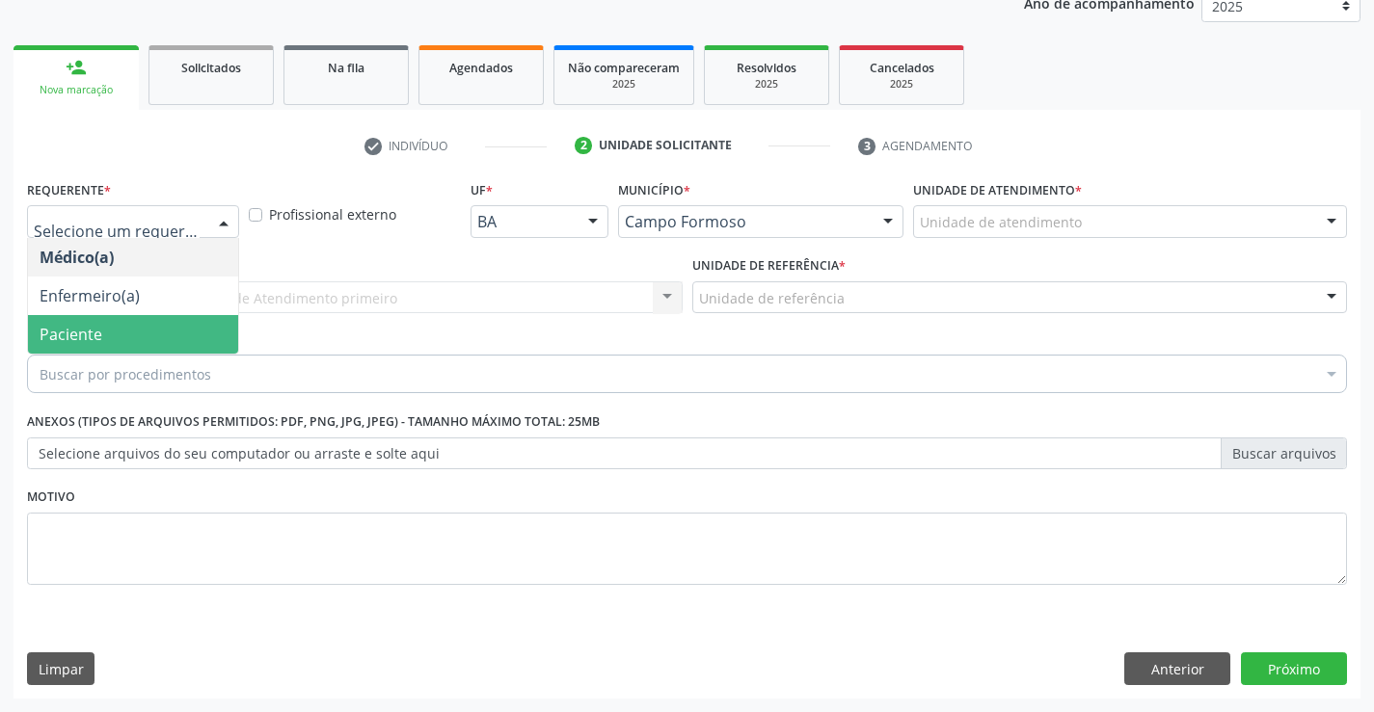
click at [177, 330] on span "Paciente" at bounding box center [133, 334] width 210 height 39
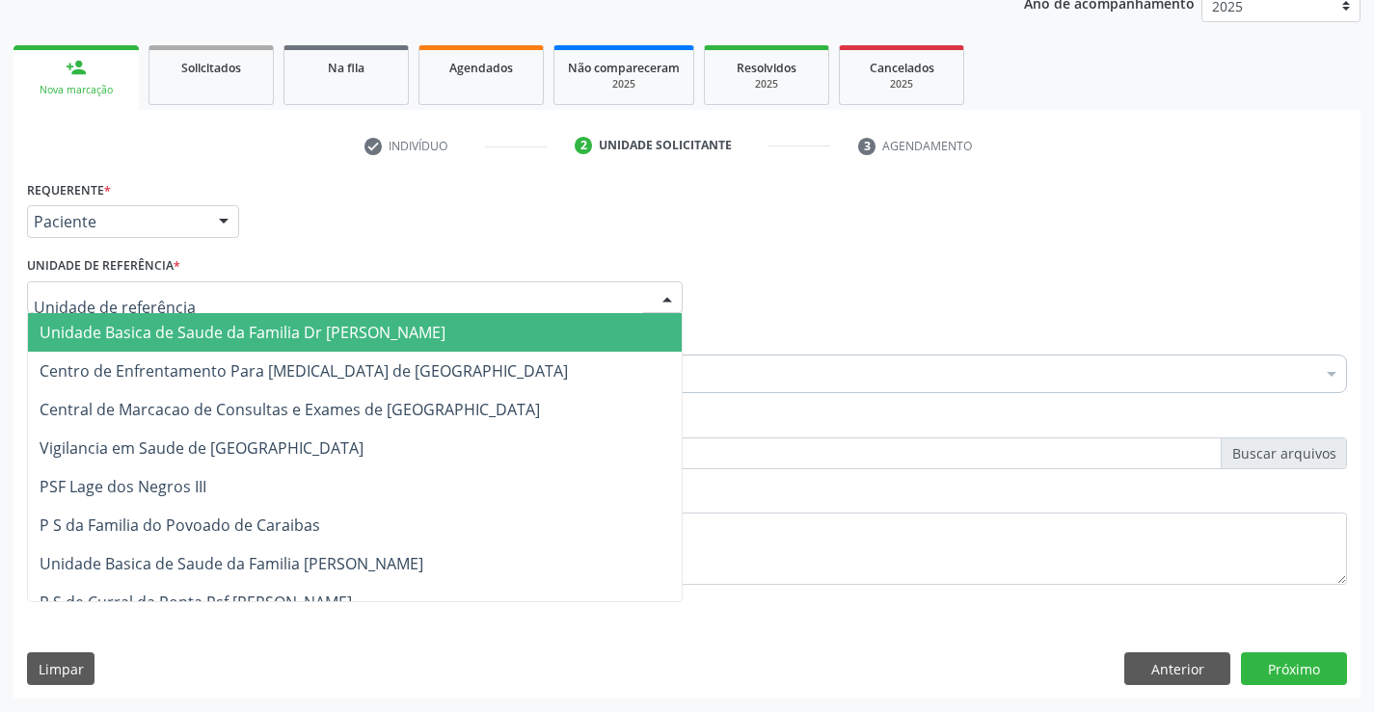
click at [431, 300] on div at bounding box center [354, 297] width 655 height 33
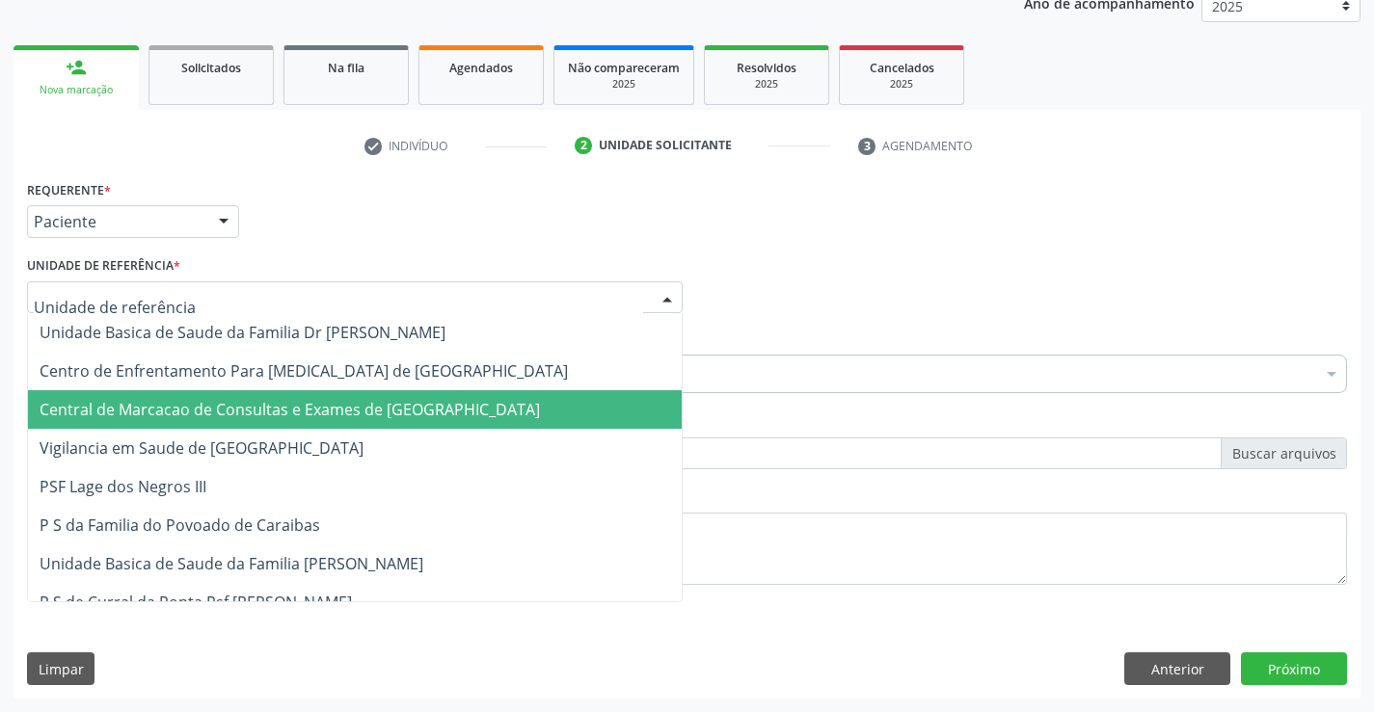
drag, startPoint x: 394, startPoint y: 387, endPoint x: 394, endPoint y: 401, distance: 13.5
click at [394, 401] on span "Central de Marcacao de Consultas e Exames de [GEOGRAPHIC_DATA]" at bounding box center [290, 409] width 500 height 21
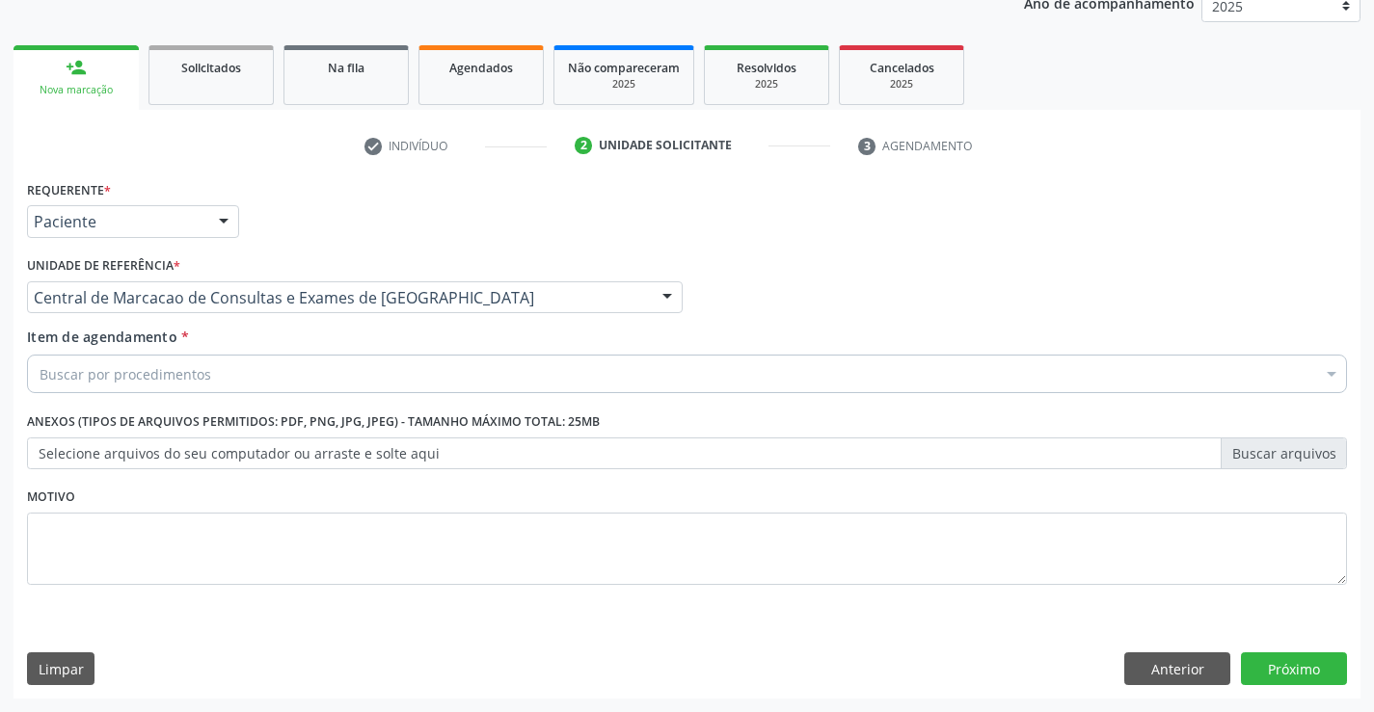
click at [433, 381] on div "Buscar por procedimentos" at bounding box center [687, 374] width 1320 height 39
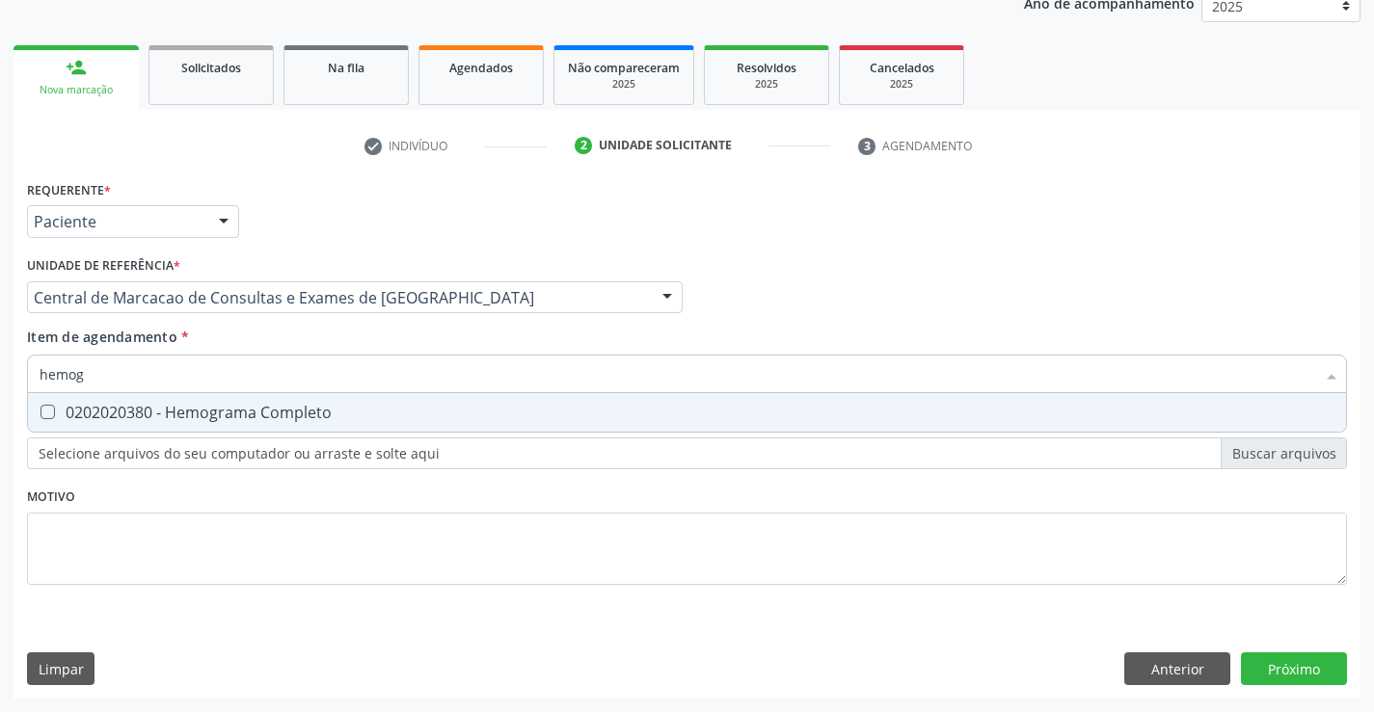
type input "hemogr"
click at [315, 417] on div "0202020380 - Hemograma Completo" at bounding box center [687, 412] width 1294 height 15
checkbox Completo "true"
type input "hemogr"
click at [307, 335] on div "Item de agendamento * hemogr Desfazer seleção 0202020380 - Hemograma Completo N…" at bounding box center [687, 357] width 1320 height 61
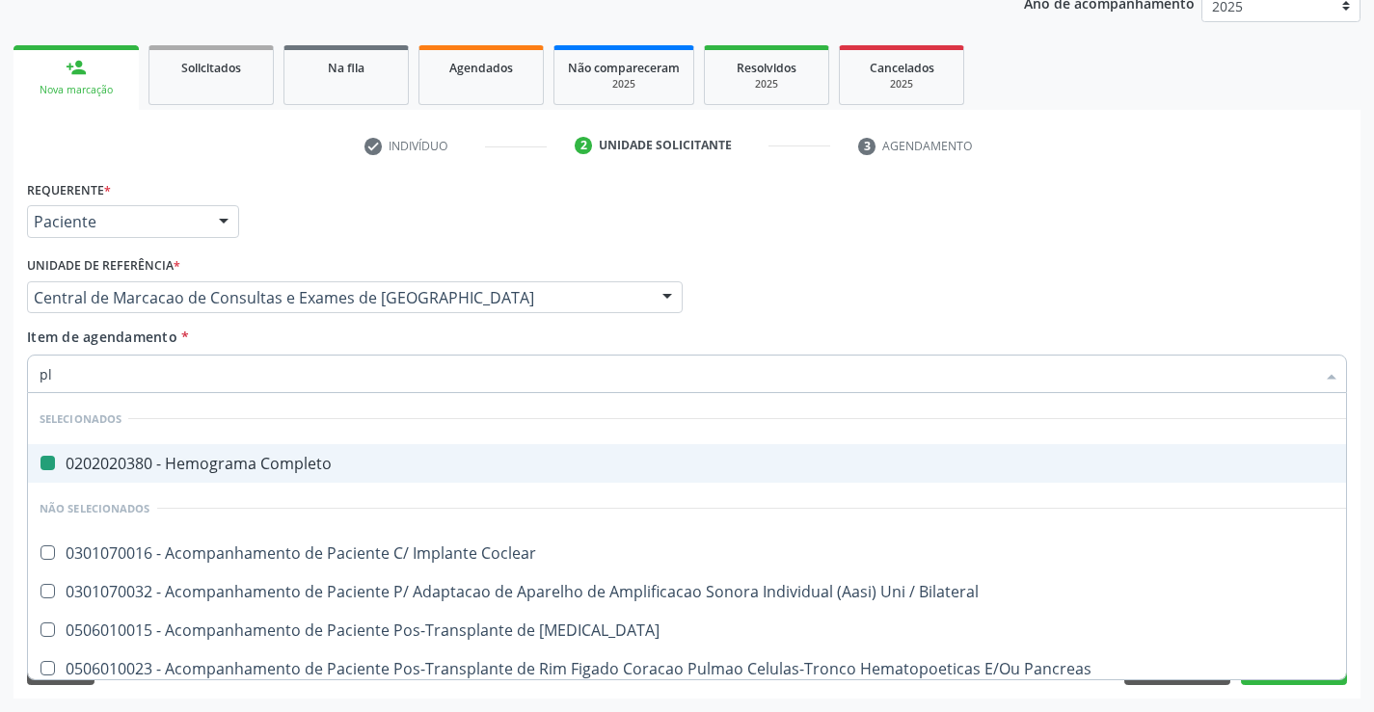
type input "pla"
checkbox Completo "false"
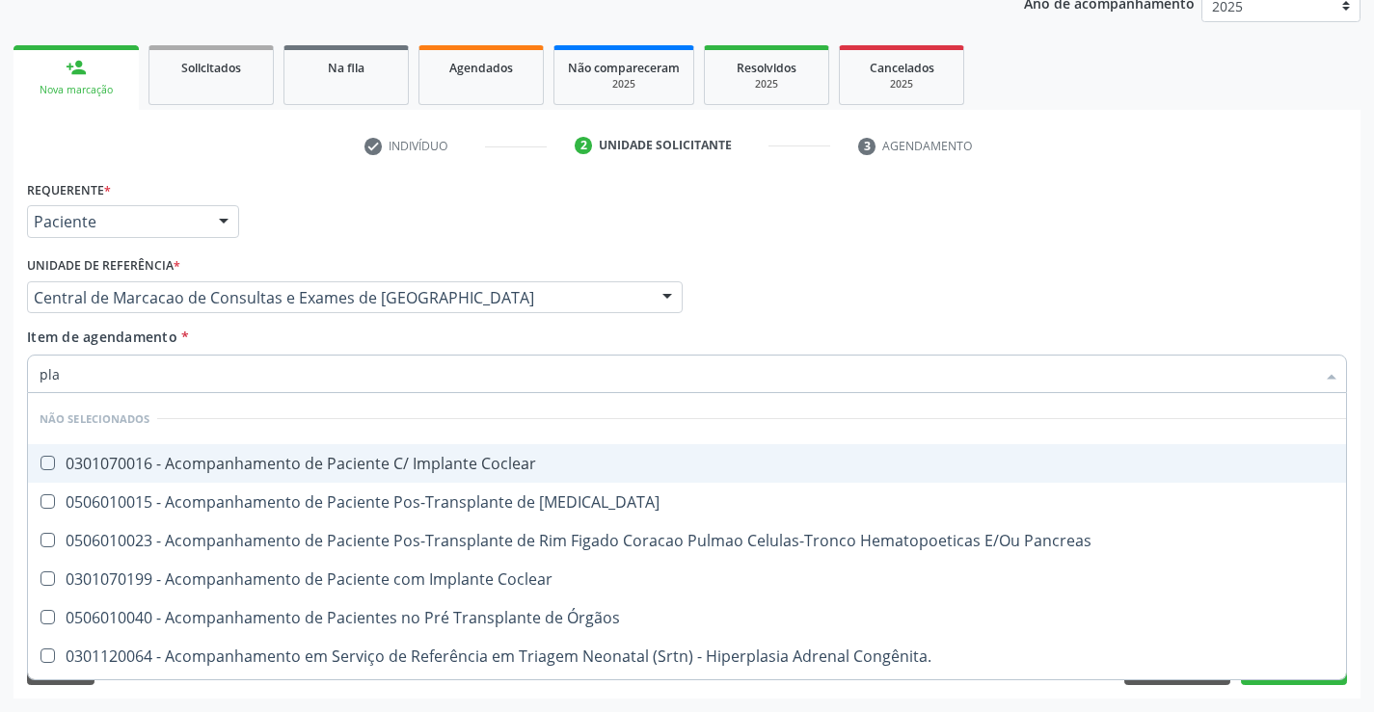
type input "plaq"
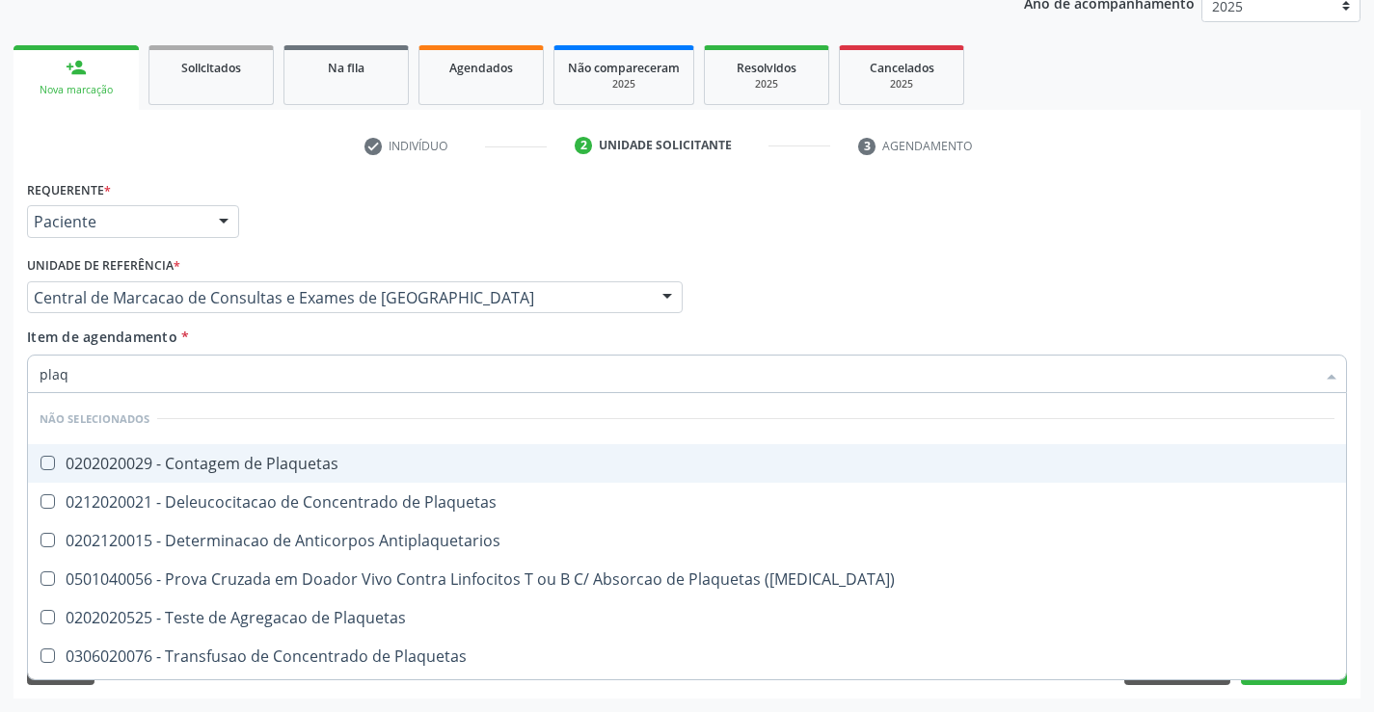
click at [310, 465] on div "0202020029 - Contagem de Plaquetas" at bounding box center [687, 463] width 1294 height 15
checkbox Plaquetas "true"
type input "plaq"
click at [295, 330] on div "Item de agendamento * plaq Desfazer seleção Não selecionados 0202020029 - Conta…" at bounding box center [687, 357] width 1320 height 61
checkbox Plaquetas "true"
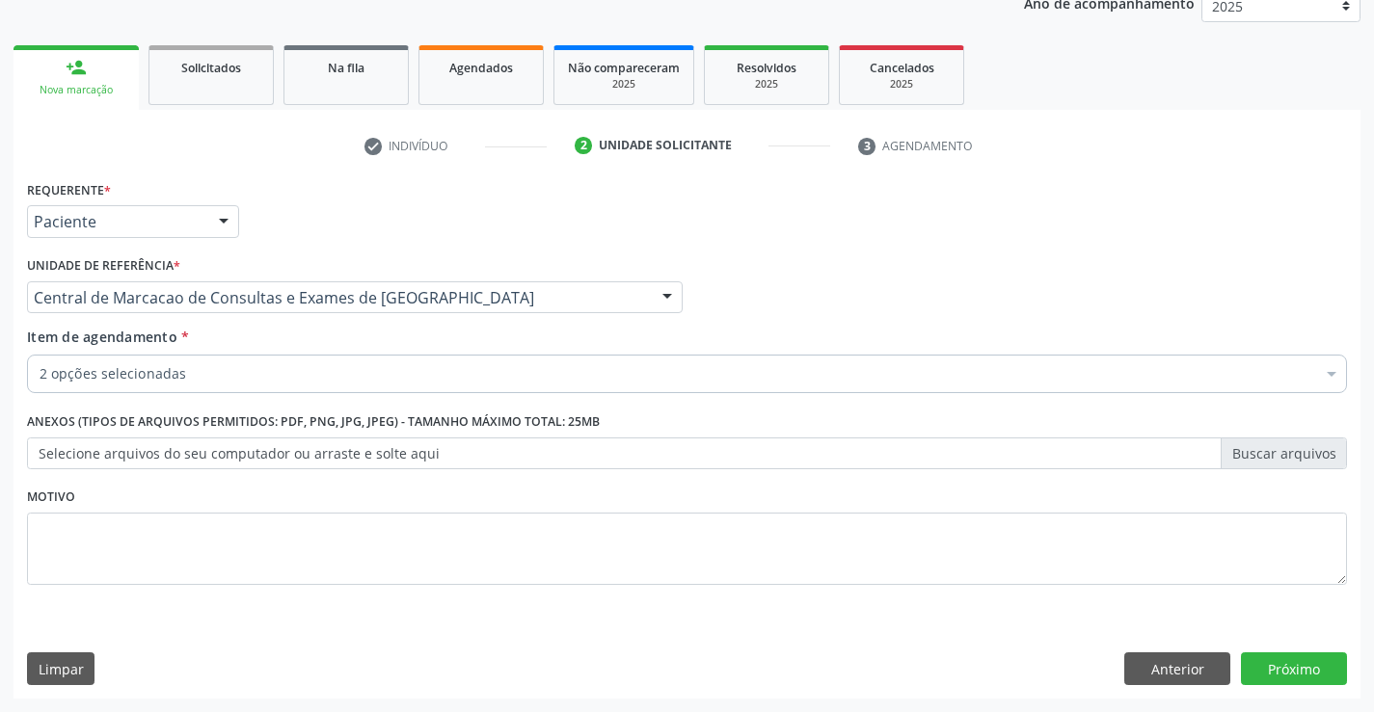
click at [279, 395] on div "Item de agendamento * 2 opções selecionadas Desfazer seleção Selecionados 02020…" at bounding box center [686, 364] width 1329 height 74
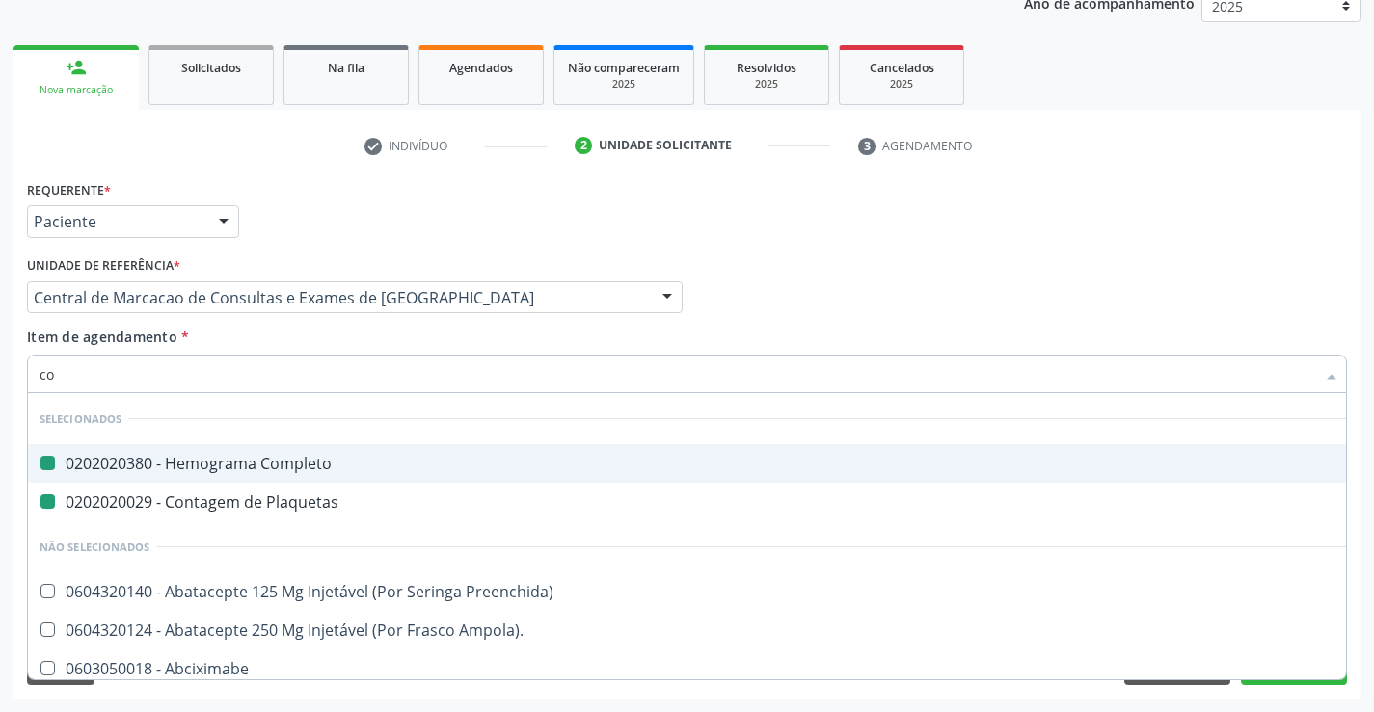
type input "col"
checkbox Completo "false"
checkbox Plaquetas "false"
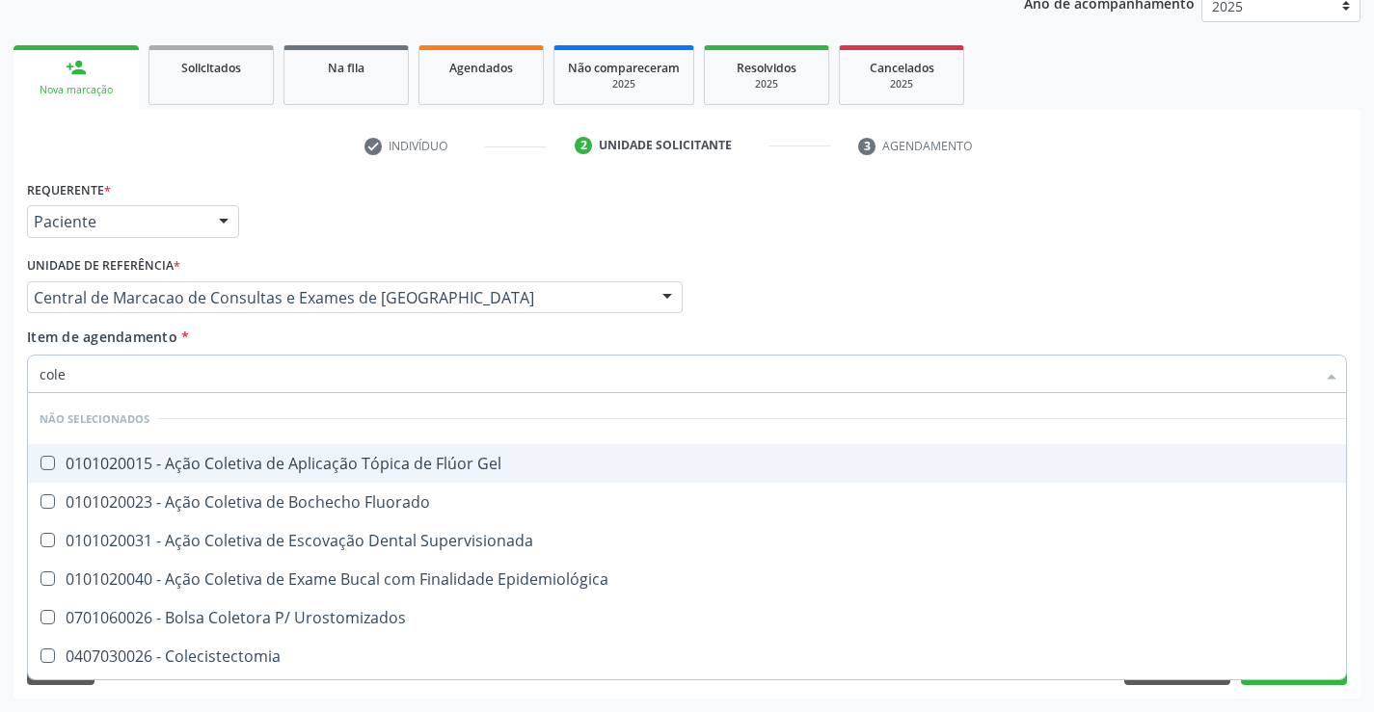
type input "coles"
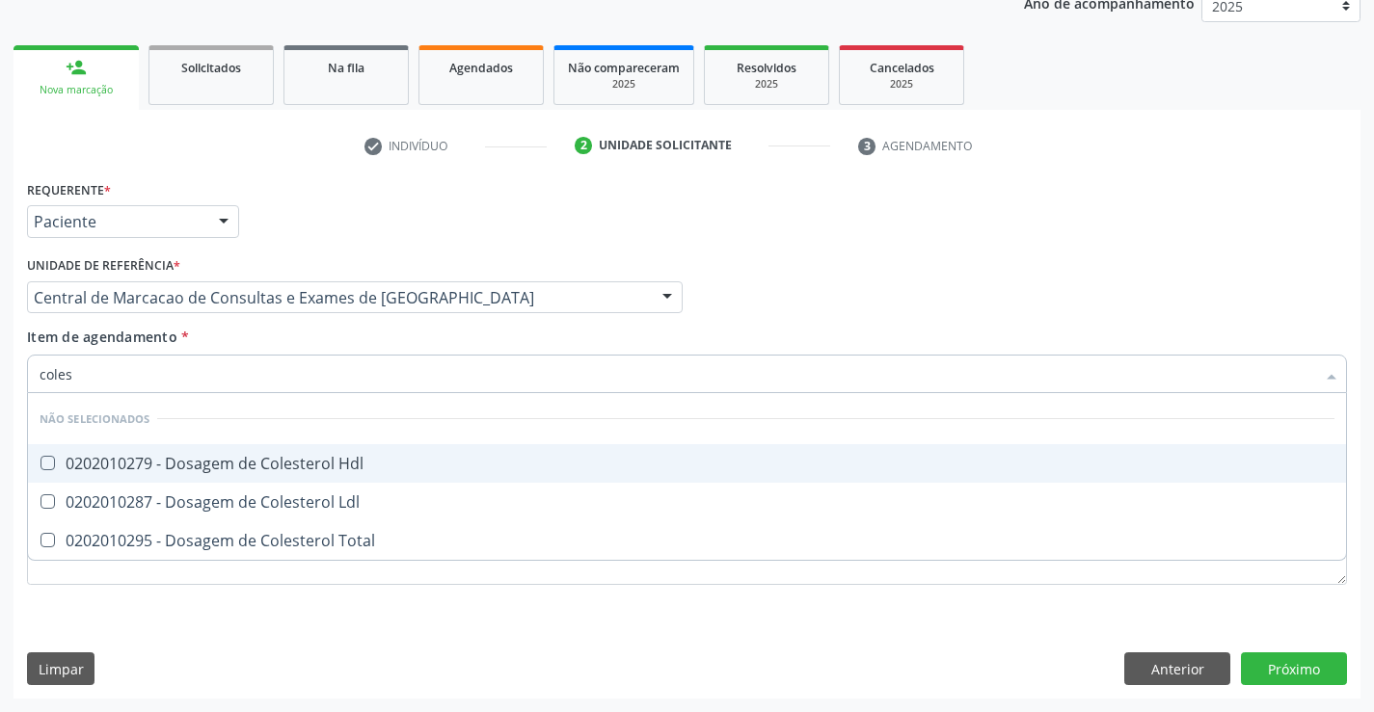
click at [279, 451] on span "0202010279 - Dosagem de Colesterol Hdl" at bounding box center [687, 463] width 1318 height 39
checkbox Hdl "true"
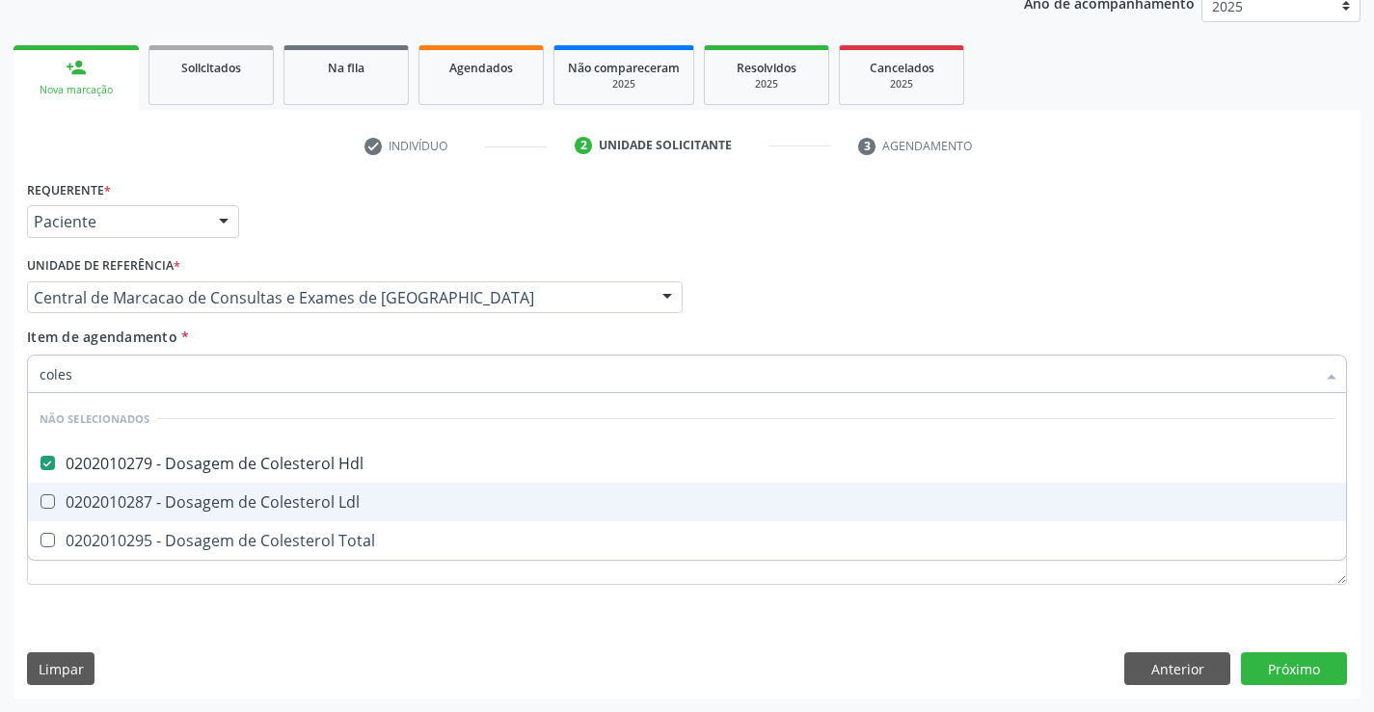
click at [279, 494] on div "0202010287 - Dosagem de Colesterol Ldl" at bounding box center [687, 501] width 1294 height 15
checkbox Ldl "true"
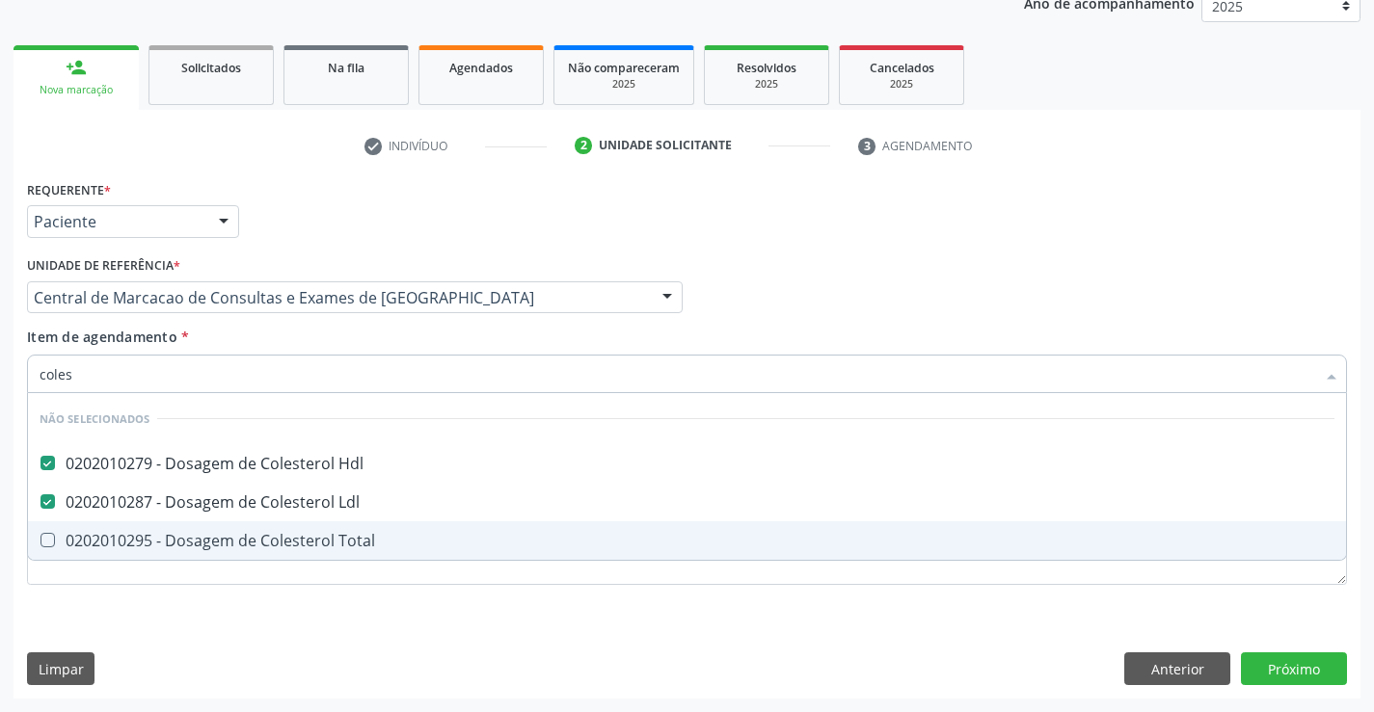
click at [280, 543] on div "0202010295 - Dosagem de Colesterol Total" at bounding box center [687, 540] width 1294 height 15
checkbox Total "true"
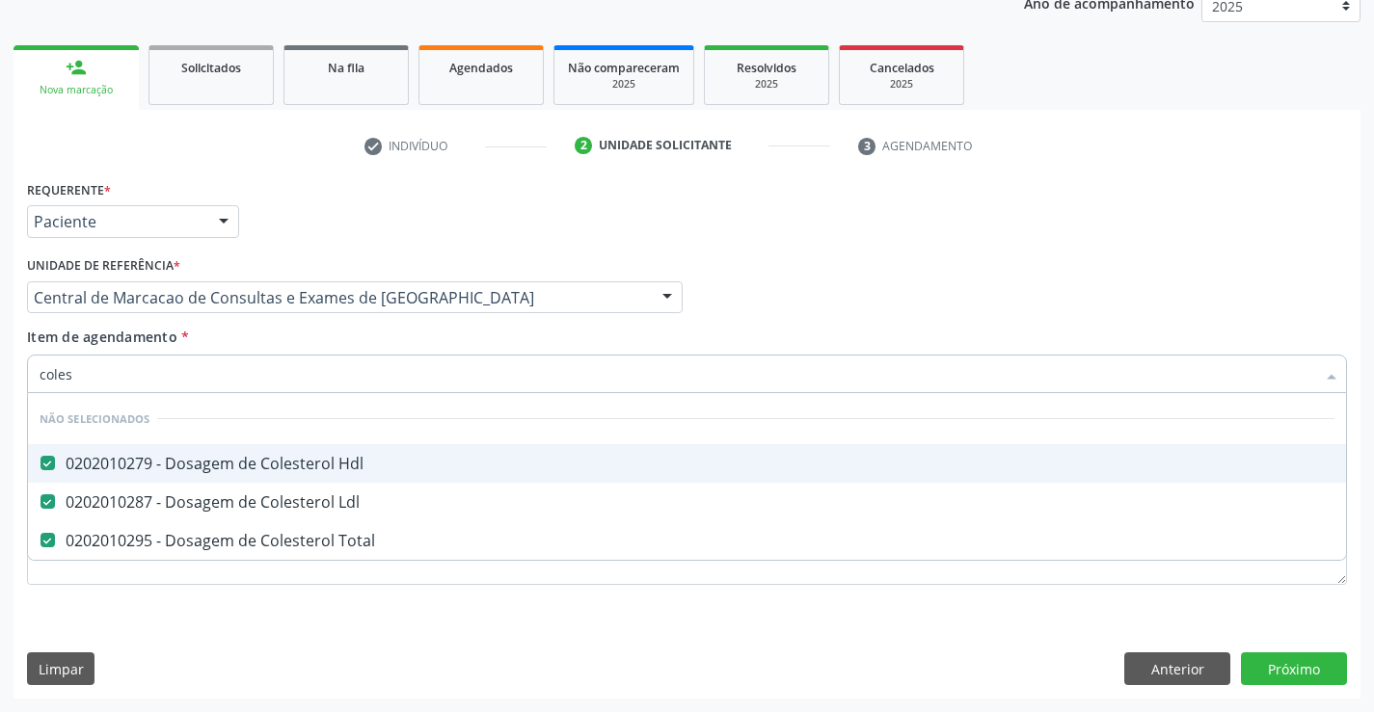
click at [265, 339] on div "Item de agendamento * coles Desfazer seleção Não selecionados 0202010279 - Dosa…" at bounding box center [687, 357] width 1320 height 61
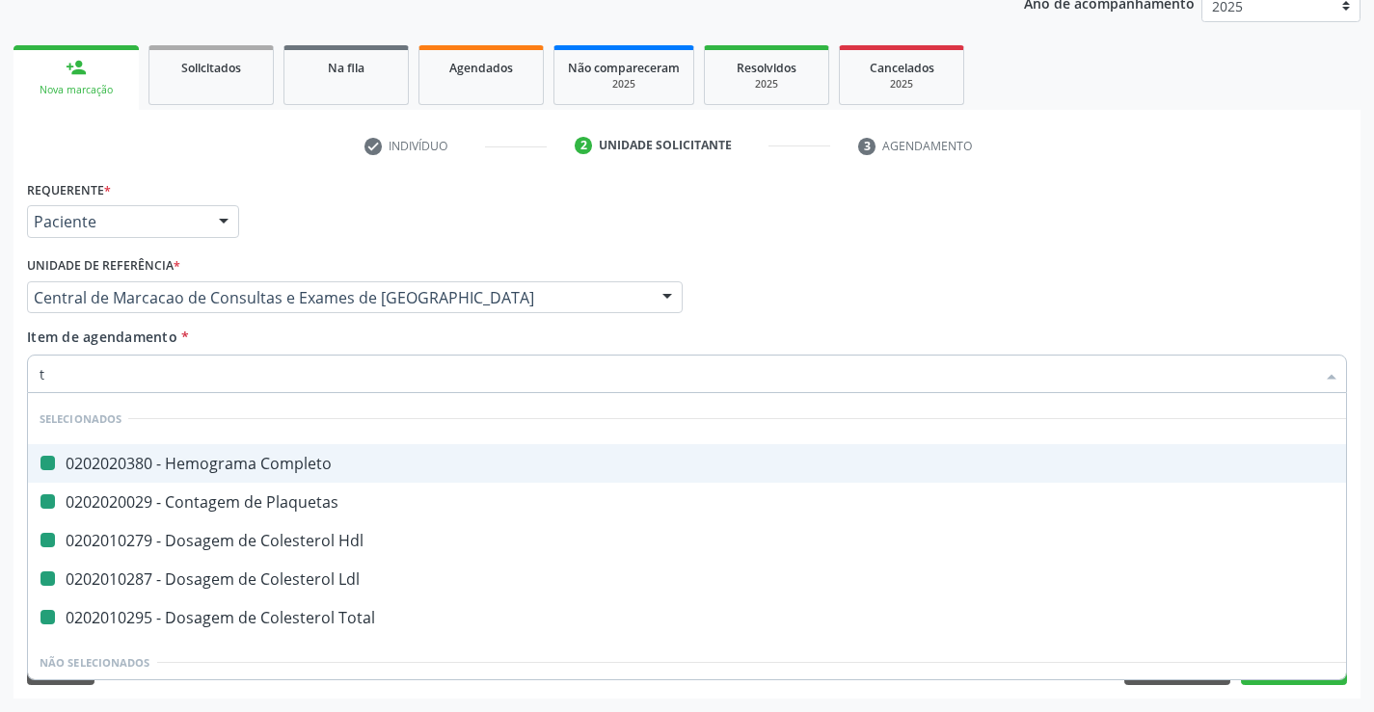
type input "tr"
checkbox Completo "false"
checkbox Plaquetas "false"
checkbox Hdl "false"
checkbox Ldl "false"
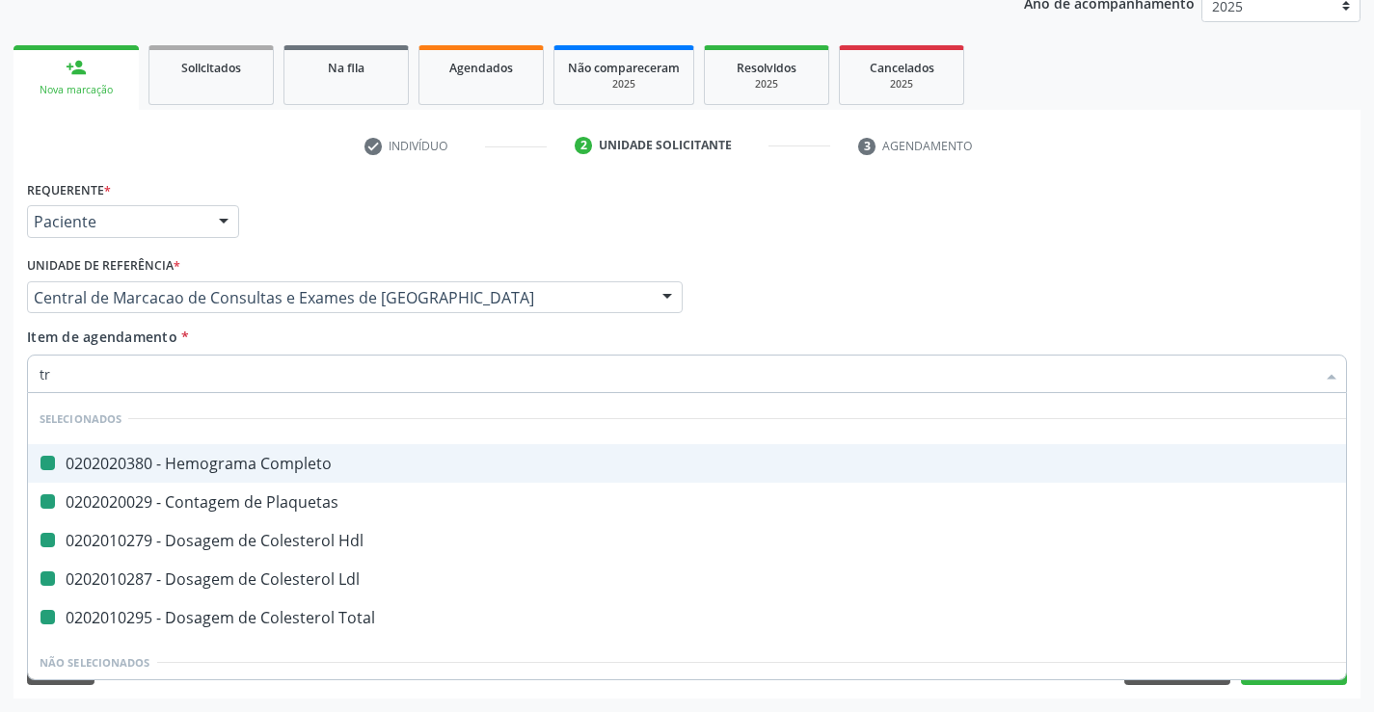
checkbox Total "false"
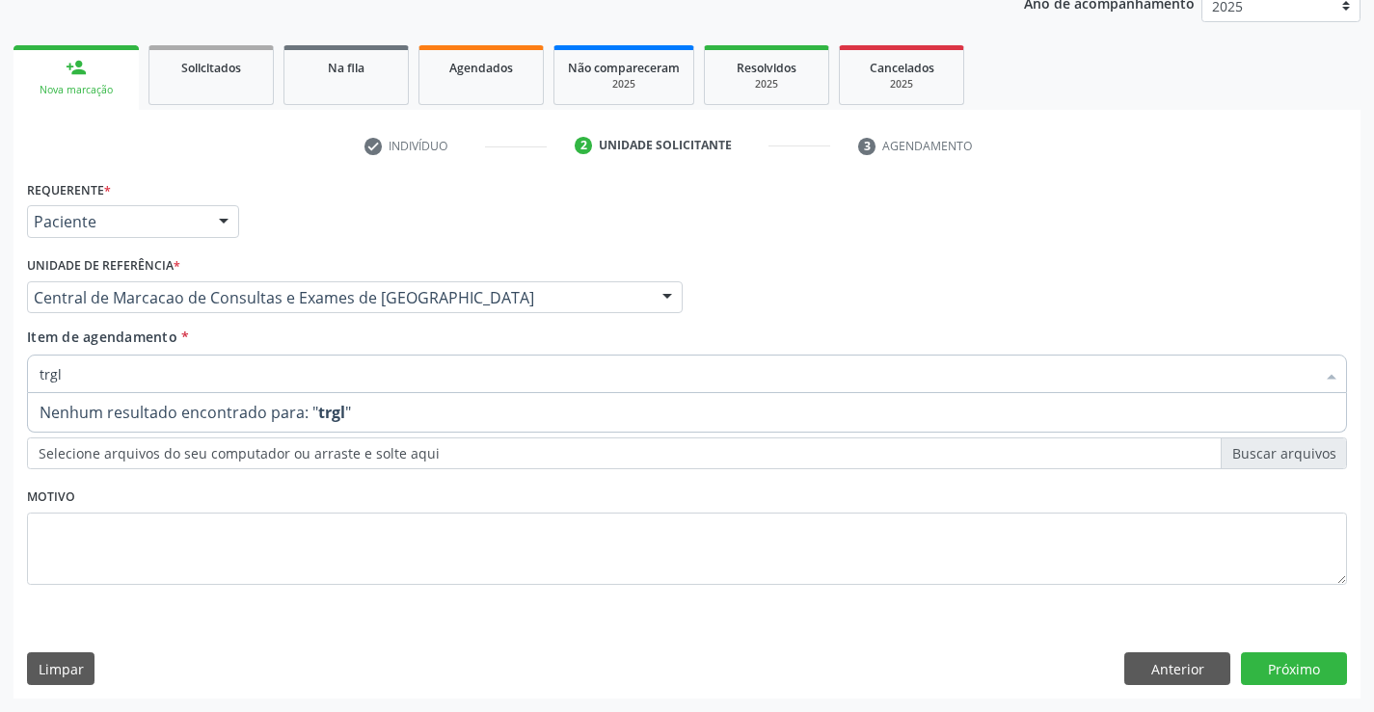
click at [52, 372] on input "trgl" at bounding box center [677, 374] width 1275 height 39
type input "trigl"
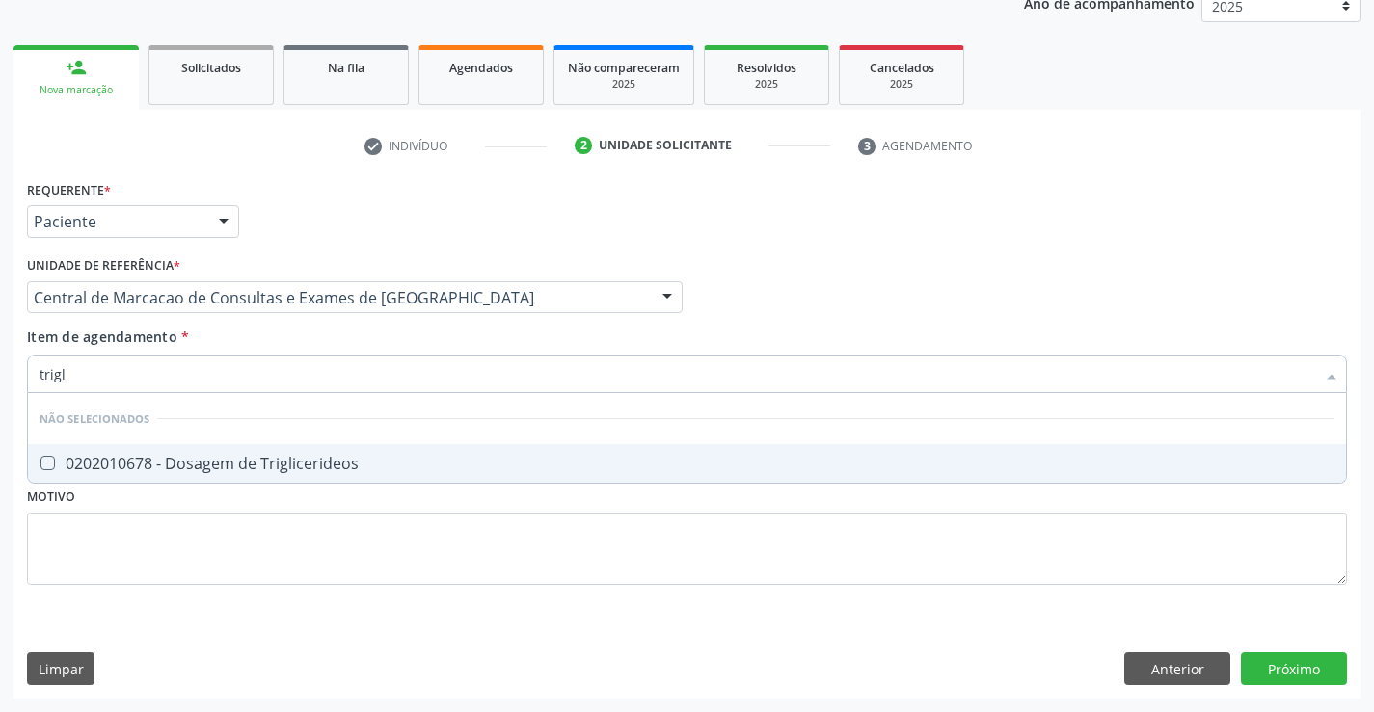
click at [256, 456] on div "0202010678 - Dosagem de Triglicerideos" at bounding box center [687, 463] width 1294 height 15
checkbox Triglicerideos "true"
type input "trigl"
click at [232, 336] on div "Item de agendamento * trigl Desfazer seleção Não selecionados 0202010678 - Dosa…" at bounding box center [687, 357] width 1320 height 61
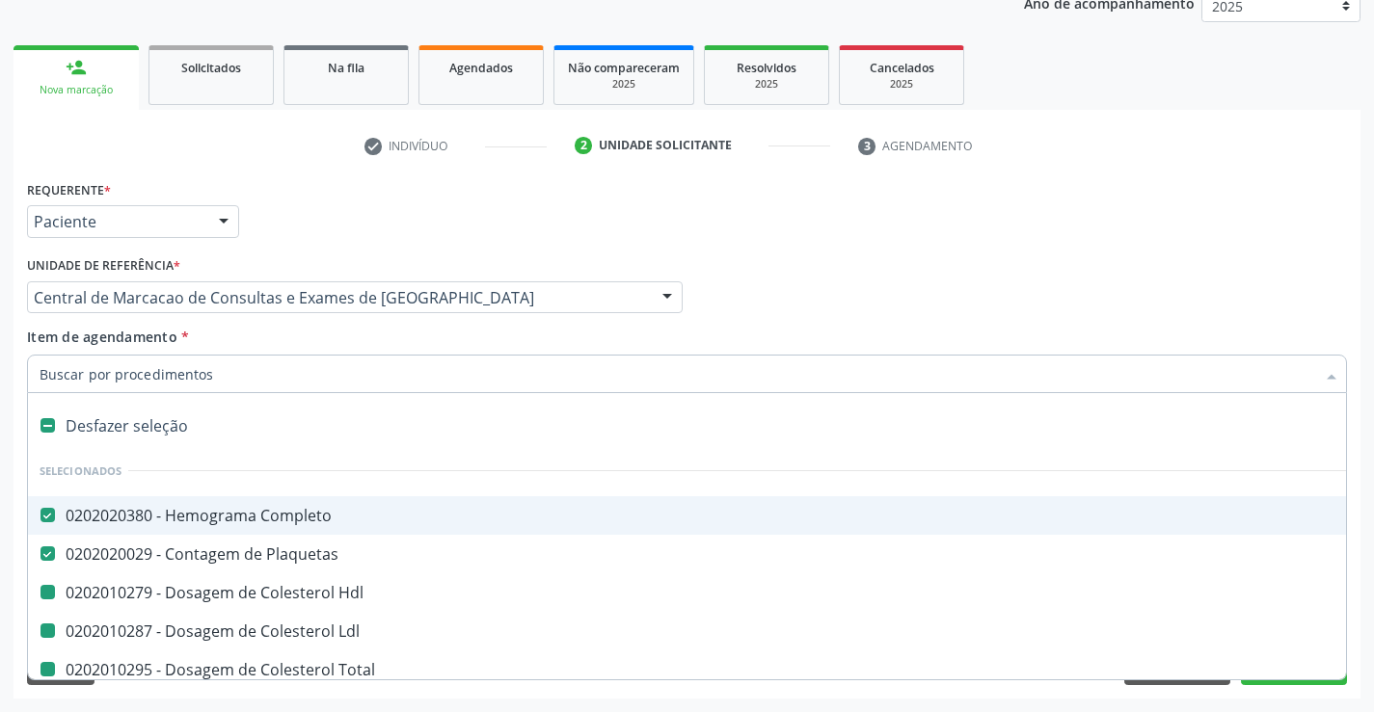
type input "u"
checkbox Hdl "false"
checkbox Ldl "false"
checkbox Total "false"
checkbox Triglicerideos "false"
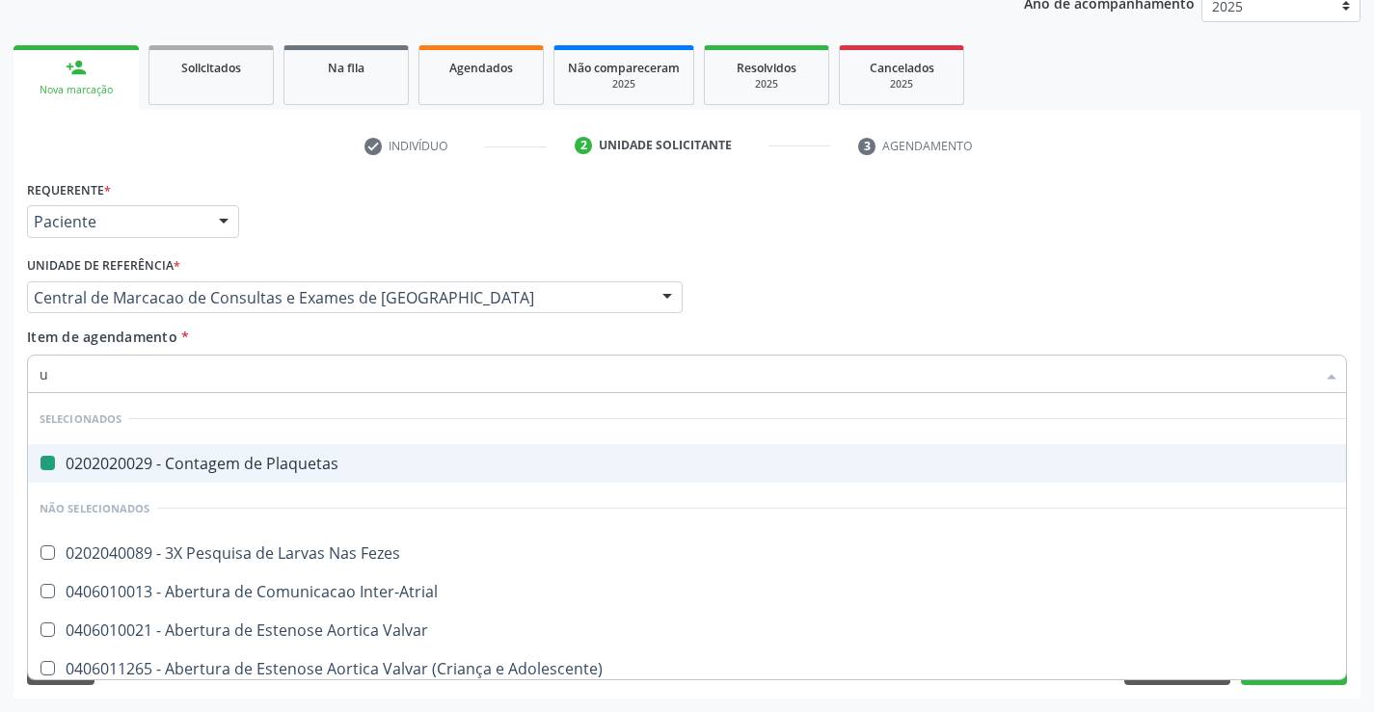
type input "ur"
checkbox Plaquetas "false"
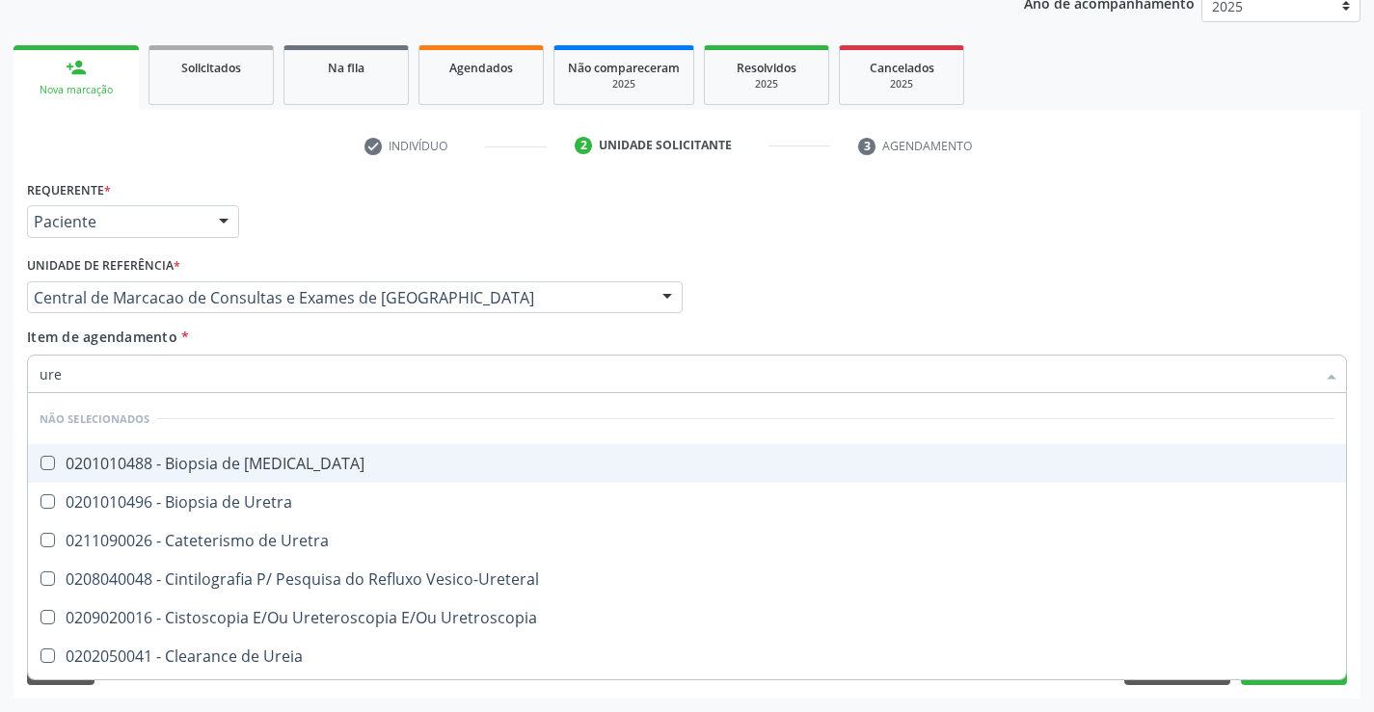
type input "urei"
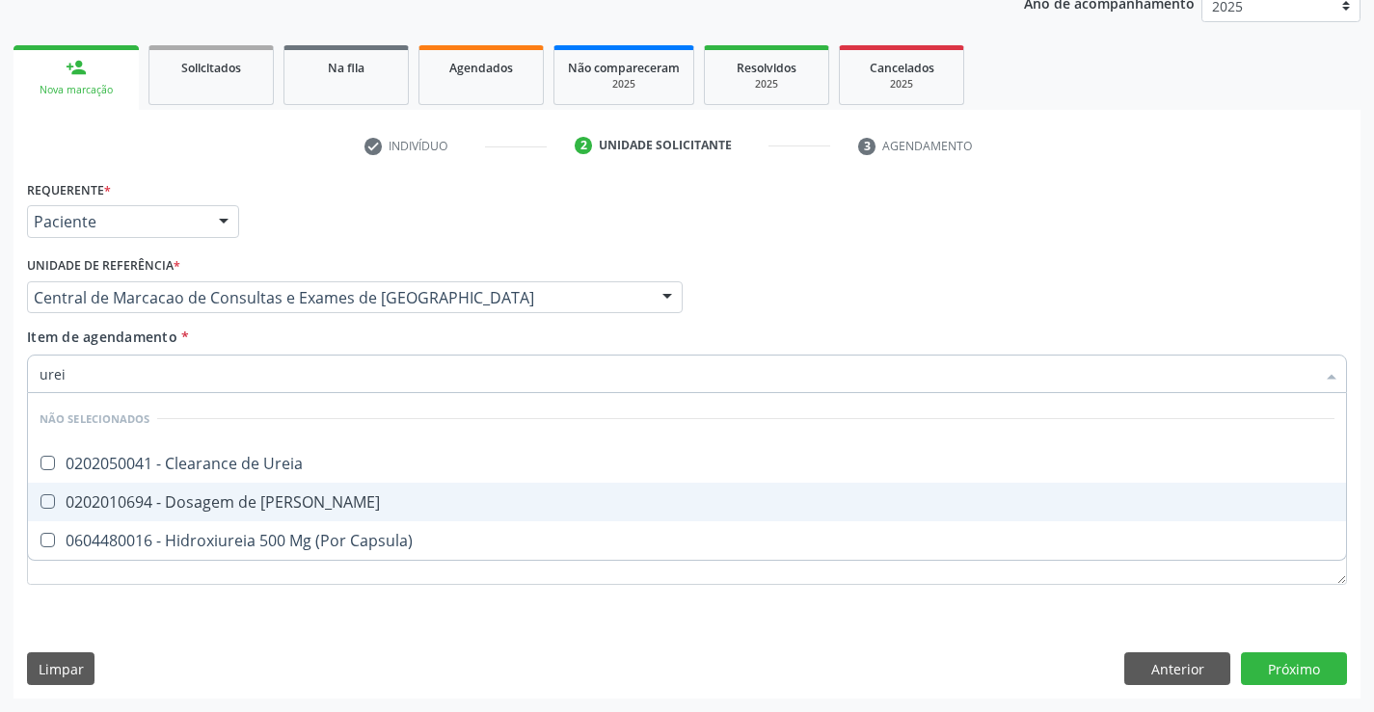
click at [280, 509] on div "0202010694 - Dosagem de [PERSON_NAME]" at bounding box center [687, 501] width 1294 height 15
checkbox Ureia "true"
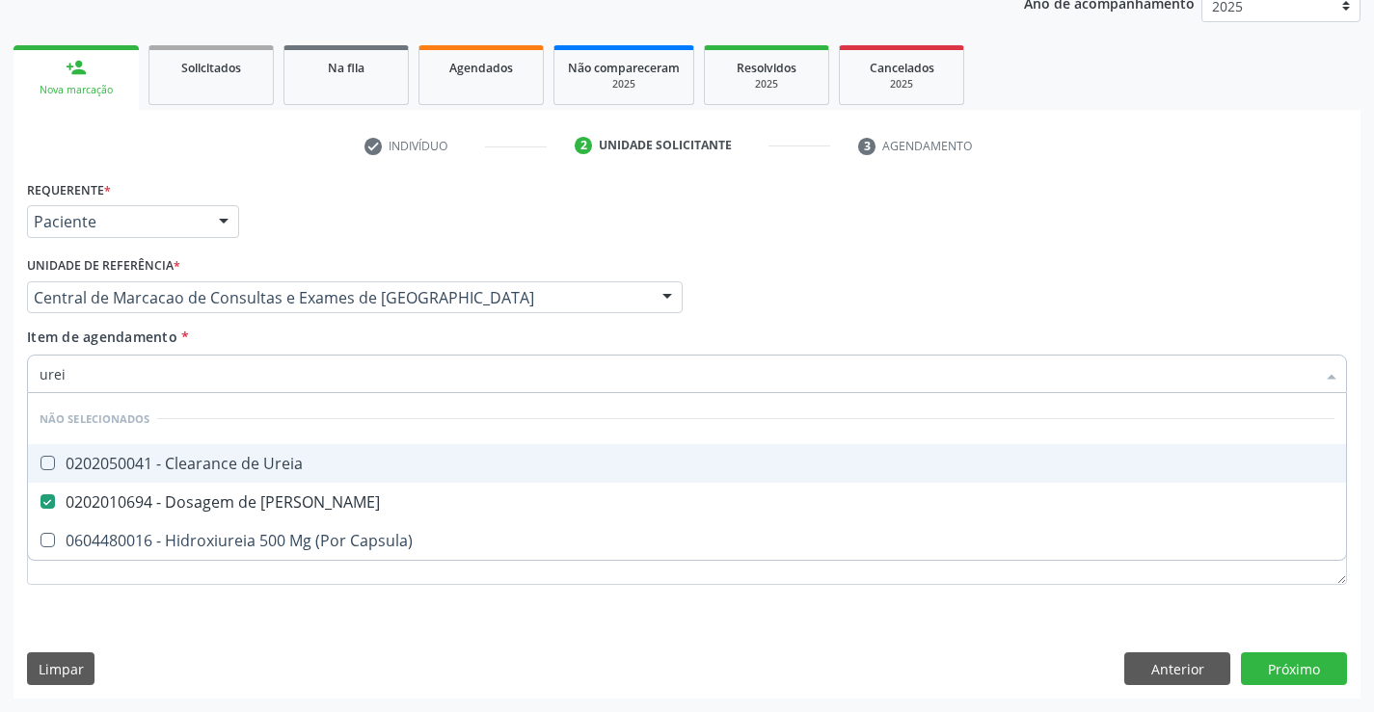
type input "urei"
click at [269, 339] on div "Item de agendamento * urei Desfazer seleção Não selecionados 0202050041 - Clear…" at bounding box center [687, 357] width 1320 height 61
checkbox Ureia "true"
checkbox Capsula\) "true"
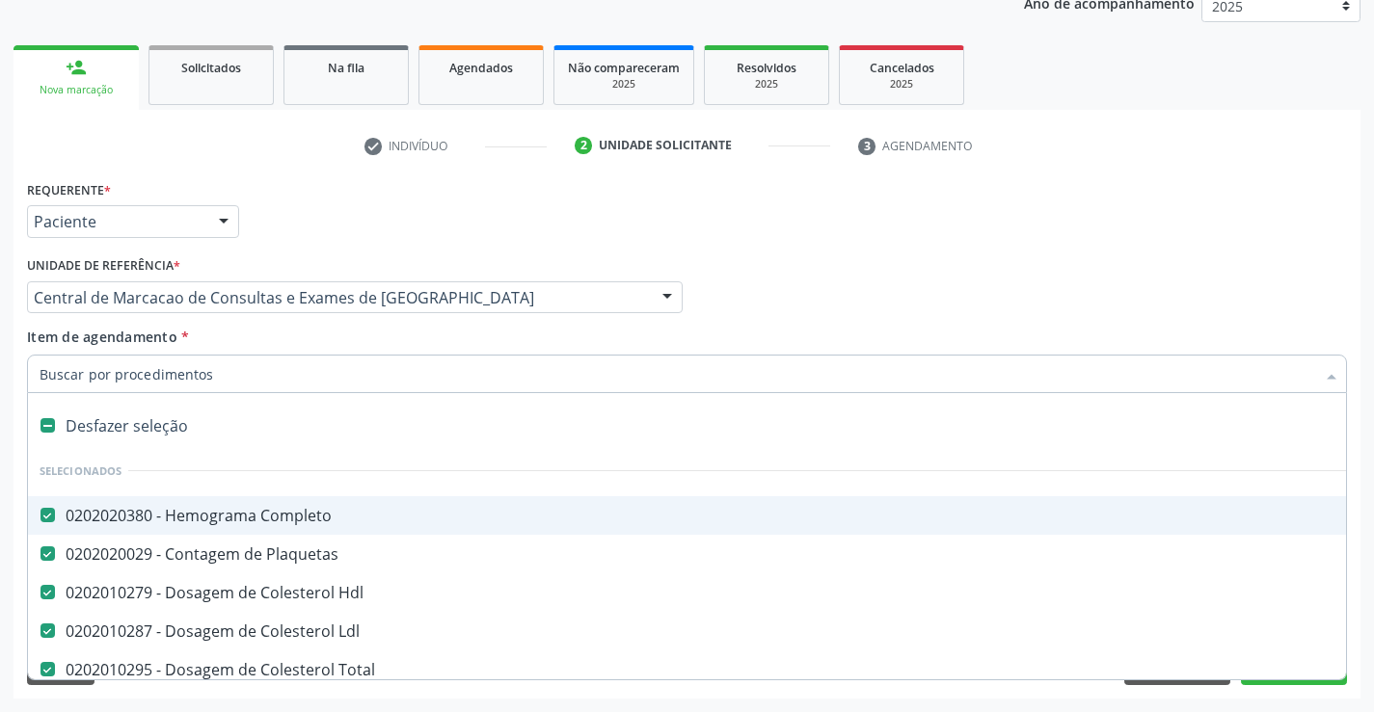
click at [267, 389] on div at bounding box center [687, 374] width 1320 height 39
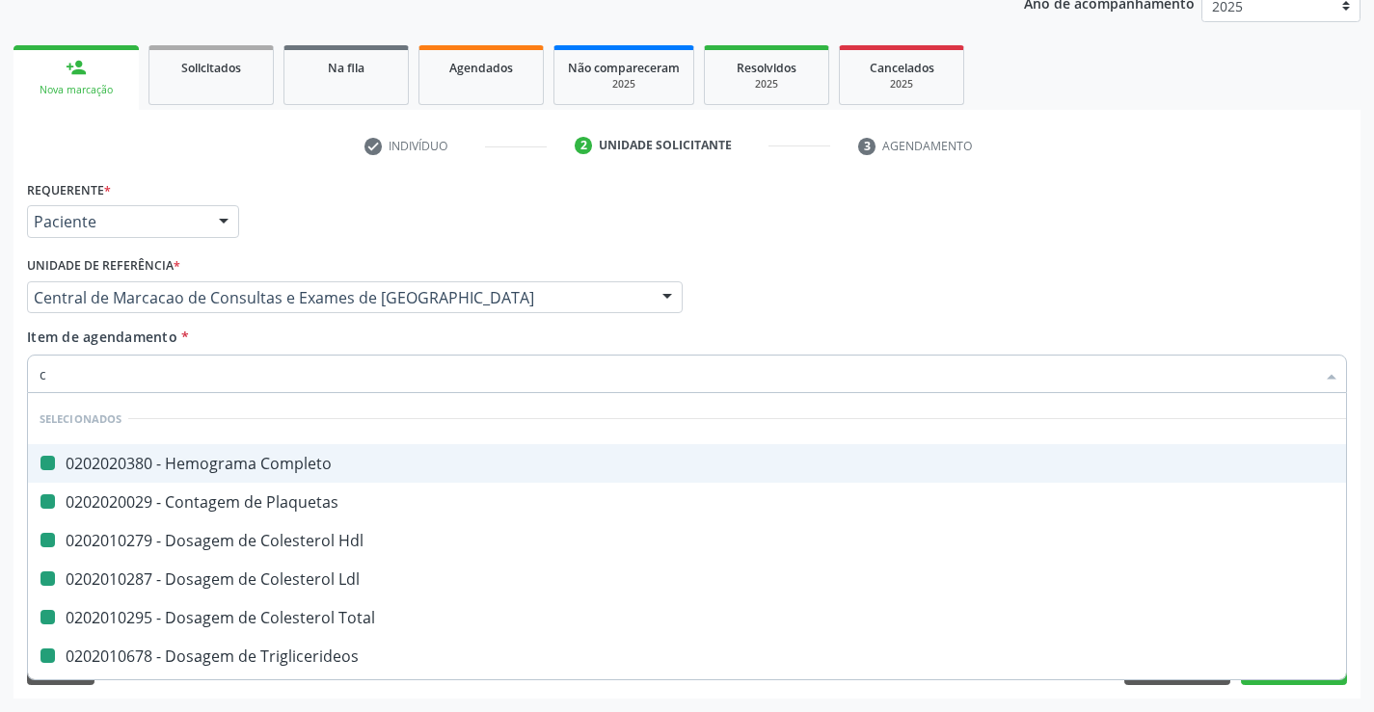
type input "cr"
checkbox Completo "false"
checkbox Hdl "false"
checkbox Plaquetas "false"
checkbox Ldl "false"
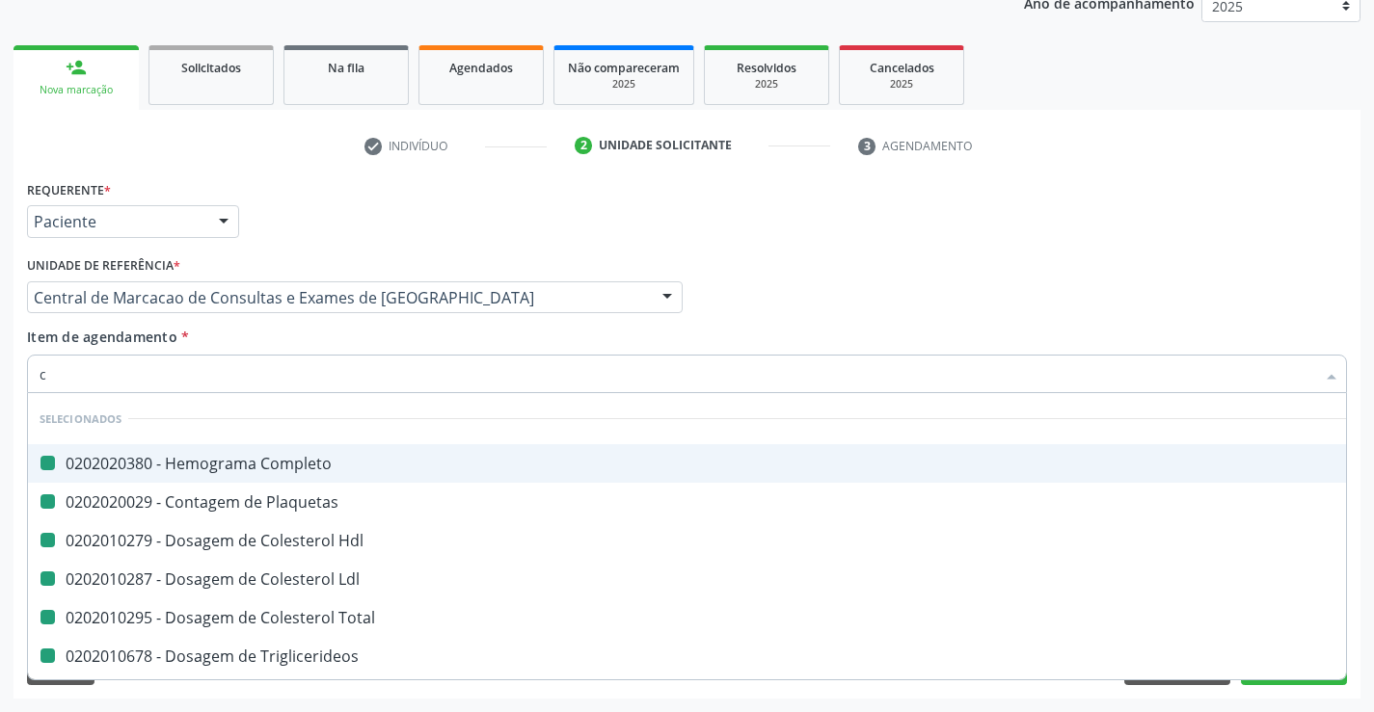
checkbox Total "false"
checkbox Triglicerideos "false"
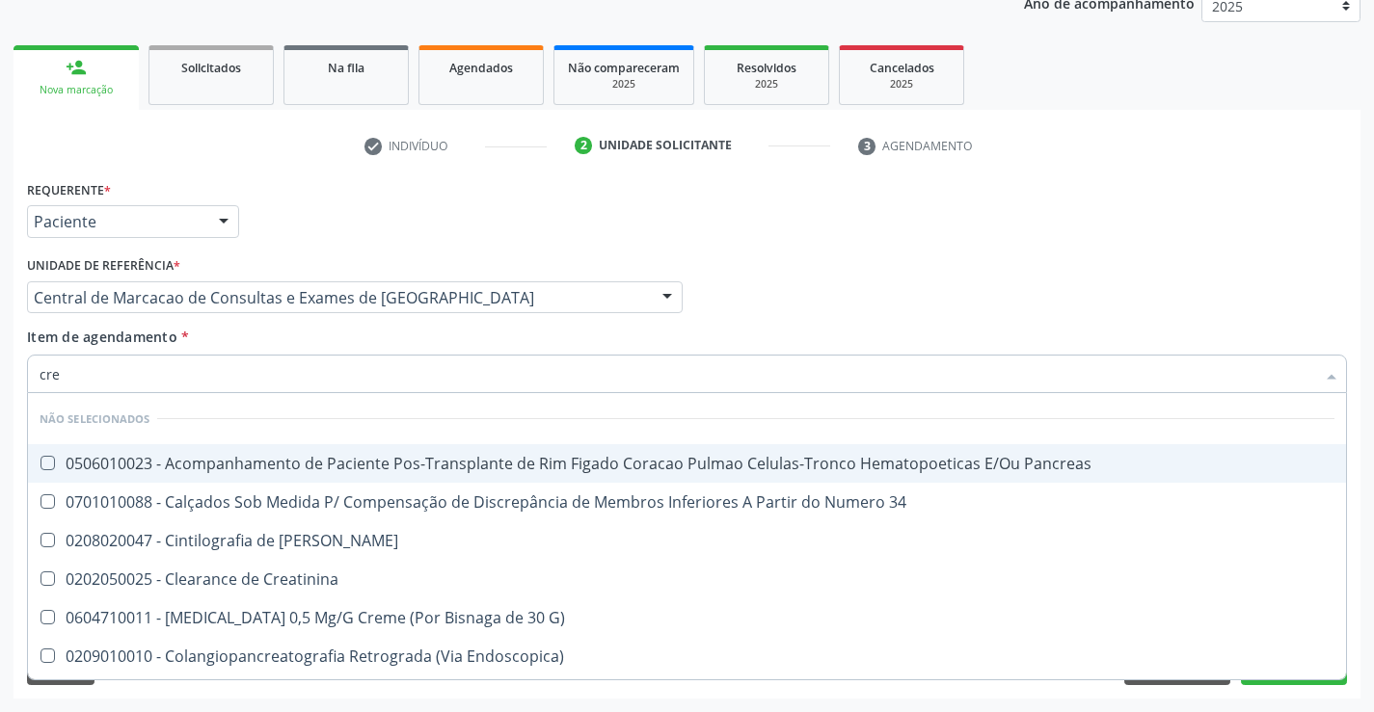
type input "crea"
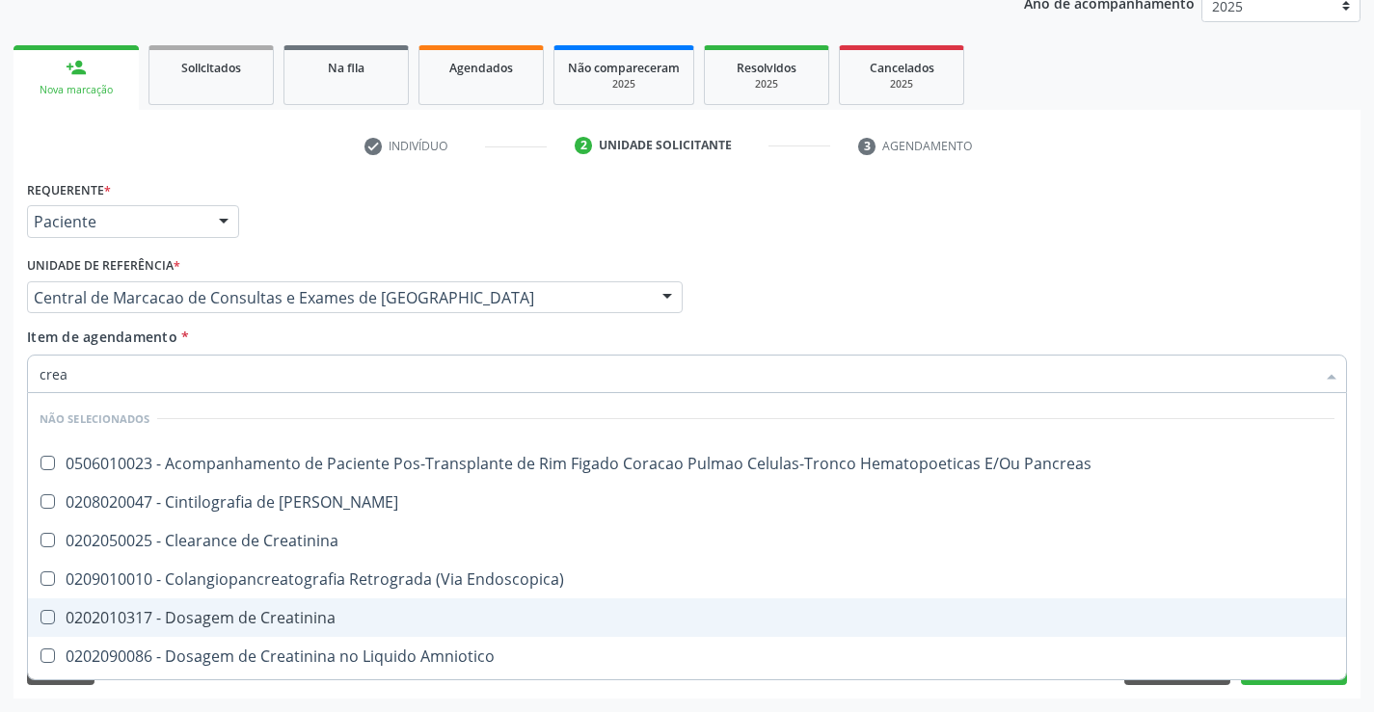
click at [261, 610] on div "0202010317 - Dosagem de Creatinina" at bounding box center [687, 617] width 1294 height 15
checkbox Creatinina "true"
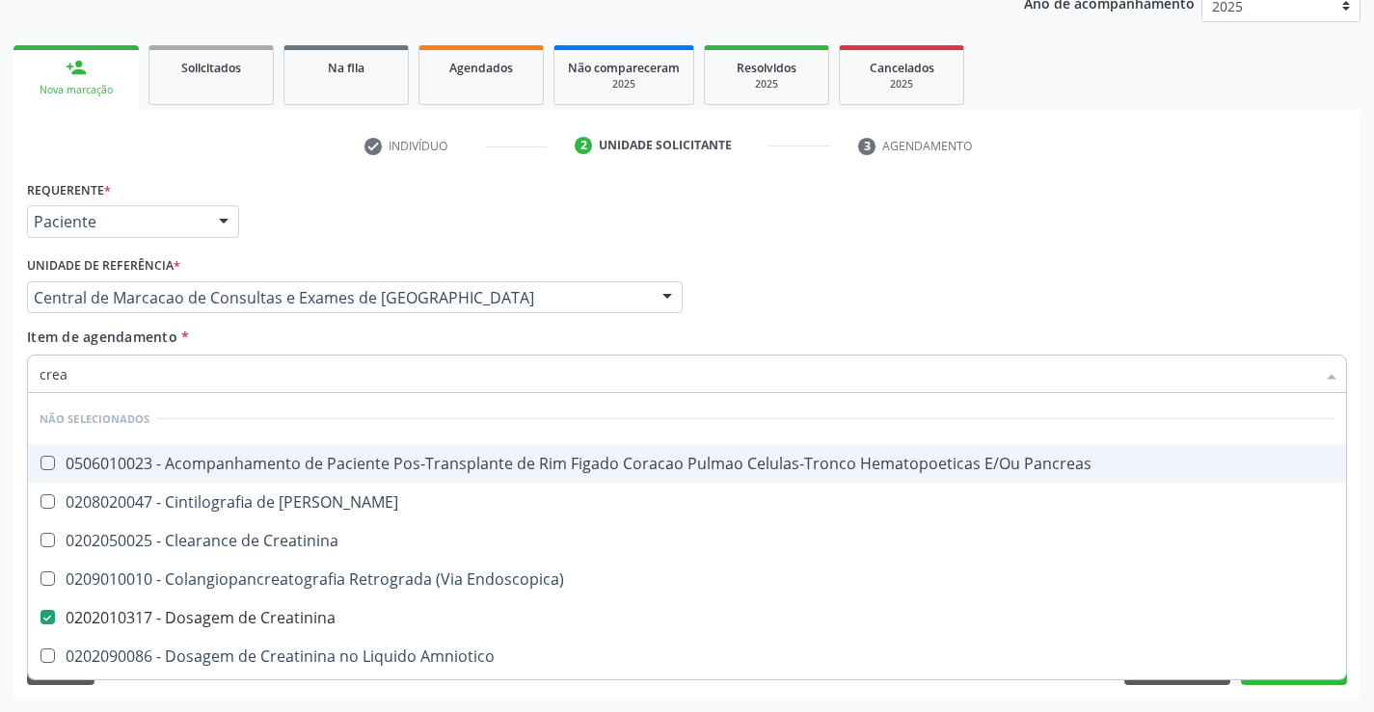
click at [261, 383] on input "crea" at bounding box center [677, 374] width 1275 height 39
click at [254, 343] on div "Item de agendamento * crea Desfazer seleção Não selecionados 0506010023 - Acomp…" at bounding box center [687, 357] width 1320 height 61
checkbox Pancreas "true"
checkbox Creatinina "true"
checkbox Pancreas "true"
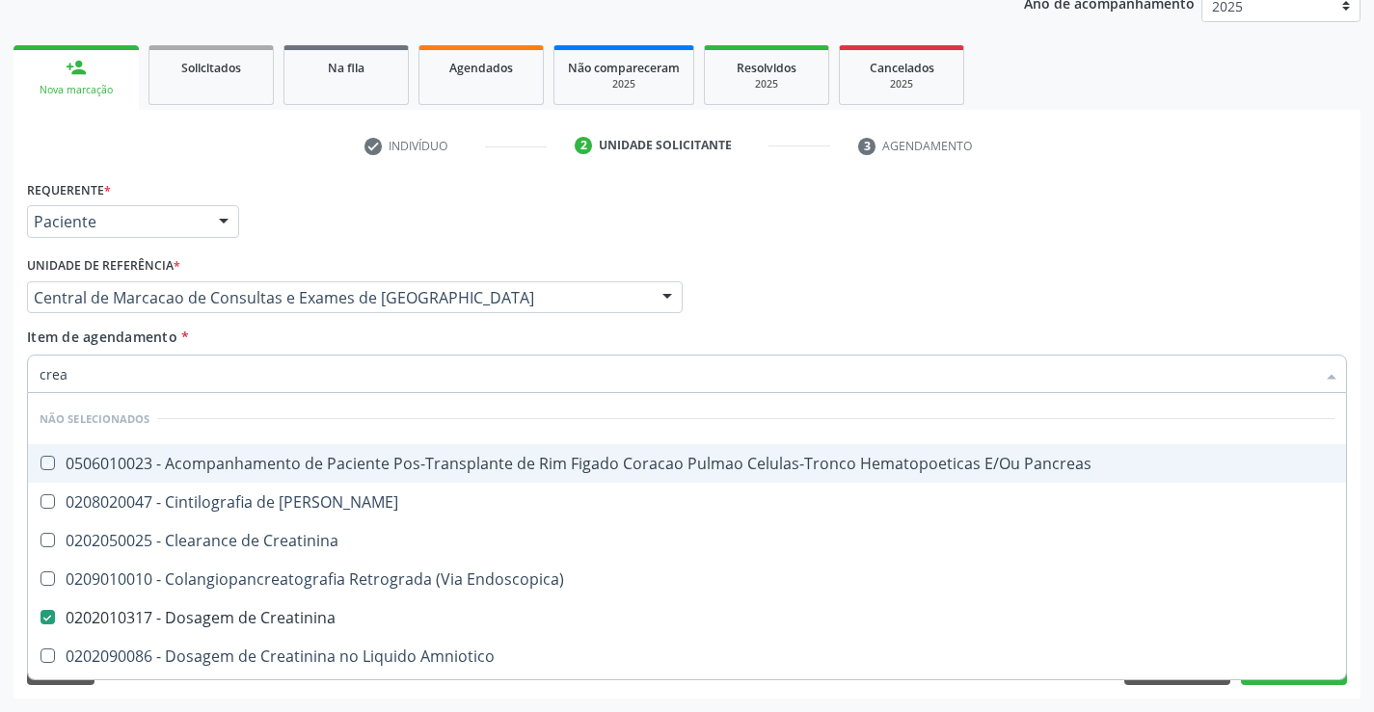
checkbox Endoscopica\) "true"
checkbox Amniotico "true"
checkbox Mb "true"
checkbox \(Cpk\) "true"
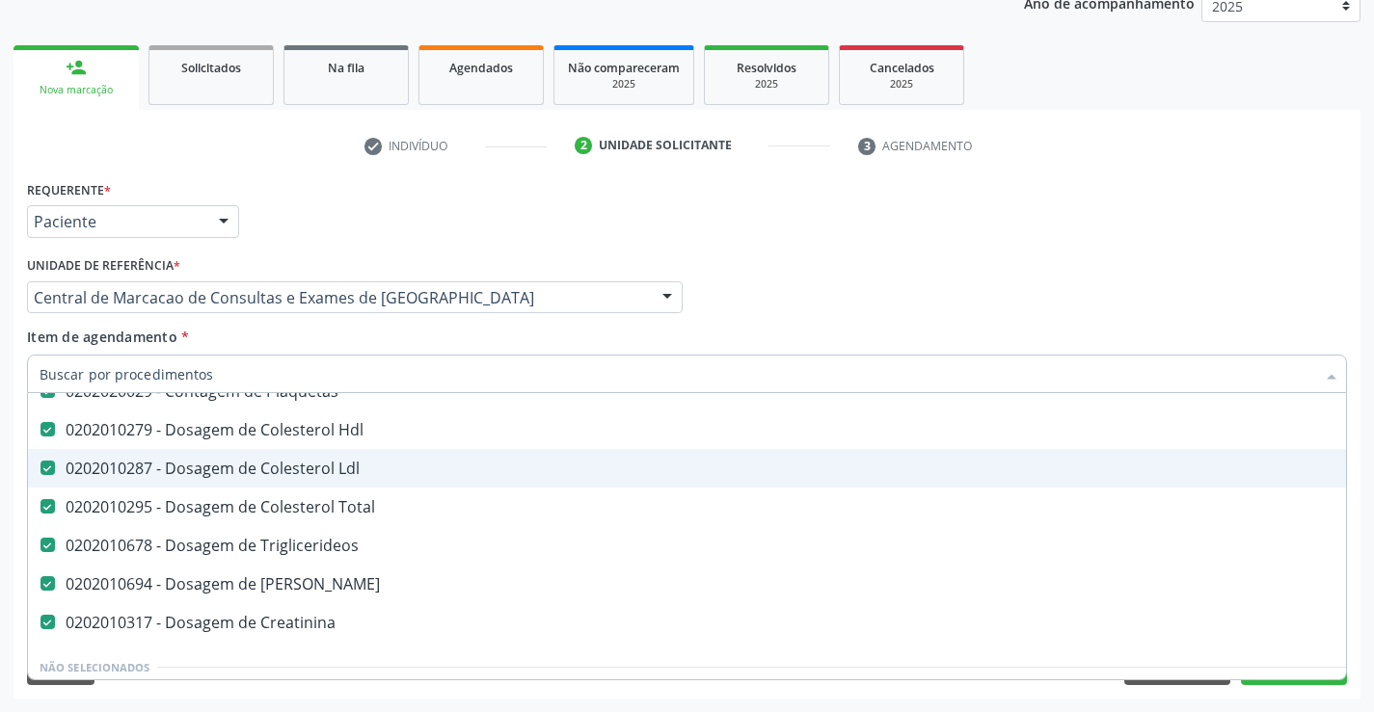
scroll to position [193, 0]
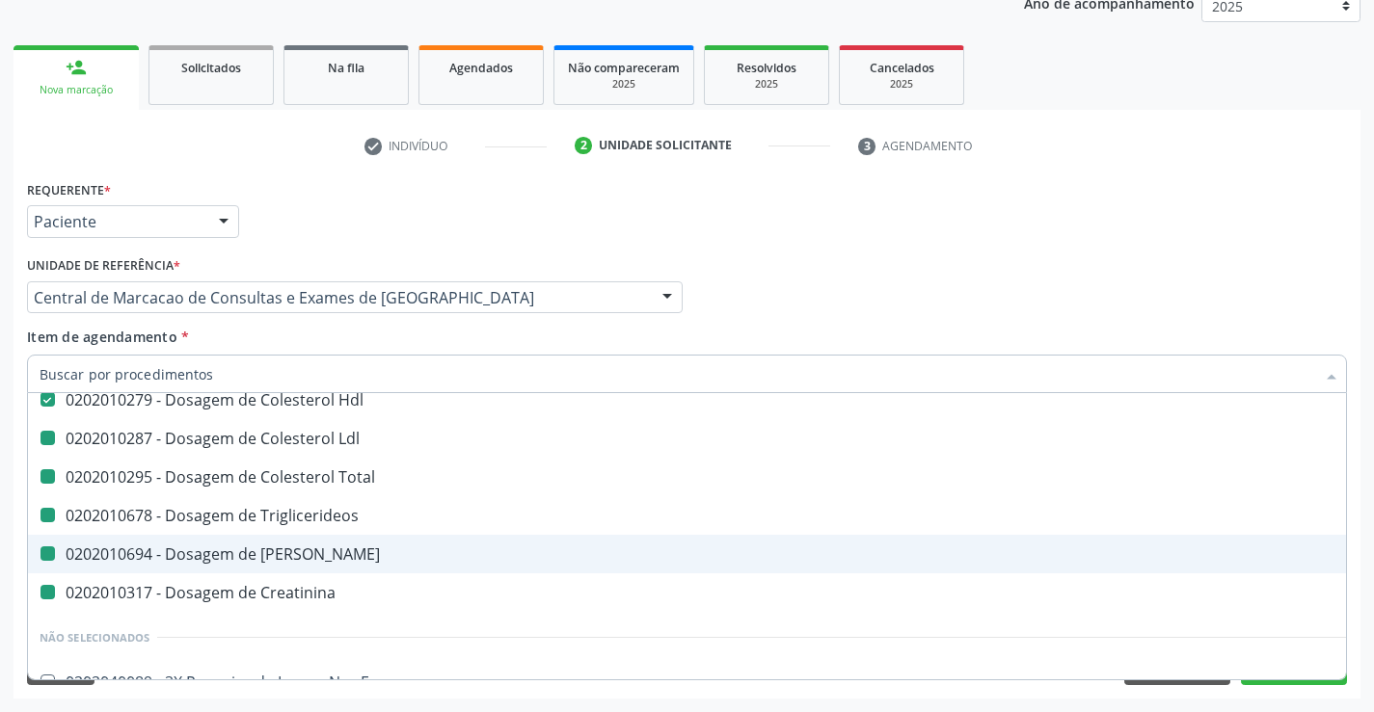
type input "u"
checkbox Ldl "false"
checkbox Total "false"
checkbox Triglicerideos "false"
checkbox Creatinina "false"
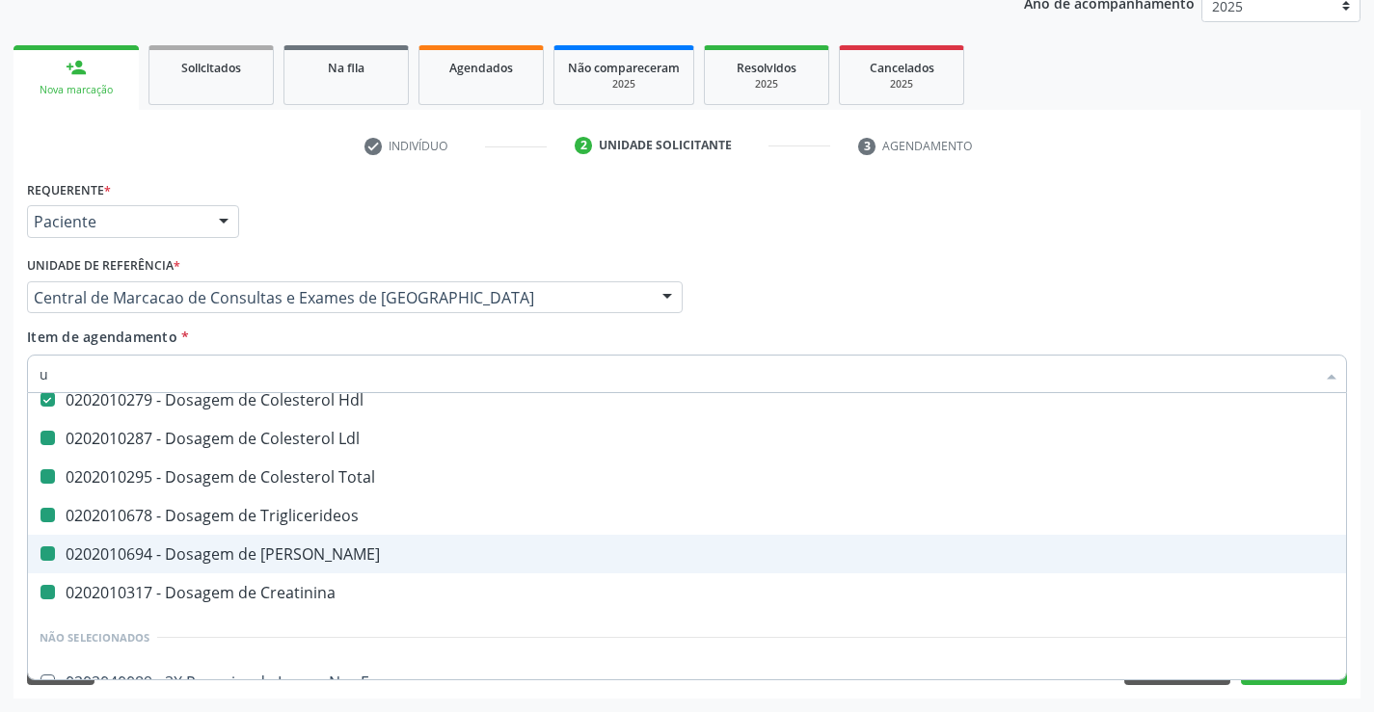
checkbox Ureia "false"
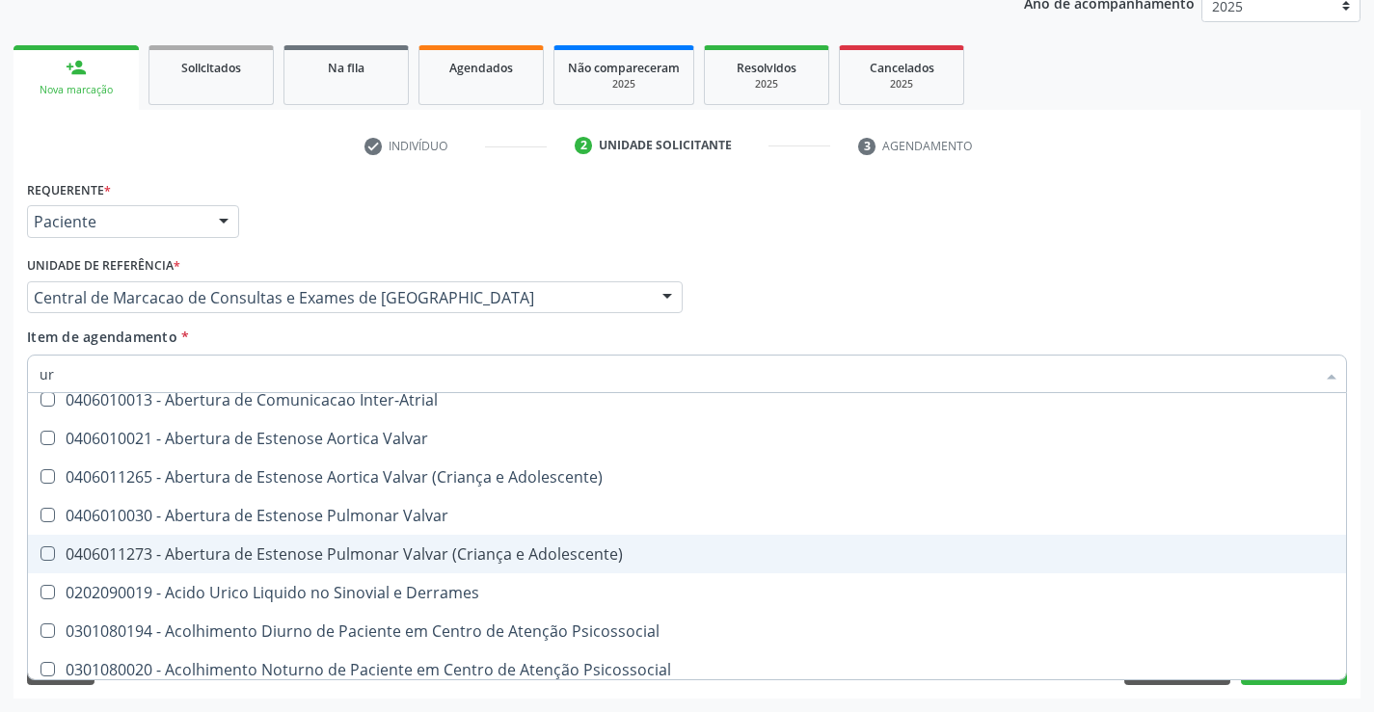
type input "uri"
checkbox Ureia "false"
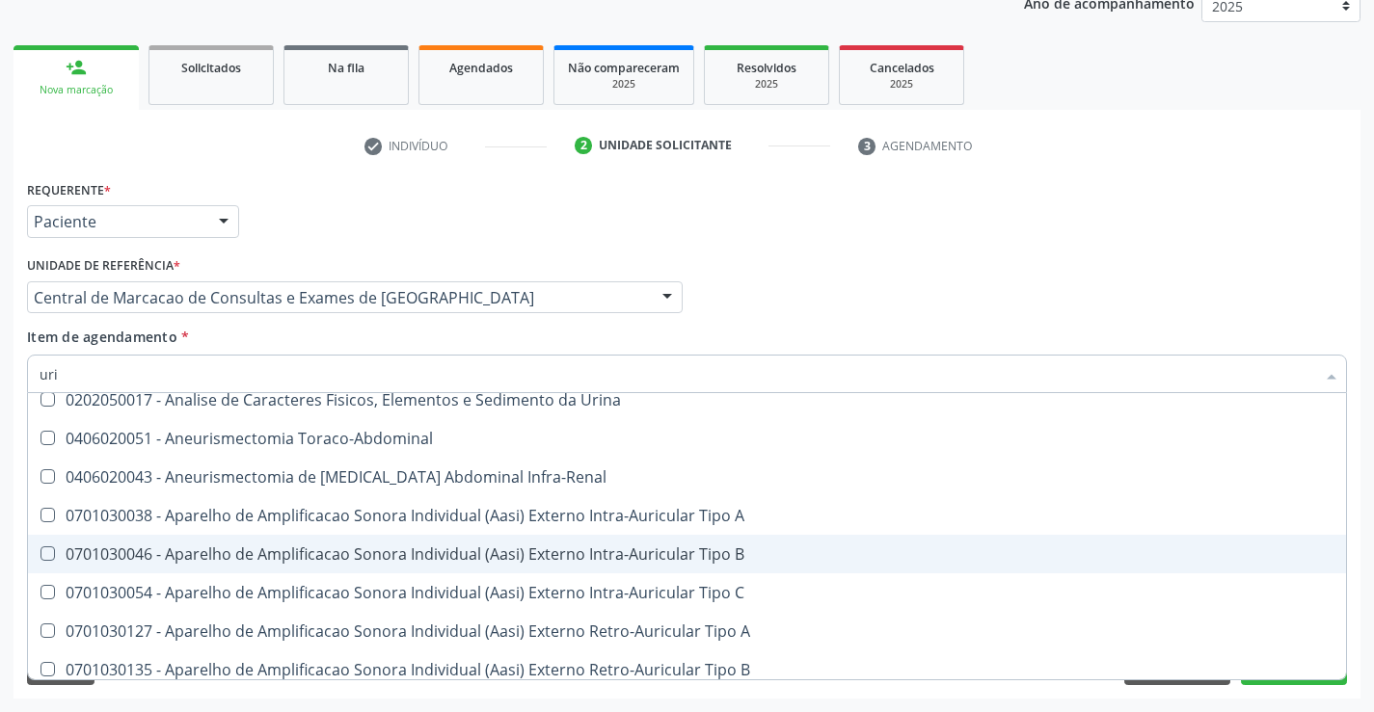
type input "urin"
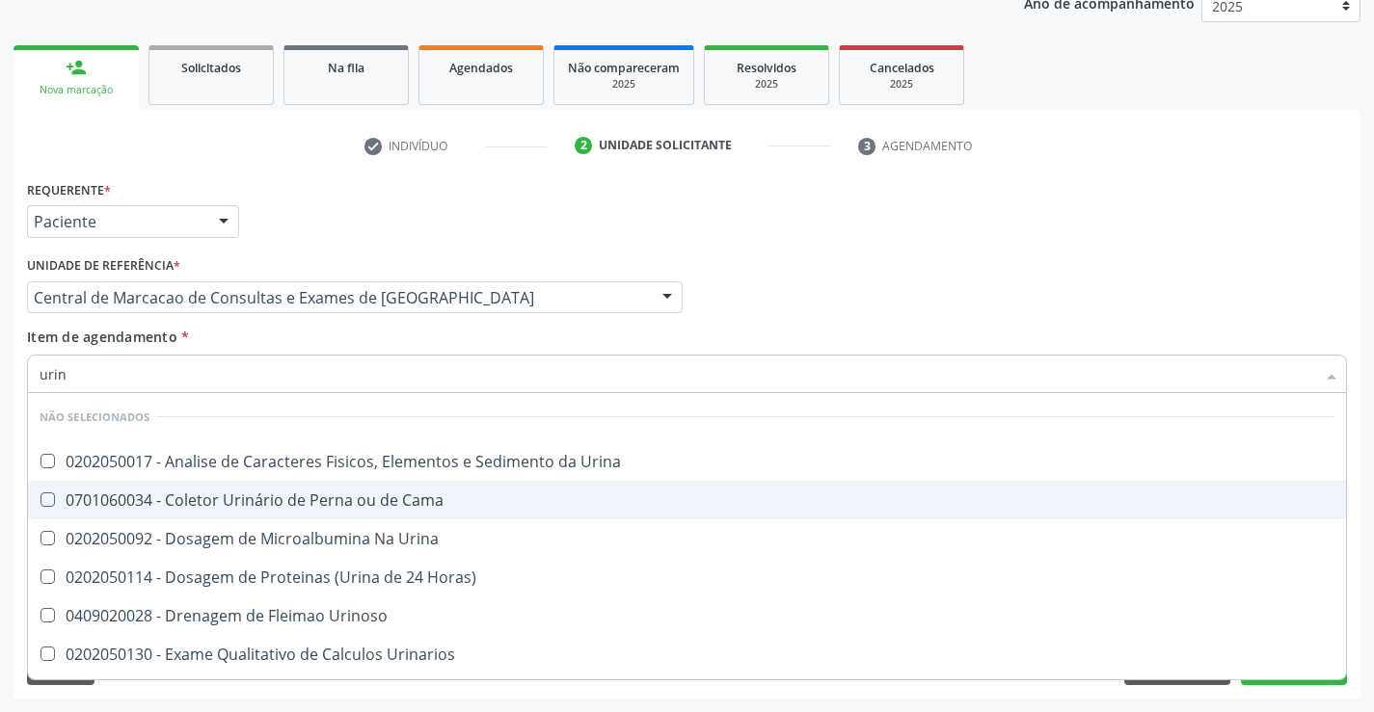
scroll to position [0, 0]
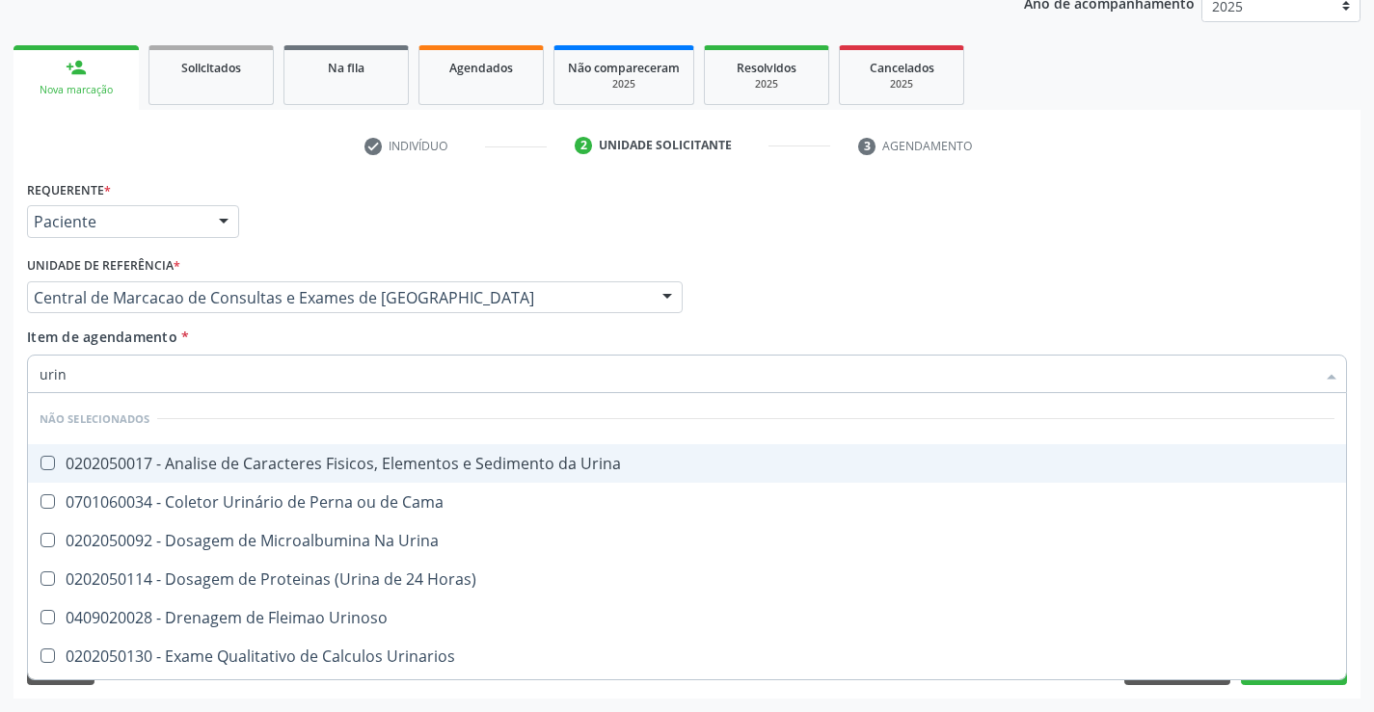
click at [356, 471] on div "0202050017 - Analise de Caracteres Fisicos, Elementos e Sedimento da Urina" at bounding box center [687, 463] width 1294 height 15
checkbox Urina "true"
click at [309, 344] on div "Item de agendamento * urin Desfazer seleção Não selecionados 0202050017 - Anali…" at bounding box center [687, 357] width 1320 height 61
checkbox Horas\) "true"
checkbox Urinoso "true"
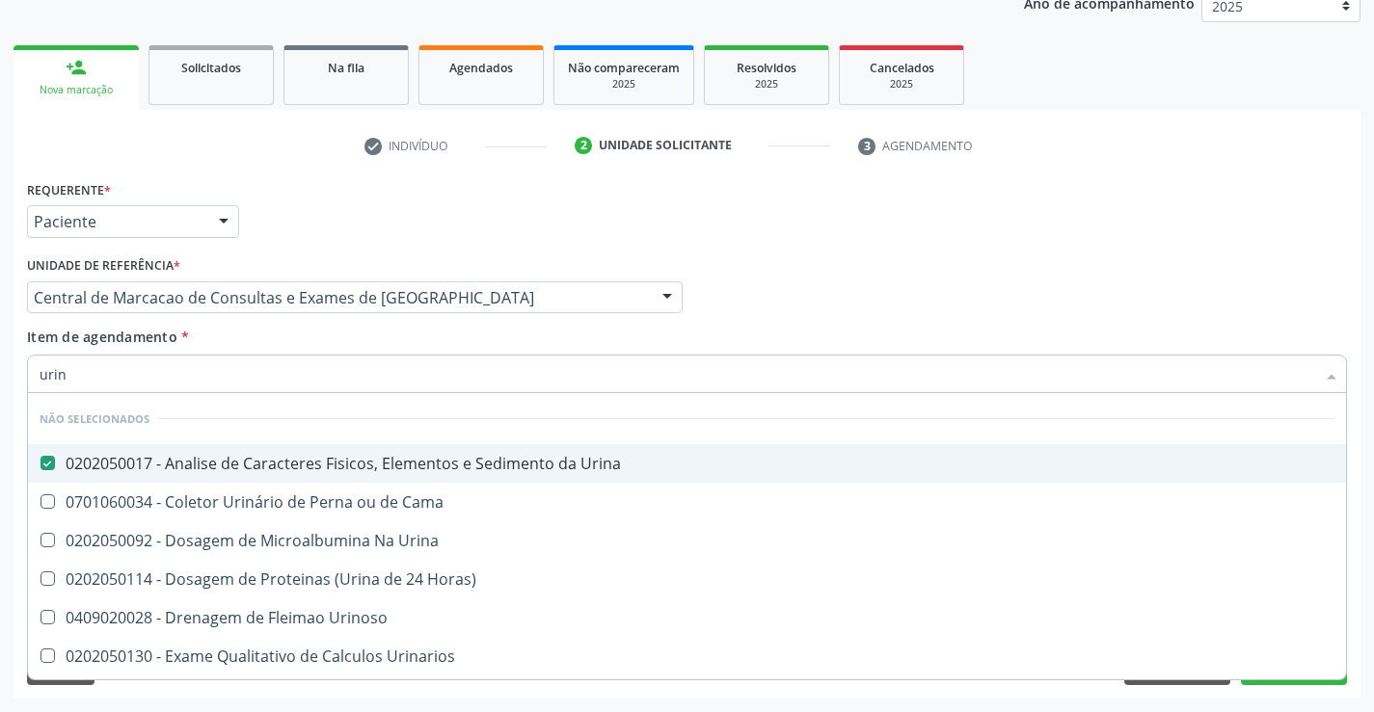
checkbox Urinarios "true"
checkbox Delgada\) "true"
checkbox Quantitativa "true"
checkbox Urina "true"
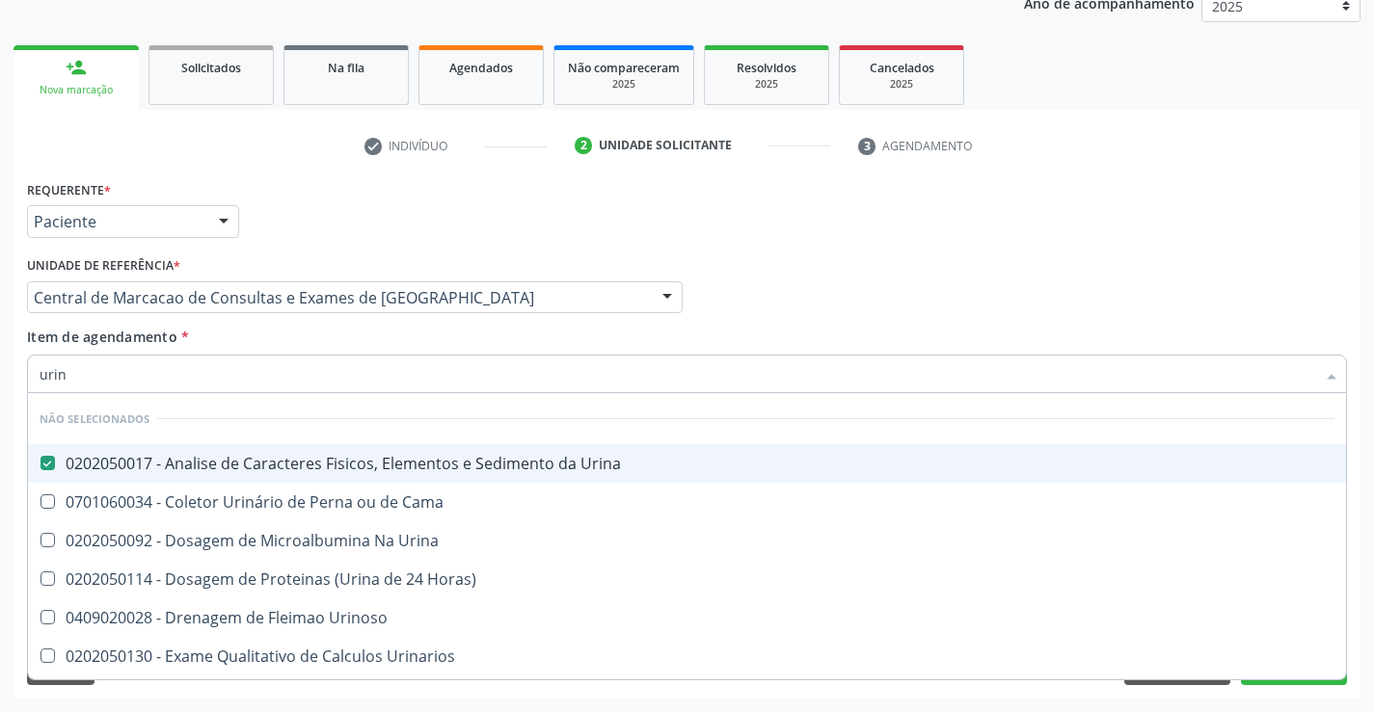
checkbox Cama "true"
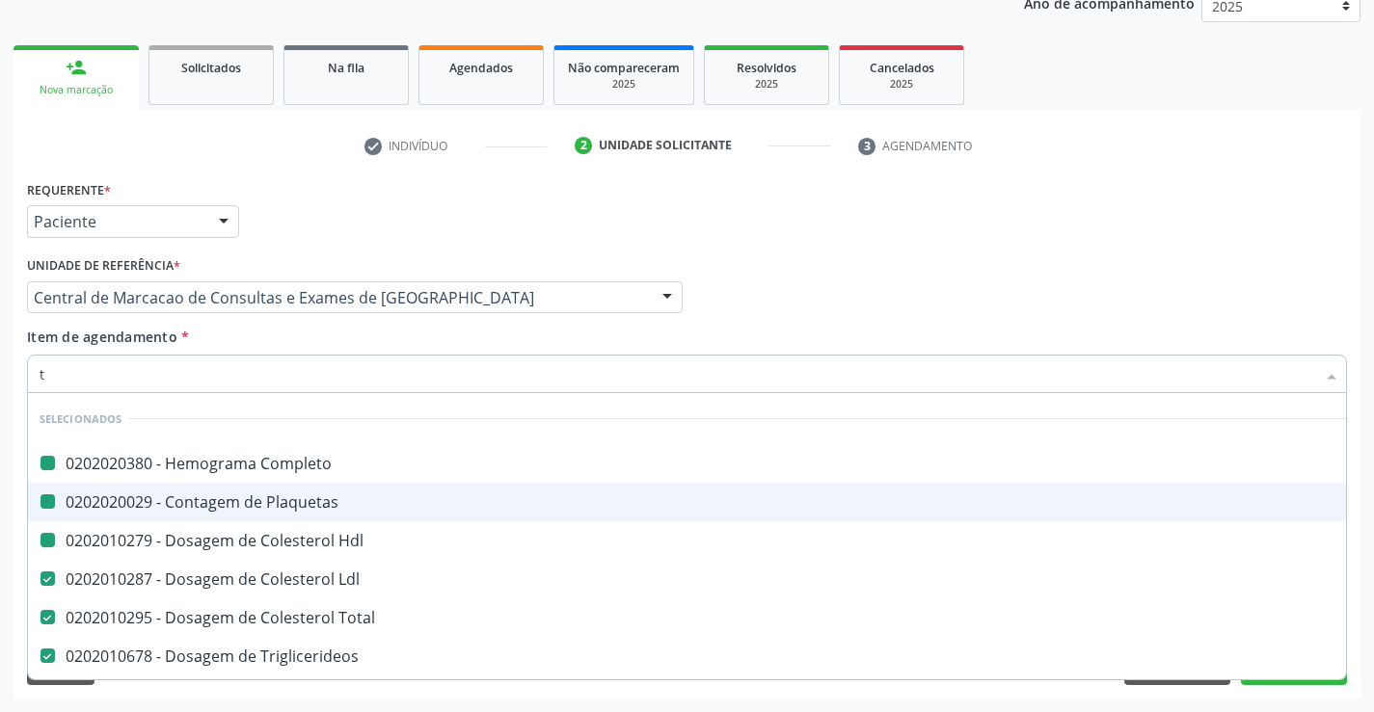
type input "tg"
checkbox Completo "false"
checkbox Hdl "false"
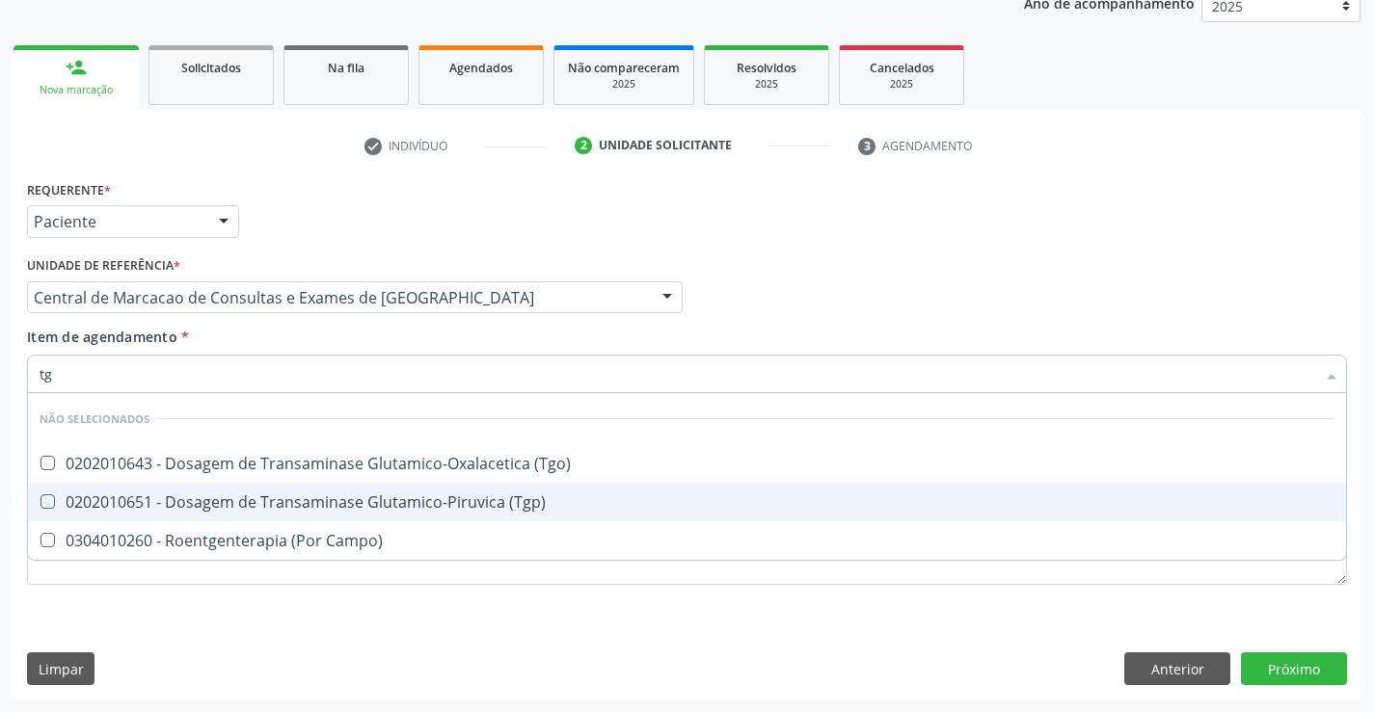
click at [286, 510] on div "0202010651 - Dosagem de Transaminase Glutamico-Piruvica (Tgp)" at bounding box center [687, 501] width 1294 height 15
checkbox \(Tgp\) "true"
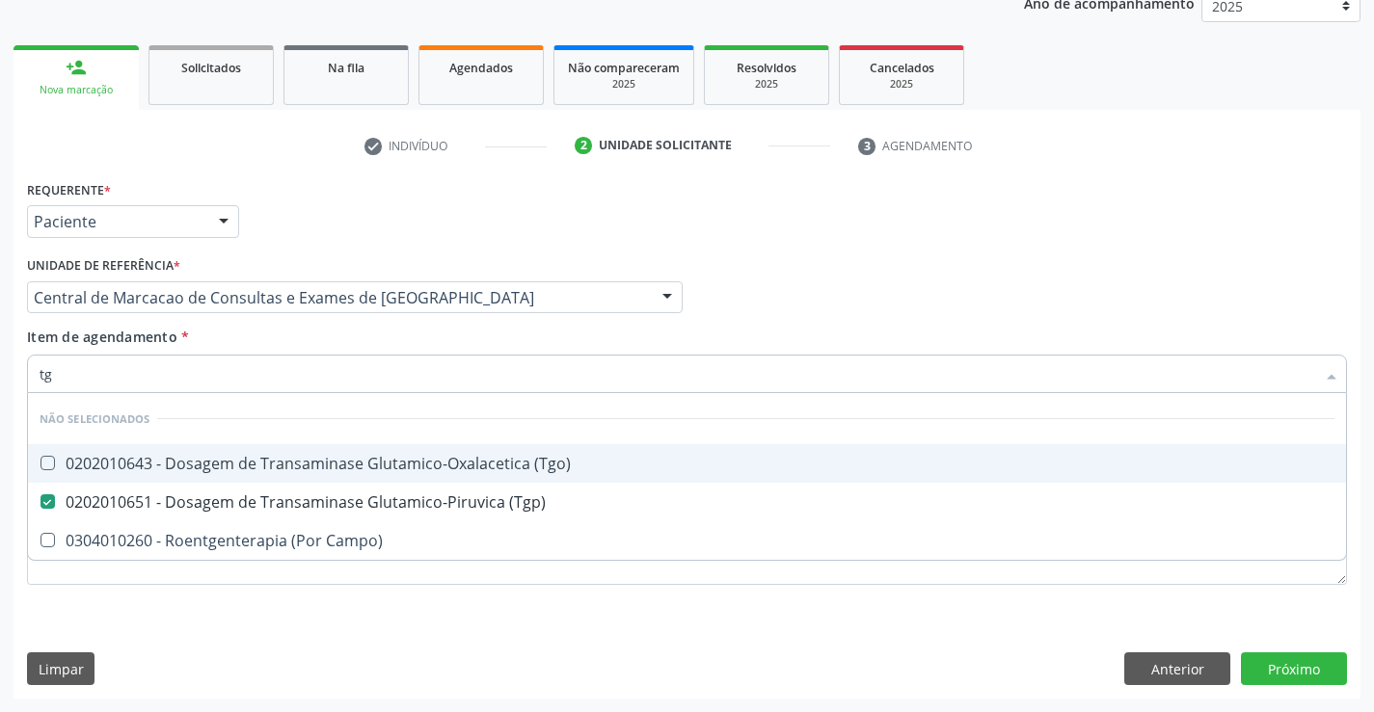
click at [306, 477] on span "0202010643 - Dosagem de Transaminase Glutamico-Oxalacetica (Tgo)" at bounding box center [687, 463] width 1318 height 39
checkbox \(Tgo\) "true"
click at [310, 349] on div "Item de agendamento * tg Desfazer seleção Não selecionados 0202010643 - Dosagem…" at bounding box center [687, 357] width 1320 height 61
checkbox Campo\) "true"
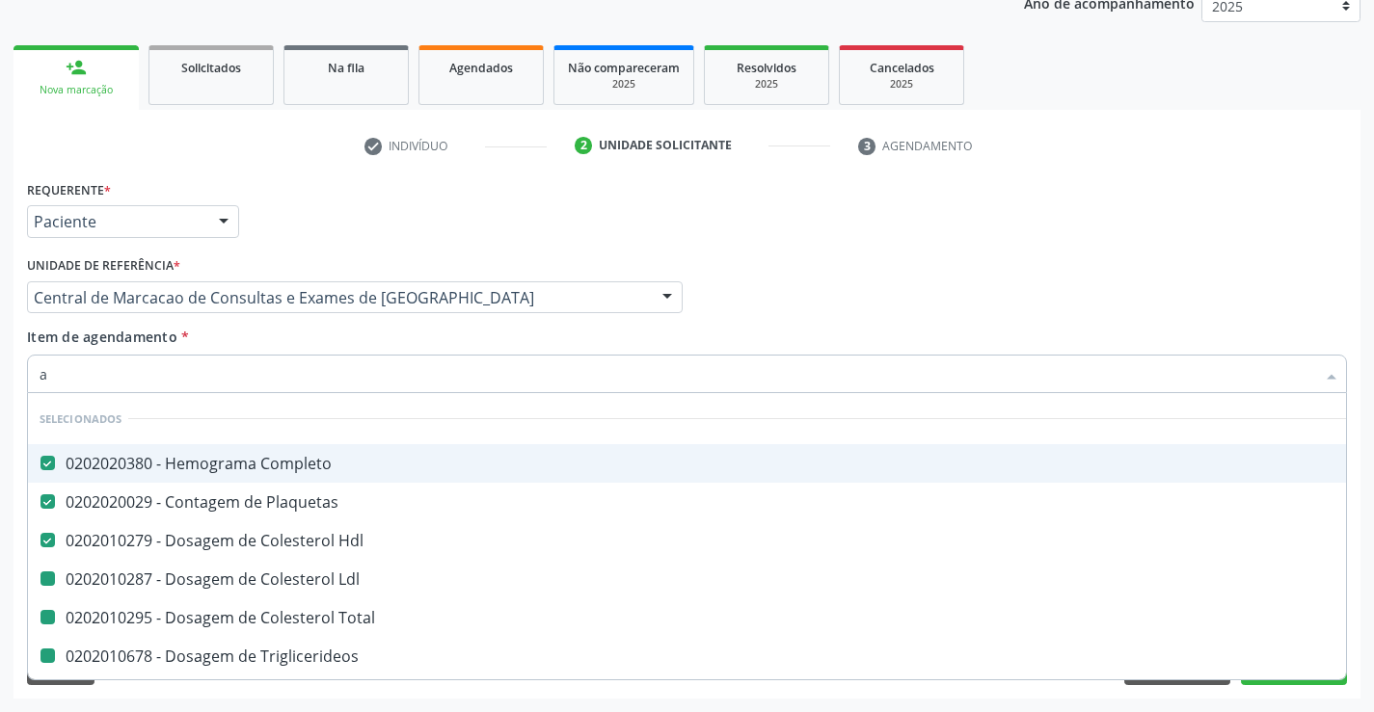
type input "ac"
checkbox Ldl "false"
checkbox Total "false"
checkbox Triglicerideos "false"
checkbox Ureia "false"
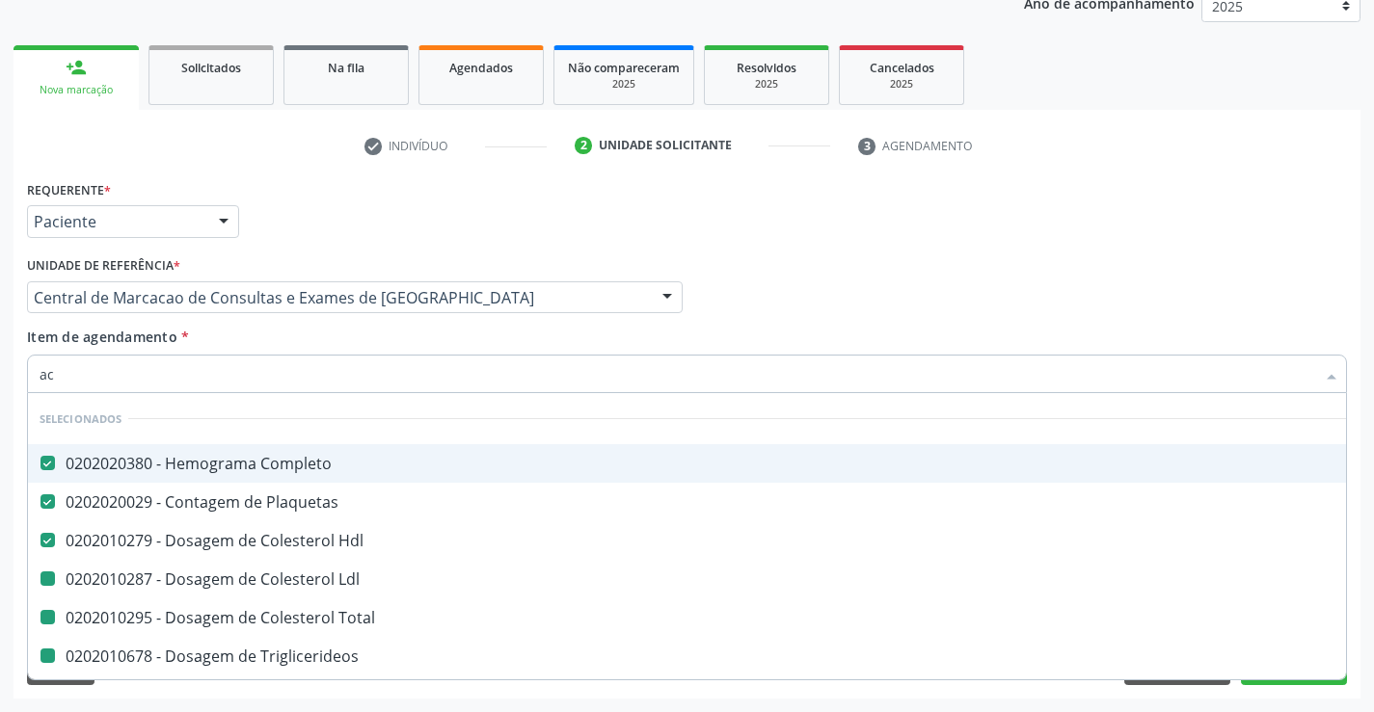
checkbox Creatinina "false"
checkbox Urina "false"
checkbox \(Tgp\) "false"
checkbox \(Tgo\) "false"
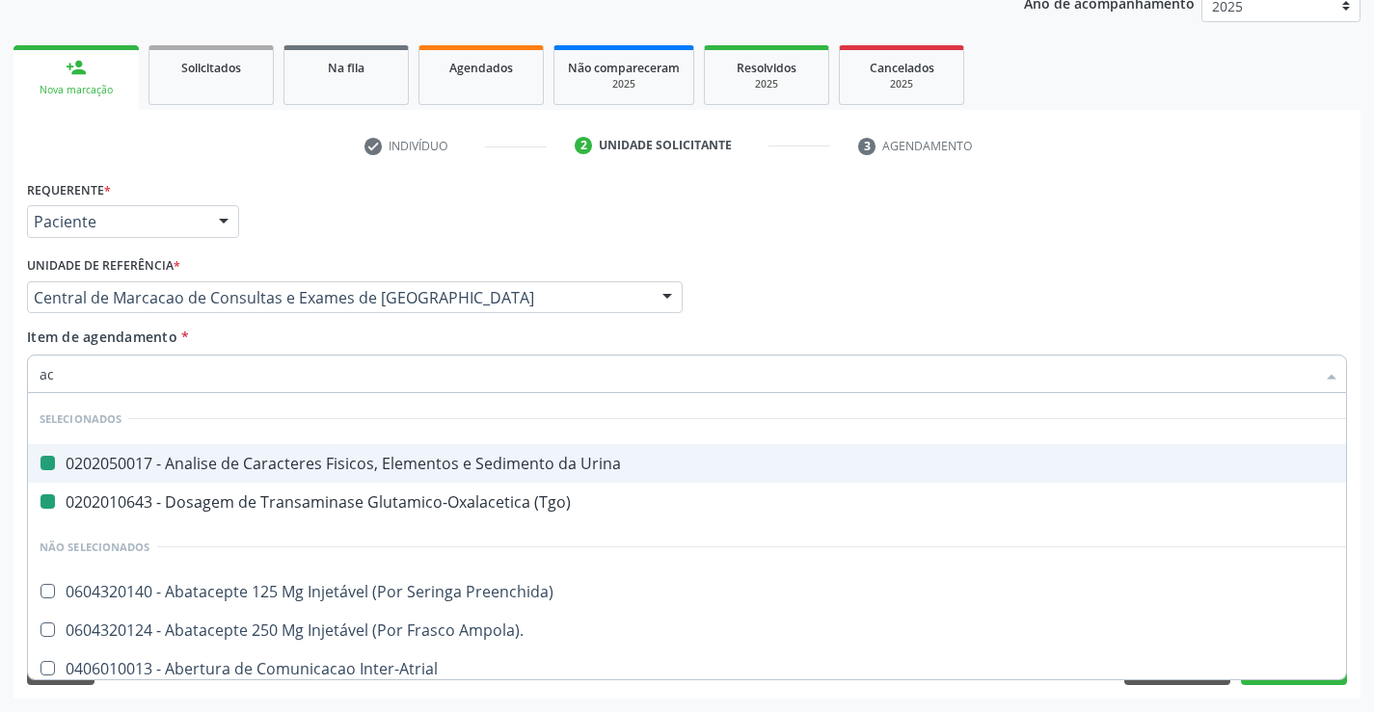
type input "aci"
checkbox Urina "false"
checkbox \(Tgo\) "false"
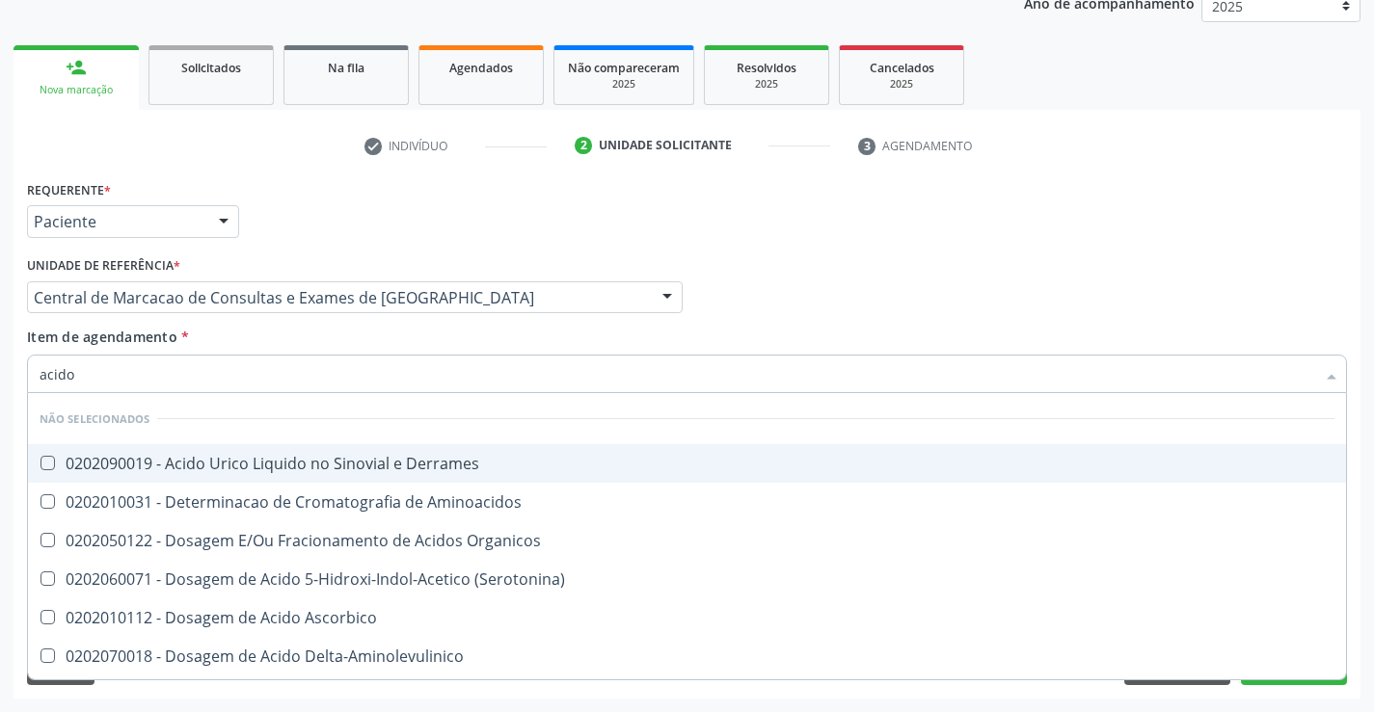
type input "acido u"
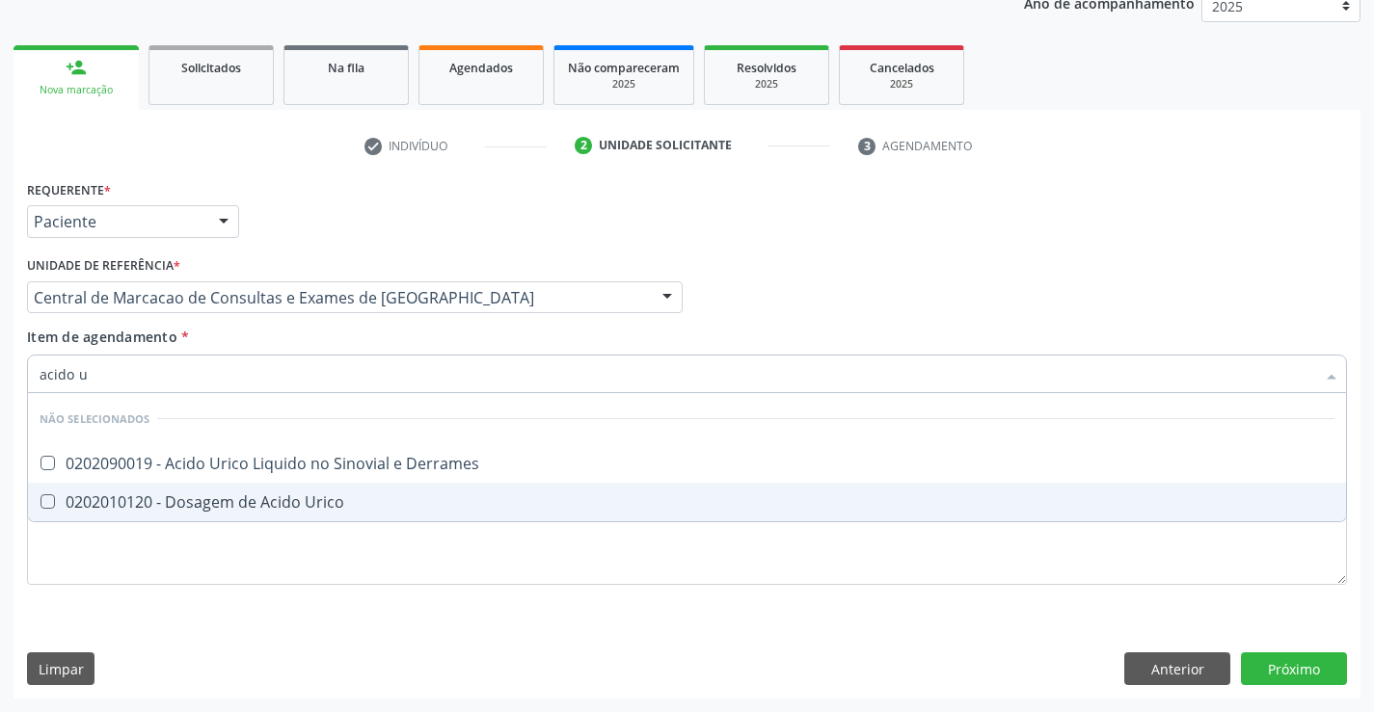
click at [307, 495] on div "0202010120 - Dosagem de Acido Urico" at bounding box center [687, 501] width 1294 height 15
checkbox Urico "true"
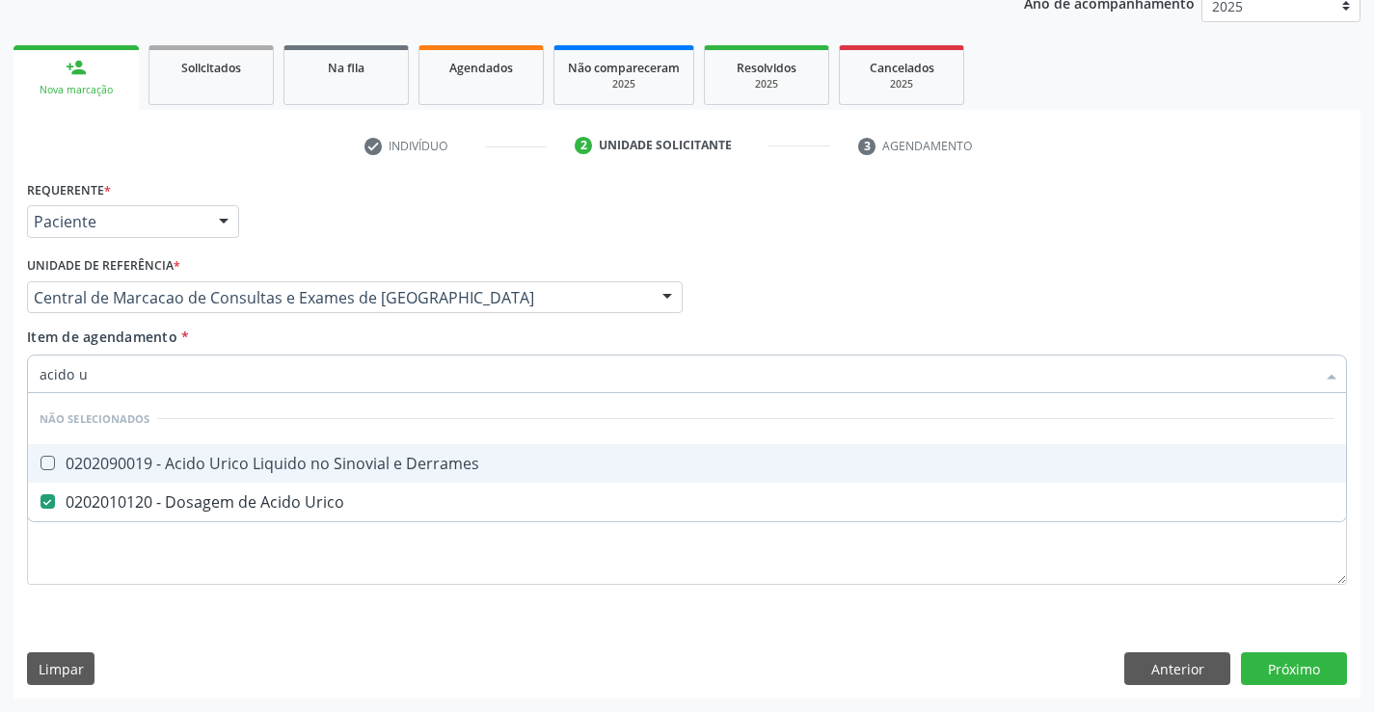
click at [289, 357] on input "acido u" at bounding box center [677, 374] width 1275 height 39
click at [258, 334] on div "Item de agendamento * acido u Desfazer seleção Não selecionados 0202090019 - Ac…" at bounding box center [687, 357] width 1320 height 61
checkbox Derrames "true"
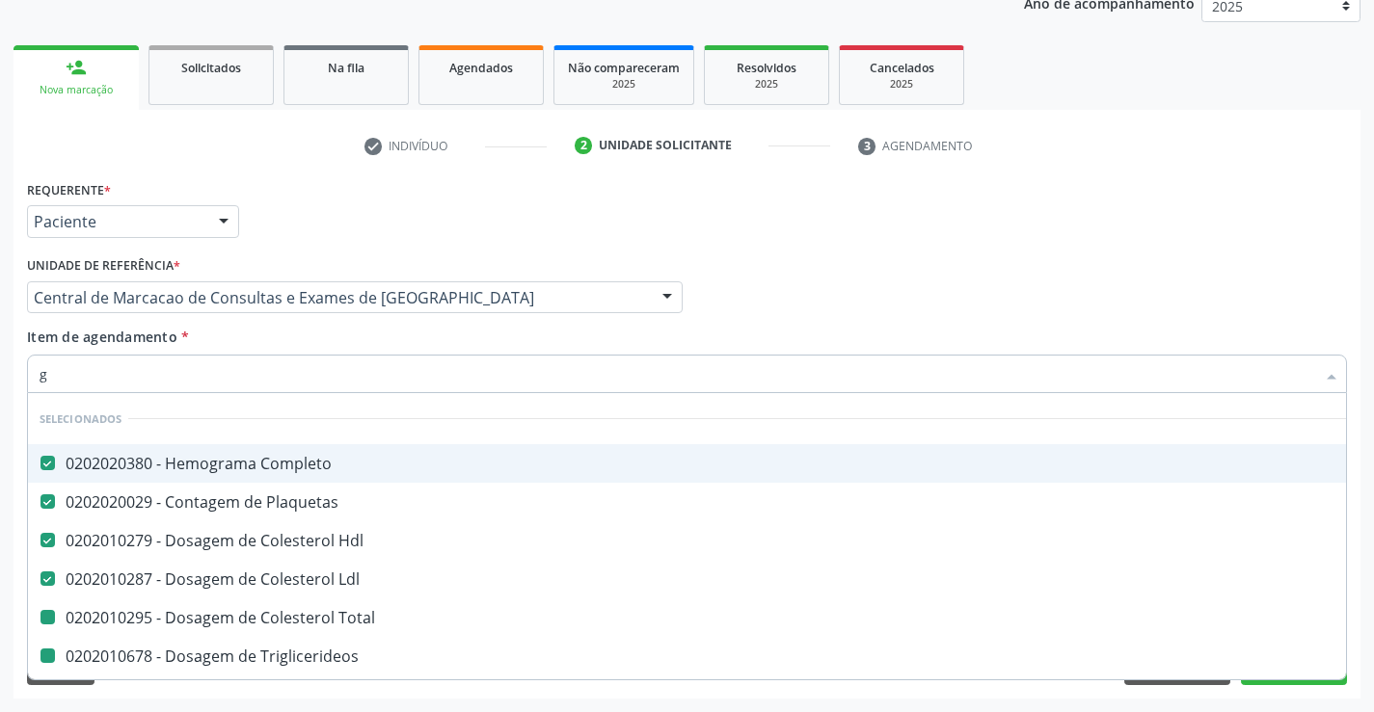
type input "gl"
checkbox Total "false"
checkbox Triglicerideos "false"
checkbox Ureia "false"
checkbox Creatinina "false"
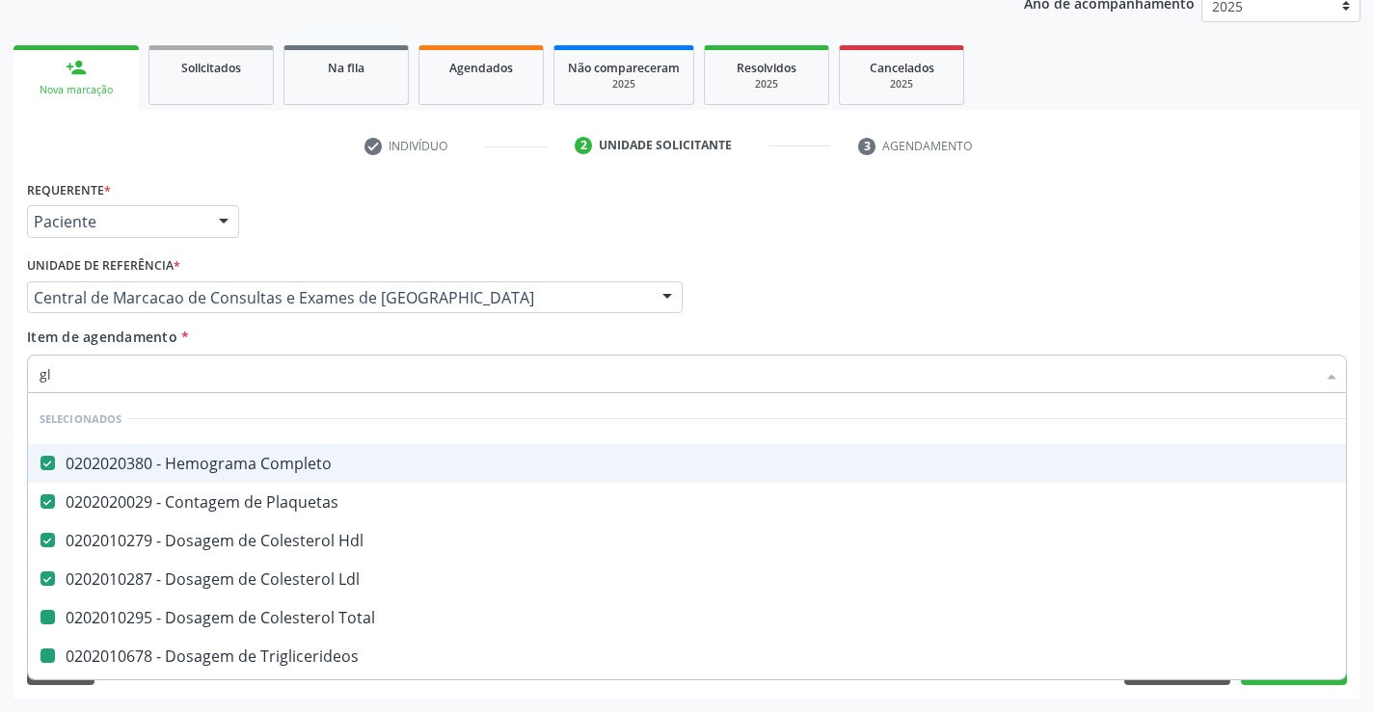
checkbox \(Tgp\) "false"
checkbox \(Tgo\) "false"
checkbox Urico "false"
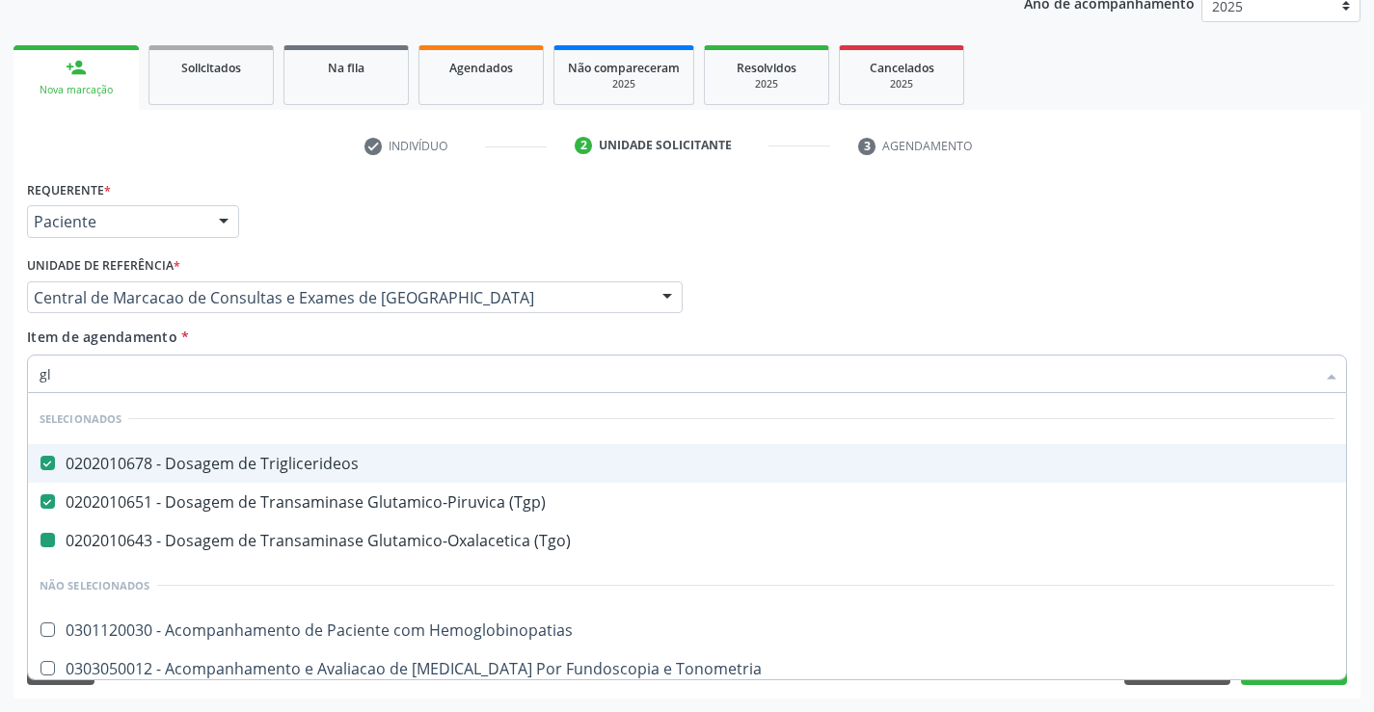
type input "gli"
checkbox \(Tgo\) "false"
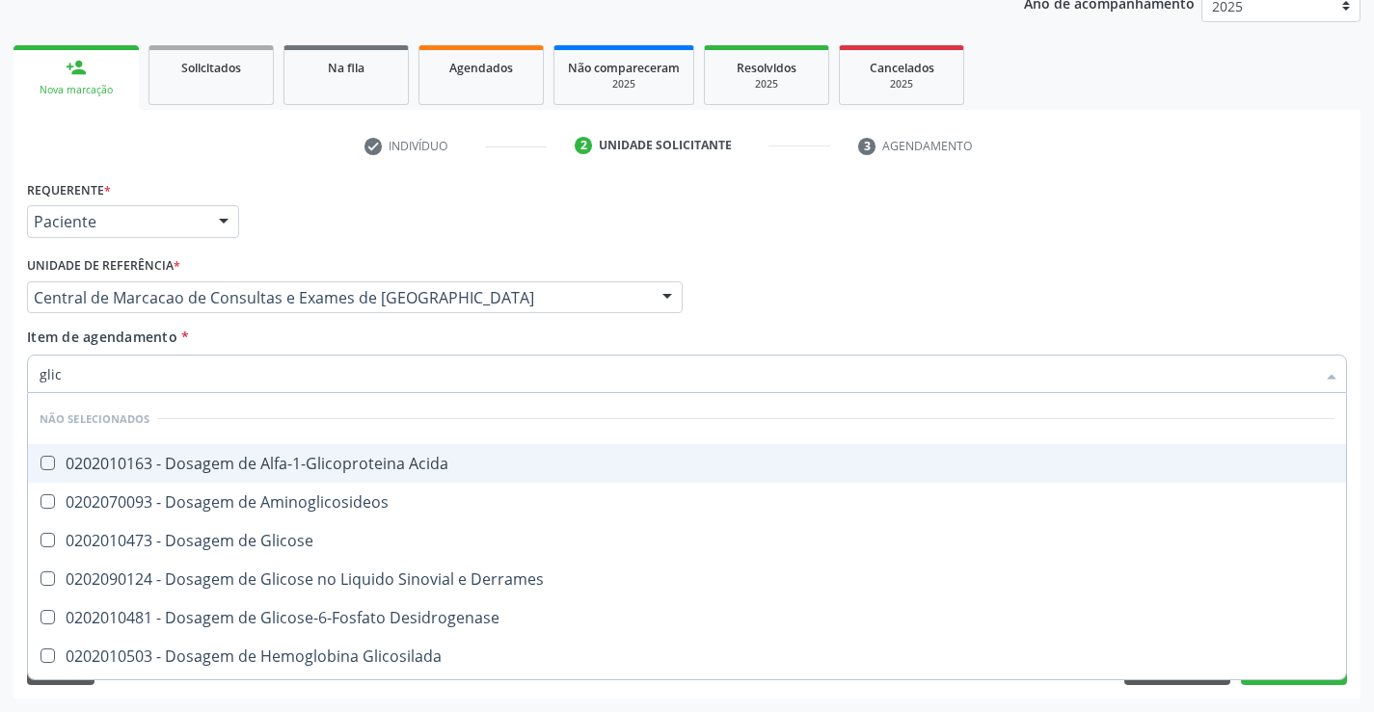
type input "glico"
checkbox Acida "false"
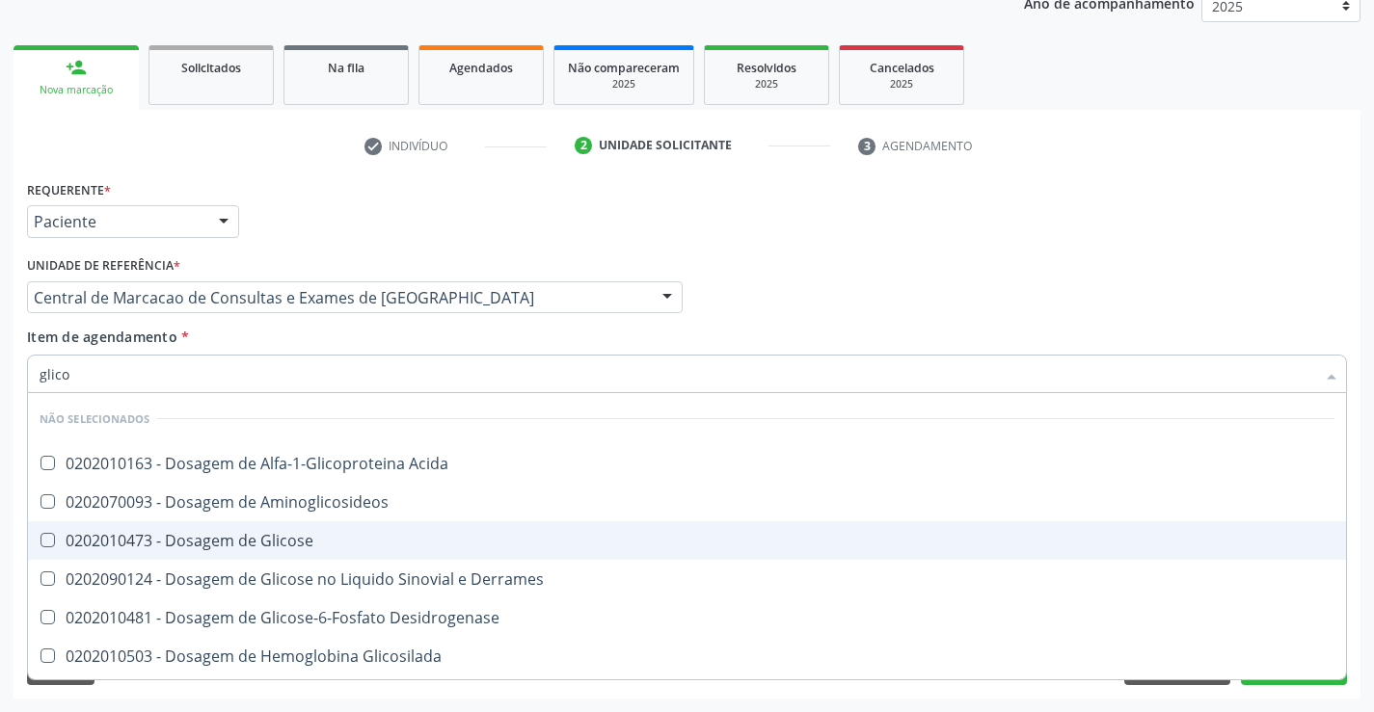
click at [285, 525] on span "0202010473 - Dosagem de Glicose" at bounding box center [687, 540] width 1318 height 39
checkbox Glicose "true"
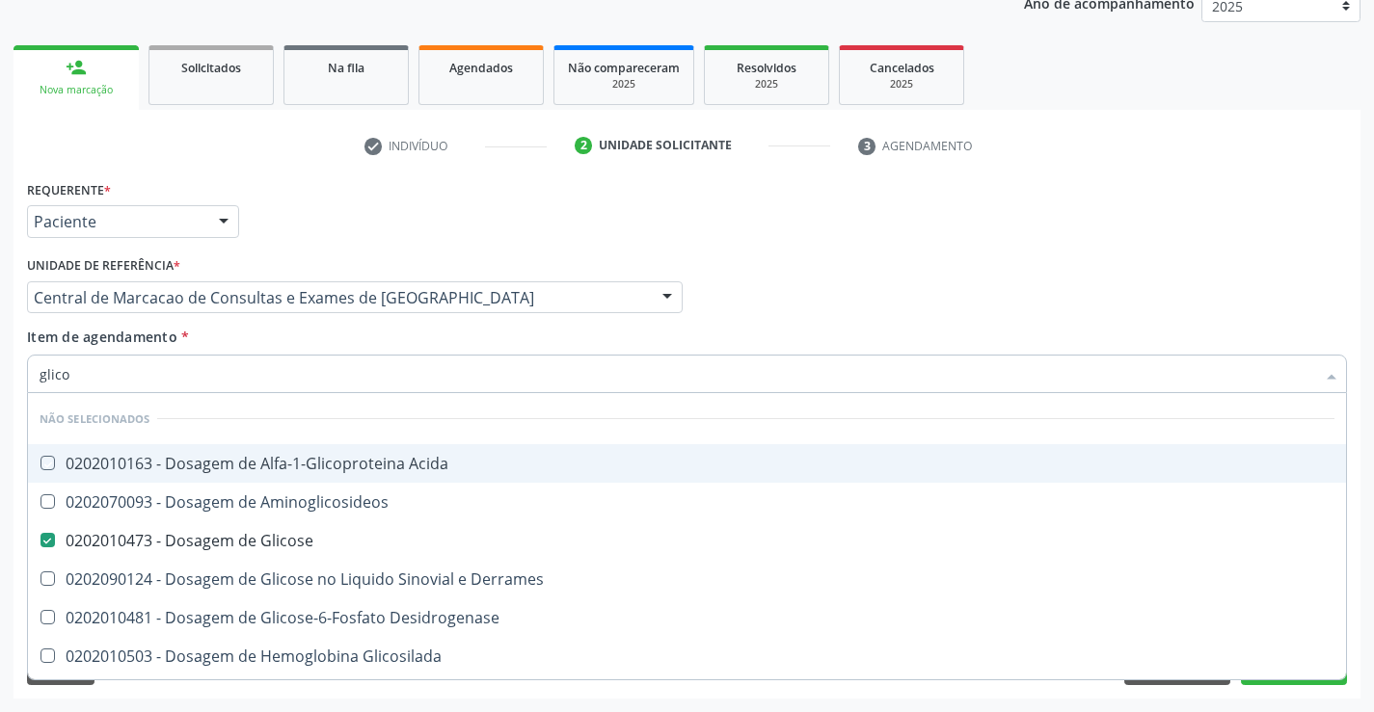
click at [274, 349] on div "Item de agendamento * glico Desfazer seleção Não selecionados 0202010163 - Dosa…" at bounding box center [687, 357] width 1320 height 61
checkbox Acida "true"
checkbox Desidrogenase "true"
checkbox Glicosilada "true"
checkbox Quantitativa "true"
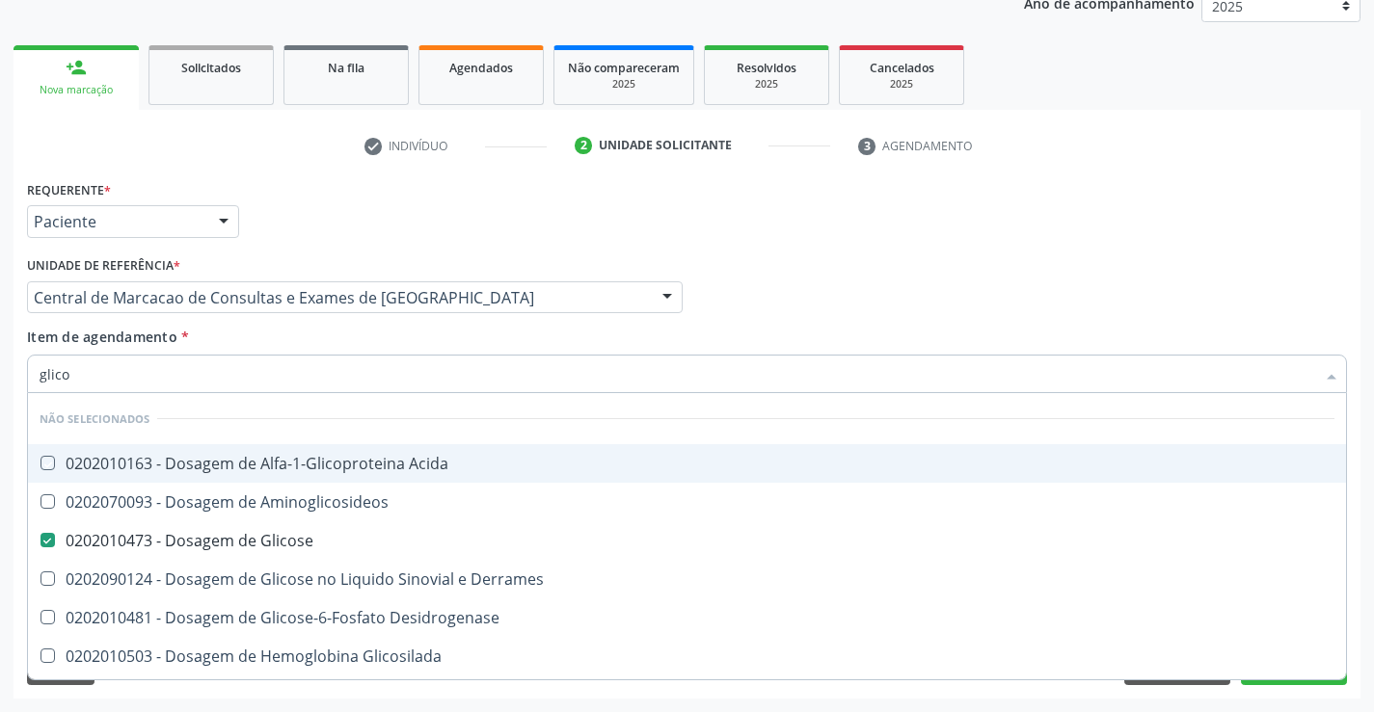
checkbox Urina "true"
checkbox Glicose "true"
checkbox Derrames "true"
checkbox Aminoglicosideos "true"
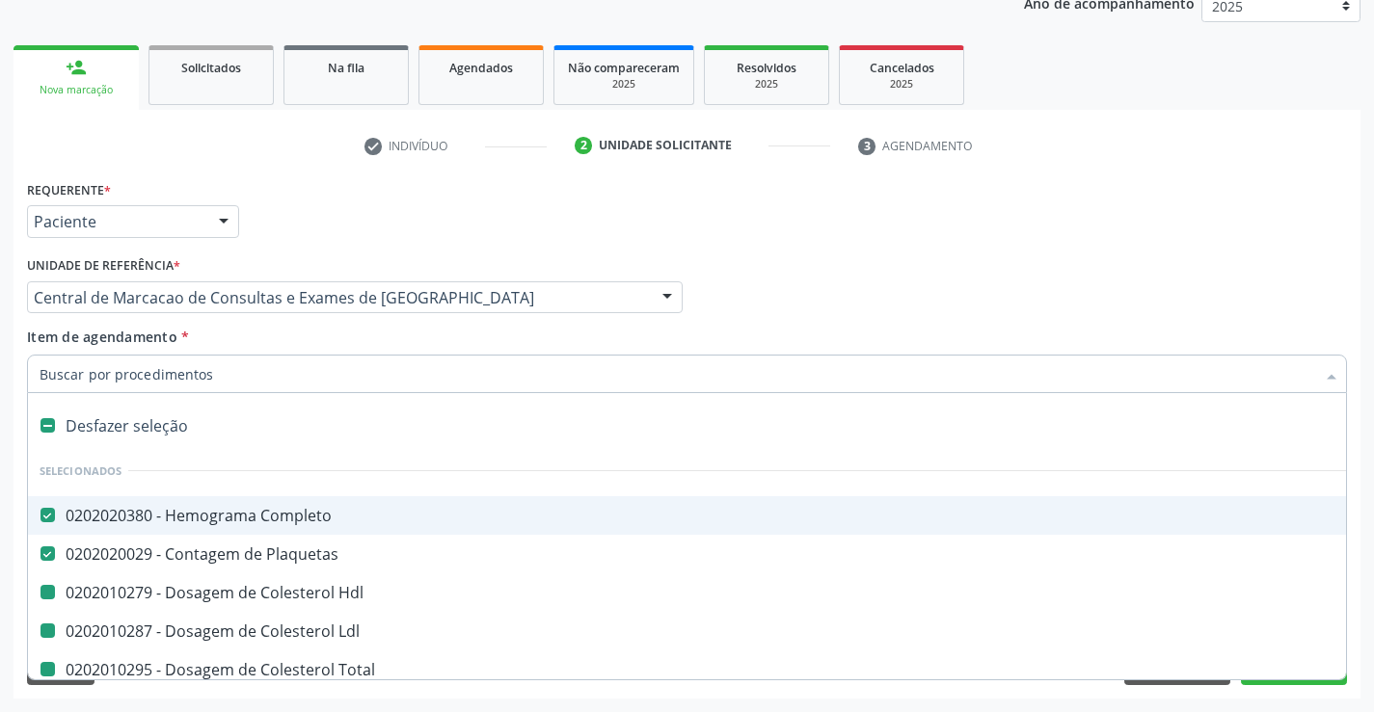
type input "f"
checkbox Hdl "false"
checkbox Total "false"
checkbox Triglicerideos "false"
checkbox Ureia "false"
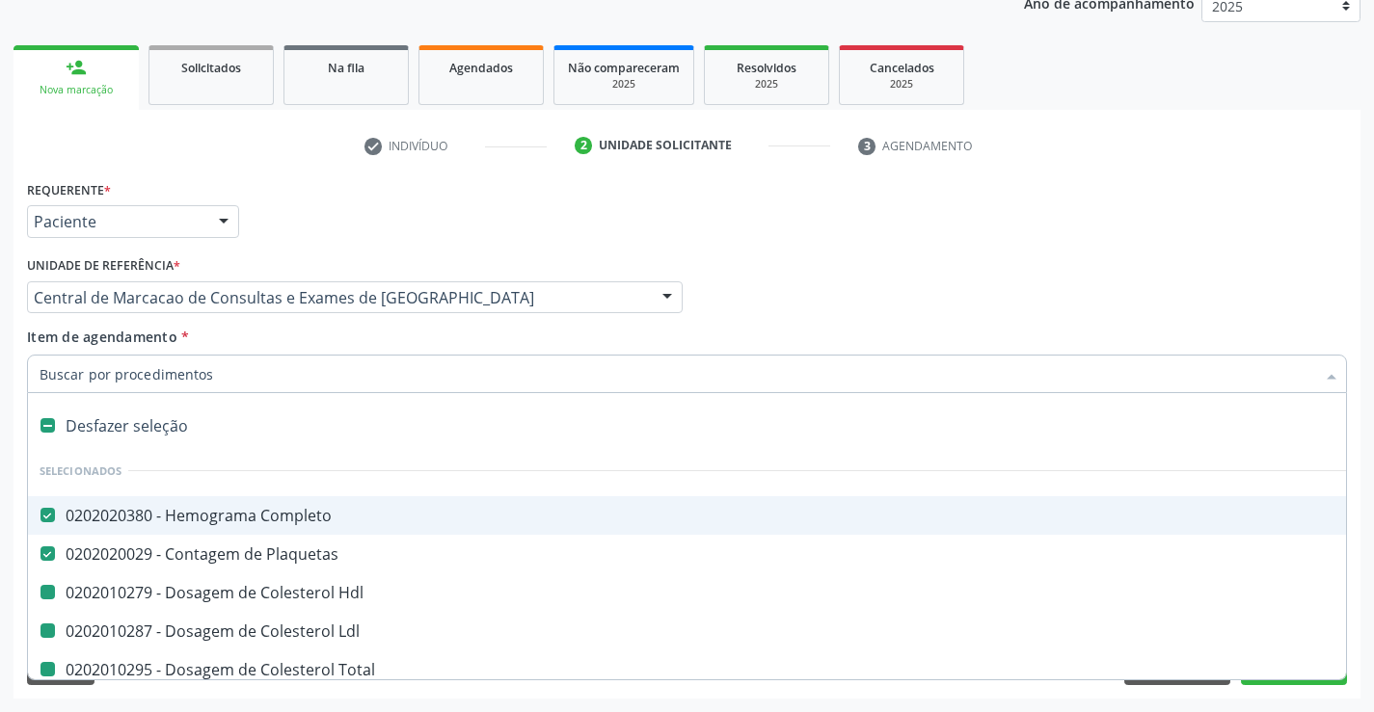
checkbox Creatinina "false"
checkbox Urina "false"
checkbox Ldl "false"
checkbox \(Tgp\) "false"
checkbox \(Tgo\) "false"
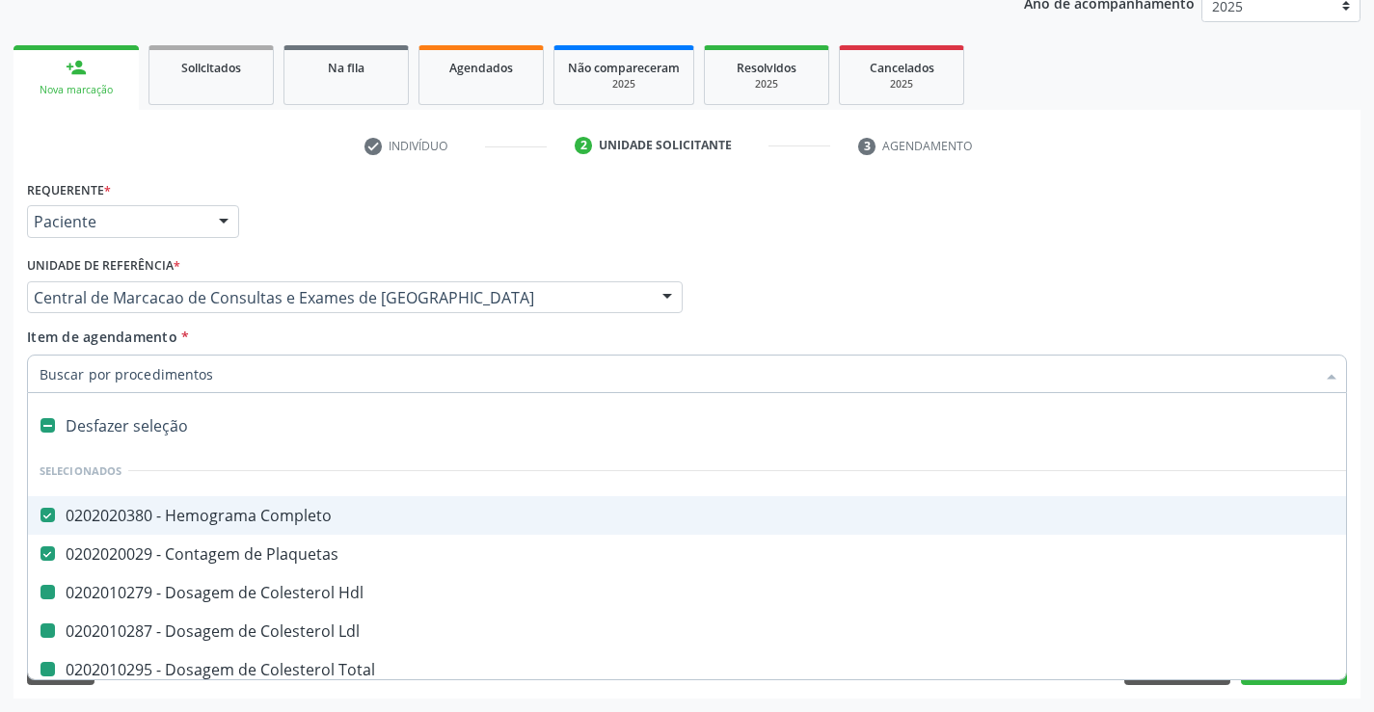
checkbox Urico "false"
checkbox Glicose "false"
type input "fe"
checkbox Completo "false"
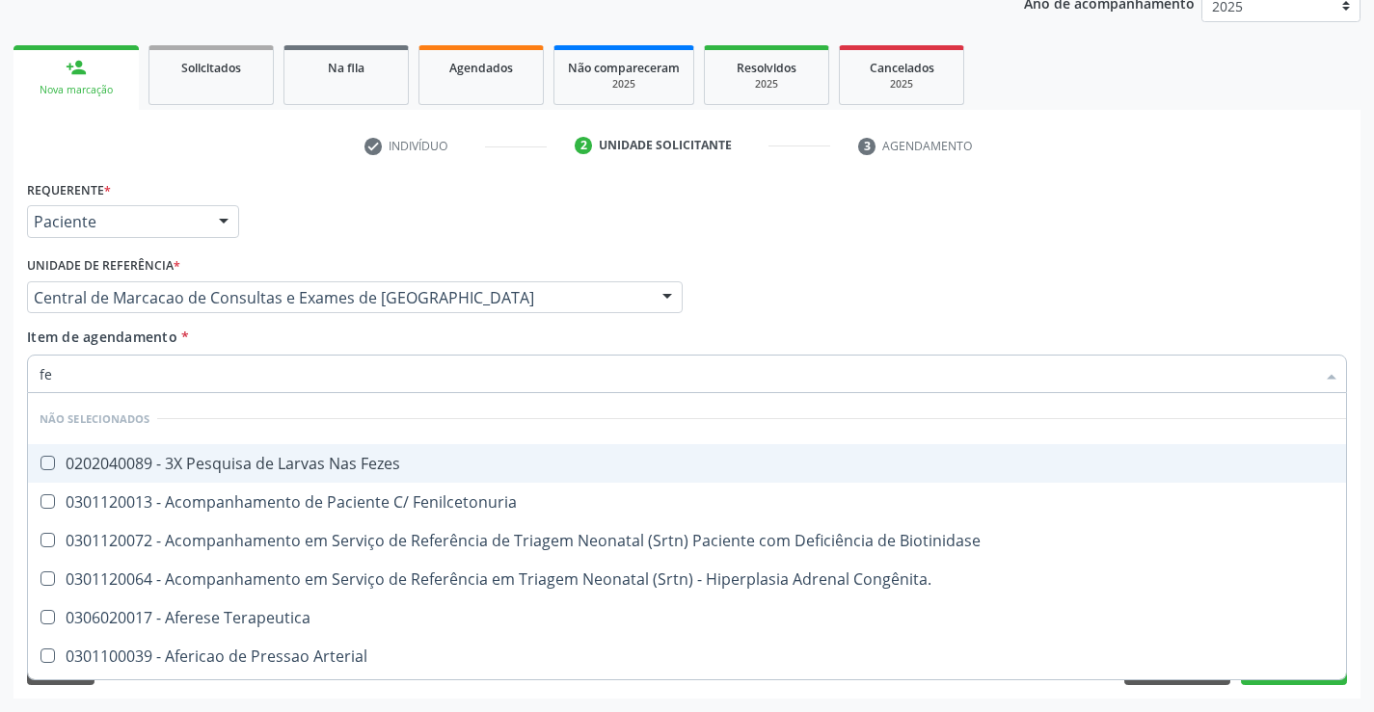
type input "fez"
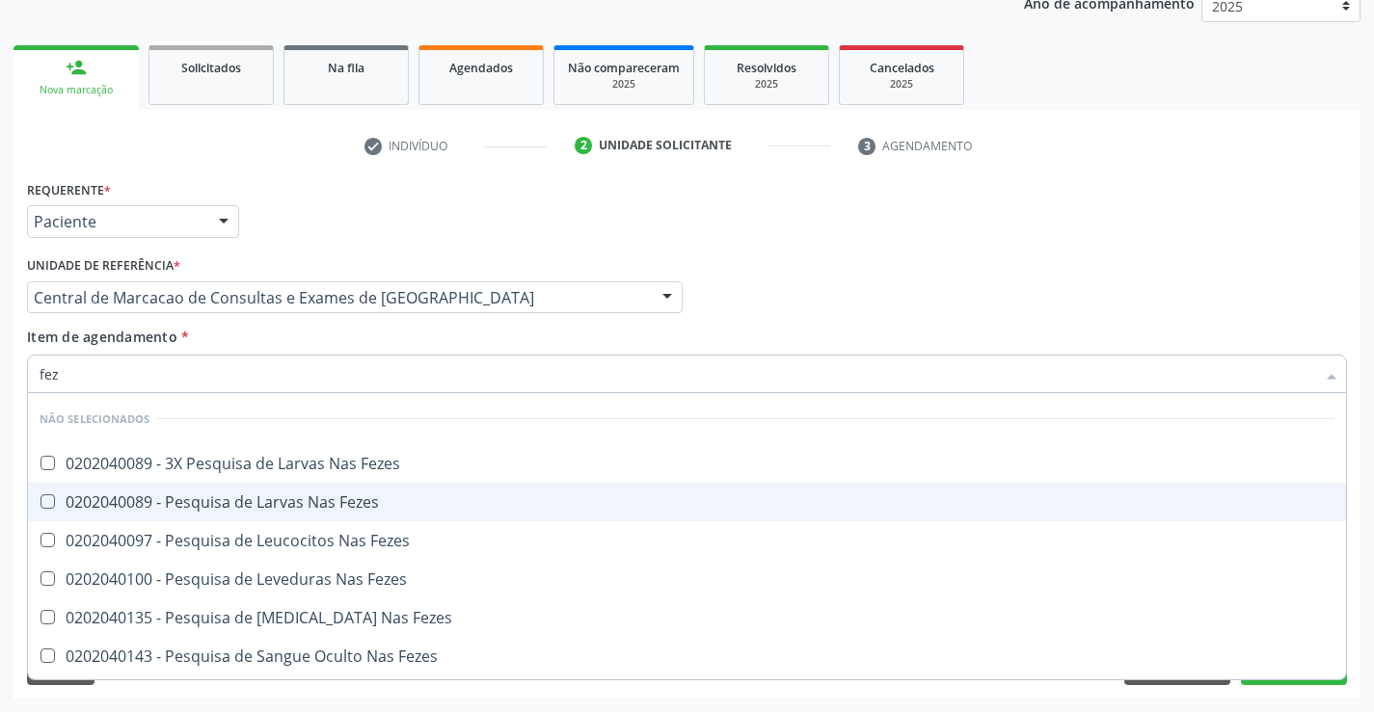
click at [280, 507] on div "0202040089 - Pesquisa de Larvas Nas Fezes" at bounding box center [687, 501] width 1294 height 15
checkbox Fezes "true"
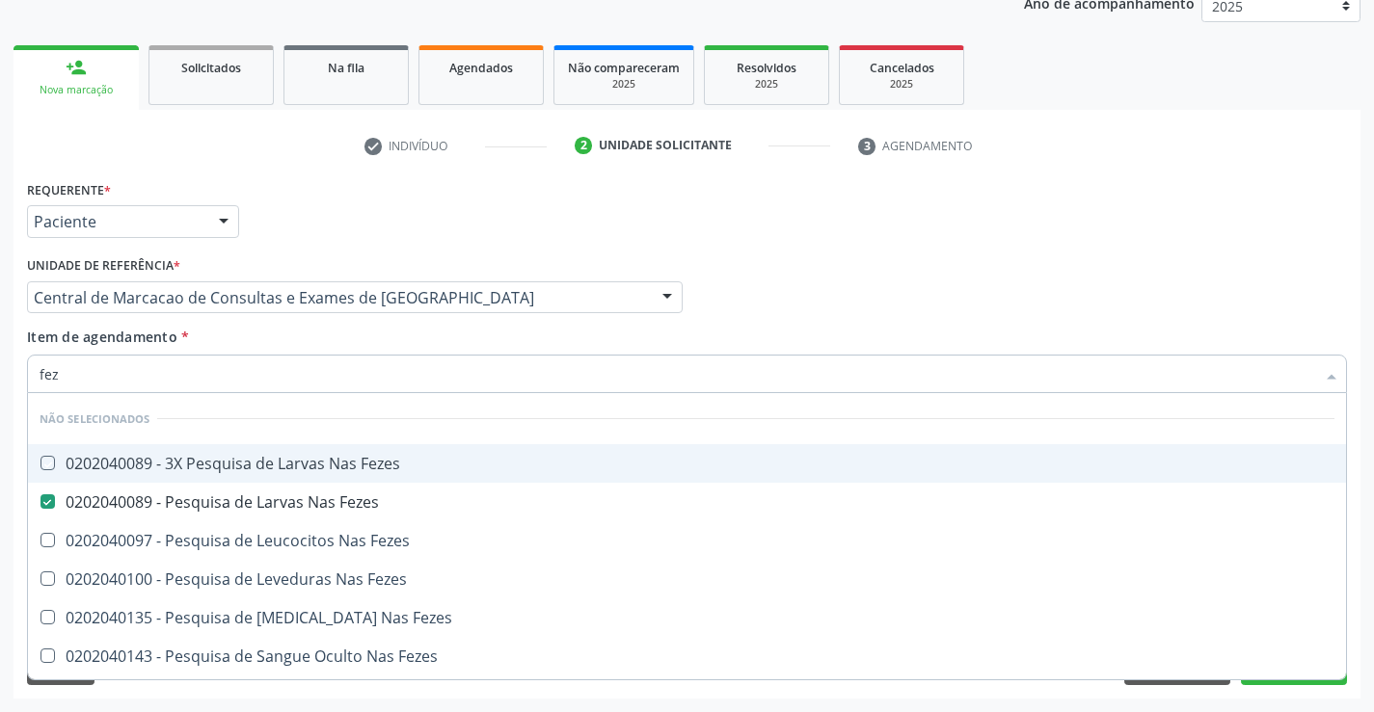
click at [252, 338] on div "Item de agendamento * fez [PERSON_NAME] seleção Não selecionados 0202040089 - 3…" at bounding box center [687, 357] width 1320 height 61
checkbox Fezes "true"
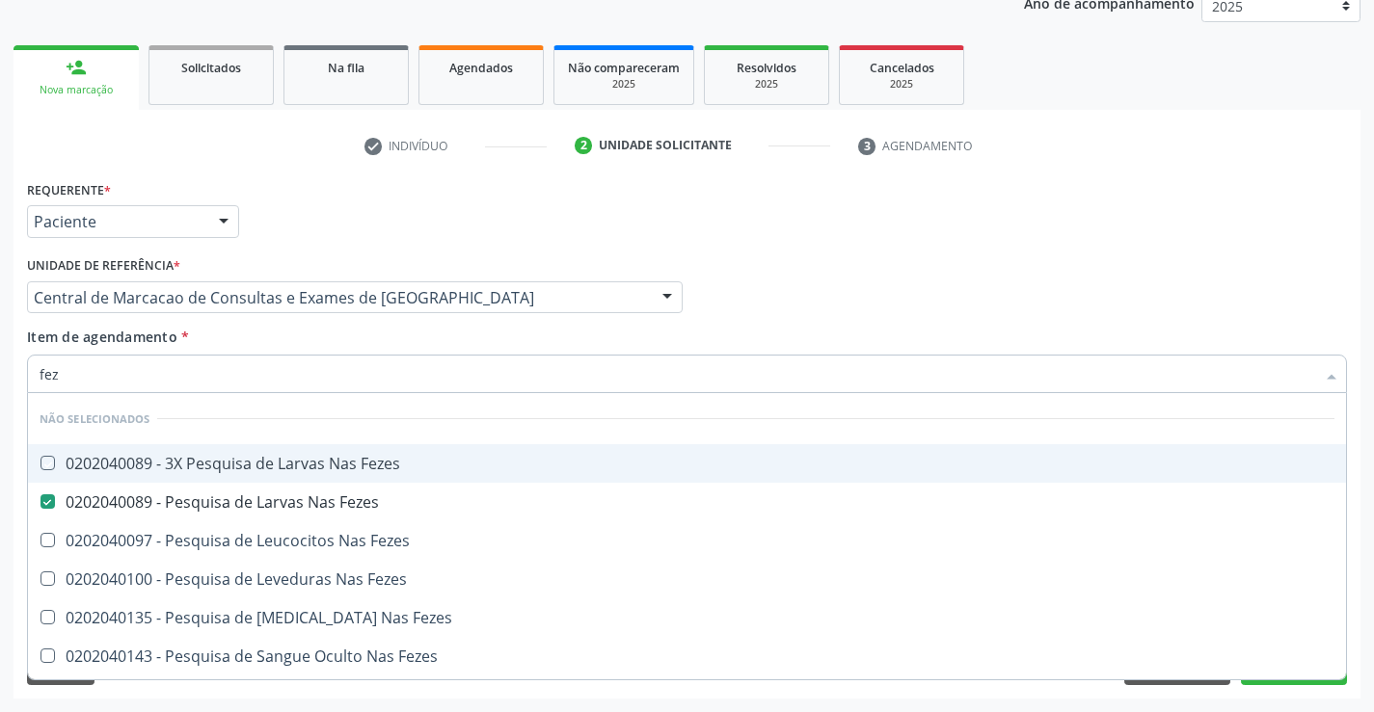
checkbox Fezes "true"
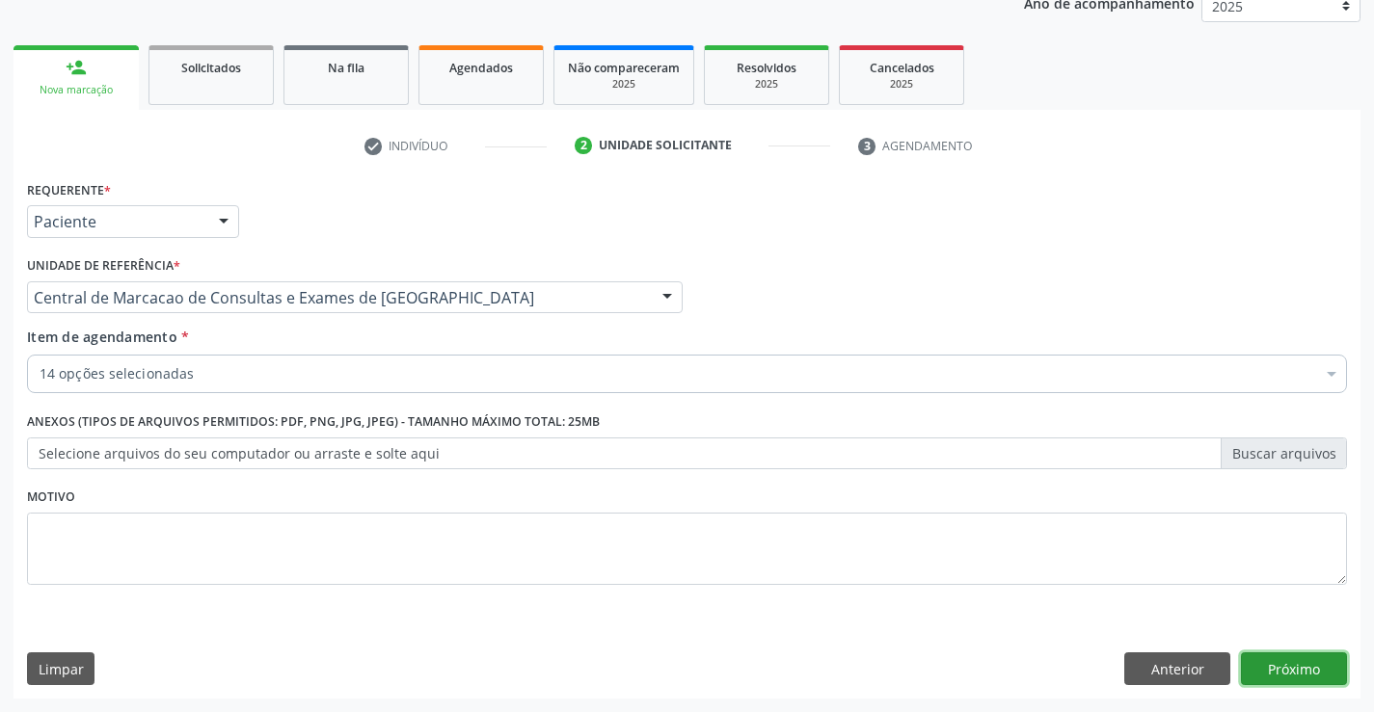
click at [1305, 668] on button "Próximo" at bounding box center [1293, 669] width 106 height 33
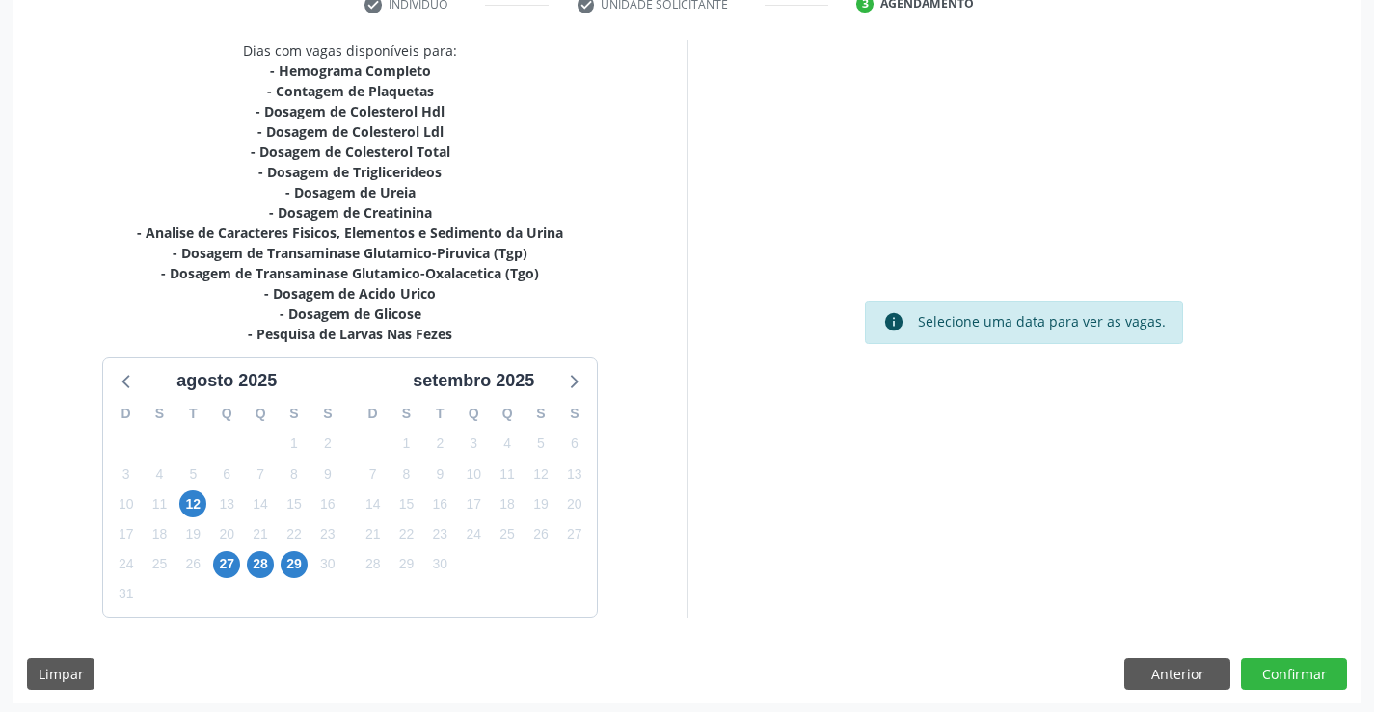
scroll to position [389, 0]
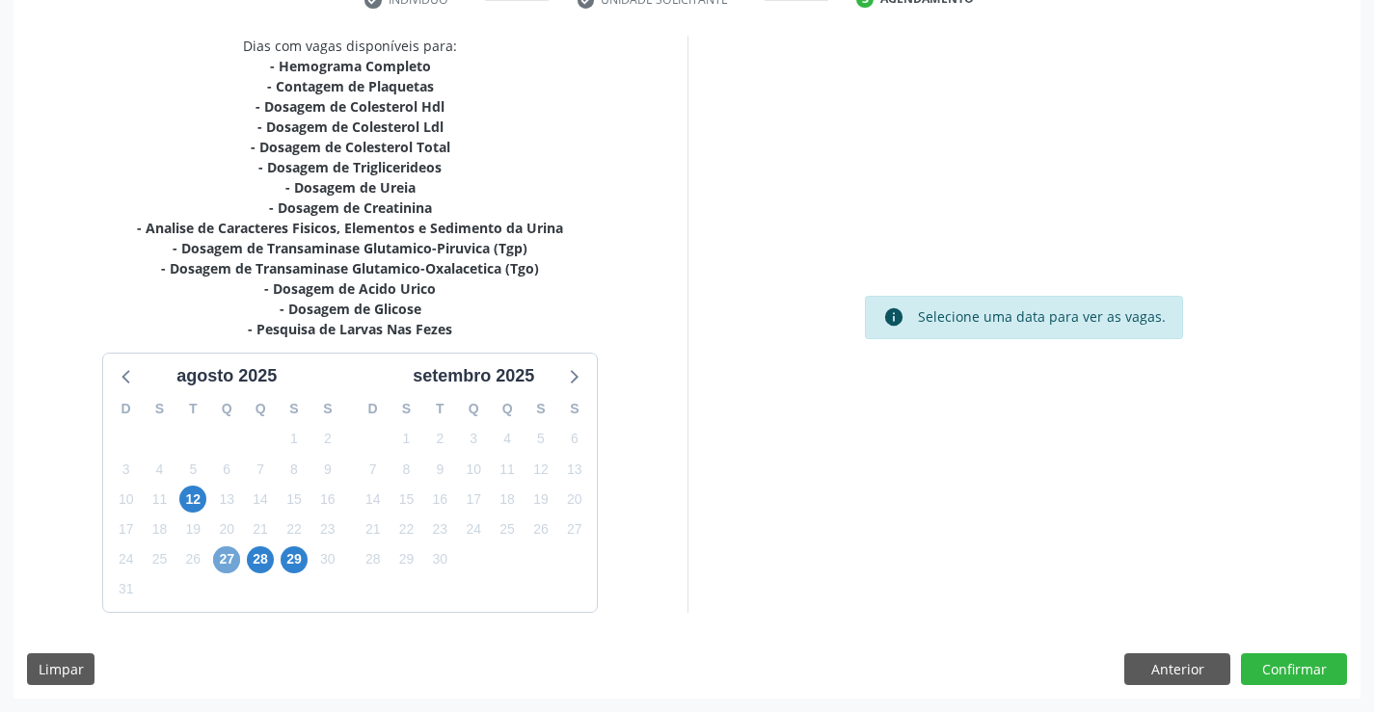
click at [229, 561] on span "27" at bounding box center [226, 560] width 27 height 27
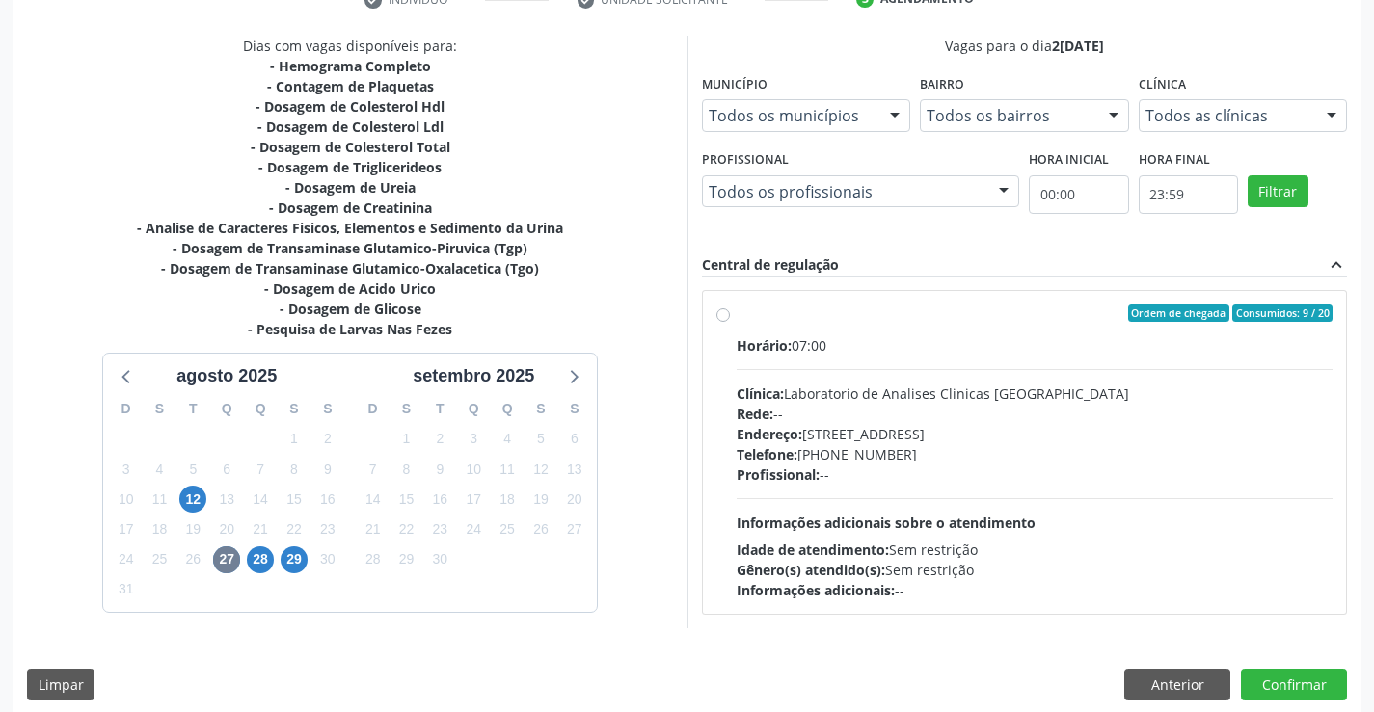
click at [999, 482] on div "Profissional: --" at bounding box center [1034, 475] width 597 height 20
click at [730, 322] on input "Ordem de chegada Consumidos: 9 / 20 Horário: 07:00 Clínica: Laboratorio de Anal…" at bounding box center [722, 313] width 13 height 17
radio input "true"
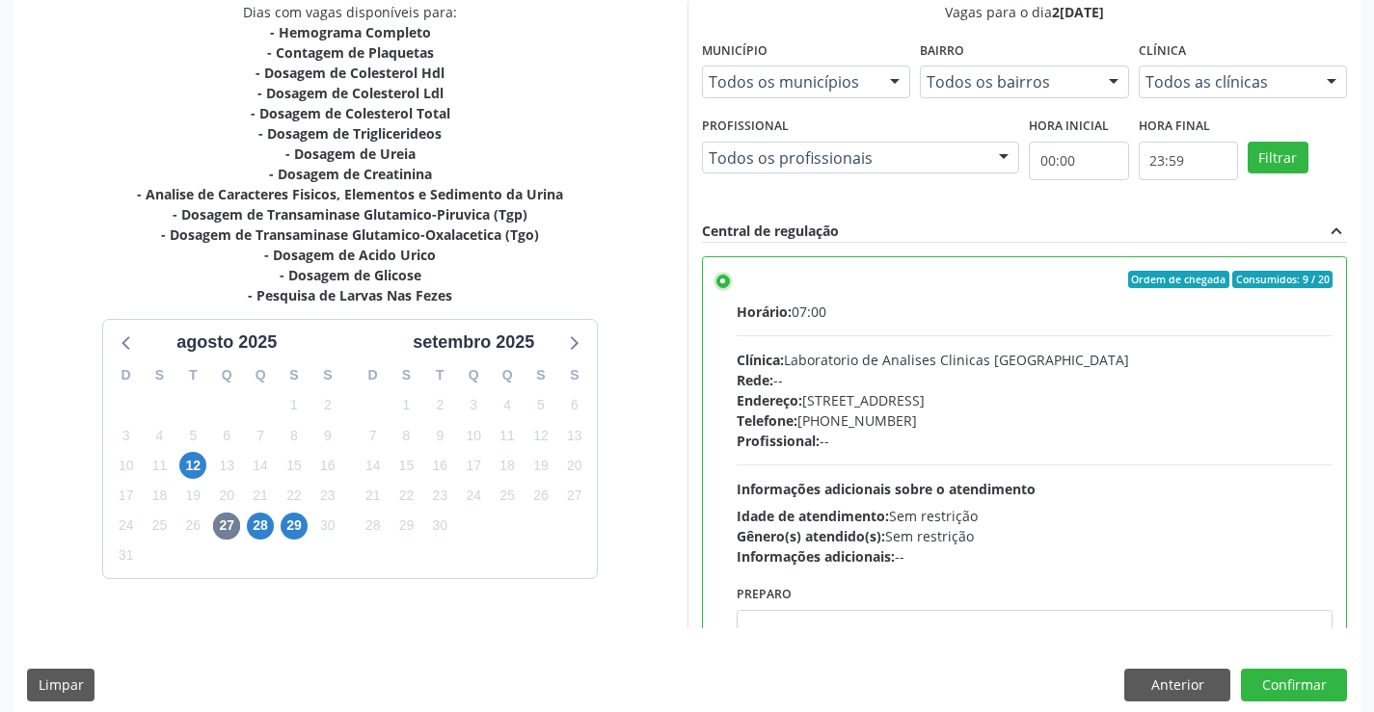
scroll to position [440, 0]
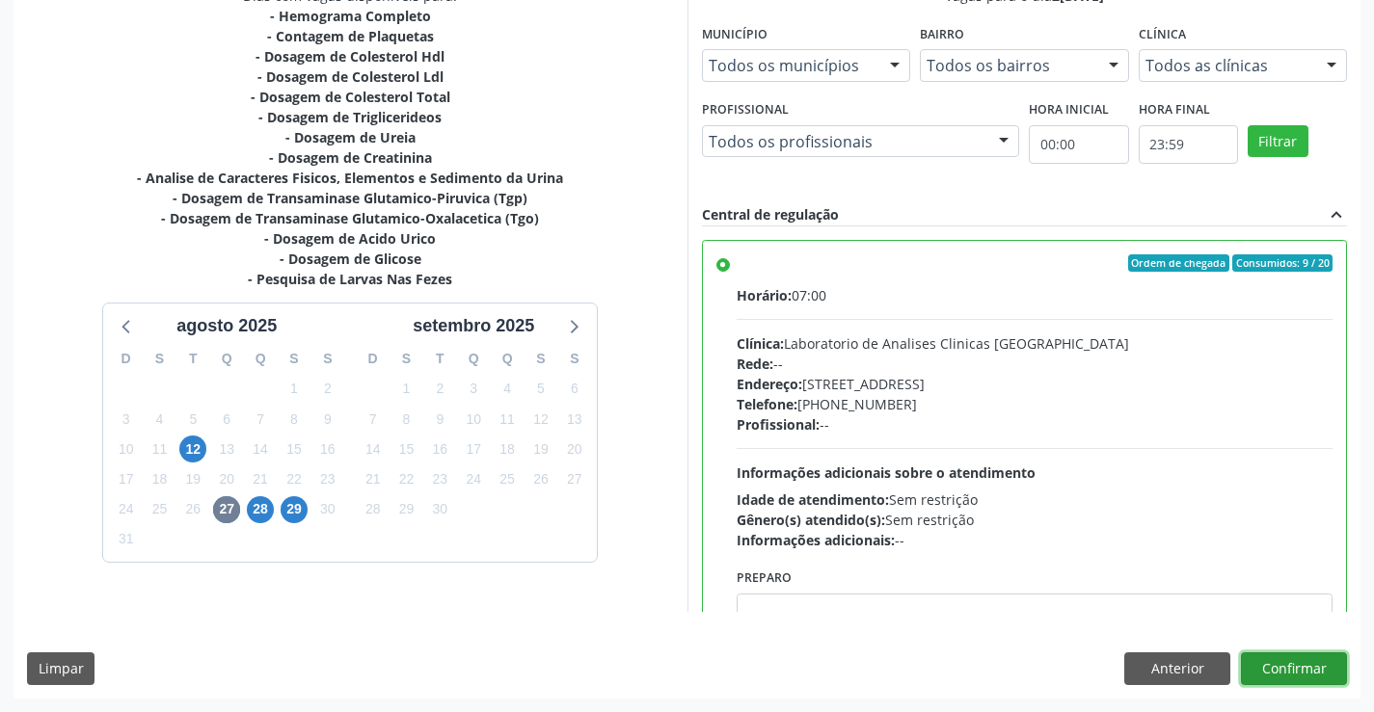
click at [1299, 660] on button "Confirmar" at bounding box center [1293, 669] width 106 height 33
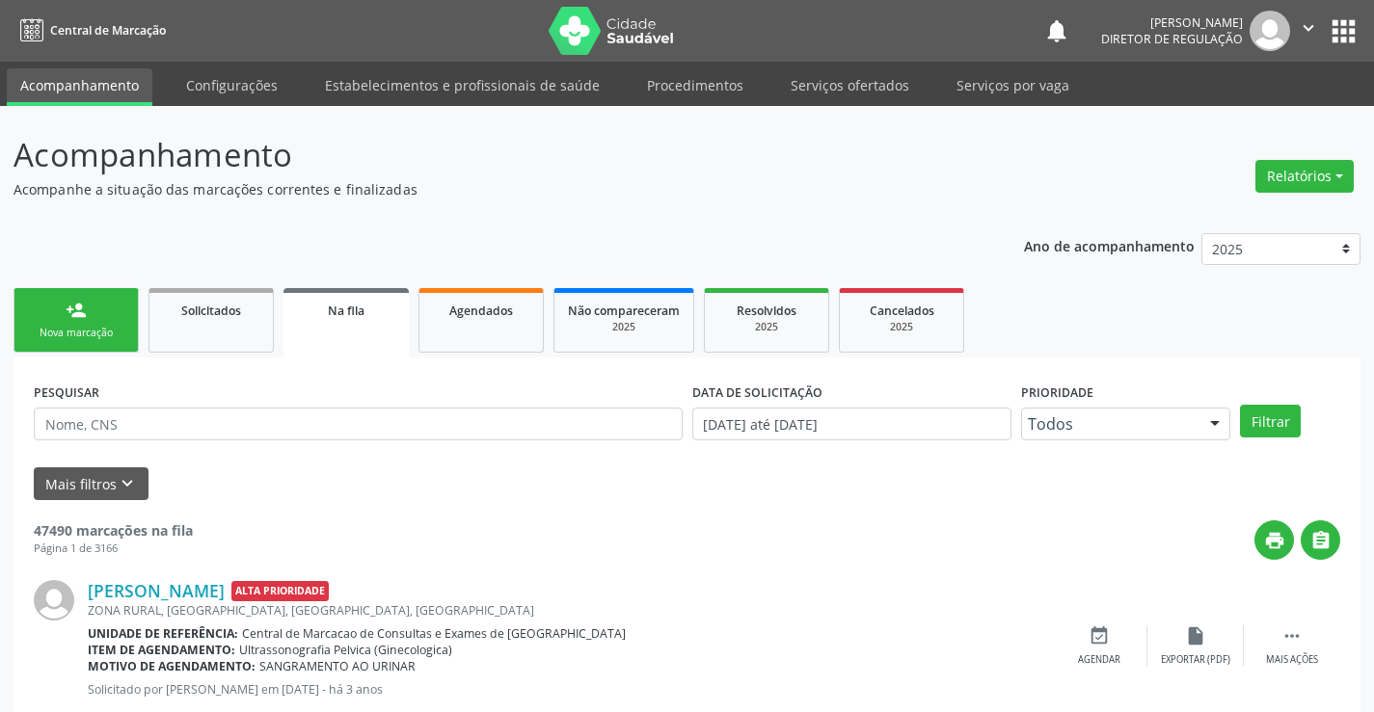
click at [1320, 22] on button "" at bounding box center [1308, 31] width 37 height 40
click at [1215, 121] on link "Sair" at bounding box center [1258, 117] width 133 height 27
